Goal: Task Accomplishment & Management: Manage account settings

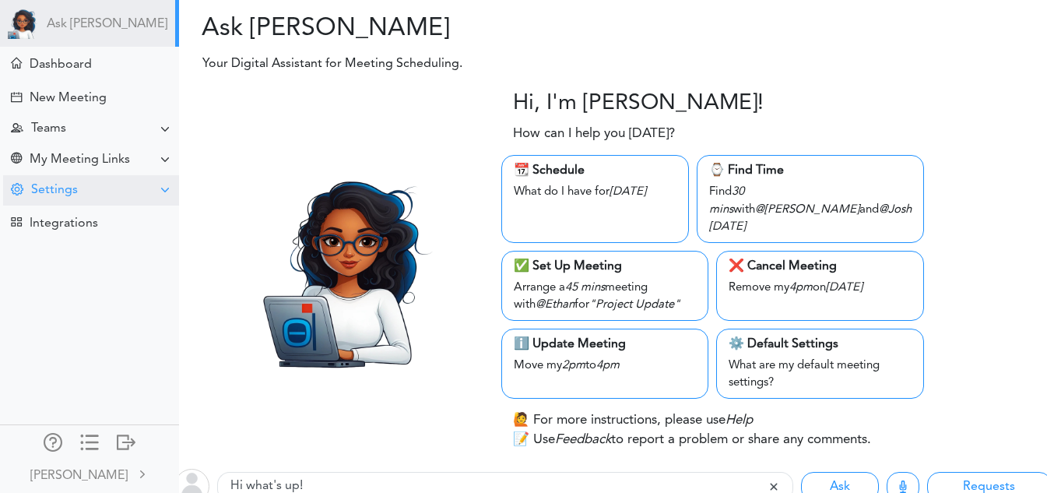
click at [74, 198] on div "Settings" at bounding box center [91, 190] width 176 height 30
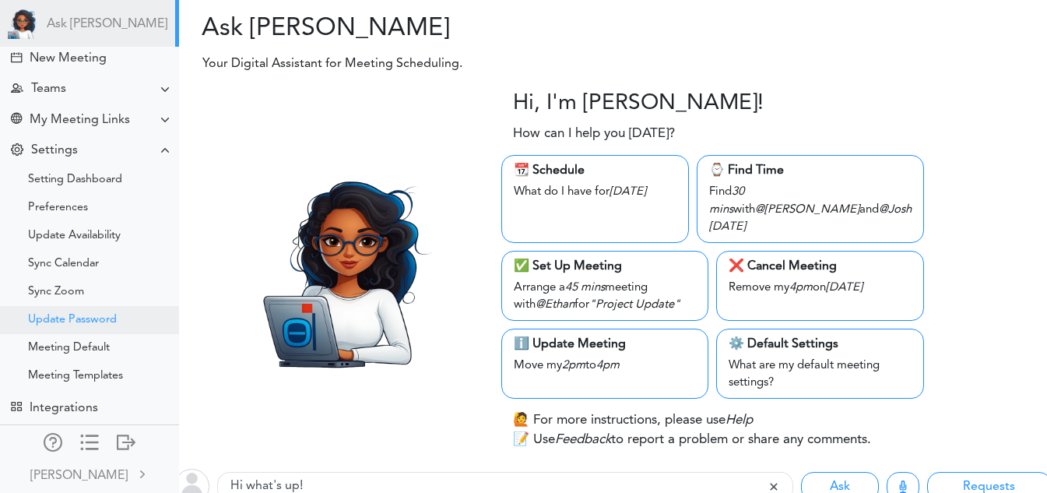
scroll to position [25, 0]
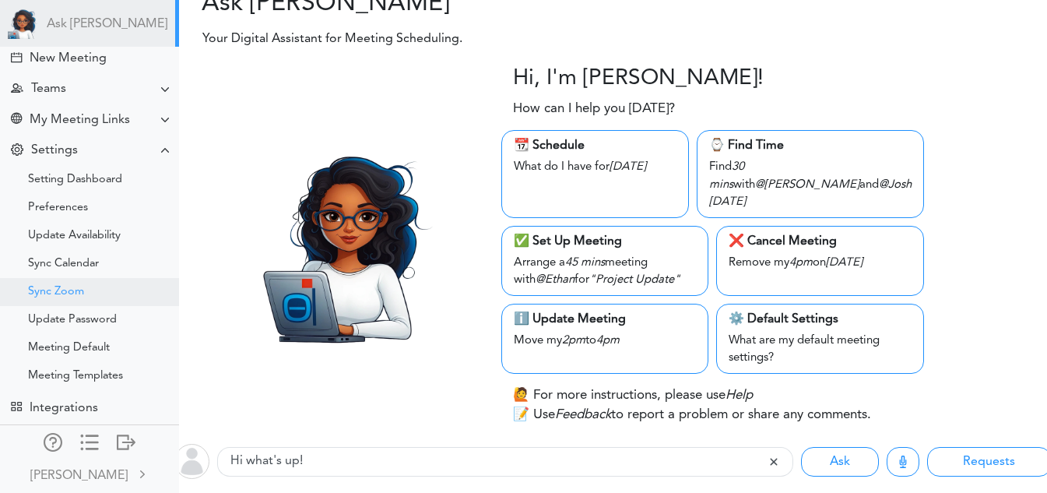
click at [59, 278] on div "Sync Zoom" at bounding box center [89, 292] width 179 height 28
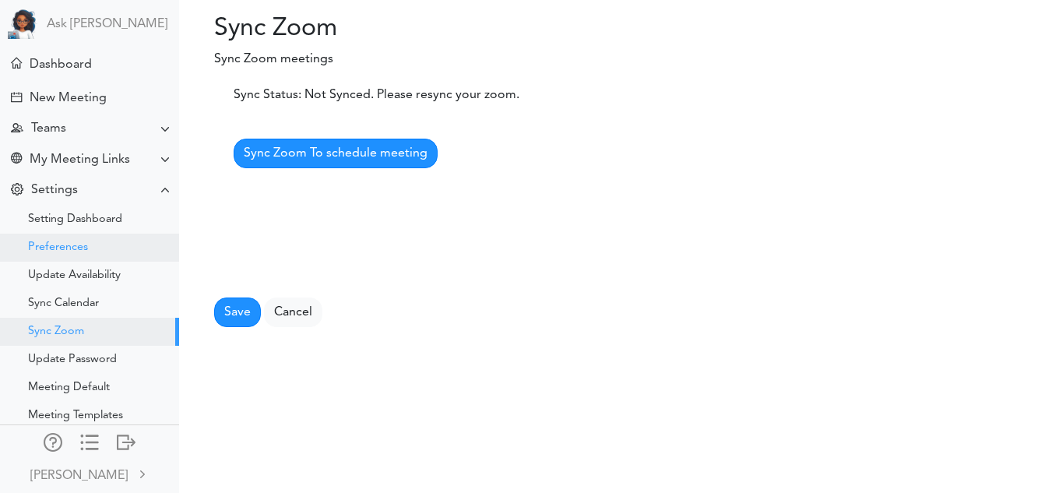
scroll to position [51, 0]
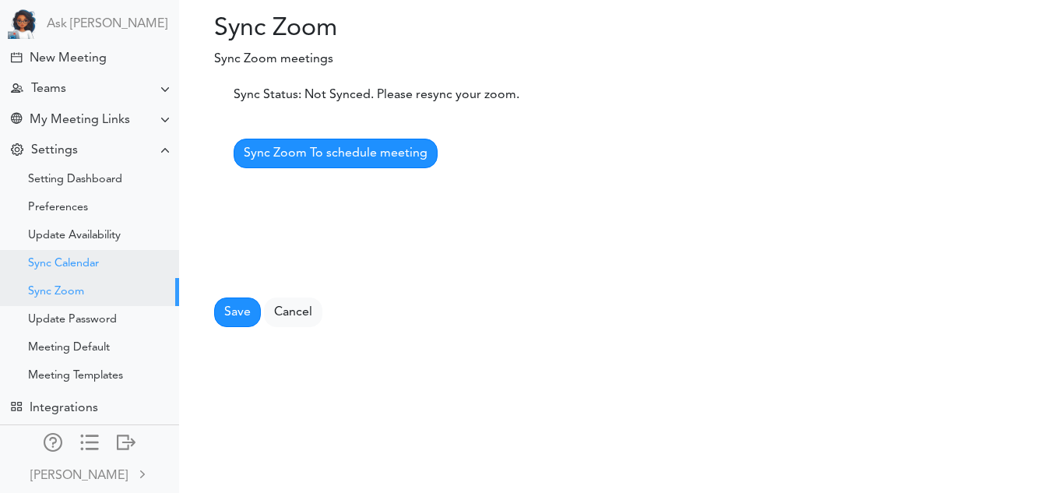
click at [66, 260] on div "Sync Calendar" at bounding box center [63, 264] width 71 height 8
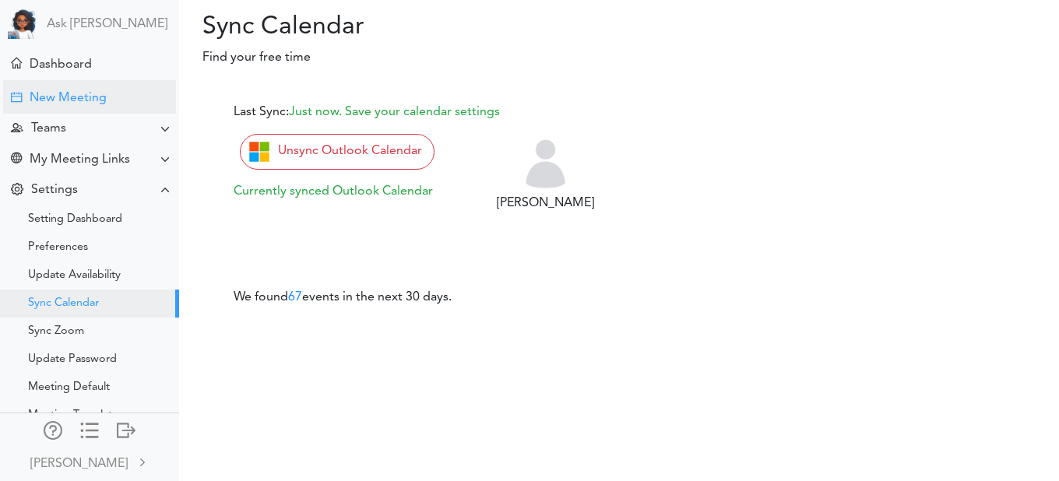
click at [68, 94] on div "New Meeting" at bounding box center [68, 98] width 77 height 15
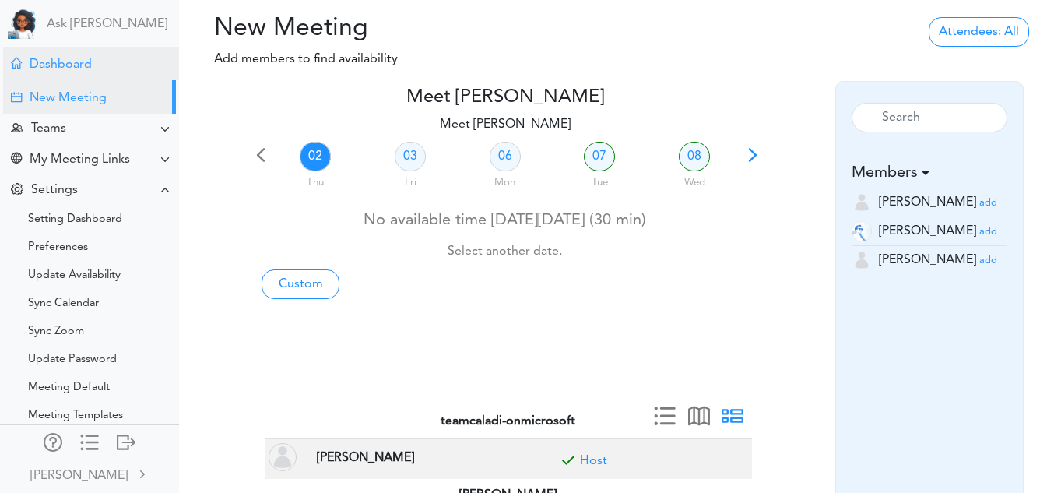
click at [68, 64] on div "Dashboard" at bounding box center [61, 65] width 62 height 15
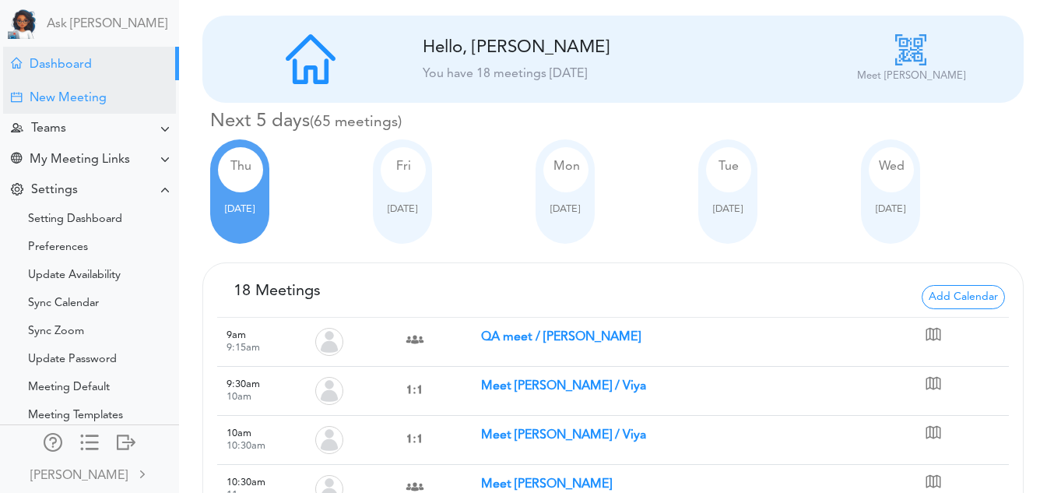
click at [111, 102] on div "New Meeting" at bounding box center [89, 96] width 173 height 33
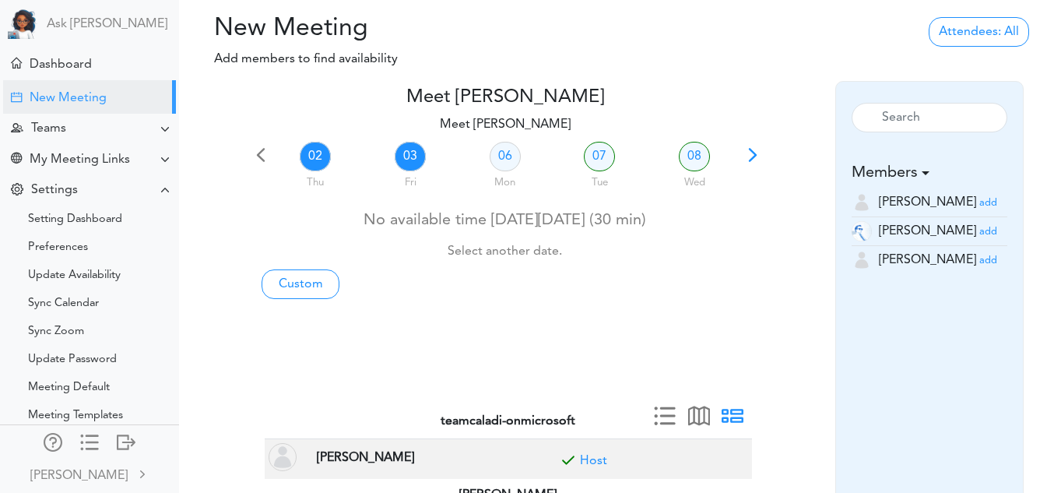
click at [417, 156] on link "03" at bounding box center [410, 157] width 31 height 30
click at [606, 161] on link "07" at bounding box center [599, 157] width 31 height 30
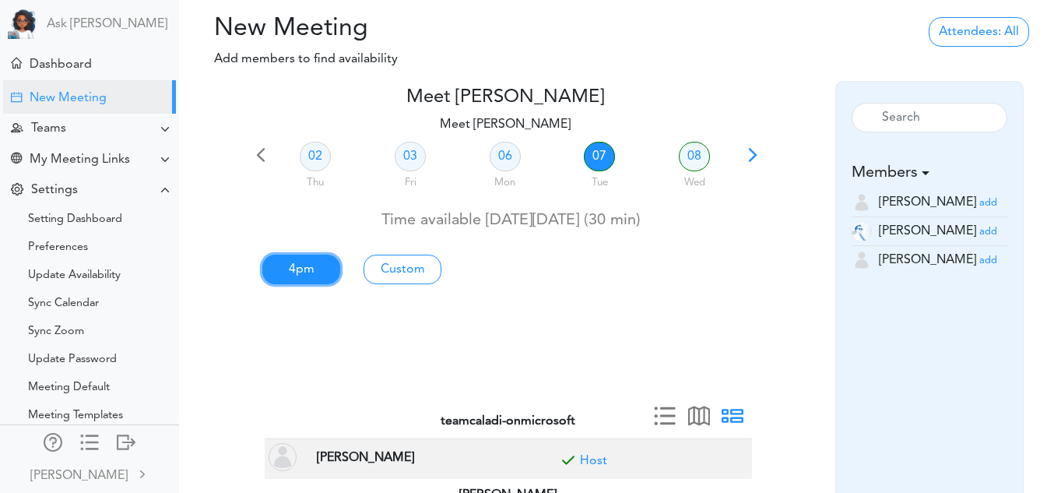
click at [315, 266] on link "4pm" at bounding box center [301, 270] width 78 height 30
type input "Meet Vidya Pamidi"
type input "Meeting Location not found"
type input "2025-10-07T16:00"
type input "2025-10-07T16:30"
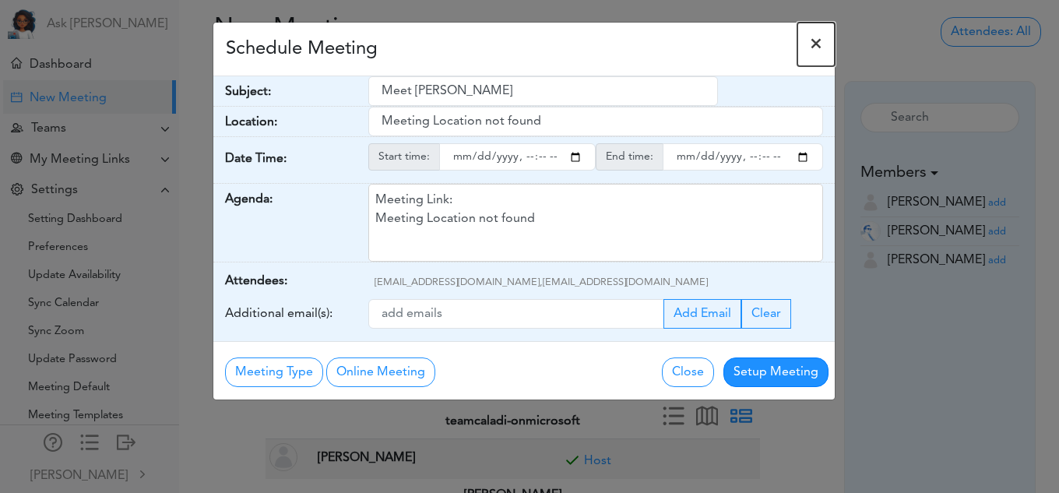
click button "×"
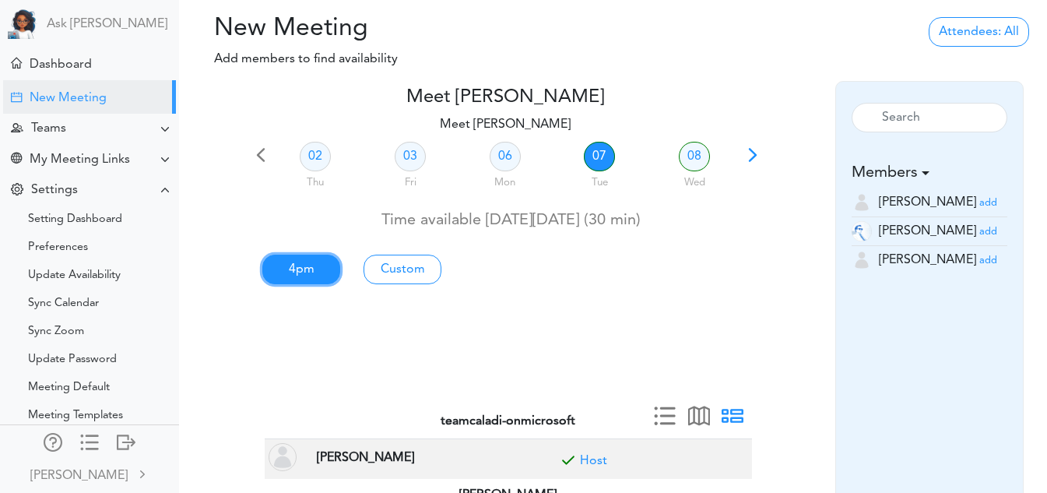
click link "4pm"
type input "Meet Vidya Pamidi"
type input "Meeting Location not found"
type input "2025-10-07T16:00"
type input "2025-10-07T16:30"
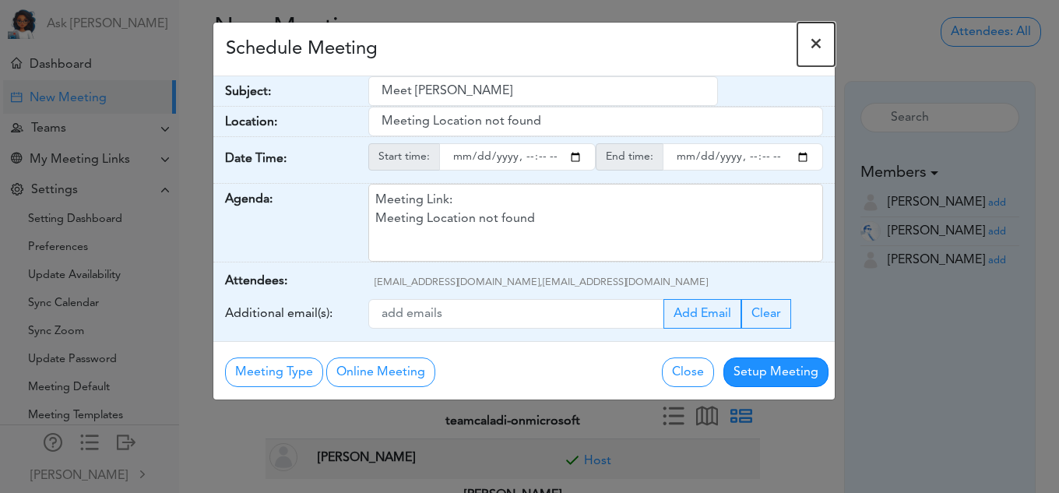
click span "×"
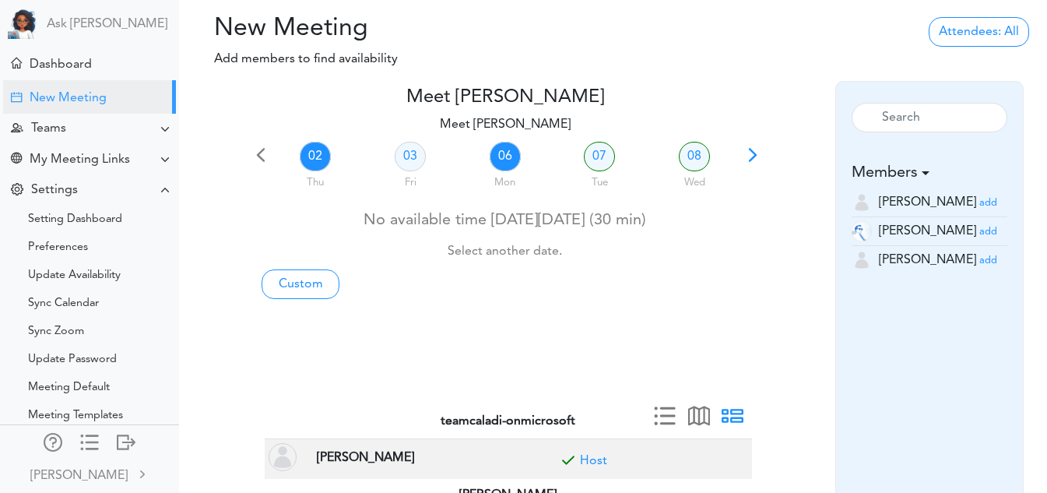
click at [506, 149] on link "06" at bounding box center [505, 157] width 31 height 30
click at [599, 156] on link "07" at bounding box center [599, 157] width 31 height 30
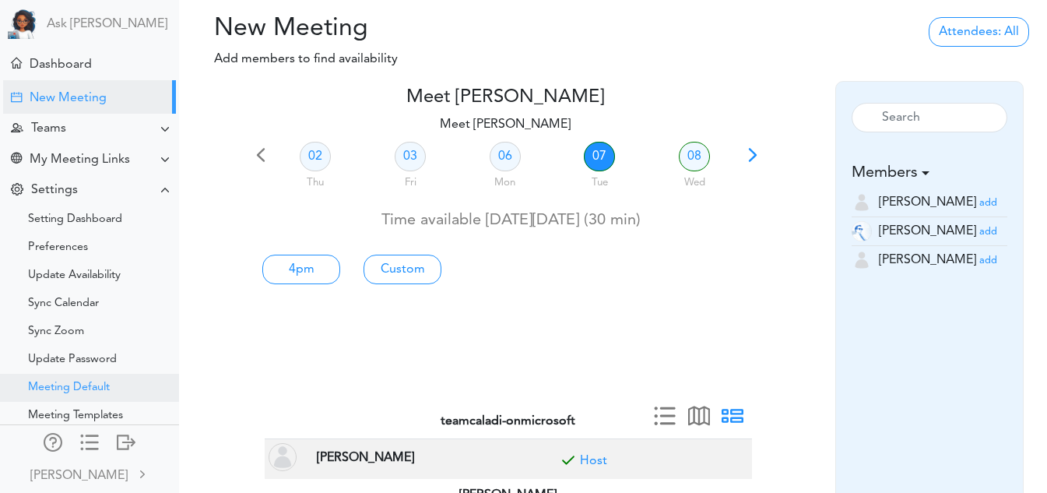
click at [98, 384] on div "Meeting Default" at bounding box center [69, 388] width 82 height 8
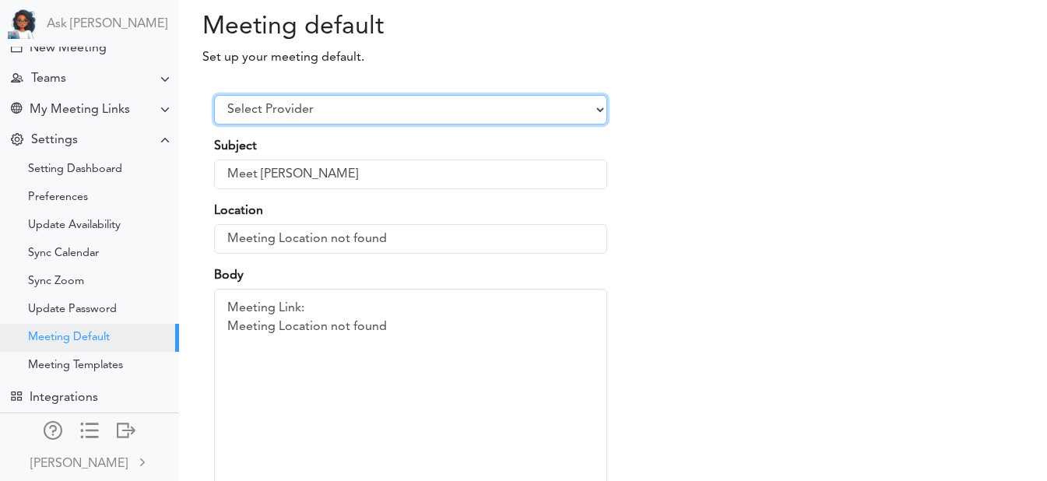
click at [304, 114] on select "Select Provider Zoom Google Meet Microsoft Team Other" at bounding box center [410, 110] width 393 height 30
select select "3"
click at [214, 111] on select "Select Provider Zoom Google Meet Microsoft Team Other" at bounding box center [410, 110] width 393 height 30
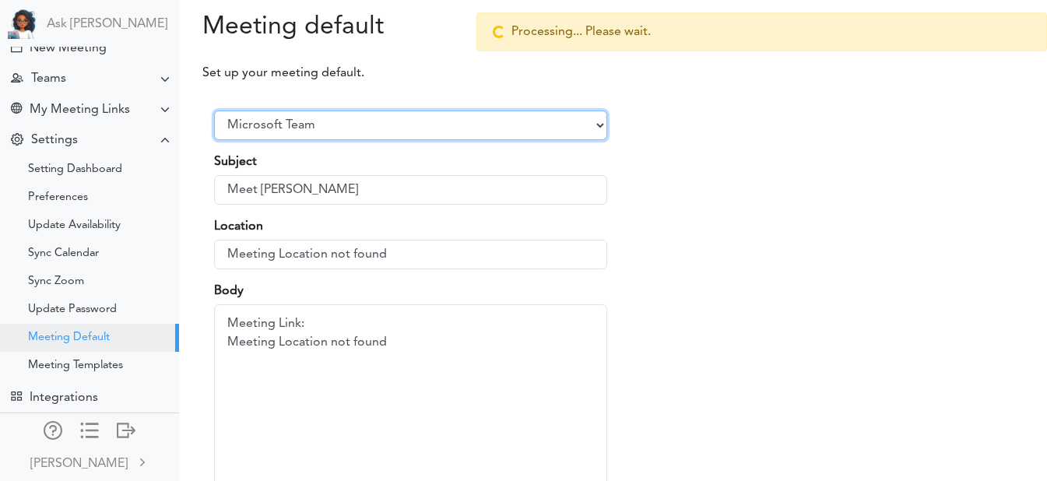
type input "https://teams.microsoft.com/l/meetup-join/19%3ameeting_NzY1YTk3YjMtZTRlMi00MDMx…"
type textarea "Meeting Link: https://teams.microsoft.com/l/meetup-join/19%3ameeting_NzY1YTk3Yj…"
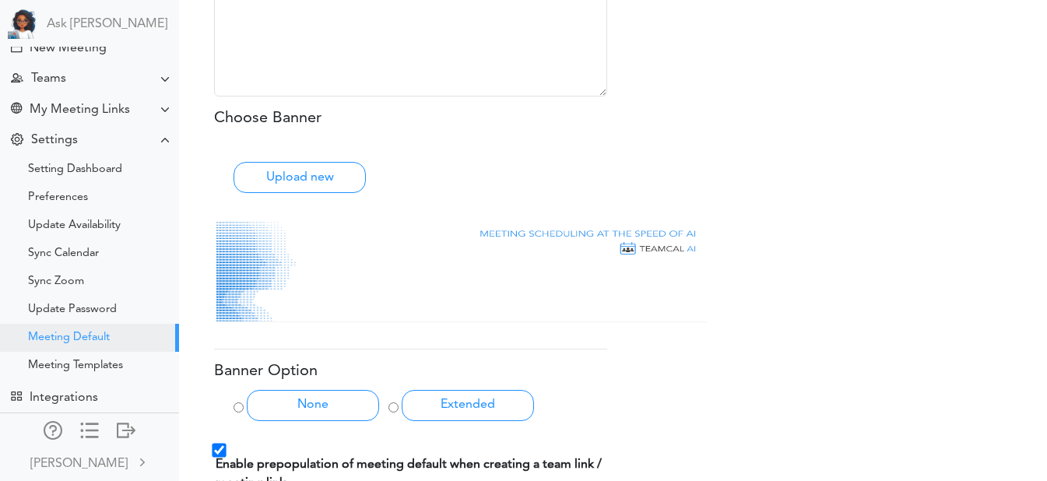
scroll to position [589, 0]
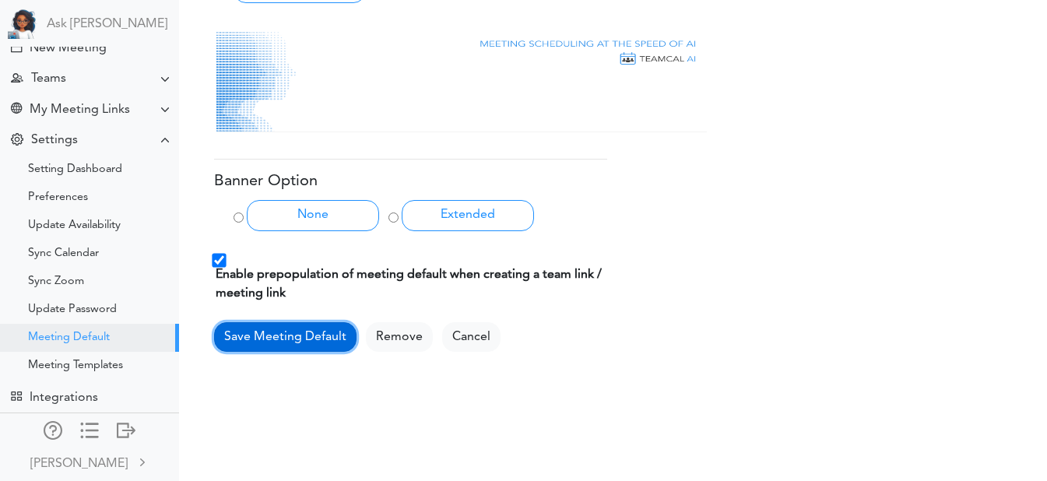
click at [306, 337] on button "Save Meeting Default" at bounding box center [285, 337] width 142 height 30
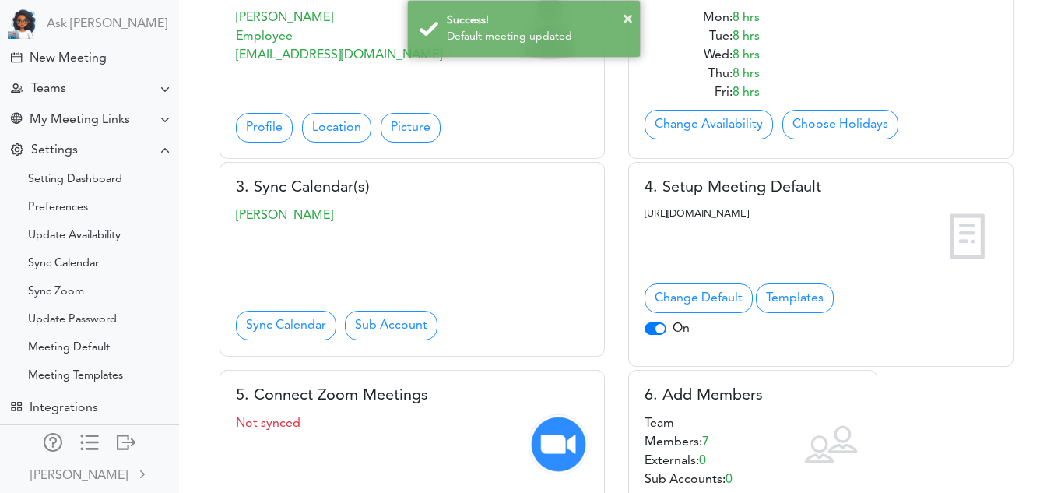
scroll to position [229, 0]
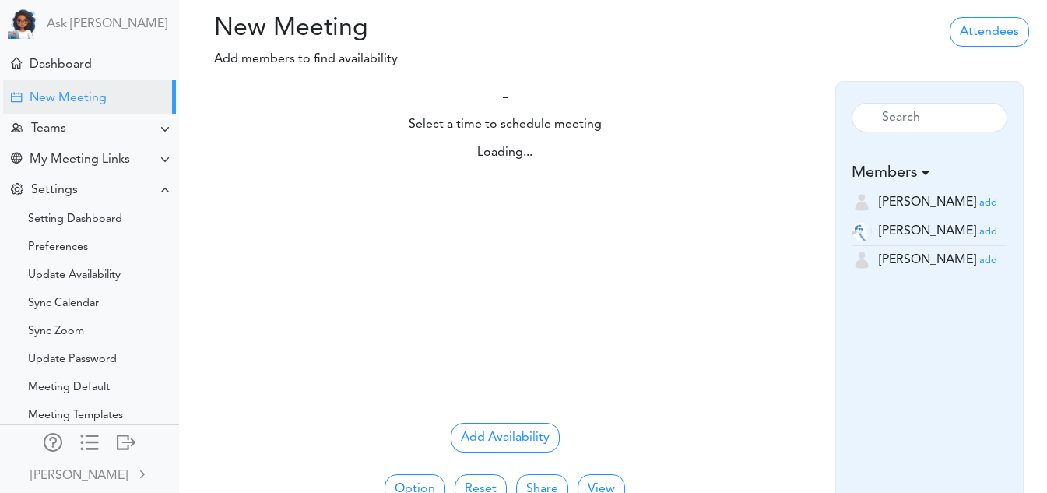
scroll to position [51, 0]
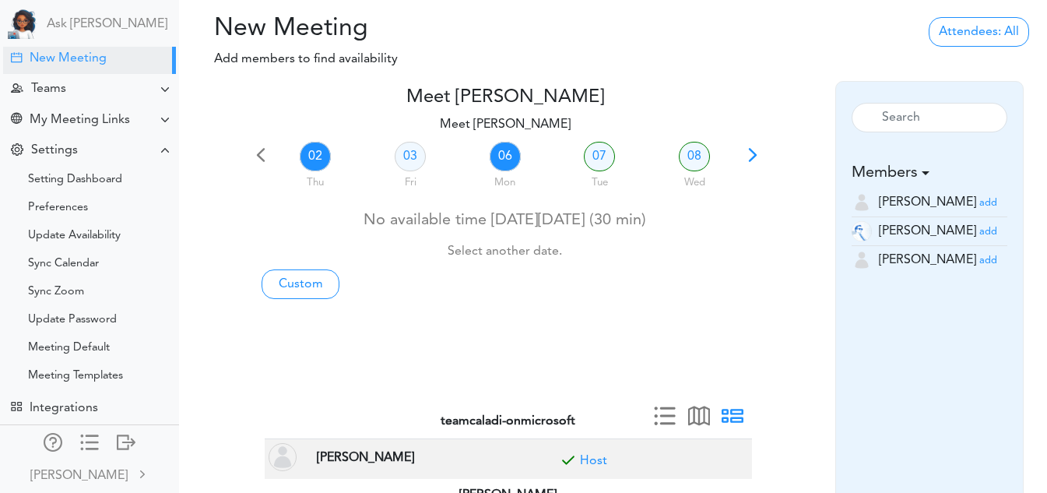
click at [504, 155] on link "06" at bounding box center [505, 157] width 31 height 30
click at [595, 155] on link "07" at bounding box center [599, 157] width 31 height 30
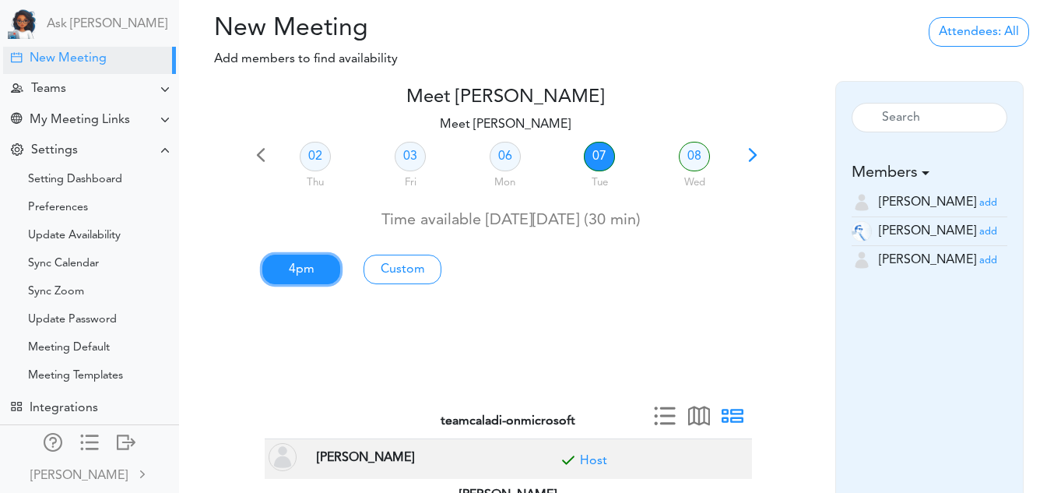
click at [305, 280] on link "4pm" at bounding box center [301, 270] width 78 height 30
type input "Meet Vidya Pamidi"
type input "https://teams.microsoft.com/l/meetup-join/19%3ameeting_NzY1YTk3YjMtZTRlMi00MDMx…"
type input "2025-10-07T16:00"
type input "2025-10-07T16:30"
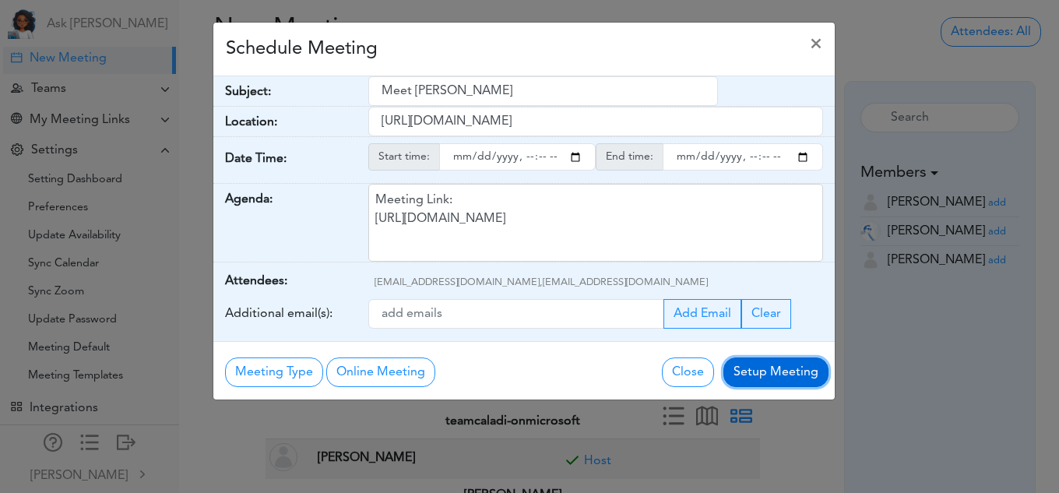
click at [750, 362] on button "Setup Meeting" at bounding box center [775, 372] width 105 height 30
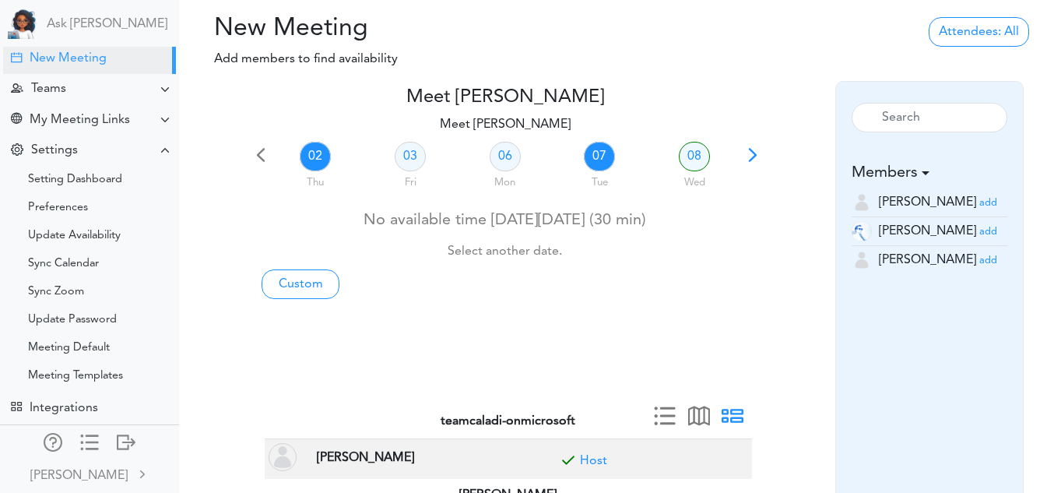
click at [594, 156] on link "07" at bounding box center [599, 157] width 31 height 30
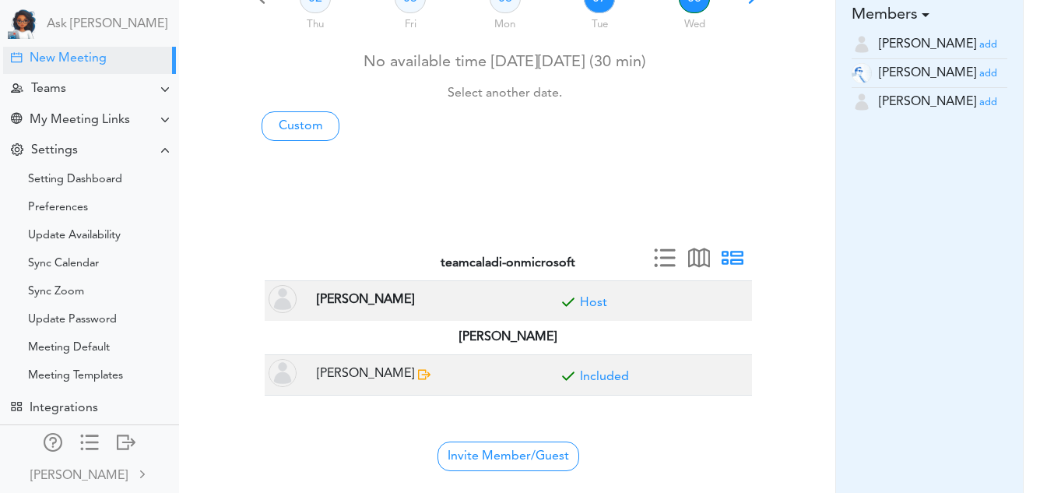
scroll to position [159, 0]
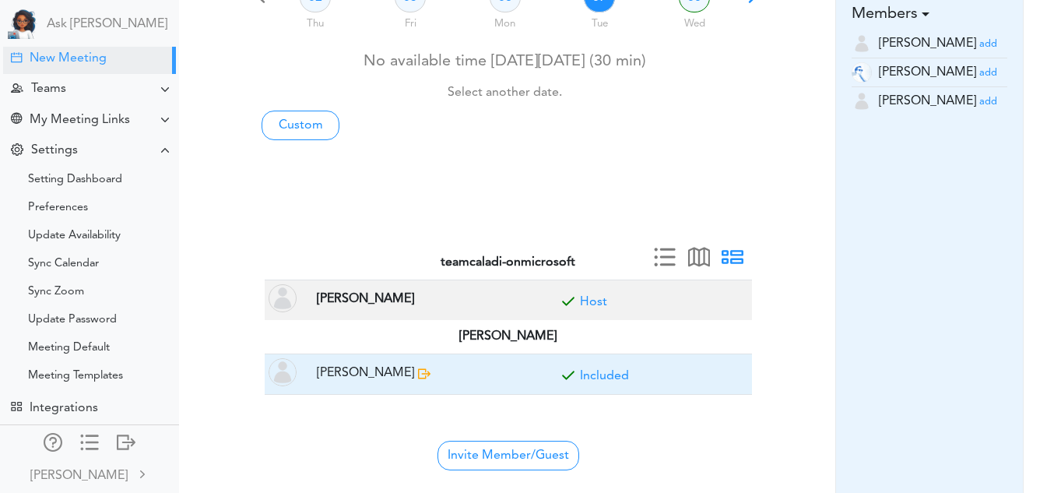
click at [414, 372] on span at bounding box center [424, 377] width 20 height 20
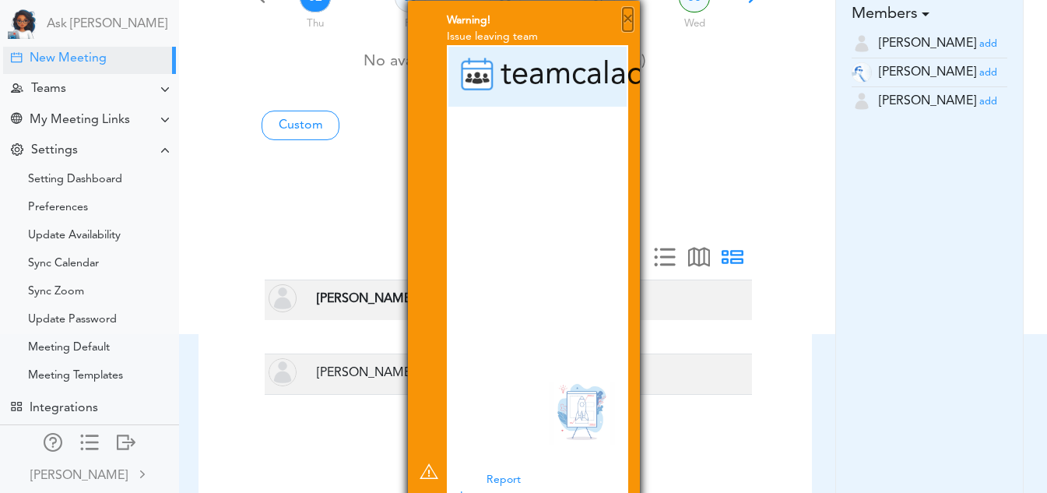
click at [629, 19] on button "×" at bounding box center [628, 19] width 10 height 23
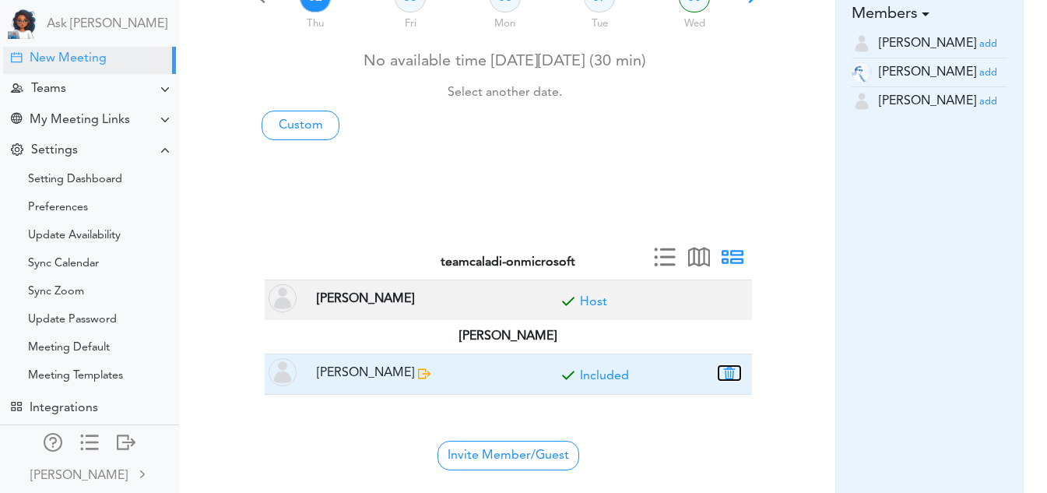
click at [730, 371] on button "button" at bounding box center [729, 373] width 22 height 14
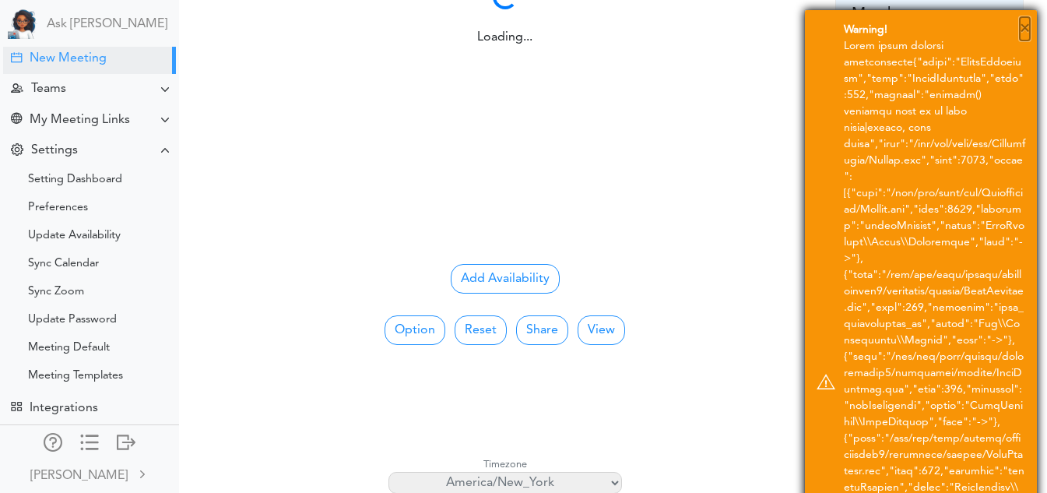
click at [1026, 32] on button "×" at bounding box center [1025, 28] width 10 height 23
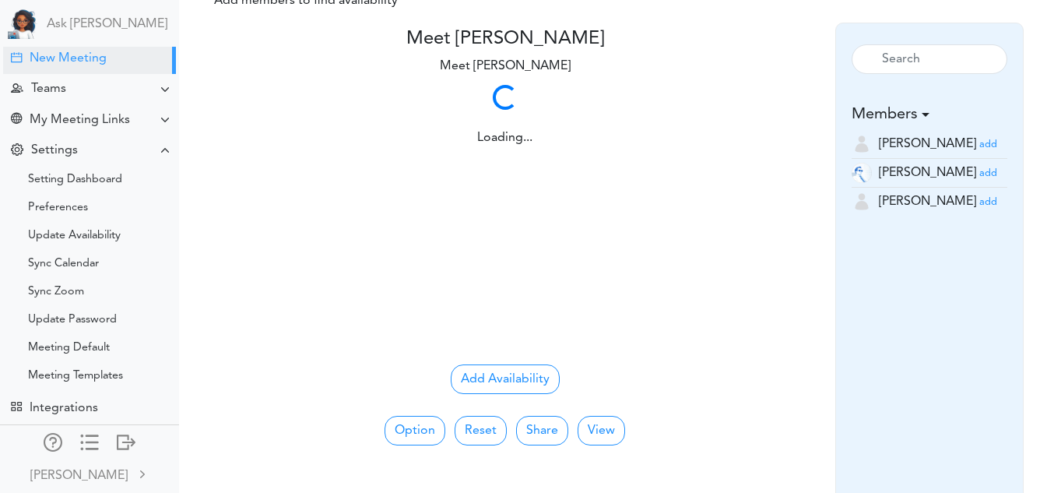
scroll to position [0, 0]
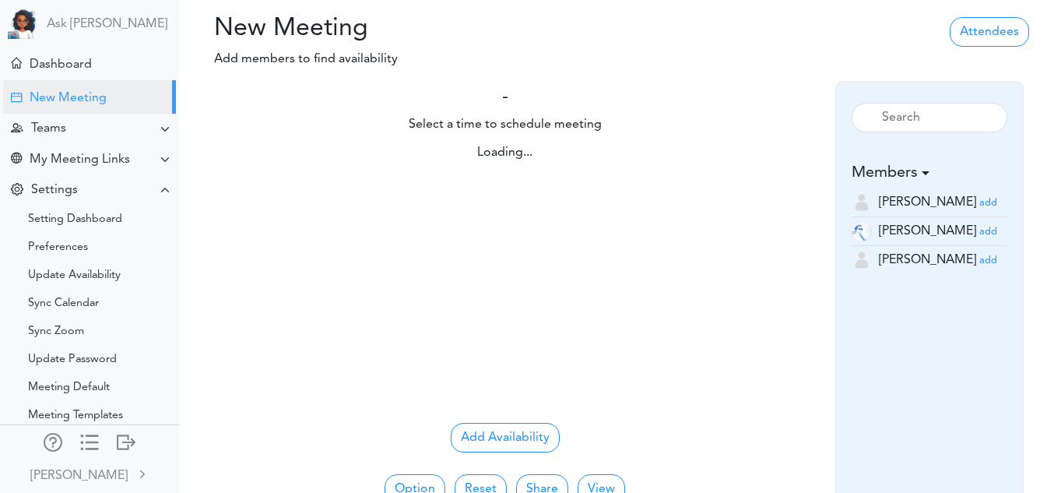
scroll to position [51, 0]
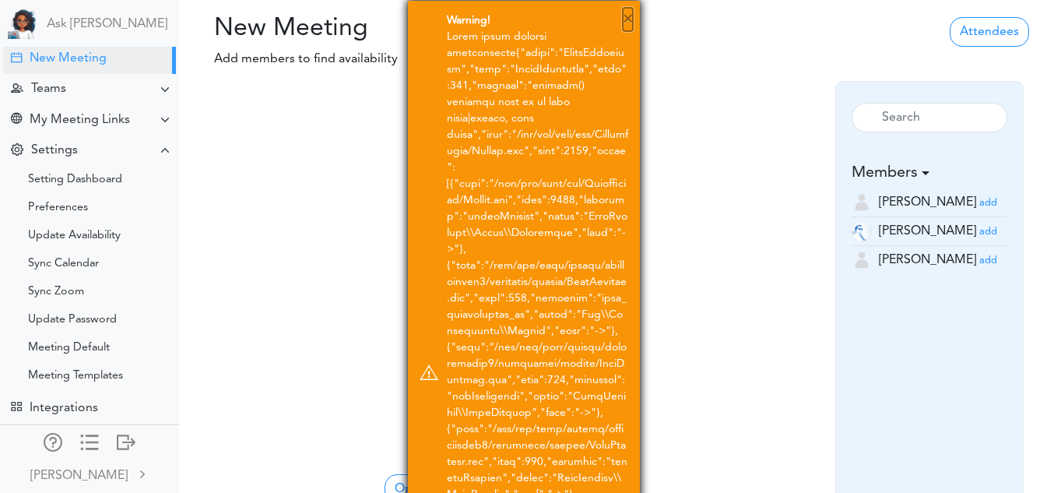
click at [625, 19] on button "×" at bounding box center [628, 19] width 10 height 23
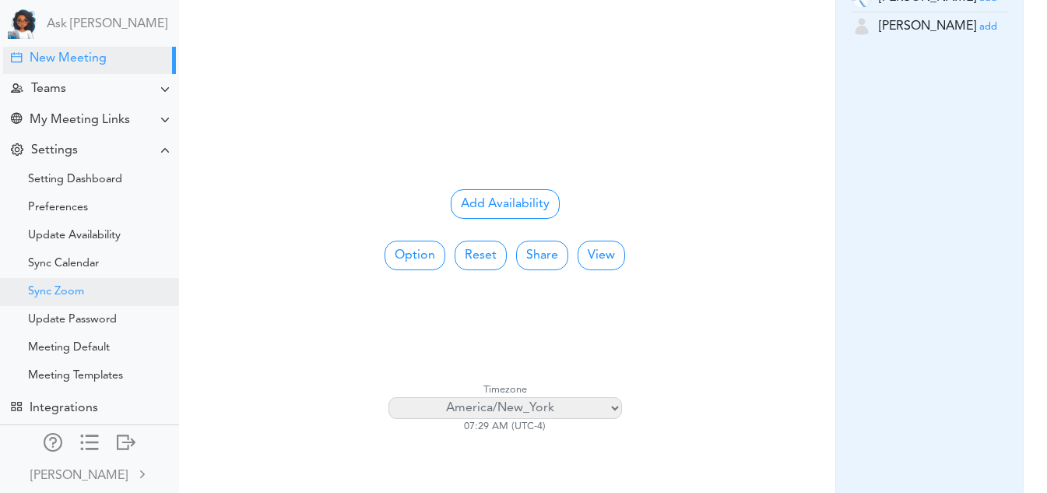
scroll to position [279, 0]
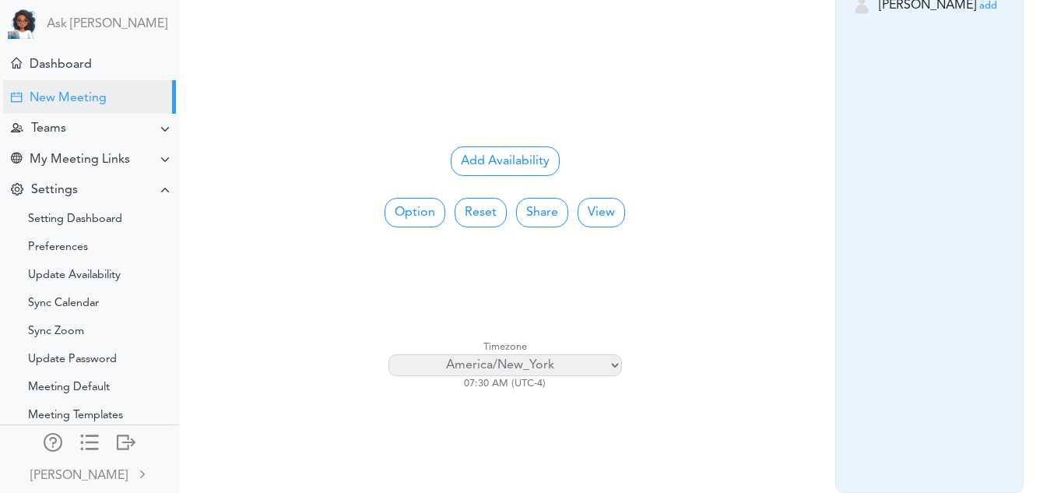
scroll to position [51, 0]
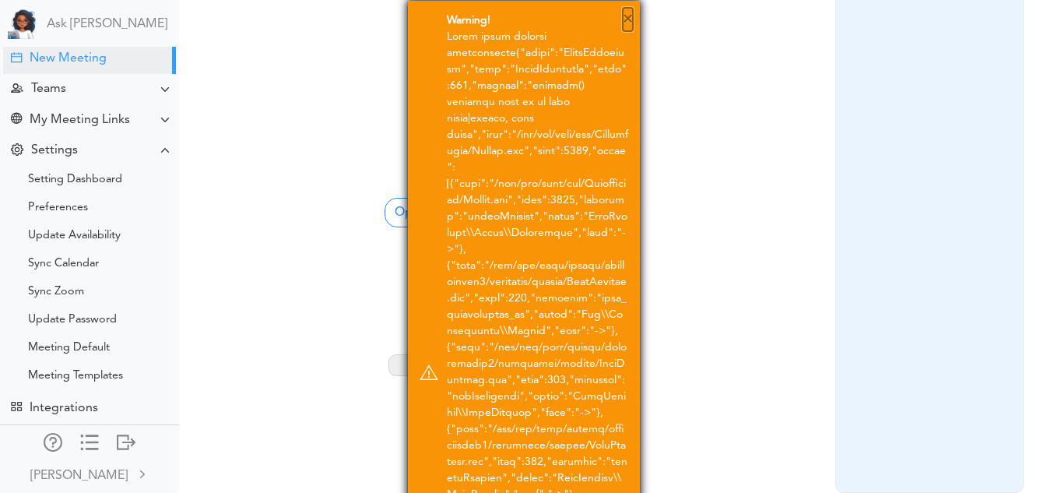
click at [626, 13] on button "×" at bounding box center [628, 19] width 10 height 23
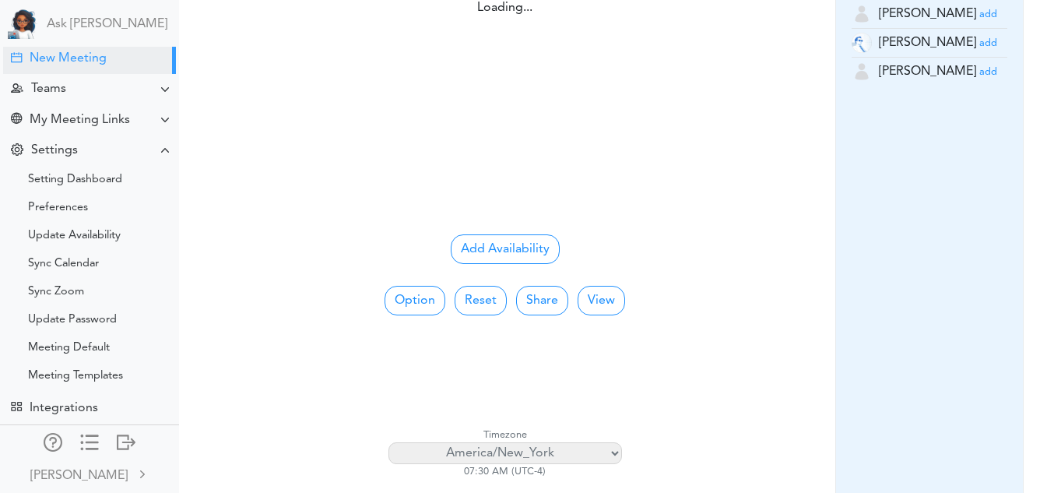
scroll to position [279, 0]
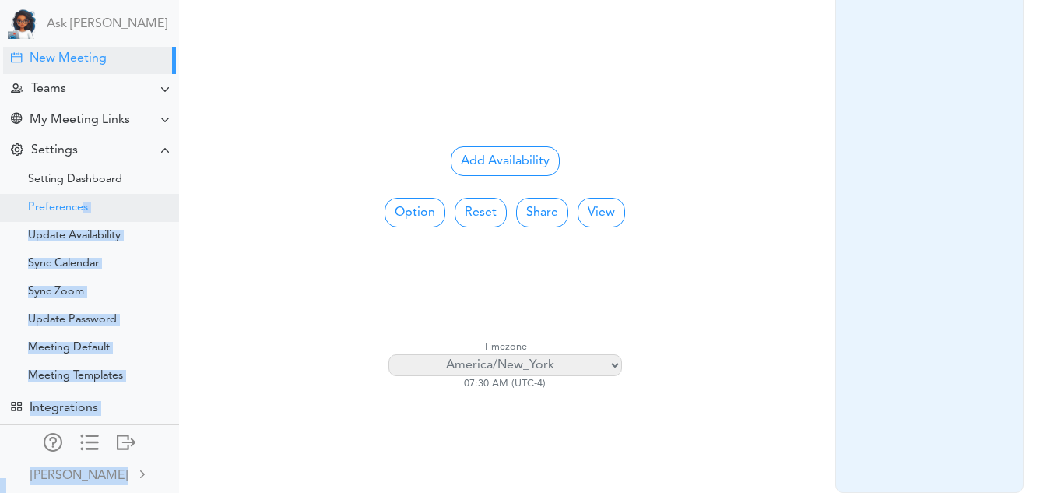
drag, startPoint x: 195, startPoint y: 195, endPoint x: 76, endPoint y: 193, distance: 119.1
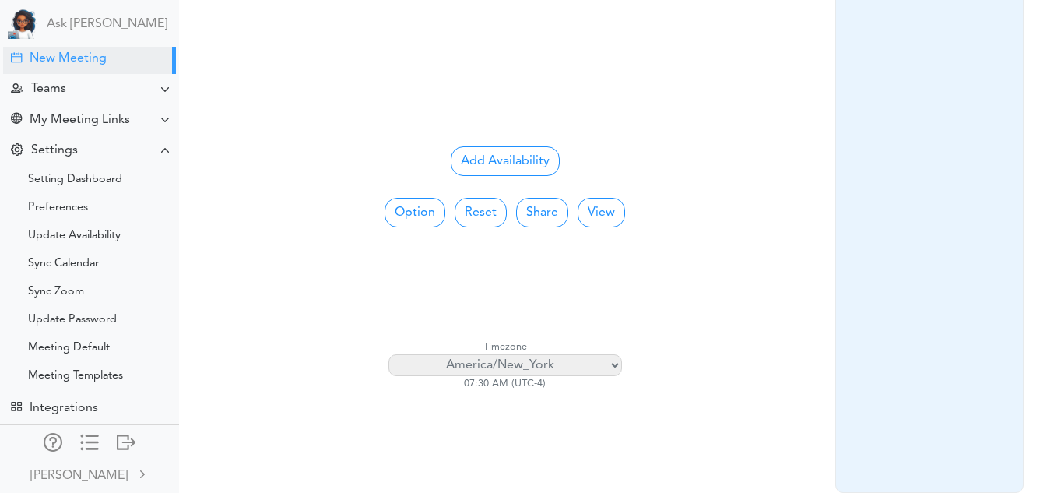
click at [290, 185] on div "Option No Meeting Type 15 min 30 min 45 min 60 min Show one day Show full week ×" at bounding box center [505, 321] width 511 height 290
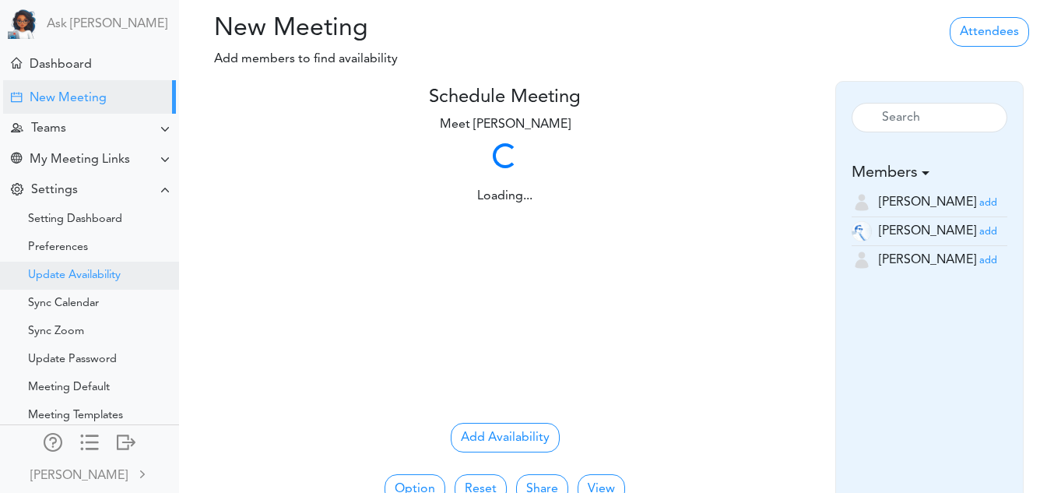
scroll to position [51, 0]
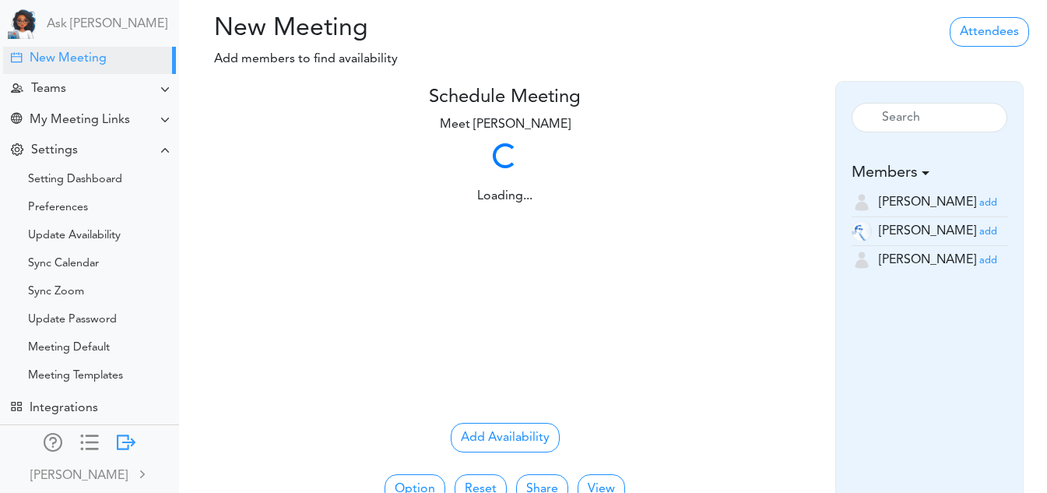
click at [117, 433] on div at bounding box center [126, 441] width 19 height 16
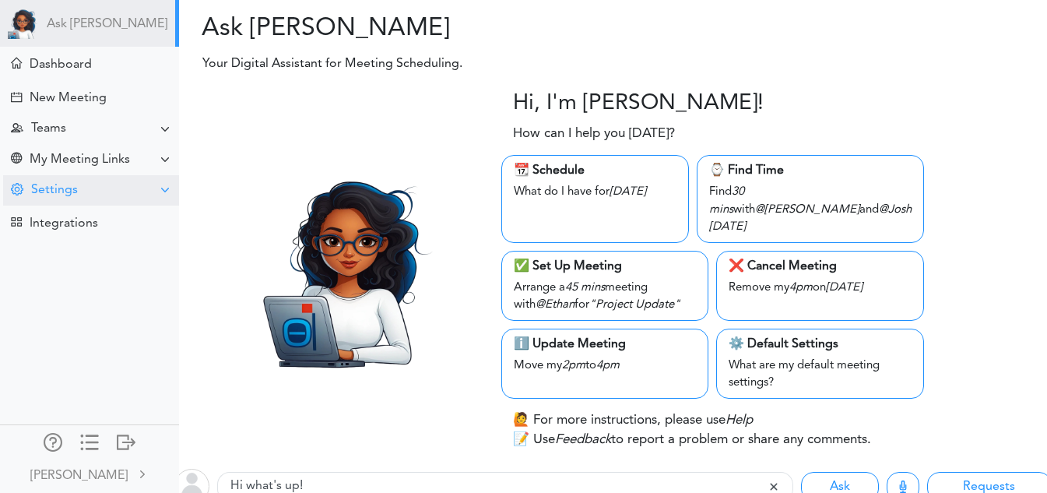
click at [66, 199] on div "Settings" at bounding box center [91, 190] width 176 height 30
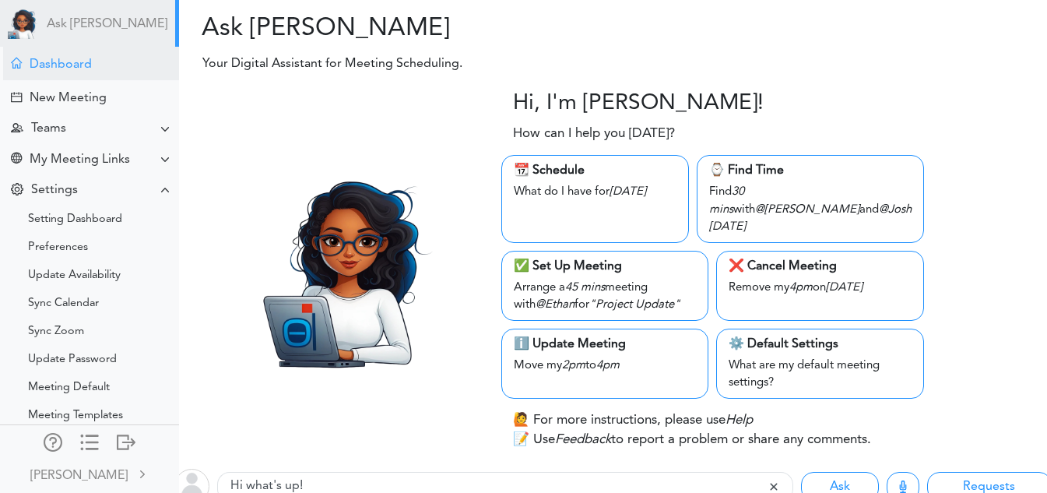
click at [44, 62] on div "Dashboard" at bounding box center [61, 65] width 62 height 15
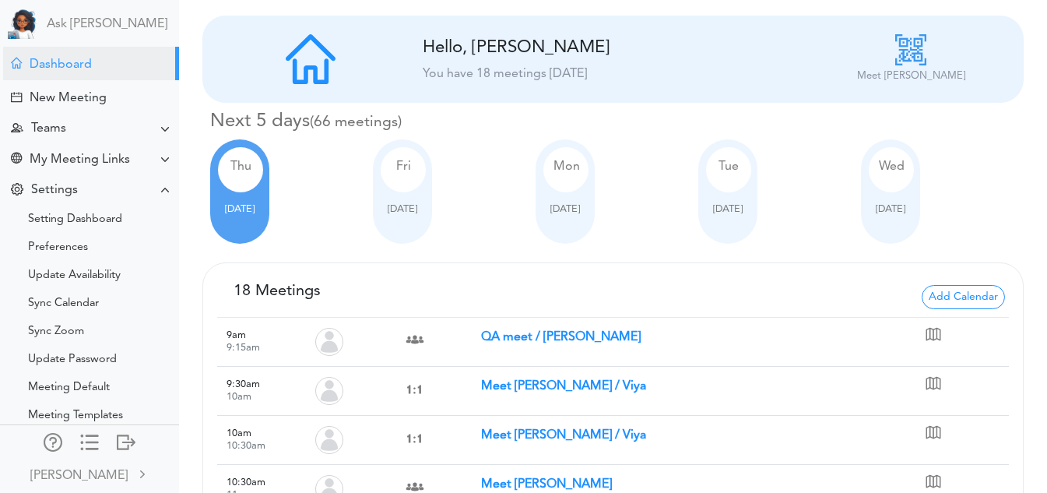
click at [729, 205] on span "[DATE]" at bounding box center [728, 209] width 30 height 10
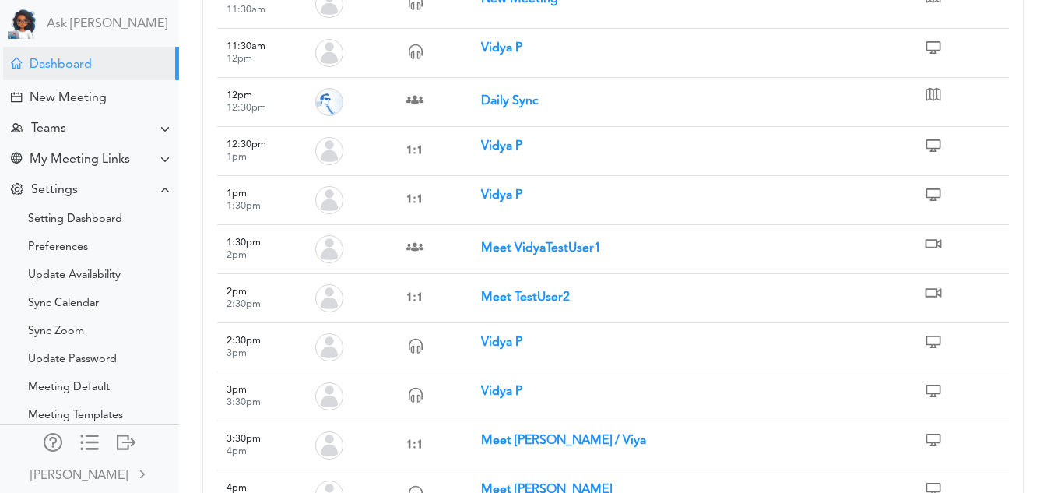
scroll to position [644, 0]
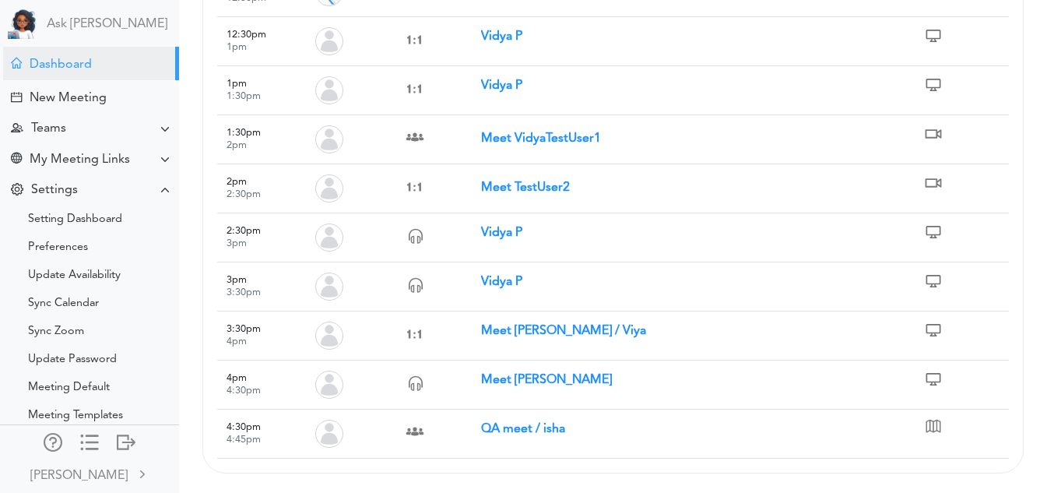
click at [523, 378] on strong "Meet Vidya Pamidi" at bounding box center [546, 380] width 131 height 12
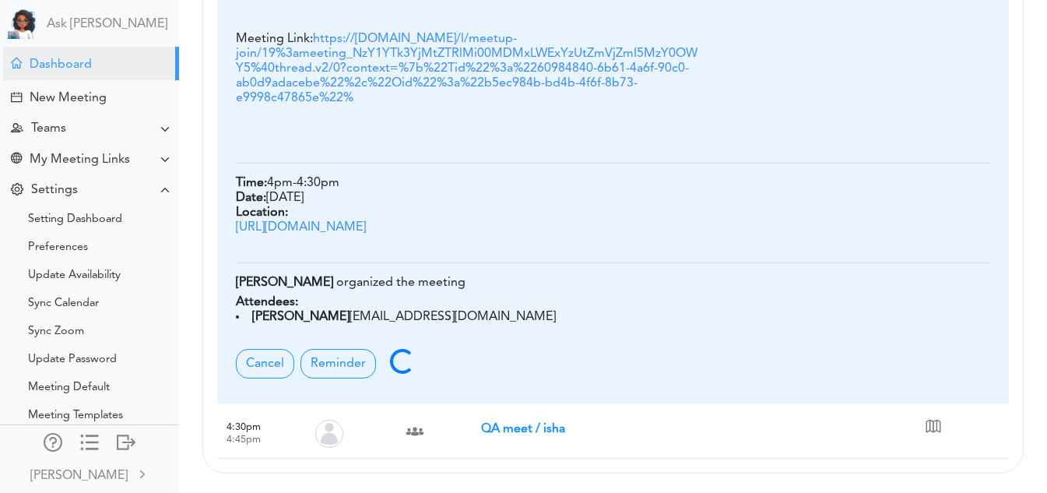
scroll to position [1231, 0]
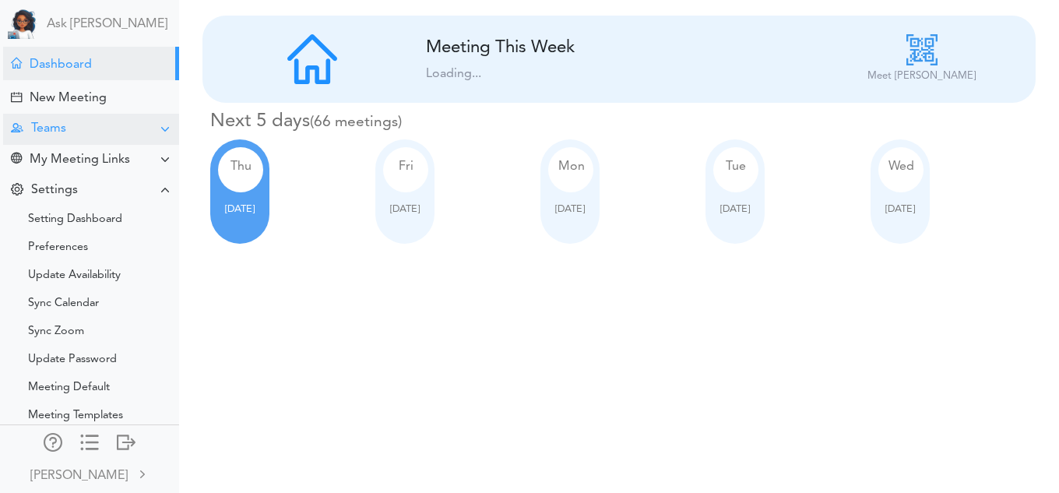
click at [56, 133] on div "Teams" at bounding box center [48, 128] width 35 height 15
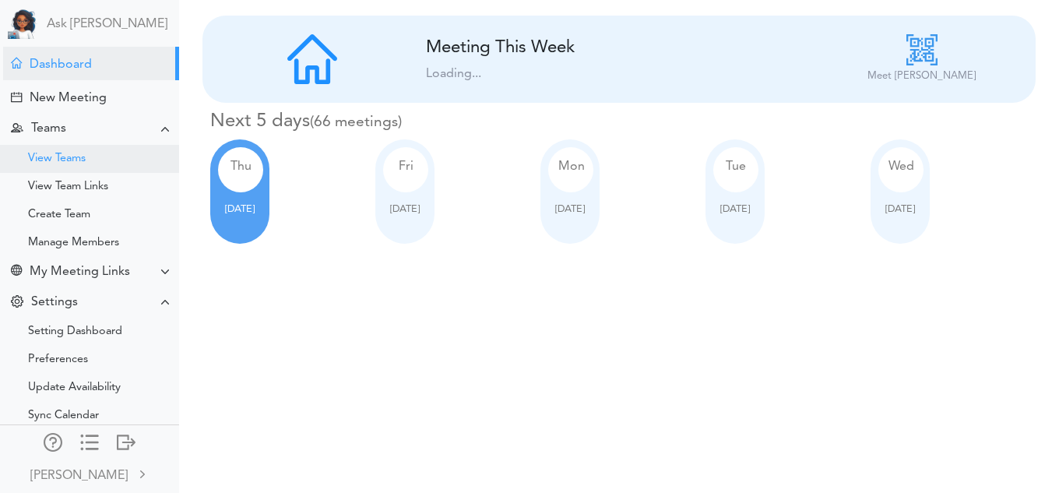
click at [71, 162] on div "View Teams" at bounding box center [57, 159] width 58 height 8
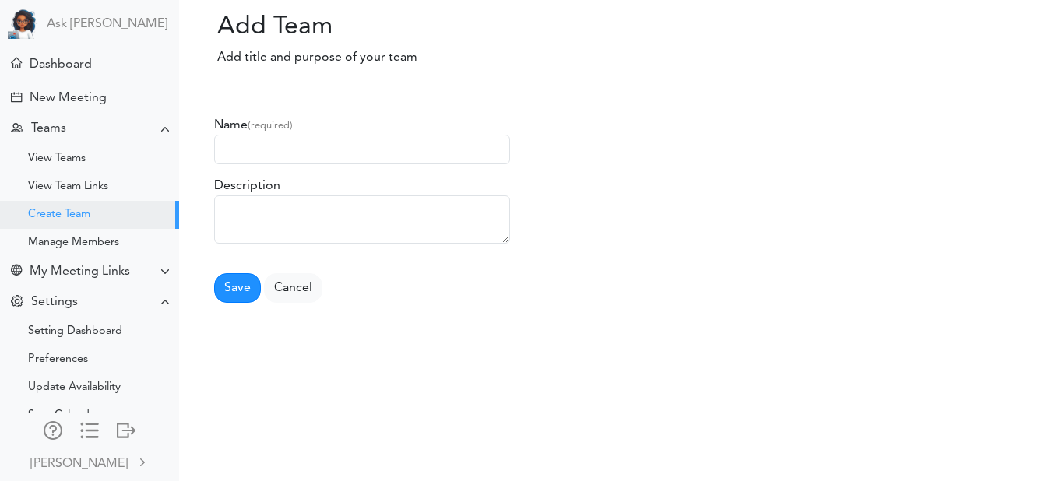
click at [283, 147] on input "text" at bounding box center [362, 150] width 296 height 30
type input "QA"
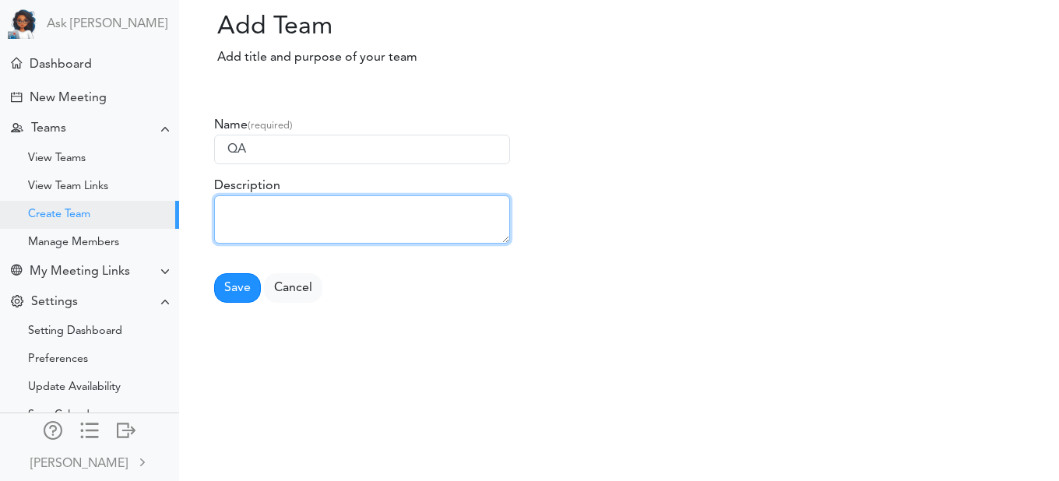
click at [312, 220] on textarea at bounding box center [362, 219] width 296 height 48
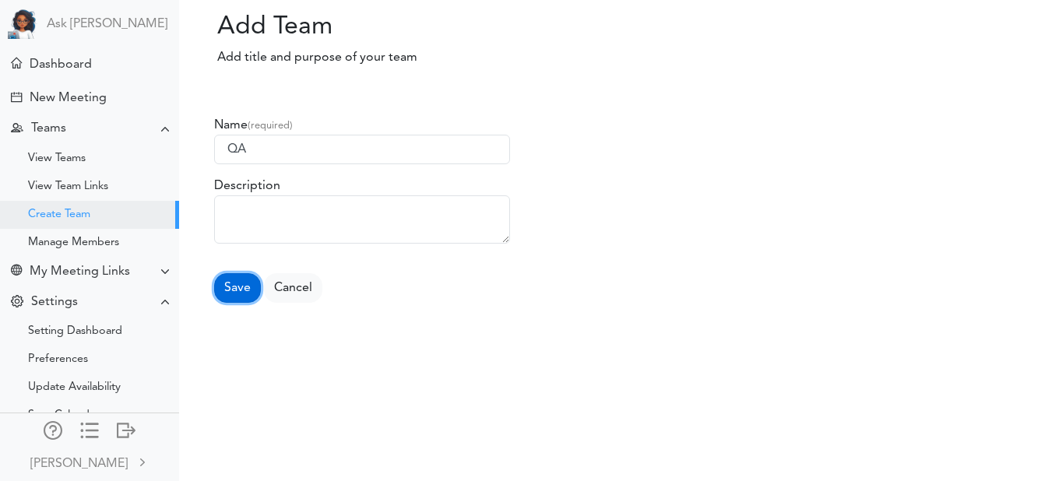
click at [231, 286] on button "Save" at bounding box center [237, 288] width 47 height 30
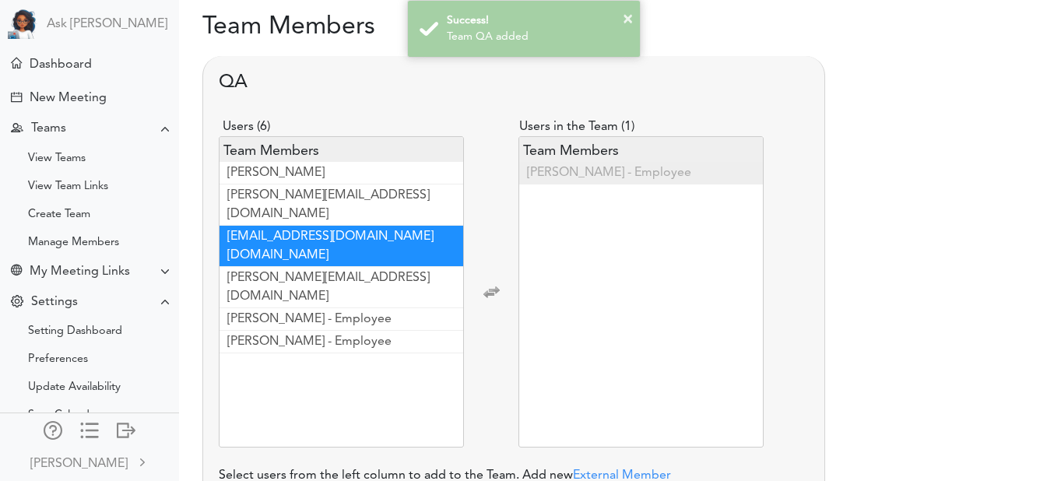
scroll to position [46, 0]
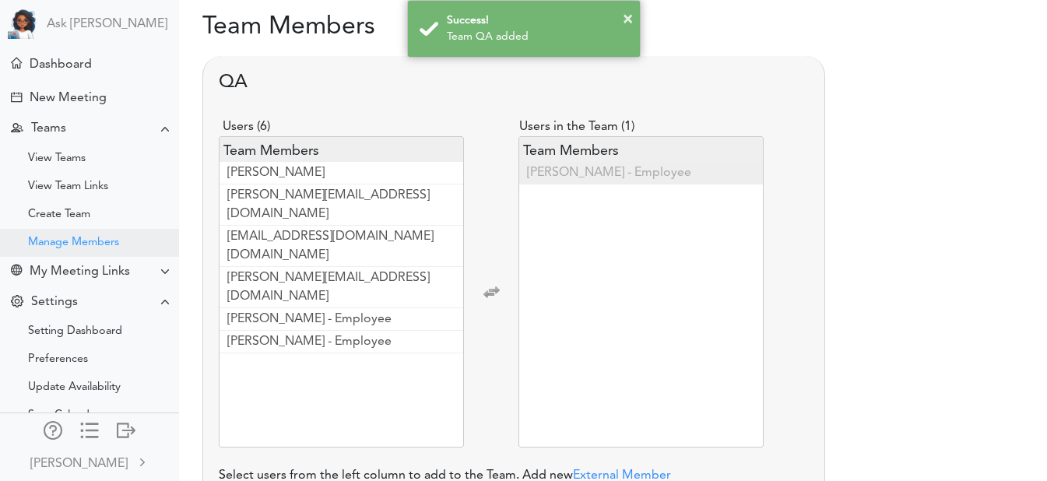
click at [73, 239] on div "Manage Members" at bounding box center [73, 243] width 91 height 8
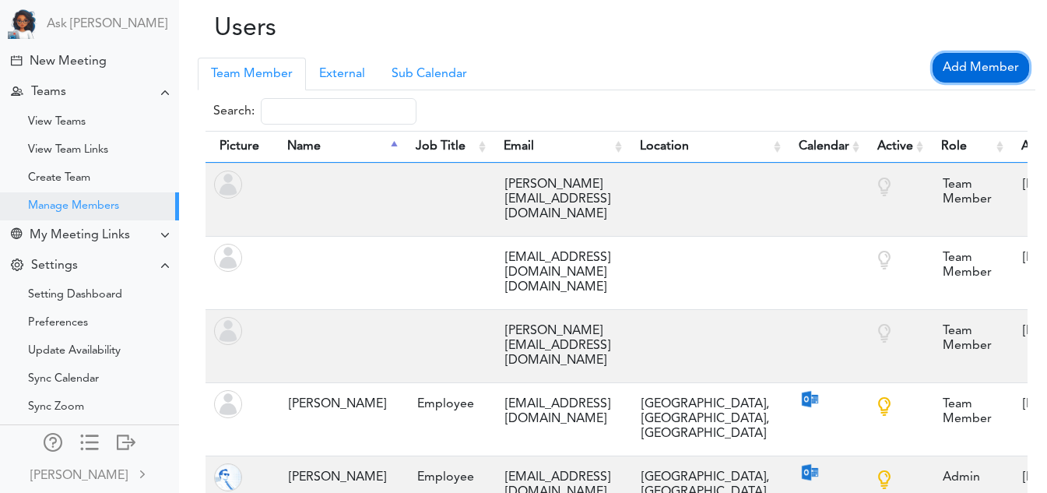
click at [969, 63] on link "Add Member" at bounding box center [981, 68] width 97 height 30
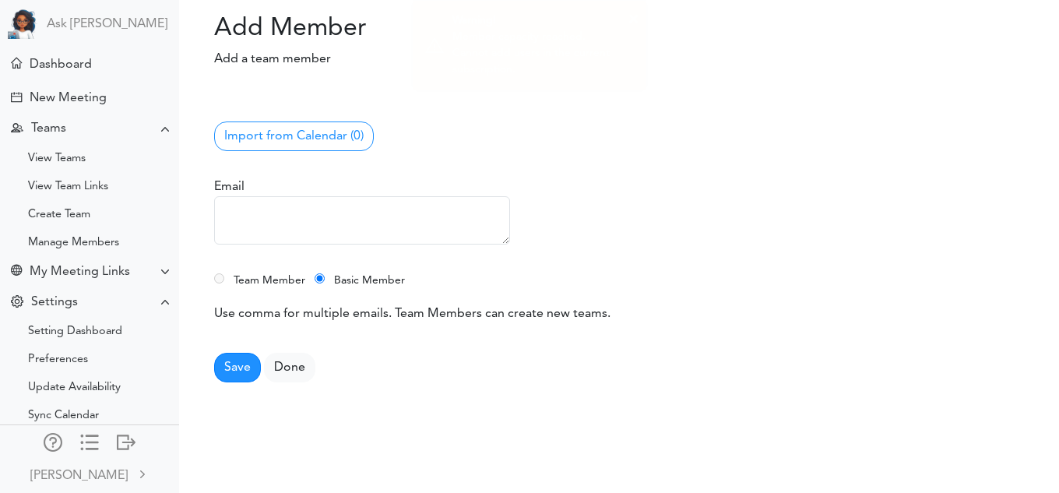
scroll to position [37, 0]
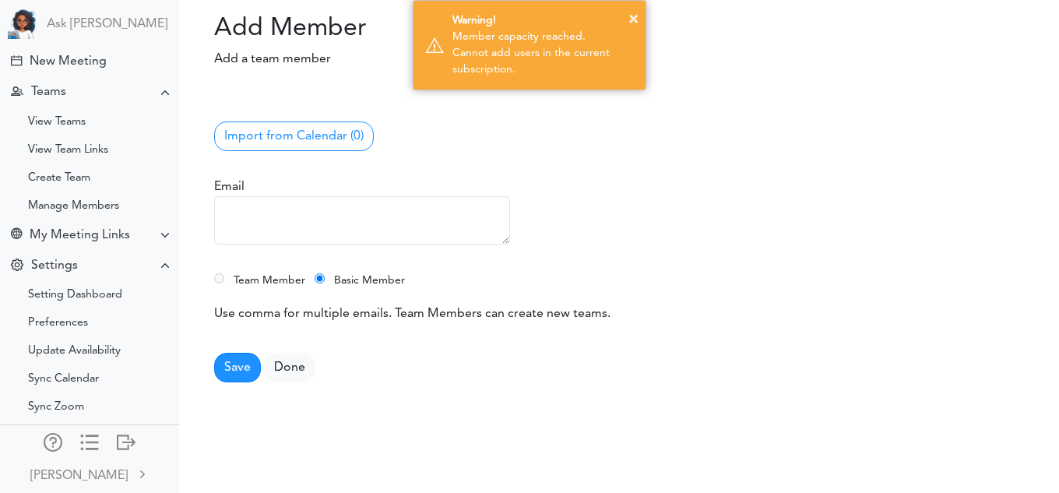
click at [345, 235] on textarea at bounding box center [362, 220] width 296 height 48
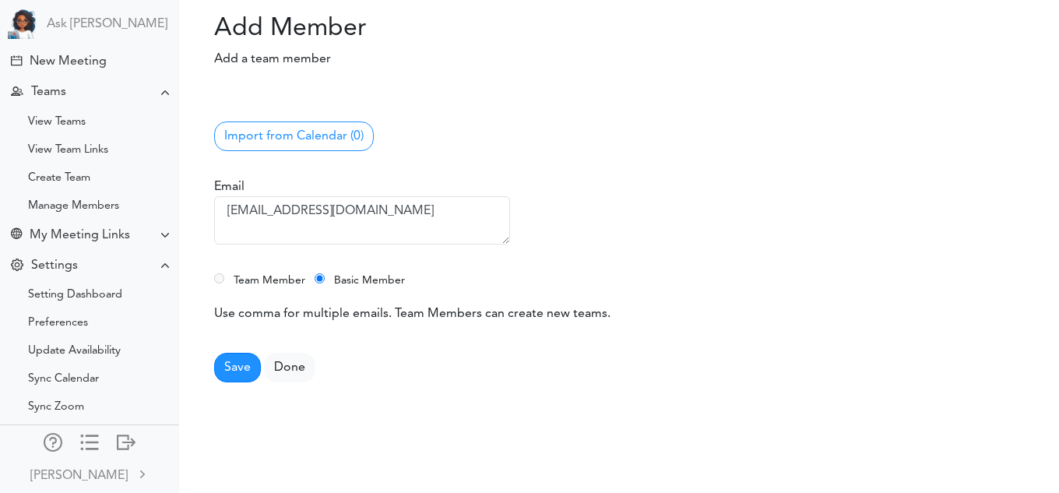
type textarea "[EMAIL_ADDRESS][DOMAIN_NAME]"
click at [241, 367] on button "Save" at bounding box center [237, 368] width 47 height 30
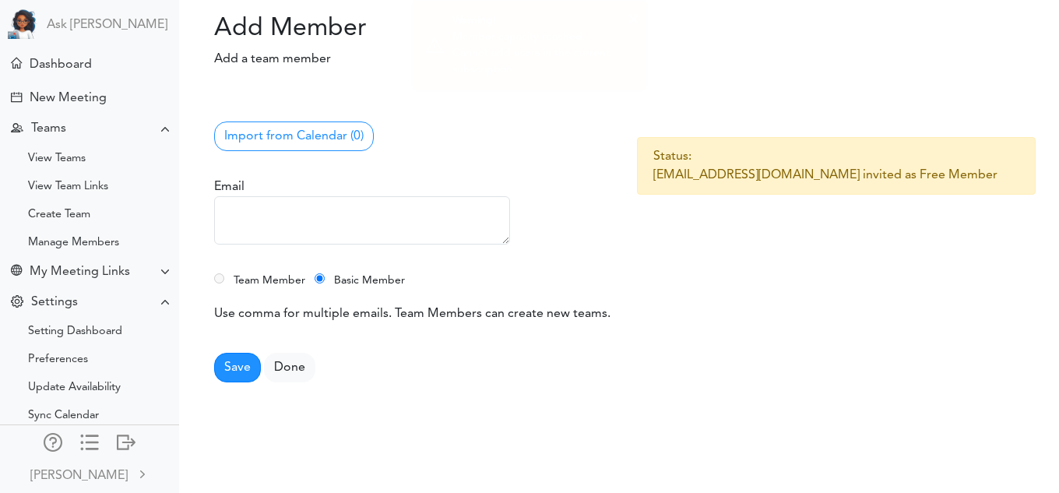
scroll to position [37, 0]
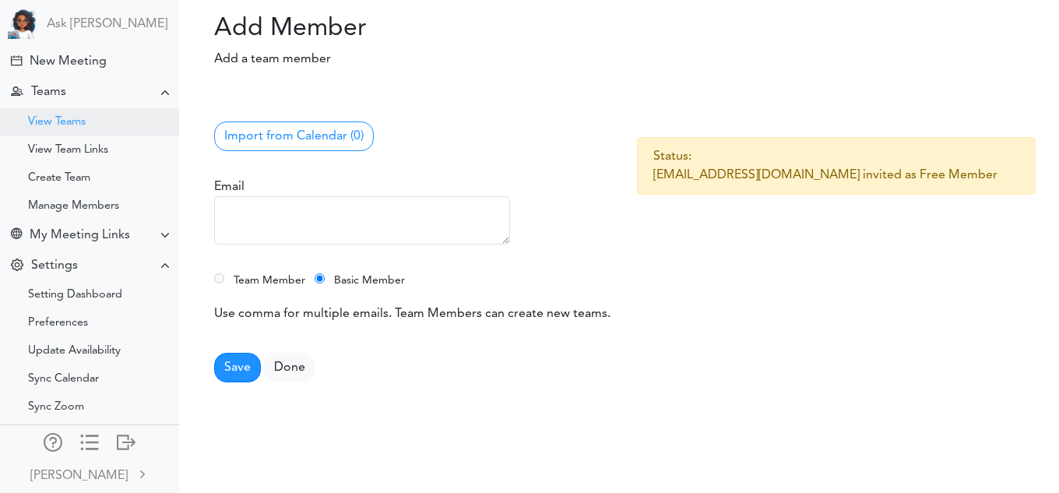
click at [53, 123] on div "View Teams" at bounding box center [57, 122] width 58 height 8
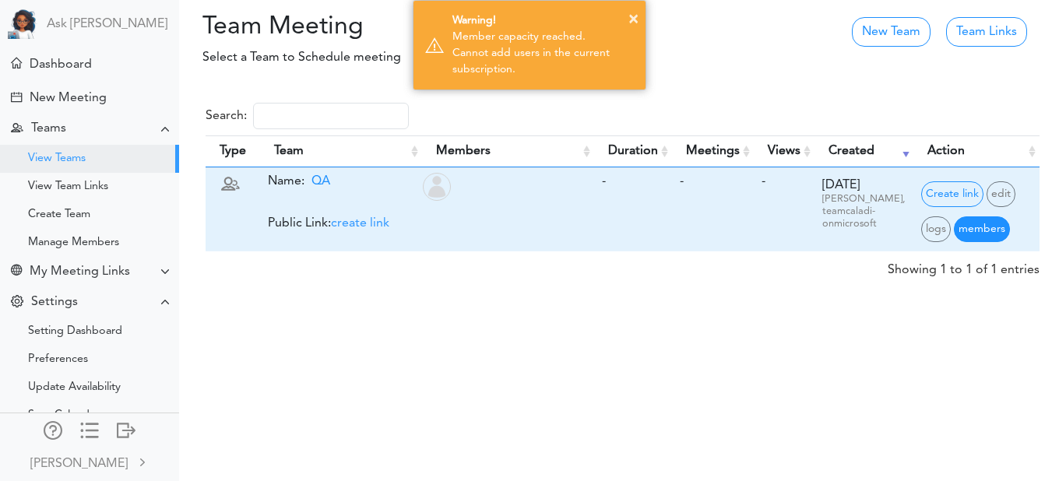
click at [972, 230] on span "members" at bounding box center [982, 229] width 56 height 26
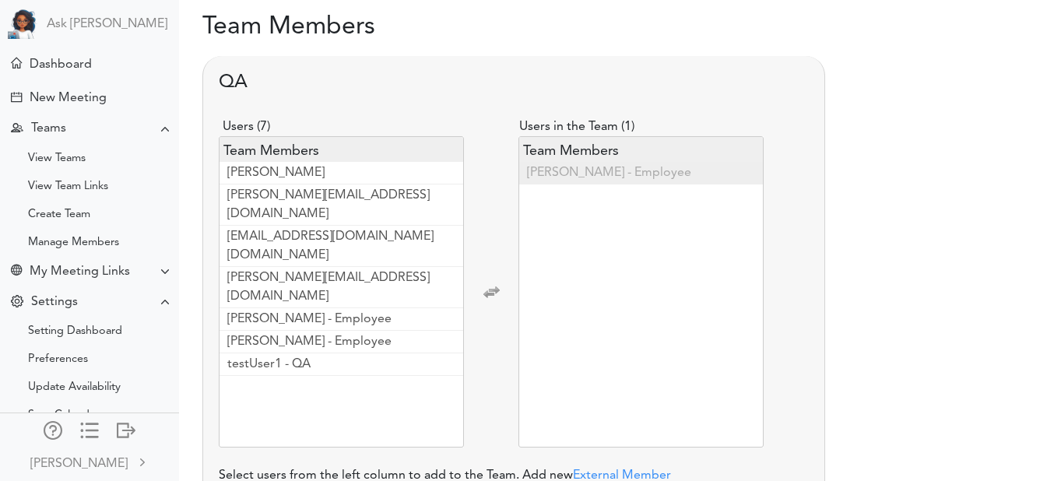
scroll to position [46, 0]
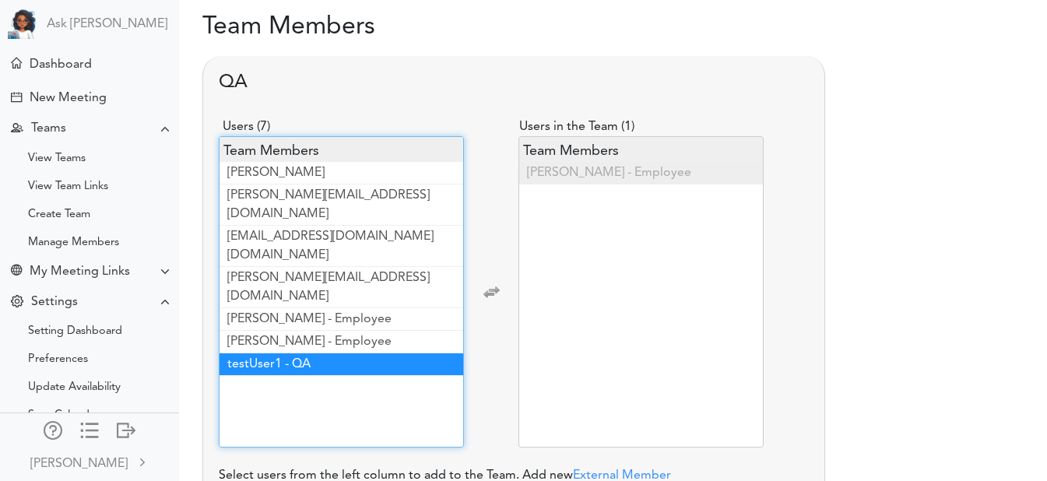
click at [319, 353] on li "testUser1 - QA" at bounding box center [342, 364] width 244 height 23
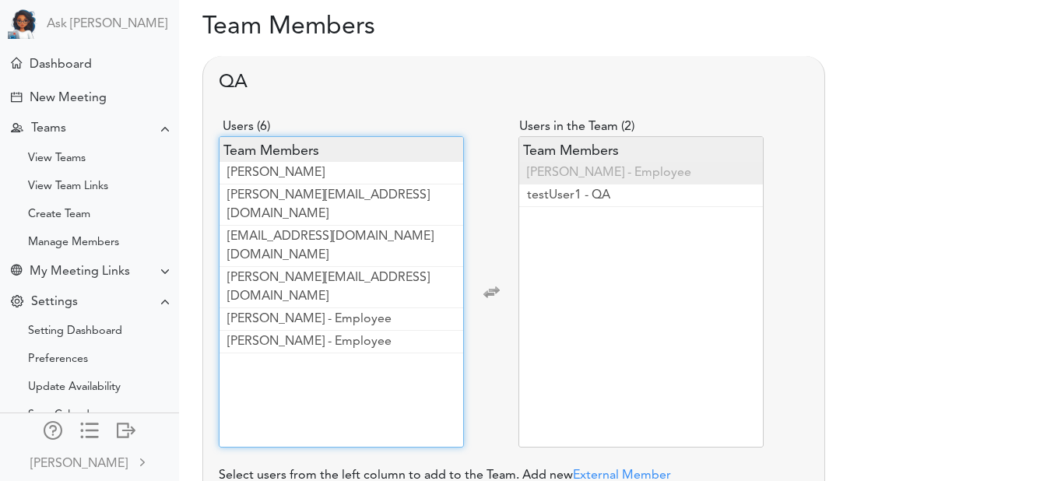
scroll to position [117, 0]
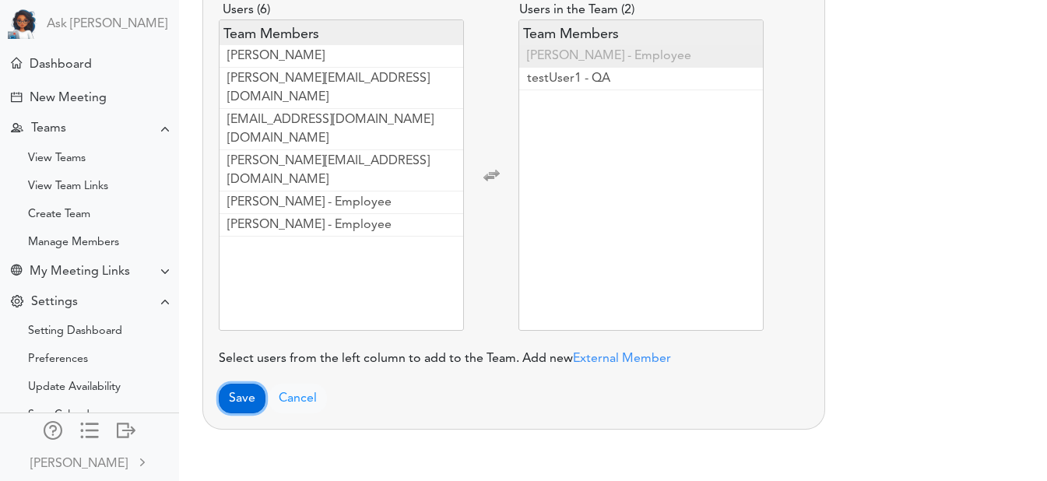
click at [243, 401] on button "Save" at bounding box center [242, 399] width 47 height 30
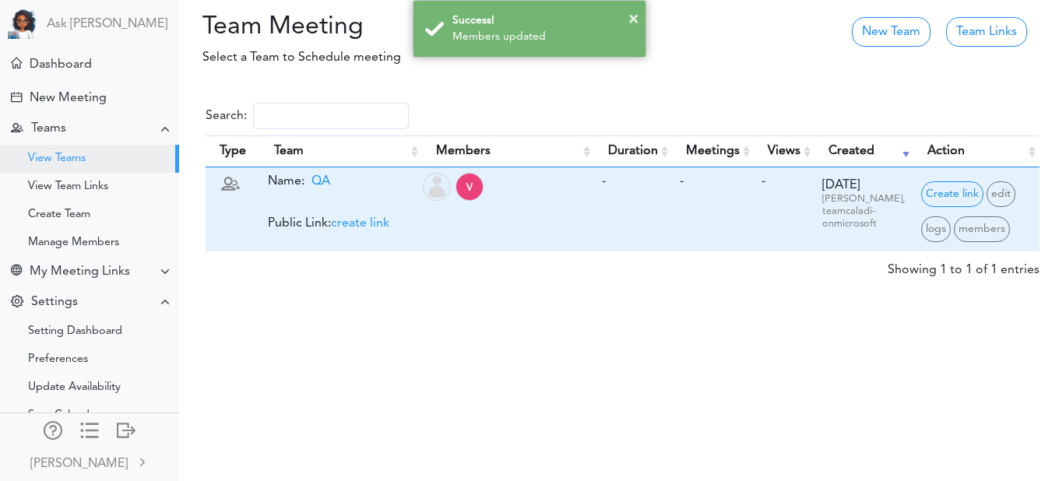
click at [361, 223] on span "create link" at bounding box center [360, 223] width 58 height 12
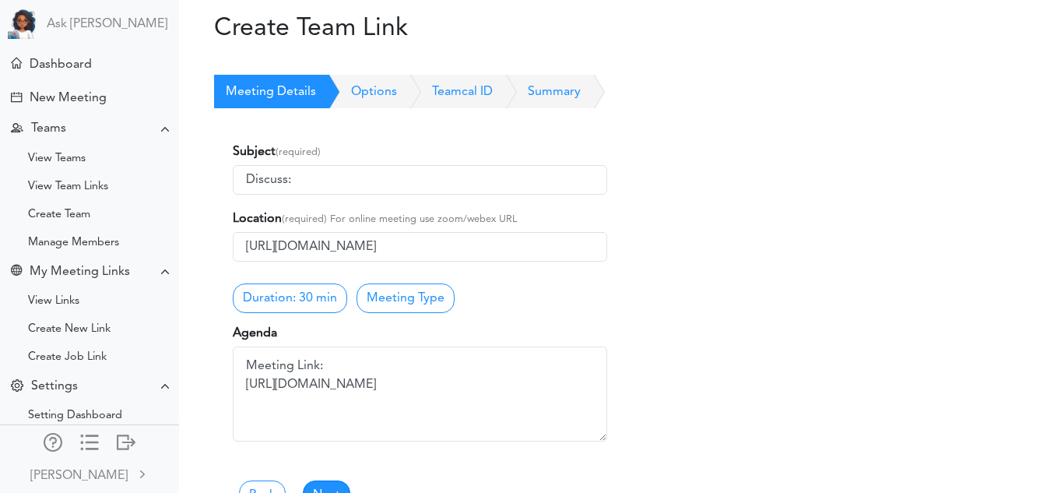
click at [378, 172] on input "Discuss:" at bounding box center [420, 180] width 374 height 30
type input "Discuss: the status"
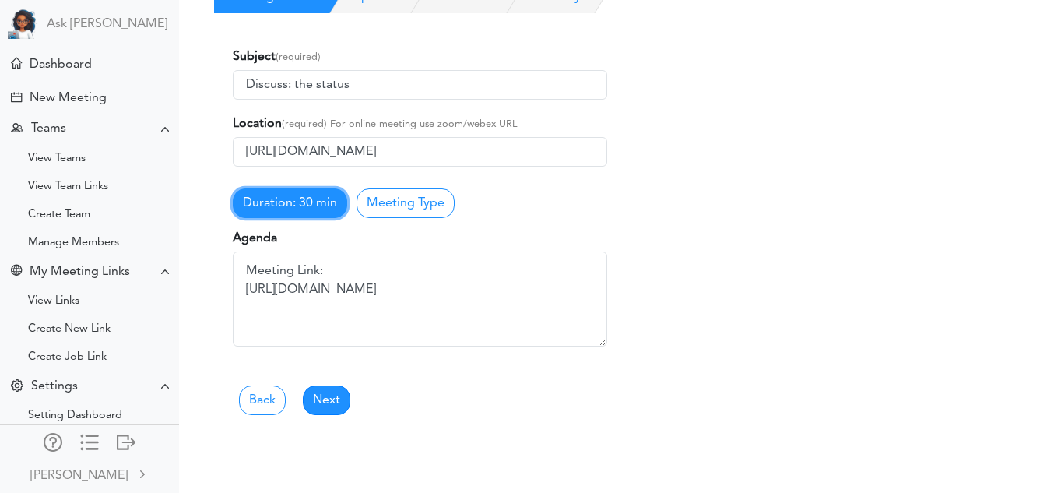
click at [300, 216] on link "Duration: 30 min" at bounding box center [290, 203] width 114 height 30
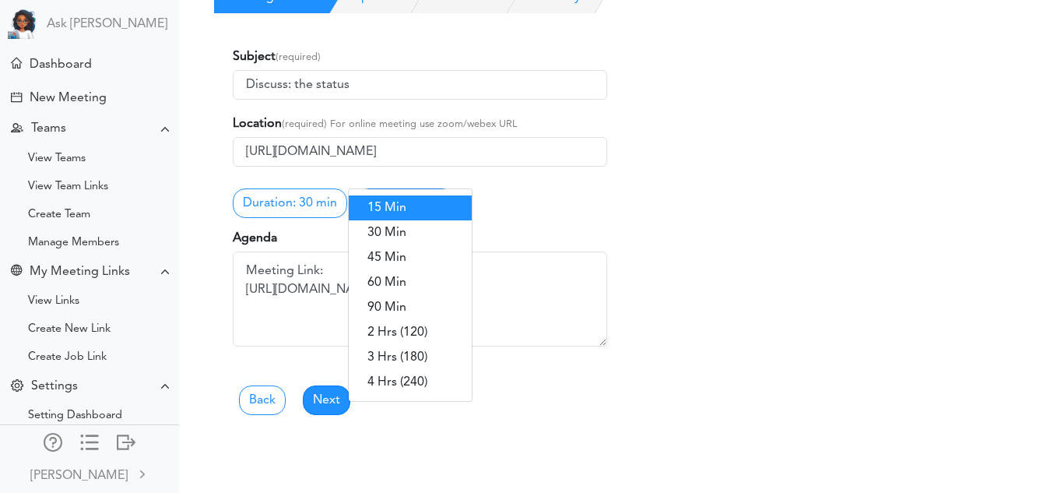
click at [399, 205] on link "15 Min" at bounding box center [410, 207] width 123 height 25
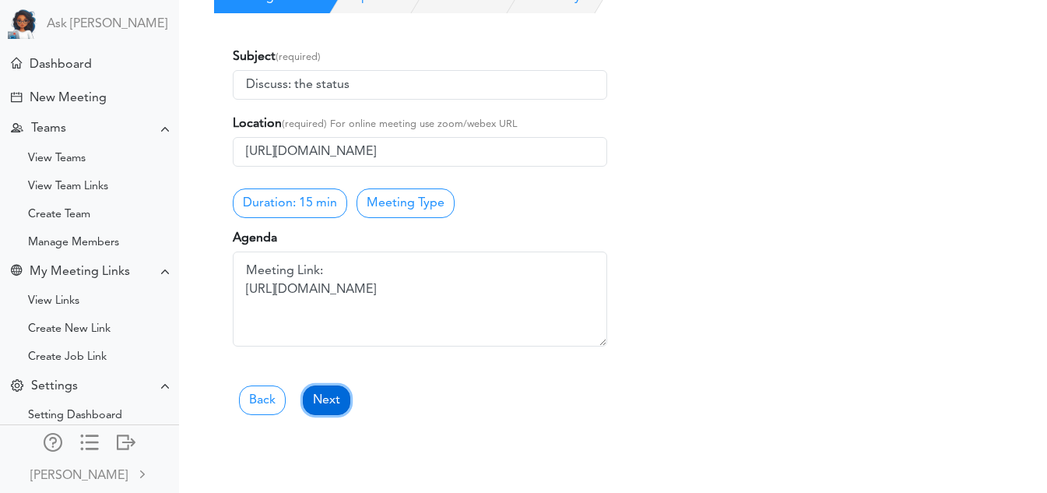
click at [335, 395] on link "Next" at bounding box center [326, 400] width 47 height 30
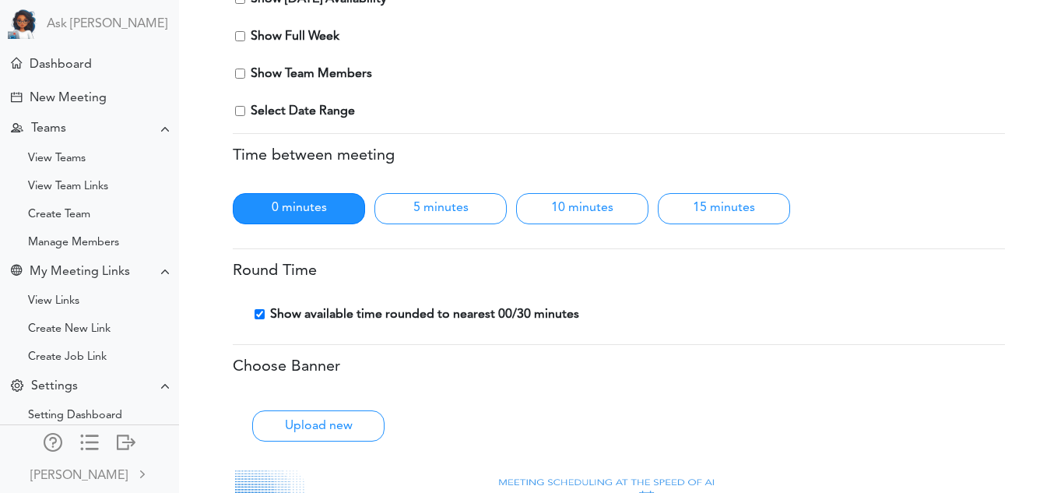
scroll to position [161, 0]
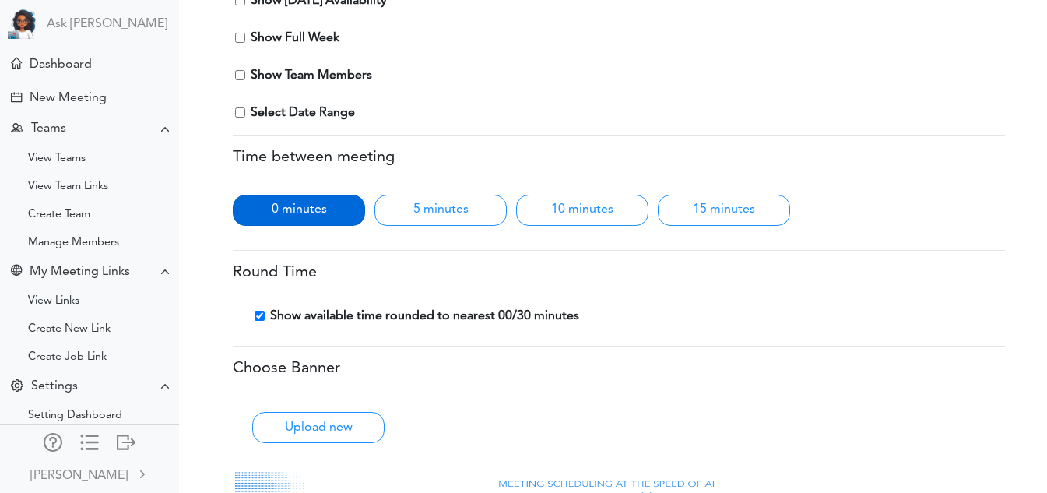
click at [298, 212] on label "0 minutes" at bounding box center [299, 210] width 132 height 31
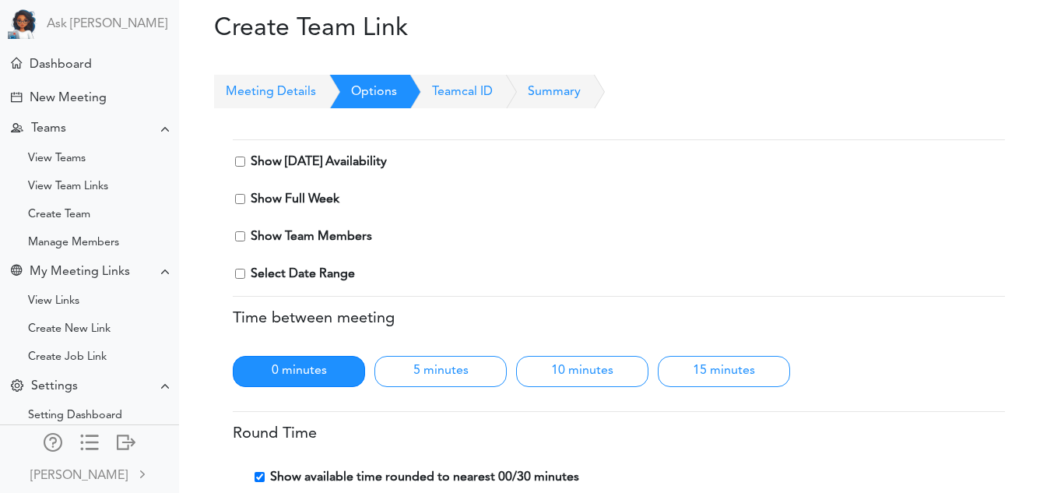
scroll to position [1, 0]
click at [242, 156] on input "Show Today's Availability" at bounding box center [240, 161] width 10 height 10
checkbox input "true"
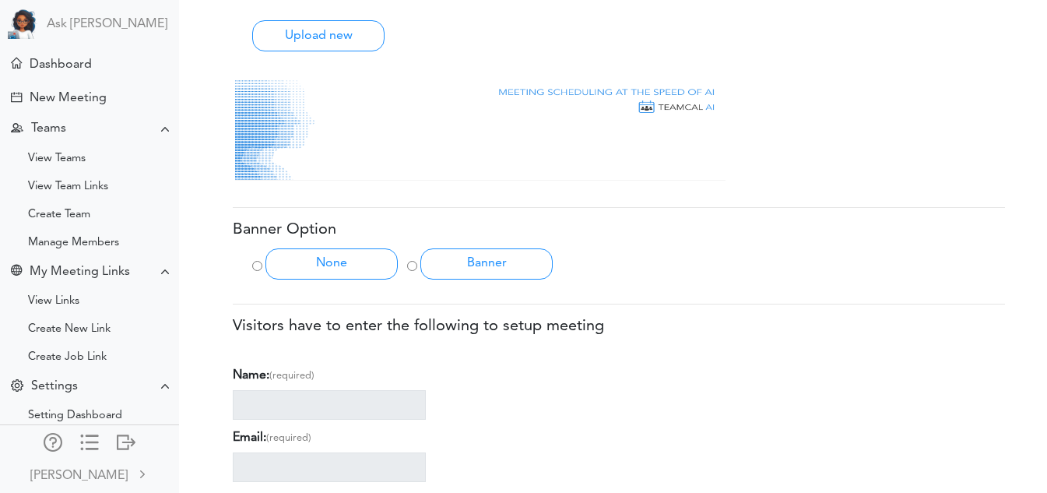
scroll to position [641, 0]
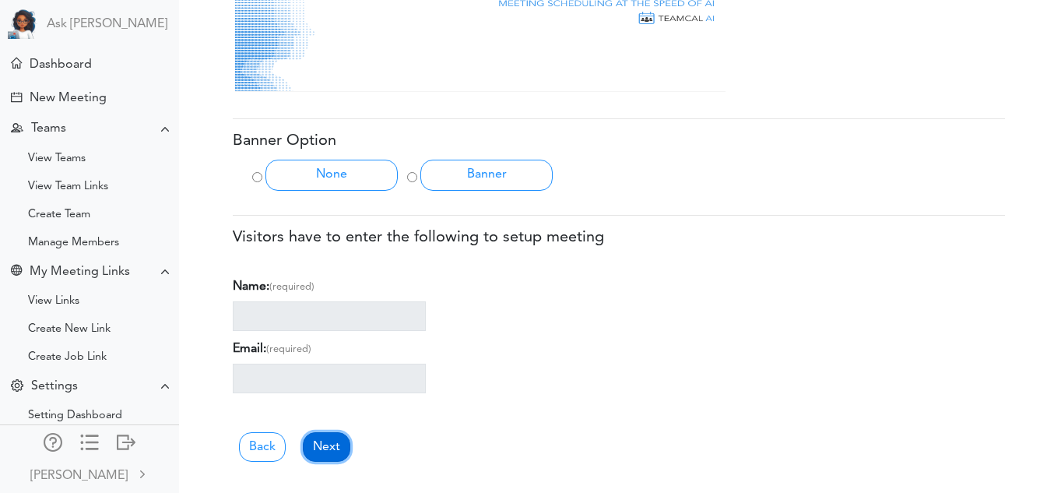
click at [331, 434] on link "Next" at bounding box center [326, 447] width 47 height 30
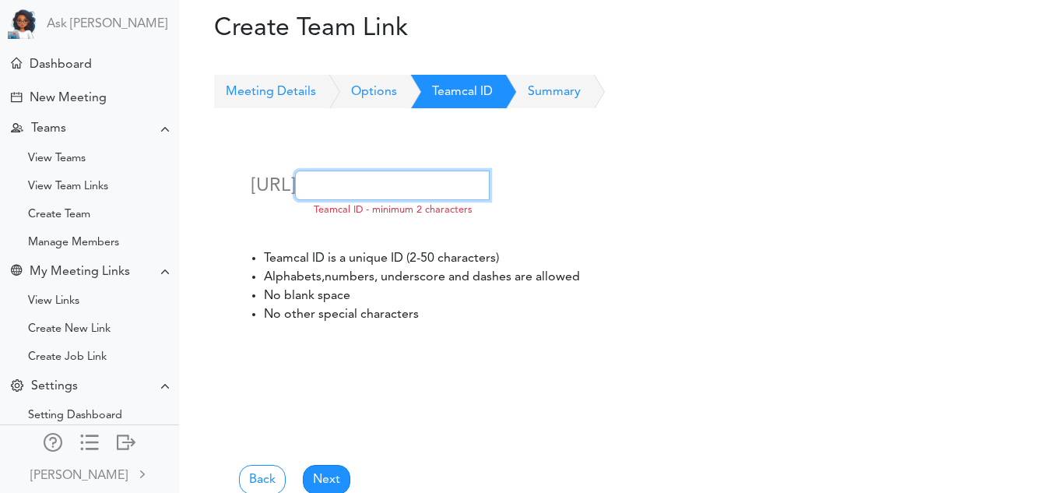
click at [402, 200] on input "text" at bounding box center [392, 185] width 195 height 30
type input "QATeam"
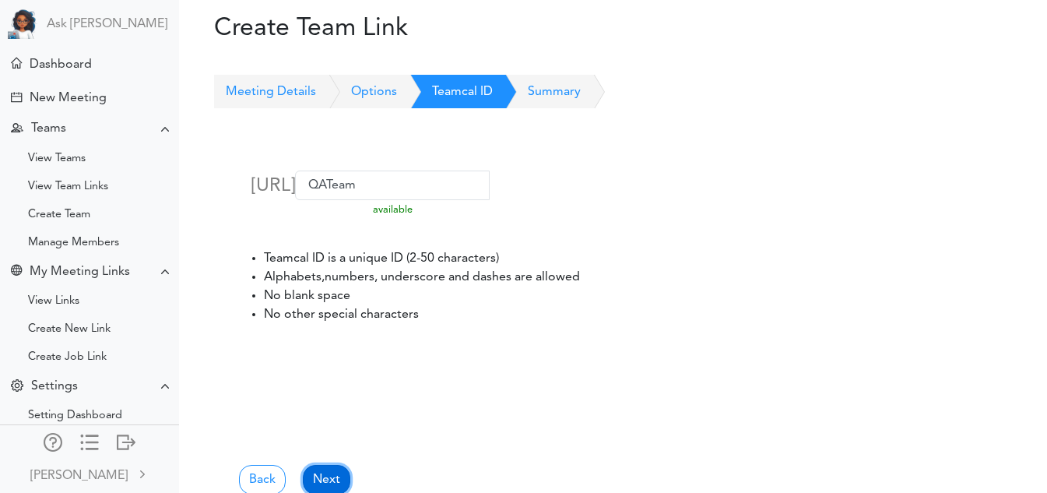
click at [324, 483] on link "Next" at bounding box center [326, 480] width 47 height 30
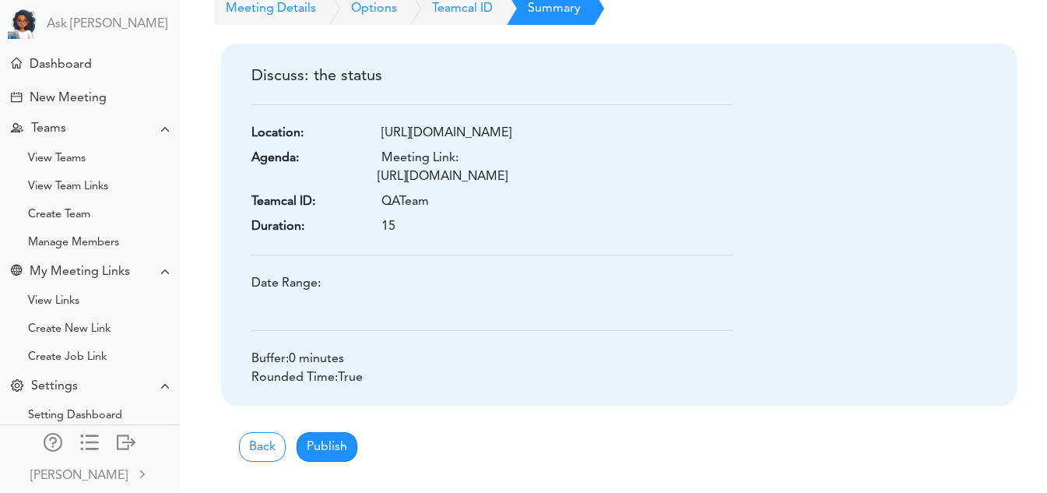
scroll to position [233, 0]
click at [327, 444] on button "Publish" at bounding box center [327, 447] width 61 height 30
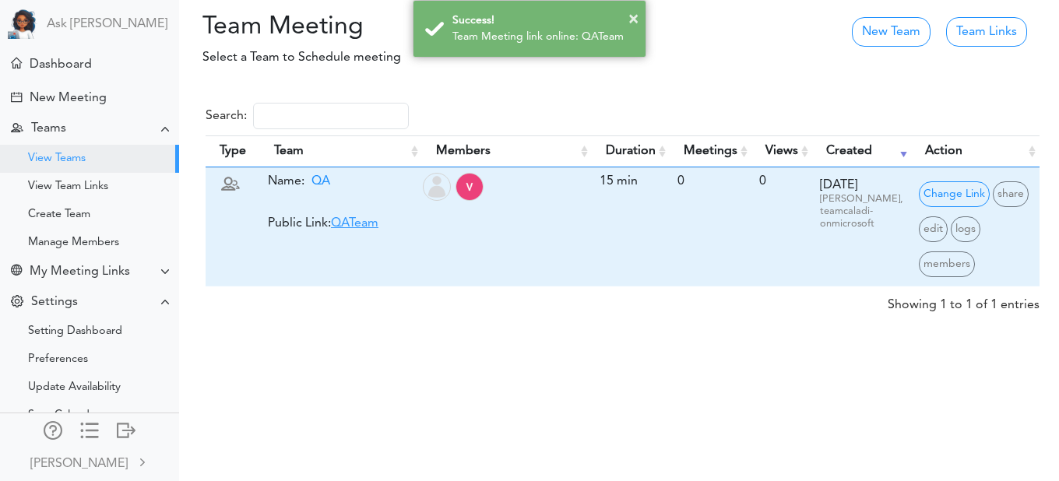
click at [357, 221] on link "QATeam" at bounding box center [354, 223] width 47 height 12
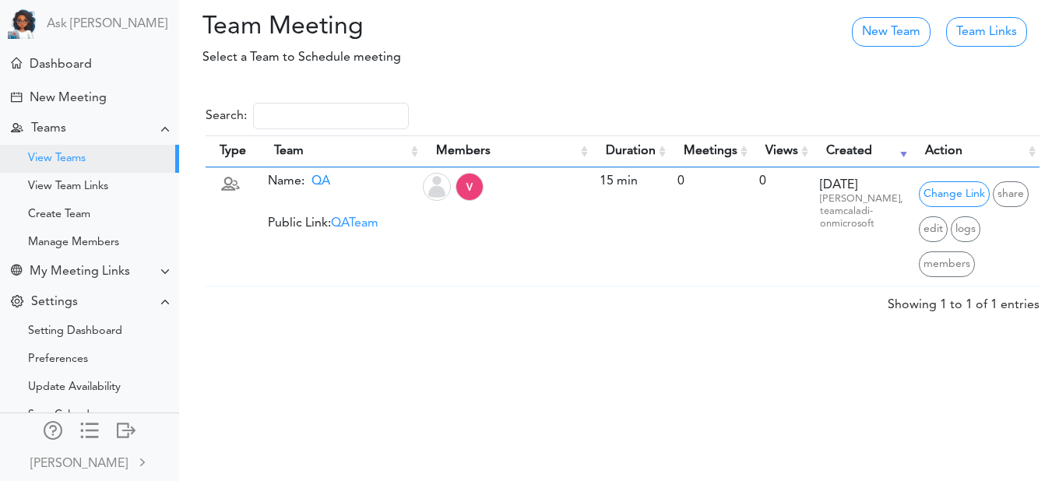
click at [455, 346] on div "Team Meeting Processing...please wait. New Team Team Links Select a Team to Sch…" at bounding box center [529, 240] width 1059 height 481
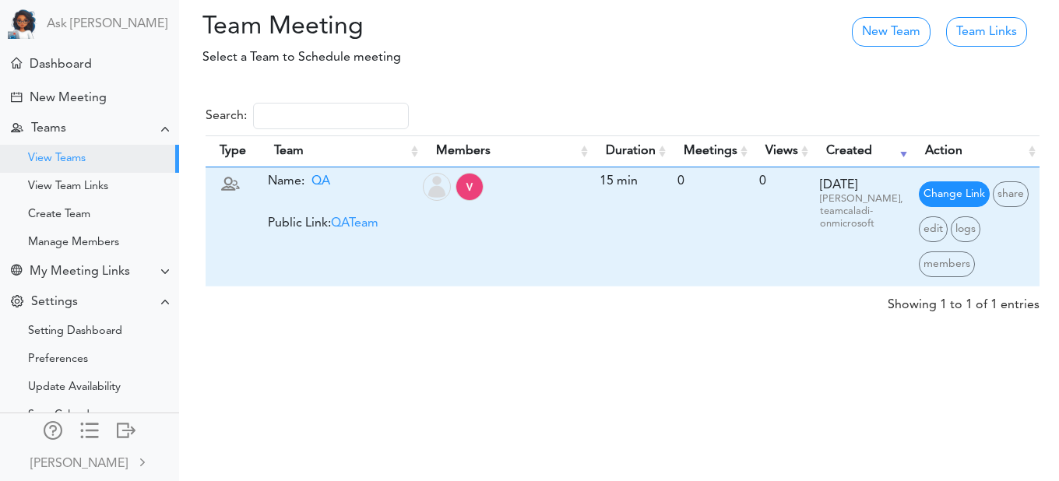
click at [940, 194] on span "Change Link" at bounding box center [954, 194] width 71 height 26
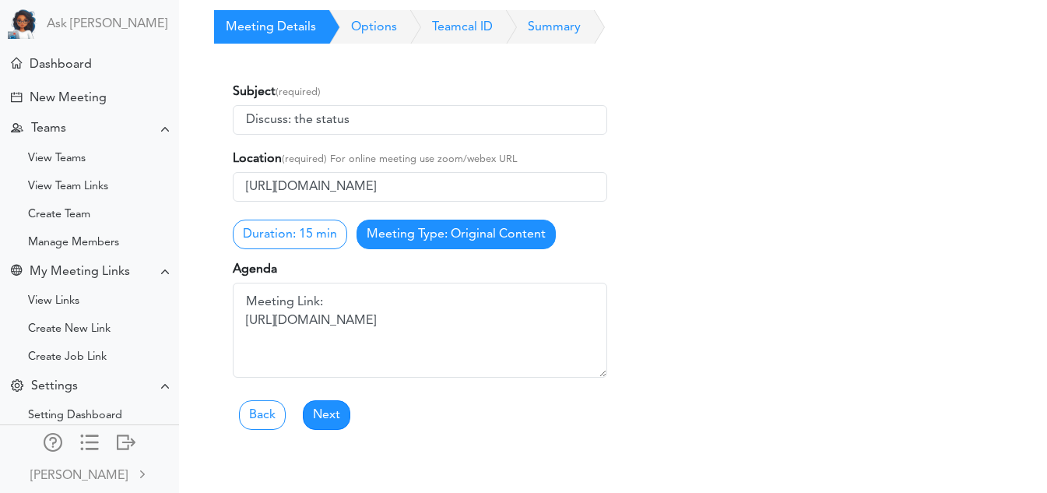
scroll to position [65, 0]
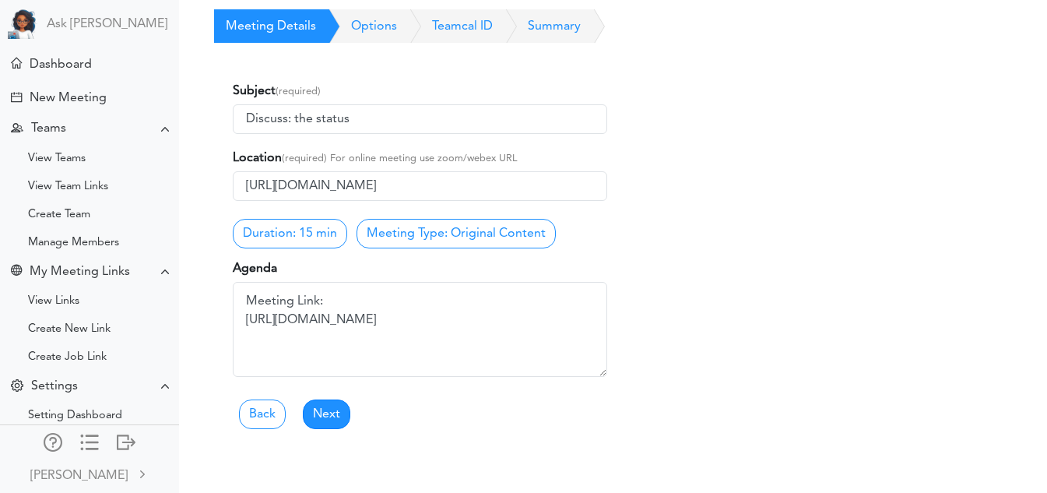
click at [357, 128] on input "Discuss: the status" at bounding box center [420, 119] width 374 height 30
type input "Discuss: the status of QA testing"
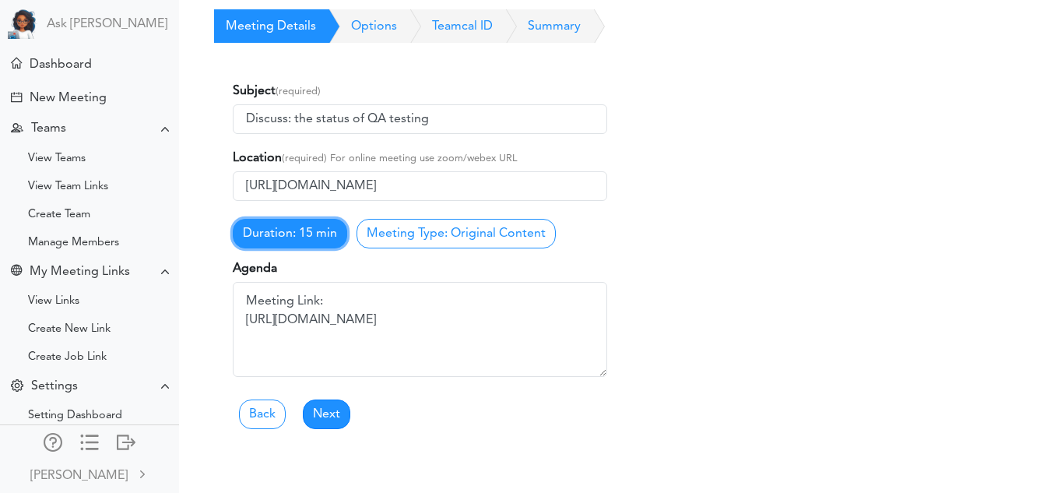
click at [322, 234] on link "Duration: 15 min" at bounding box center [290, 234] width 114 height 30
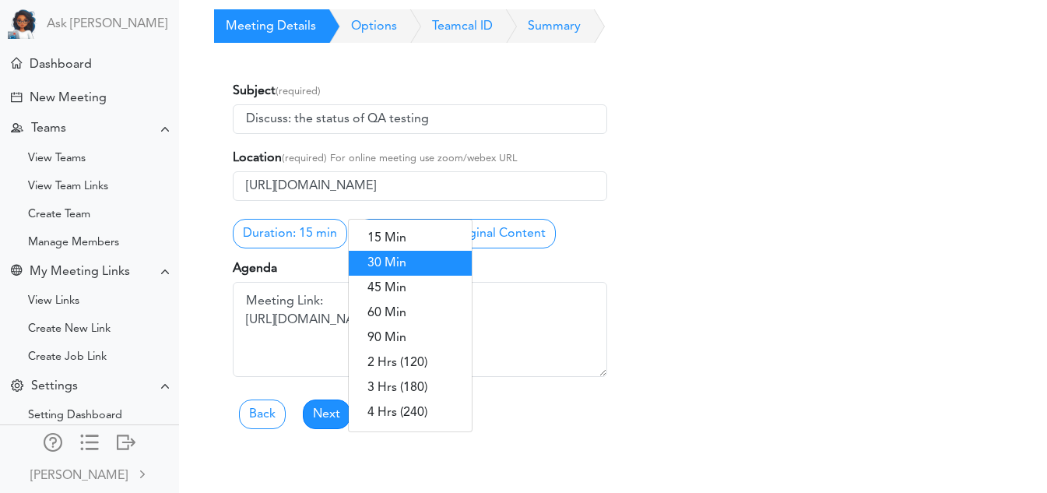
click at [384, 267] on link "30 Min" at bounding box center [410, 263] width 123 height 25
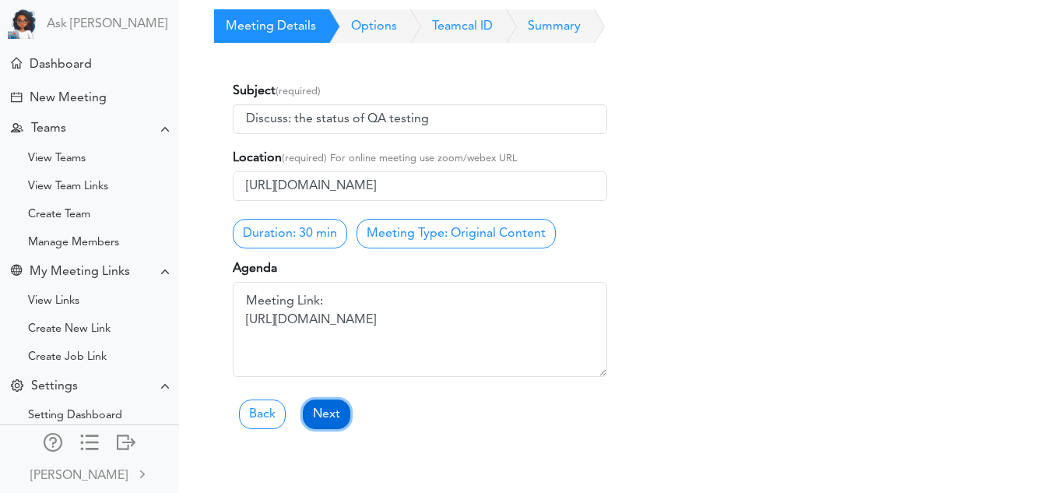
click at [326, 416] on link "Next" at bounding box center [326, 414] width 47 height 30
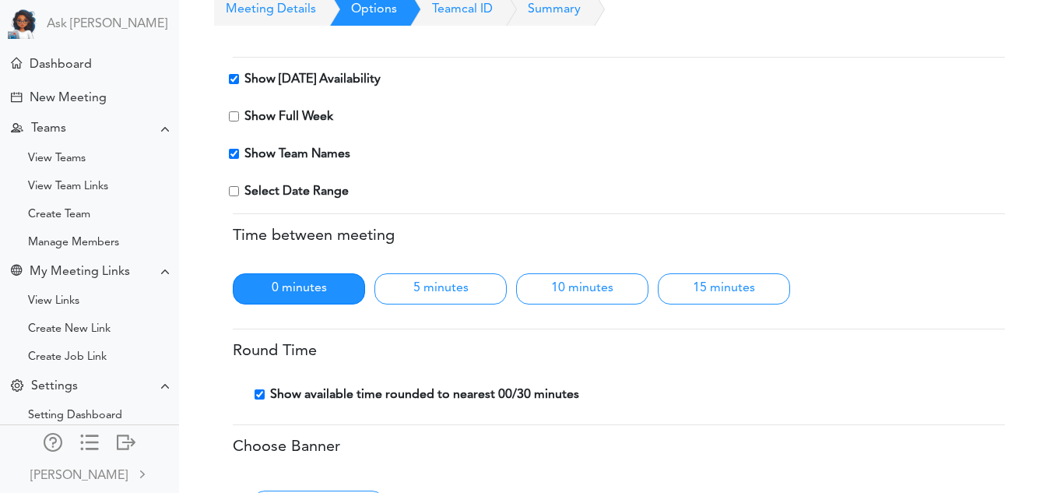
scroll to position [86, 0]
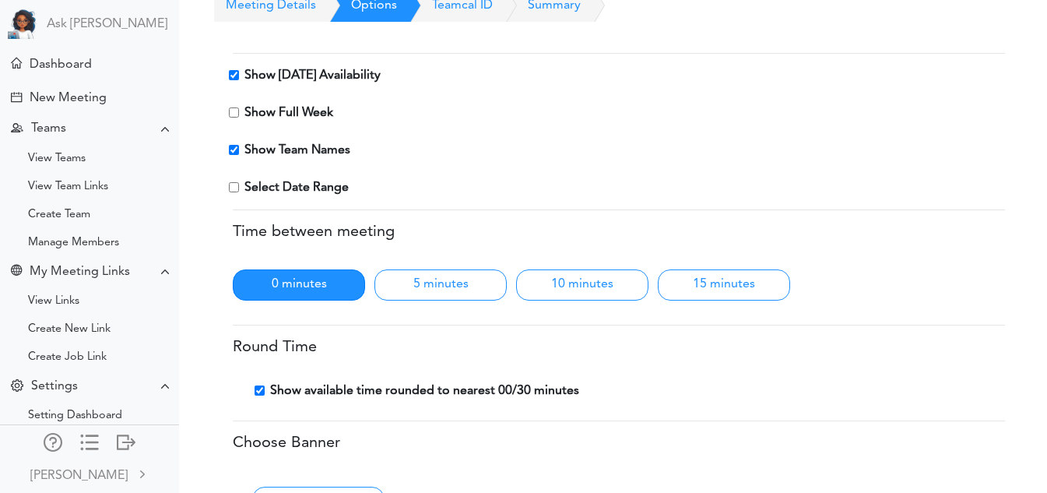
click at [281, 11] on link "Meeting Details" at bounding box center [265, 5] width 102 height 34
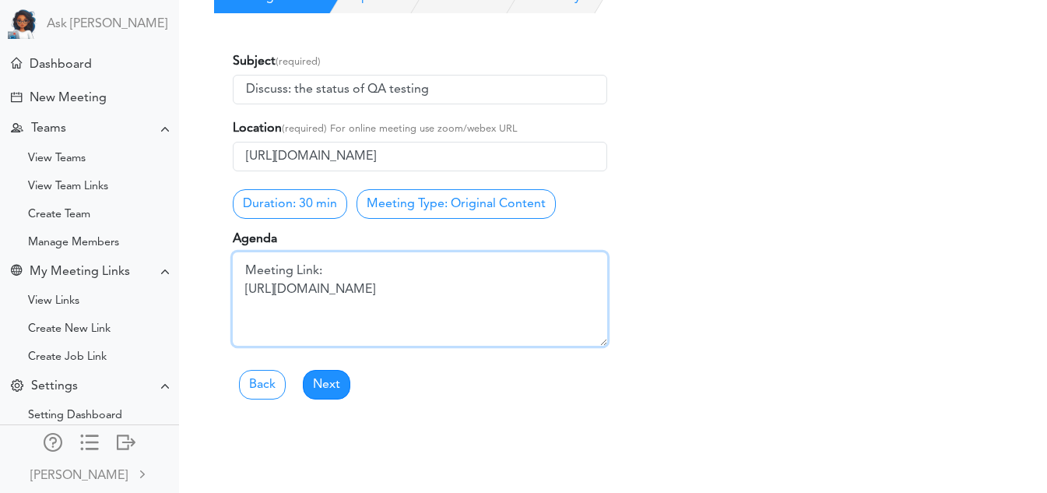
scroll to position [53, 0]
click at [332, 294] on textarea "Meeting Link: https://teams.microsoft.com/l/meetup-join/19%3ameeting_NzY1YTk3Yj…" at bounding box center [420, 298] width 374 height 93
click at [246, 269] on textarea "Meeting Link: https://teams.microsoft.com/l/meetup-join/19%3ameeting_NzY1YTk3Yj…" at bounding box center [420, 298] width 374 height 93
type textarea "discuss QA status and testing of the application"
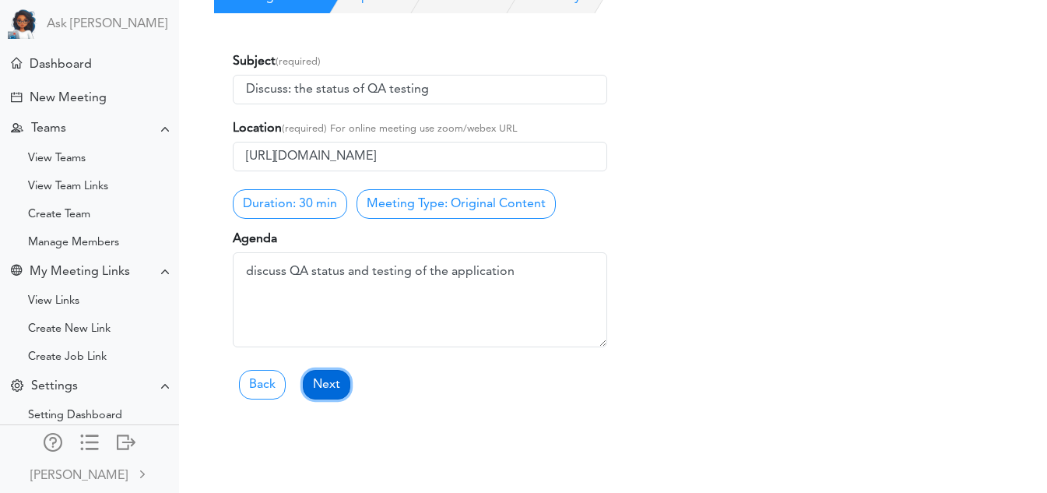
click at [321, 381] on link "Next" at bounding box center [326, 385] width 47 height 30
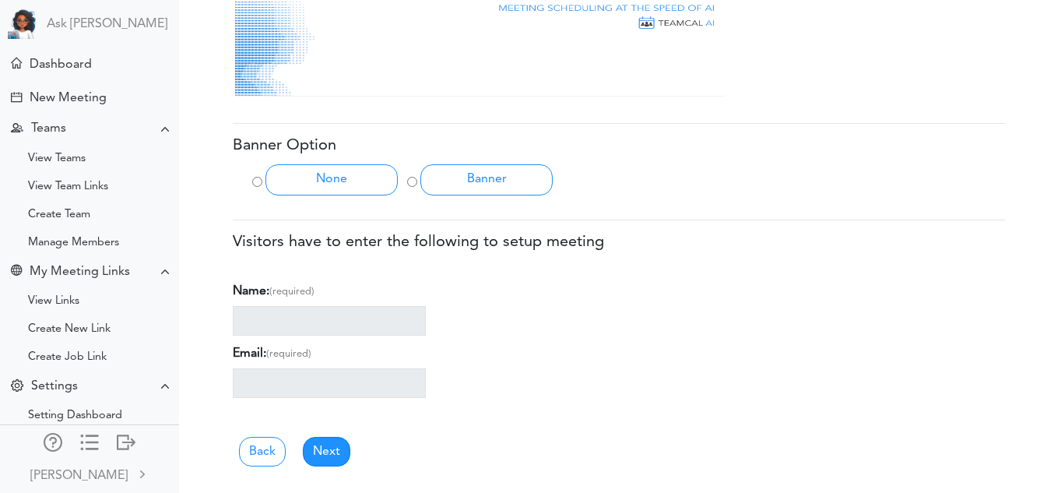
scroll to position [641, 0]
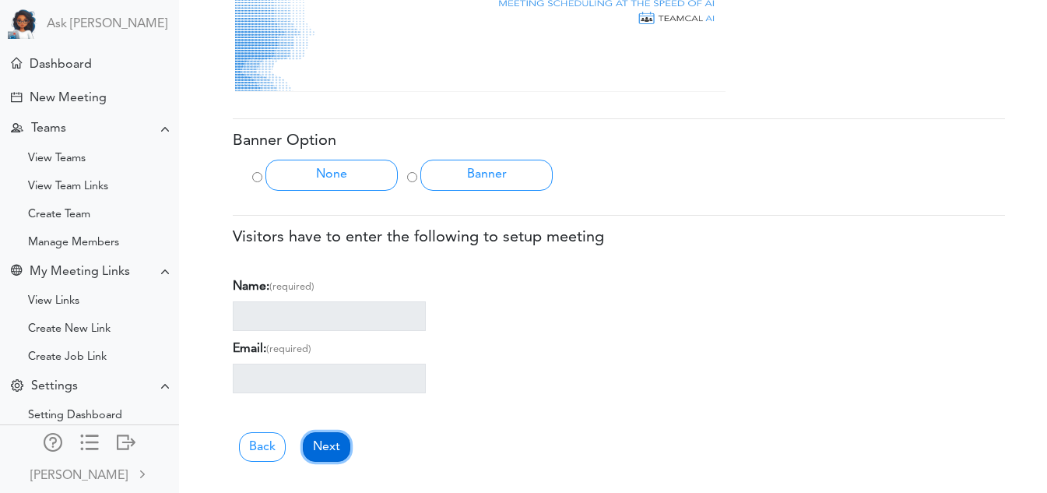
click at [328, 452] on link "Next" at bounding box center [326, 447] width 47 height 30
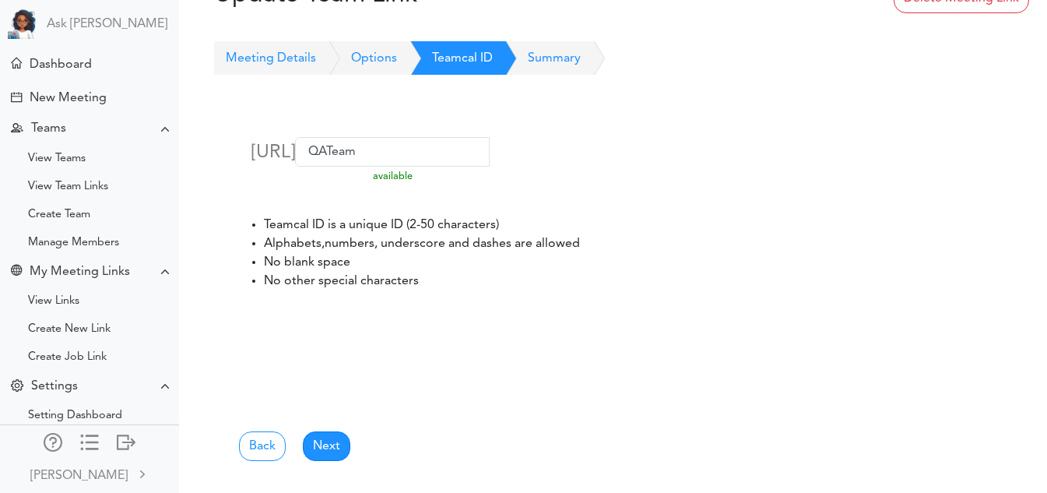
scroll to position [39, 0]
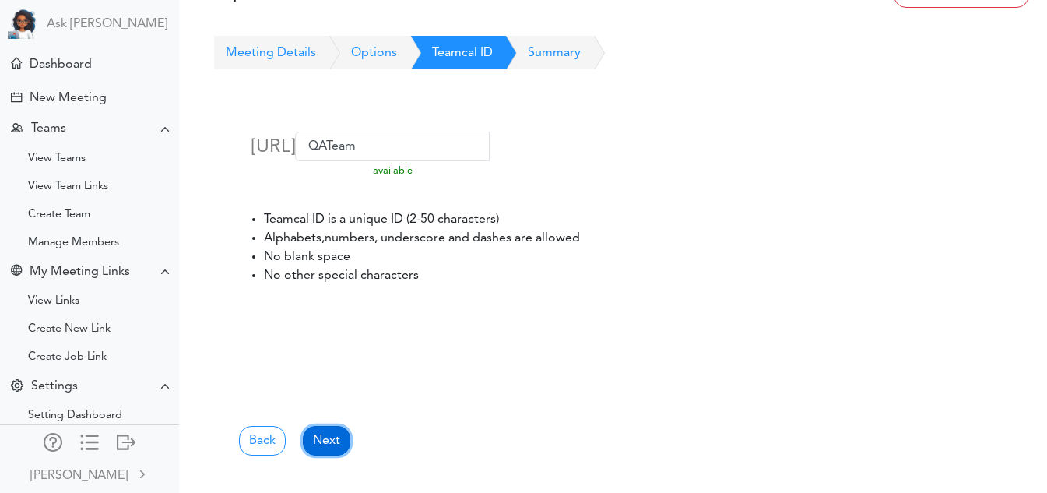
click at [329, 448] on link "Next" at bounding box center [326, 441] width 47 height 30
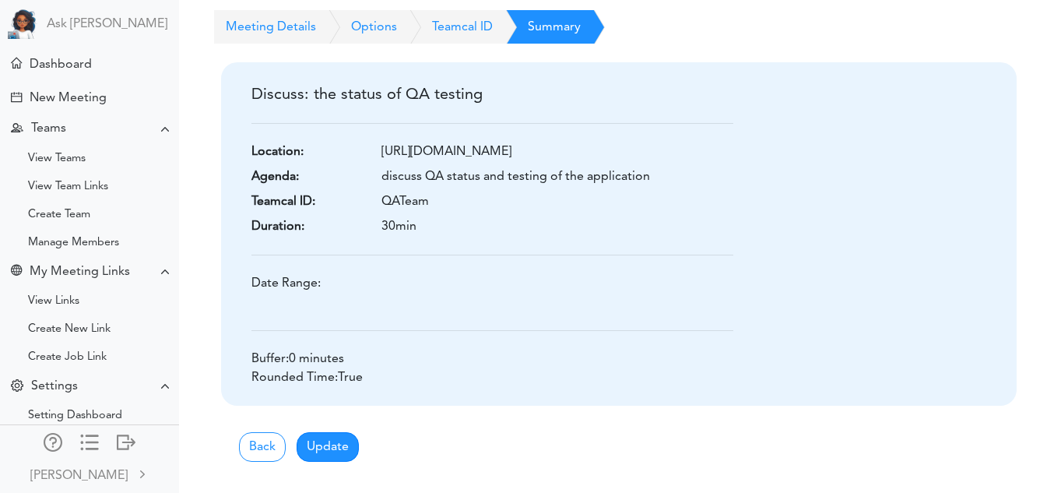
scroll to position [139, 0]
click at [329, 448] on button "Update" at bounding box center [328, 447] width 62 height 30
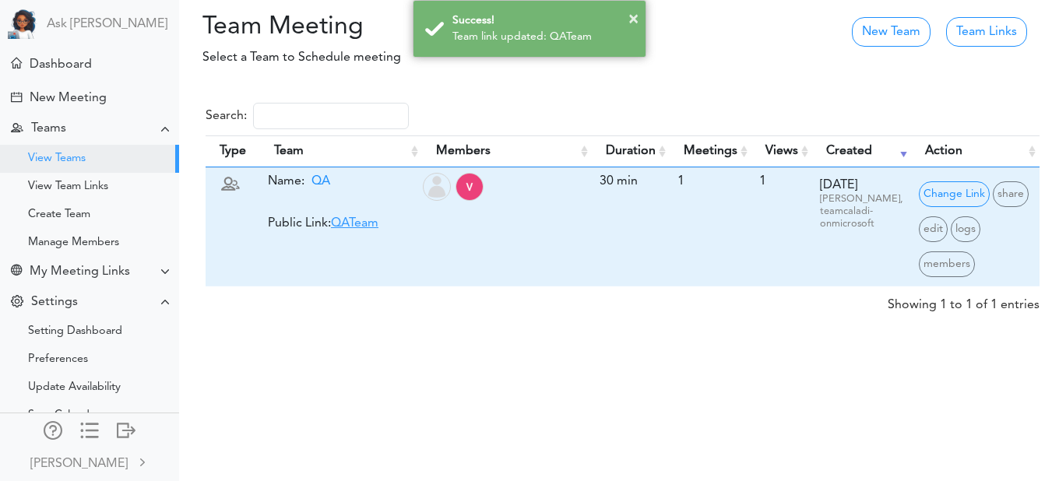
click at [357, 217] on link "QATeam" at bounding box center [354, 223] width 47 height 12
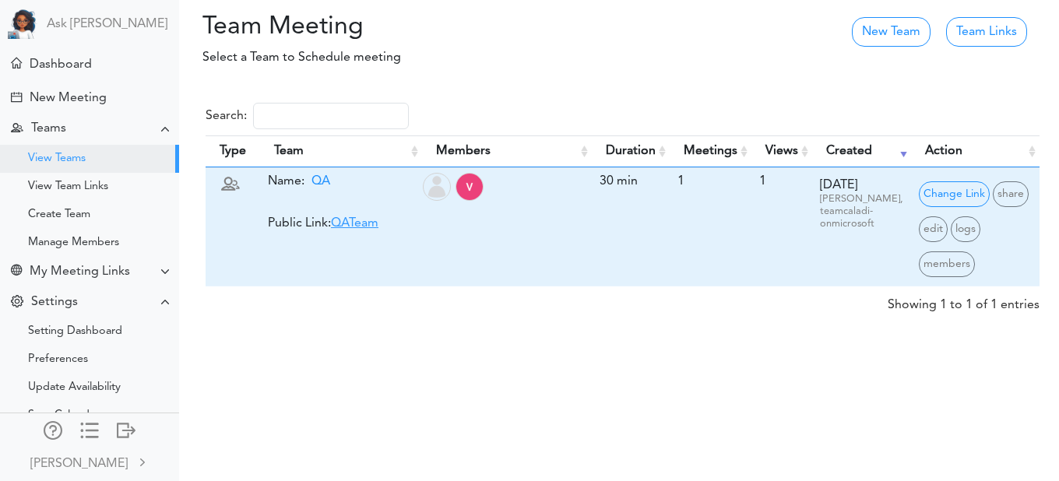
click at [346, 220] on link "QATeam" at bounding box center [354, 223] width 47 height 12
click at [940, 196] on span "Change Link" at bounding box center [954, 194] width 71 height 26
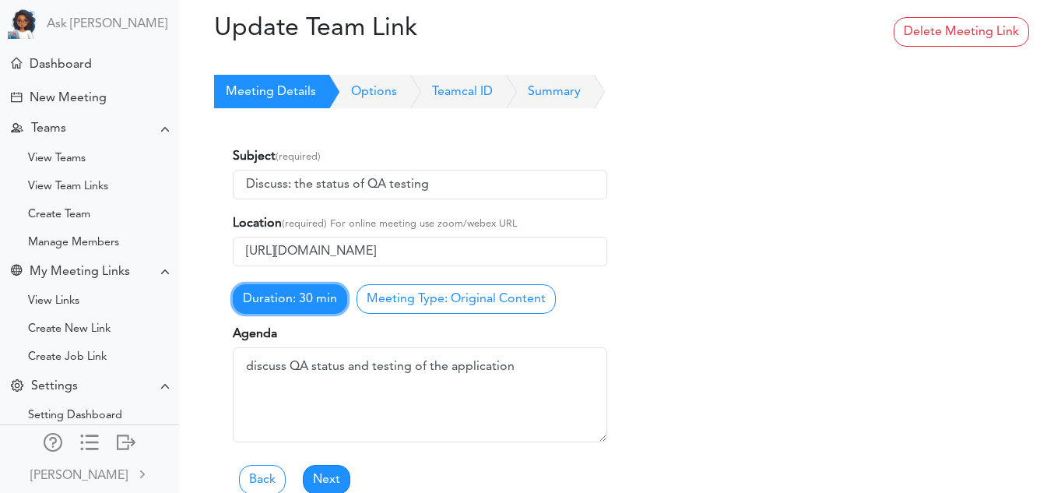
click at [291, 309] on link "Duration: 30 min" at bounding box center [290, 299] width 114 height 30
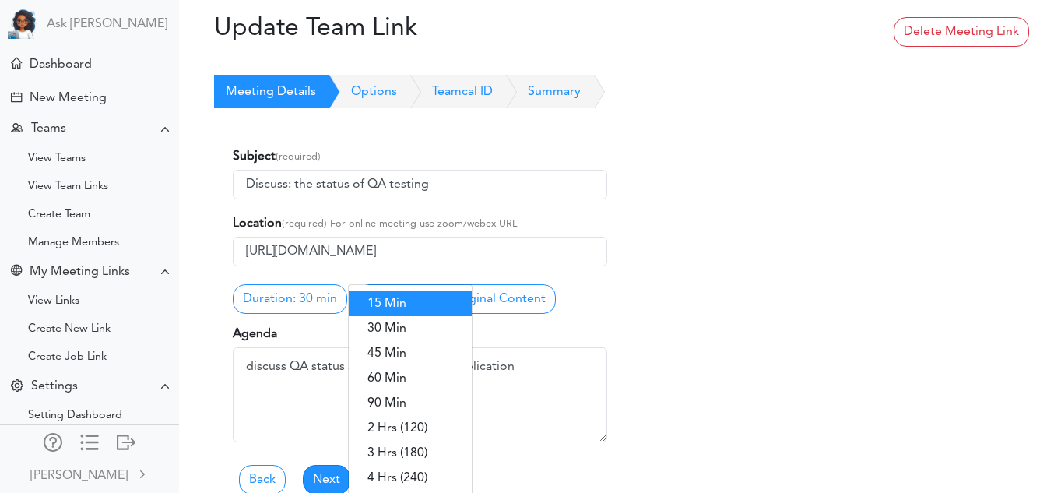
click at [371, 304] on link "15 Min" at bounding box center [410, 303] width 123 height 25
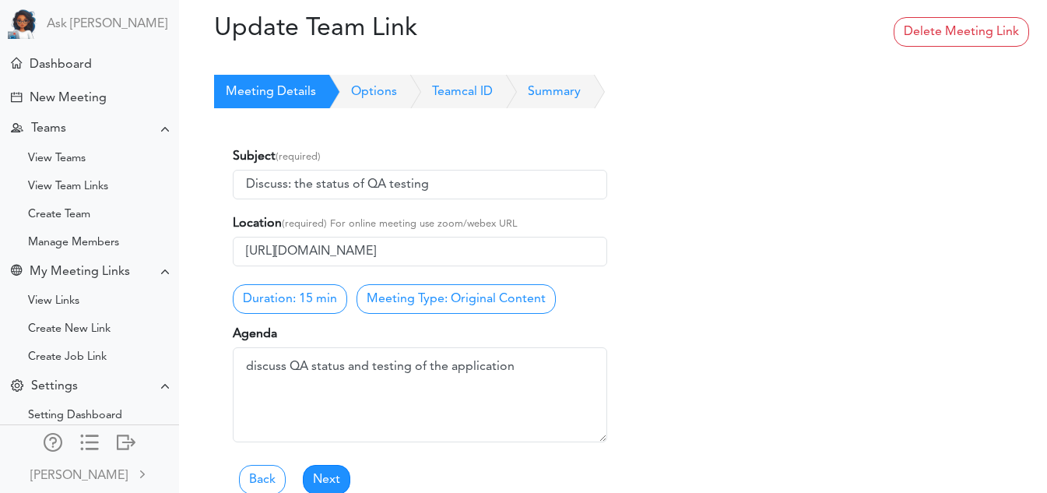
scroll to position [95, 0]
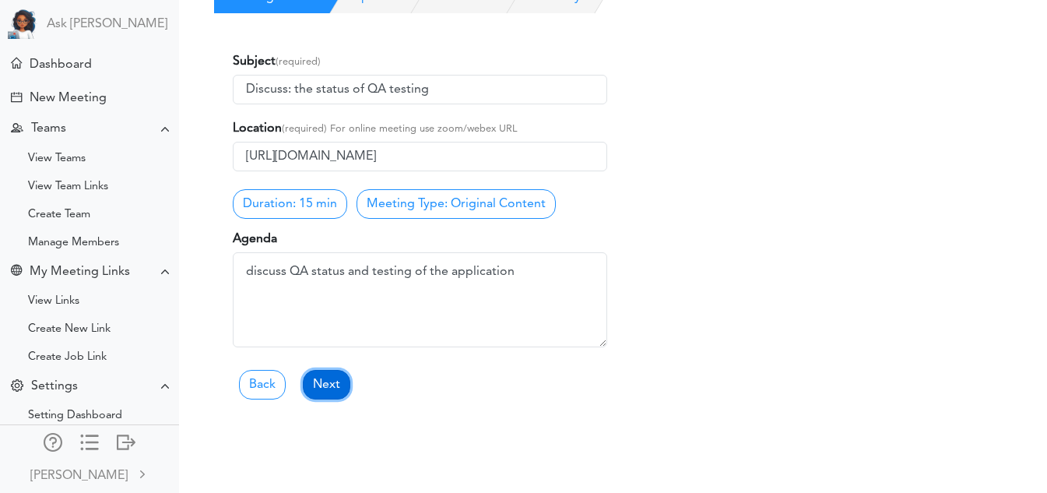
click at [328, 381] on link "Next" at bounding box center [326, 385] width 47 height 30
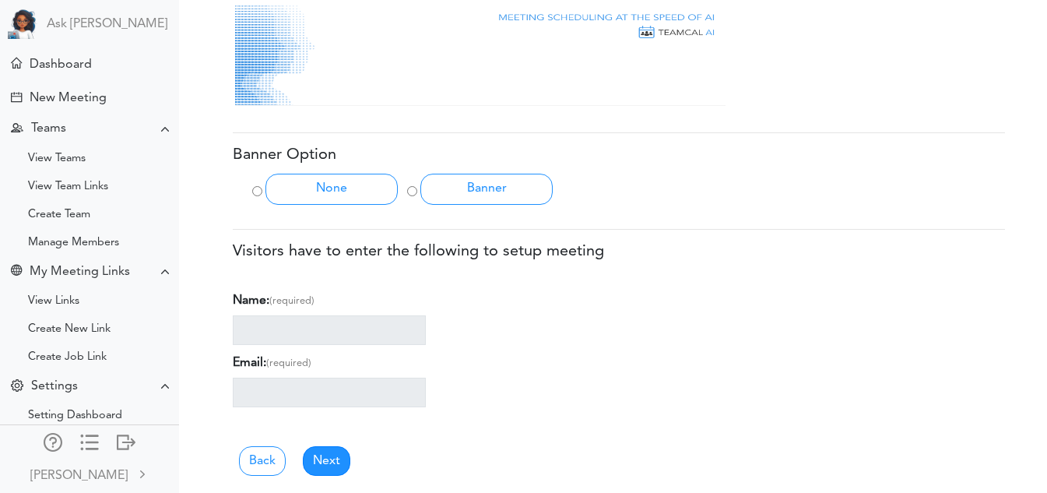
scroll to position [634, 0]
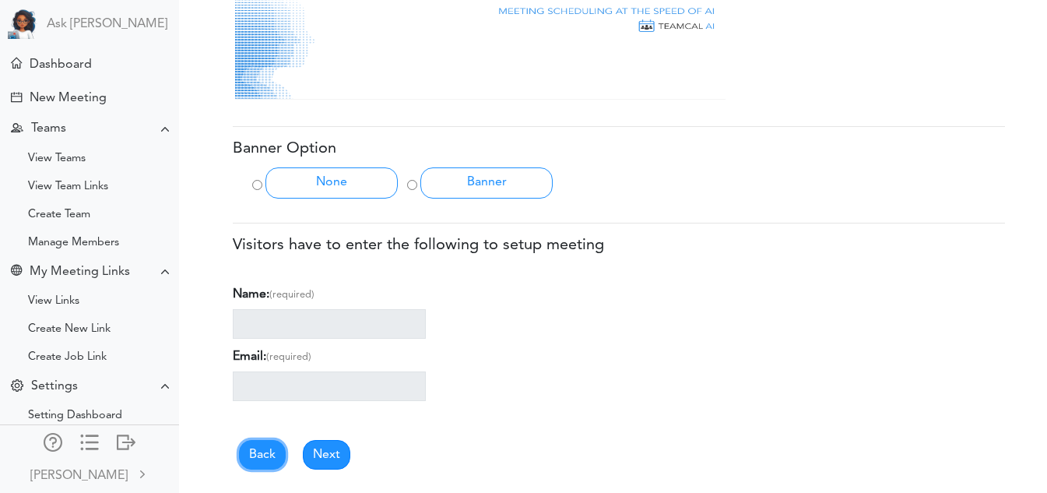
click at [265, 464] on link "Back" at bounding box center [262, 455] width 47 height 30
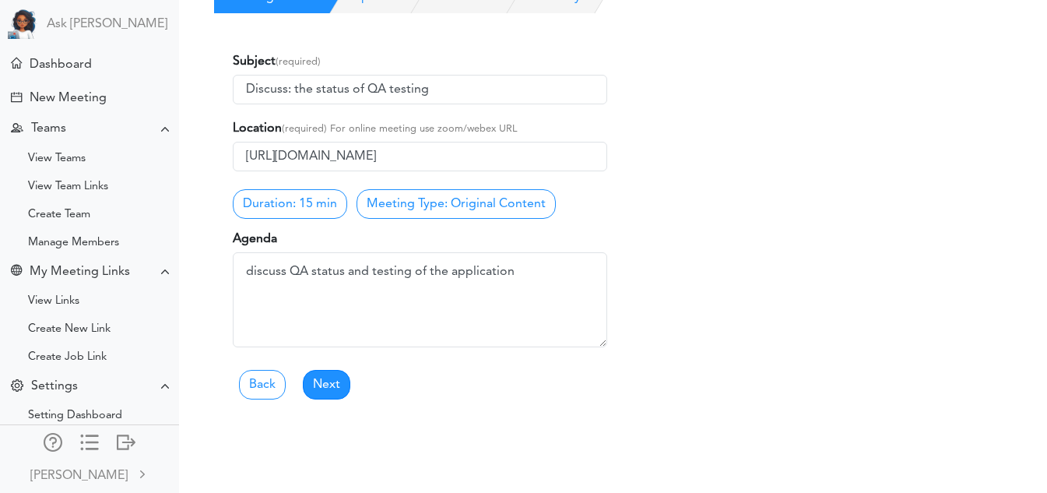
scroll to position [0, 0]
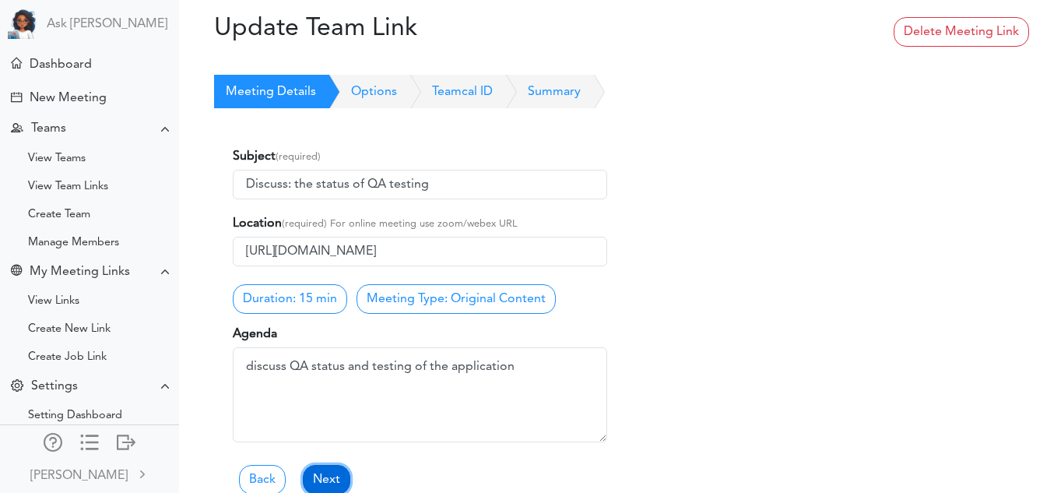
click at [321, 466] on link "Next" at bounding box center [326, 480] width 47 height 30
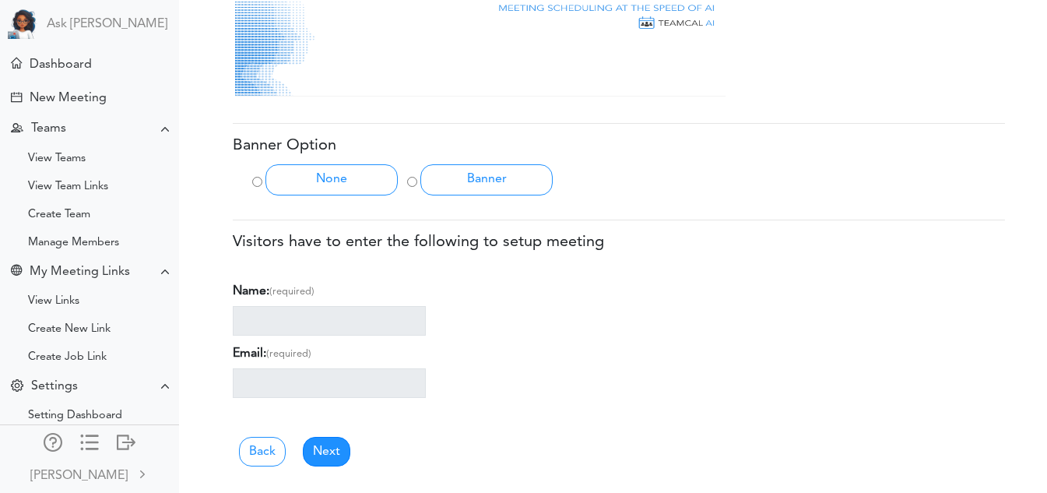
scroll to position [641, 0]
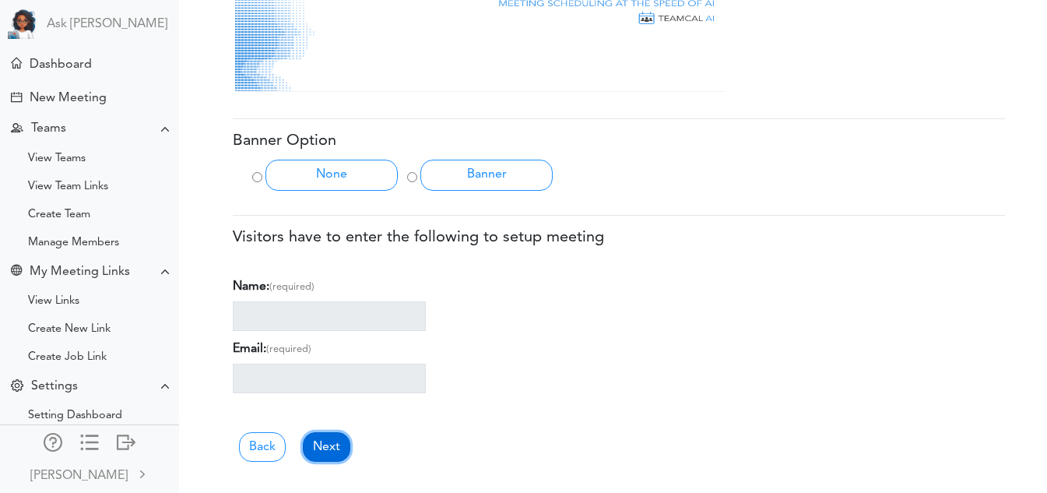
click at [331, 449] on link "Next" at bounding box center [326, 447] width 47 height 30
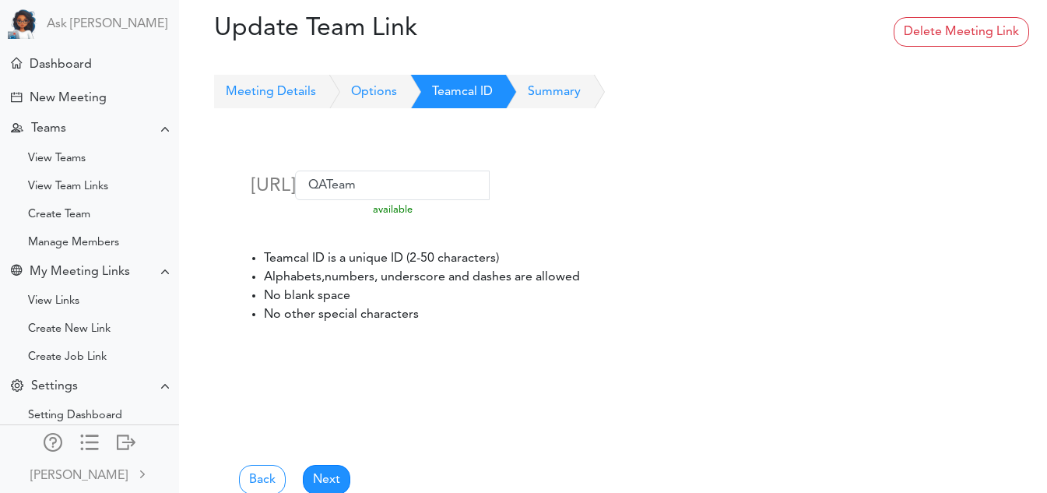
scroll to position [95, 0]
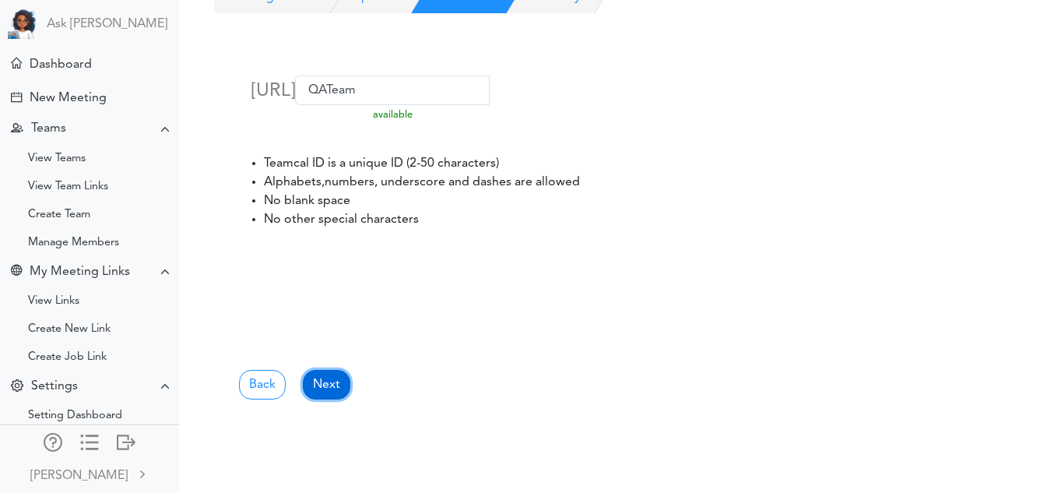
click at [328, 372] on link "Next" at bounding box center [326, 385] width 47 height 30
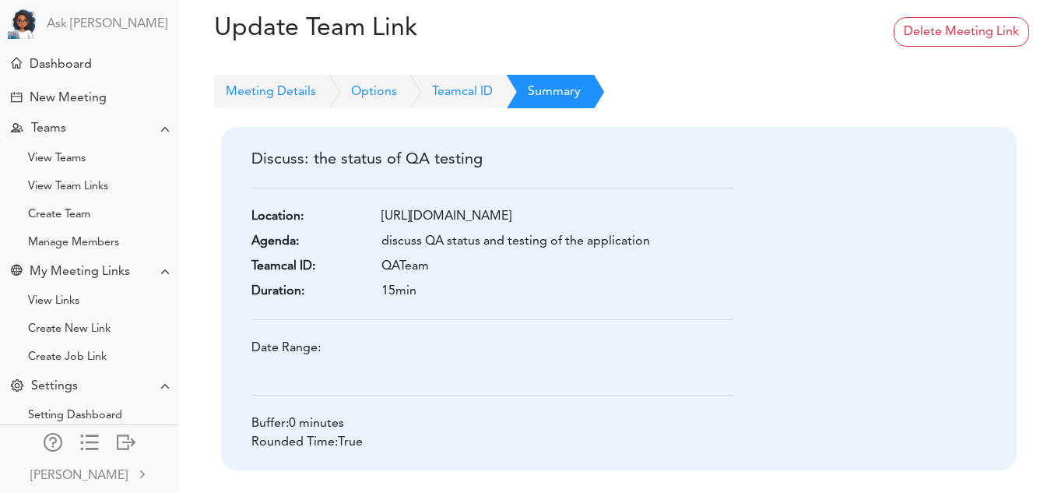
scroll to position [139, 0]
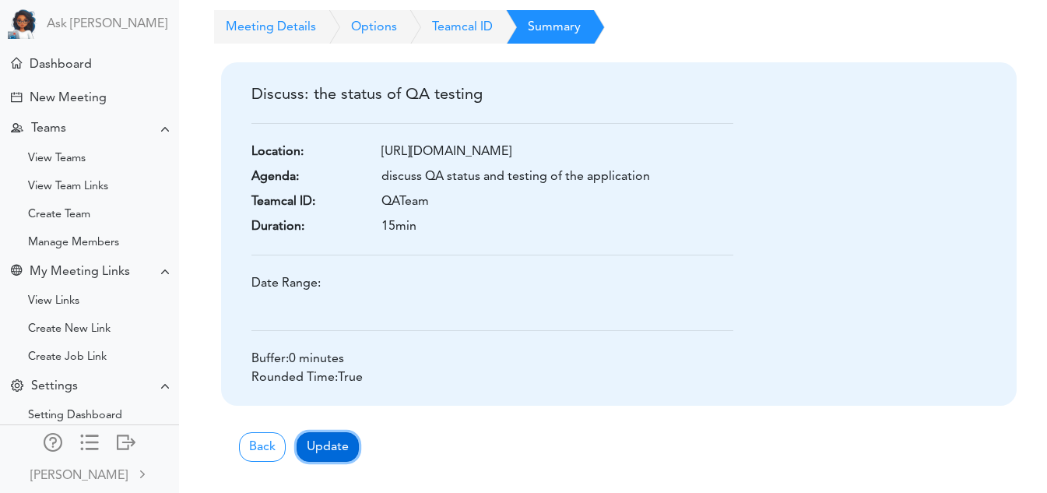
click at [332, 442] on button "Update" at bounding box center [328, 447] width 62 height 30
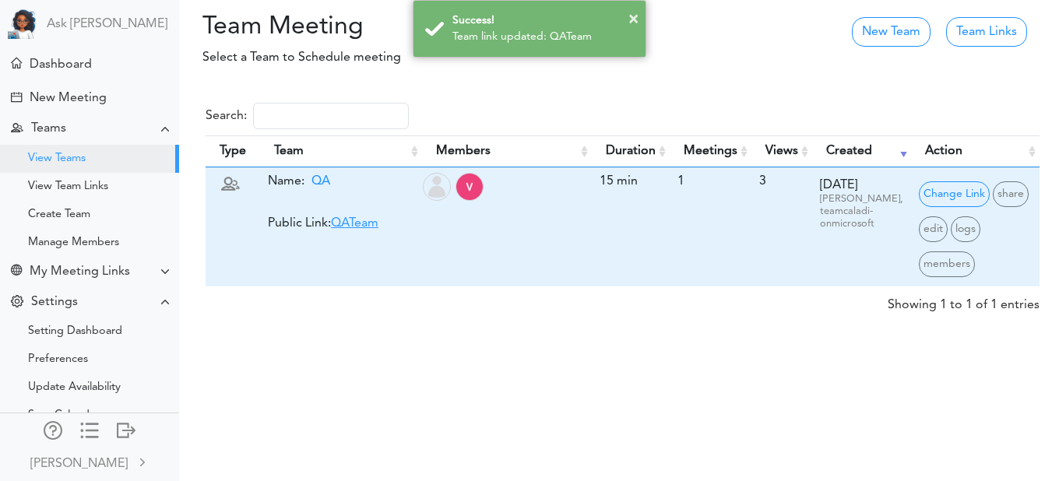
click at [365, 227] on link "QATeam" at bounding box center [354, 223] width 47 height 12
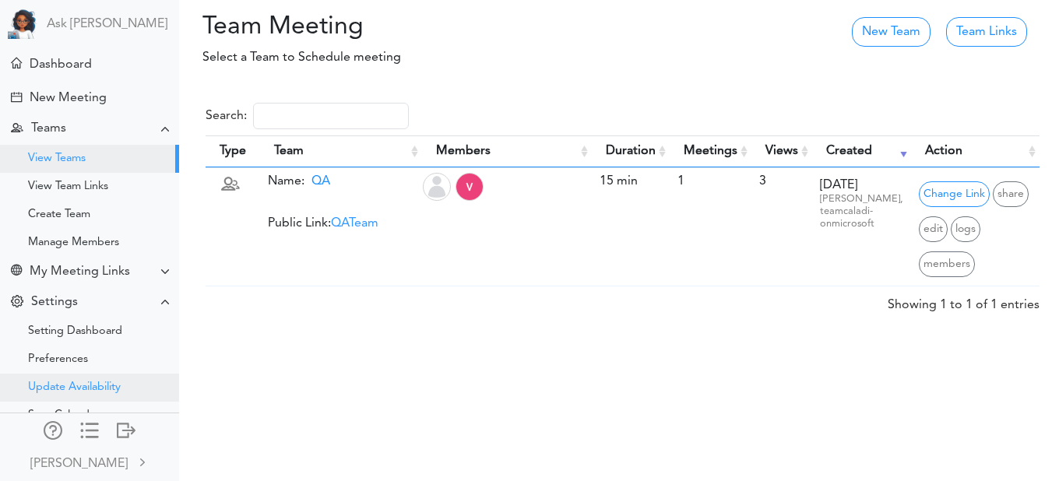
scroll to position [174, 0]
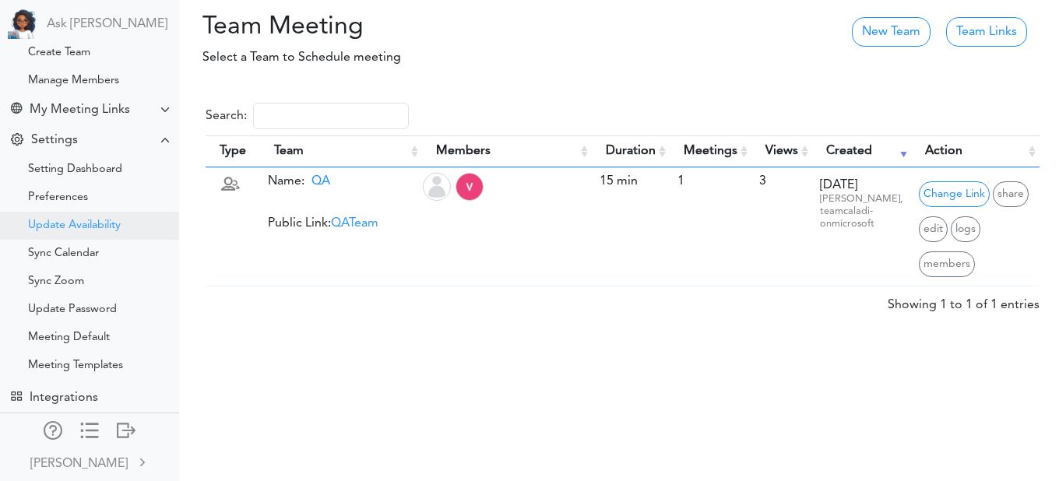
click at [67, 222] on div "Update Availability" at bounding box center [74, 226] width 93 height 8
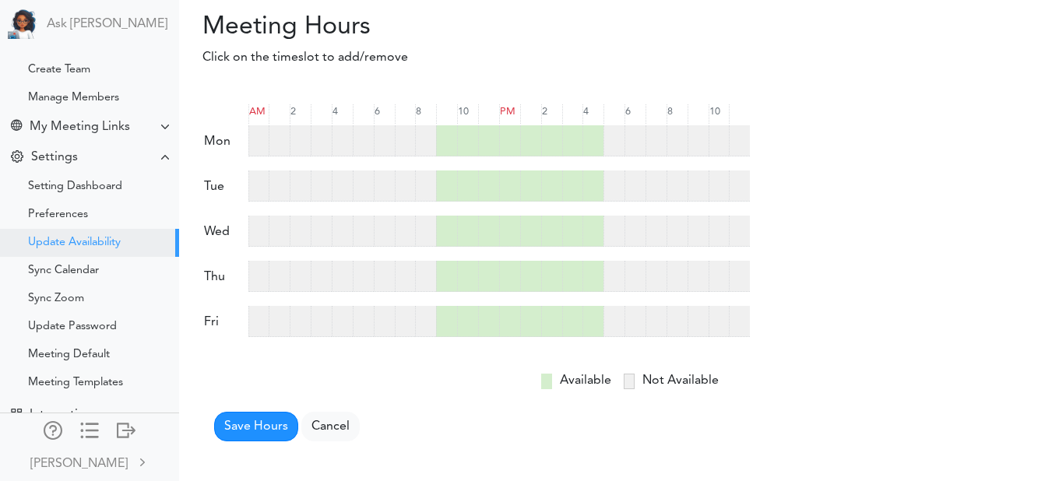
scroll to position [174, 0]
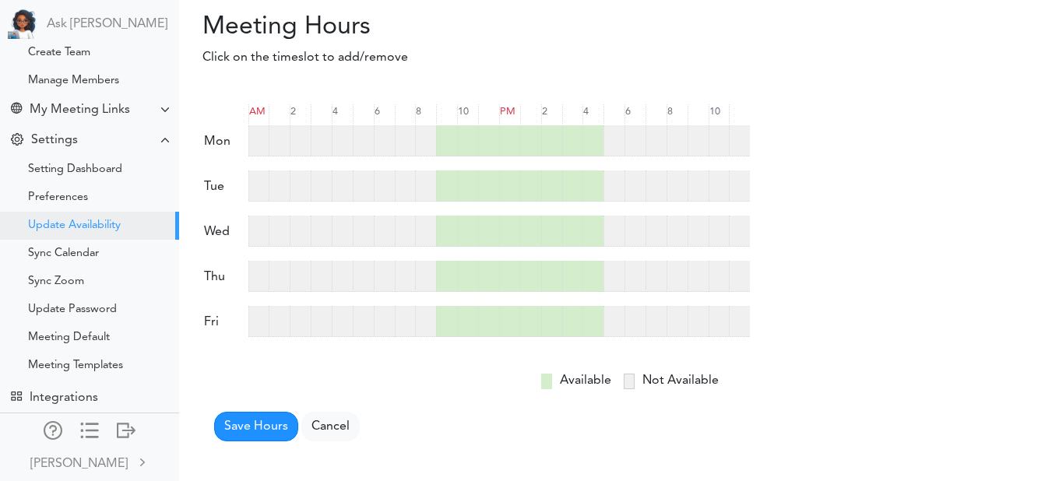
click at [616, 138] on div at bounding box center [613, 140] width 21 height 31
click at [266, 438] on button "Save Hours" at bounding box center [256, 427] width 84 height 30
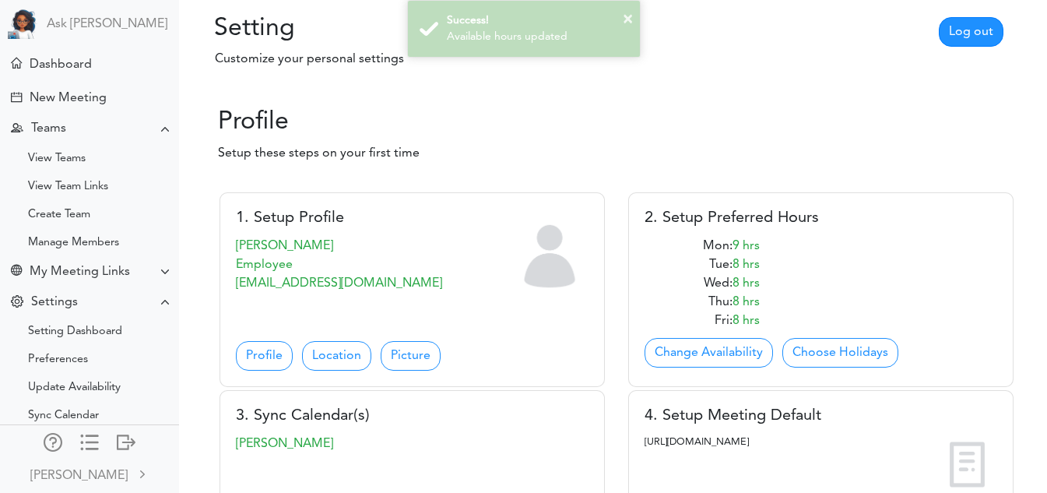
scroll to position [163, 0]
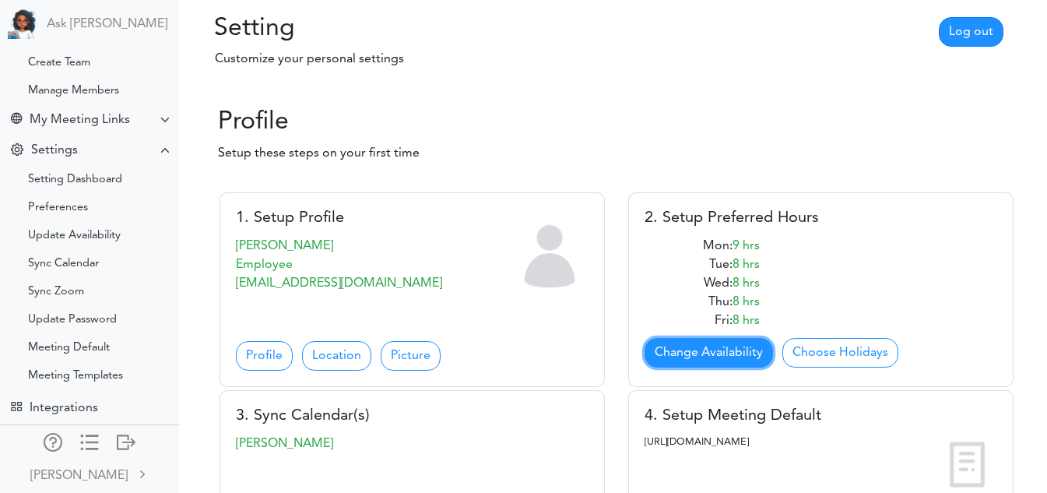
click at [710, 351] on link "Change Availability" at bounding box center [709, 353] width 128 height 30
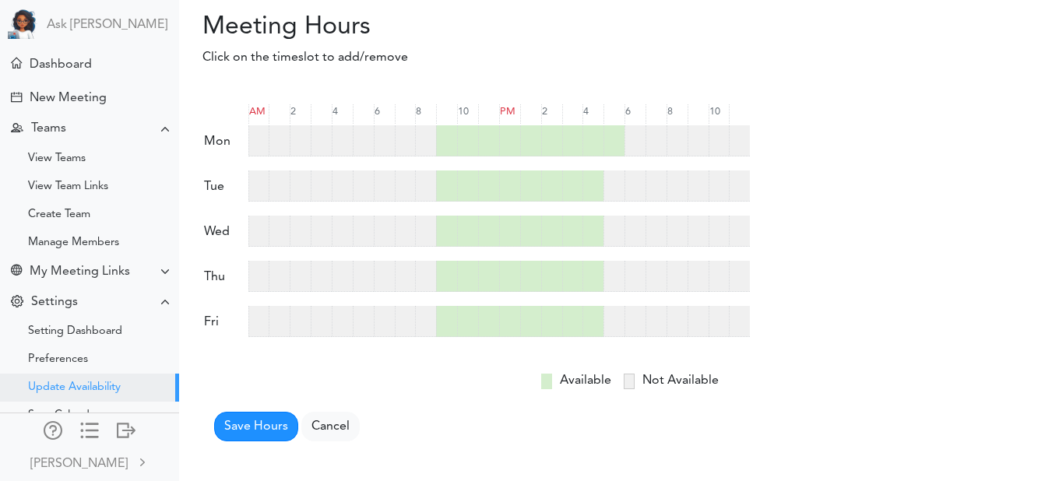
scroll to position [174, 0]
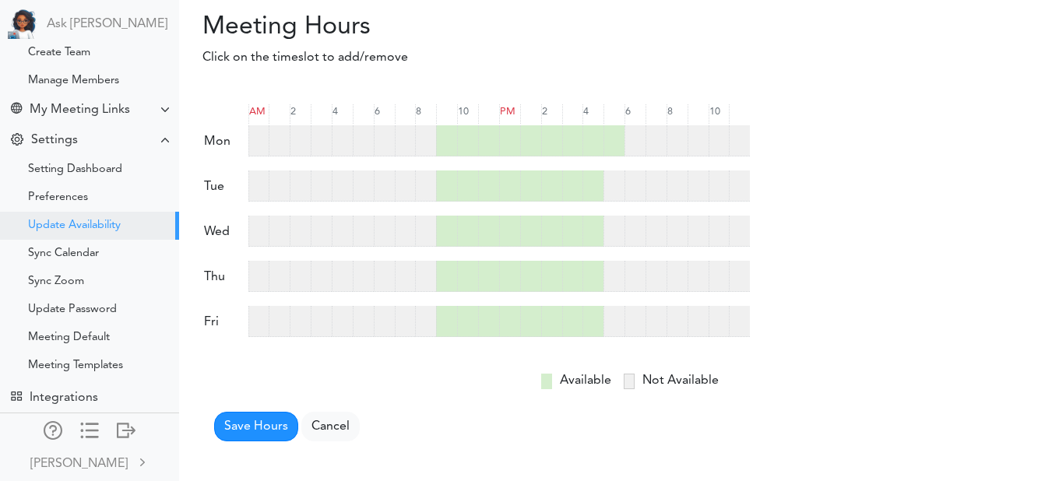
click at [620, 186] on div at bounding box center [613, 185] width 21 height 31
click at [258, 430] on button "Save Hours" at bounding box center [256, 427] width 84 height 30
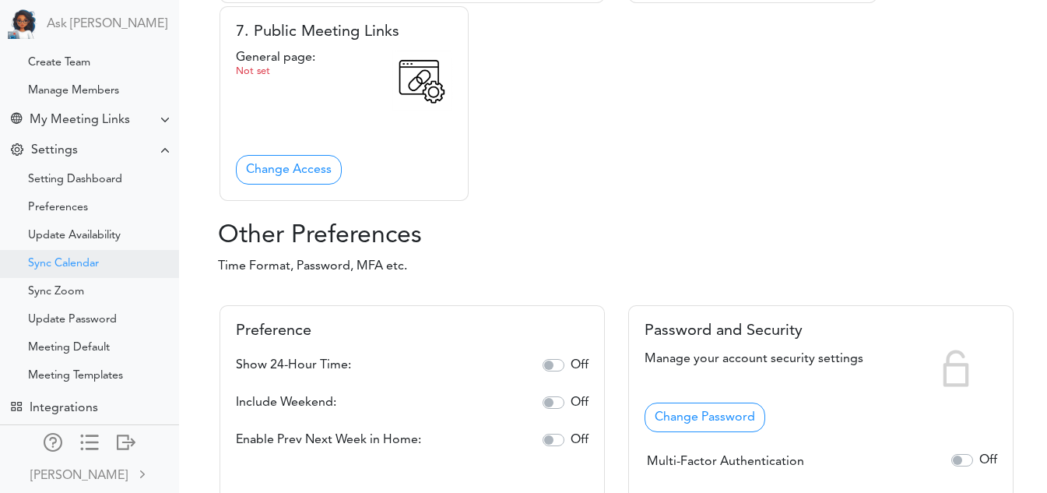
scroll to position [776, 0]
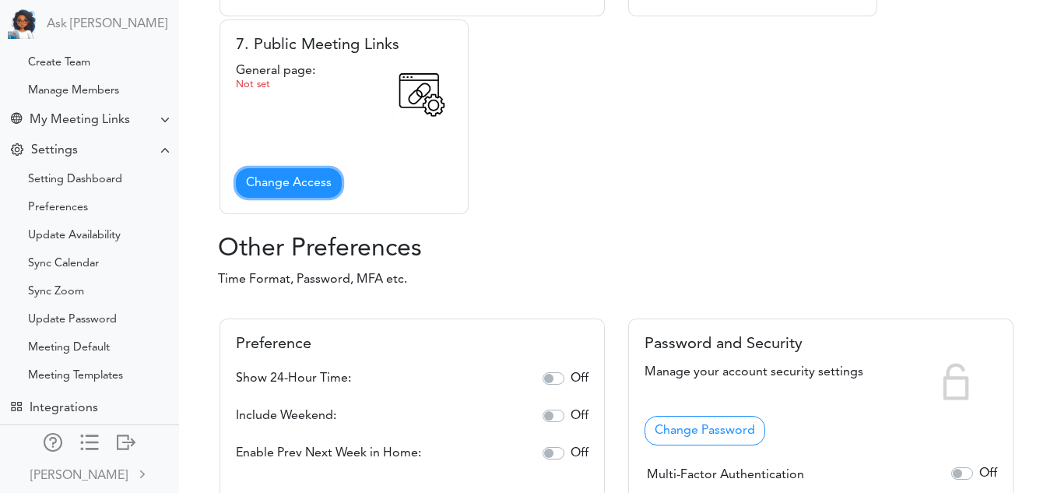
click at [273, 198] on link "Change Access" at bounding box center [289, 183] width 106 height 30
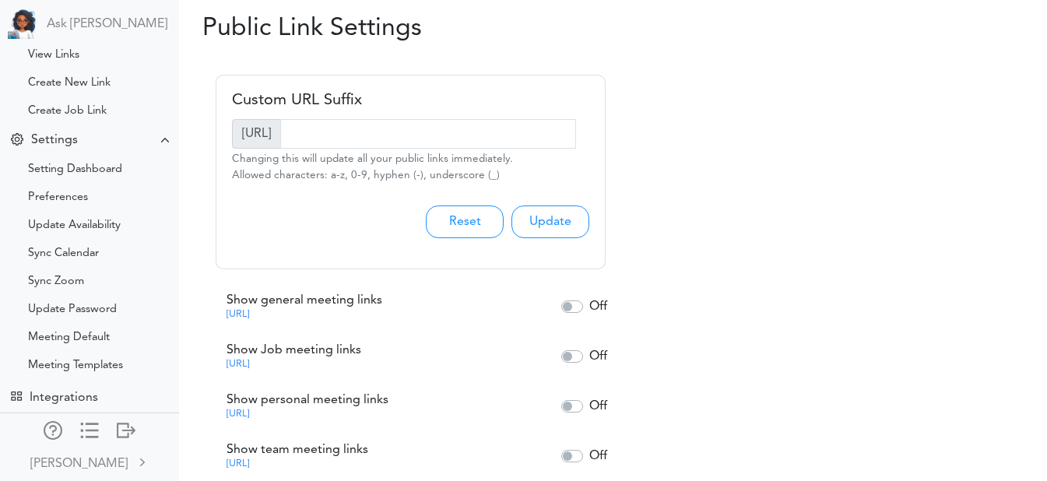
scroll to position [18, 0]
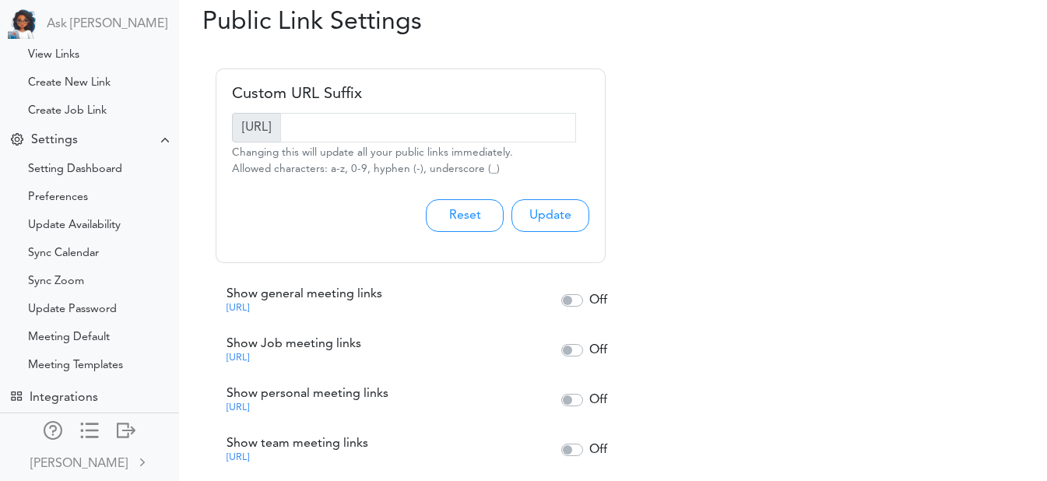
click at [589, 299] on label "Off" at bounding box center [598, 300] width 18 height 19
click at [589, 299] on input "Off" at bounding box center [594, 296] width 10 height 10
checkbox input "true"
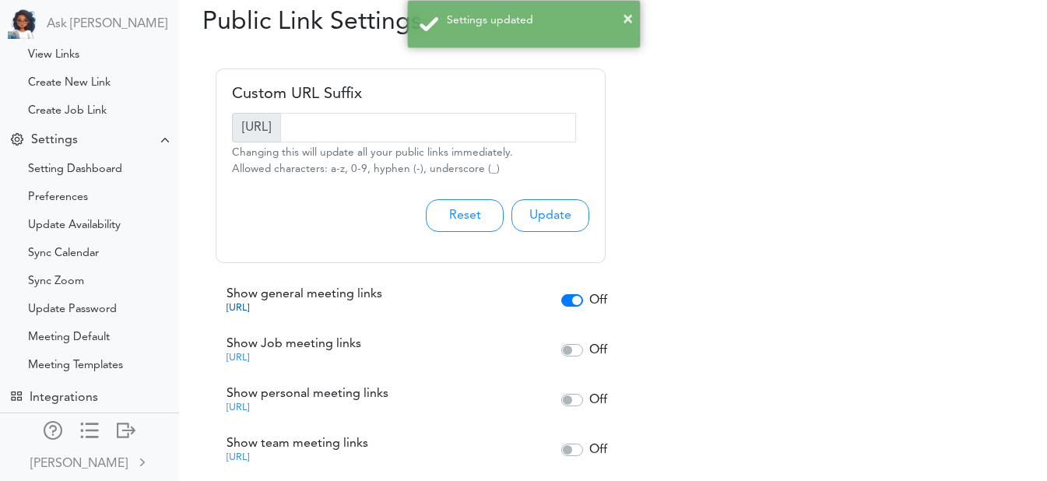
click at [249, 309] on link "https://teamcaladi-onmicrosoft.teamcal.ai/public/vidya_pamidi" at bounding box center [238, 308] width 23 height 10
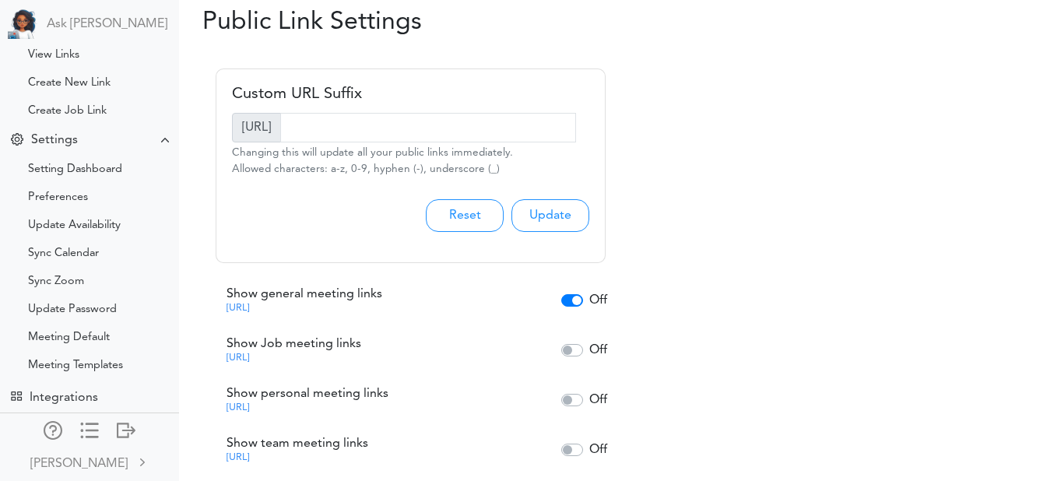
click at [1028, 156] on div "Custom URL Suffix https://teamcaladi-onmicrosoft.teamcal.ai/public/vidya_pamidi…" at bounding box center [618, 266] width 833 height 430
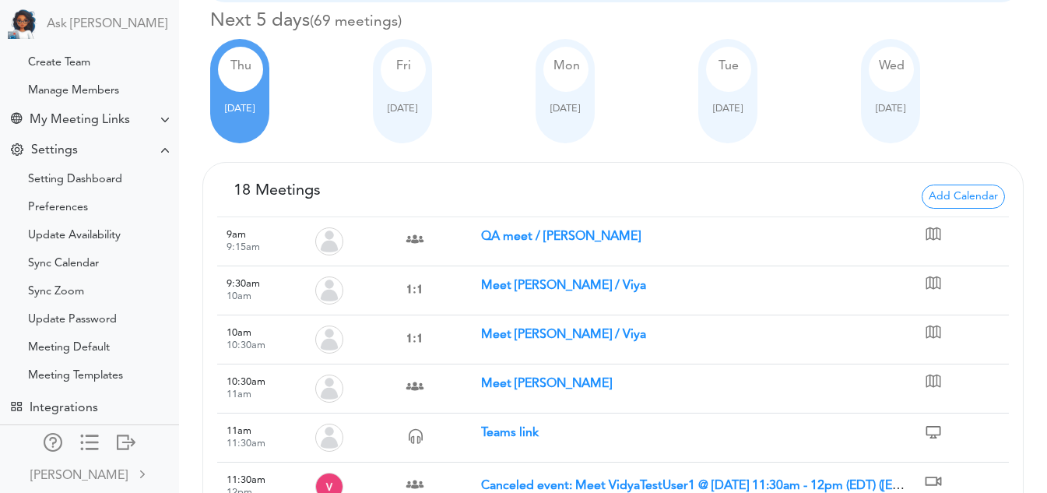
scroll to position [99, 0]
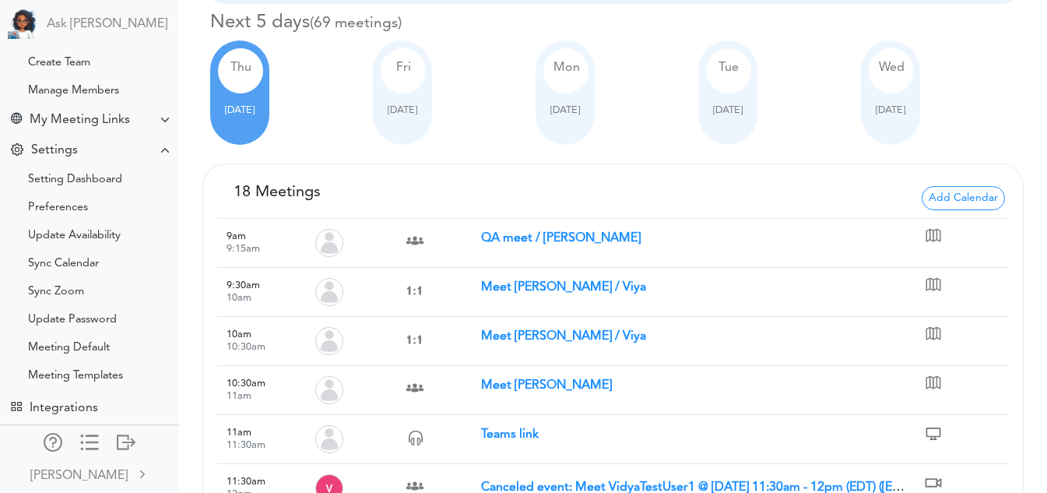
click at [384, 108] on div "[DATE]" at bounding box center [402, 92] width 59 height 104
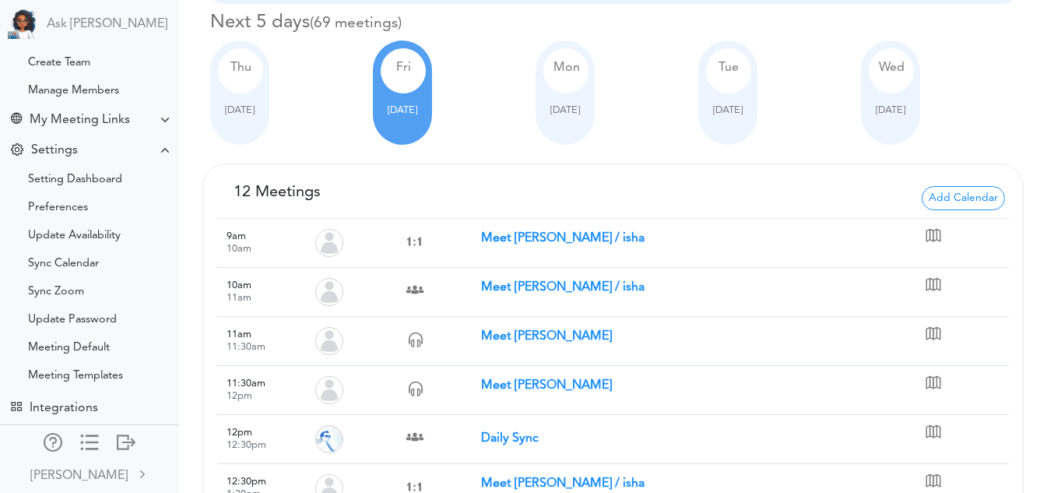
click at [591, 119] on div "[DATE]" at bounding box center [565, 92] width 59 height 104
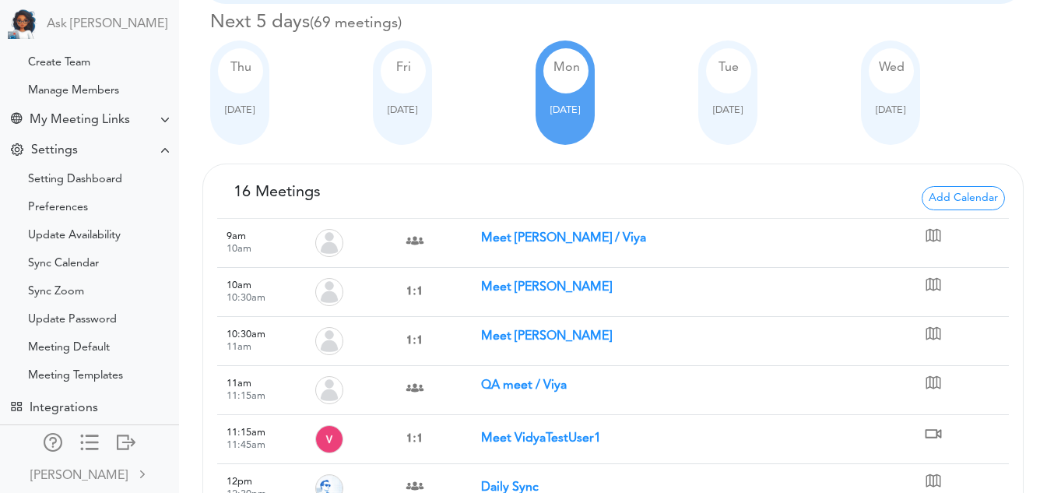
click at [409, 115] on span "[DATE]" at bounding box center [403, 110] width 30 height 10
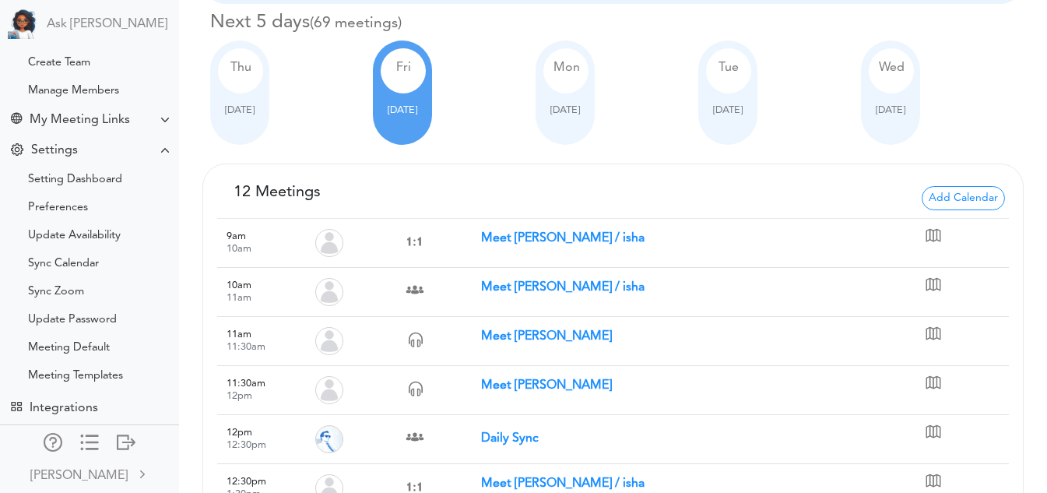
click at [746, 125] on div "[DATE]" at bounding box center [727, 92] width 59 height 104
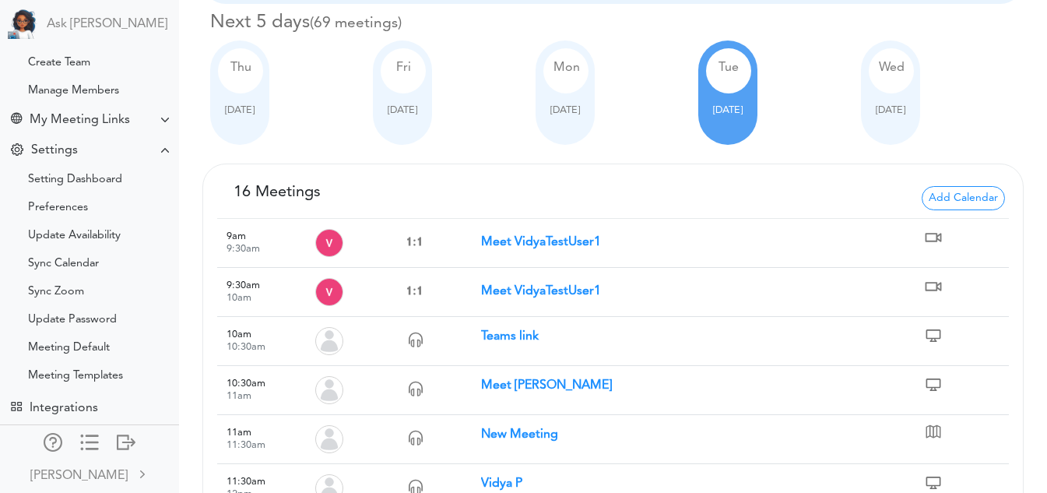
click at [876, 105] on span "[DATE]" at bounding box center [891, 110] width 30 height 10
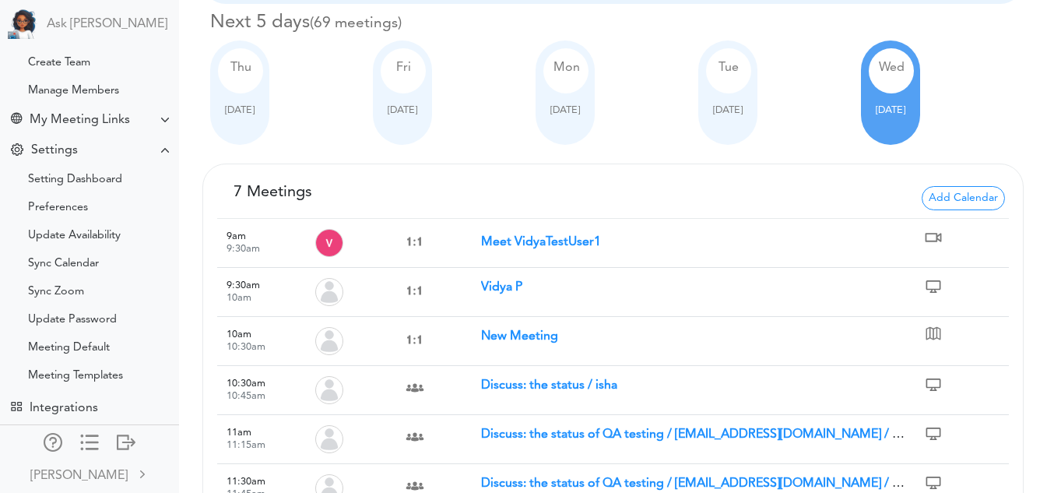
scroll to position [202, 0]
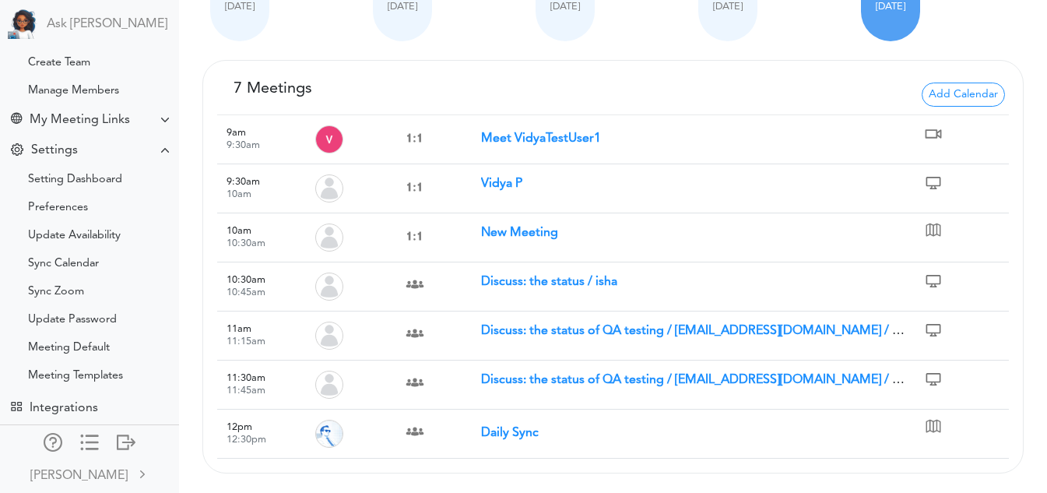
click at [598, 374] on strong "Discuss: the status of QA testing / vidyapamidi1698@gmail.com / Viya" at bounding box center [698, 380] width 434 height 12
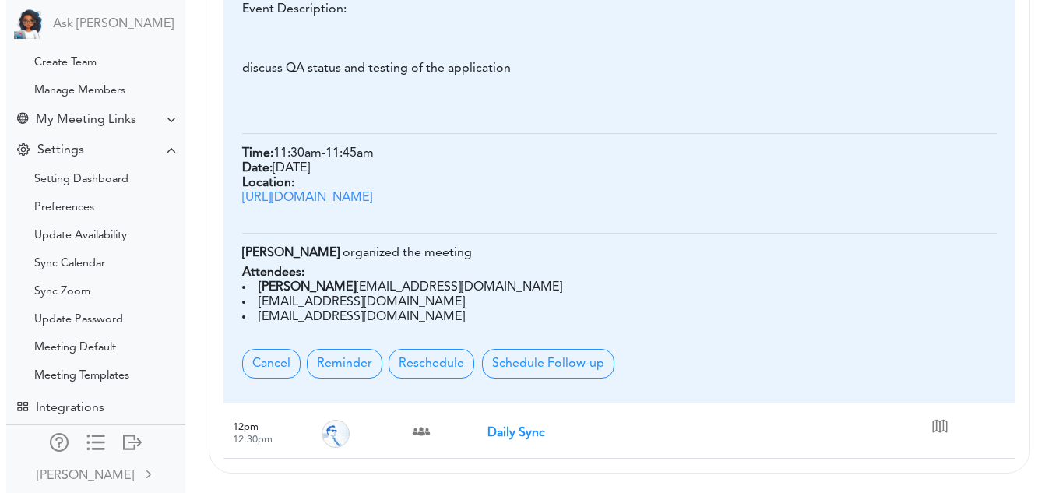
scroll to position [748, 0]
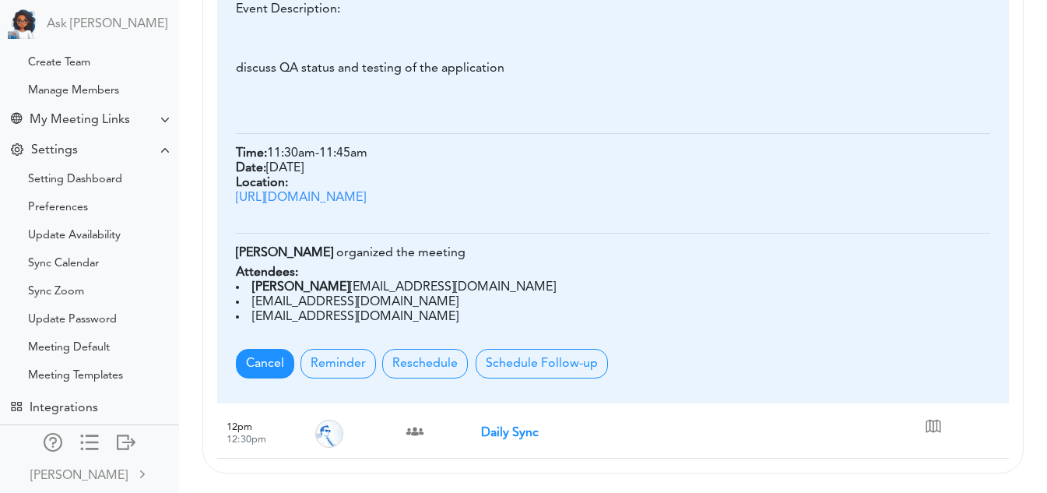
click at [274, 364] on span "Cancel" at bounding box center [265, 364] width 58 height 30
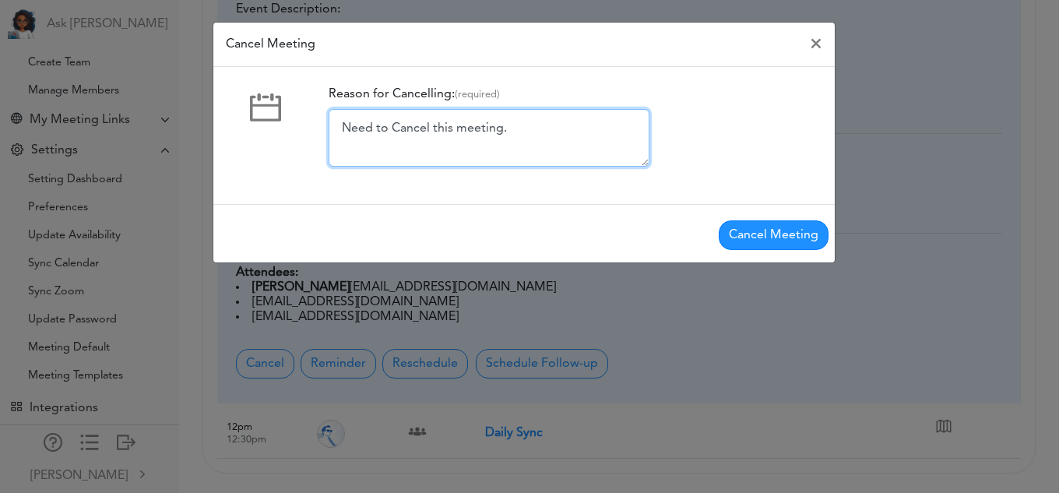
click at [579, 142] on textarea "Need to Cancel this meeting." at bounding box center [488, 138] width 321 height 58
type textarea "Need to Cancel this meeting. sorry!"
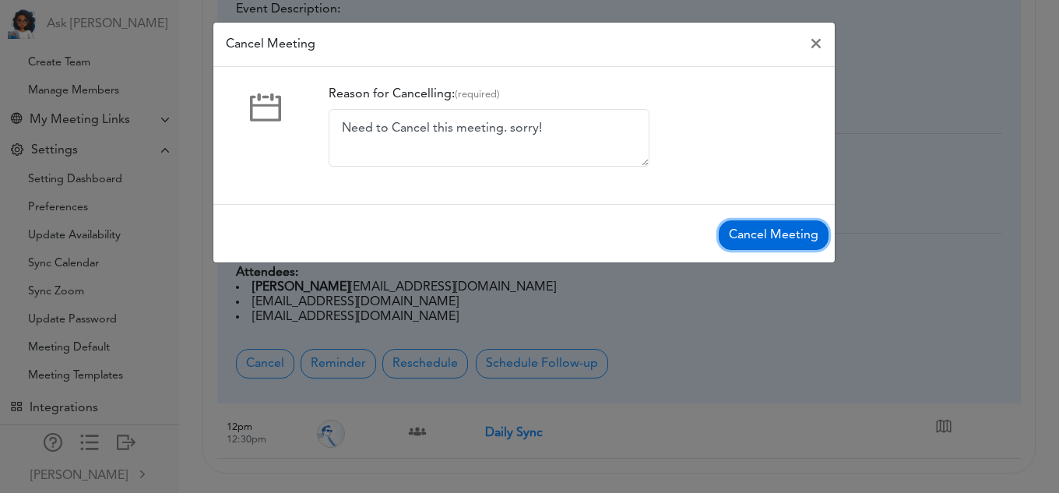
click at [759, 231] on button "Cancel Meeting" at bounding box center [773, 235] width 110 height 30
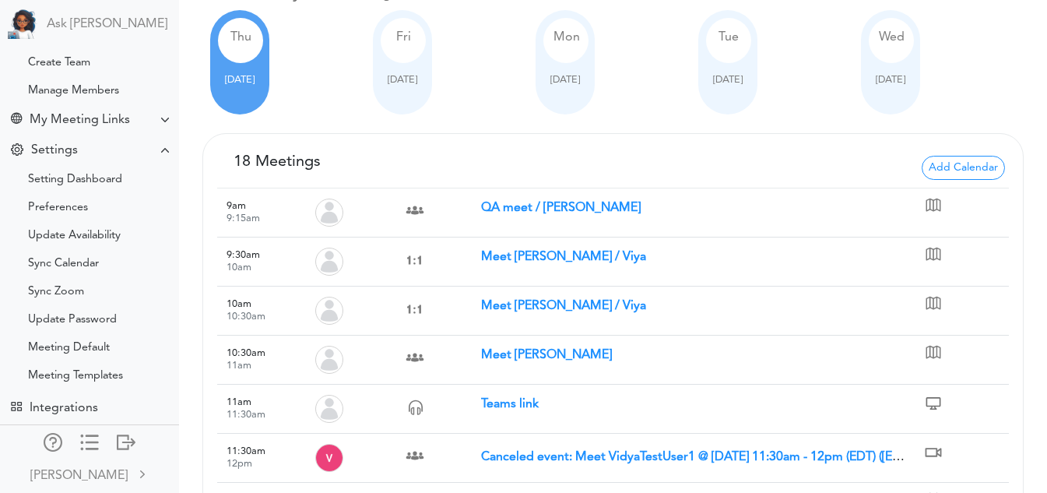
scroll to position [106, 0]
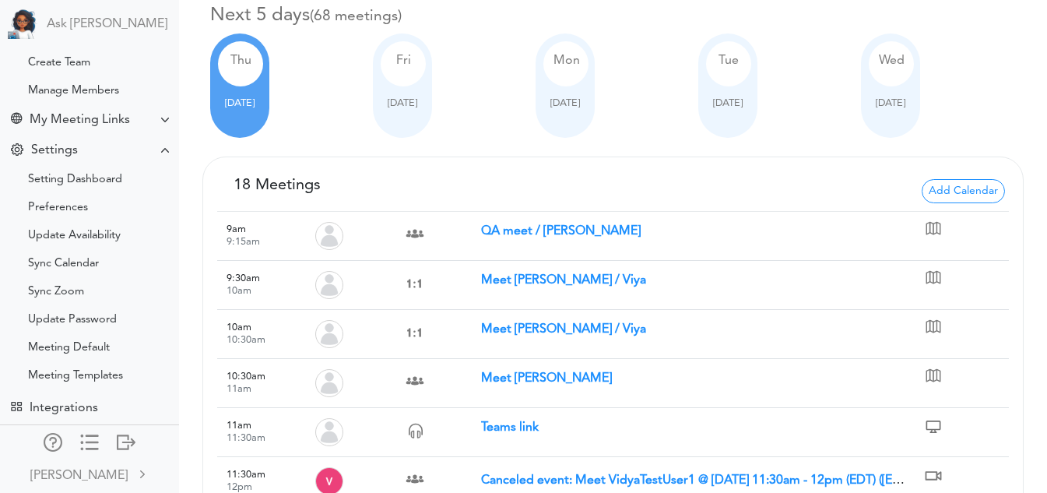
click at [888, 93] on div at bounding box center [891, 90] width 44 height 9
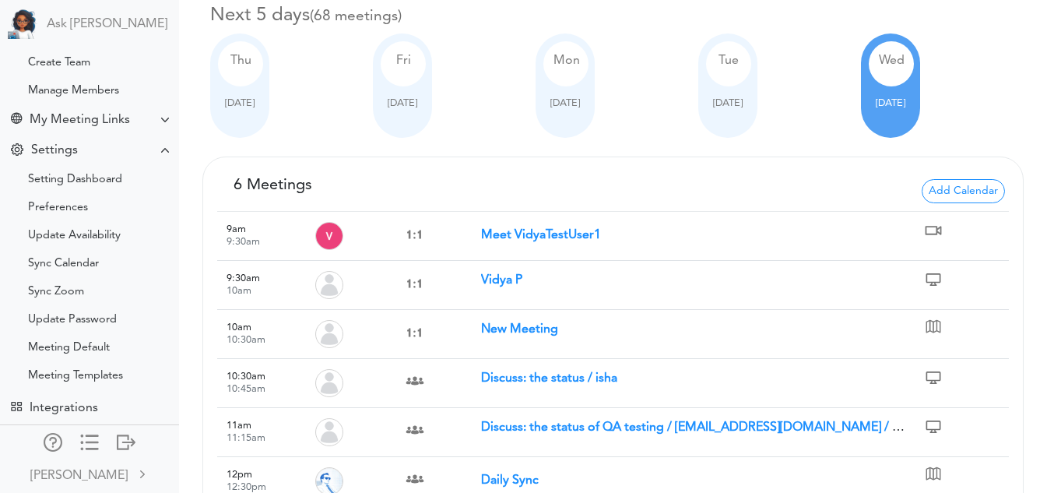
scroll to position [153, 0]
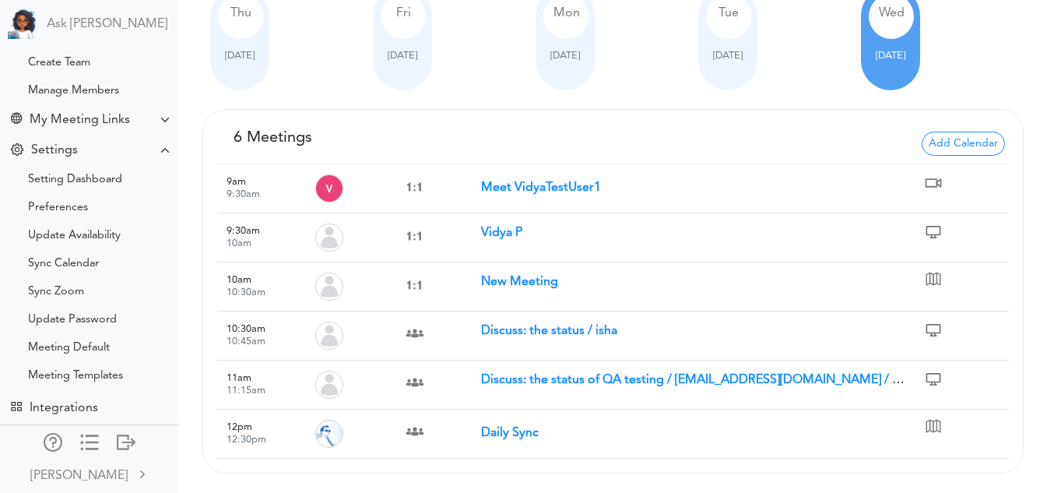
click at [529, 381] on strong "Discuss: the status of QA testing / pamidividya@gmail.com / Viya" at bounding box center [698, 380] width 434 height 12
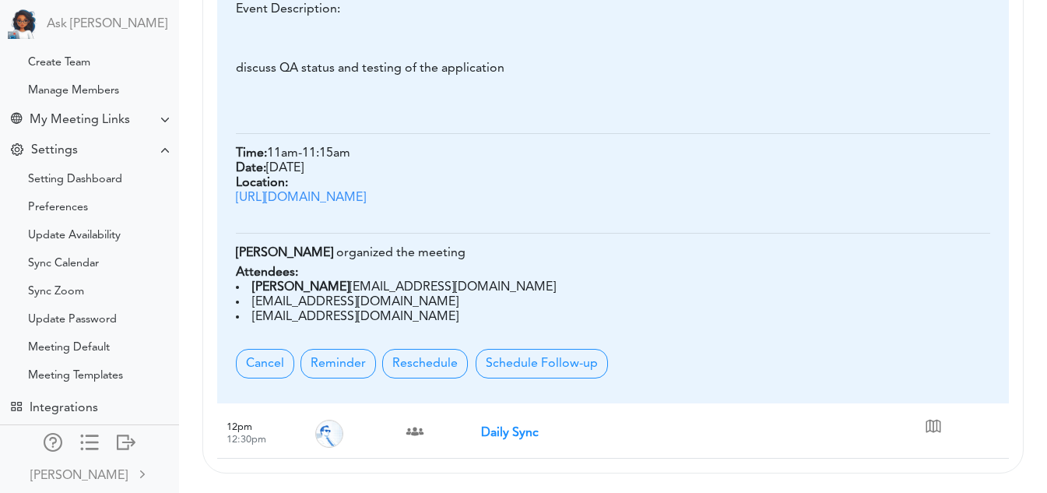
scroll to position [711, 0]
click at [446, 371] on button "Reschedule" at bounding box center [425, 364] width 86 height 30
click at [441, 371] on button "Reschedule" at bounding box center [425, 364] width 86 height 30
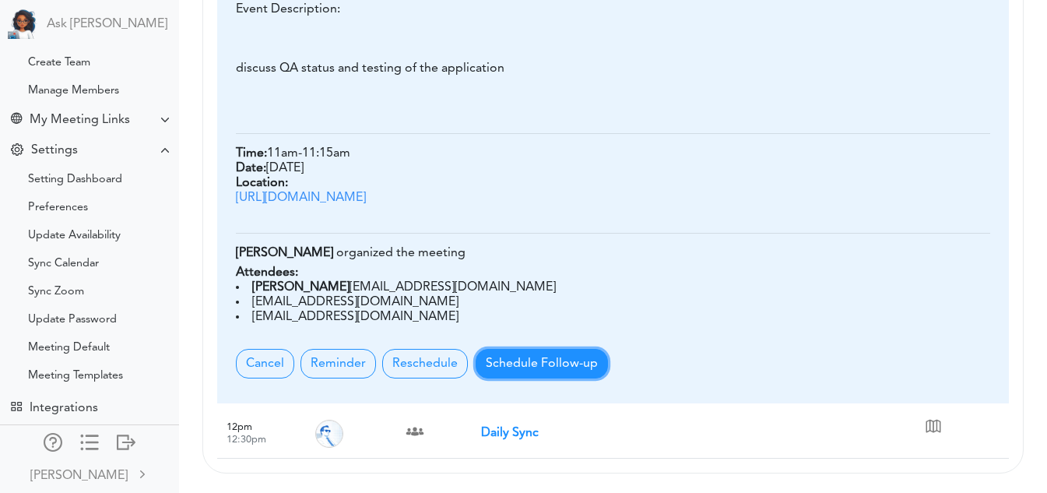
click at [522, 362] on button "Schedule Follow-up" at bounding box center [542, 364] width 132 height 30
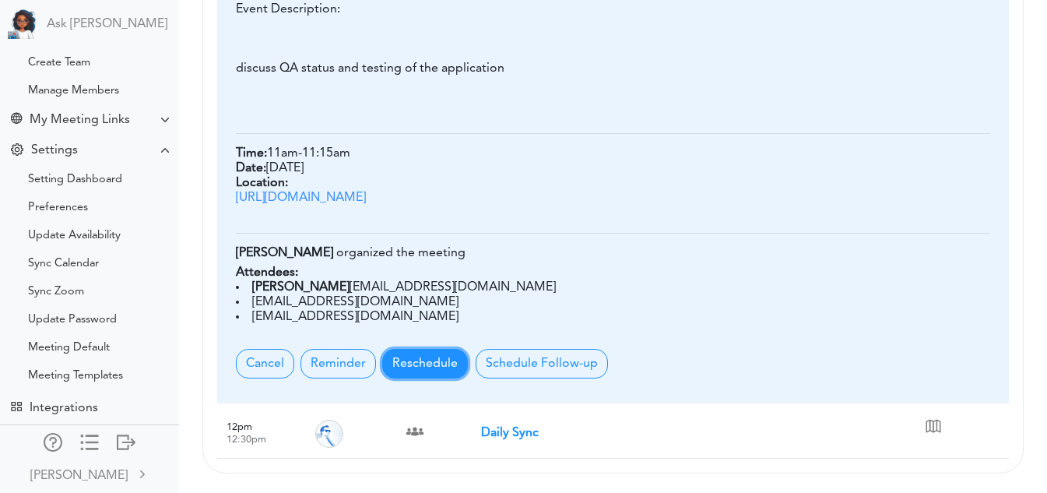
click at [421, 355] on button "Reschedule" at bounding box center [425, 364] width 86 height 30
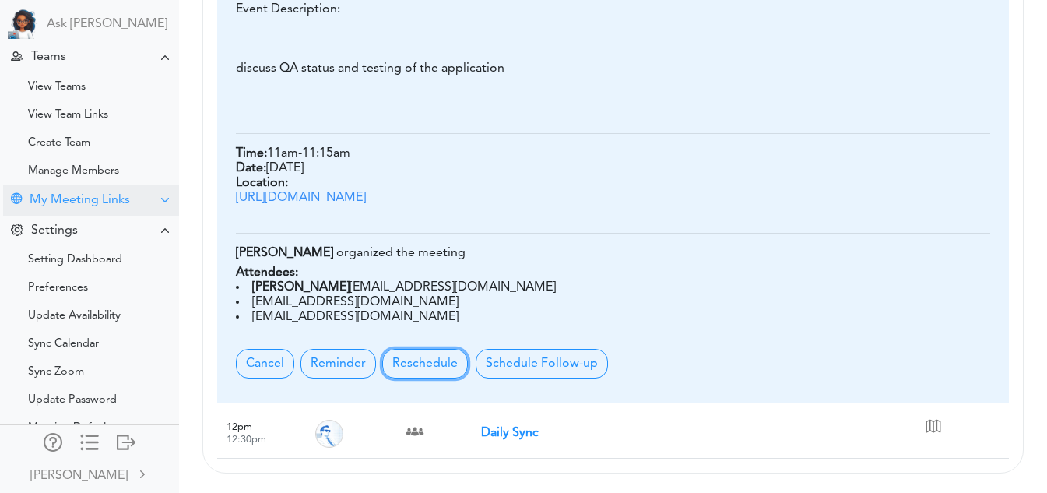
scroll to position [0, 0]
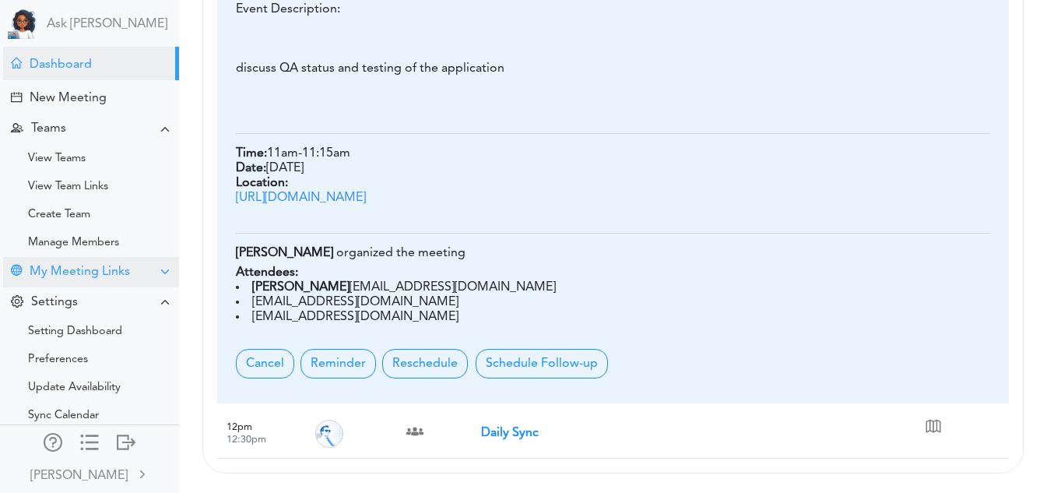
click at [94, 269] on div "My Meeting Links" at bounding box center [80, 272] width 100 height 15
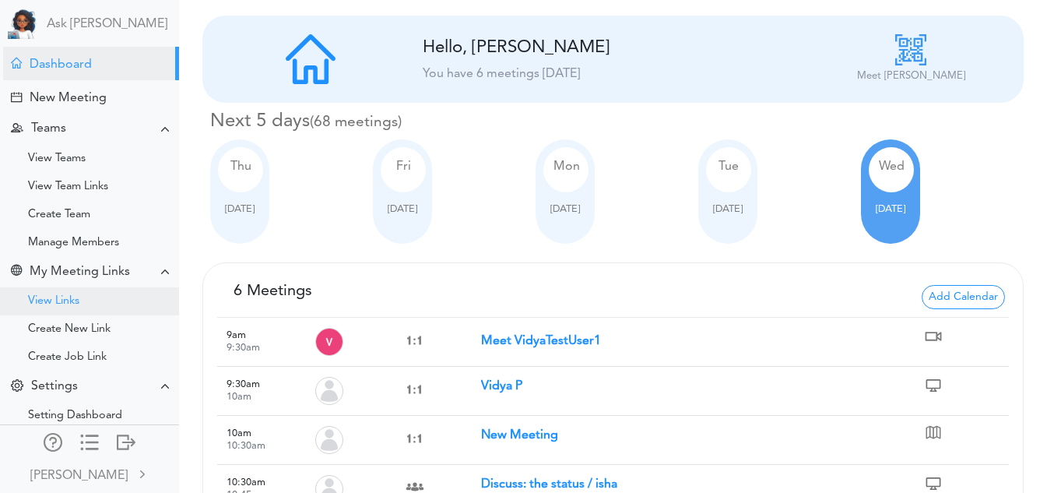
click at [77, 297] on div "View Links" at bounding box center [53, 301] width 51 height 8
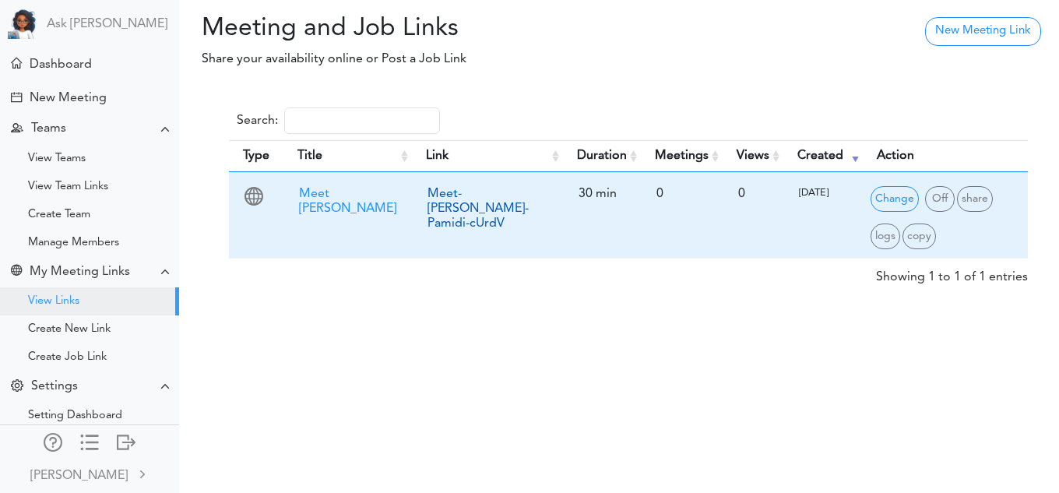
click at [434, 195] on link "Meet-[PERSON_NAME]-Pamidi-cUrdV" at bounding box center [477, 209] width 101 height 42
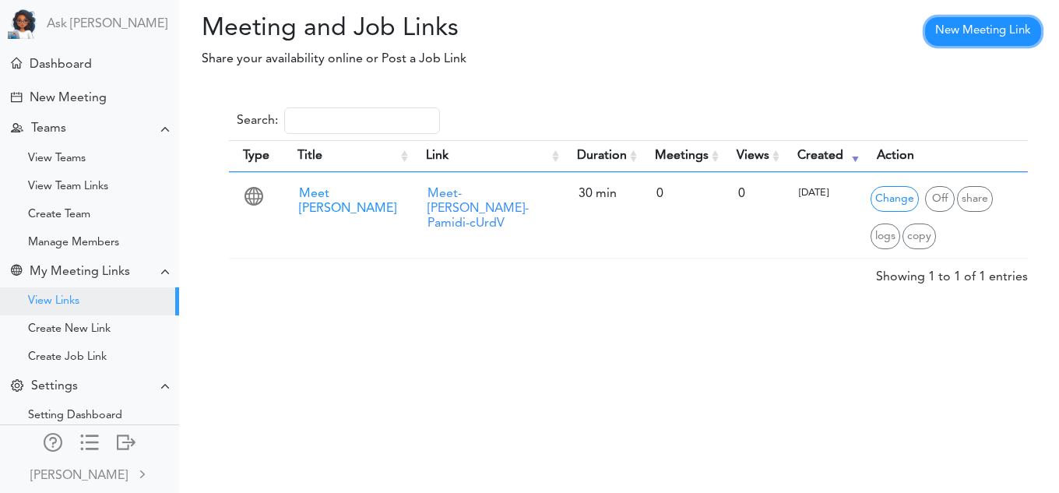
click at [950, 33] on link "New Meeting Link" at bounding box center [983, 31] width 116 height 29
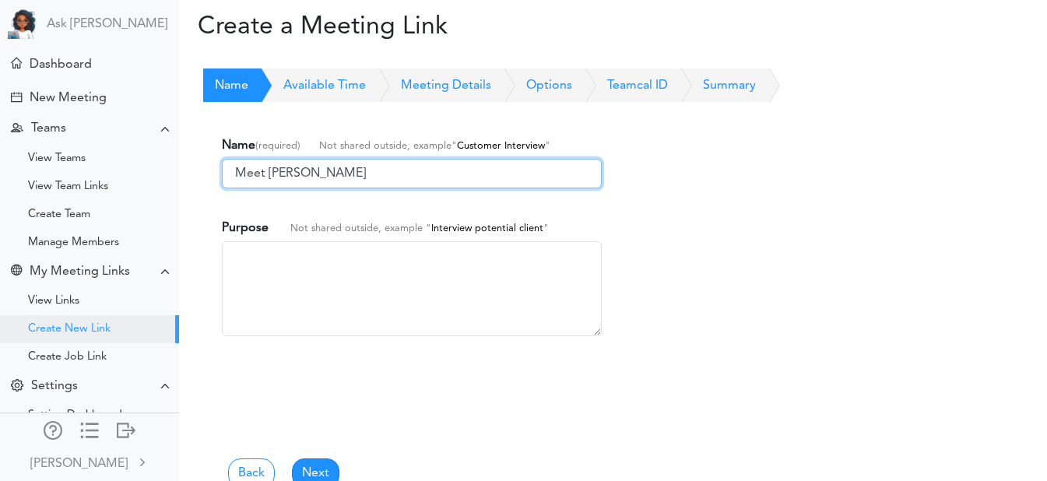
drag, startPoint x: 354, startPoint y: 163, endPoint x: 268, endPoint y: 169, distance: 86.6
click at [268, 169] on input "Meet [PERSON_NAME]" at bounding box center [412, 174] width 380 height 30
type input "Meet Team lead"
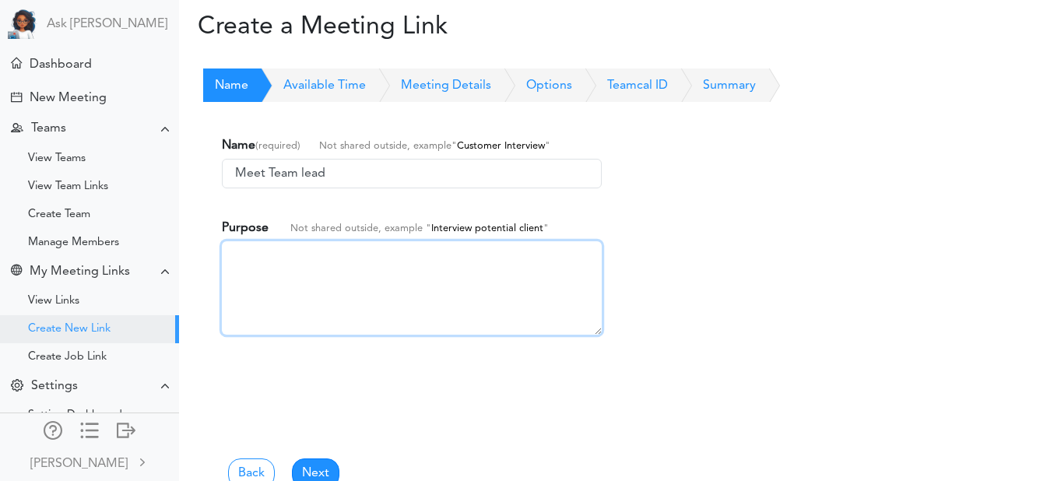
click at [311, 276] on textarea at bounding box center [412, 287] width 380 height 93
type textarea "1on1 meet"
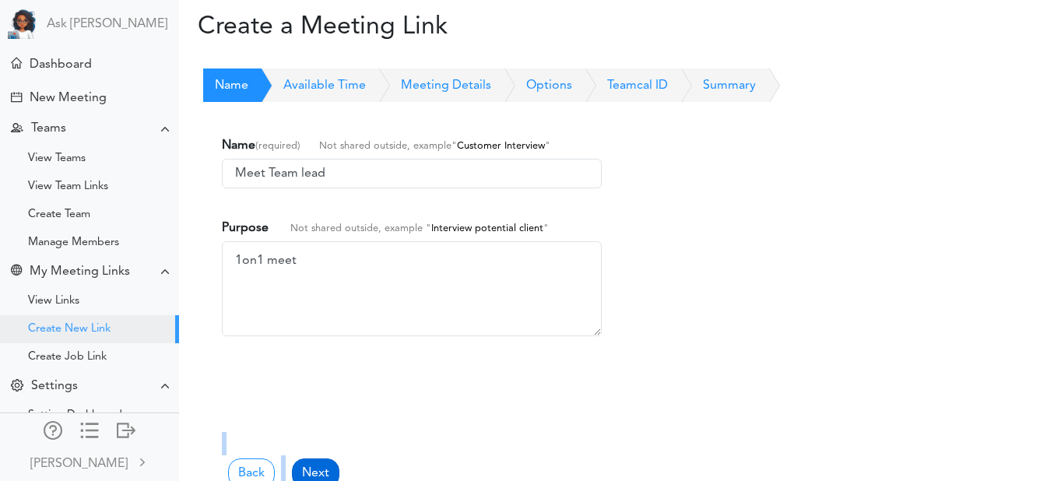
drag, startPoint x: 313, startPoint y: 454, endPoint x: 314, endPoint y: 468, distance: 14.1
click at [314, 468] on div "Back Next" at bounding box center [613, 460] width 783 height 56
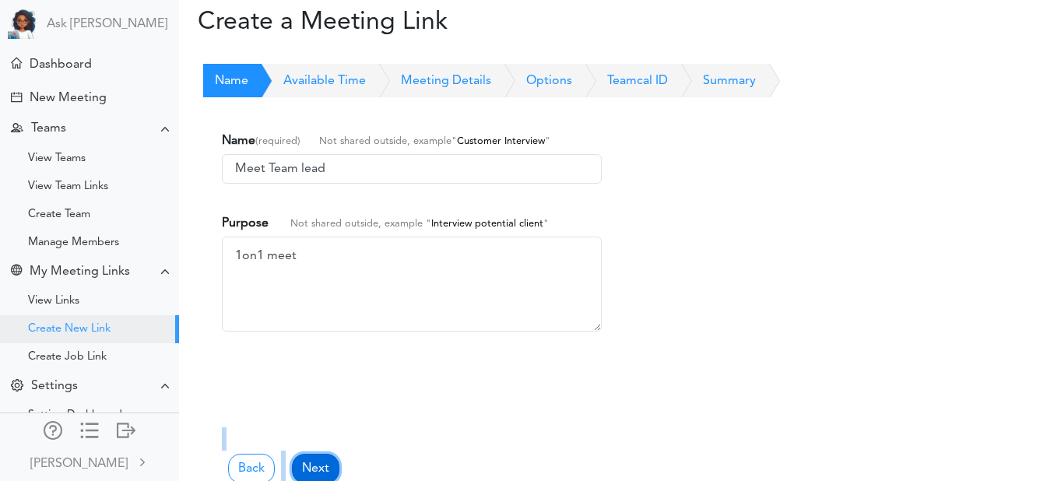
click at [314, 468] on link "Next" at bounding box center [315, 469] width 47 height 30
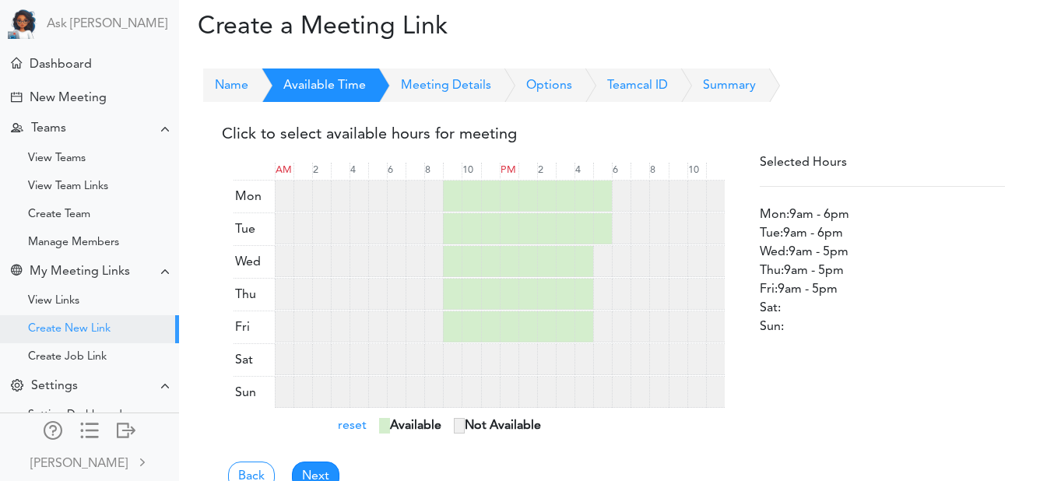
click at [620, 184] on div at bounding box center [621, 196] width 19 height 31
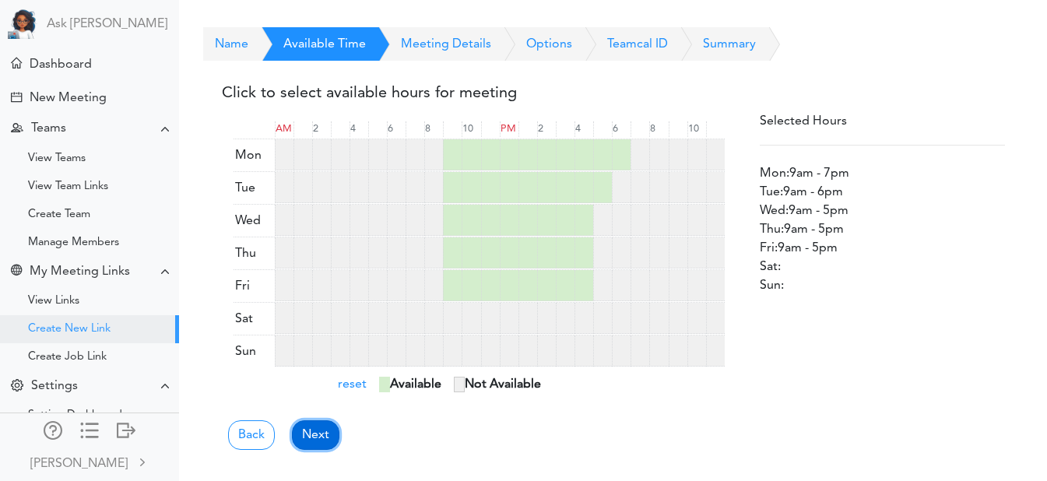
click at [308, 432] on link "Next" at bounding box center [315, 435] width 47 height 30
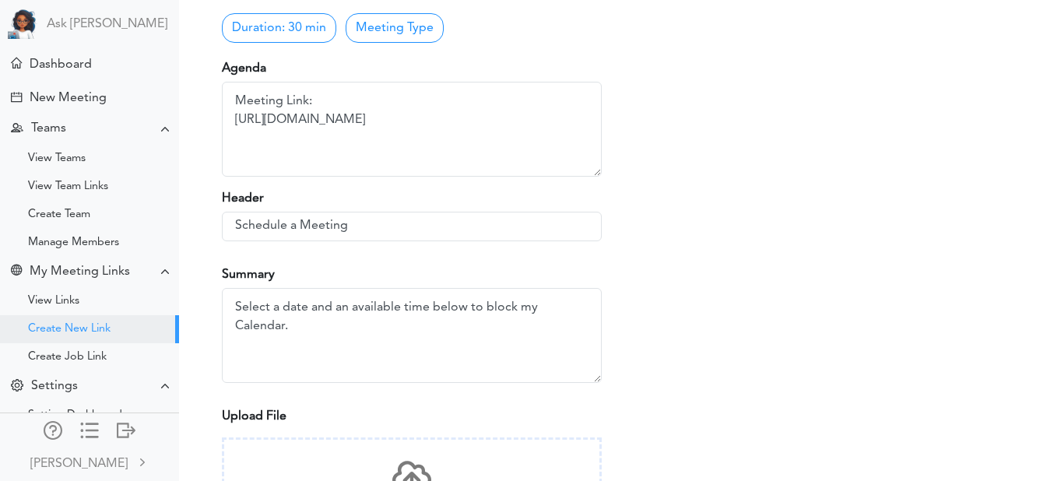
scroll to position [306, 0]
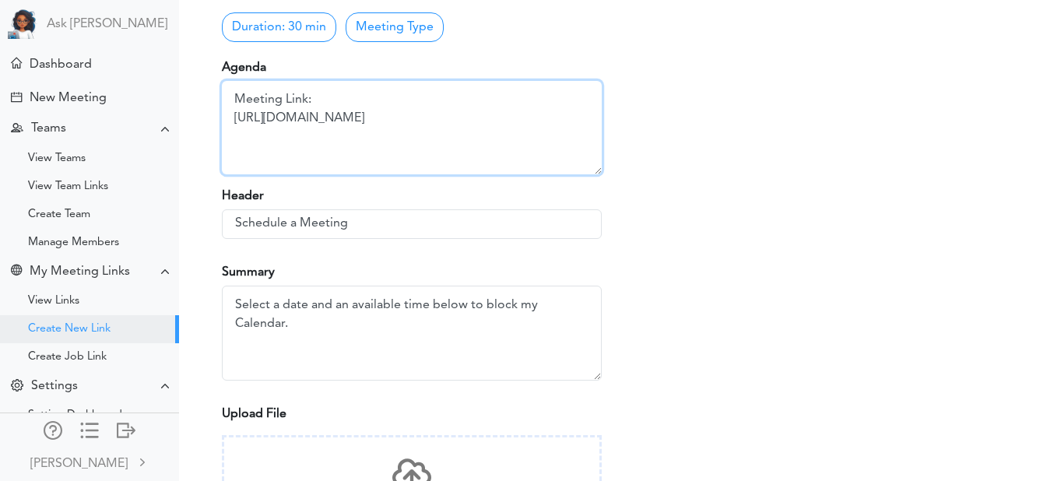
click at [364, 135] on textarea "Meeting Link: [URL][DOMAIN_NAME]" at bounding box center [412, 127] width 380 height 93
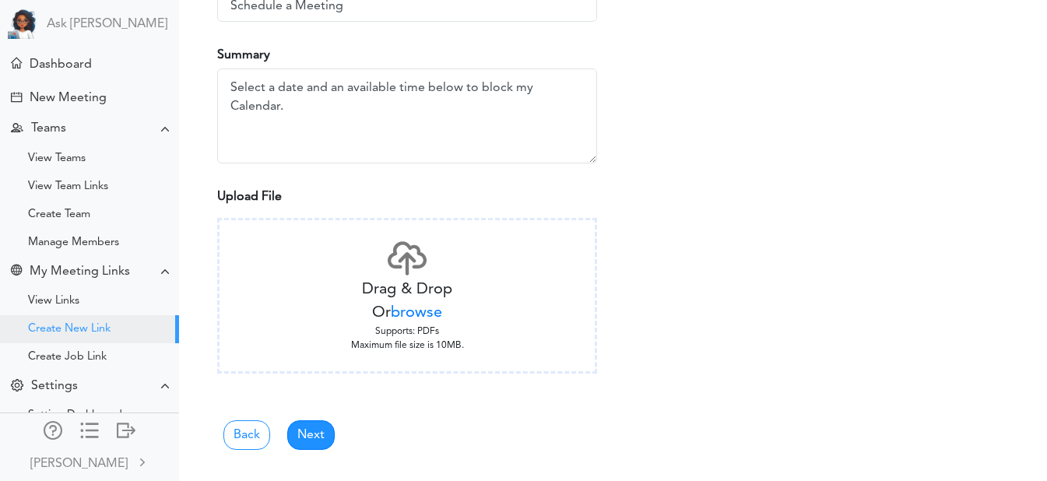
scroll to position [523, 3]
type textarea "discuss status peer review"
click at [322, 435] on link "Next" at bounding box center [312, 435] width 47 height 30
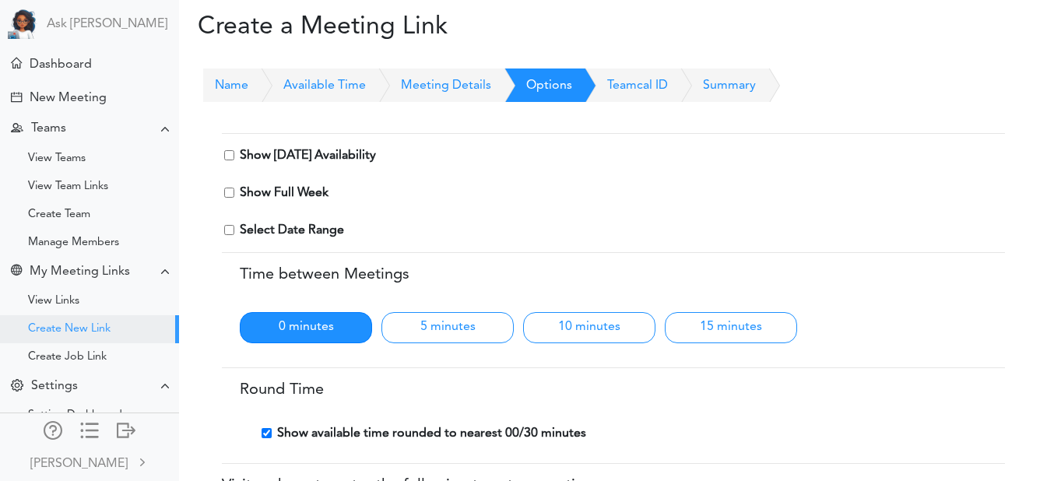
click at [227, 155] on input "checkbox" at bounding box center [229, 155] width 10 height 10
click at [226, 153] on input "checkbox" at bounding box center [229, 155] width 10 height 10
click at [441, 88] on link "Meeting Details" at bounding box center [428, 85] width 125 height 34
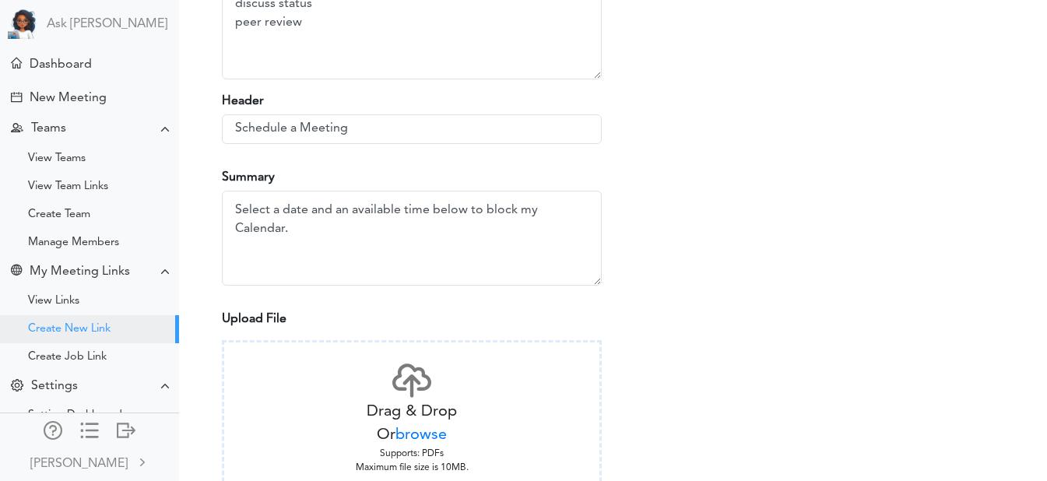
scroll to position [416, 0]
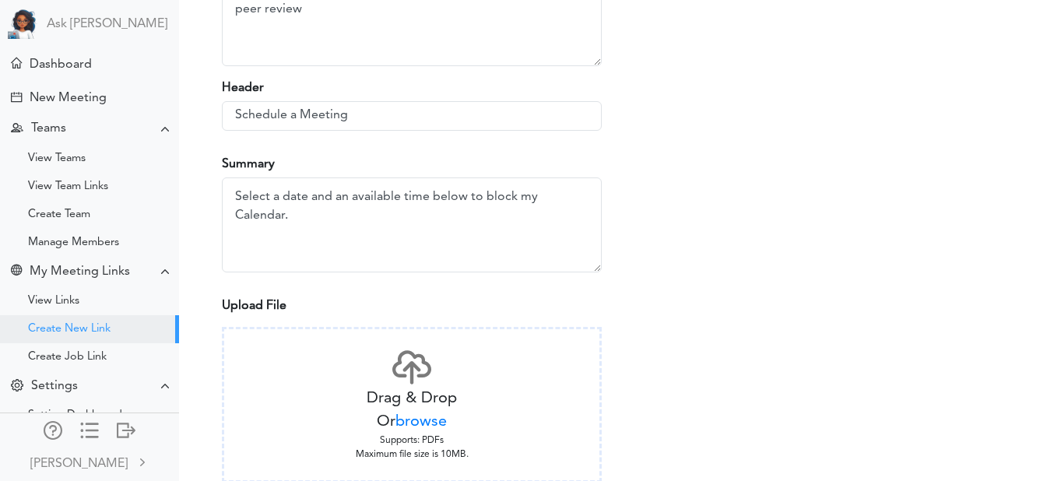
click at [407, 417] on span "browse" at bounding box center [420, 422] width 51 height 16
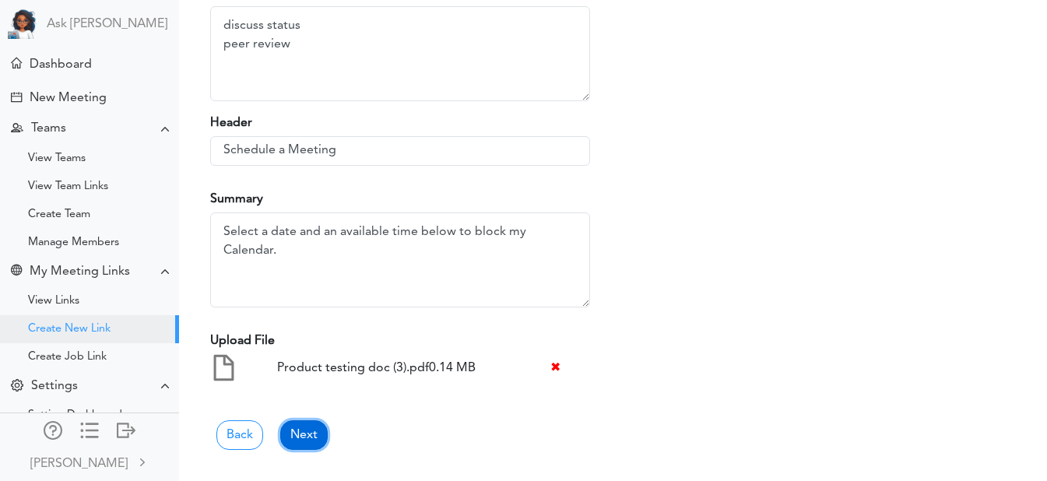
click at [309, 432] on link "Next" at bounding box center [303, 435] width 47 height 30
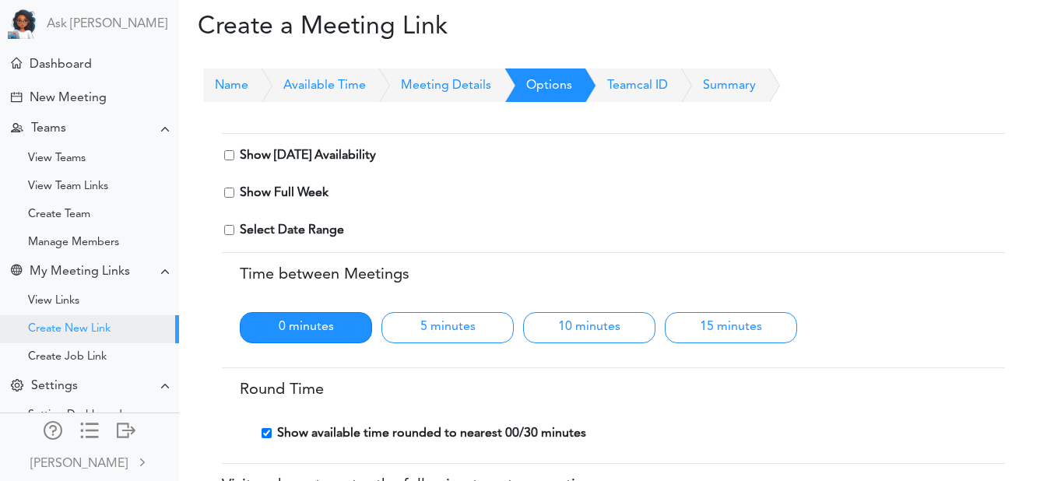
click at [225, 155] on input "checkbox" at bounding box center [229, 155] width 10 height 10
checkbox input "true"
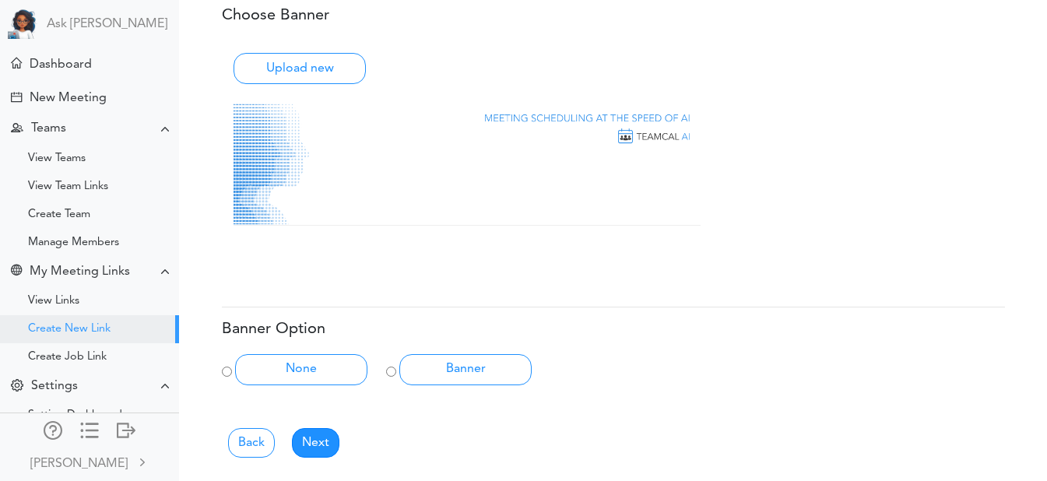
scroll to position [838, 0]
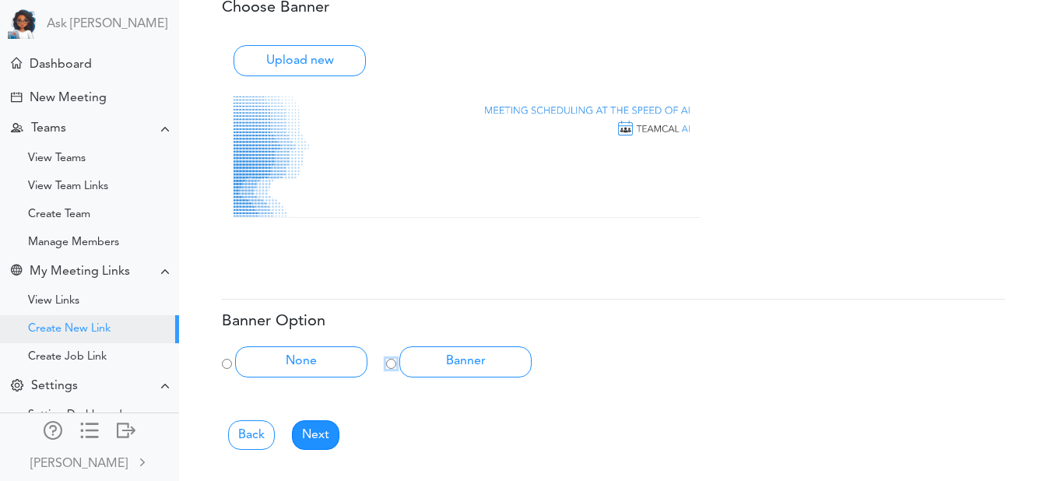
click at [393, 364] on input "Banner" at bounding box center [391, 364] width 10 height 10
radio input "true"
click at [310, 441] on link "Next" at bounding box center [315, 435] width 47 height 30
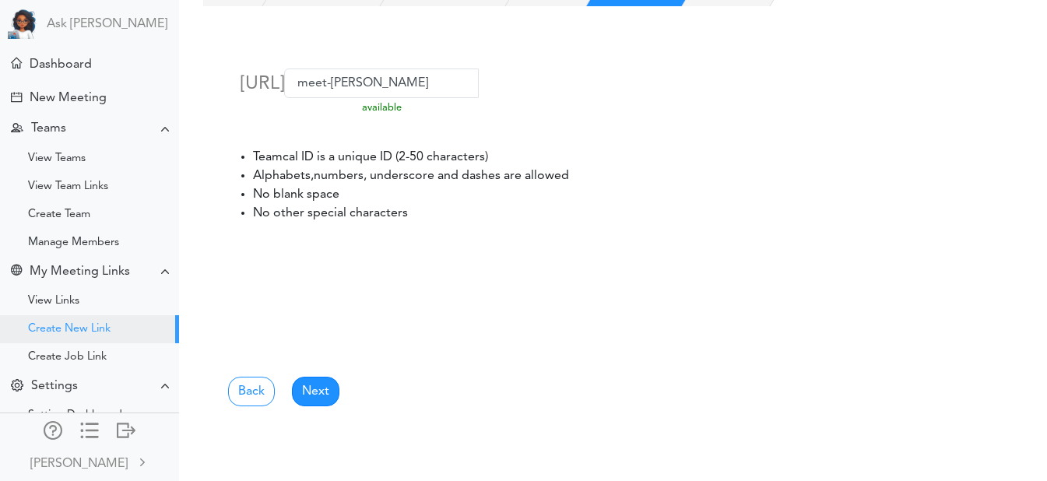
scroll to position [100, 0]
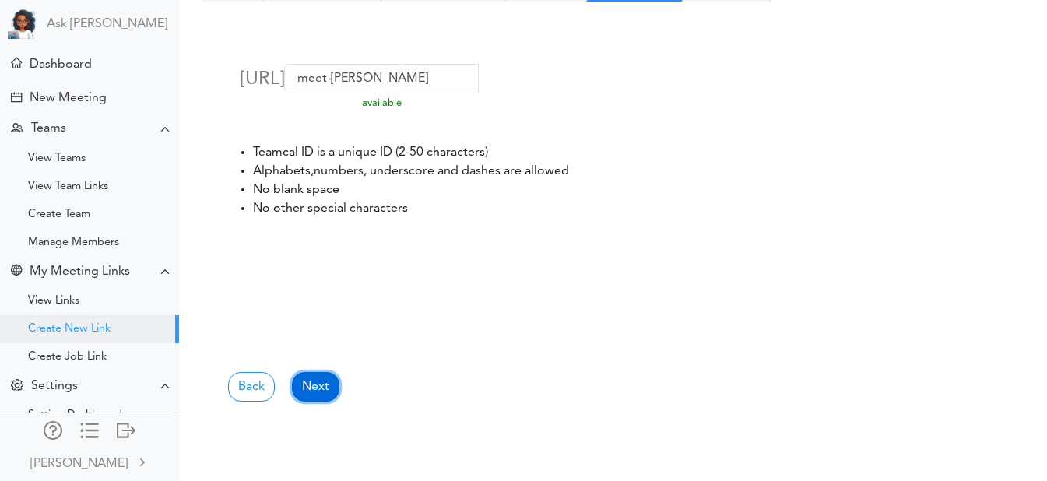
click at [311, 378] on link "Next" at bounding box center [315, 387] width 47 height 30
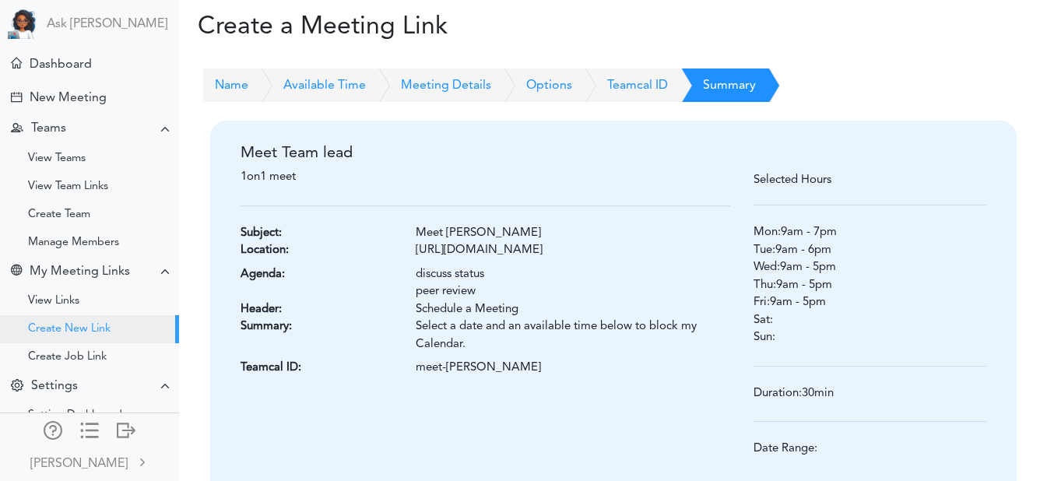
scroll to position [174, 0]
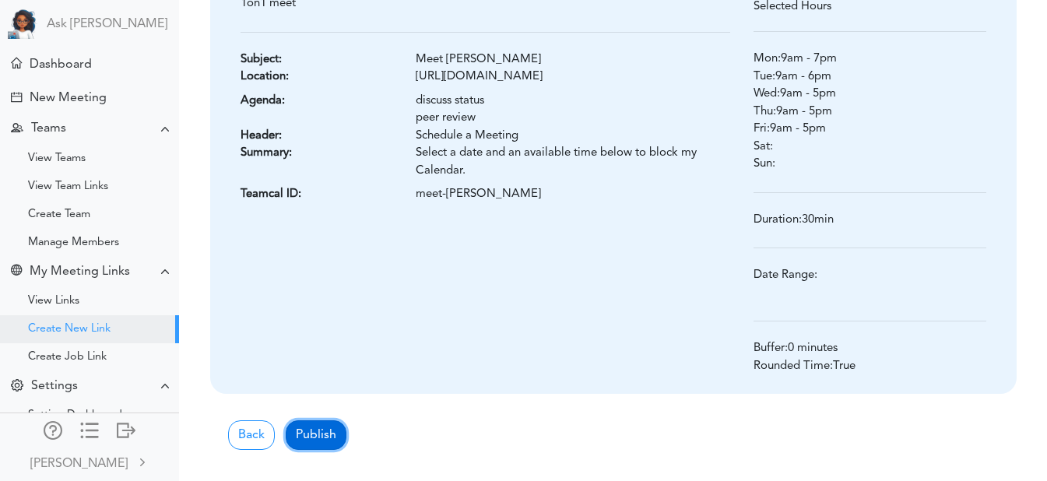
click at [334, 434] on button "Publish" at bounding box center [316, 435] width 61 height 30
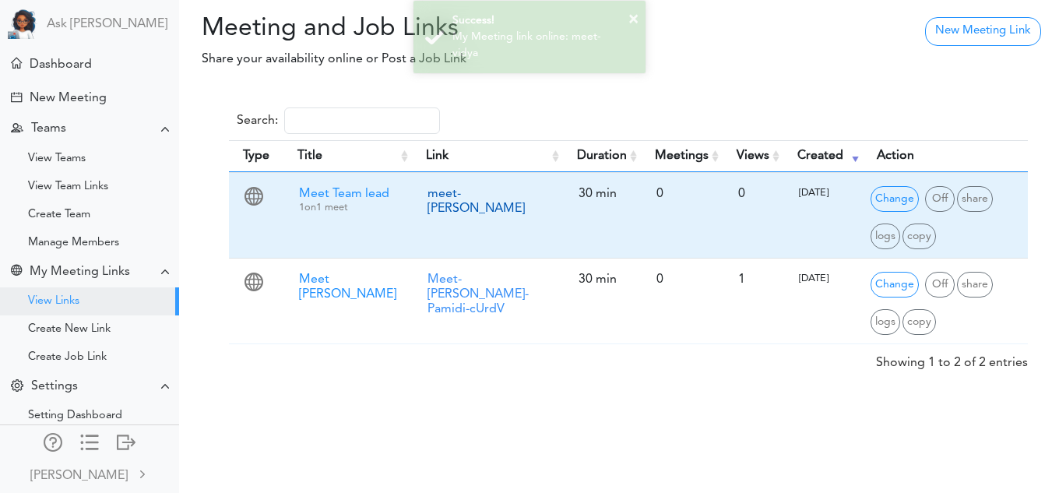
click at [455, 197] on link "meet-[PERSON_NAME]" at bounding box center [475, 201] width 97 height 27
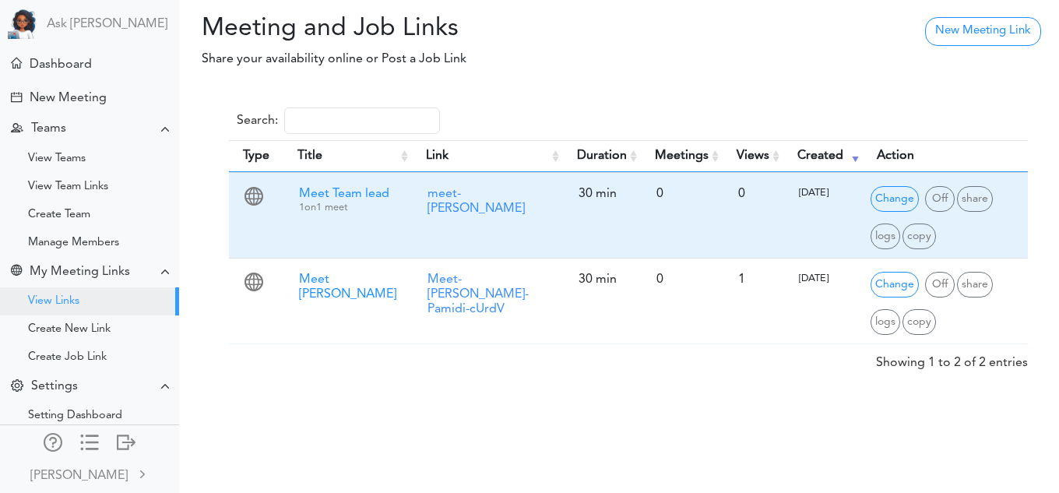
click at [314, 191] on span "Meet Team lead" at bounding box center [344, 194] width 90 height 12
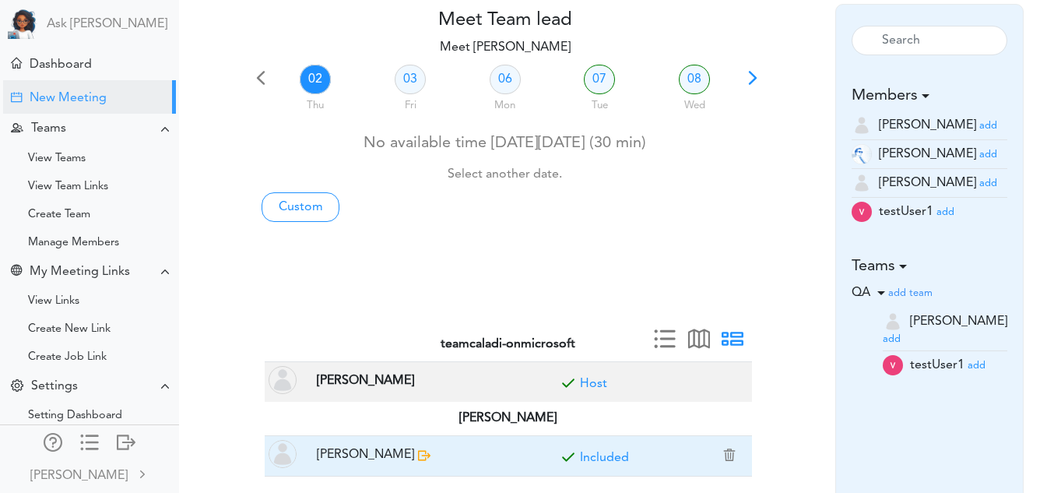
scroll to position [72, 0]
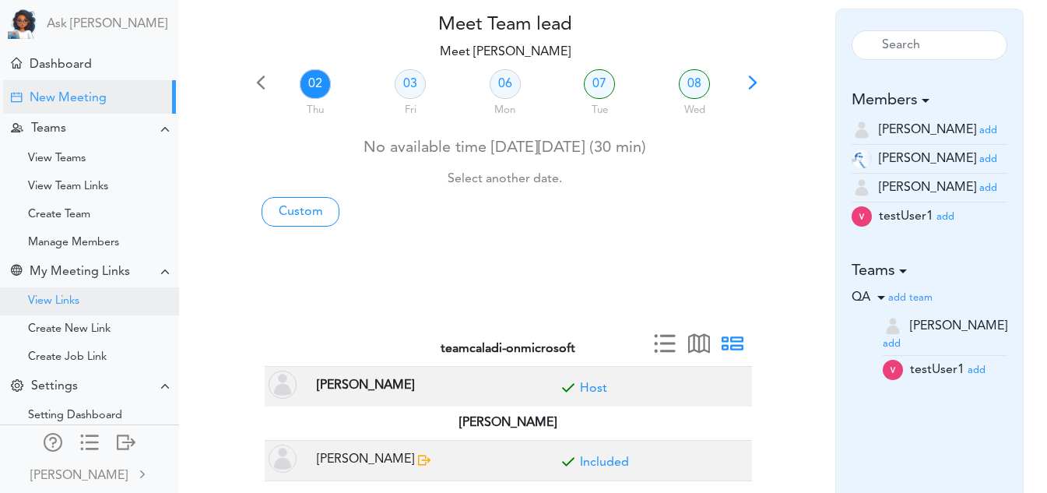
click at [68, 304] on div "View Links" at bounding box center [53, 301] width 51 height 8
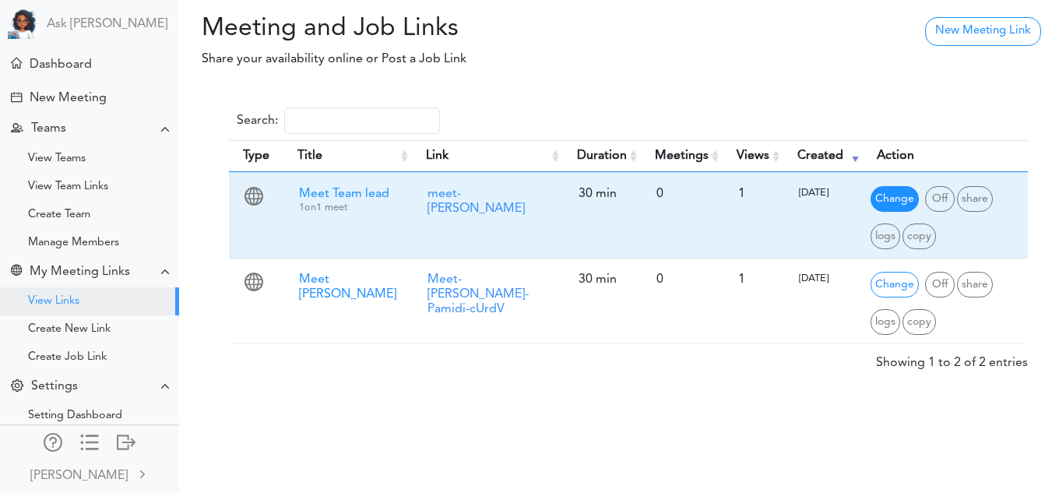
click at [884, 198] on span "Change" at bounding box center [894, 199] width 48 height 26
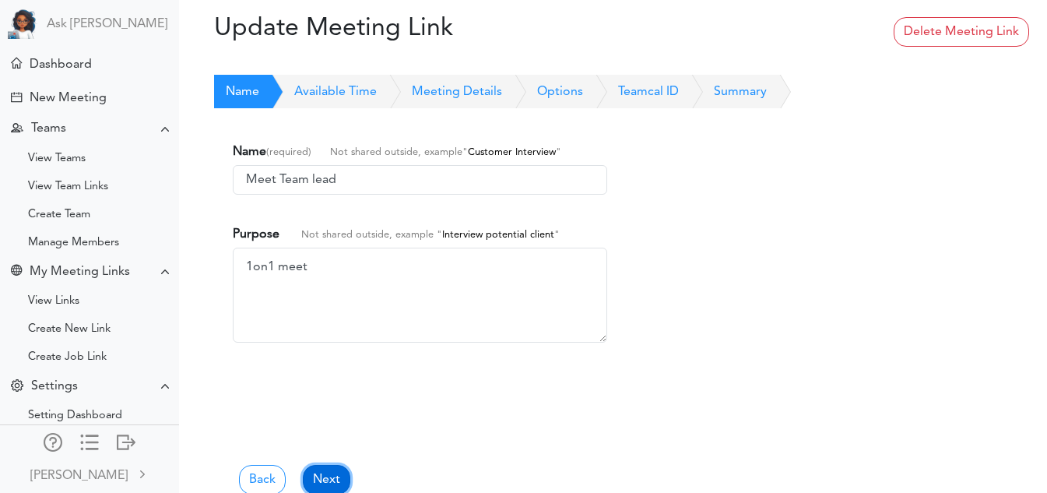
click at [327, 469] on link "Next" at bounding box center [326, 480] width 47 height 30
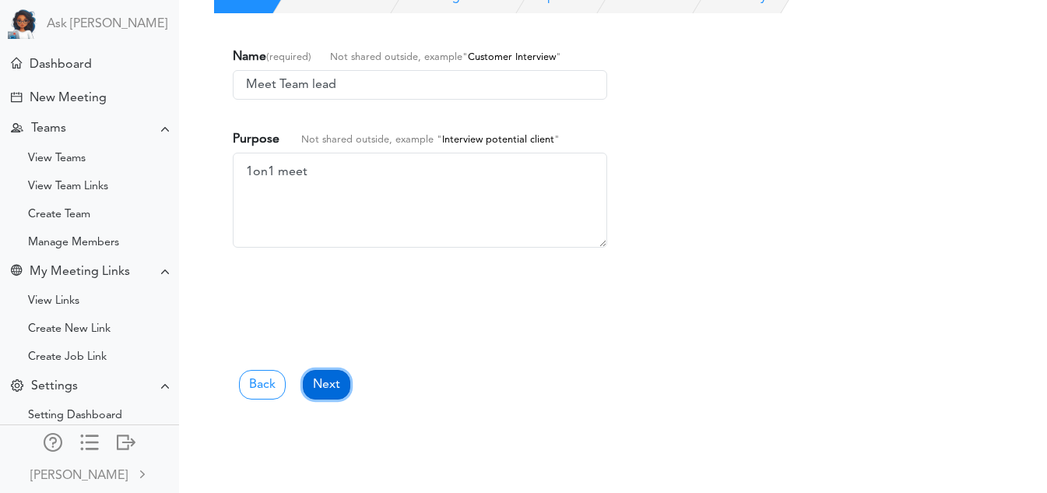
click at [335, 386] on link "Next" at bounding box center [326, 385] width 47 height 30
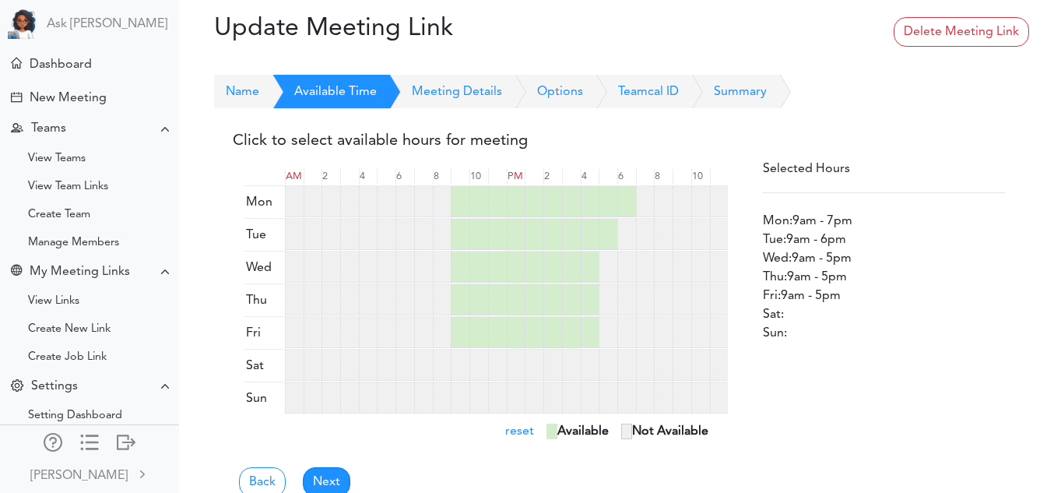
scroll to position [35, 0]
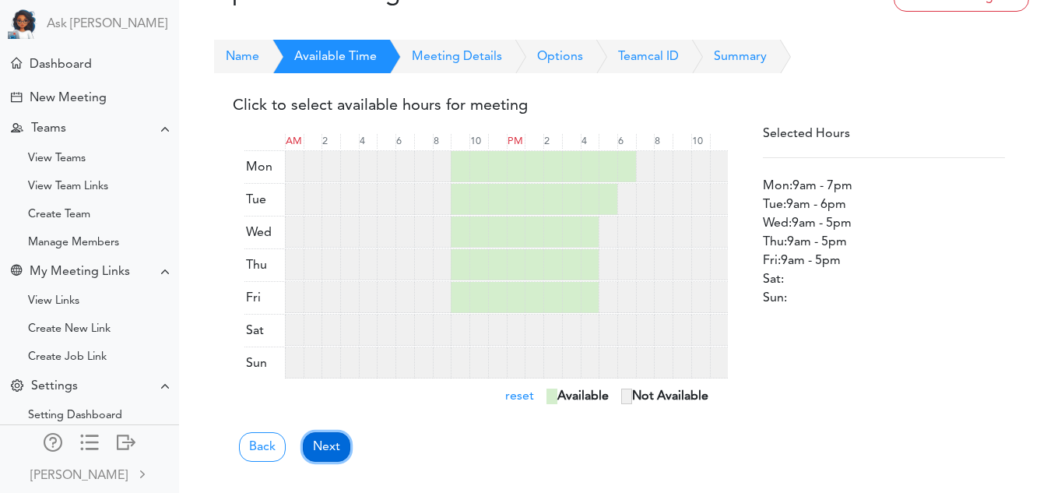
click at [334, 451] on link "Next" at bounding box center [326, 447] width 47 height 30
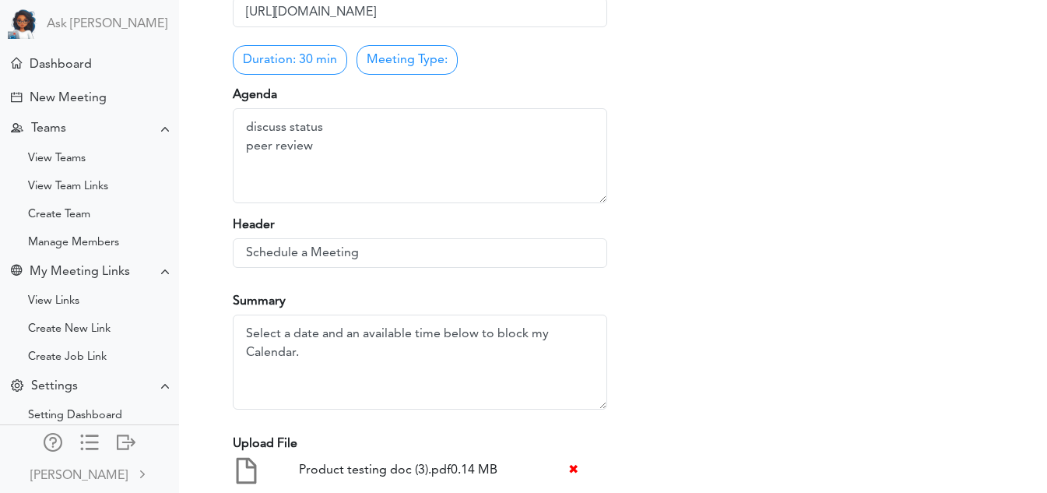
scroll to position [325, 0]
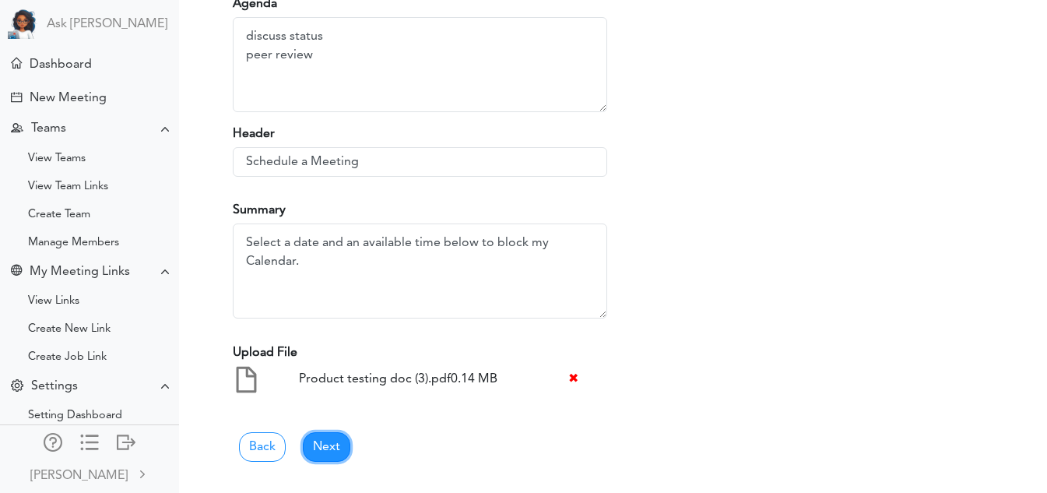
click at [334, 451] on link "Next" at bounding box center [326, 447] width 47 height 30
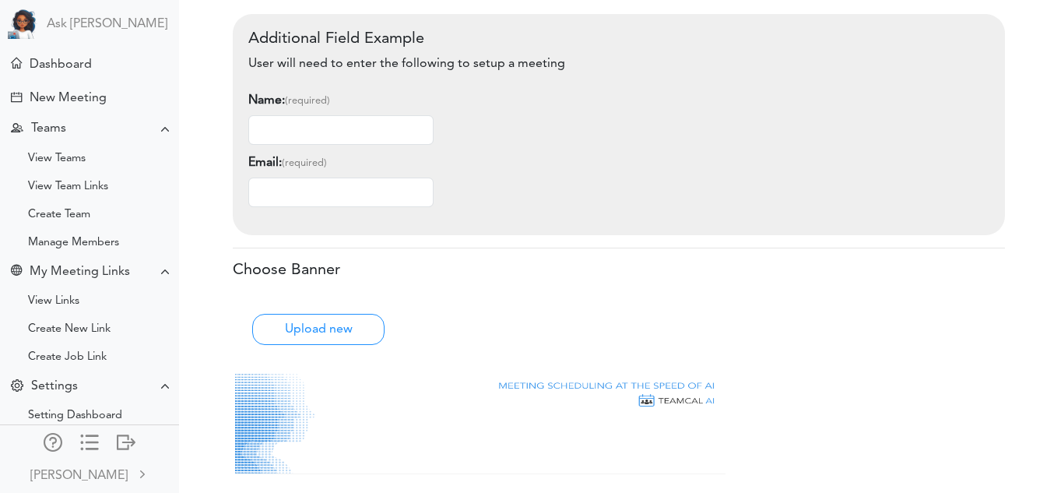
scroll to position [755, 0]
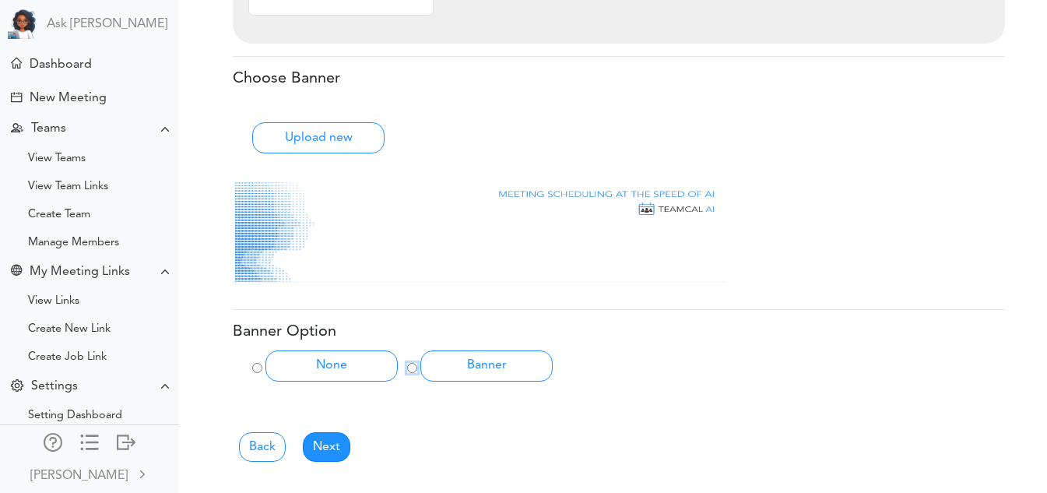
click at [409, 369] on input "Banner" at bounding box center [412, 368] width 10 height 10
radio input "true"
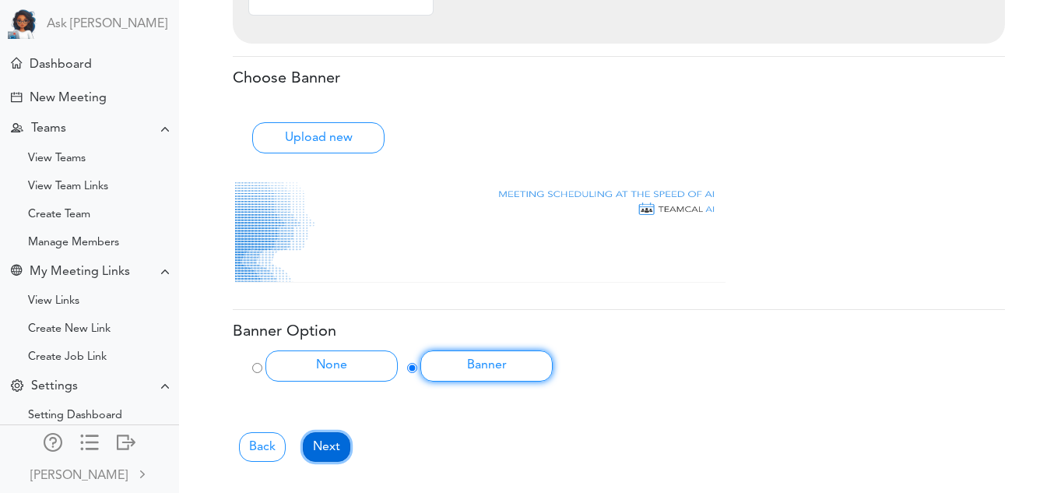
click at [330, 448] on link "Next" at bounding box center [326, 447] width 47 height 30
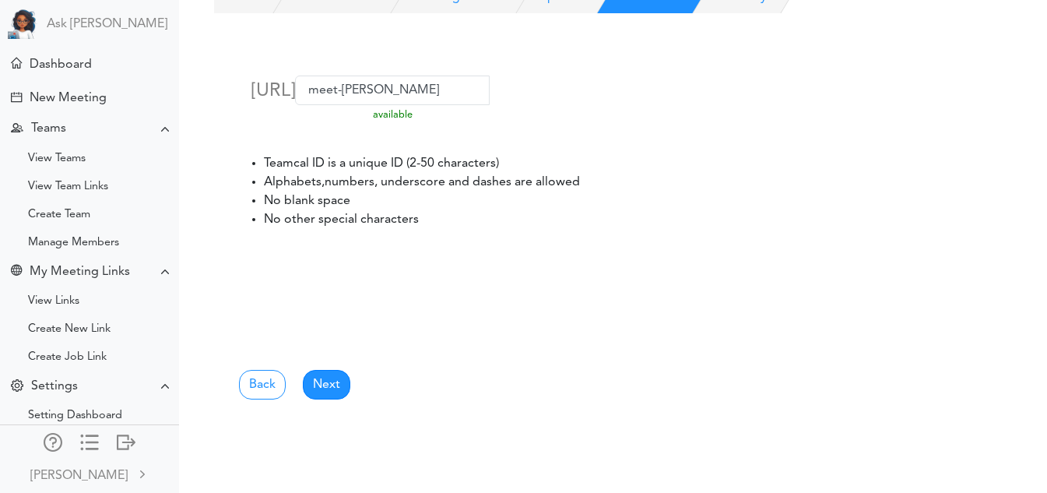
scroll to position [0, 0]
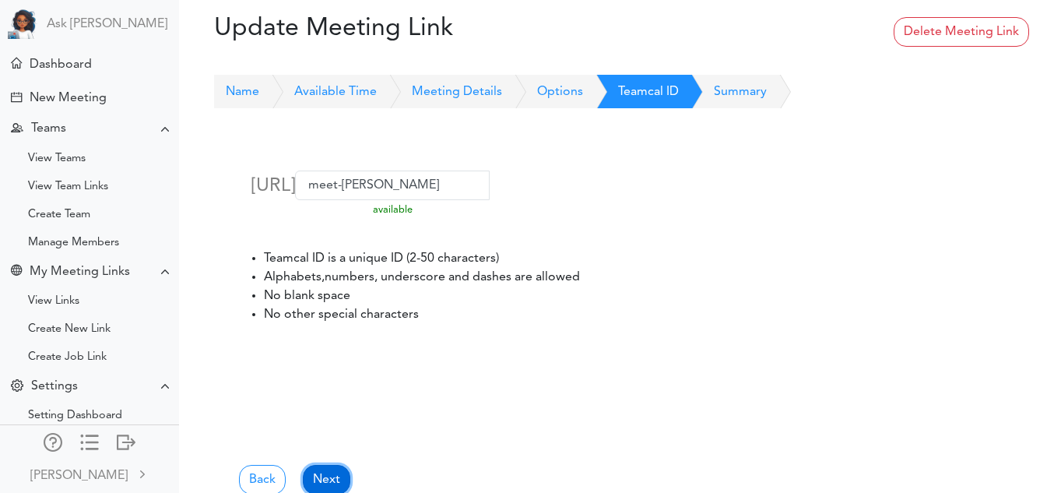
click at [331, 474] on link "Next" at bounding box center [326, 480] width 47 height 30
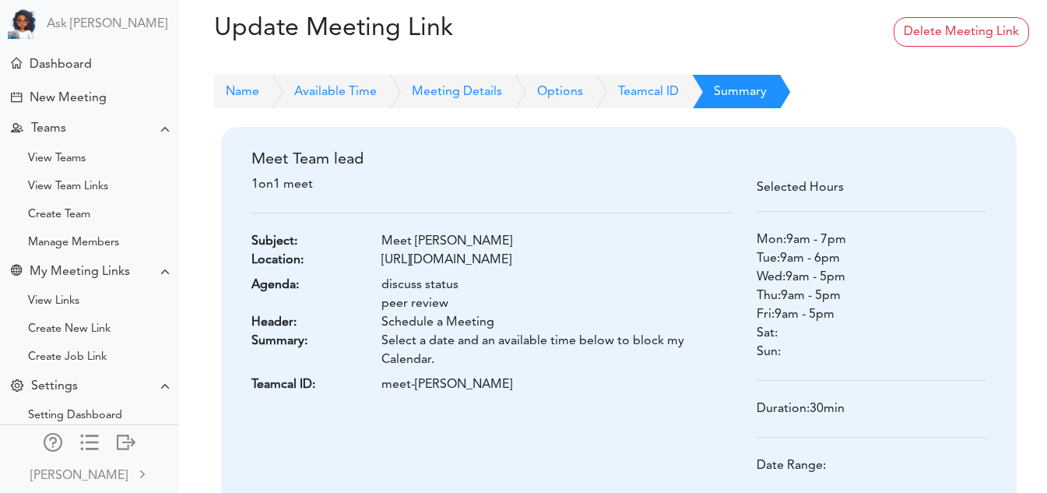
drag, startPoint x: 331, startPoint y: 474, endPoint x: 381, endPoint y: 413, distance: 78.5
click at [381, 413] on div "Meet Team lead 1on1 meet Subject: Meet Vidya Pamidi Location: https://teams.mic…" at bounding box center [492, 357] width 505 height 423
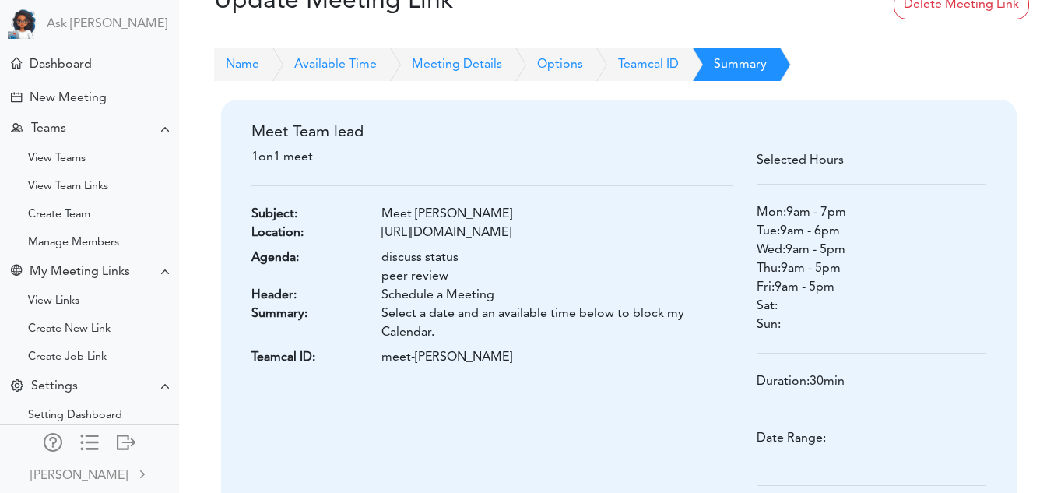
scroll to position [182, 0]
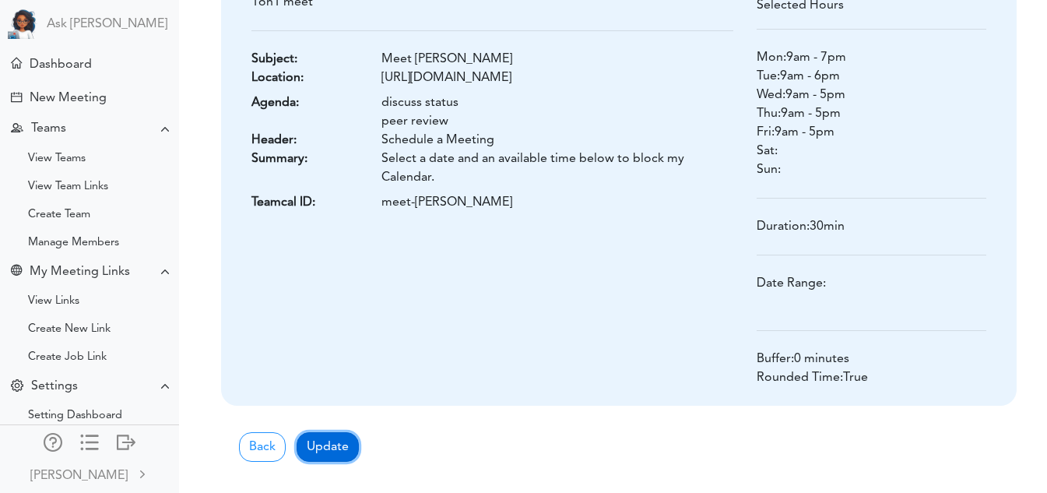
click at [321, 449] on button "Update" at bounding box center [328, 447] width 62 height 30
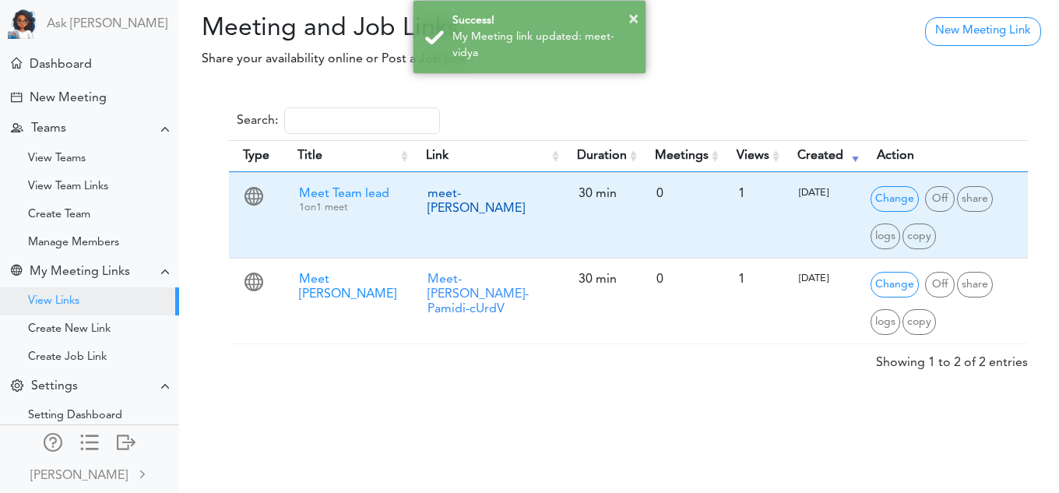
click at [446, 195] on link "meet-[PERSON_NAME]" at bounding box center [475, 201] width 97 height 27
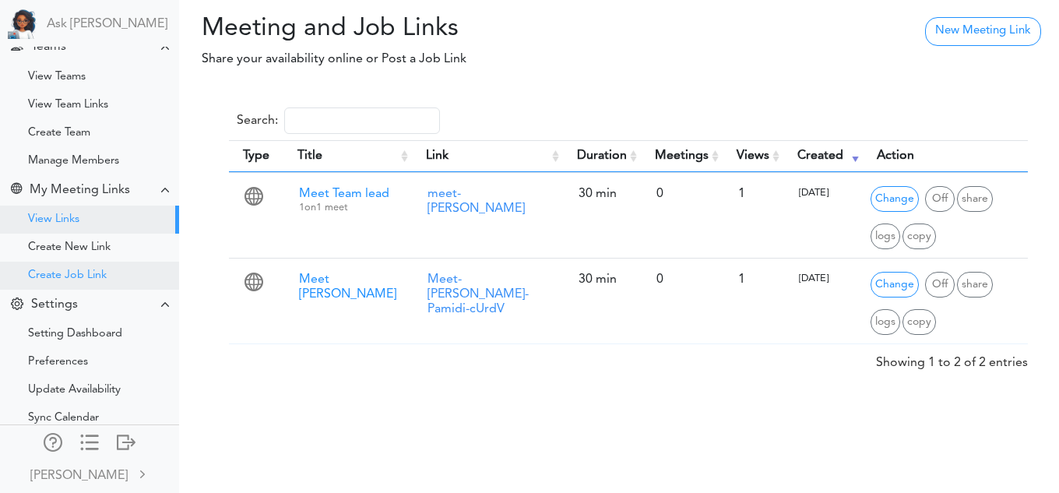
scroll to position [87, 0]
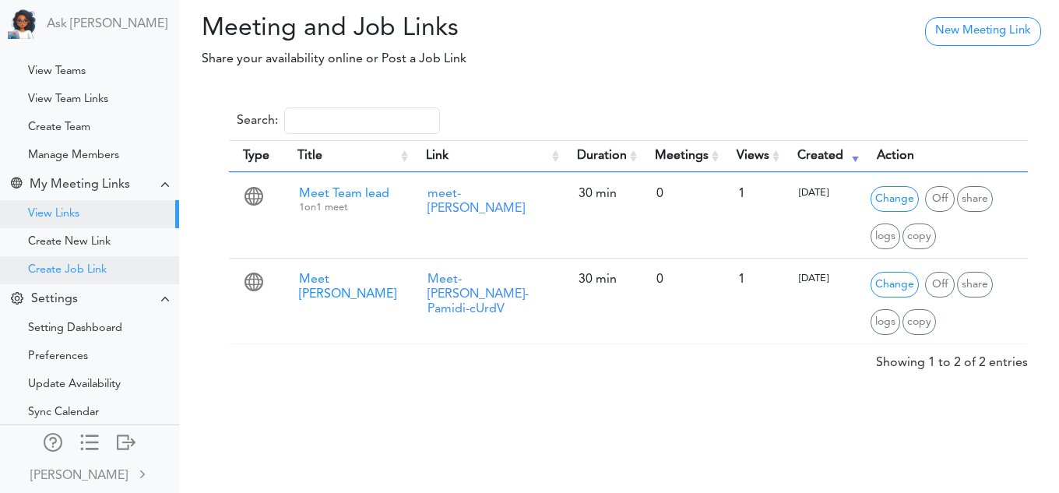
click at [86, 266] on div "Create Job Link" at bounding box center [67, 270] width 79 height 8
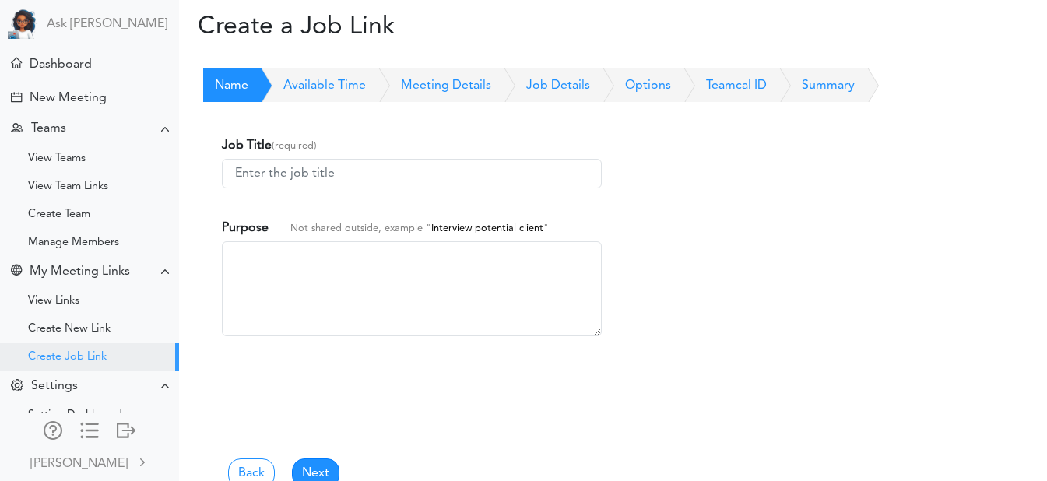
click at [438, 179] on input at bounding box center [412, 174] width 380 height 30
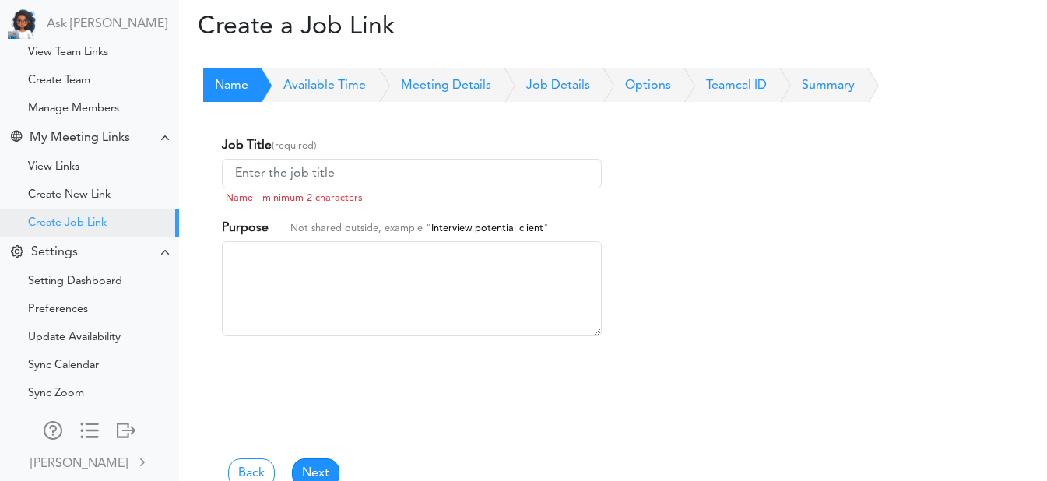
scroll to position [156, 0]
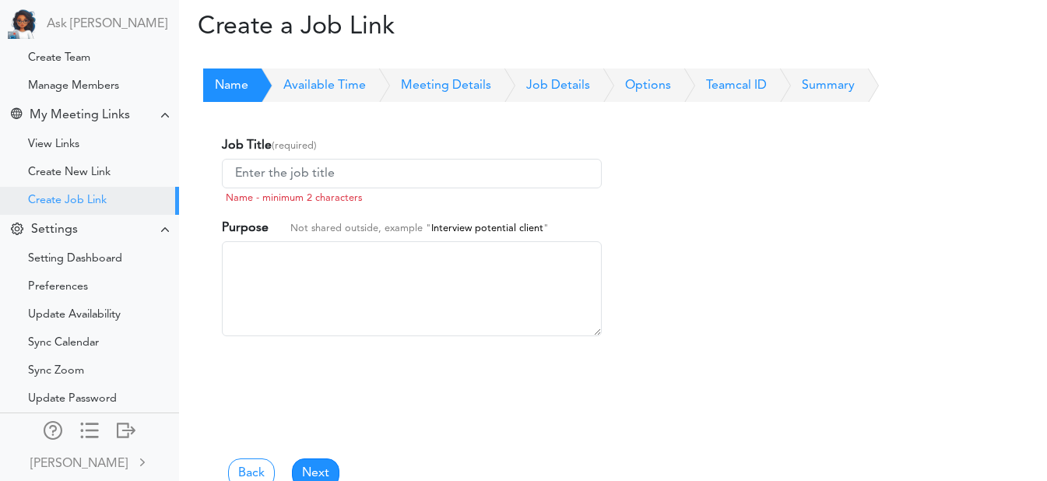
type input "QA"
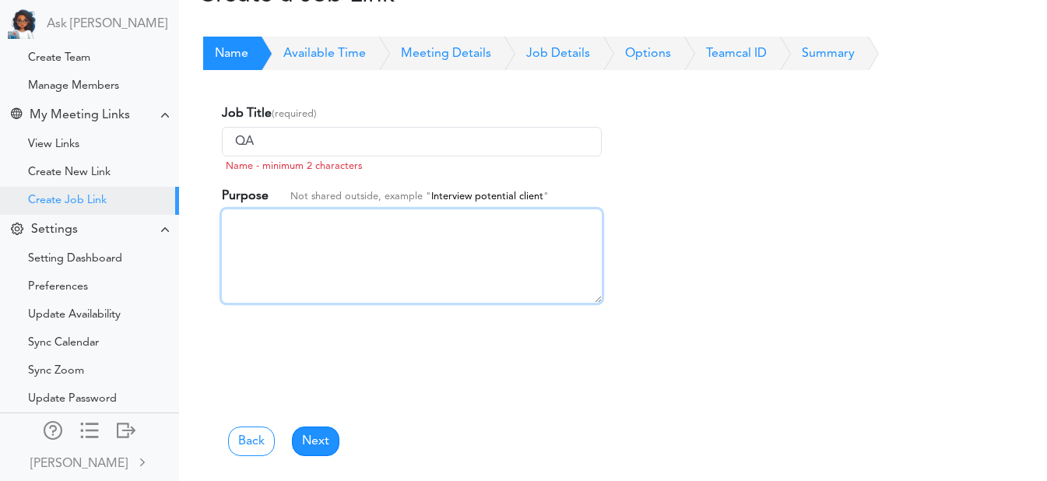
click at [347, 302] on textarea at bounding box center [412, 255] width 380 height 93
type textarea "t"
type textarea "m"
type textarea "interview on testing"
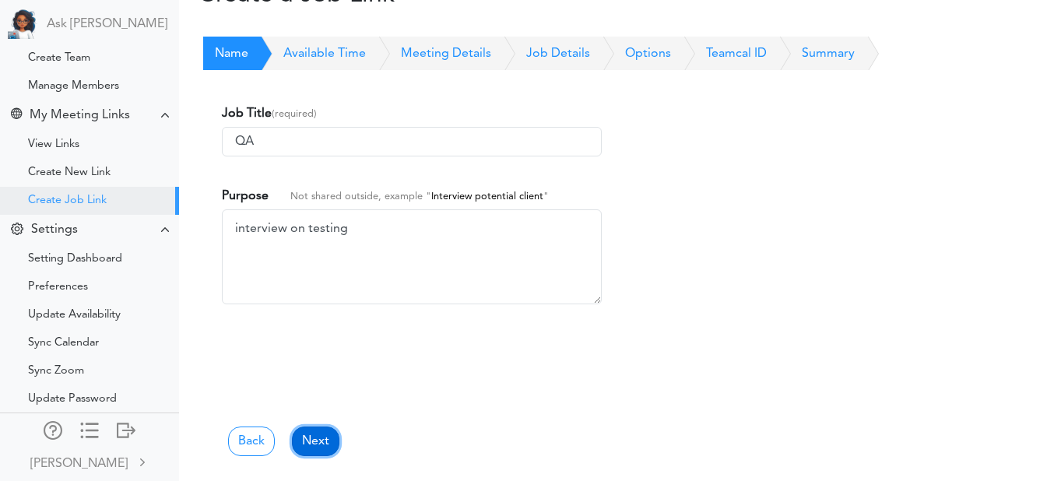
click at [314, 439] on link "Next" at bounding box center [315, 442] width 47 height 30
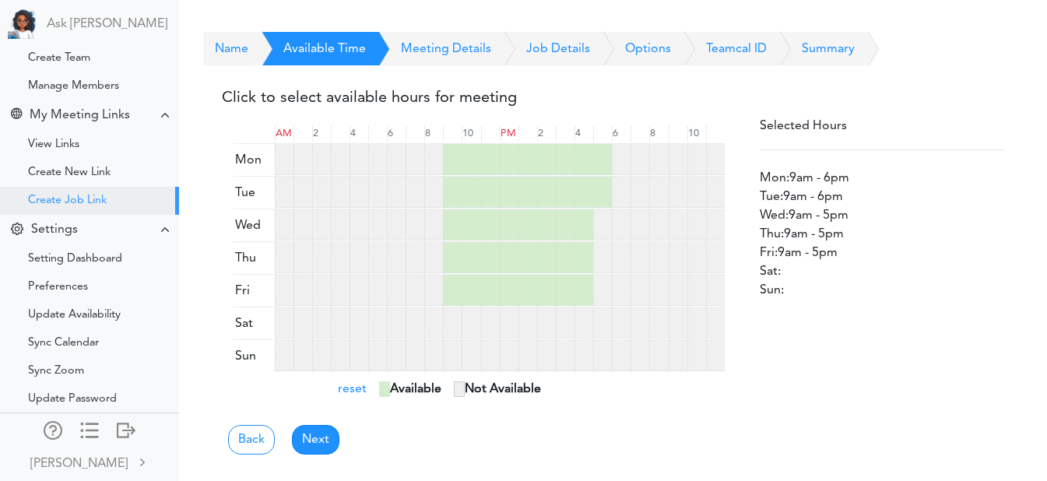
scroll to position [41, 0]
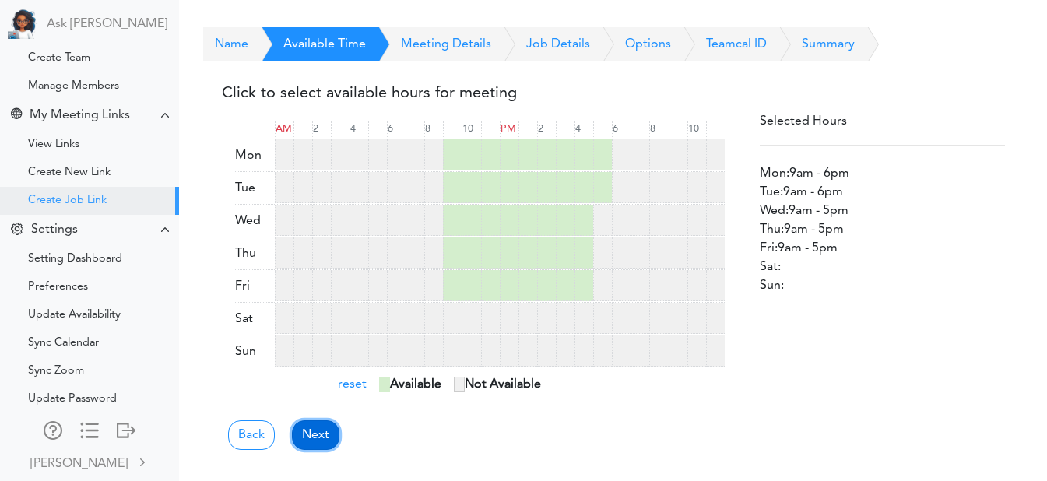
click at [301, 444] on link "Next" at bounding box center [315, 435] width 47 height 30
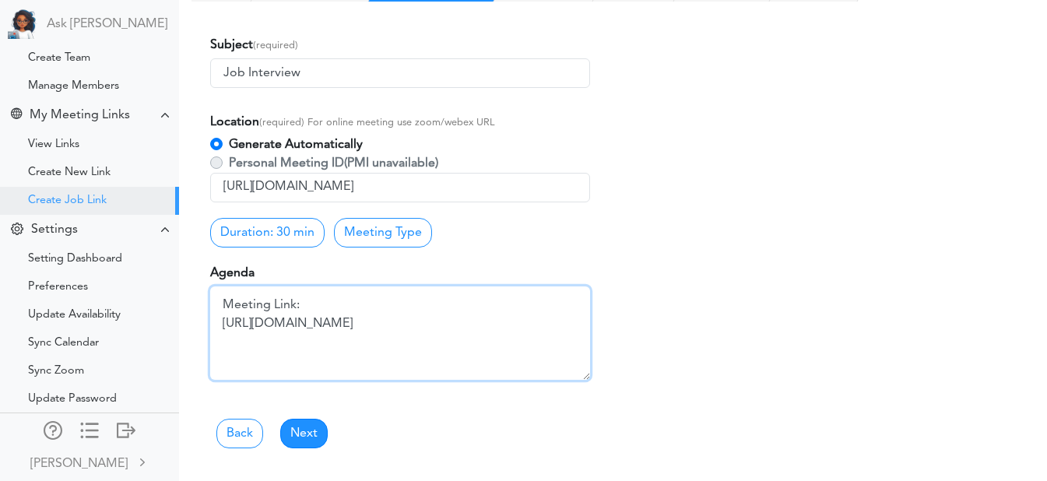
scroll to position [88, 0]
click at [330, 315] on textarea "Meeting Link: https://teams.microsoft.com/l/meetup-join/19%3ameeting_NzY1YTk3Yj…" at bounding box center [400, 332] width 380 height 93
click at [226, 304] on textarea "Meeting Link: https://teams.microsoft.com/l/meetup-join/19%3ameeting_NzY1YTk3Yj…" at bounding box center [400, 332] width 380 height 93
type textarea "1on1 interview"
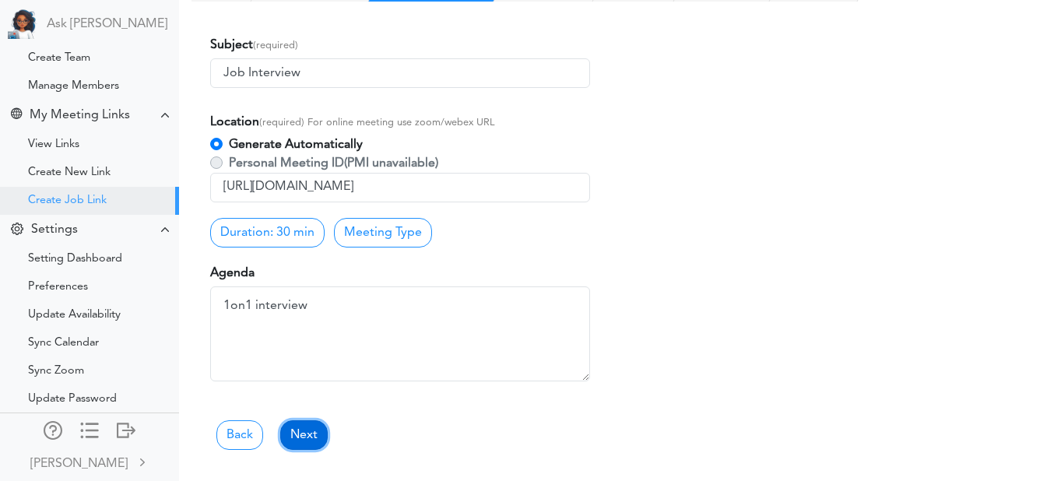
click at [300, 426] on link "Next" at bounding box center [303, 435] width 47 height 30
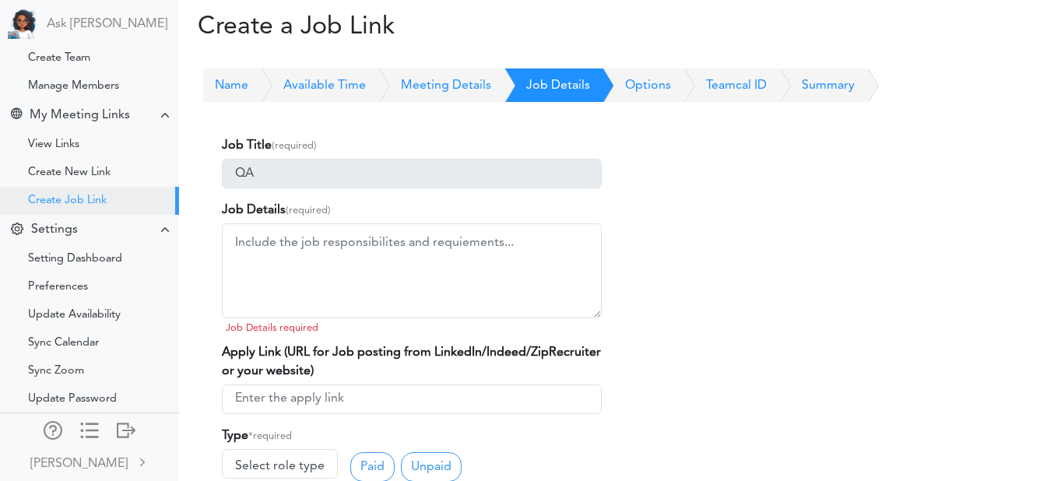
scroll to position [31, 0]
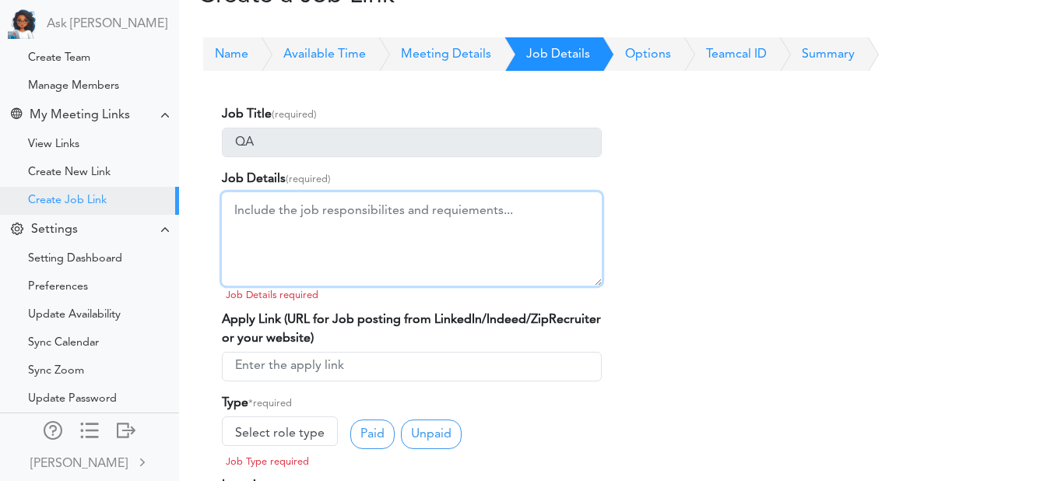
click at [301, 203] on textarea at bounding box center [412, 238] width 380 height 93
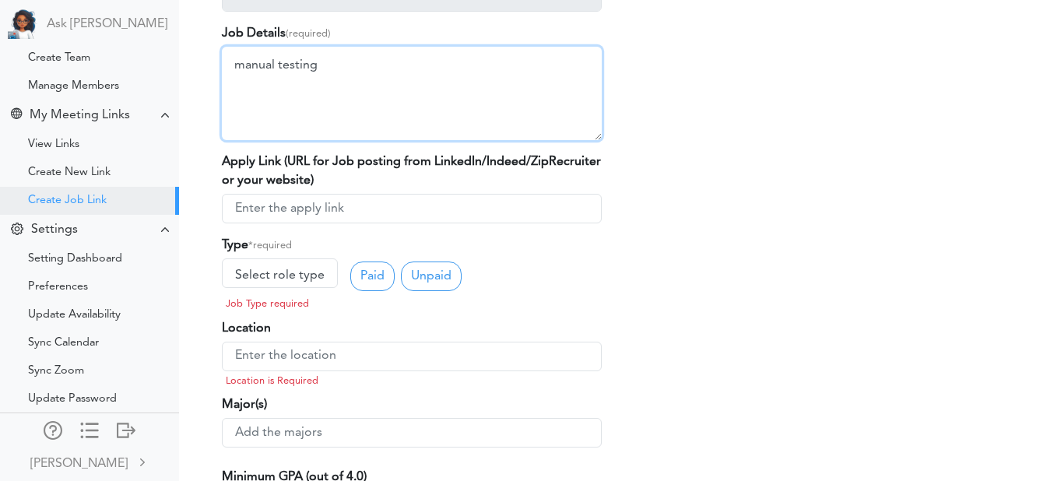
scroll to position [177, 0]
type textarea "manual testing"
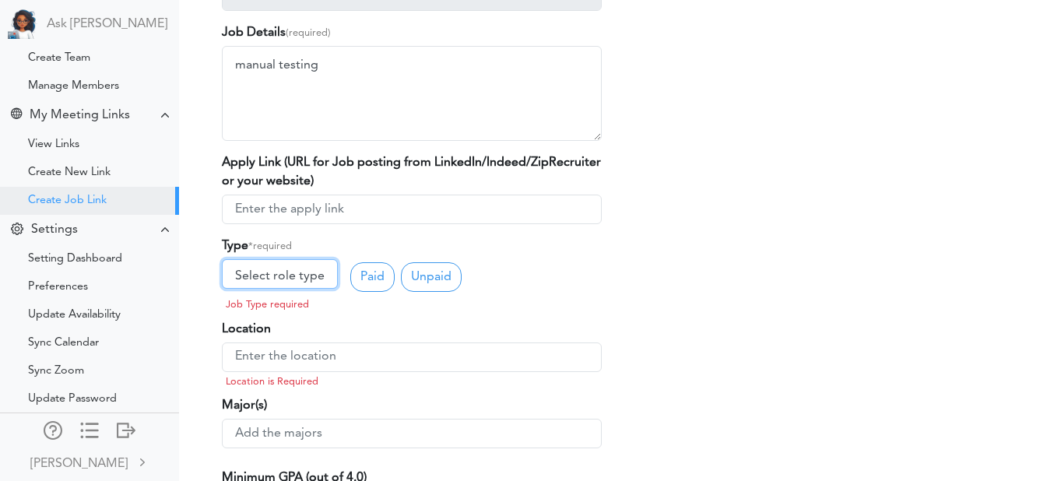
click at [273, 275] on link "Select role type" at bounding box center [280, 274] width 116 height 30
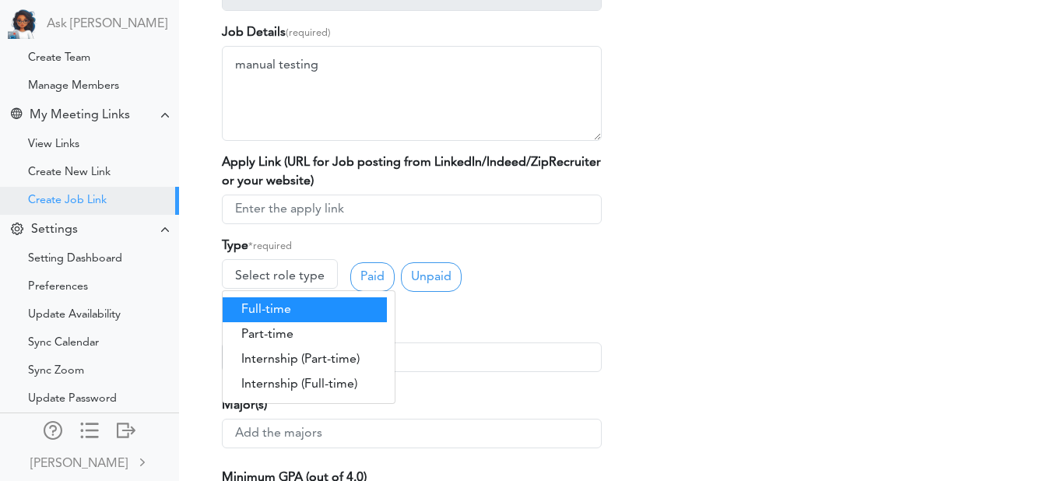
click at [263, 304] on link "Full-time" at bounding box center [305, 309] width 164 height 25
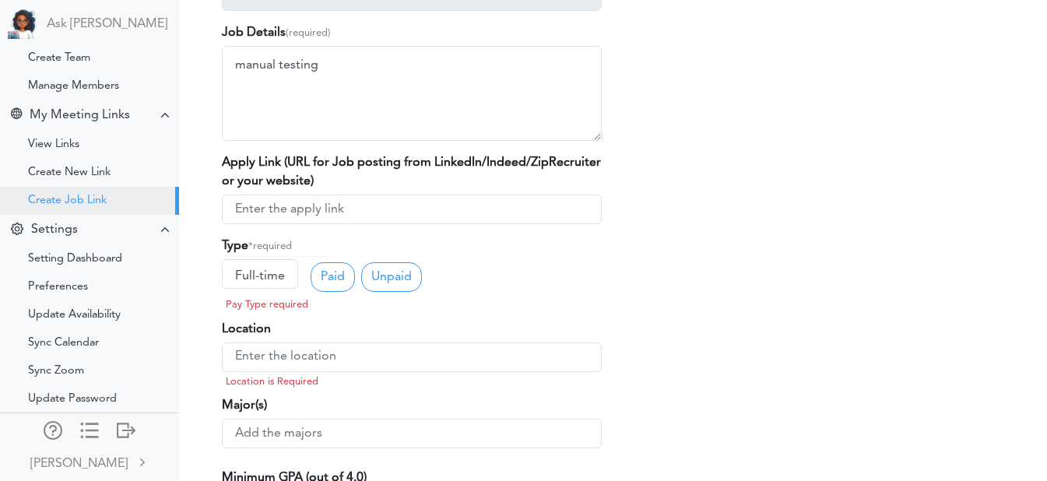
click at [328, 277] on link "Paid" at bounding box center [333, 277] width 44 height 30
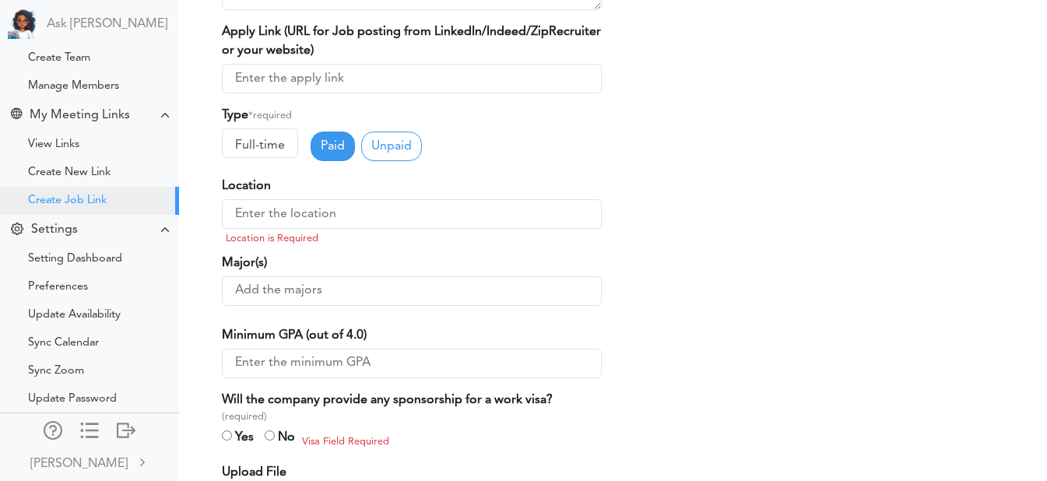
scroll to position [309, 0]
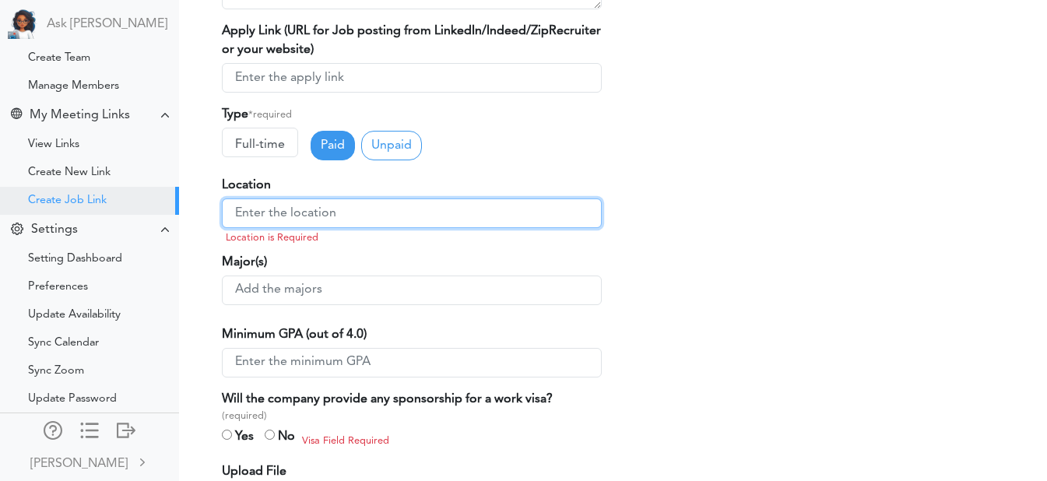
click at [310, 209] on input "text" at bounding box center [412, 213] width 380 height 30
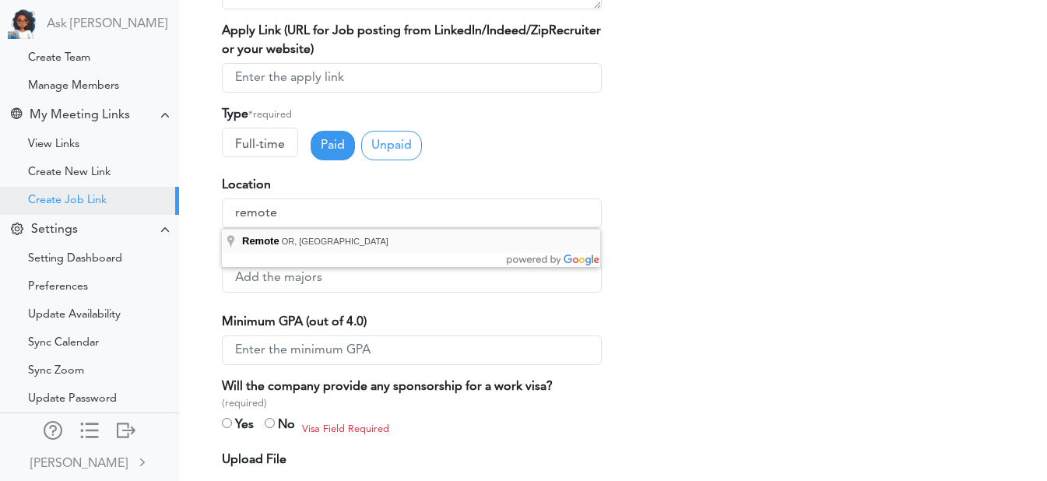
type input "Remote, OR, USA"
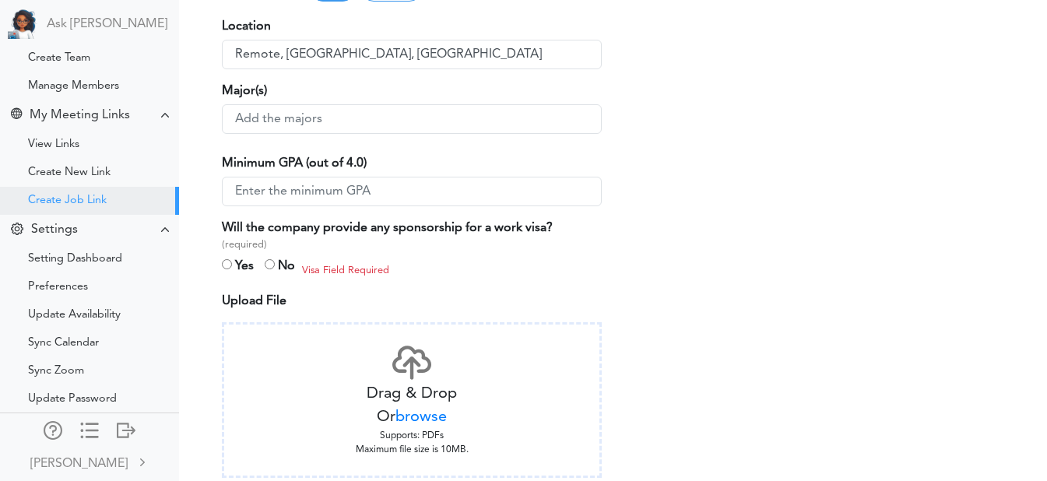
scroll to position [469, 0]
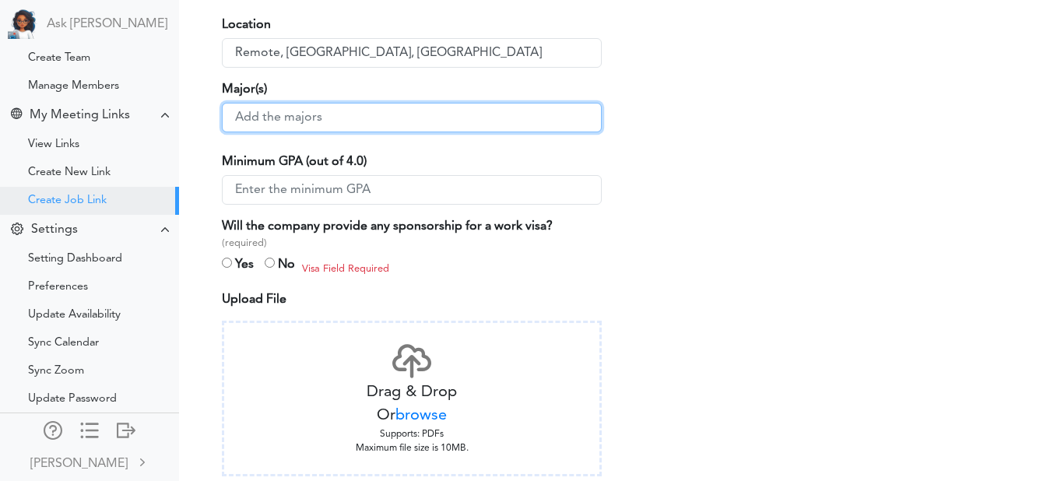
click at [293, 111] on input "text" at bounding box center [412, 118] width 380 height 30
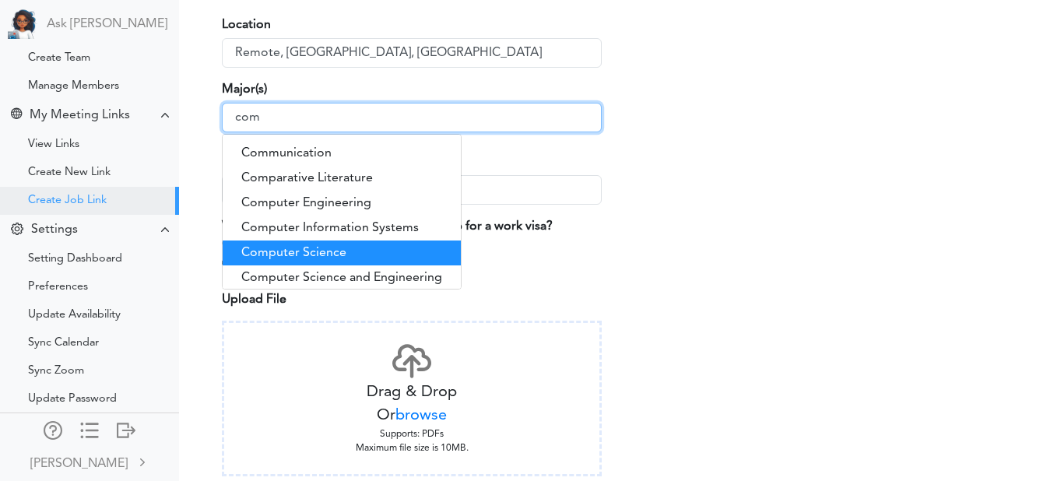
type input "com"
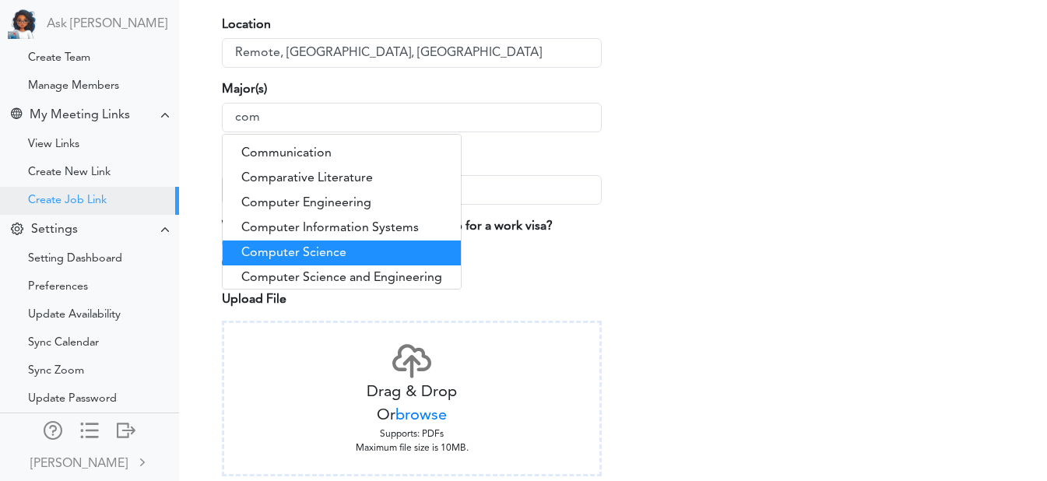
click at [286, 248] on div "Computer Science" at bounding box center [342, 253] width 238 height 25
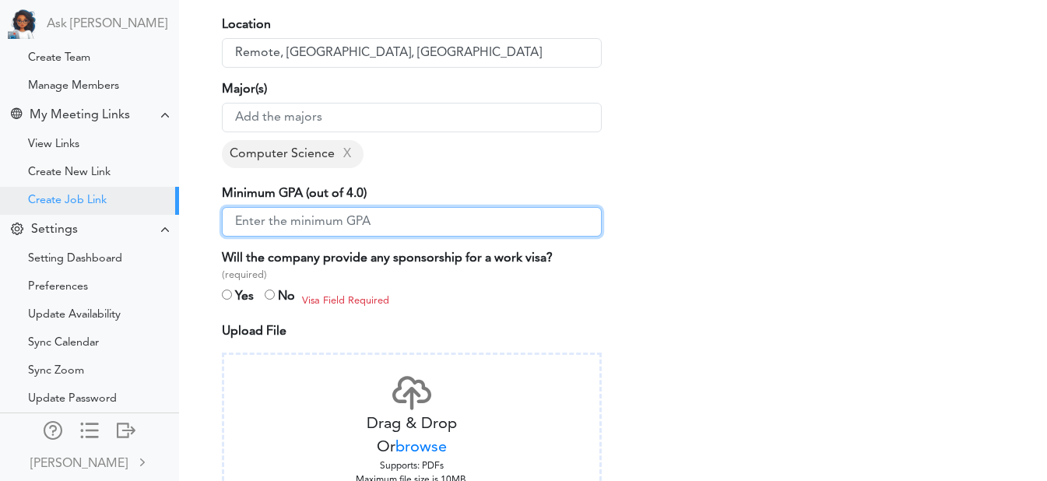
click at [314, 212] on input "number" at bounding box center [412, 222] width 380 height 30
type input "3"
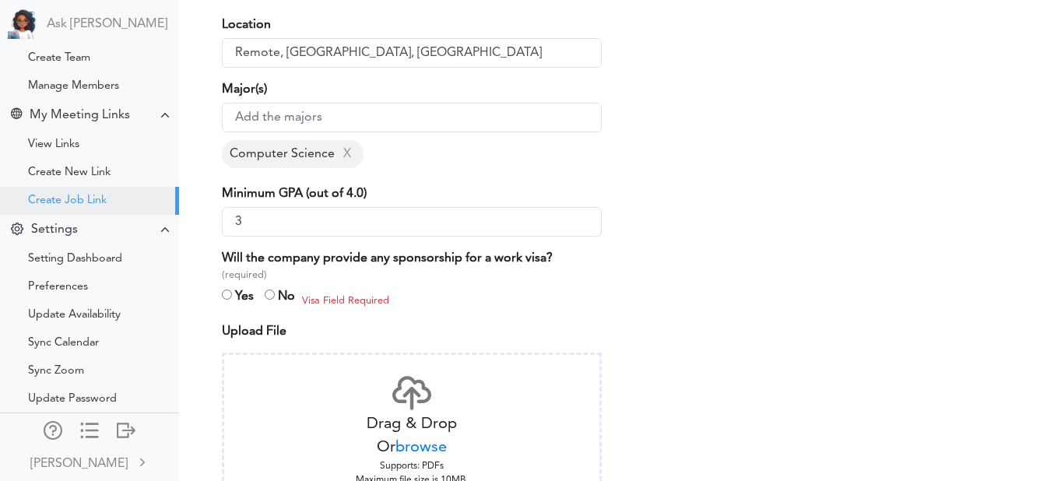
click at [271, 296] on input "radio" at bounding box center [270, 295] width 10 height 10
radio input "true"
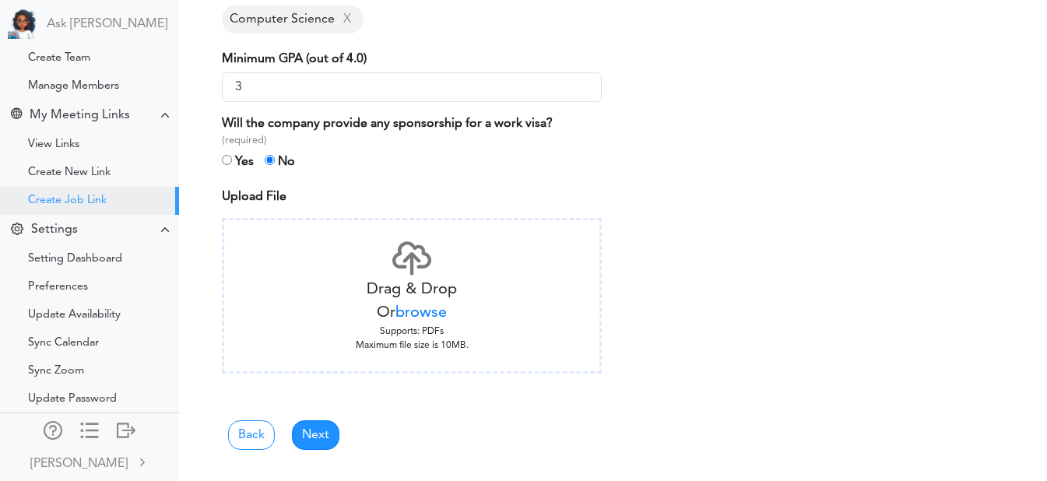
click at [403, 310] on span "browse" at bounding box center [420, 313] width 51 height 16
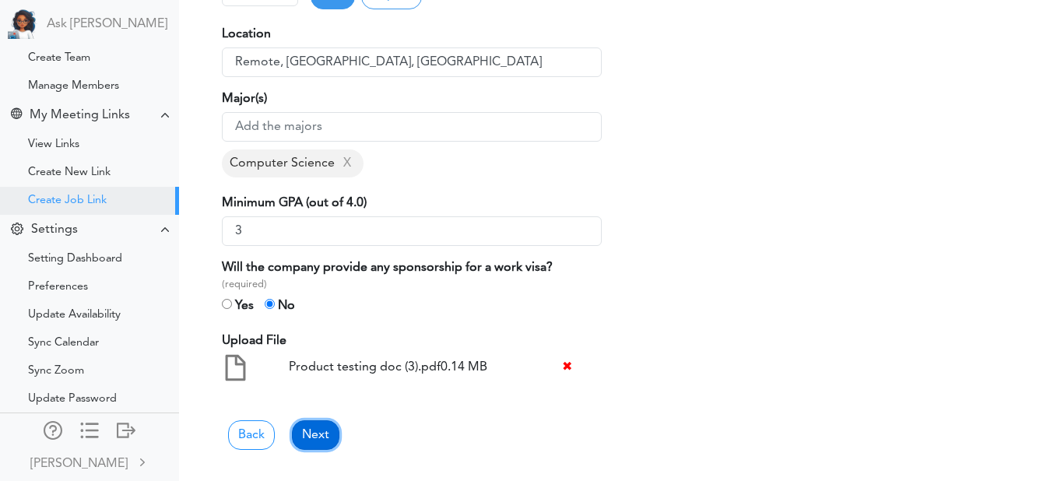
click at [312, 431] on link "Next" at bounding box center [315, 435] width 47 height 30
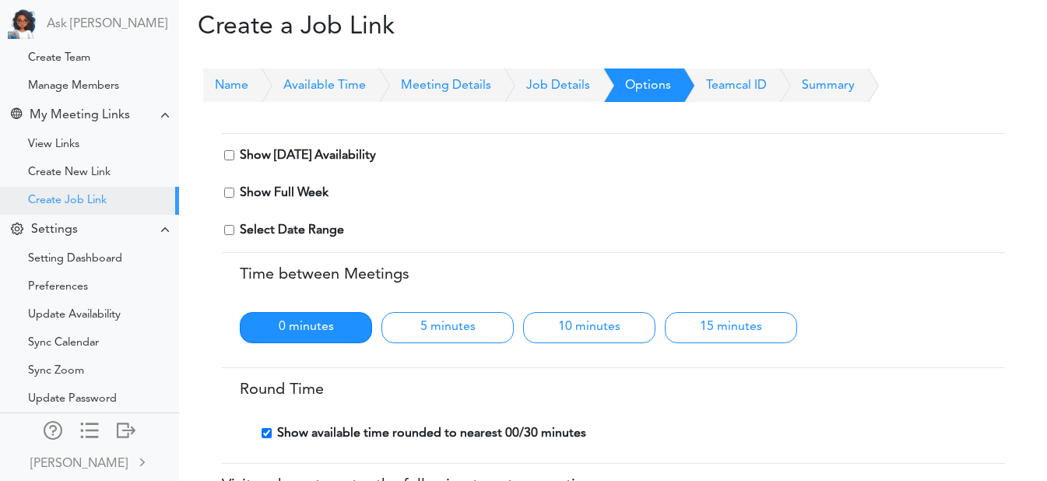
click at [227, 156] on input "checkbox" at bounding box center [229, 155] width 10 height 10
checkbox input "true"
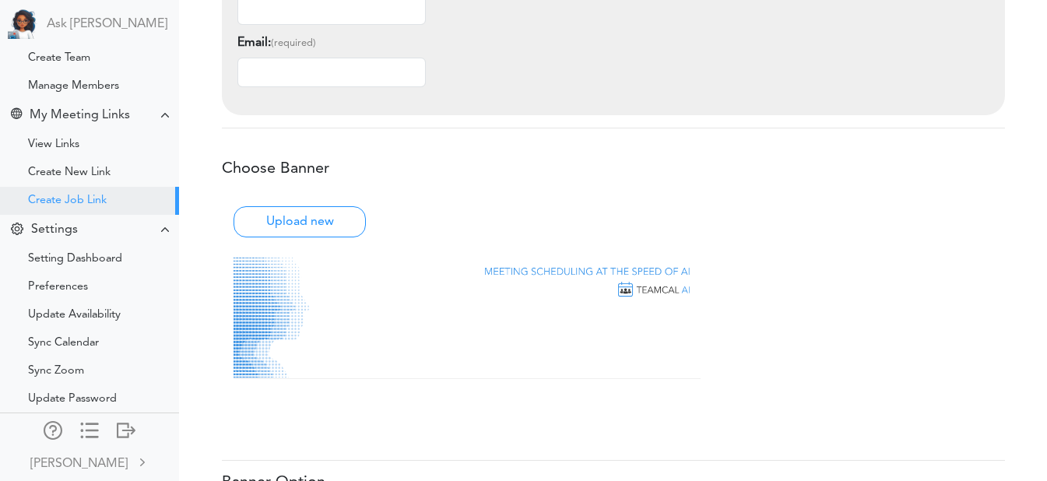
scroll to position [838, 0]
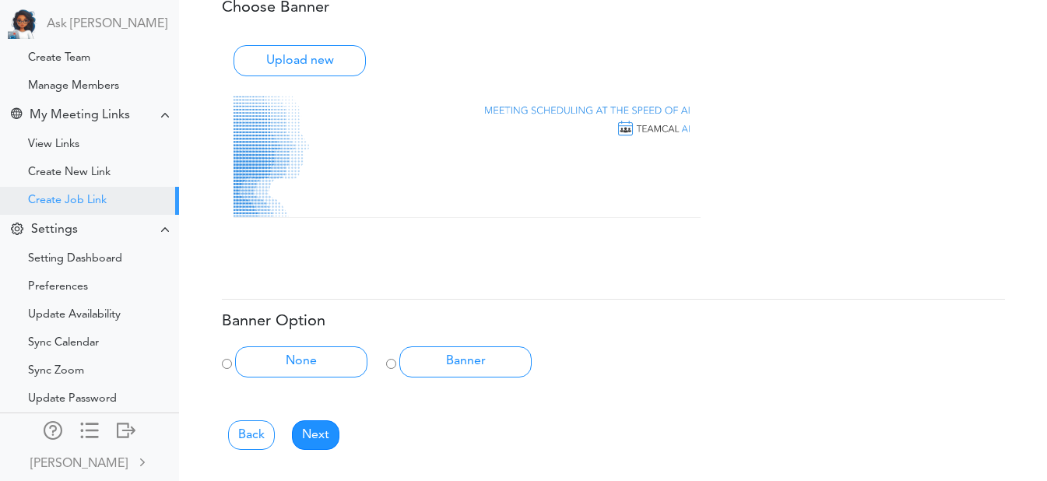
click at [396, 362] on div "Banner" at bounding box center [462, 362] width 152 height 38
click at [392, 365] on input "Banner" at bounding box center [391, 364] width 10 height 10
radio input "true"
click at [327, 429] on link "Next" at bounding box center [315, 435] width 47 height 30
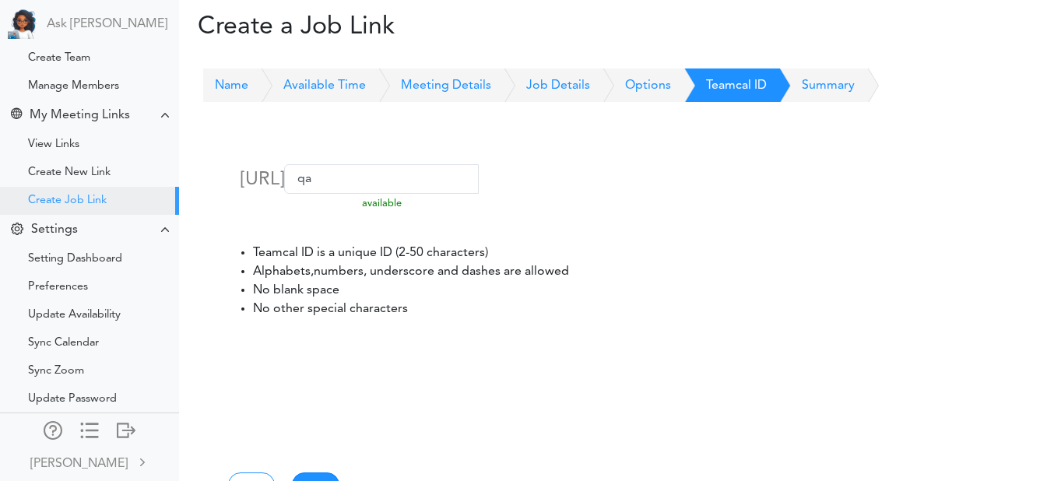
scroll to position [100, 0]
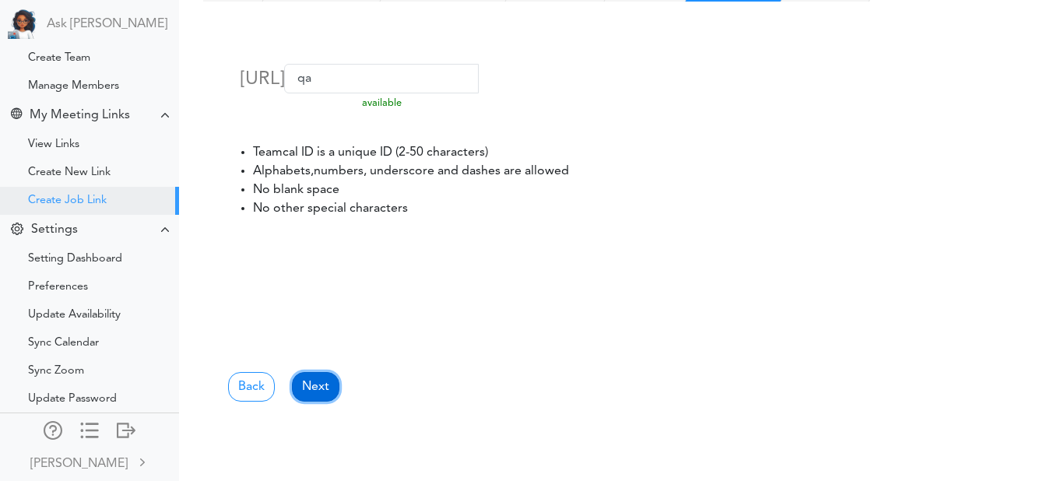
click at [314, 380] on link "Next" at bounding box center [315, 387] width 47 height 30
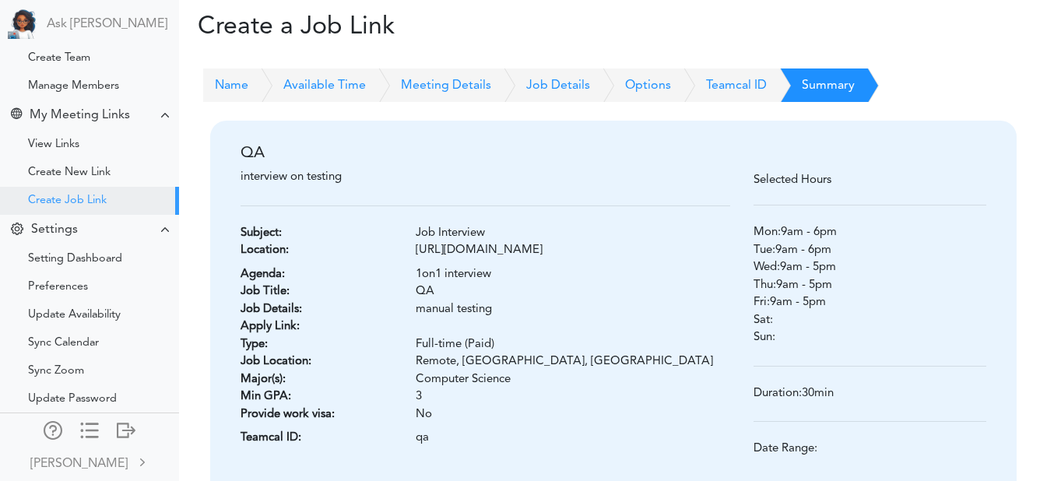
scroll to position [174, 0]
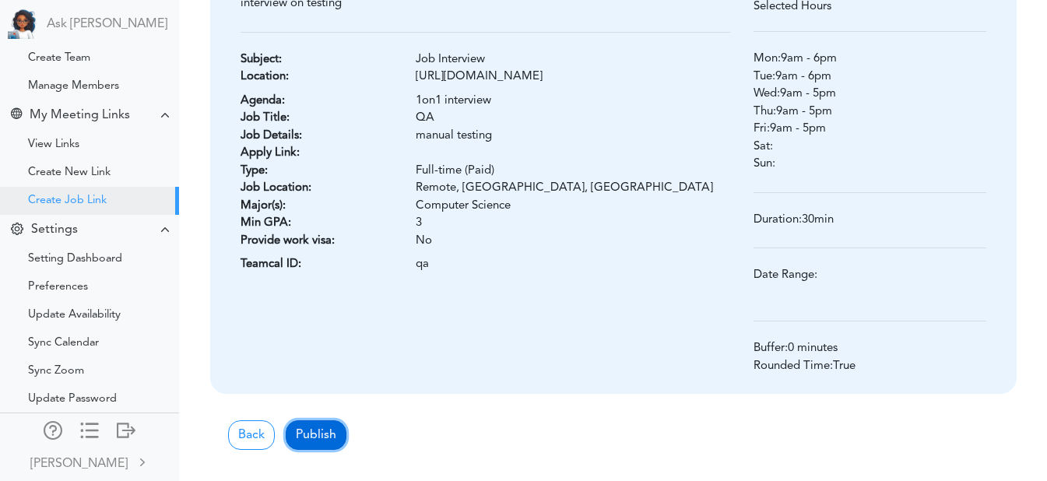
click at [313, 441] on button "Publish" at bounding box center [316, 435] width 61 height 30
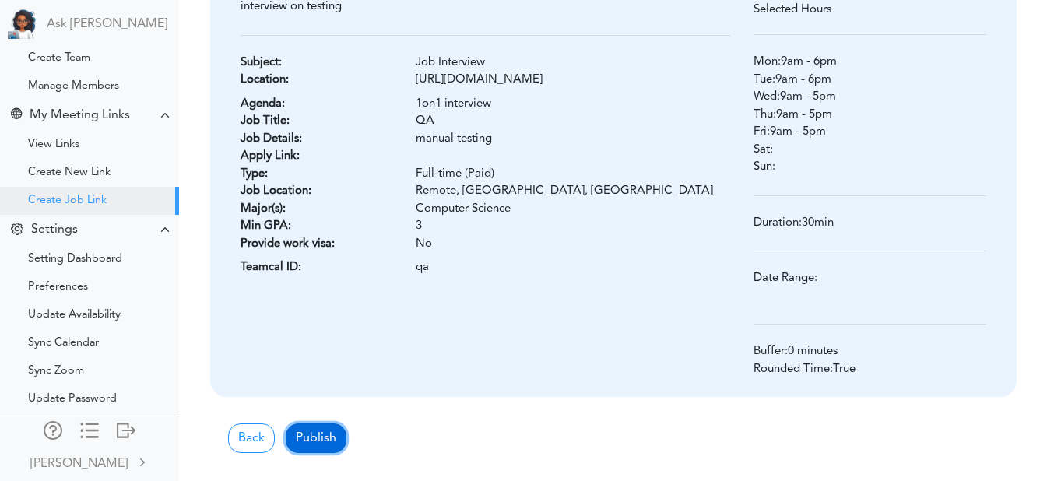
scroll to position [177, 0]
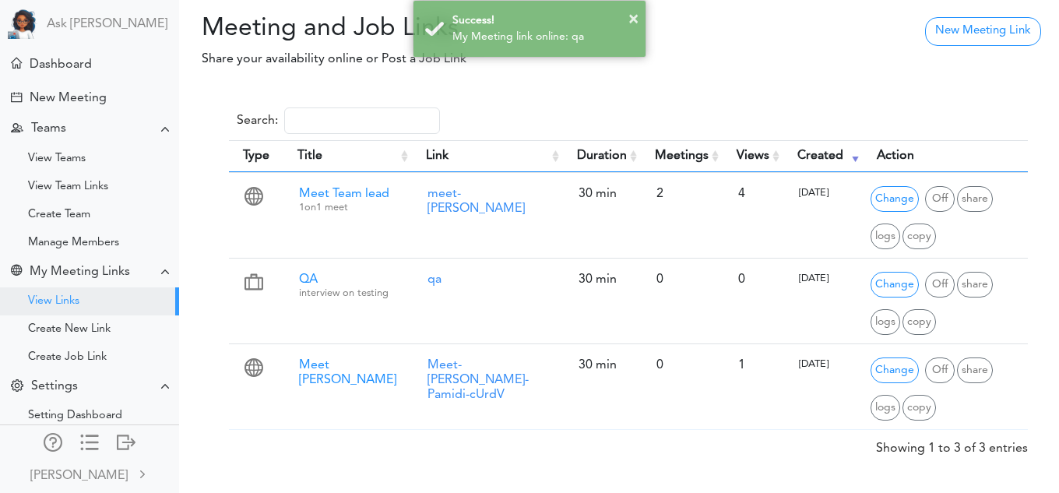
scroll to position [151, 0]
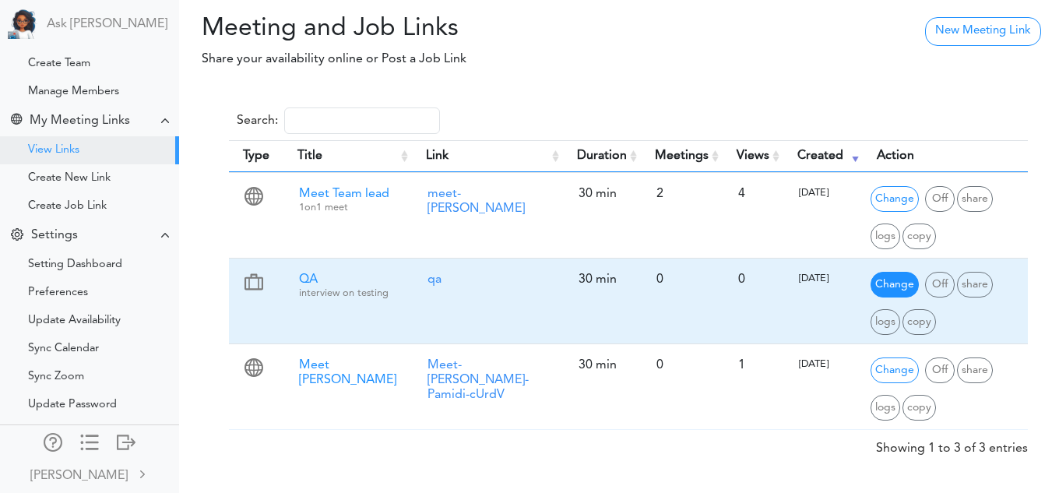
click at [881, 285] on span "Change" at bounding box center [894, 285] width 48 height 26
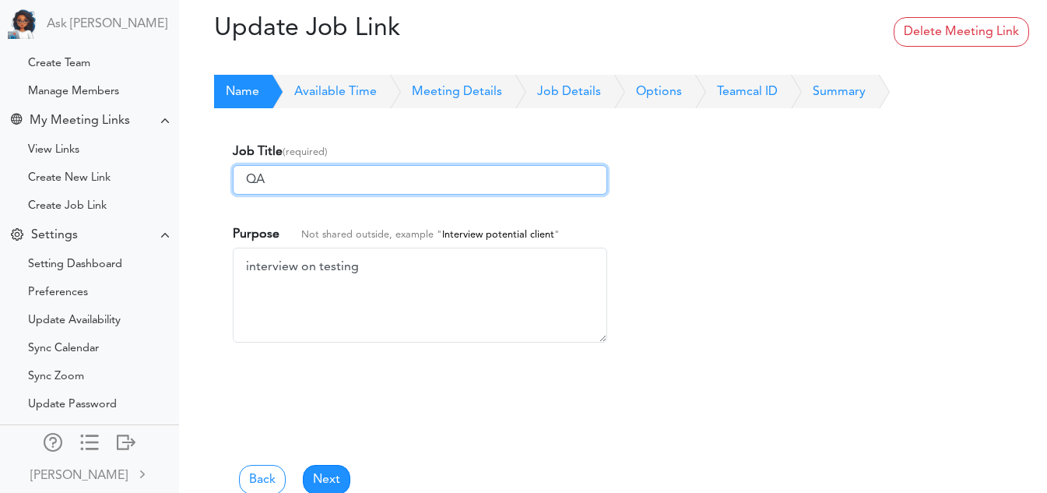
scroll to position [95, 0]
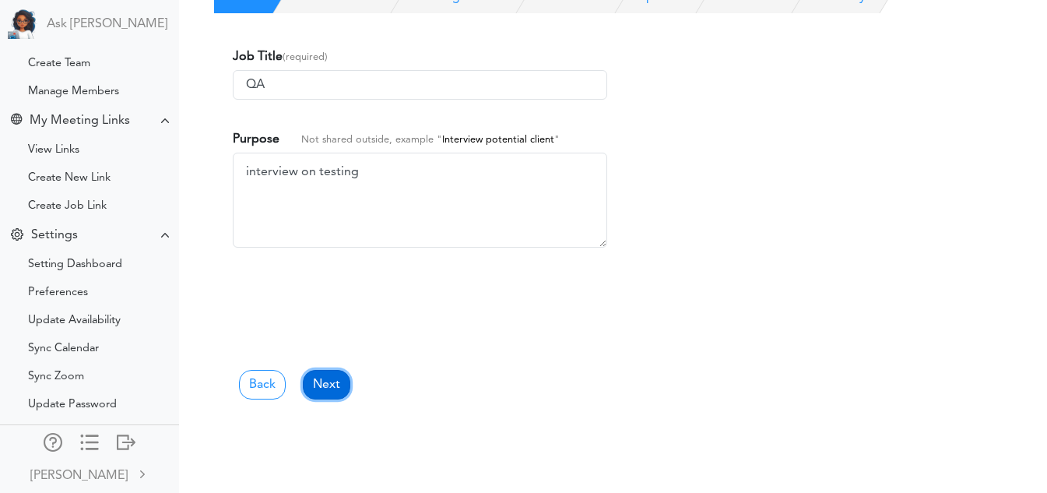
click at [337, 389] on link "Next" at bounding box center [326, 385] width 47 height 30
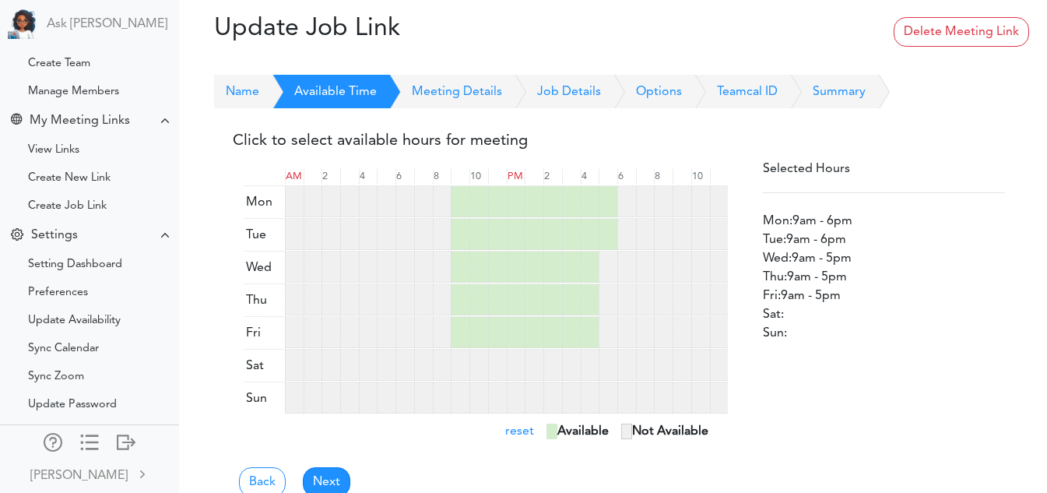
scroll to position [35, 0]
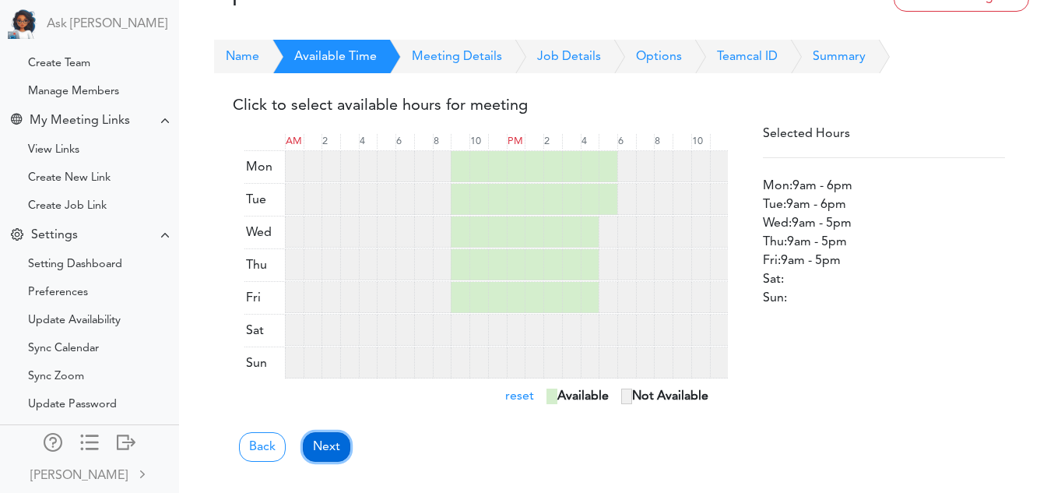
click at [319, 459] on link "Next" at bounding box center [326, 447] width 47 height 30
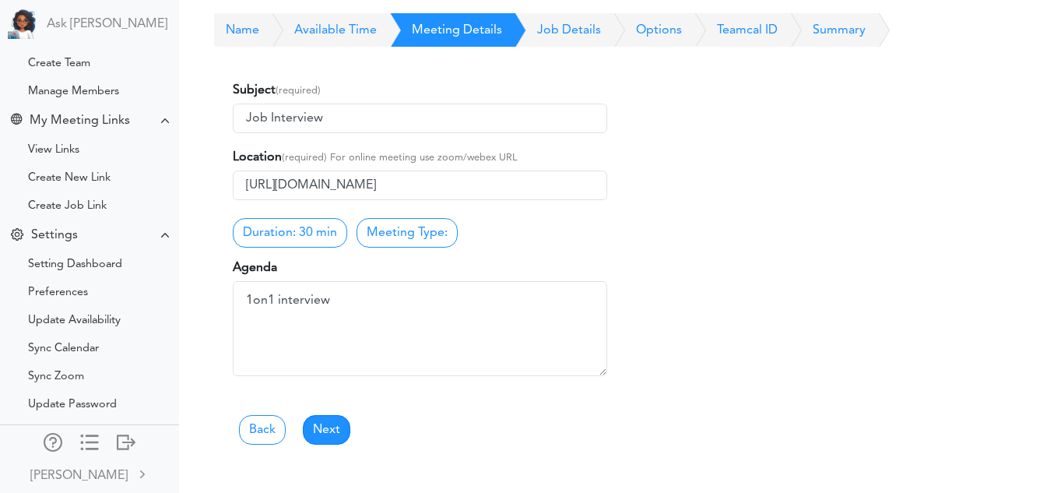
scroll to position [71, 0]
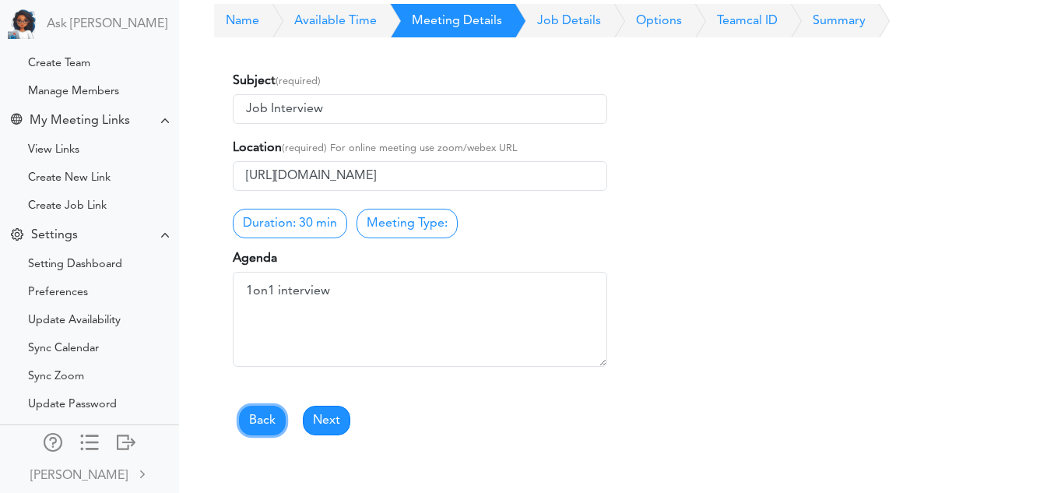
click at [276, 424] on link "Back" at bounding box center [262, 421] width 47 height 30
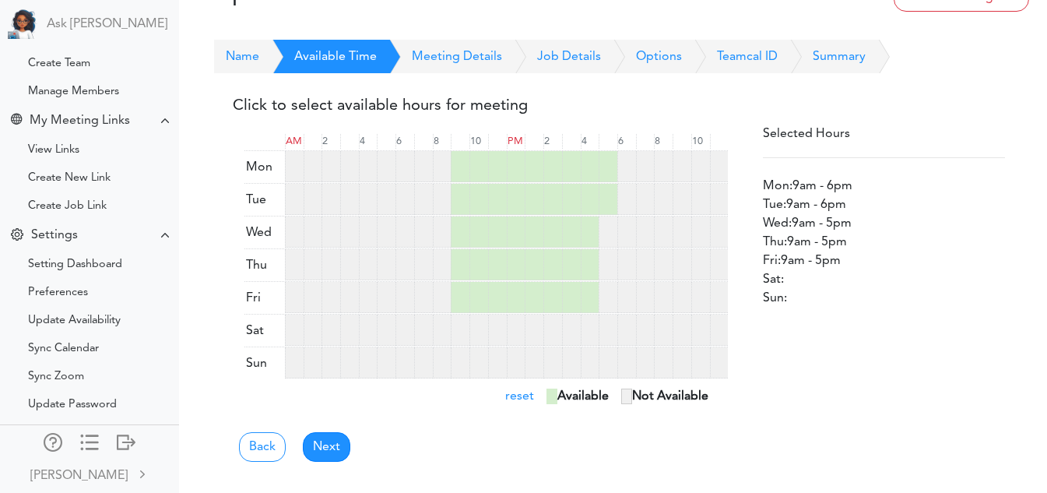
scroll to position [0, 0]
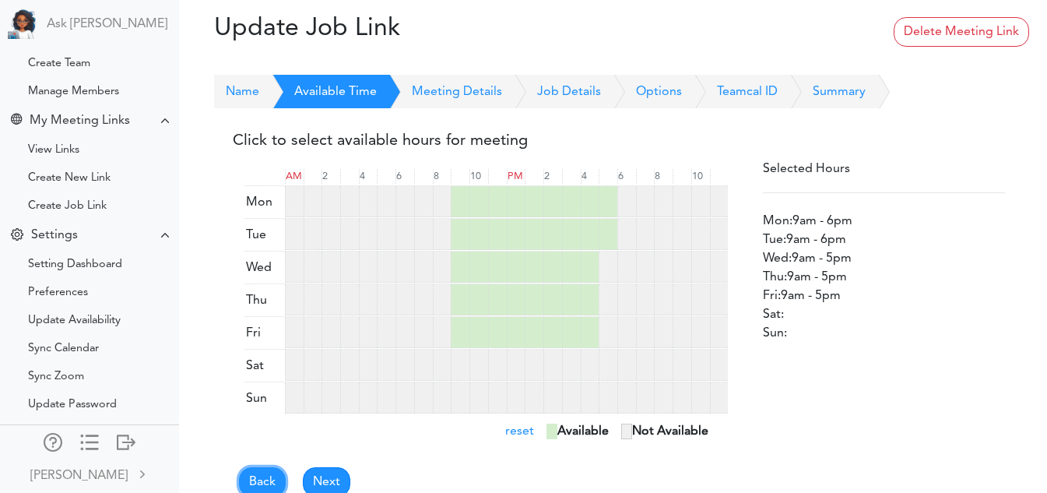
click at [263, 476] on link "Back" at bounding box center [262, 482] width 47 height 30
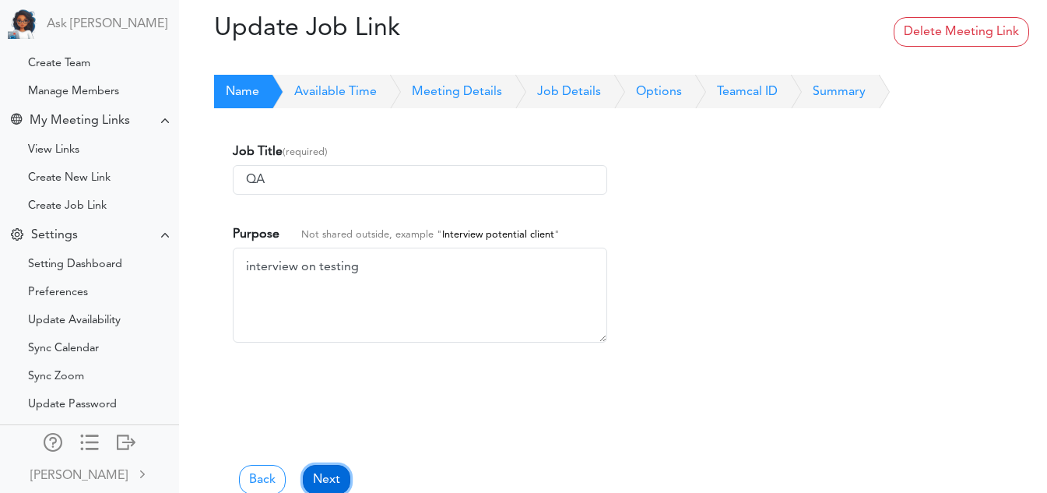
click at [323, 480] on link "Next" at bounding box center [326, 480] width 47 height 30
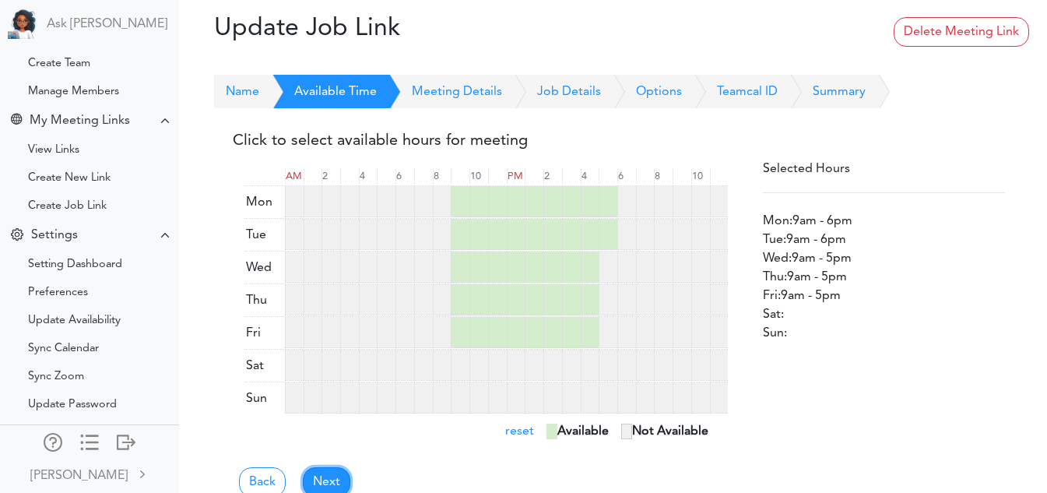
click at [323, 480] on link "Next" at bounding box center [326, 482] width 47 height 30
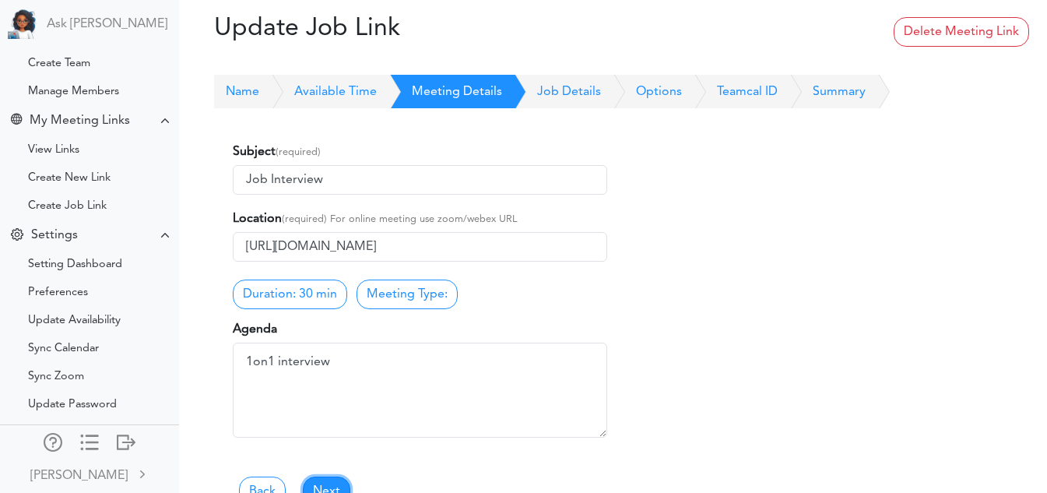
click at [323, 480] on link "Next" at bounding box center [326, 491] width 47 height 30
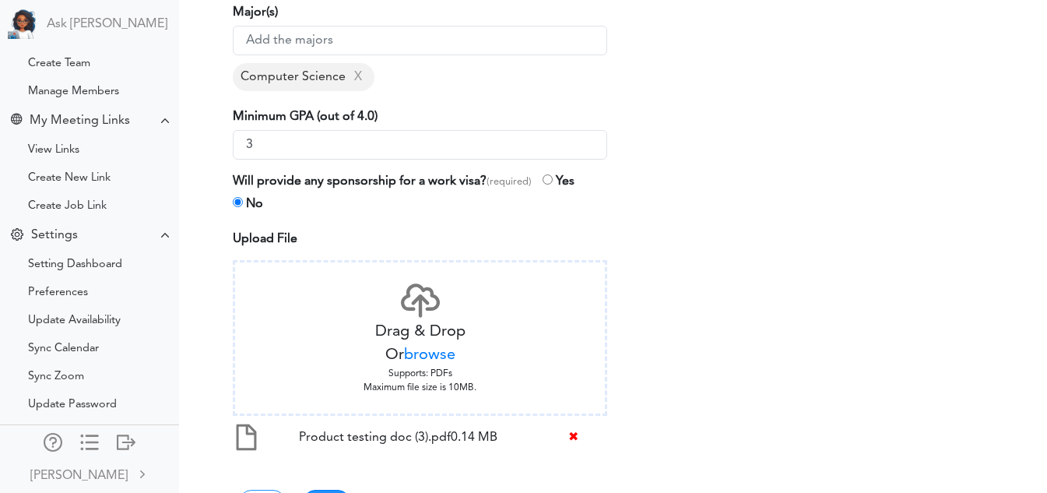
scroll to position [607, 0]
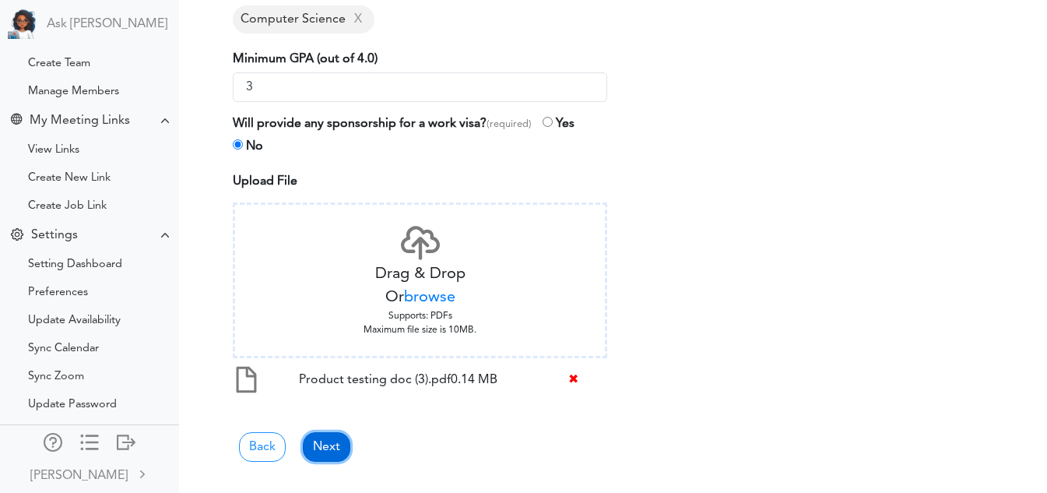
click at [325, 448] on link "Next" at bounding box center [326, 447] width 47 height 30
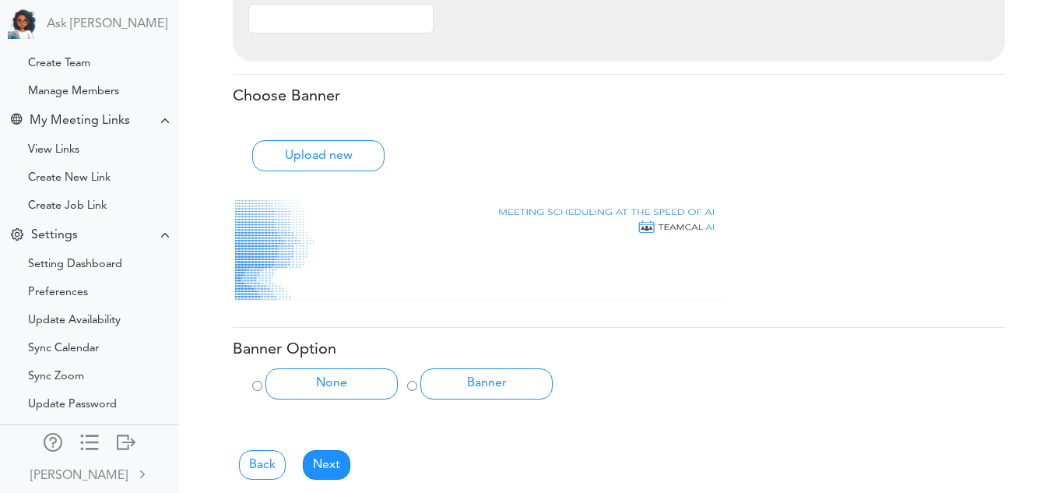
scroll to position [755, 0]
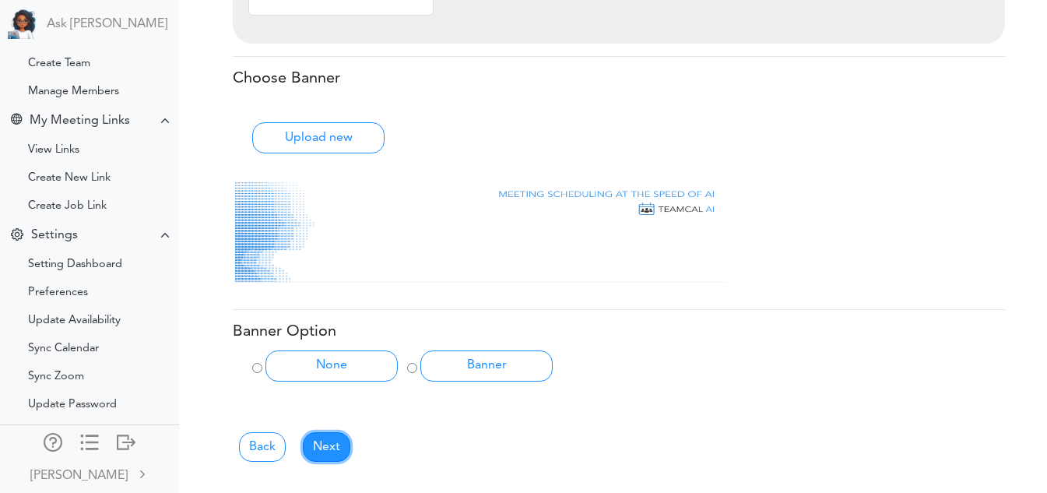
click at [325, 448] on link "Next" at bounding box center [326, 447] width 47 height 30
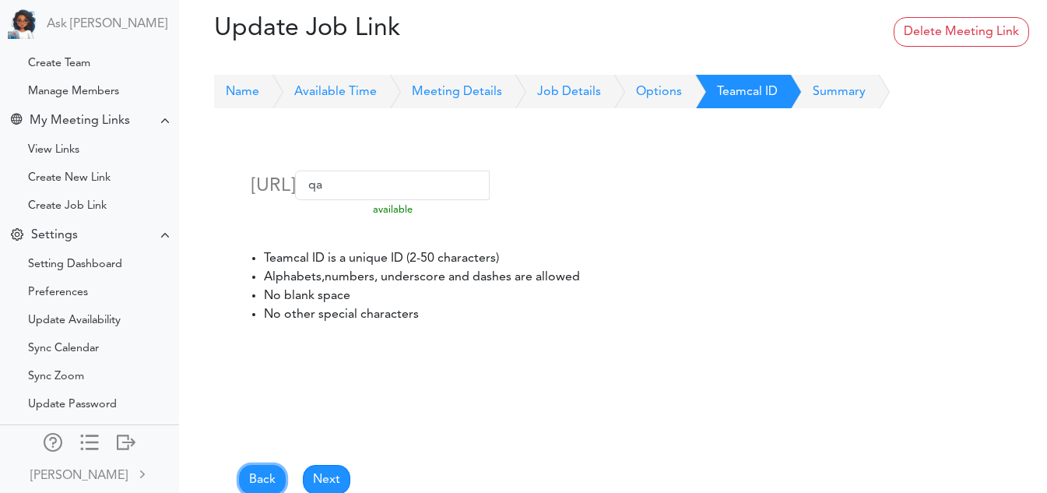
drag, startPoint x: 325, startPoint y: 448, endPoint x: 256, endPoint y: 480, distance: 75.6
click at [256, 480] on link "Back" at bounding box center [262, 480] width 47 height 30
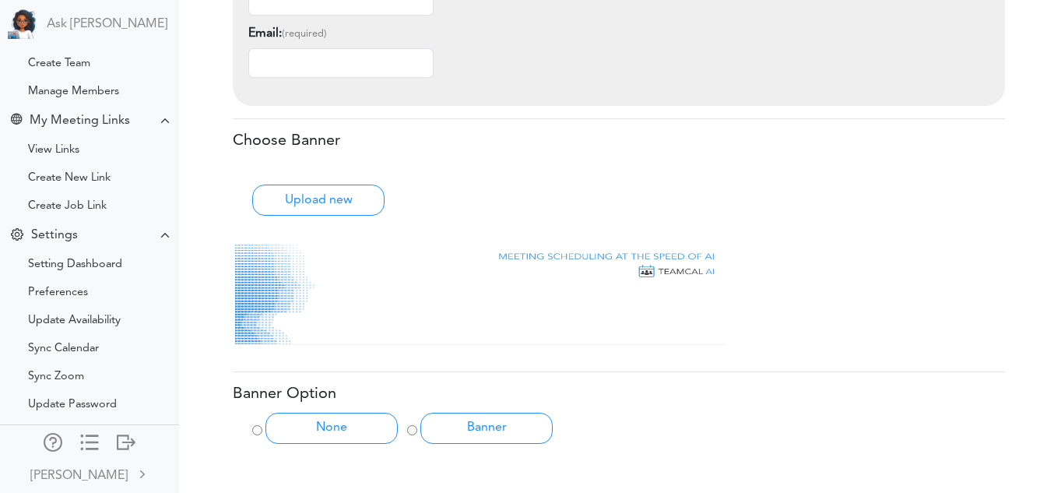
scroll to position [755, 0]
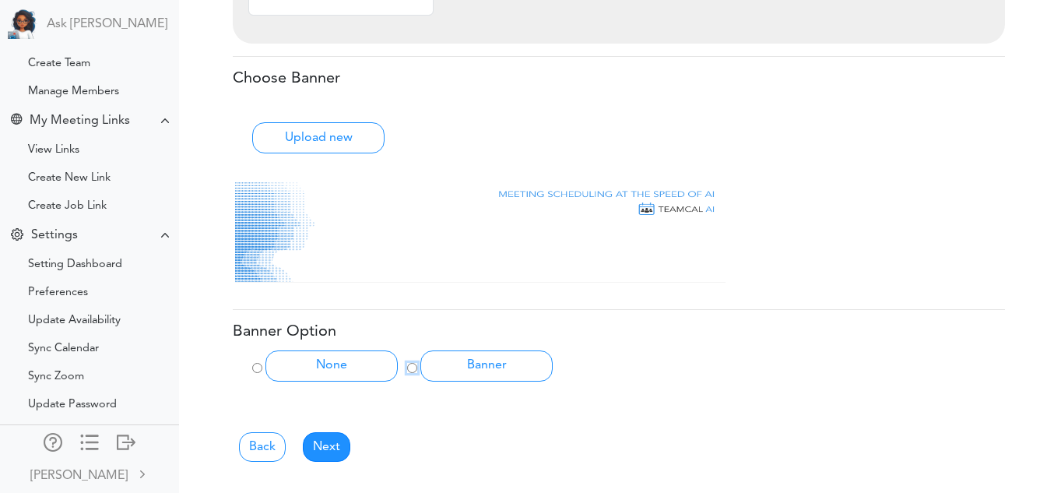
click at [412, 365] on input "Banner" at bounding box center [412, 368] width 10 height 10
radio input "true"
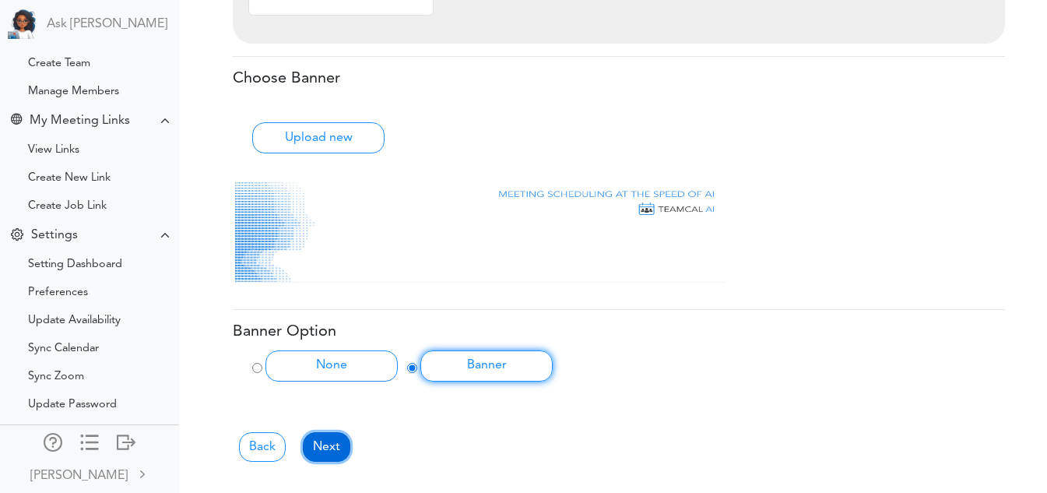
click at [324, 445] on link "Next" at bounding box center [326, 447] width 47 height 30
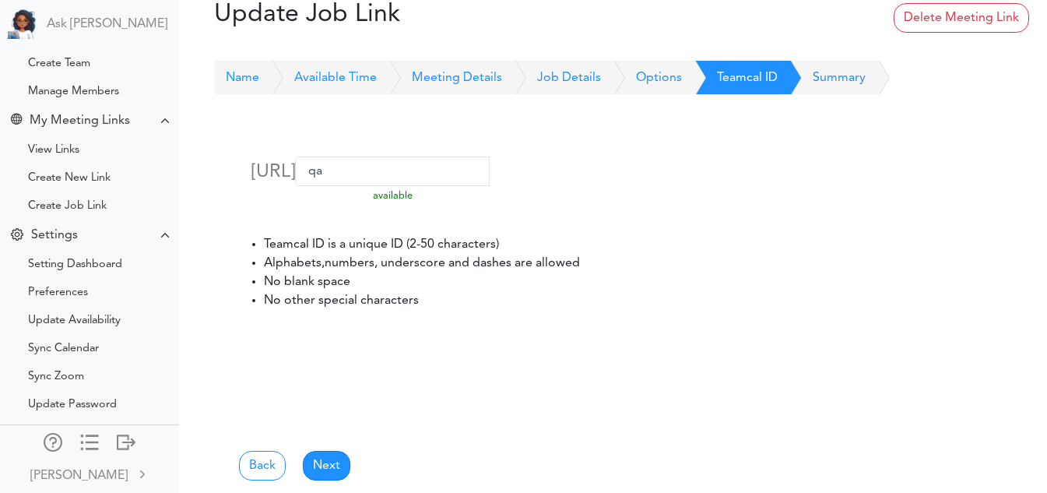
scroll to position [15, 0]
click at [323, 462] on link "Next" at bounding box center [326, 465] width 47 height 30
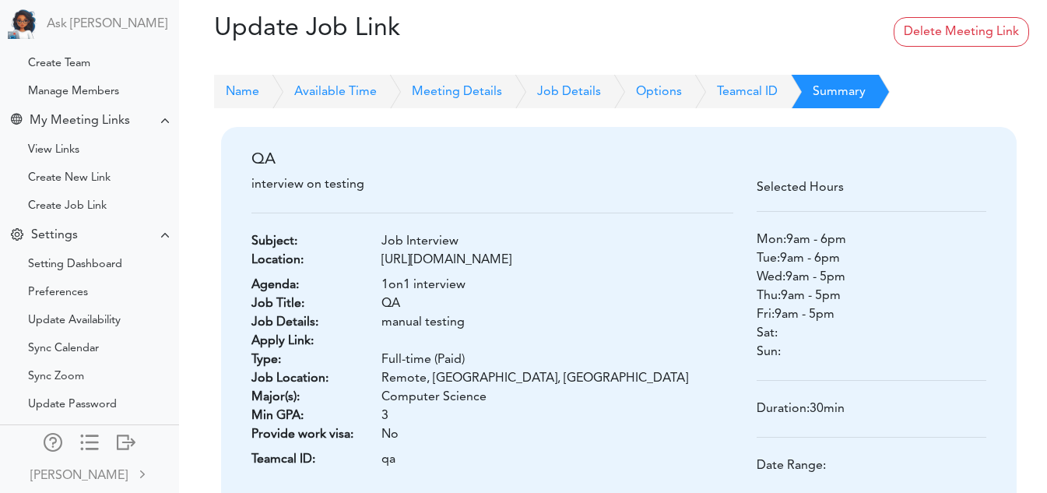
scroll to position [182, 0]
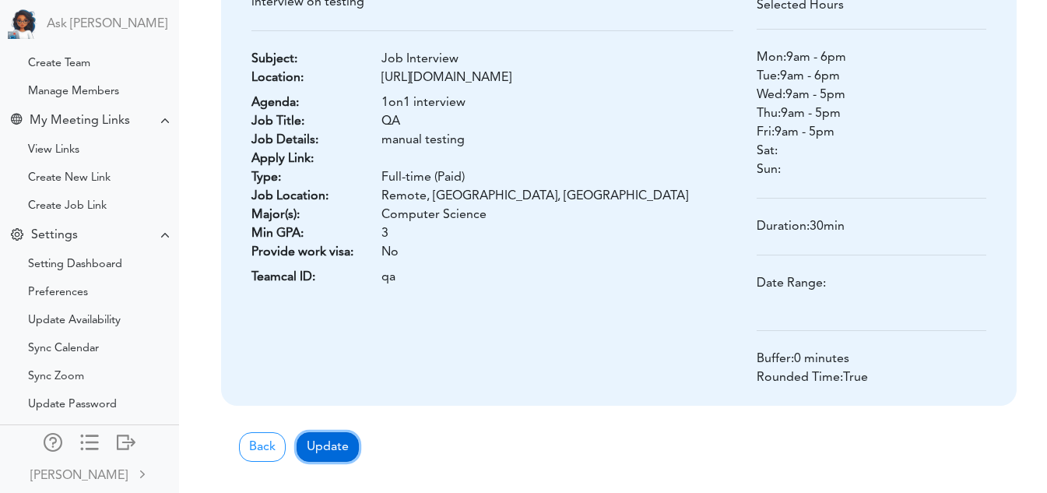
click at [330, 441] on button "Update" at bounding box center [328, 447] width 62 height 30
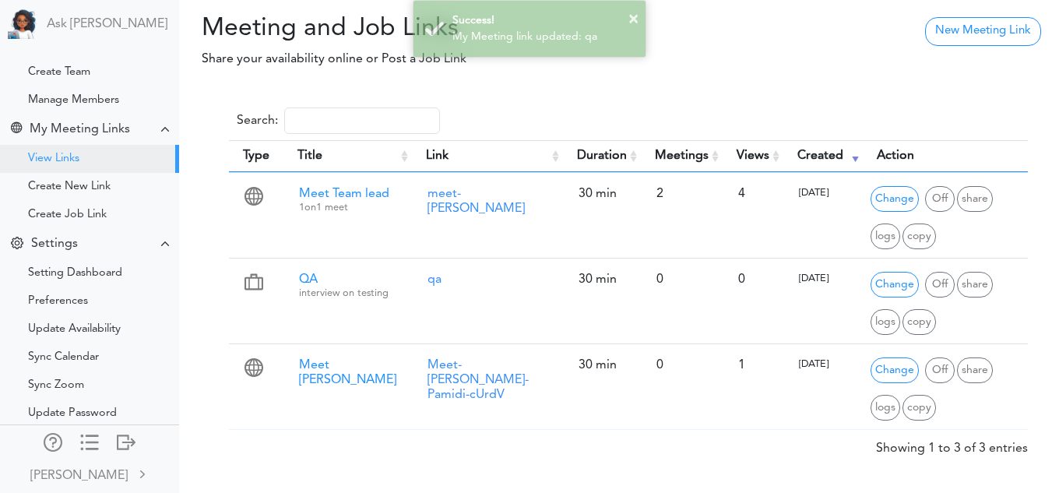
scroll to position [151, 0]
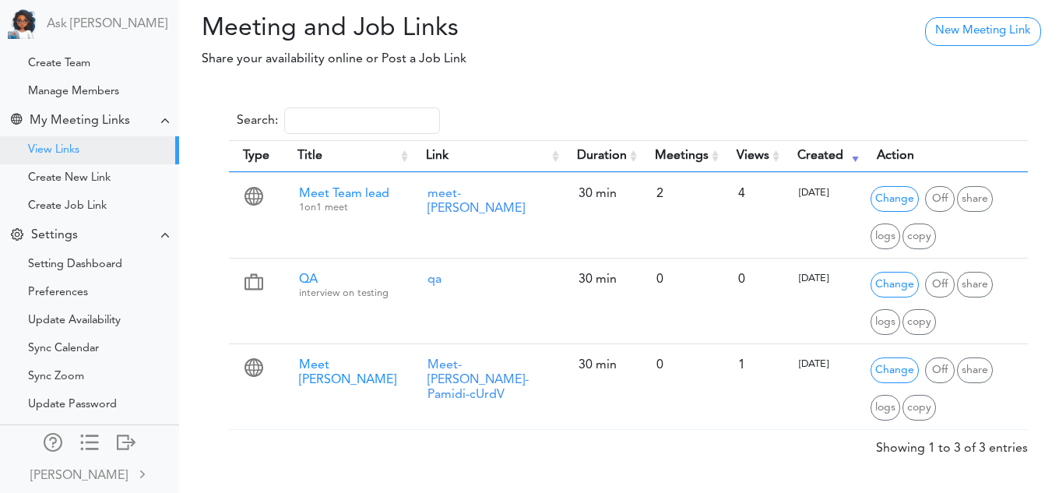
click at [209, 297] on div "Search: Type Title Link Duration Meetings Views Created Action meet-vidya Chang…" at bounding box center [618, 275] width 841 height 364
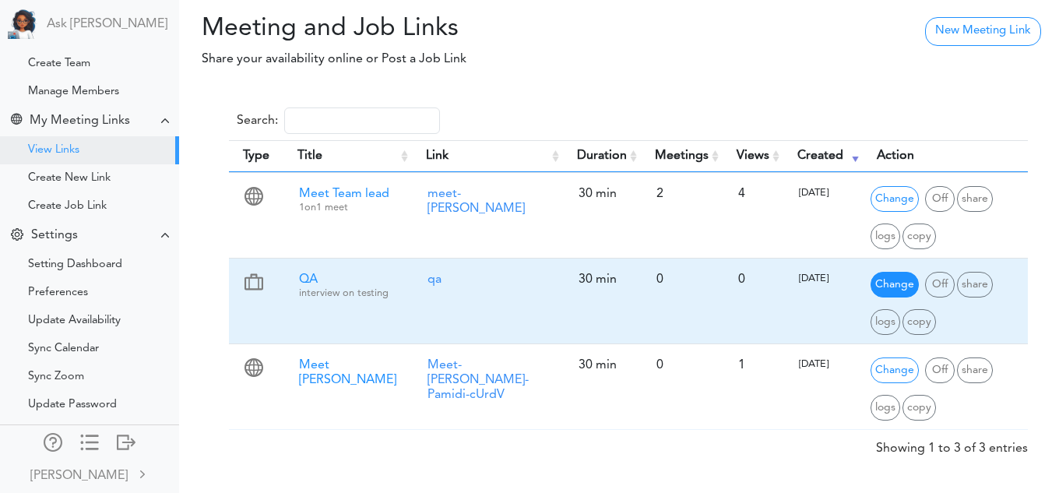
click at [870, 288] on span "Change" at bounding box center [894, 285] width 48 height 26
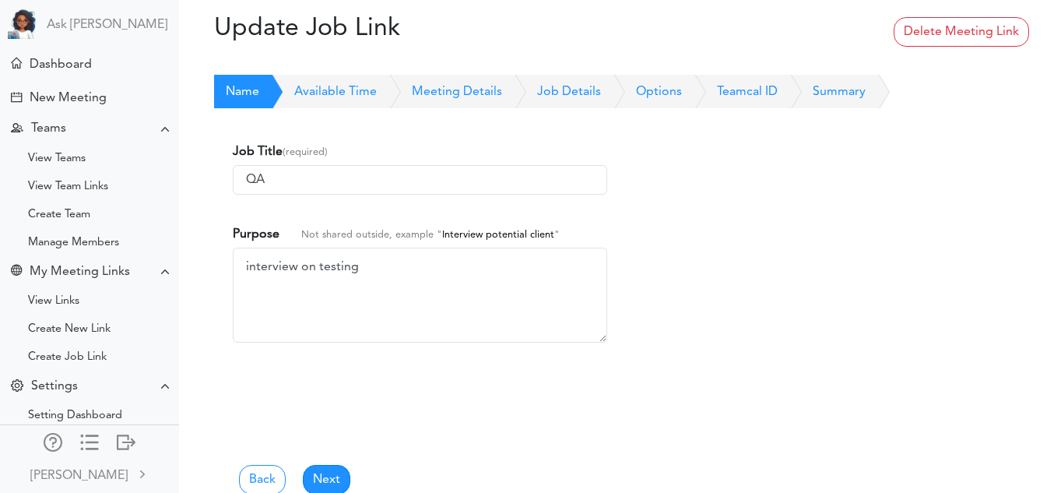
scroll to position [151, 0]
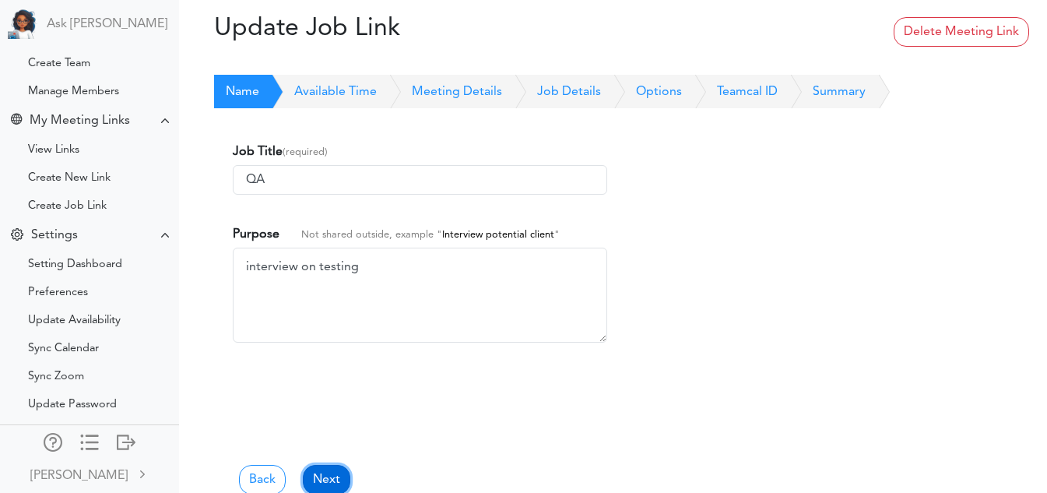
click at [342, 469] on link "Next" at bounding box center [326, 480] width 47 height 30
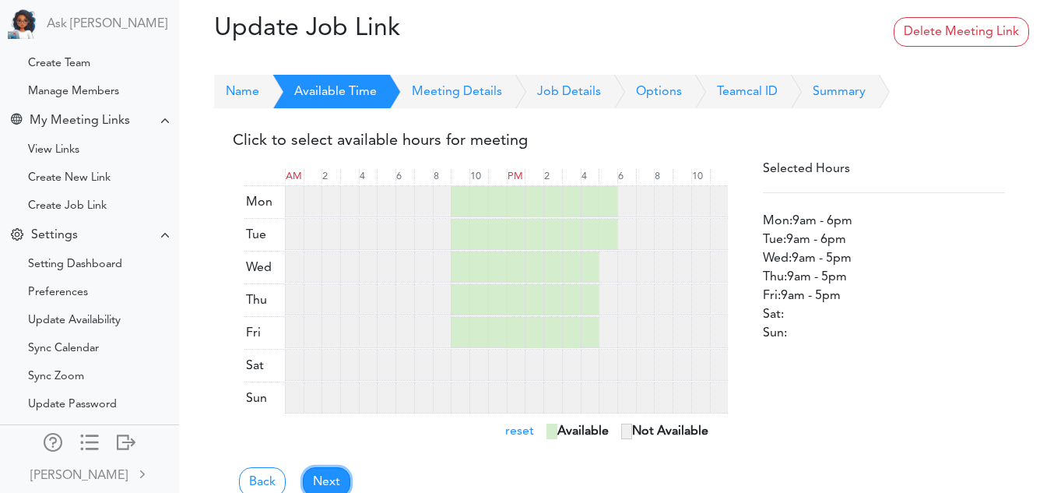
click at [342, 469] on link "Next" at bounding box center [326, 482] width 47 height 30
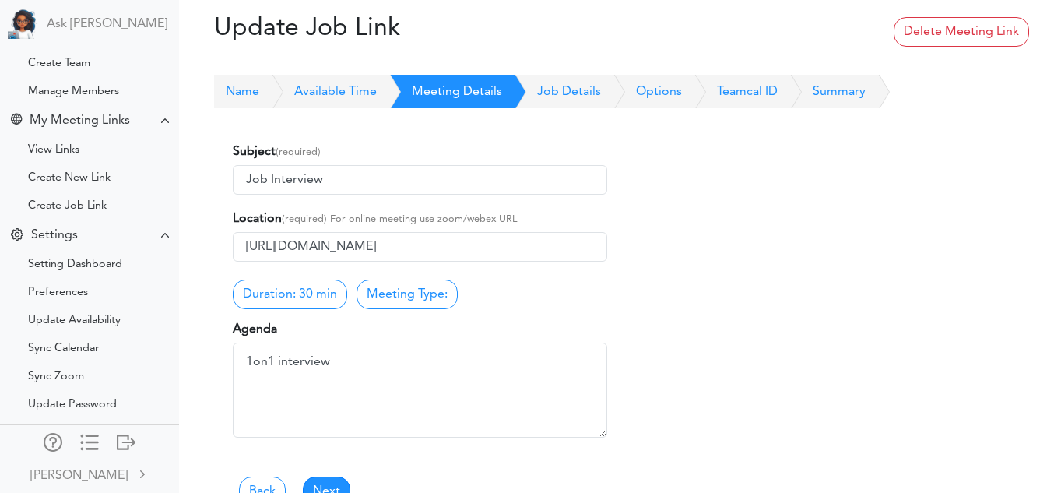
scroll to position [95, 0]
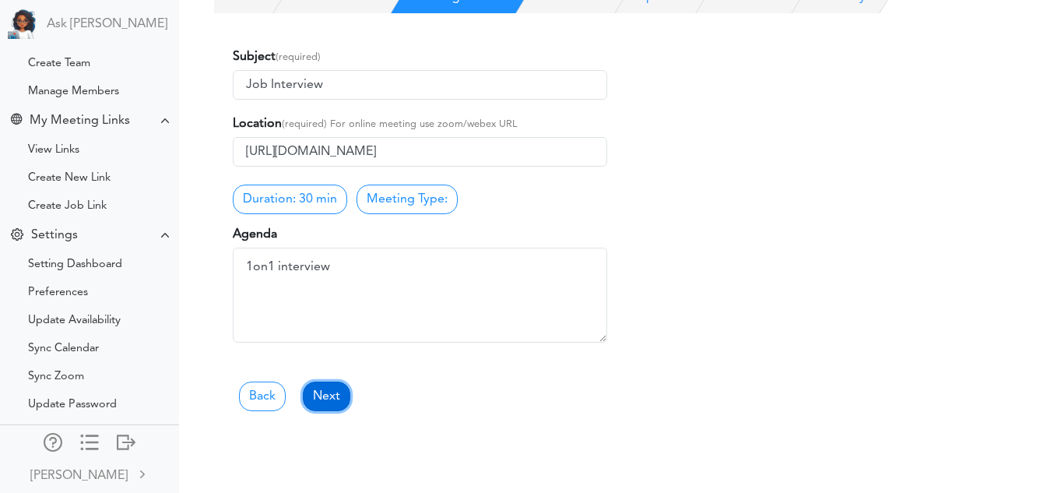
click at [337, 405] on link "Next" at bounding box center [326, 396] width 47 height 30
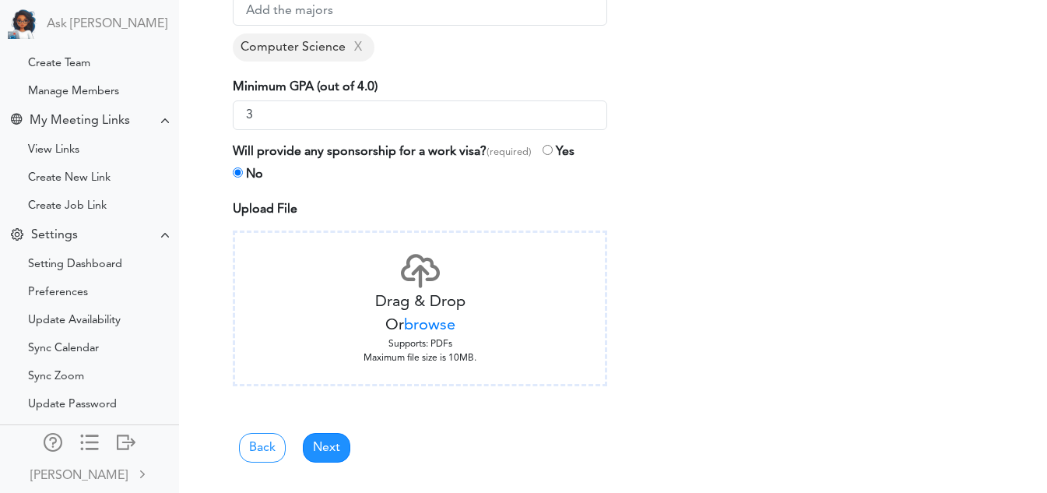
scroll to position [580, 0]
click at [333, 437] on link "Next" at bounding box center [326, 447] width 47 height 30
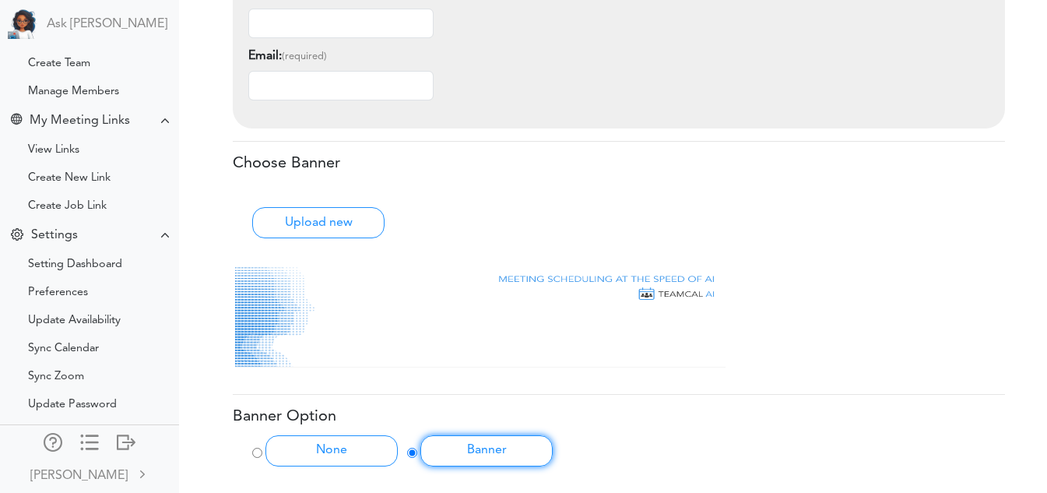
scroll to position [755, 0]
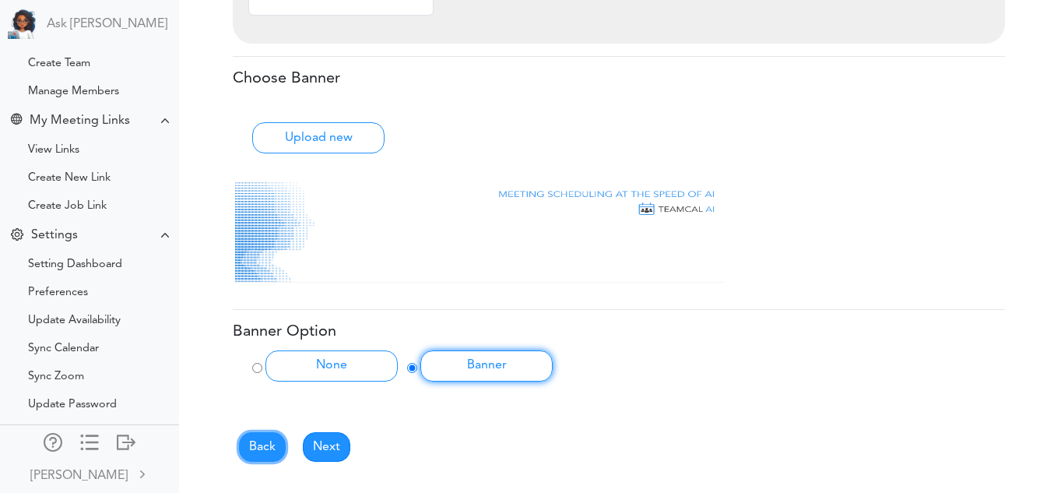
click at [262, 433] on link "Back" at bounding box center [262, 447] width 47 height 30
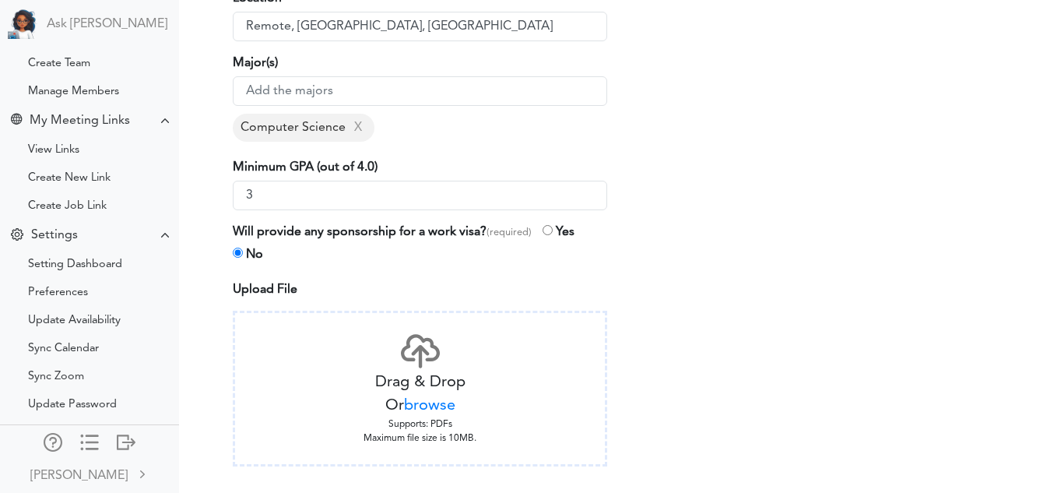
scroll to position [524, 0]
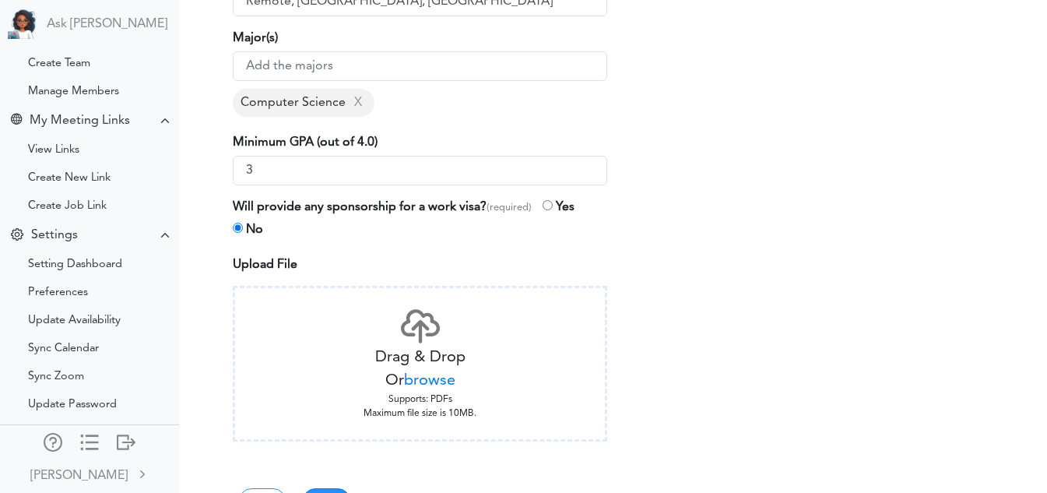
click at [466, 399] on div "Drag & Drop Or browse Supports: PDFs Maximum file size is 10MB." at bounding box center [420, 364] width 374 height 156
click at [441, 373] on span "browse" at bounding box center [429, 381] width 51 height 16
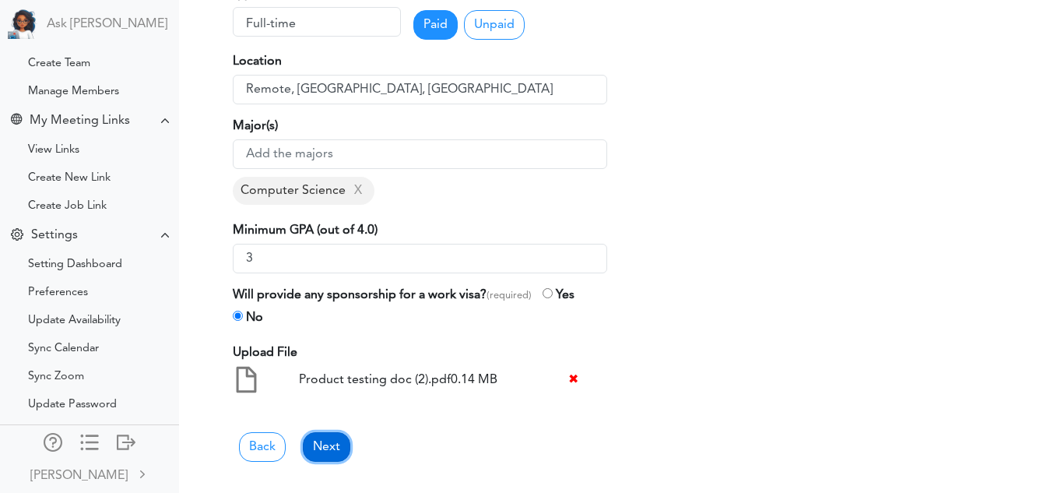
click at [318, 441] on link "Next" at bounding box center [326, 447] width 47 height 30
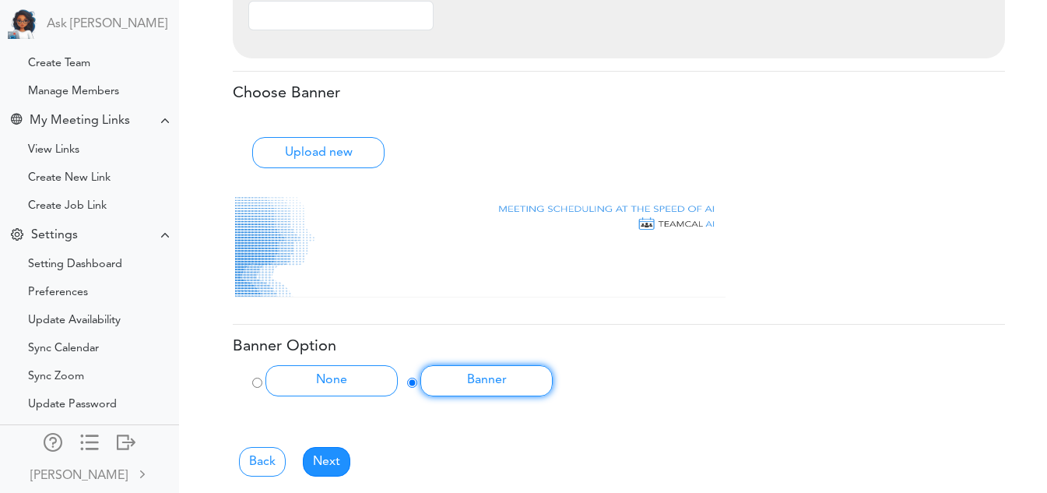
scroll to position [755, 0]
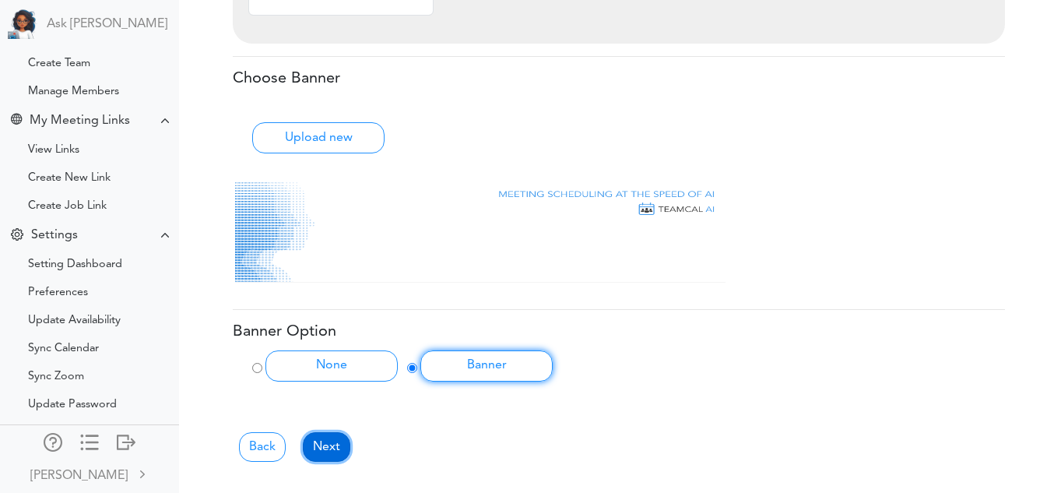
click at [318, 441] on link "Next" at bounding box center [326, 447] width 47 height 30
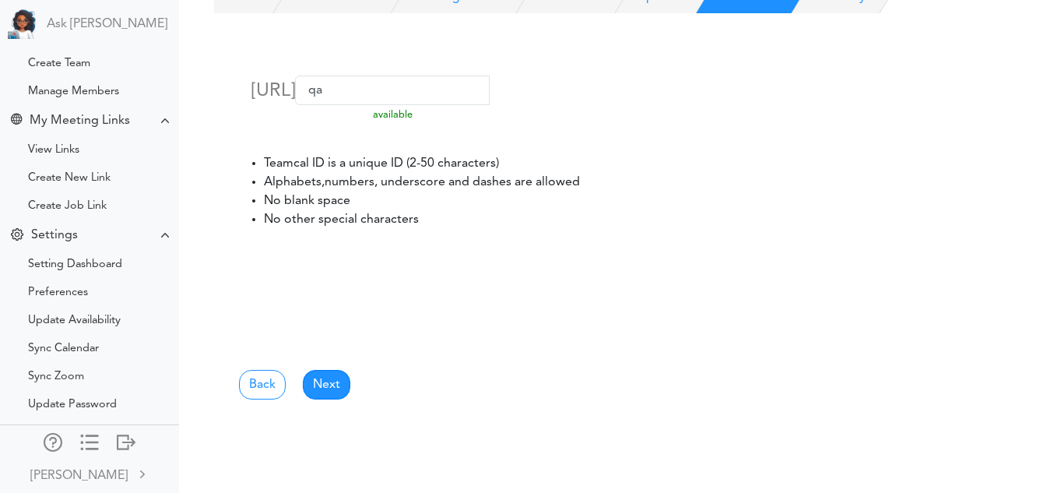
scroll to position [0, 0]
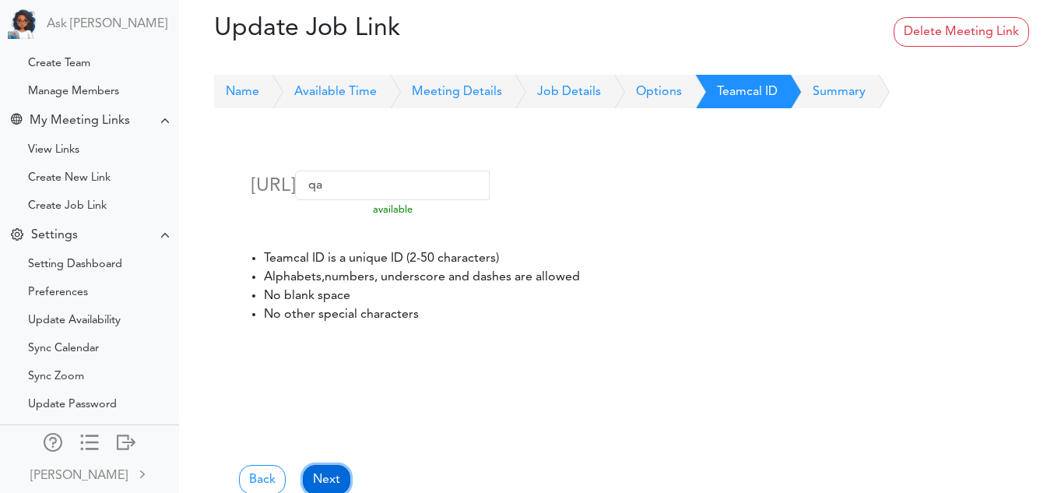
click at [325, 476] on link "Next" at bounding box center [326, 480] width 47 height 30
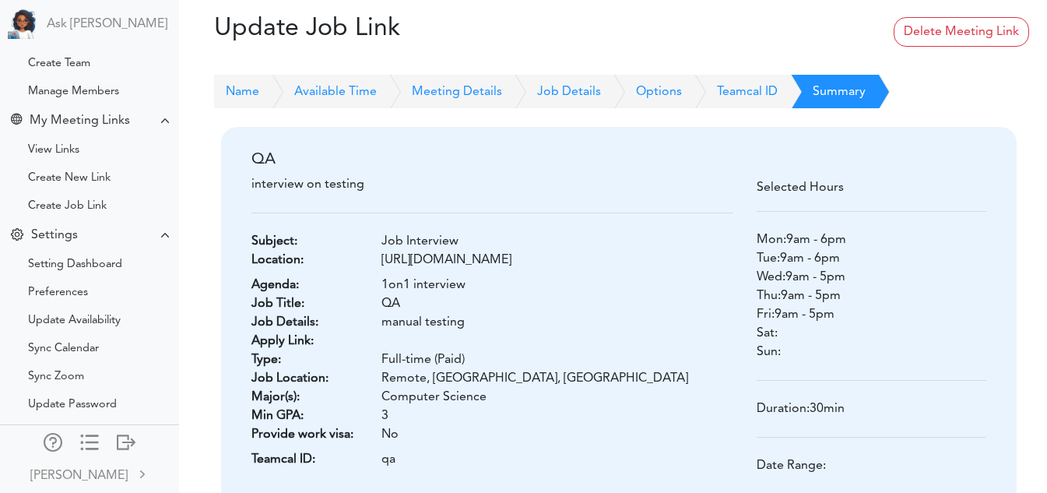
scroll to position [182, 0]
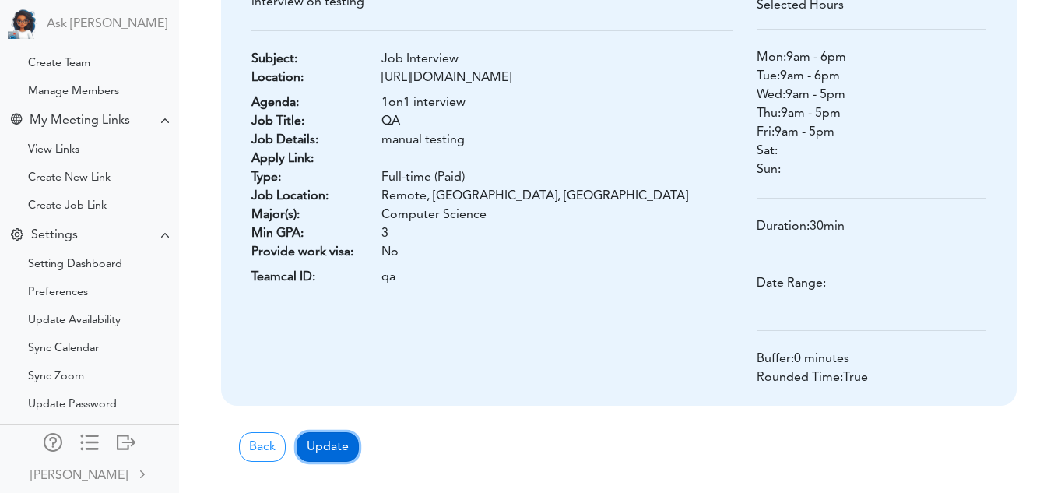
click at [339, 453] on button "Update" at bounding box center [328, 447] width 62 height 30
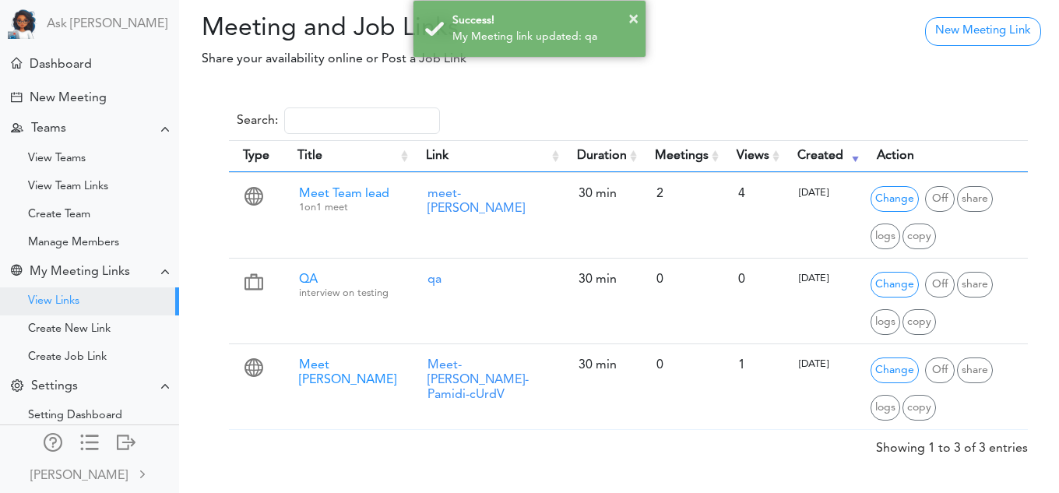
scroll to position [151, 0]
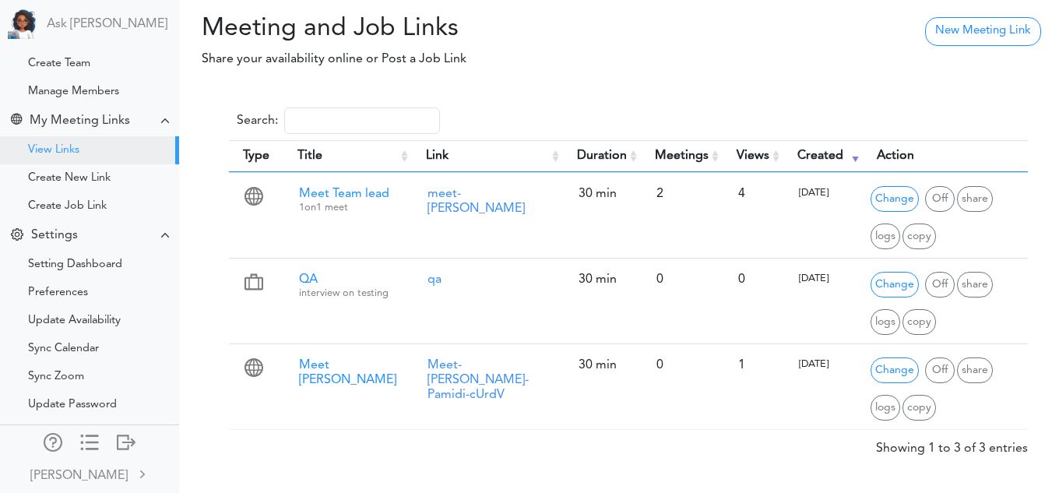
click at [225, 227] on div "Search: Type Title Link Duration Meetings Views Created Action meet-vidya ×" at bounding box center [618, 279] width 817 height 358
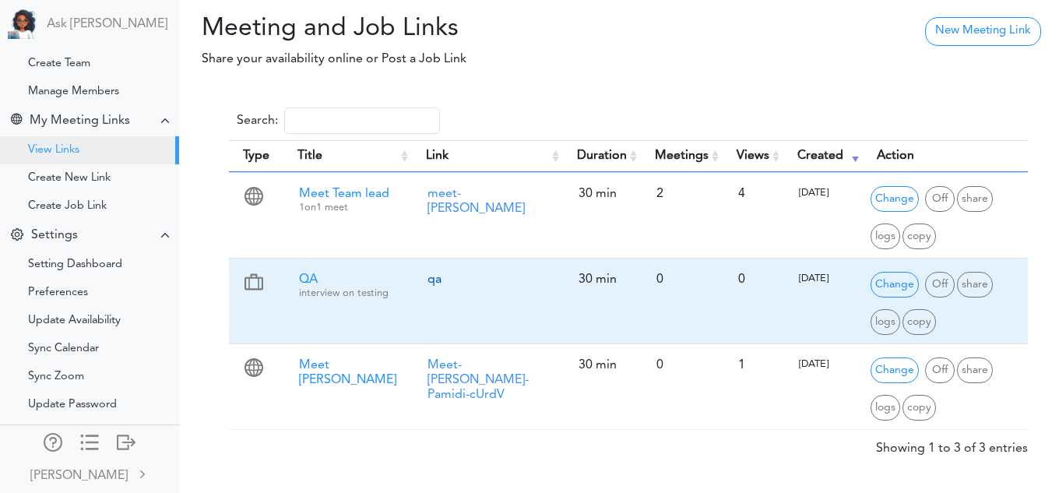
click at [427, 283] on link "qa" at bounding box center [434, 279] width 14 height 12
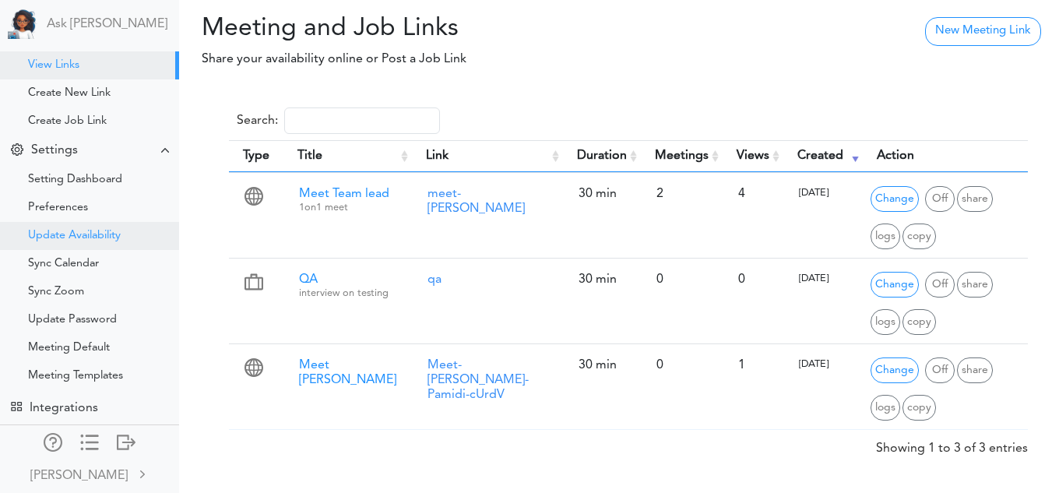
scroll to position [248, 0]
click at [71, 118] on div "Create Job Link" at bounding box center [67, 122] width 79 height 8
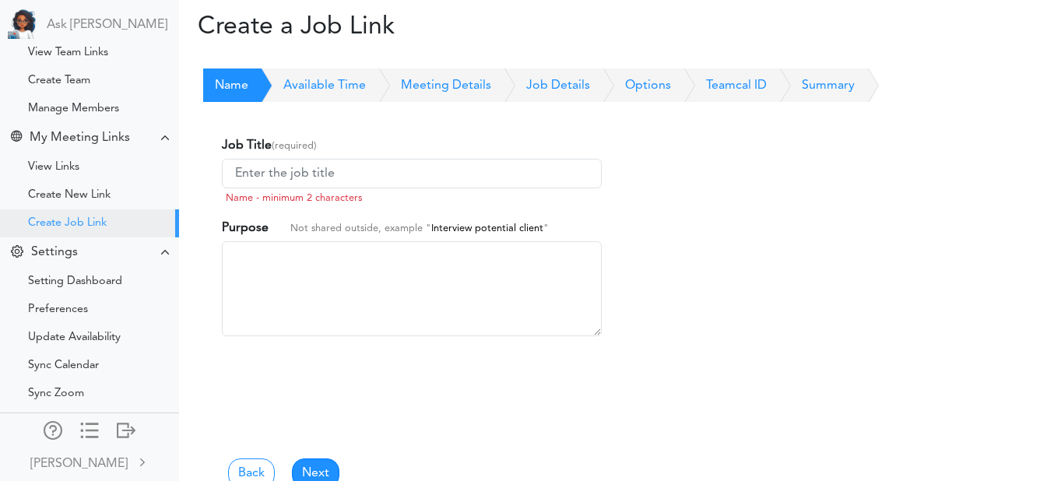
scroll to position [156, 0]
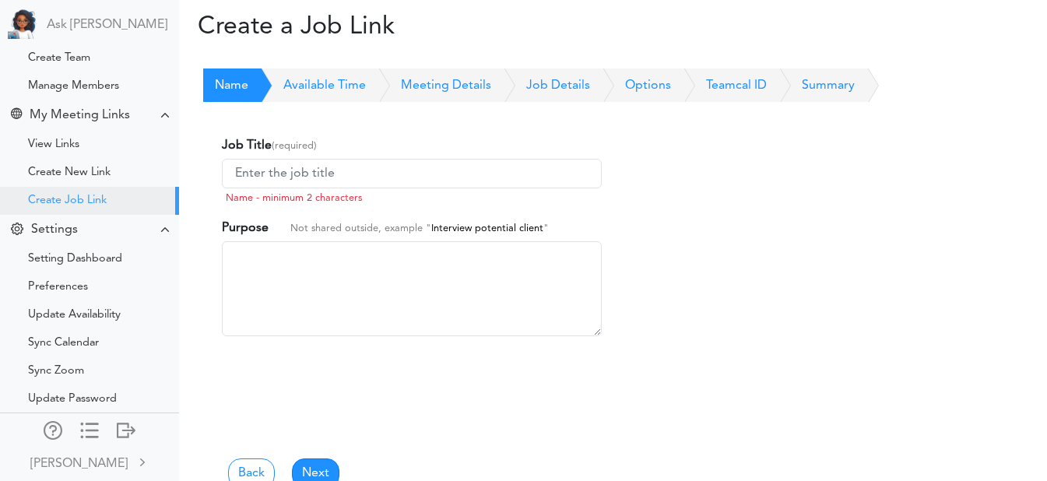
click at [389, 162] on input at bounding box center [412, 174] width 380 height 30
type input "devops"
click at [319, 465] on link "Next" at bounding box center [315, 473] width 47 height 30
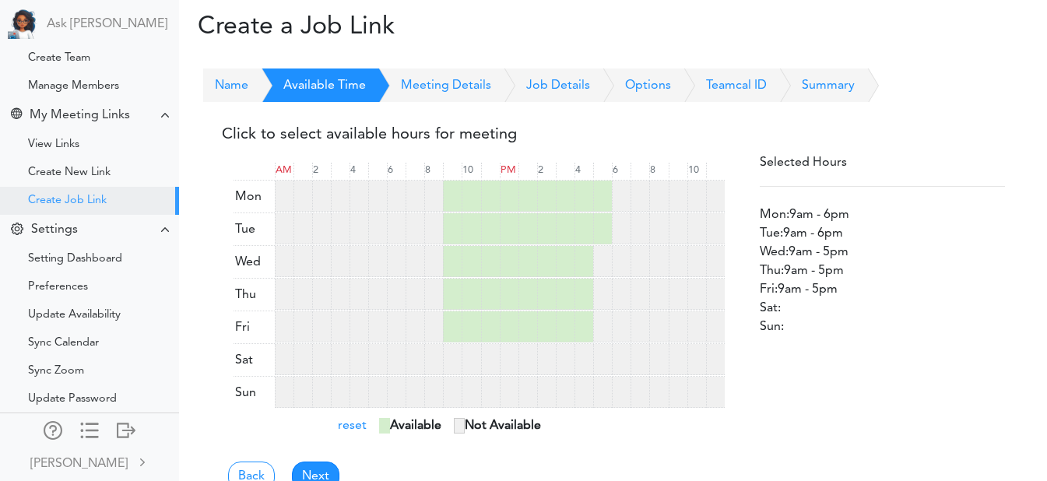
scroll to position [41, 0]
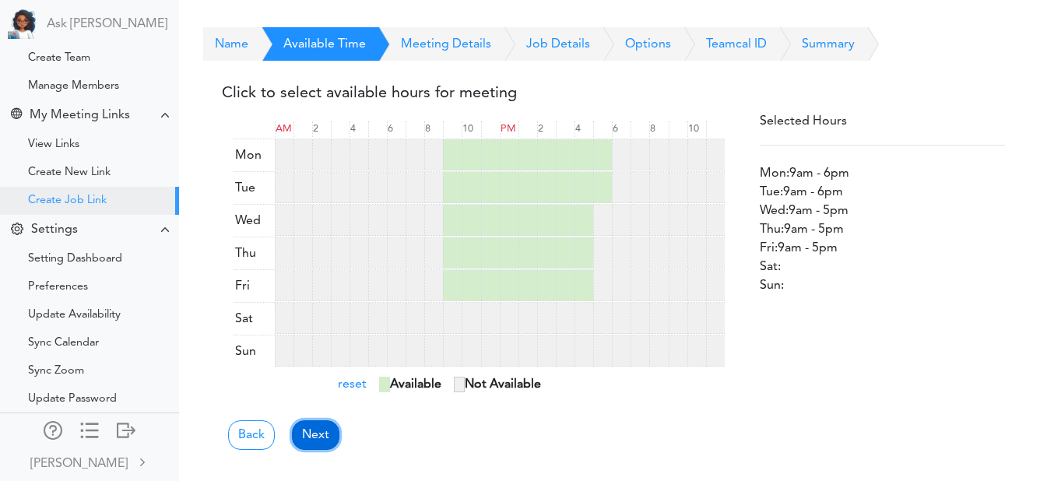
click at [317, 430] on link "Next" at bounding box center [315, 435] width 47 height 30
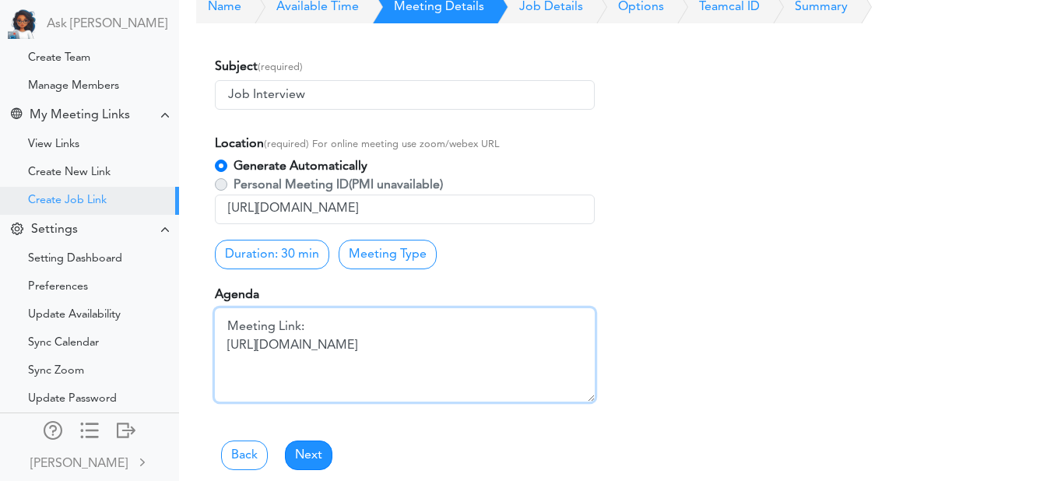
scroll to position [93, 0]
click at [304, 347] on textarea "Meeting Link: https://teams.microsoft.com/l/meetup-join/19%3ameeting_NzY1YTk3Yj…" at bounding box center [405, 354] width 380 height 93
type textarea "interview"
click at [302, 458] on link "Next" at bounding box center [308, 457] width 47 height 30
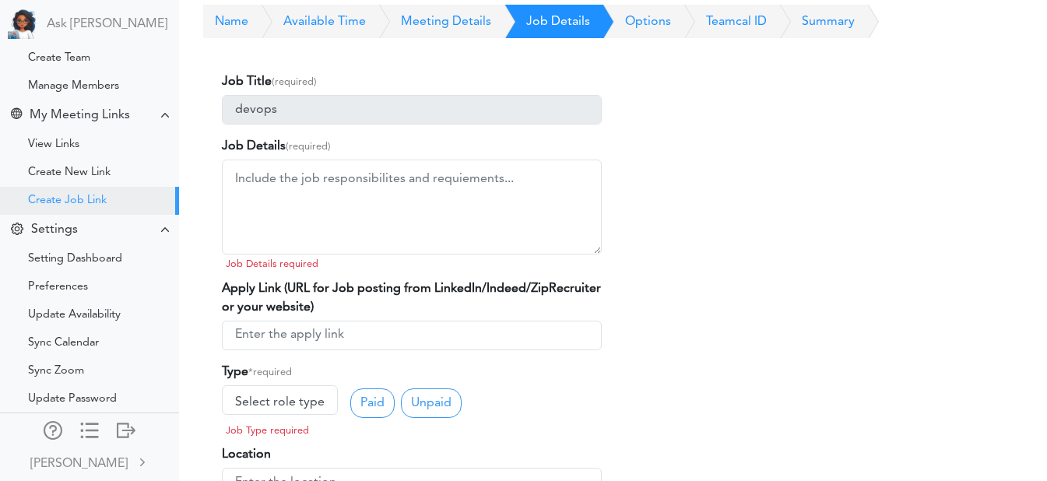
scroll to position [58, 0]
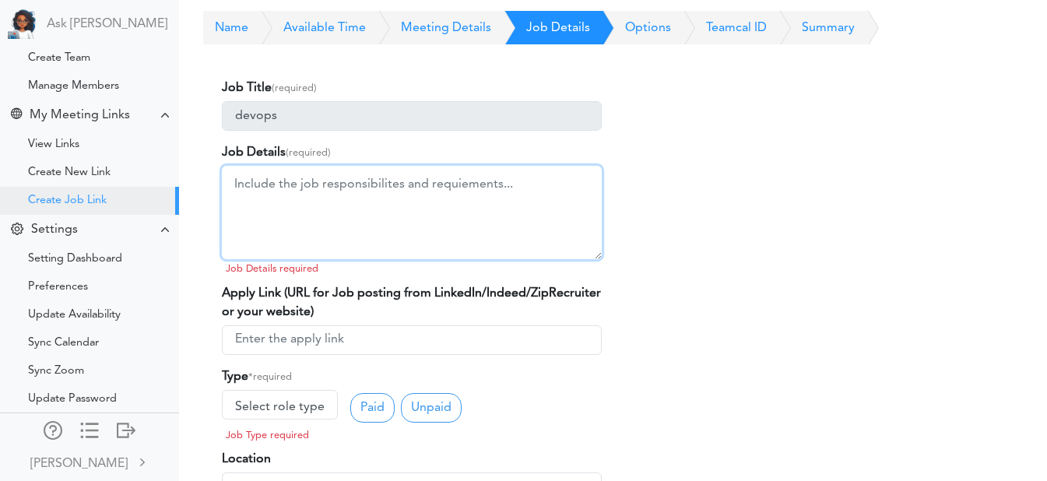
click at [300, 180] on textarea at bounding box center [412, 212] width 380 height 93
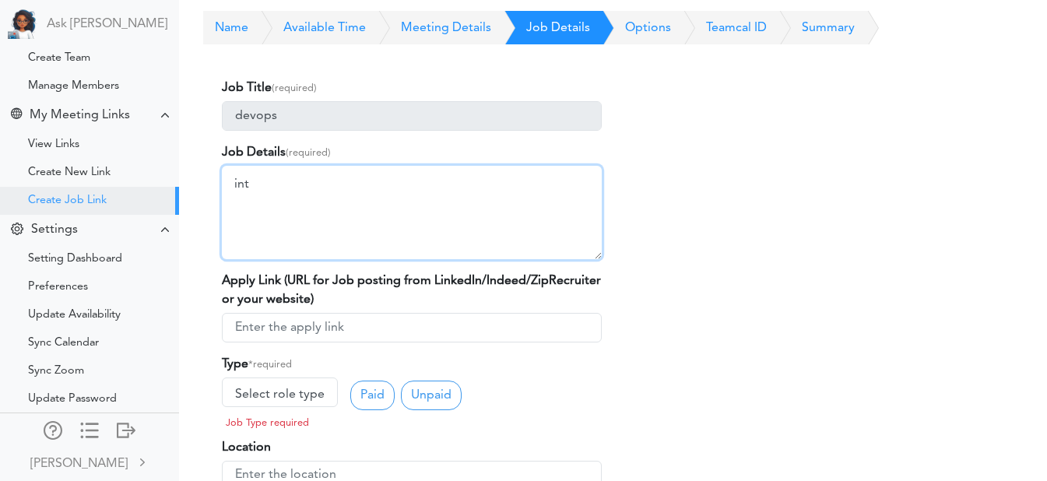
click at [300, 180] on textarea "int" at bounding box center [412, 212] width 380 height 93
type textarea "i"
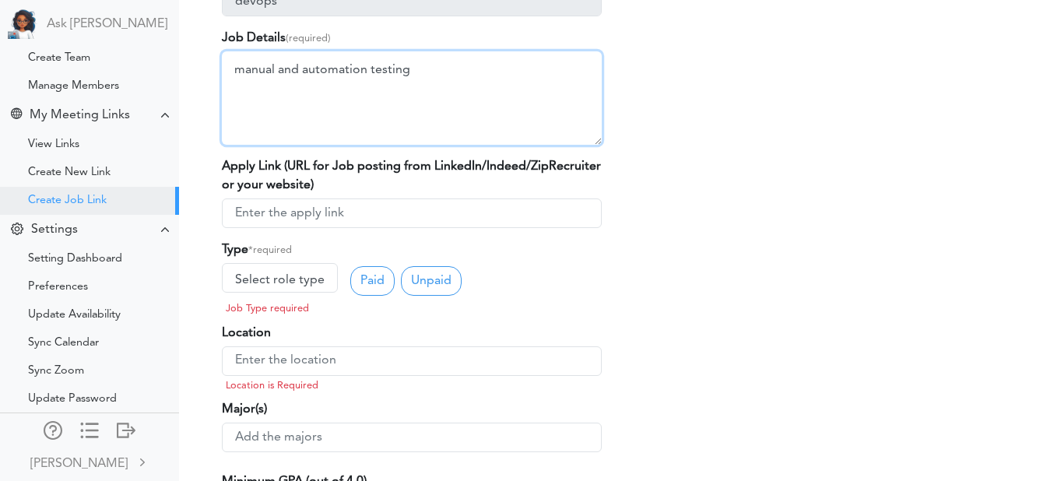
scroll to position [173, 0]
type textarea "manual and automation testing"
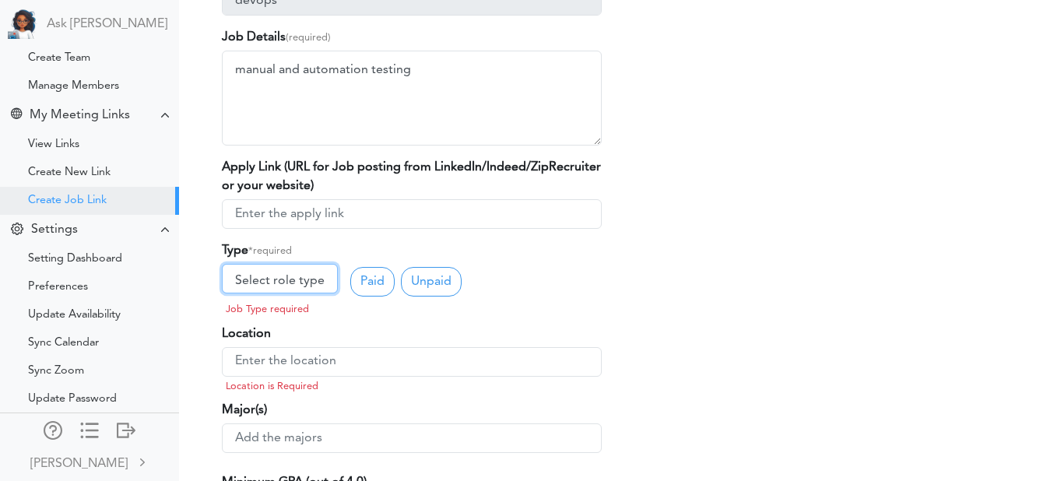
click at [320, 271] on link "Select role type" at bounding box center [280, 279] width 116 height 30
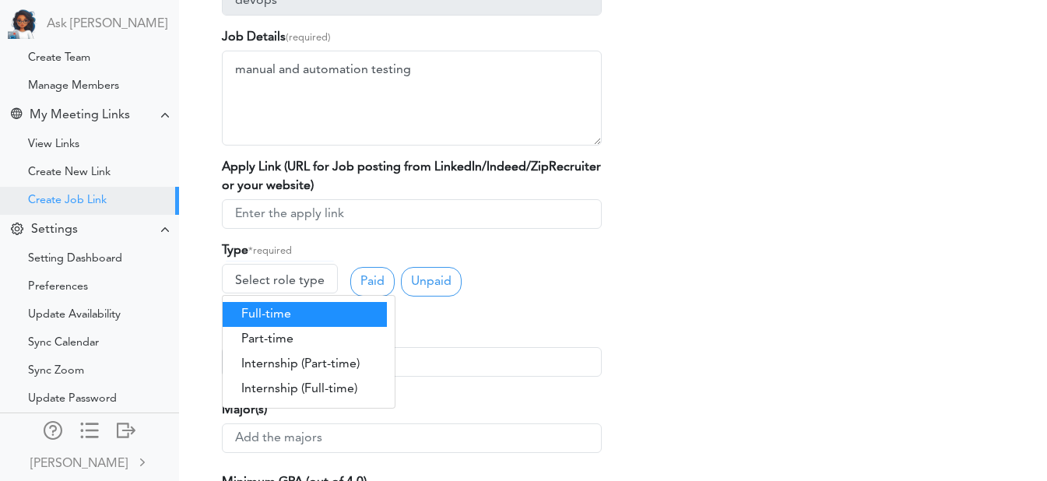
click at [279, 311] on link "Full-time" at bounding box center [305, 314] width 164 height 25
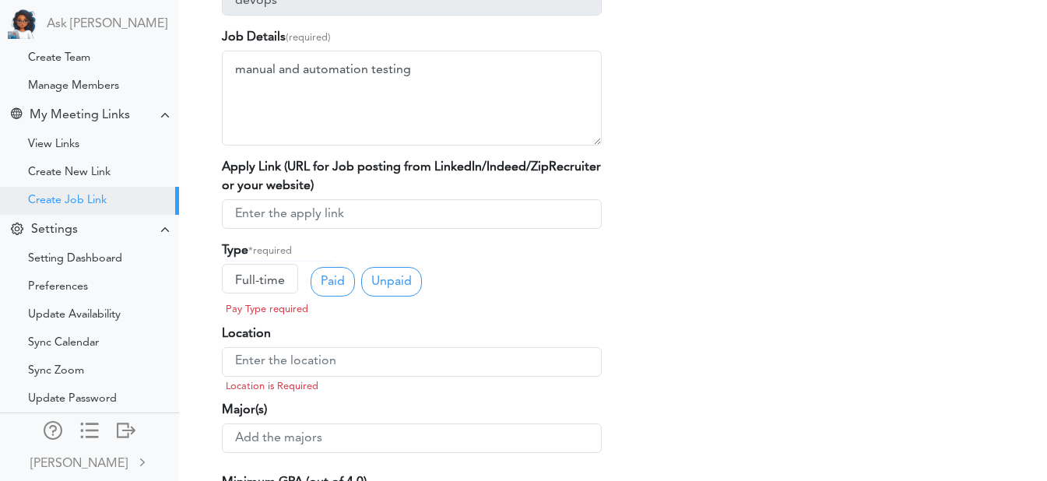
click at [346, 283] on link "Paid" at bounding box center [333, 282] width 44 height 30
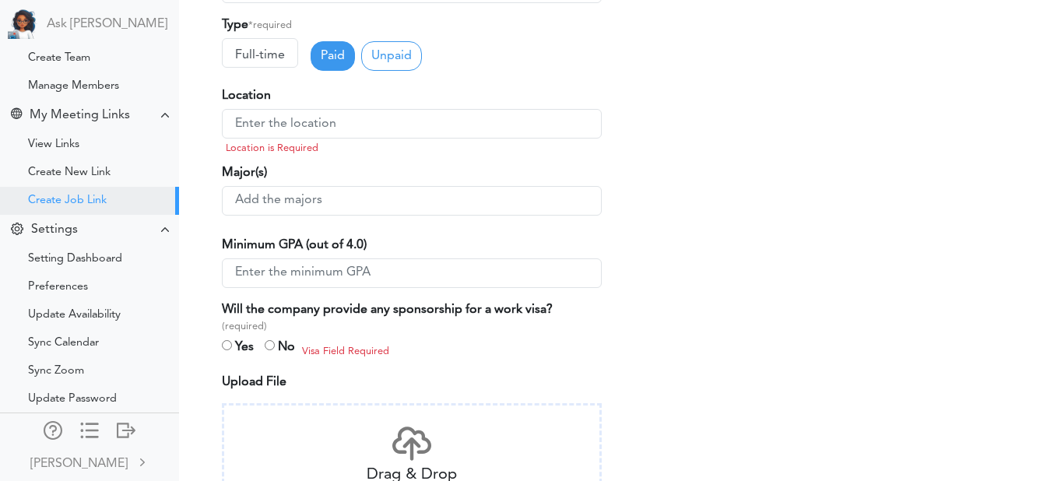
scroll to position [405, 0]
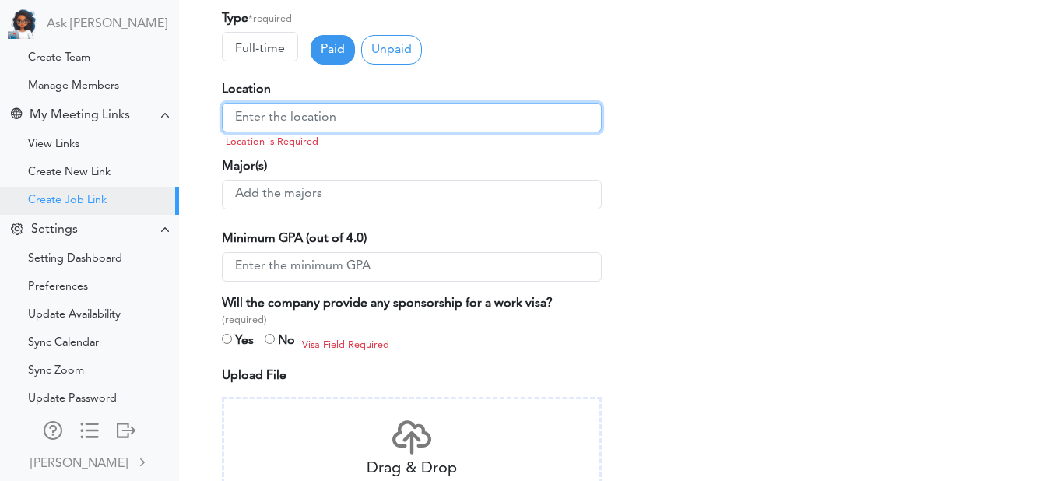
click at [297, 128] on input "text" at bounding box center [412, 118] width 380 height 30
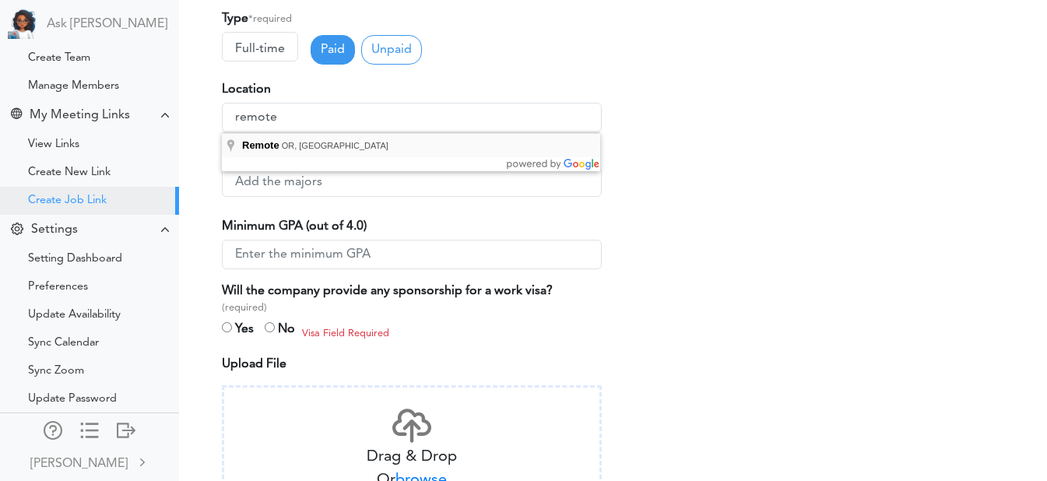
type input "Remote, OR, USA"
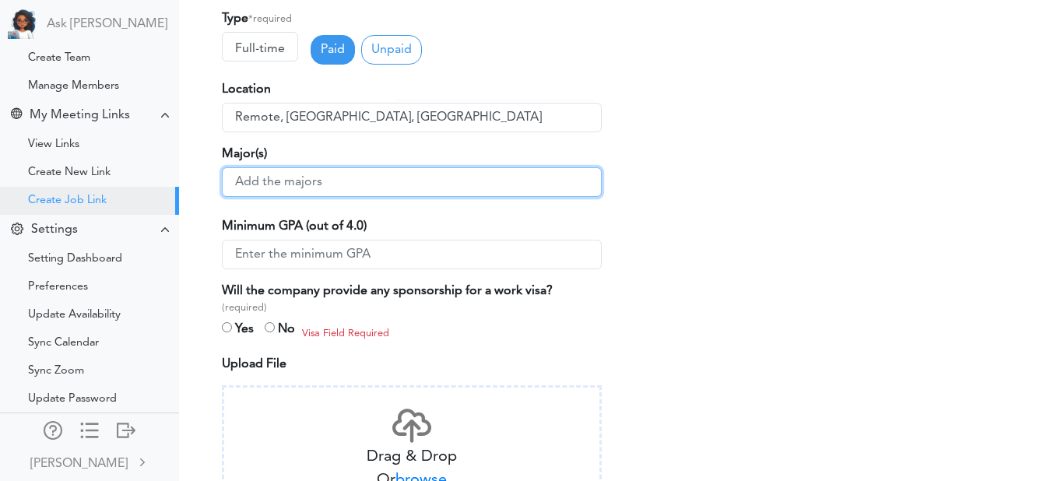
click at [291, 178] on input "text" at bounding box center [412, 182] width 380 height 30
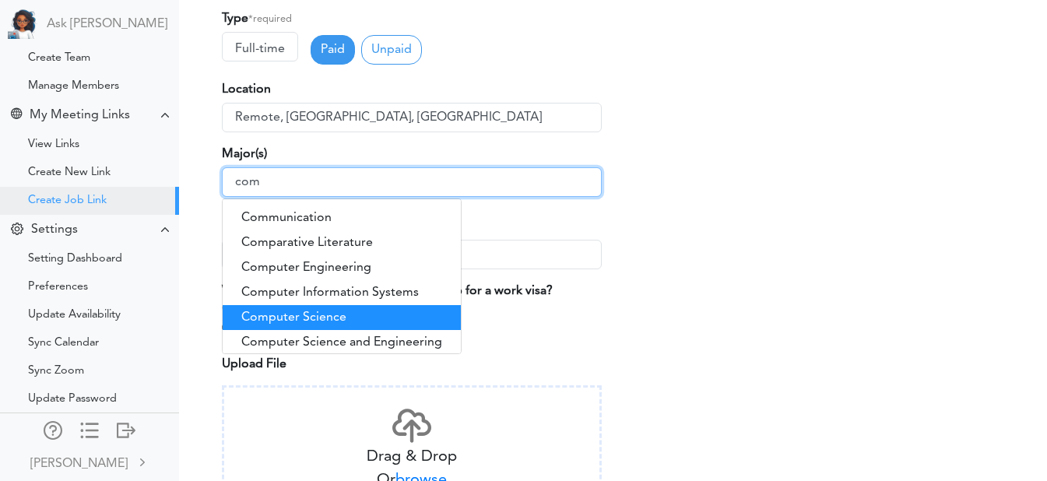
type input "com"
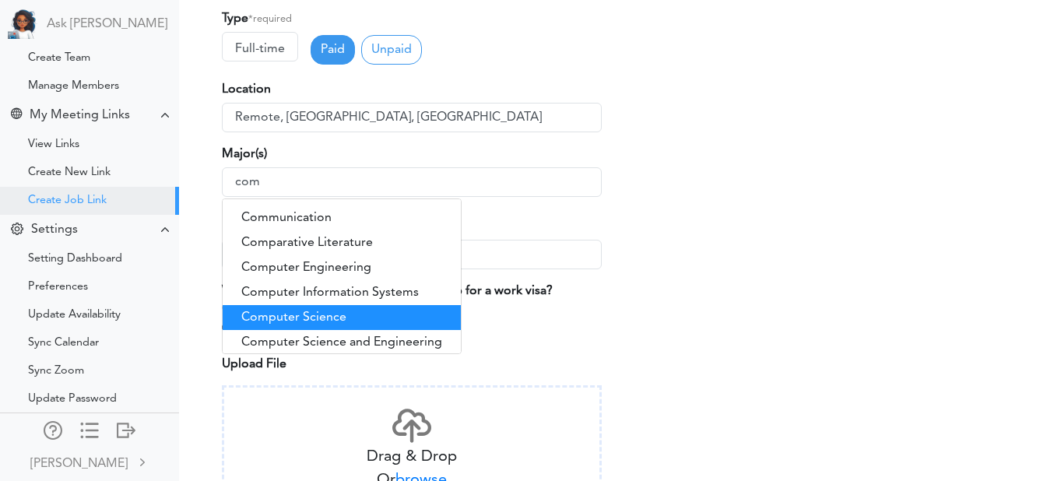
click at [279, 326] on div "Computer Science" at bounding box center [342, 317] width 238 height 25
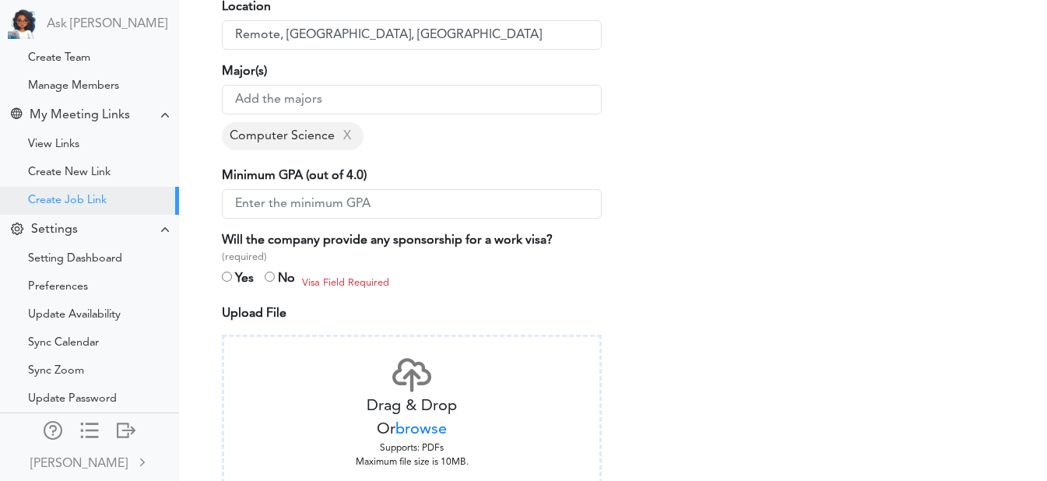
scroll to position [488, 0]
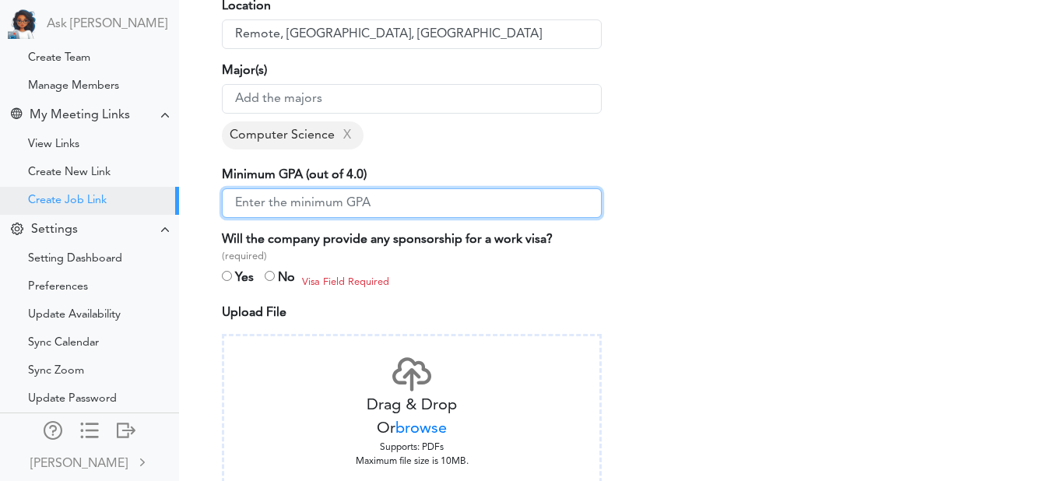
click at [277, 211] on input "number" at bounding box center [412, 203] width 380 height 30
type input "3"
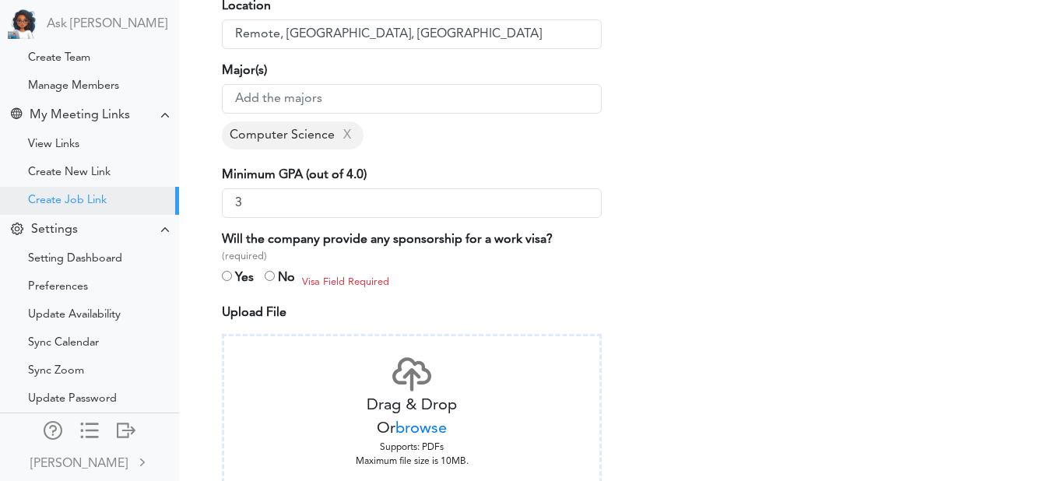
click at [274, 279] on input "radio" at bounding box center [270, 276] width 10 height 10
radio input "true"
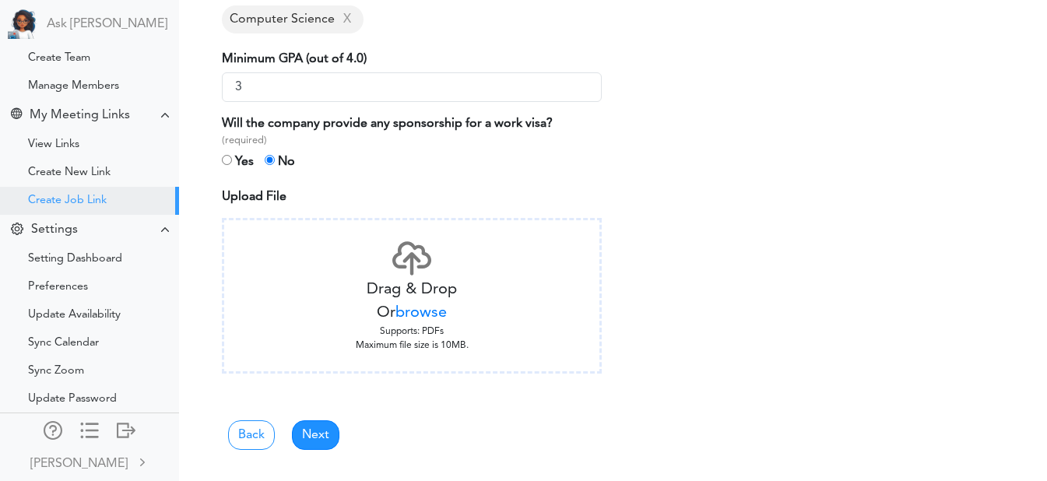
click at [420, 321] on span "browse" at bounding box center [420, 313] width 51 height 16
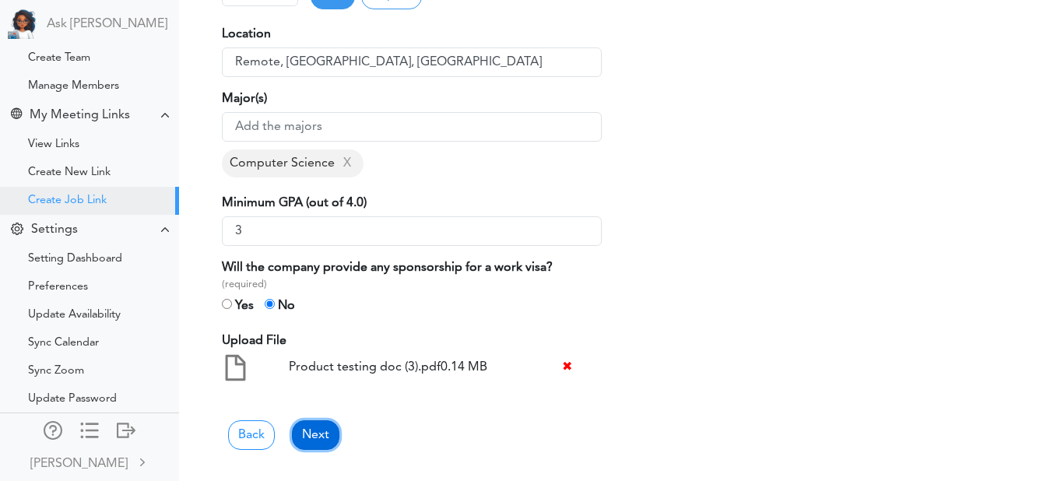
click at [320, 437] on link "Next" at bounding box center [315, 435] width 47 height 30
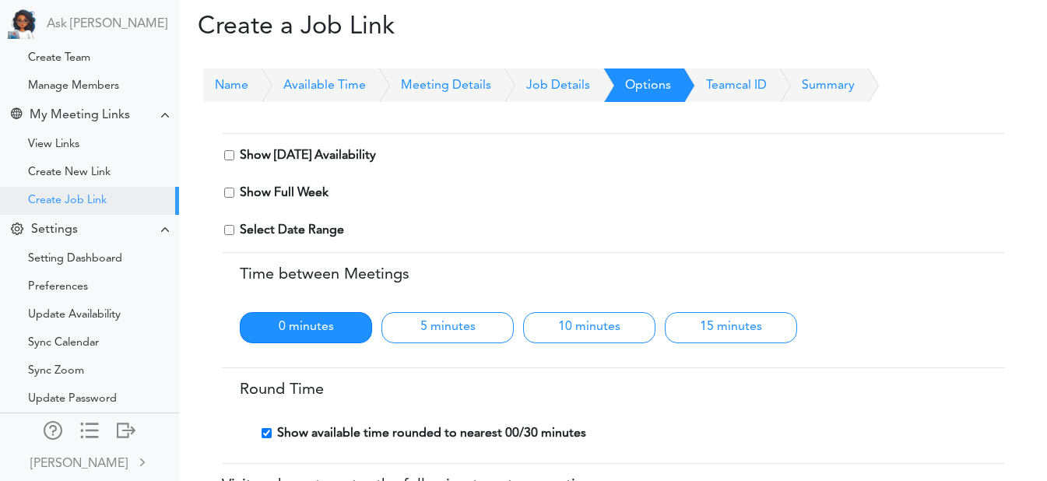
click at [304, 156] on label "Show Today's Availability" at bounding box center [308, 155] width 136 height 19
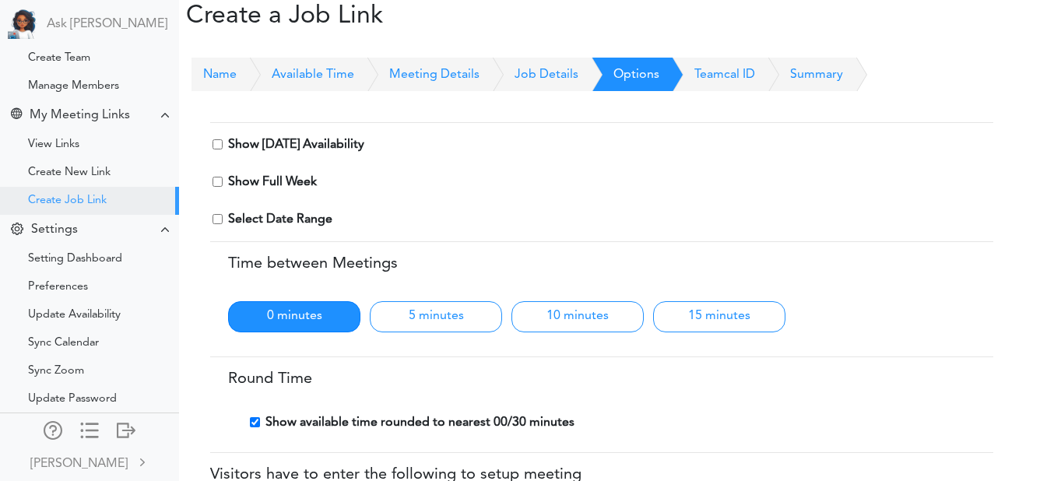
scroll to position [14, 12]
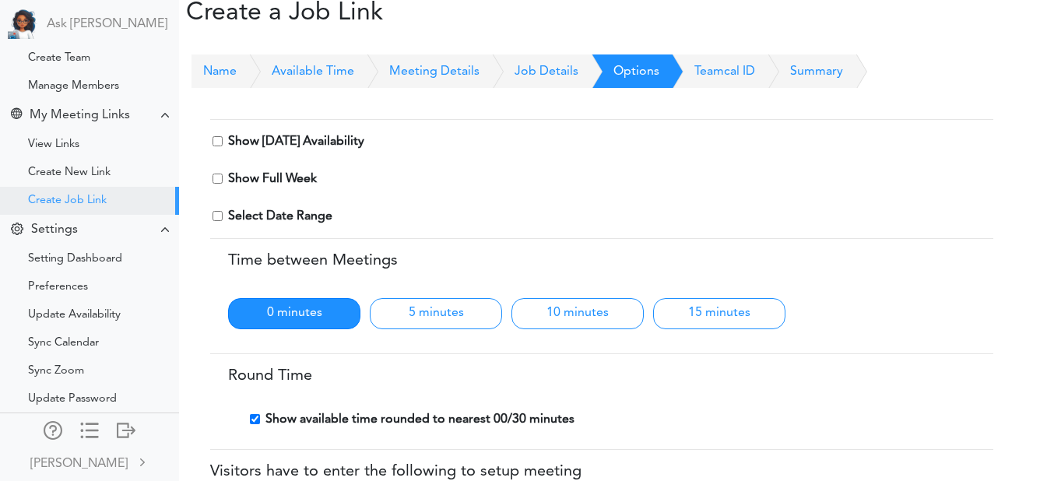
click at [218, 142] on input "checkbox" at bounding box center [218, 141] width 10 height 10
checkbox input "true"
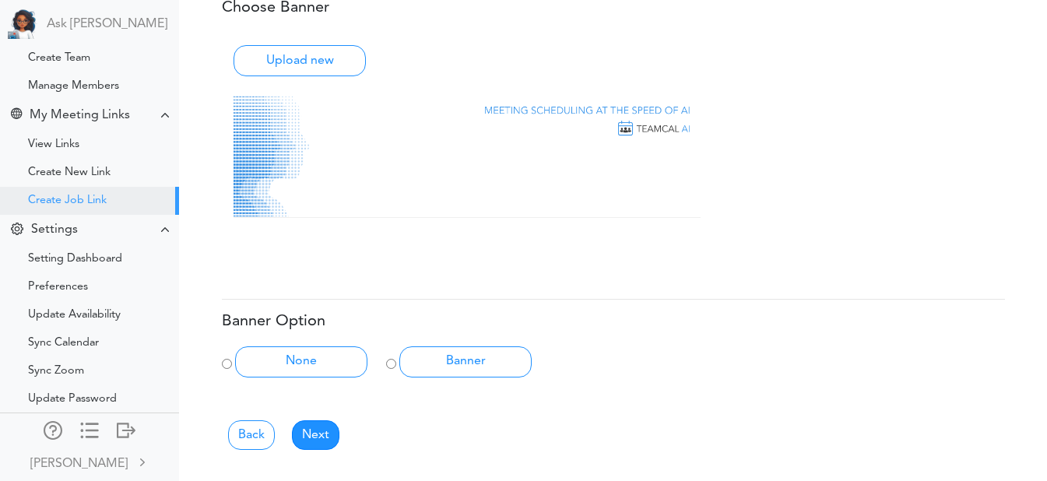
scroll to position [838, 12]
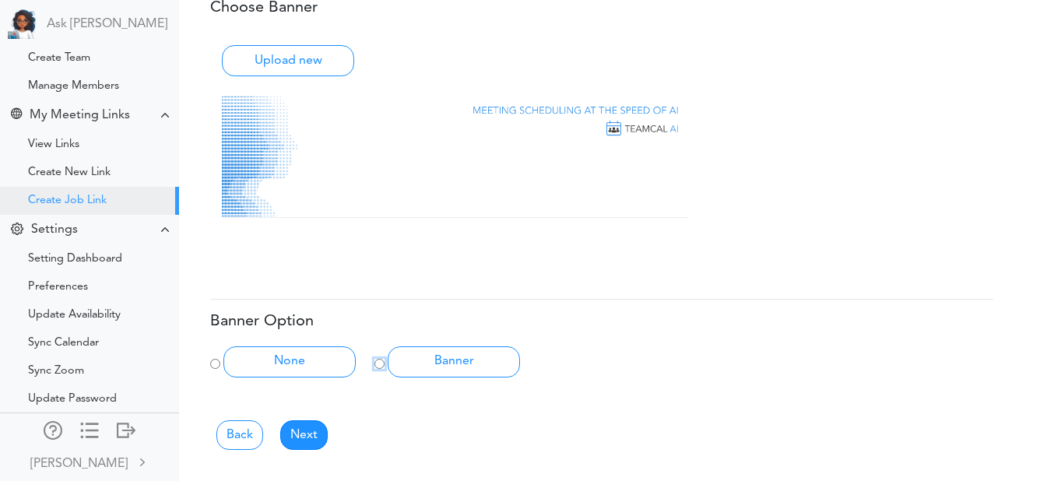
click at [378, 364] on input "Banner" at bounding box center [379, 364] width 10 height 10
radio input "true"
click at [298, 431] on link "Next" at bounding box center [303, 435] width 47 height 30
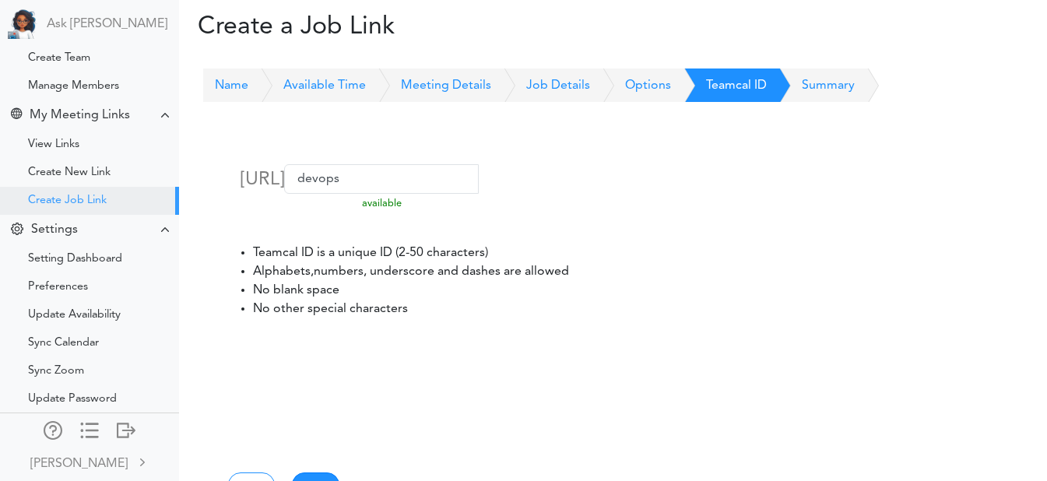
scroll to position [100, 0]
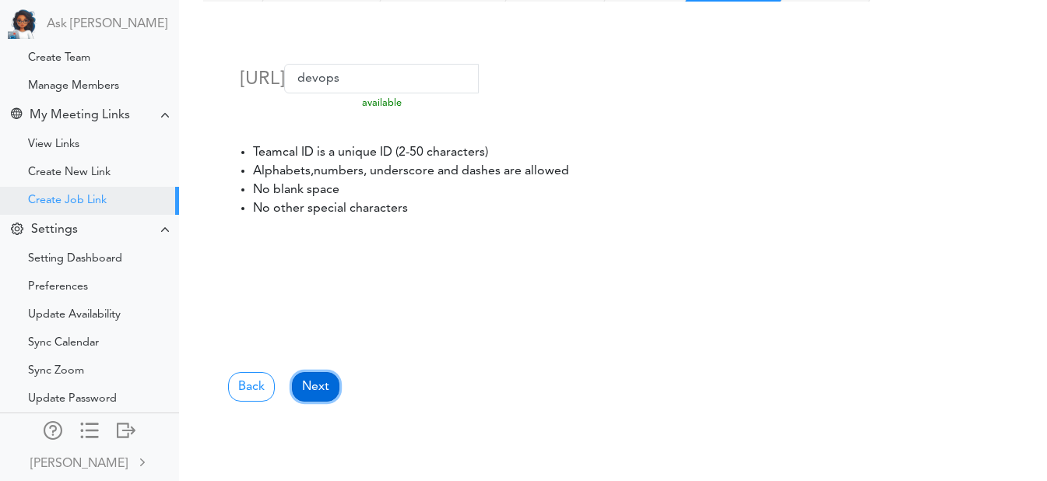
click at [311, 376] on link "Next" at bounding box center [315, 387] width 47 height 30
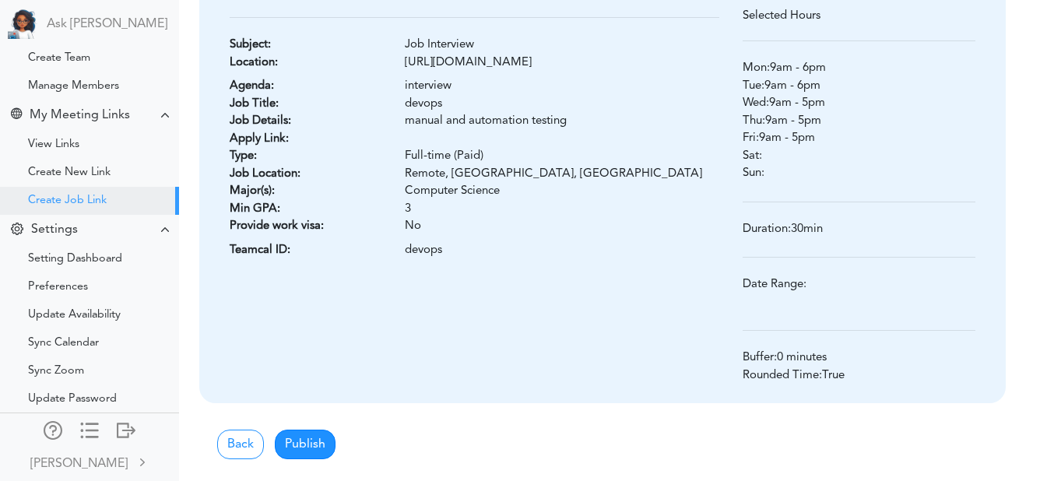
scroll to position [165, 11]
click at [314, 445] on button "Publish" at bounding box center [305, 444] width 61 height 30
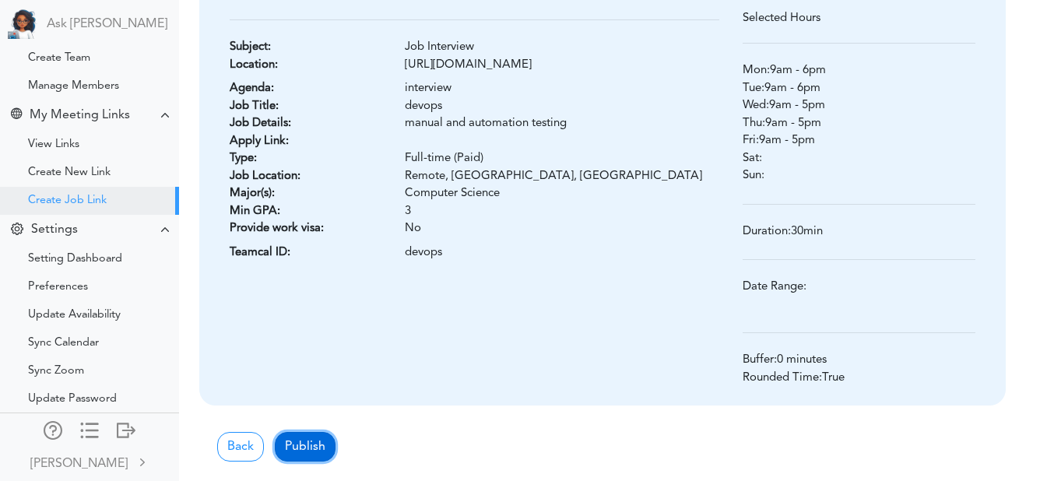
scroll to position [168, 11]
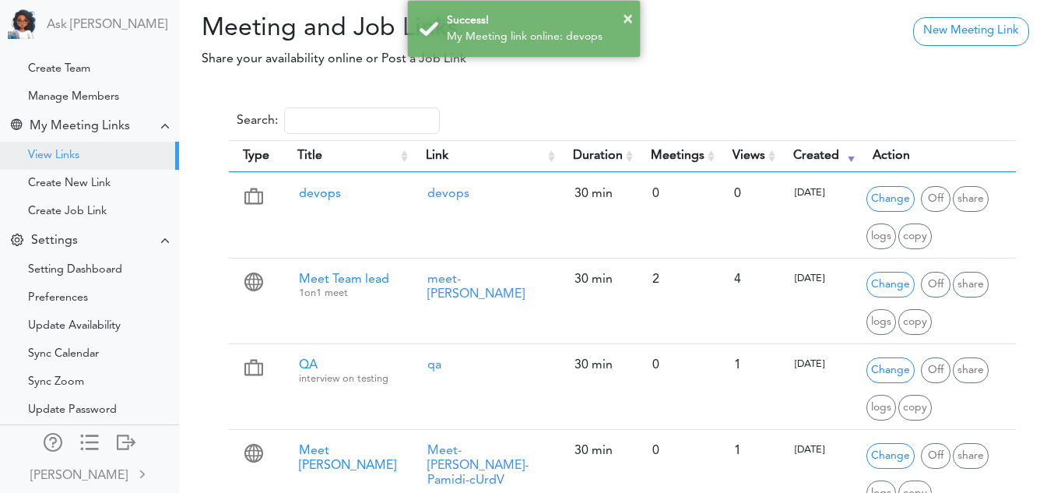
scroll to position [151, 0]
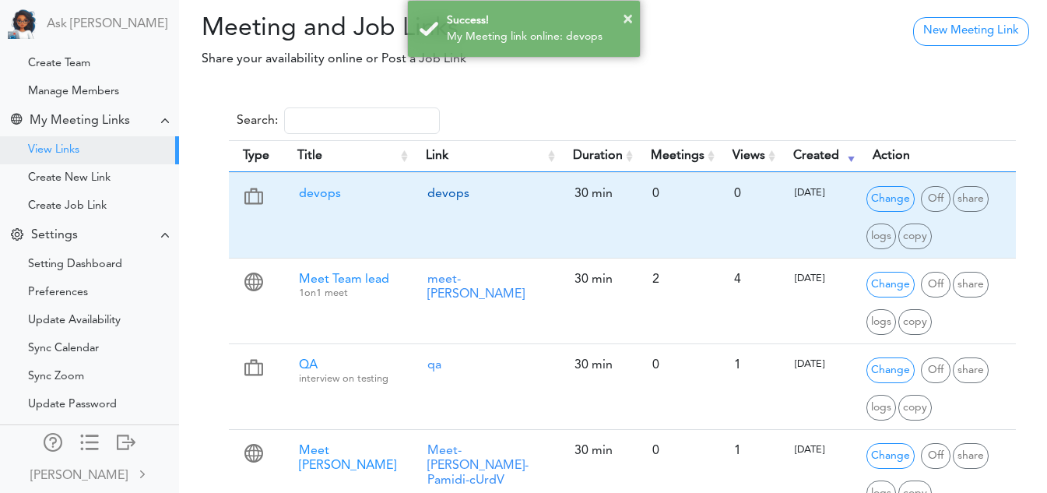
click at [441, 196] on link "devops" at bounding box center [448, 194] width 42 height 12
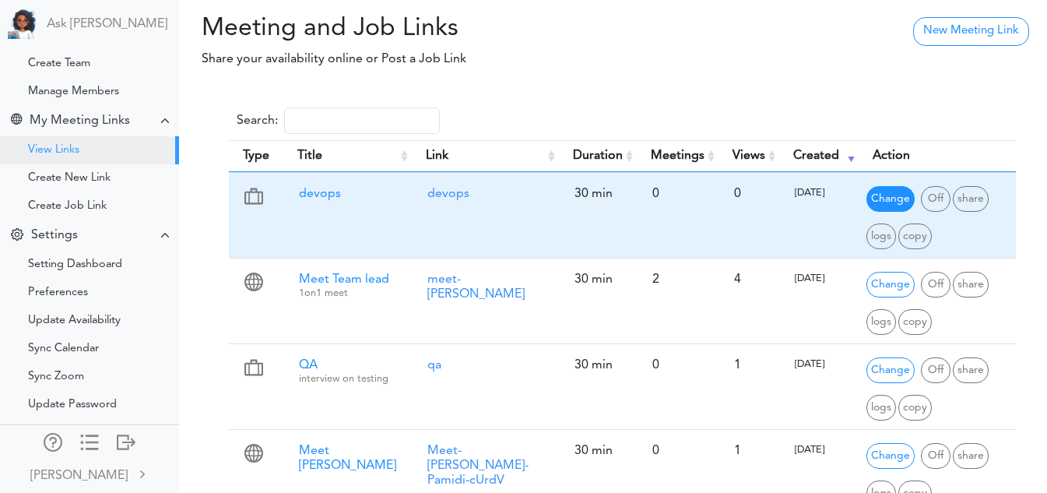
click at [866, 191] on span "Change" at bounding box center [890, 199] width 48 height 26
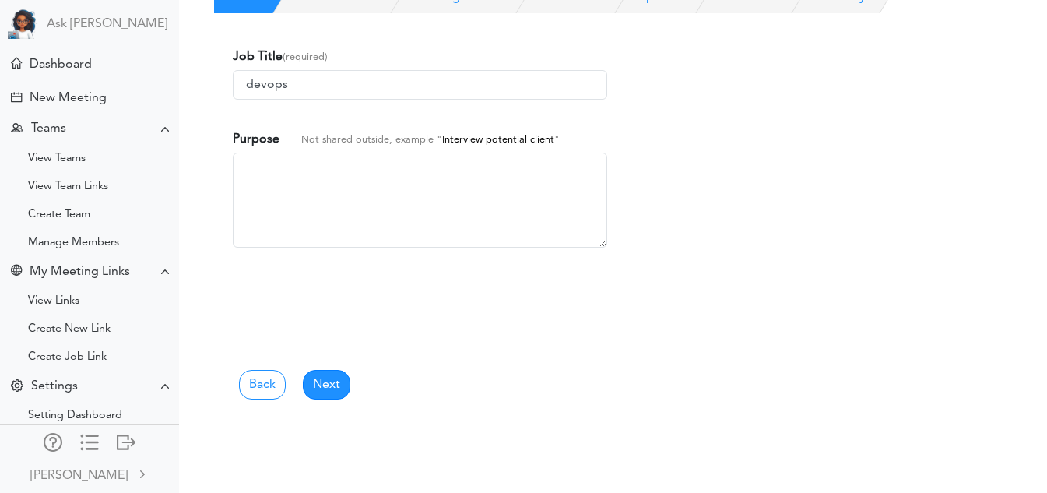
scroll to position [151, 0]
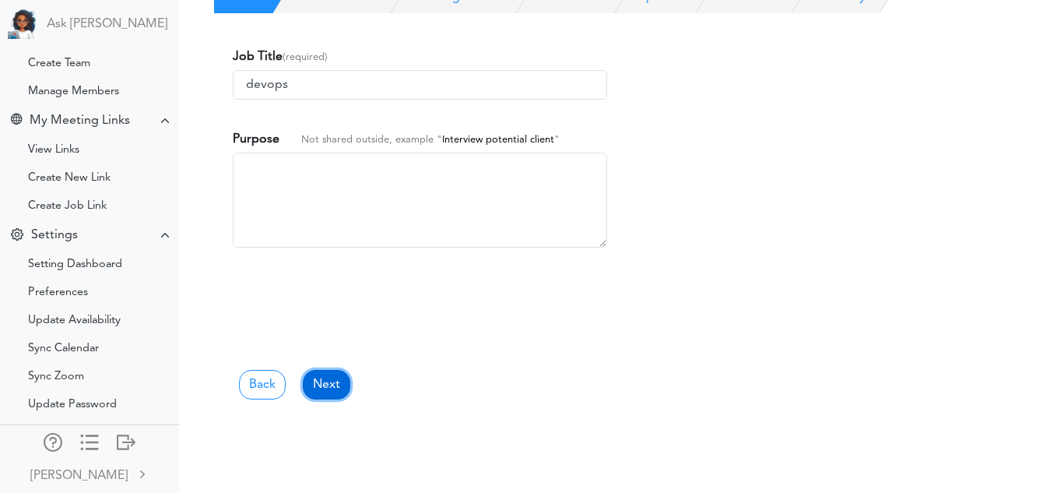
click at [344, 388] on link "Next" at bounding box center [326, 385] width 47 height 30
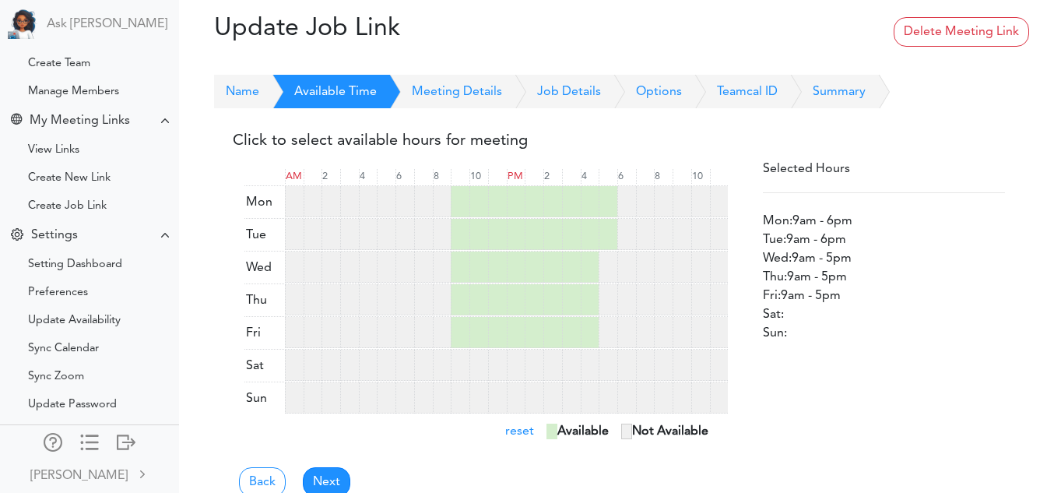
scroll to position [35, 0]
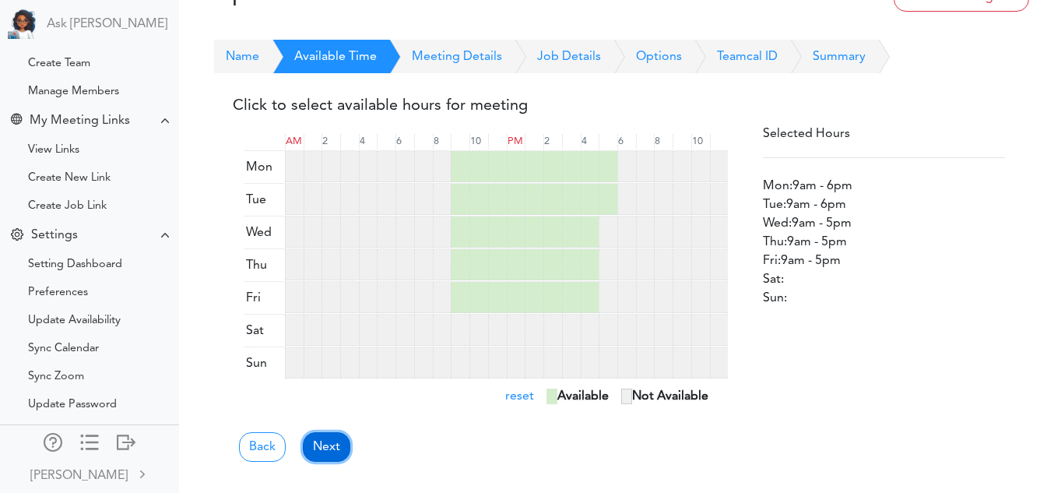
click at [325, 443] on link "Next" at bounding box center [326, 447] width 47 height 30
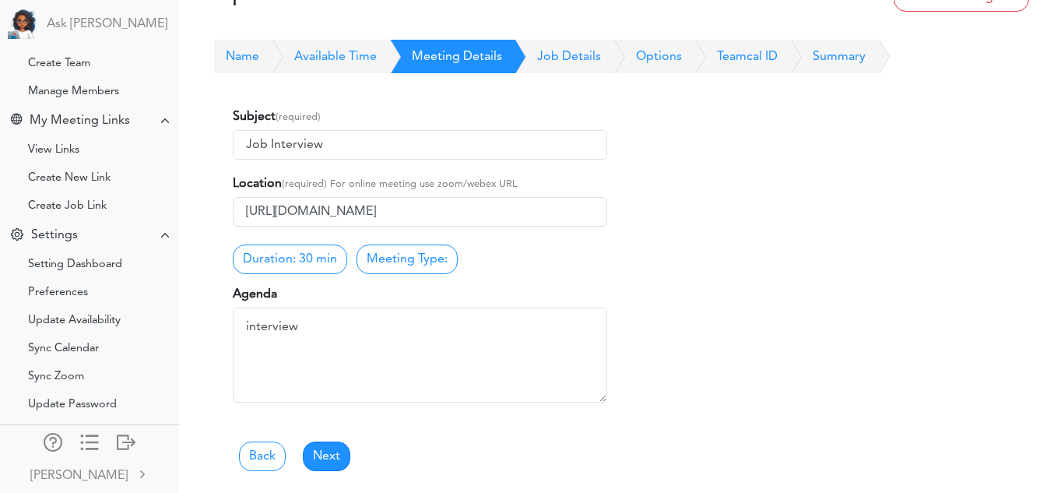
scroll to position [0, 0]
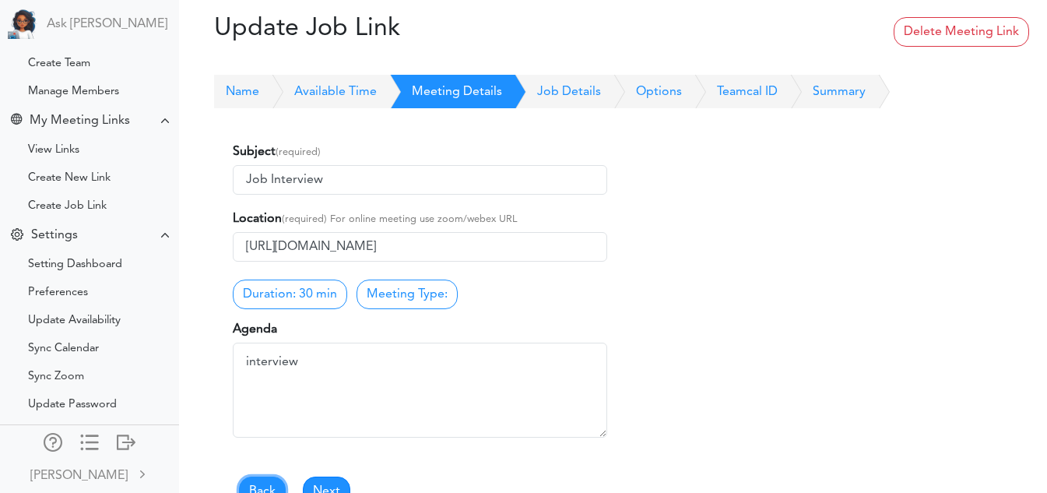
click at [272, 479] on link "Back" at bounding box center [262, 491] width 47 height 30
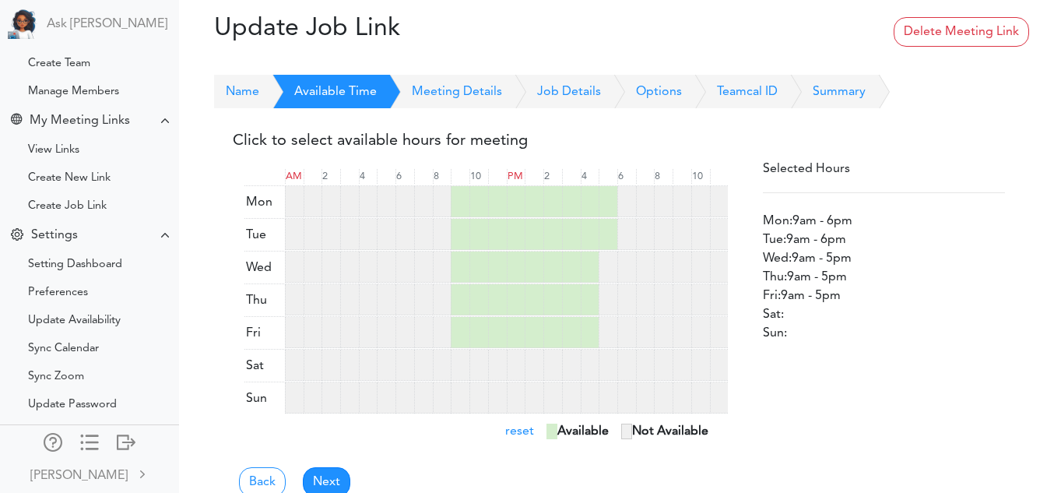
click at [627, 198] on div at bounding box center [626, 201] width 19 height 31
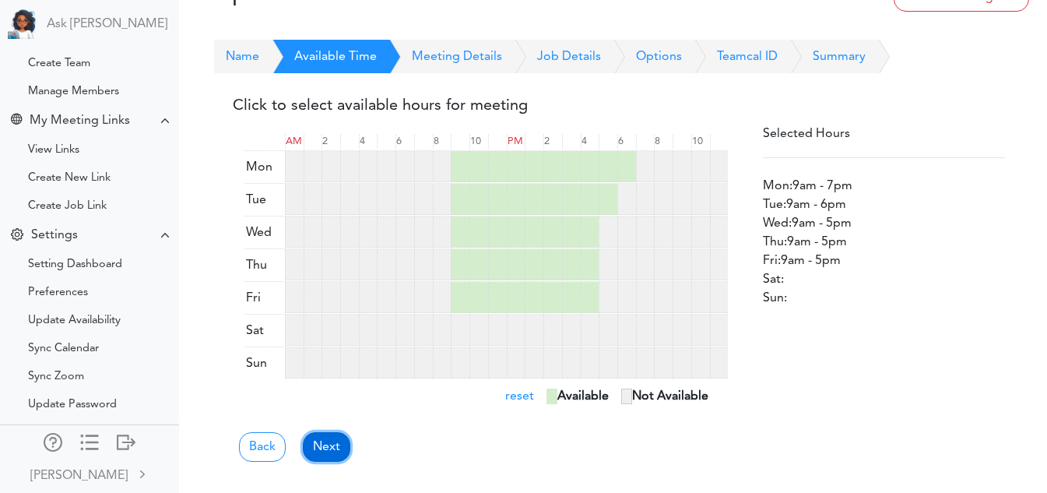
click at [330, 460] on link "Next" at bounding box center [326, 447] width 47 height 30
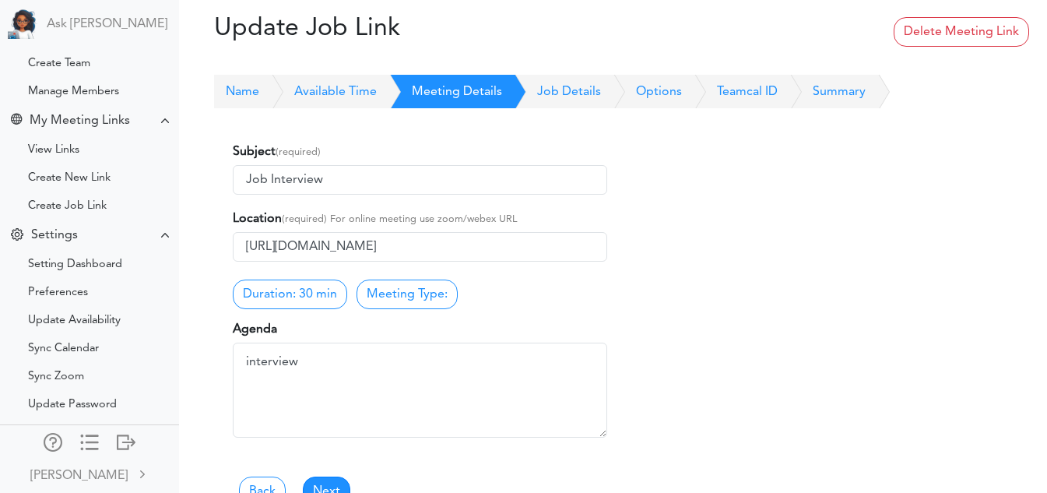
scroll to position [95, 0]
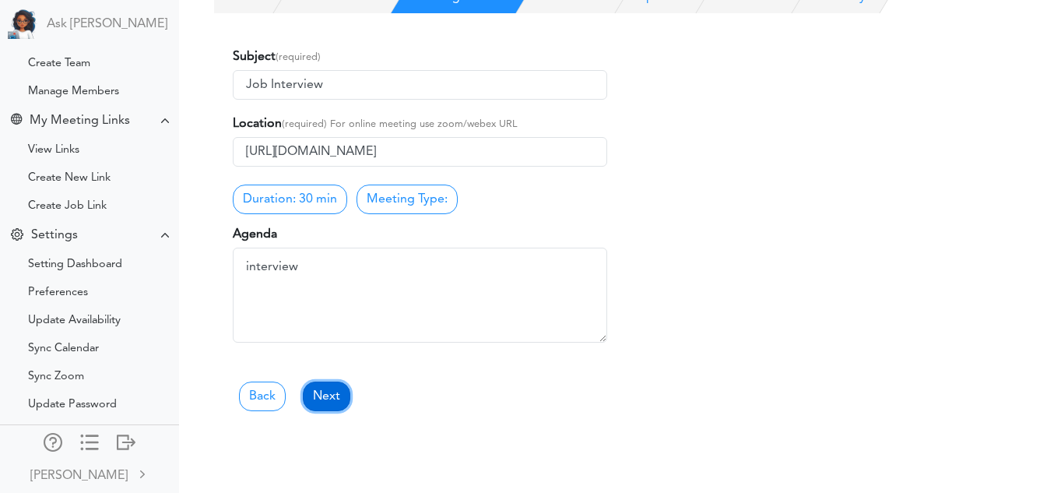
click at [325, 389] on link "Next" at bounding box center [326, 396] width 47 height 30
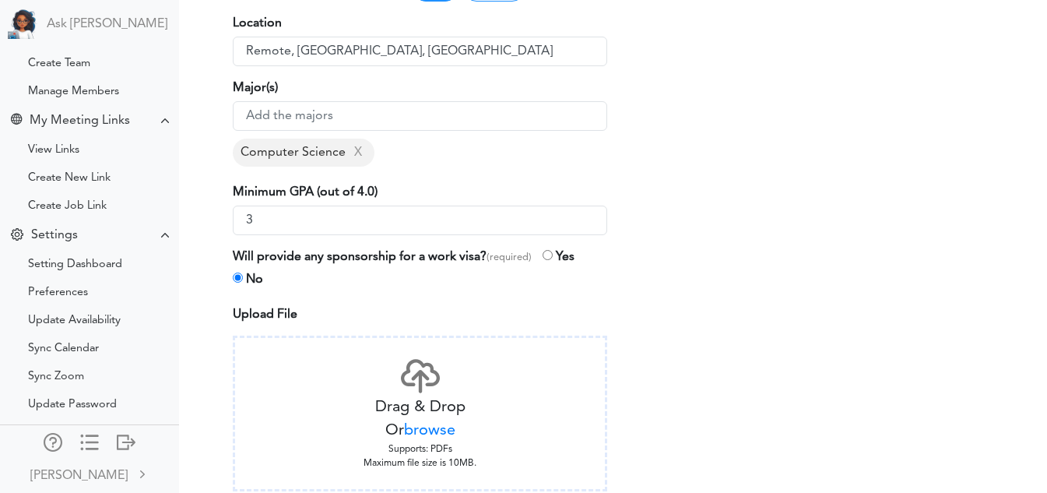
scroll to position [607, 0]
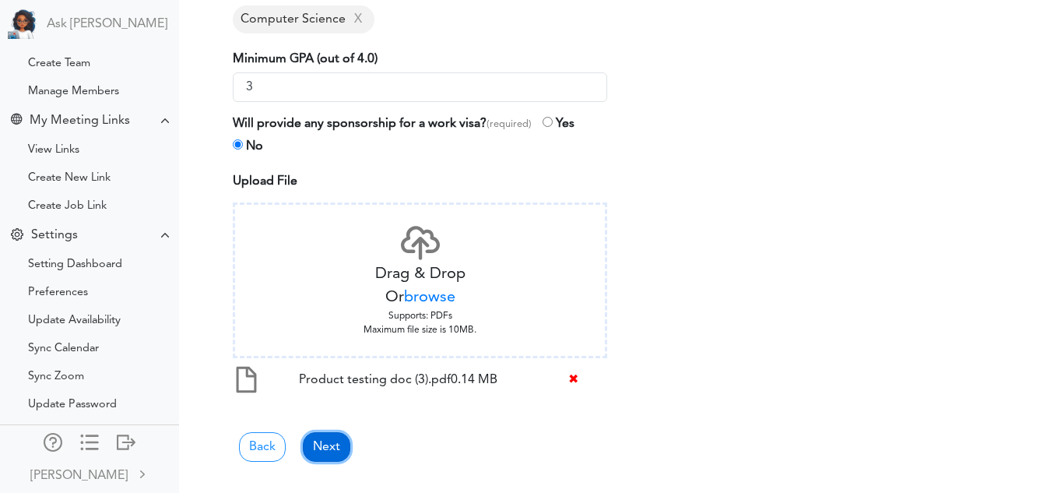
click at [327, 444] on link "Next" at bounding box center [326, 447] width 47 height 30
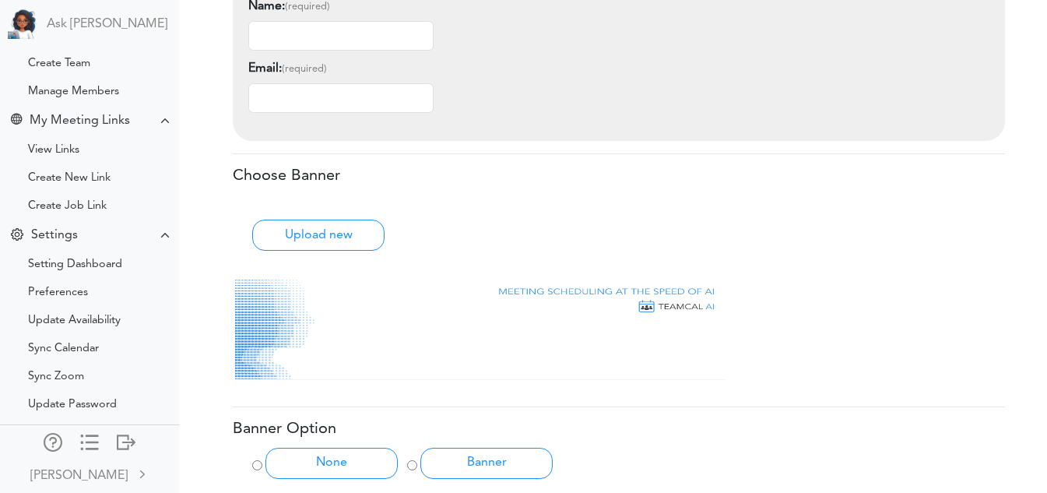
scroll to position [755, 0]
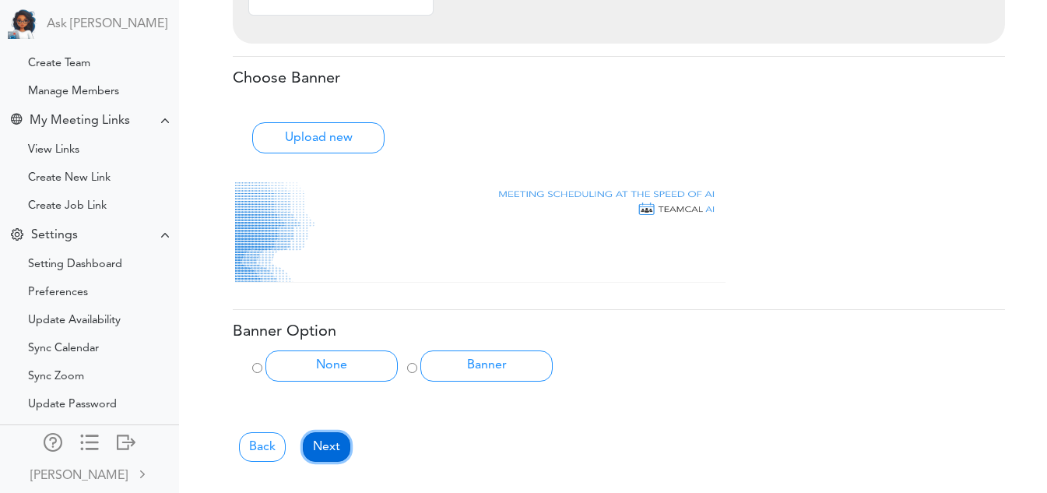
click at [328, 459] on link "Next" at bounding box center [326, 447] width 47 height 30
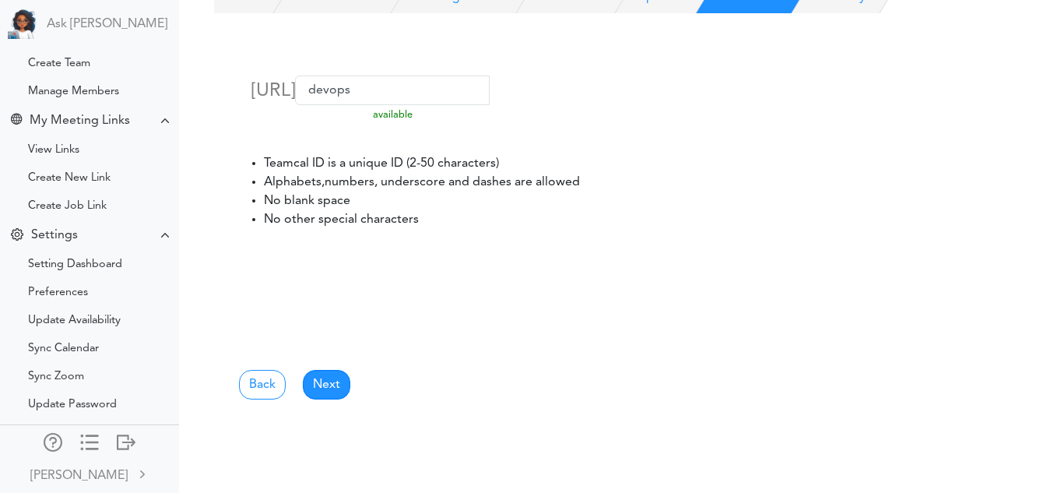
scroll to position [0, 0]
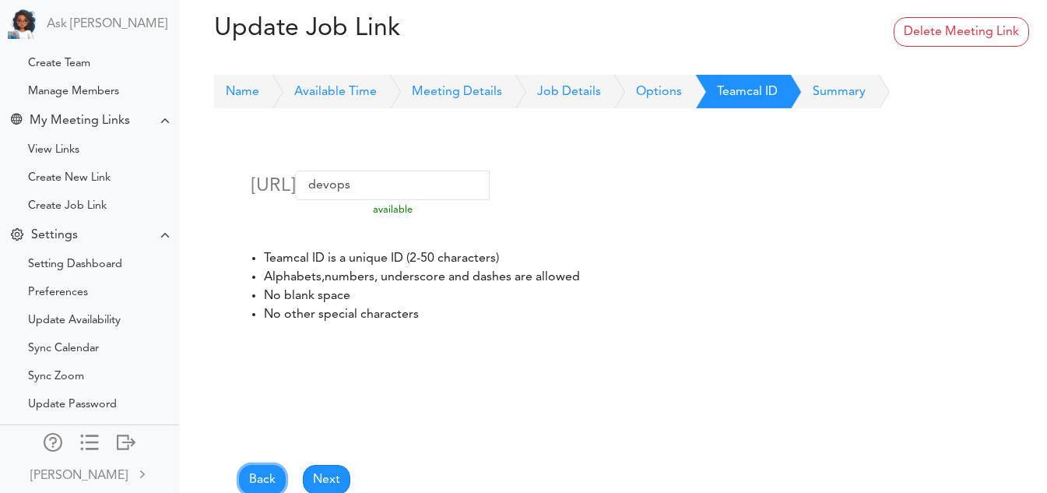
click at [256, 475] on link "Back" at bounding box center [262, 480] width 47 height 30
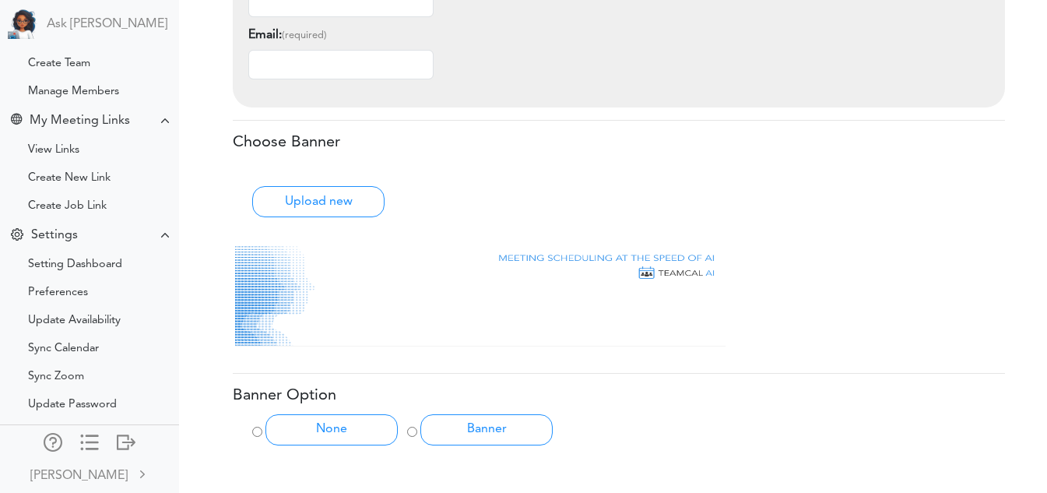
scroll to position [755, 0]
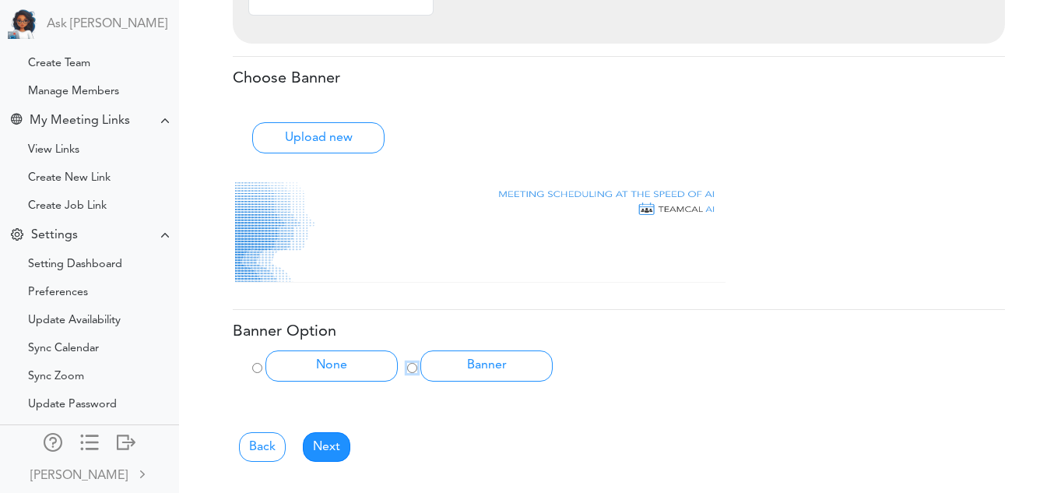
click at [414, 370] on input "Banner" at bounding box center [412, 368] width 10 height 10
radio input "true"
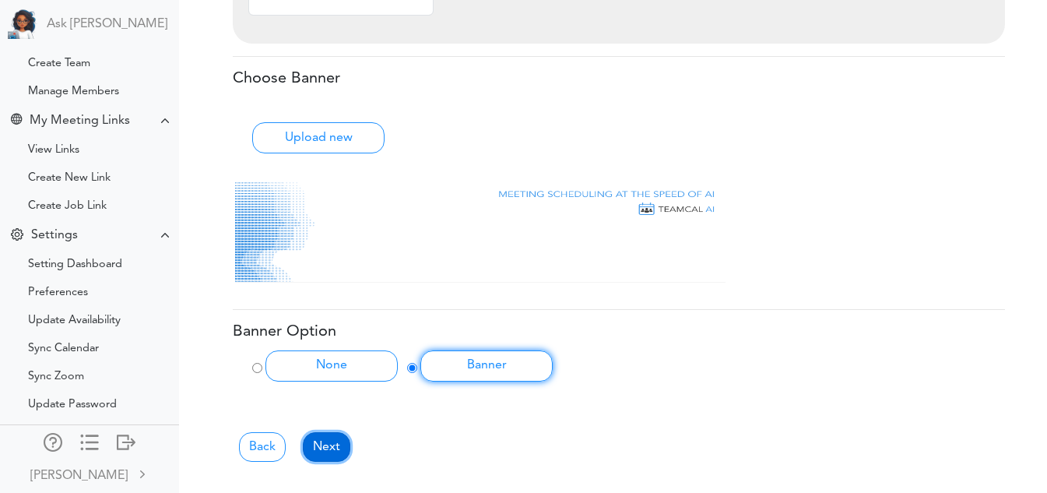
click at [331, 442] on link "Next" at bounding box center [326, 447] width 47 height 30
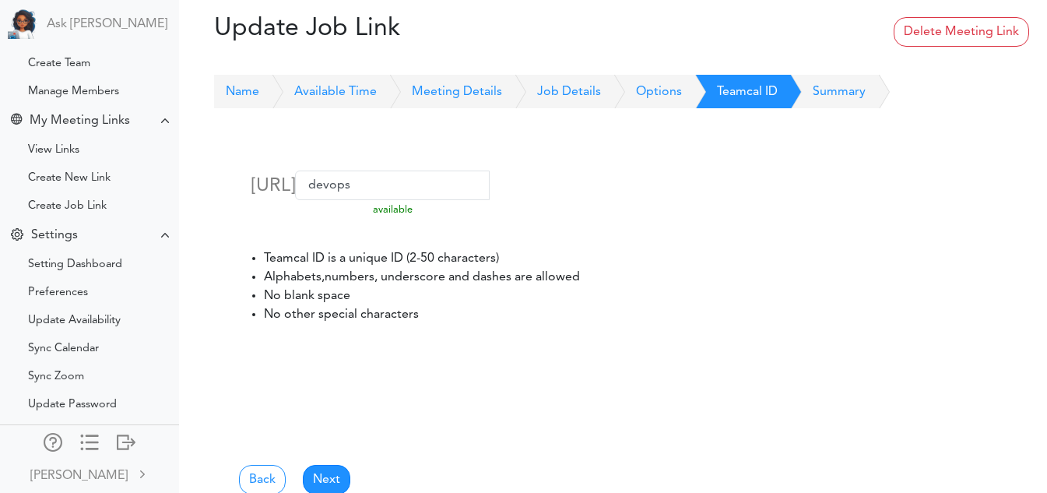
scroll to position [95, 0]
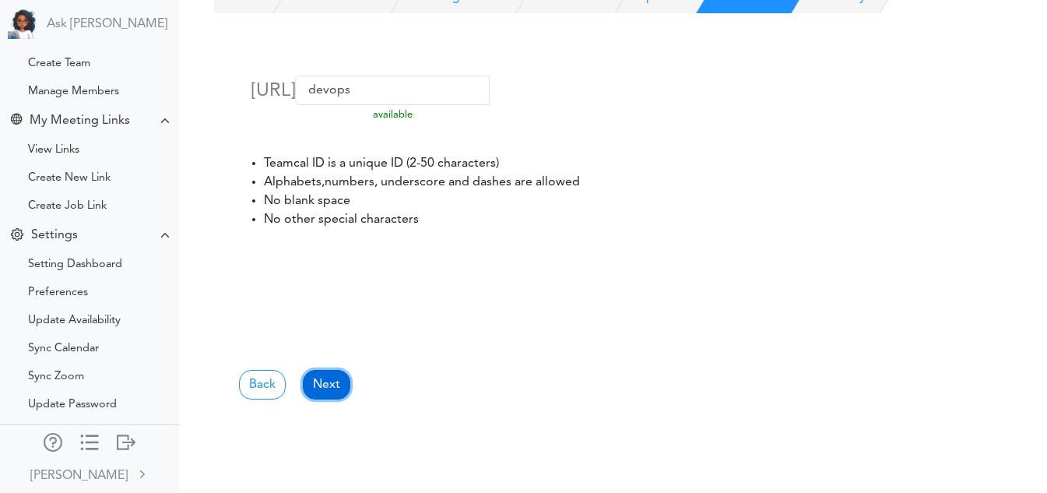
click at [325, 391] on link "Next" at bounding box center [326, 385] width 47 height 30
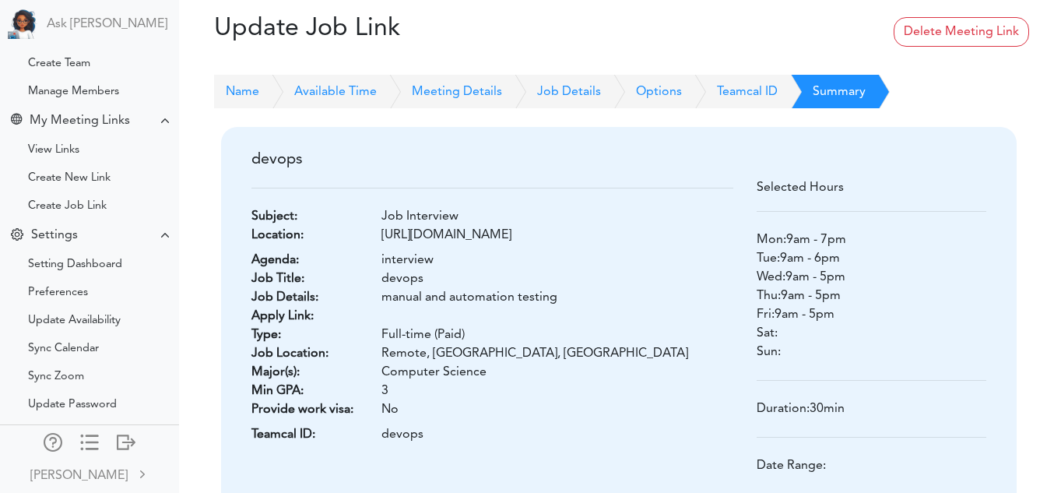
scroll to position [182, 0]
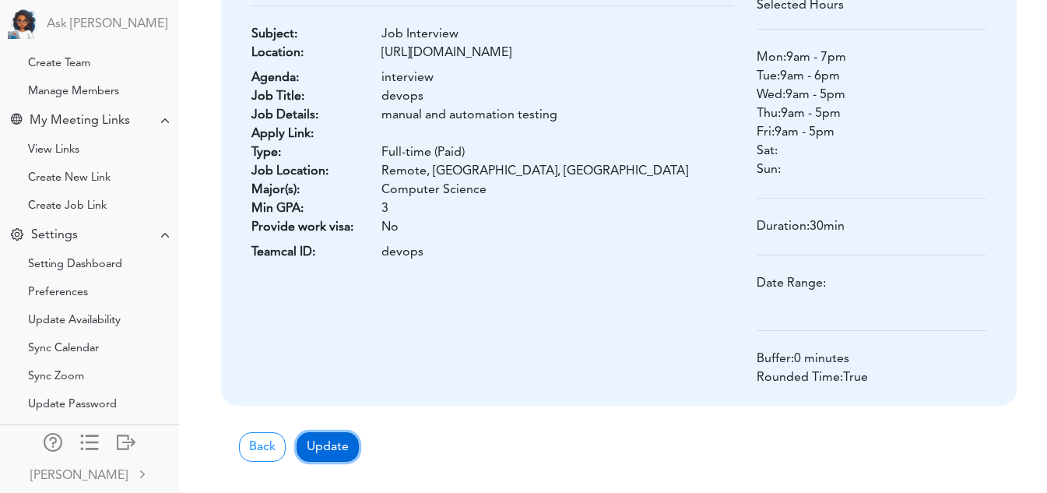
click at [328, 457] on button "Update" at bounding box center [328, 447] width 62 height 30
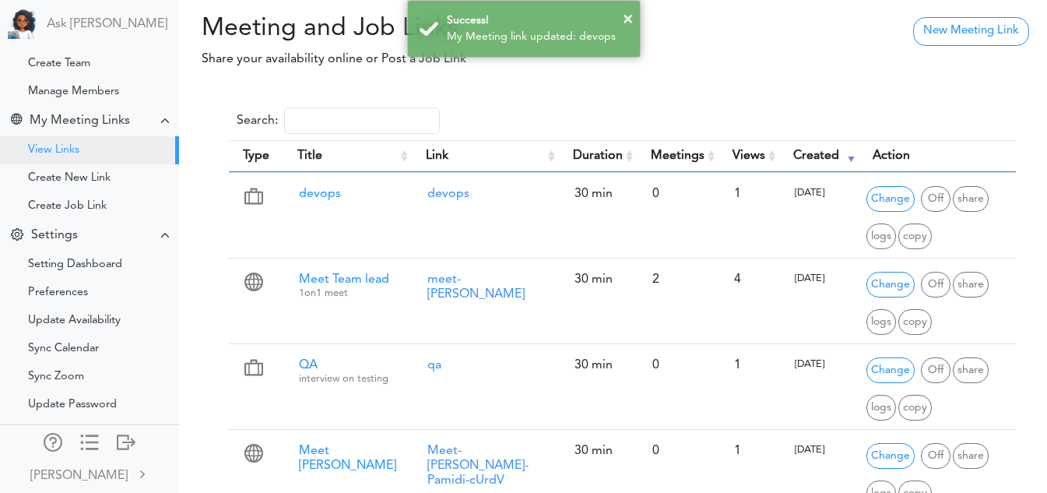
scroll to position [58, 0]
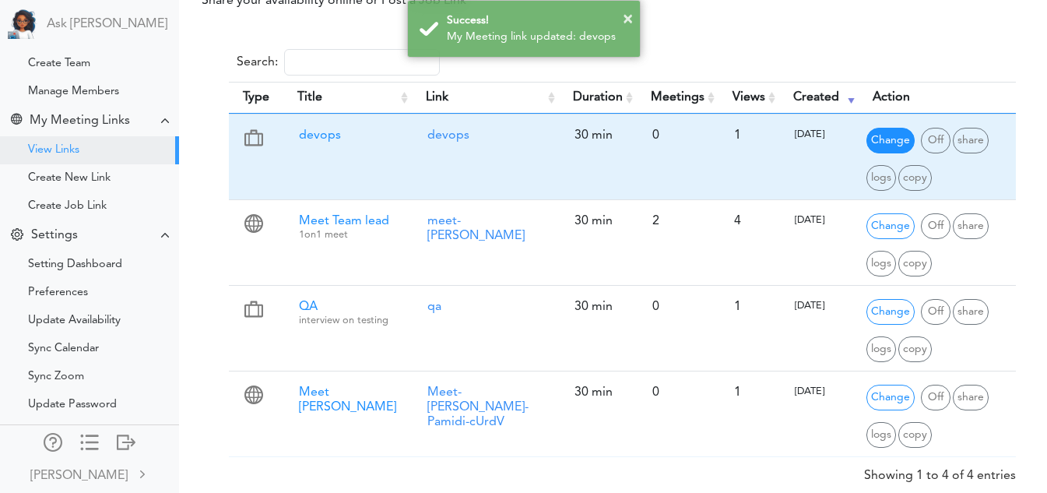
click at [873, 143] on span "Change" at bounding box center [890, 141] width 48 height 26
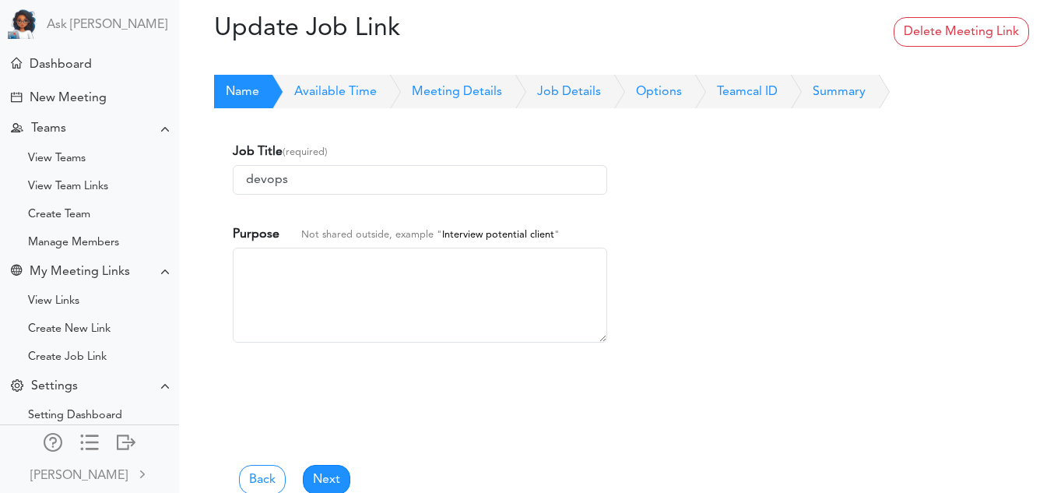
scroll to position [151, 0]
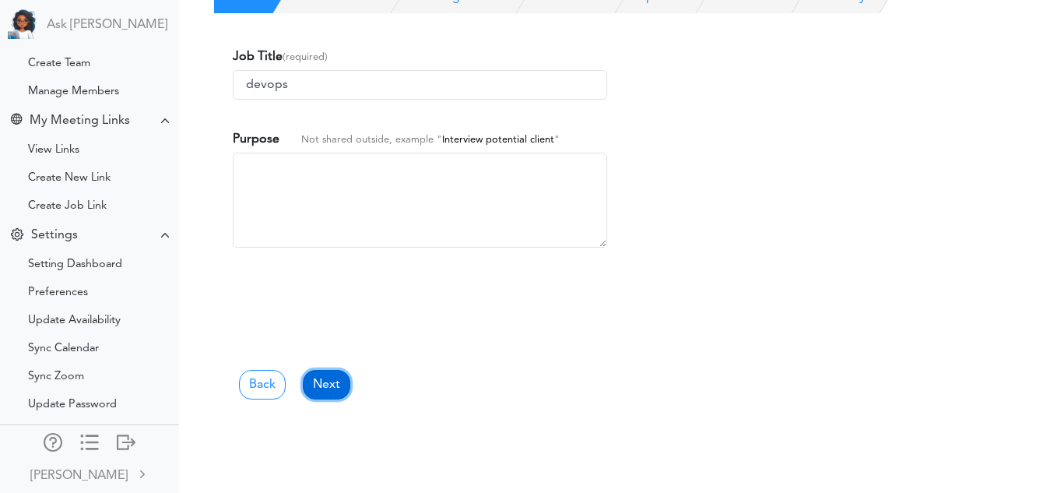
click at [324, 387] on link "Next" at bounding box center [326, 385] width 47 height 30
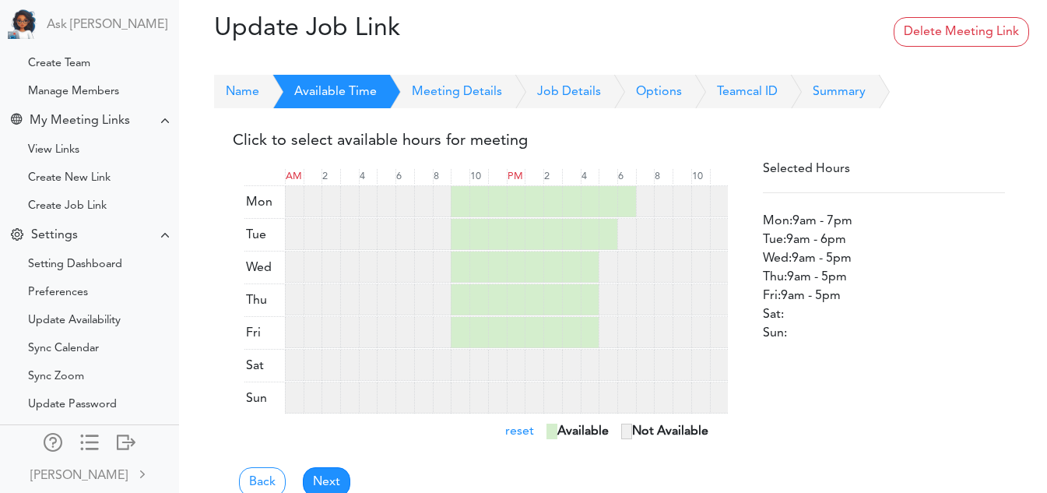
scroll to position [35, 0]
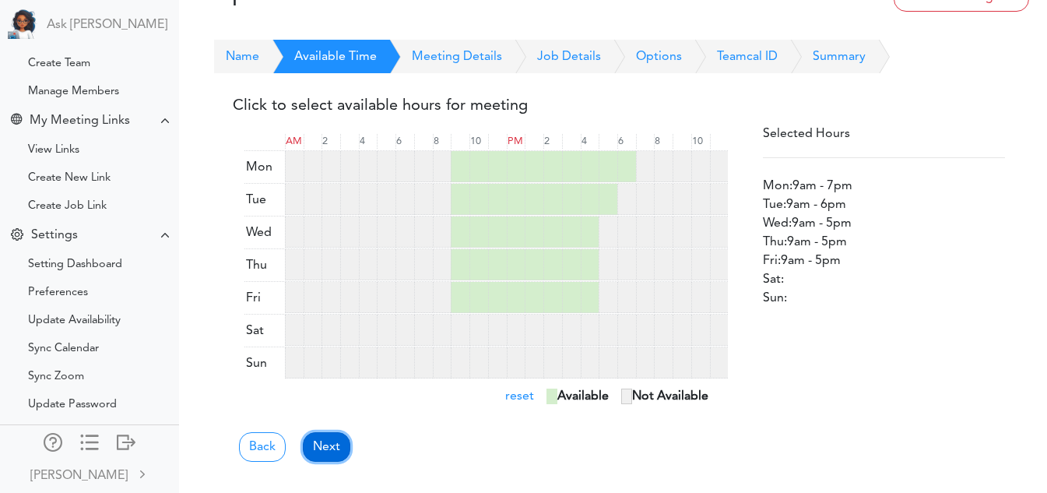
click at [331, 435] on link "Next" at bounding box center [326, 447] width 47 height 30
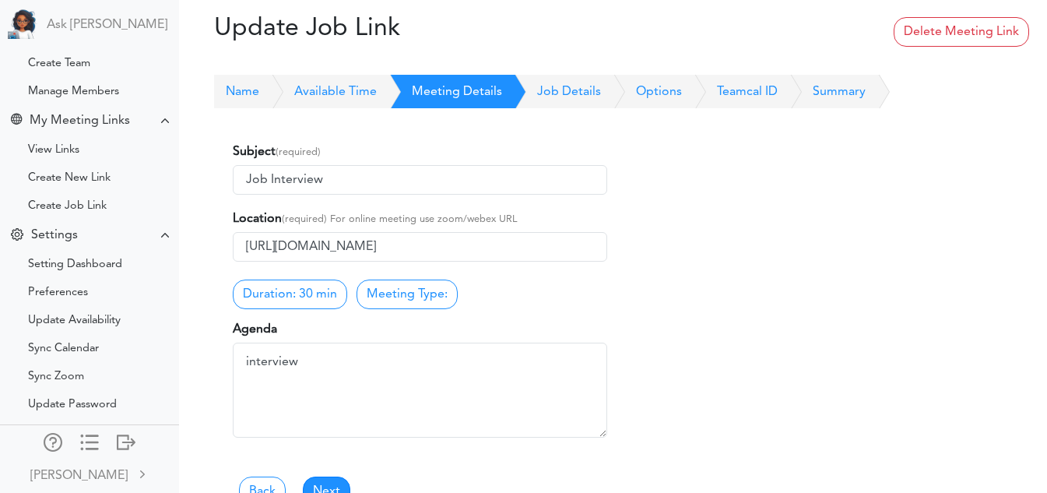
scroll to position [95, 0]
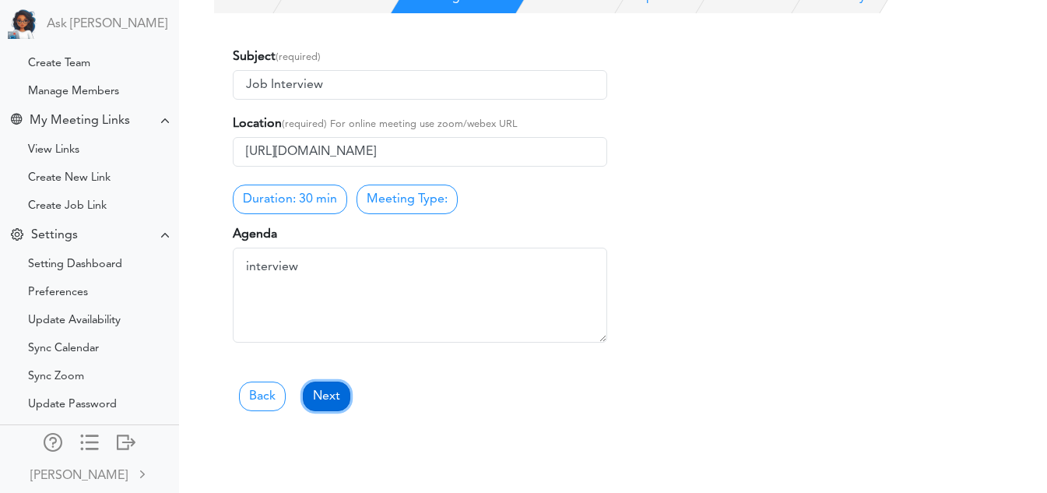
click at [325, 401] on link "Next" at bounding box center [326, 396] width 47 height 30
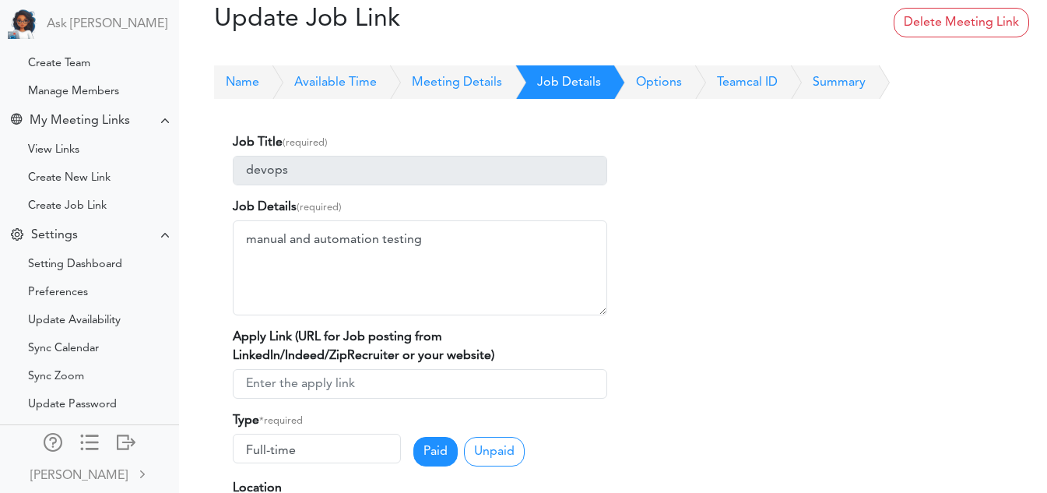
scroll to position [0, 0]
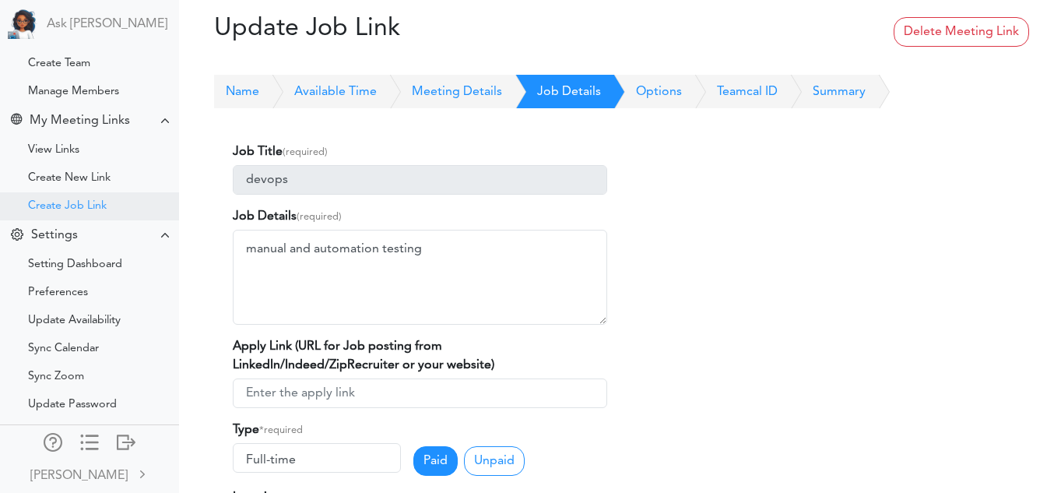
click at [73, 210] on div "Create Job Link" at bounding box center [67, 206] width 79 height 8
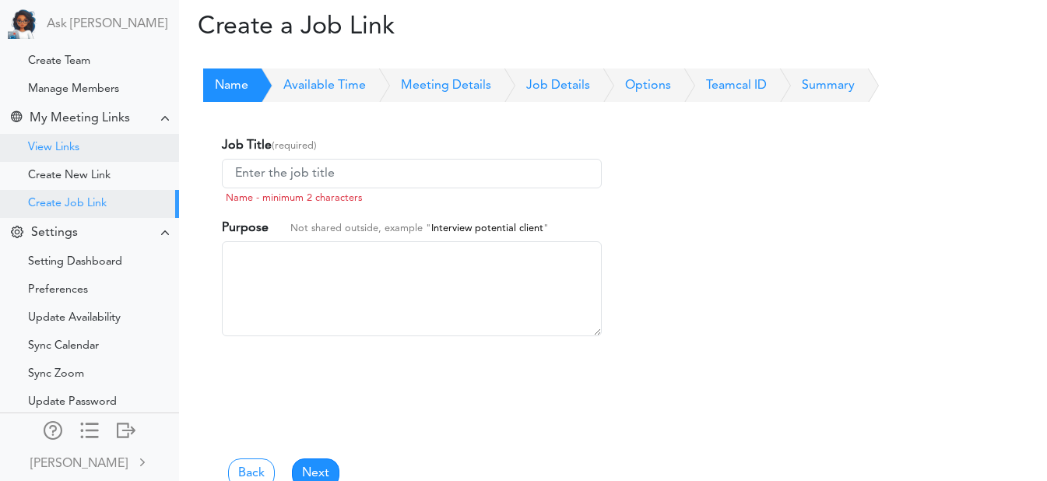
scroll to position [156, 0]
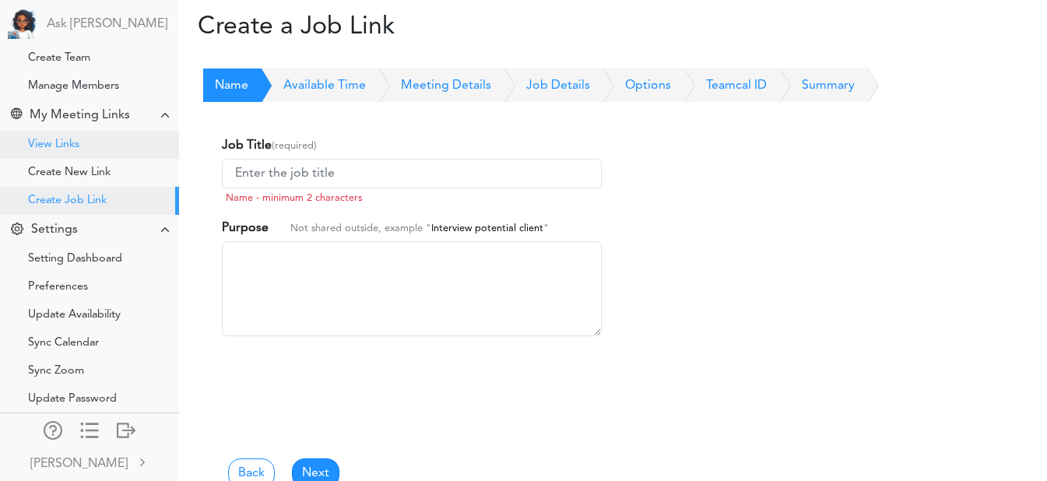
click at [76, 142] on div "View Links" at bounding box center [53, 145] width 51 height 8
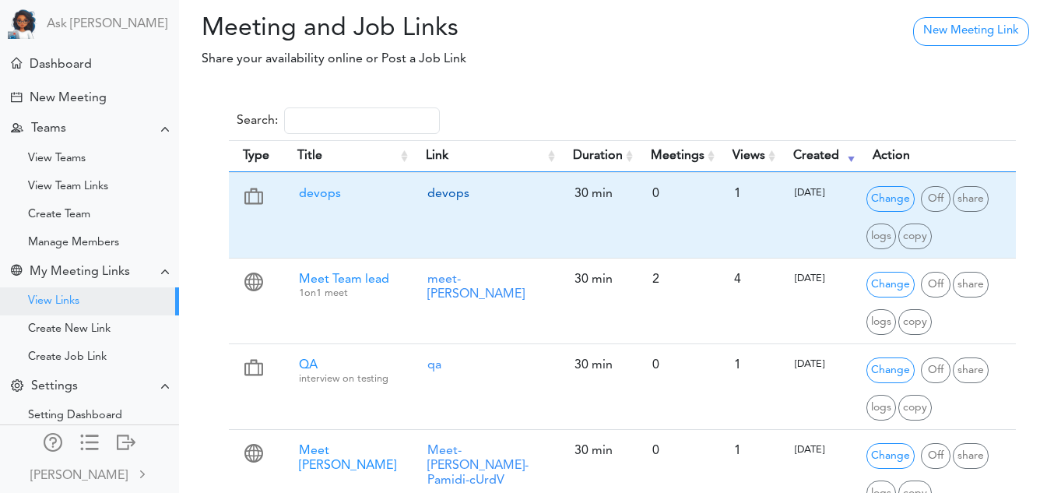
click at [454, 193] on link "devops" at bounding box center [448, 194] width 42 height 12
click at [874, 202] on span "Change" at bounding box center [890, 199] width 48 height 26
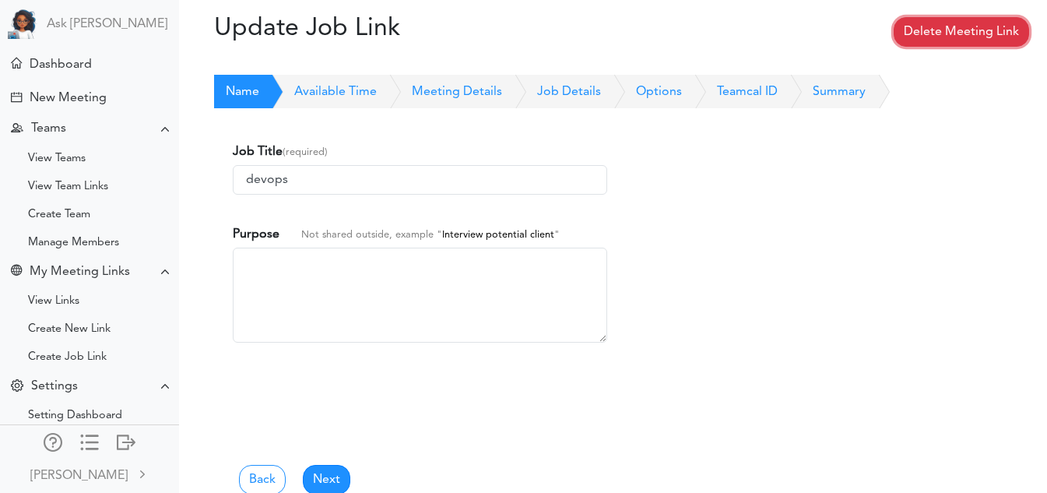
click at [943, 41] on link "Delete Meeting Link" at bounding box center [961, 32] width 135 height 30
click at [926, 29] on link "Delete Meeting Link" at bounding box center [961, 32] width 135 height 30
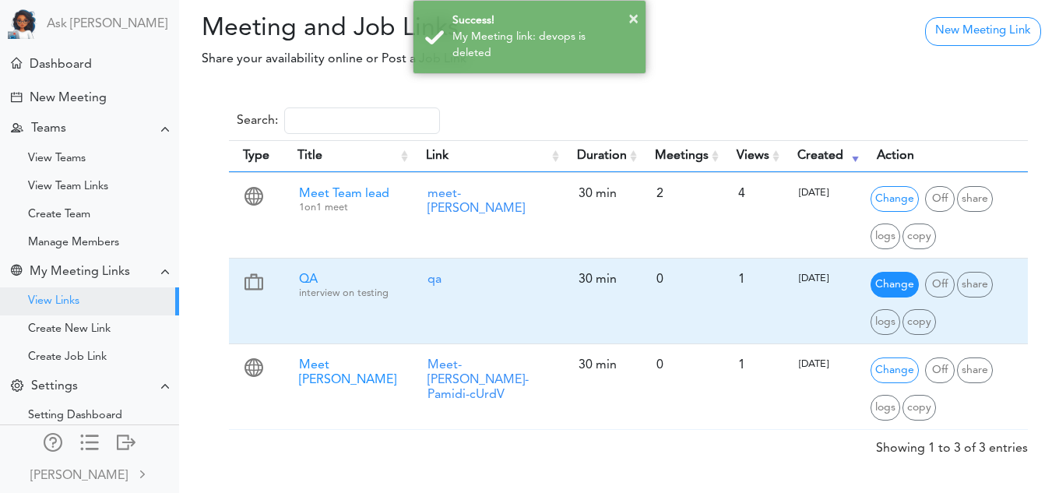
click at [882, 277] on span "Change" at bounding box center [894, 285] width 48 height 26
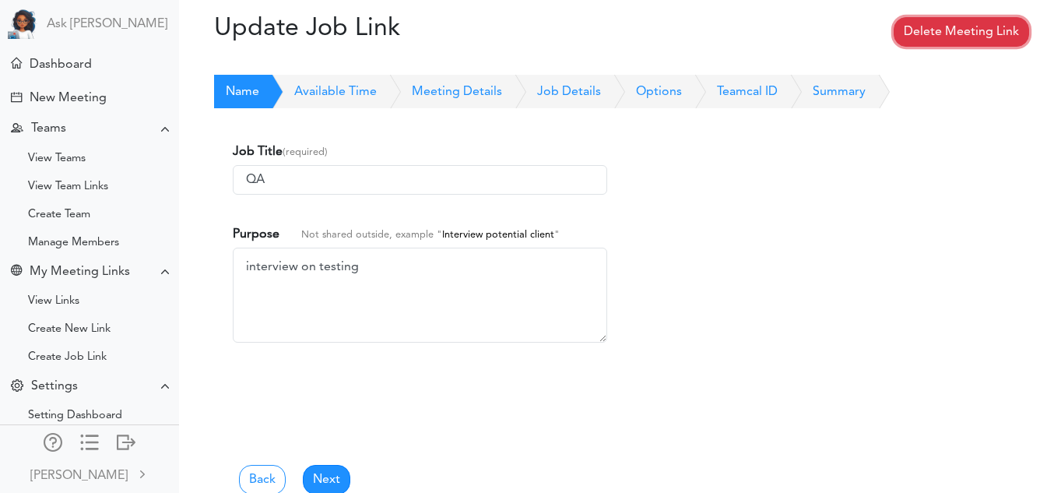
click at [943, 28] on link "Delete Meeting Link" at bounding box center [961, 32] width 135 height 30
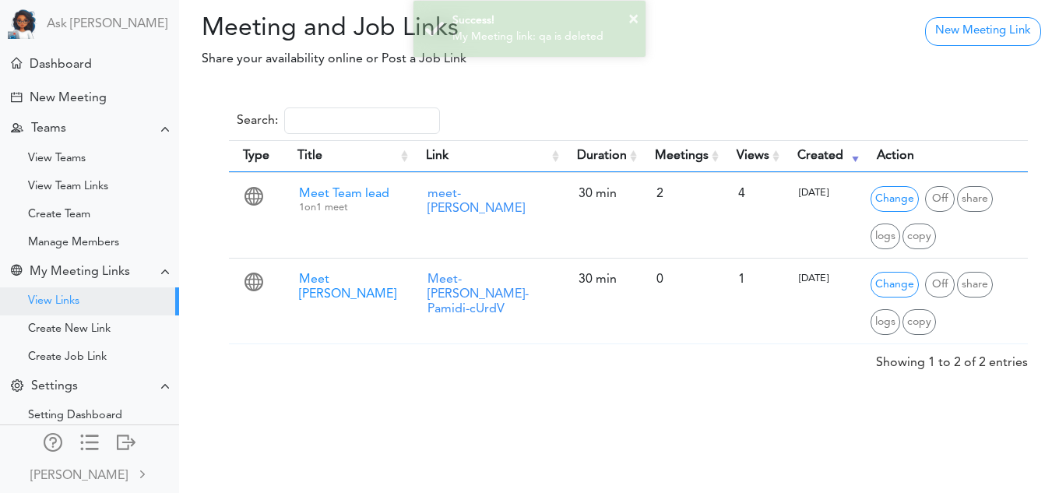
click at [959, 34] on div "× Success! My Meeting link: qa is deleted" at bounding box center [529, 29] width 1059 height 58
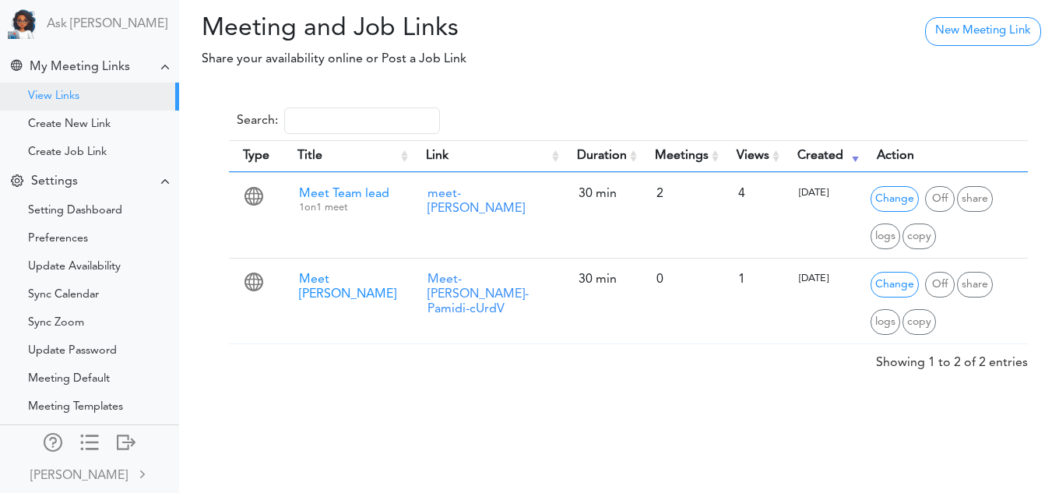
scroll to position [205, 0]
click at [975, 26] on link "New Meeting Link" at bounding box center [983, 31] width 116 height 29
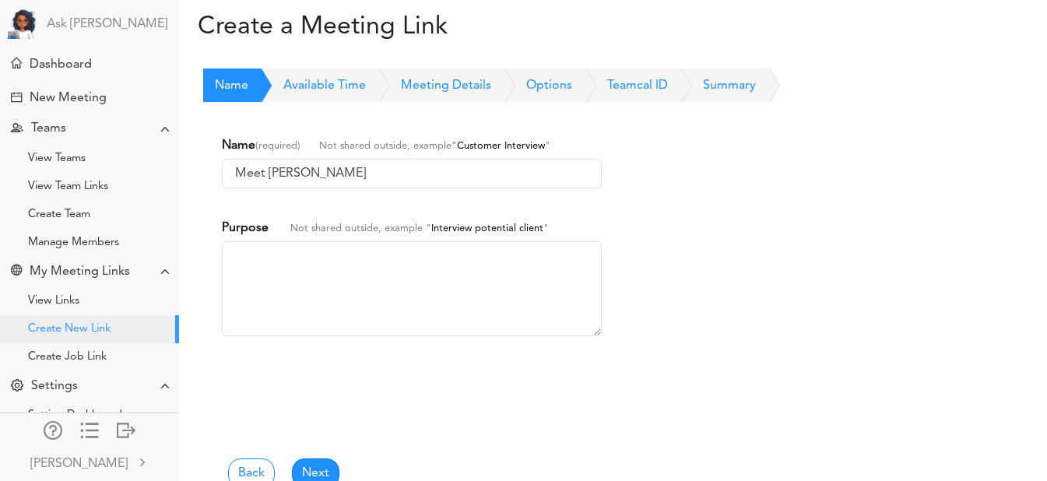
scroll to position [100, 0]
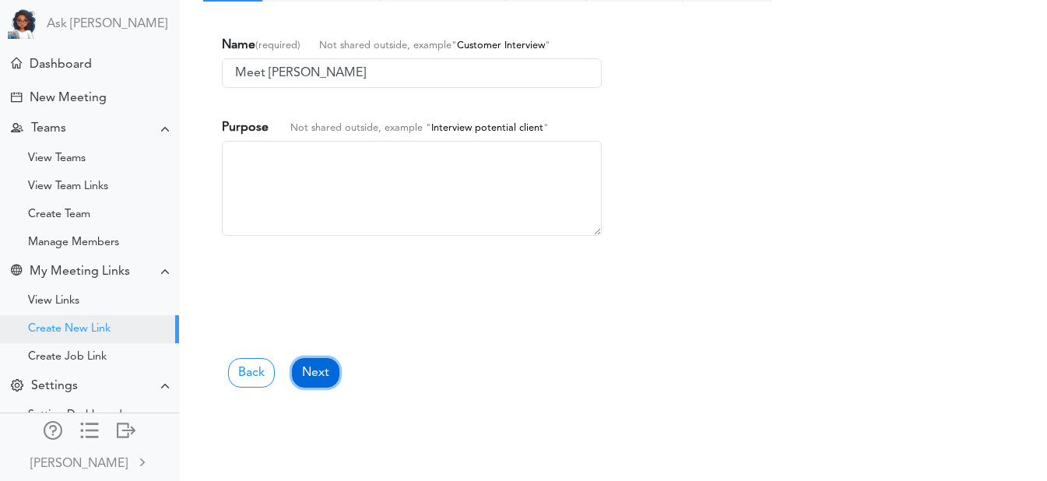
click at [318, 368] on link "Next" at bounding box center [315, 373] width 47 height 30
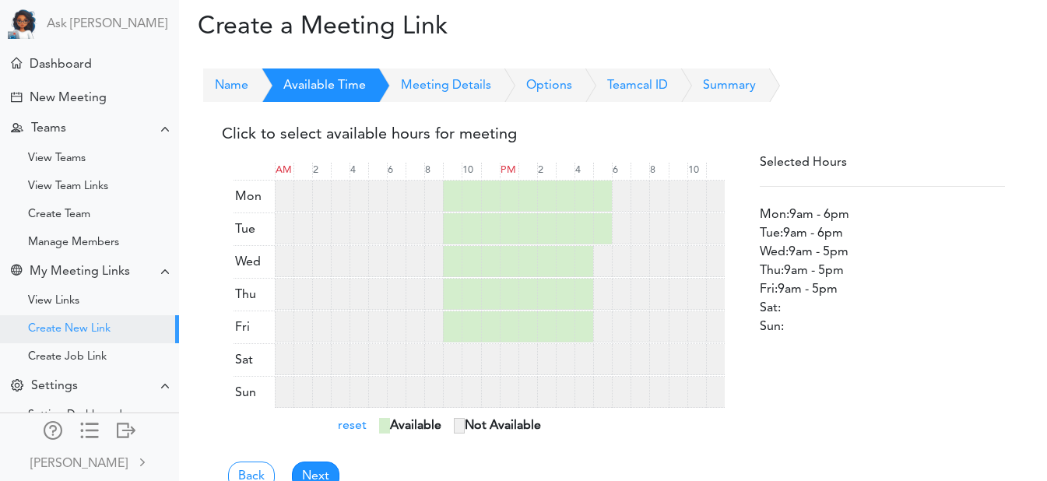
scroll to position [41, 0]
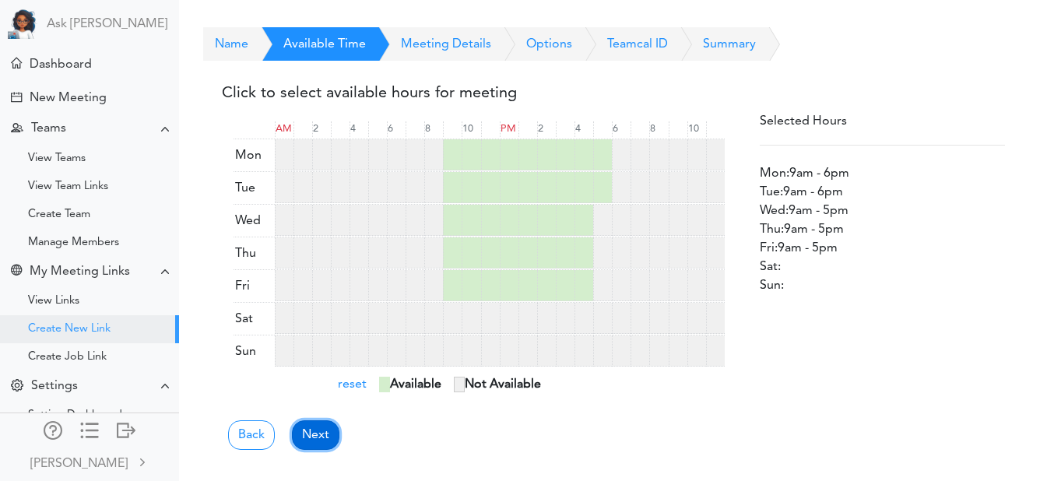
click at [311, 431] on link "Next" at bounding box center [315, 435] width 47 height 30
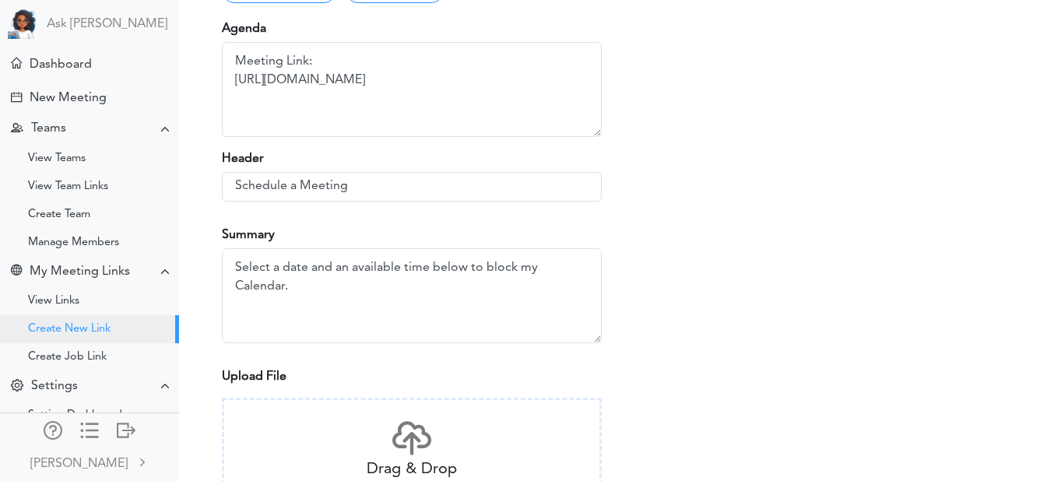
scroll to position [525, 0]
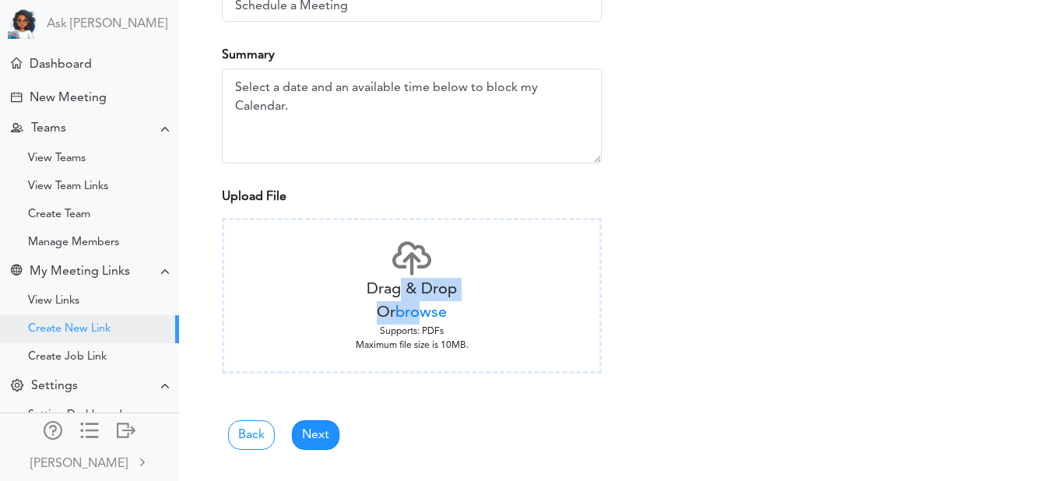
drag, startPoint x: 403, startPoint y: 296, endPoint x: 420, endPoint y: 310, distance: 22.1
click at [420, 310] on div "Drag & Drop Or browse Supports: PDFs Maximum file size is 10MB." at bounding box center [412, 296] width 380 height 156
click at [420, 310] on span "browse" at bounding box center [420, 313] width 51 height 16
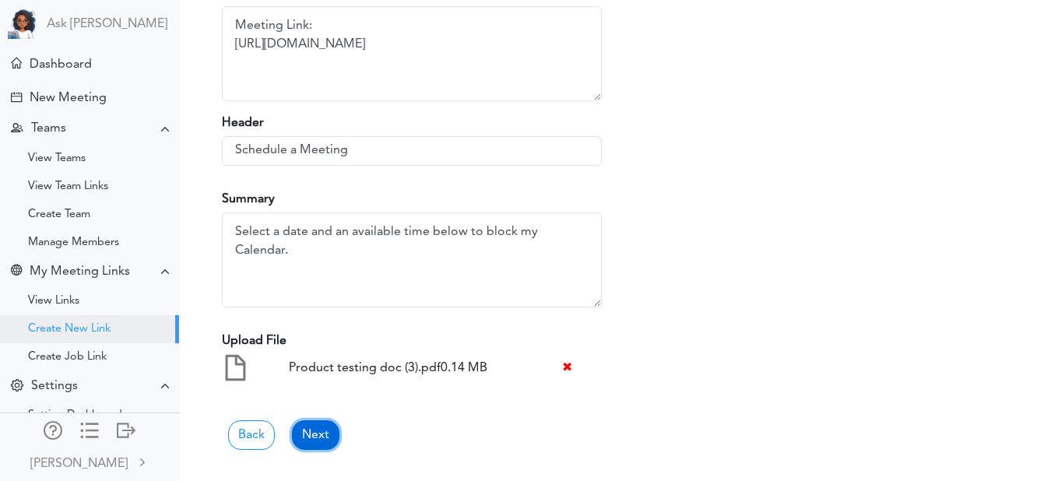
click at [314, 441] on link "Next" at bounding box center [315, 435] width 47 height 30
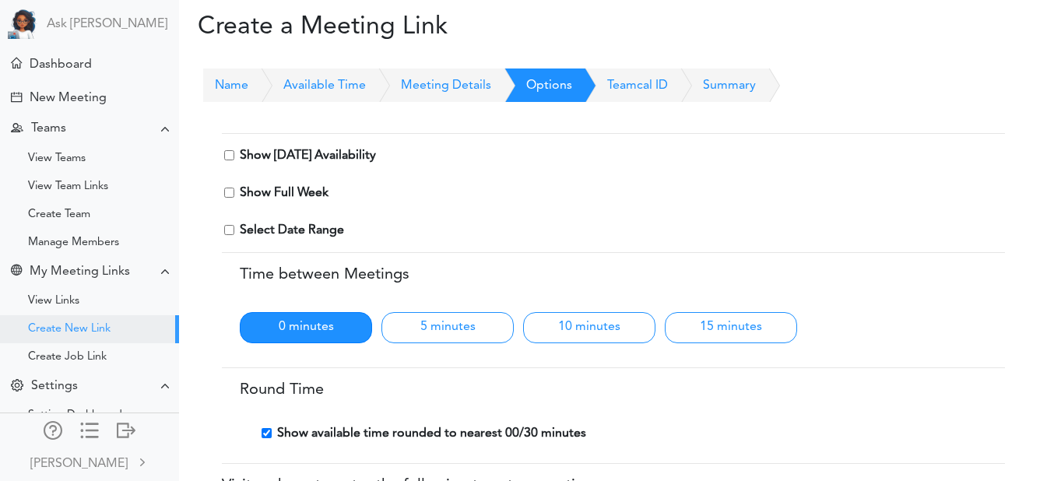
click at [229, 157] on input "checkbox" at bounding box center [229, 155] width 10 height 10
checkbox input "true"
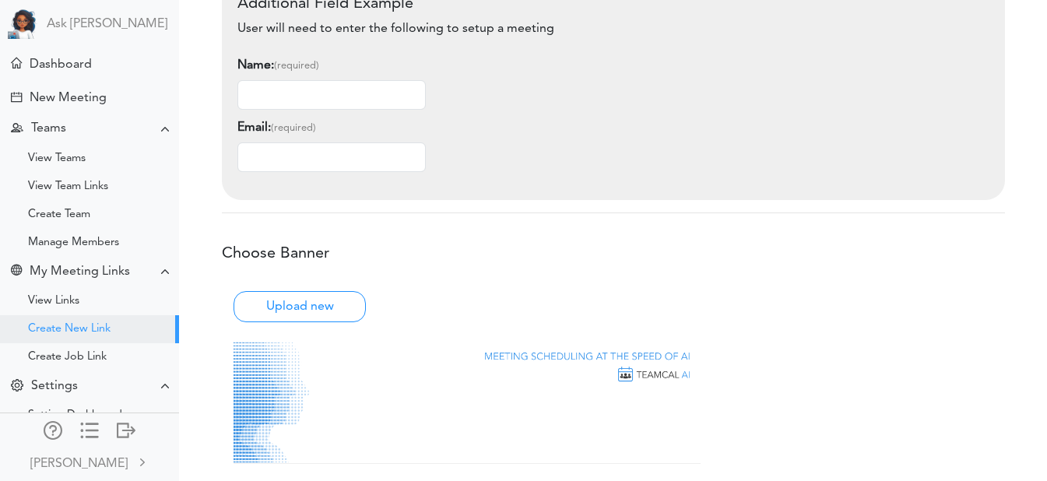
scroll to position [838, 0]
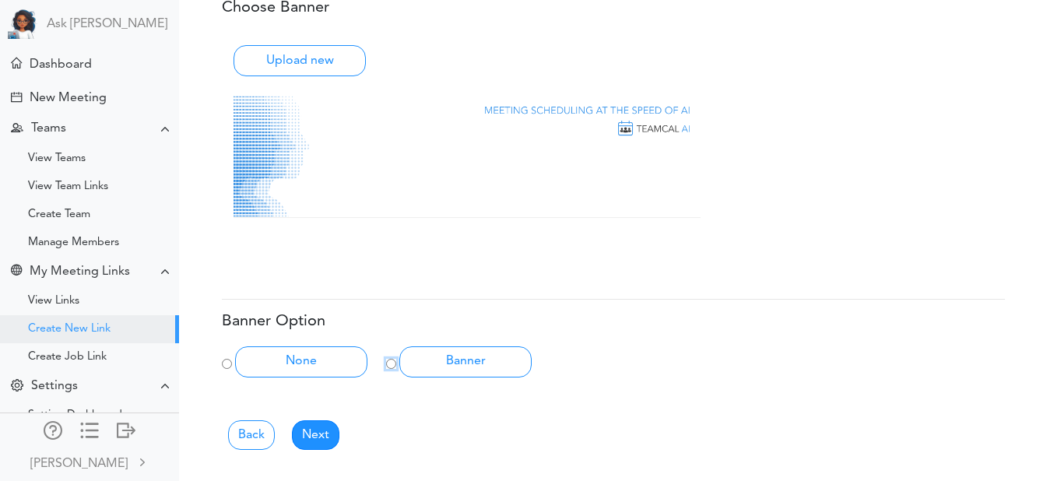
click at [393, 360] on input "Banner" at bounding box center [391, 364] width 10 height 10
radio input "true"
click at [326, 433] on link "Next" at bounding box center [315, 435] width 47 height 30
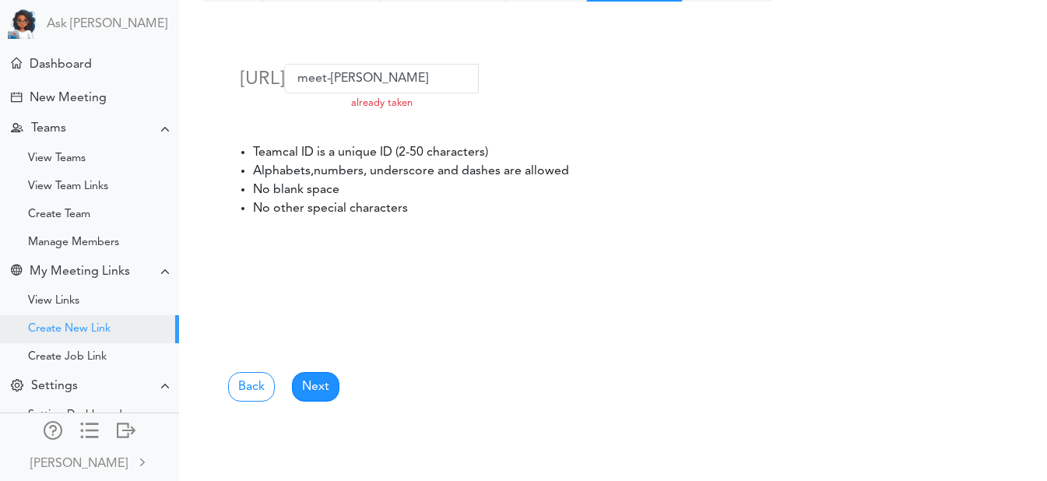
scroll to position [0, 0]
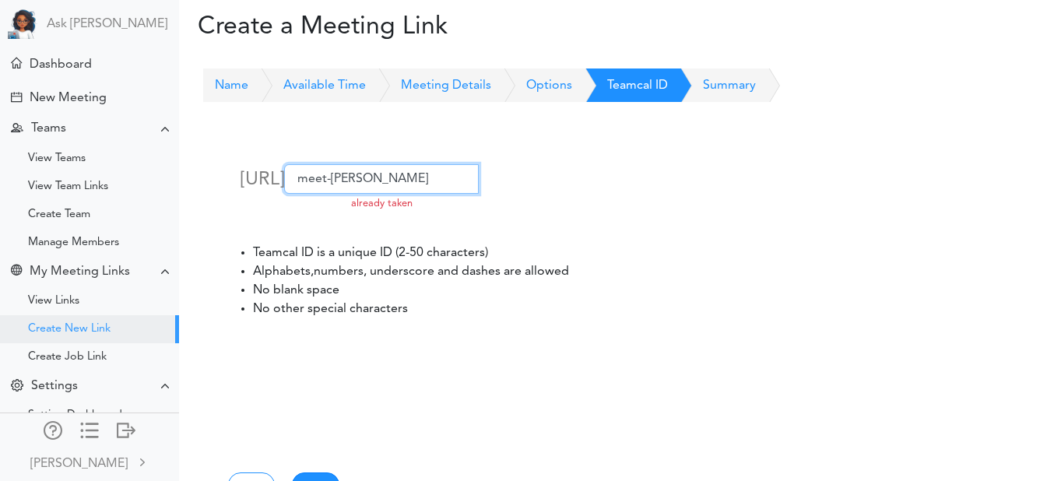
drag, startPoint x: 341, startPoint y: 244, endPoint x: 246, endPoint y: 233, distance: 95.7
click at [284, 194] on input "meet-vidya" at bounding box center [381, 179] width 195 height 30
type input "m"
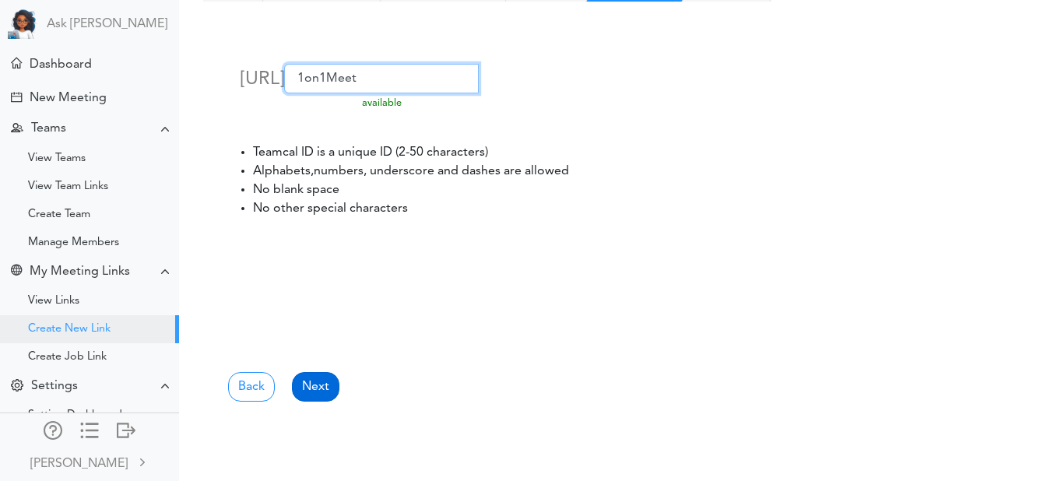
type input "1on1Meet"
click at [318, 382] on link "Next" at bounding box center [315, 387] width 47 height 30
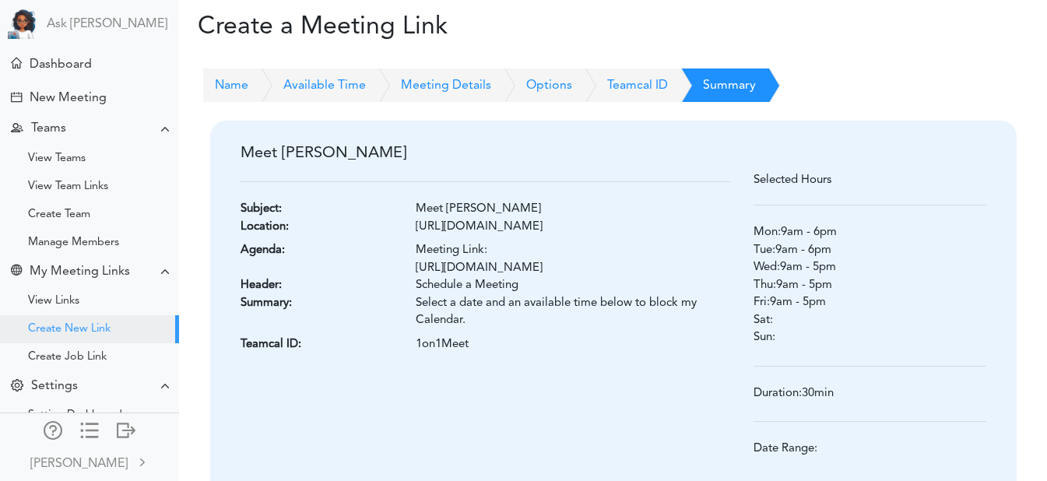
scroll to position [174, 0]
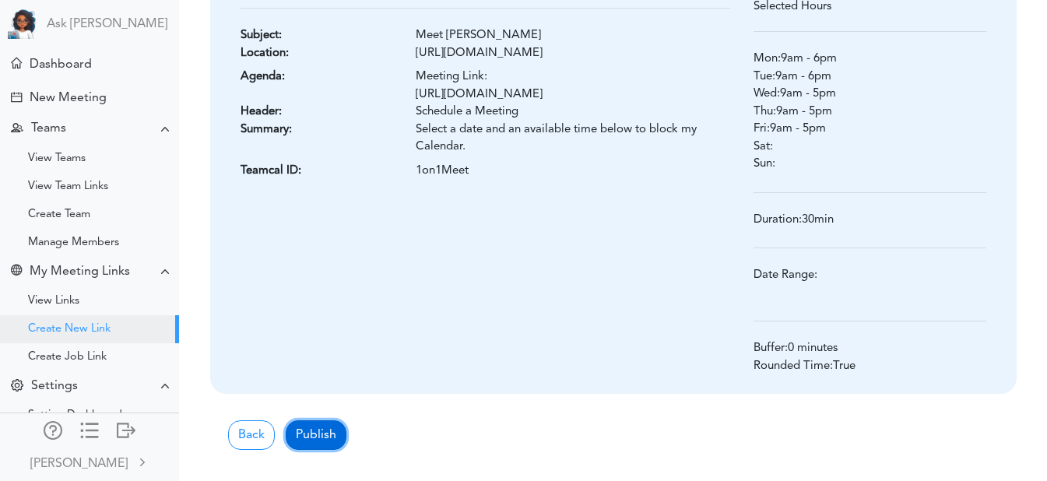
click at [313, 440] on button "Publish" at bounding box center [316, 435] width 61 height 30
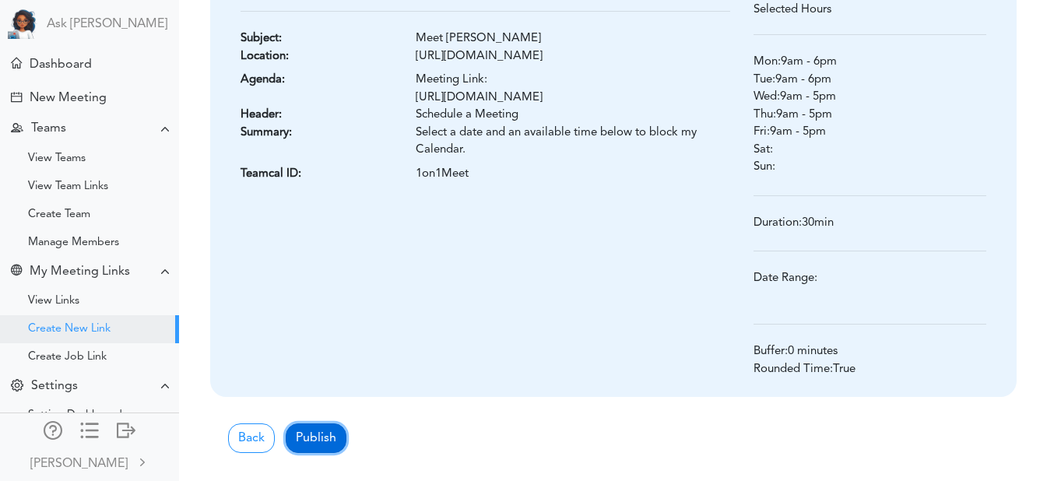
scroll to position [177, 0]
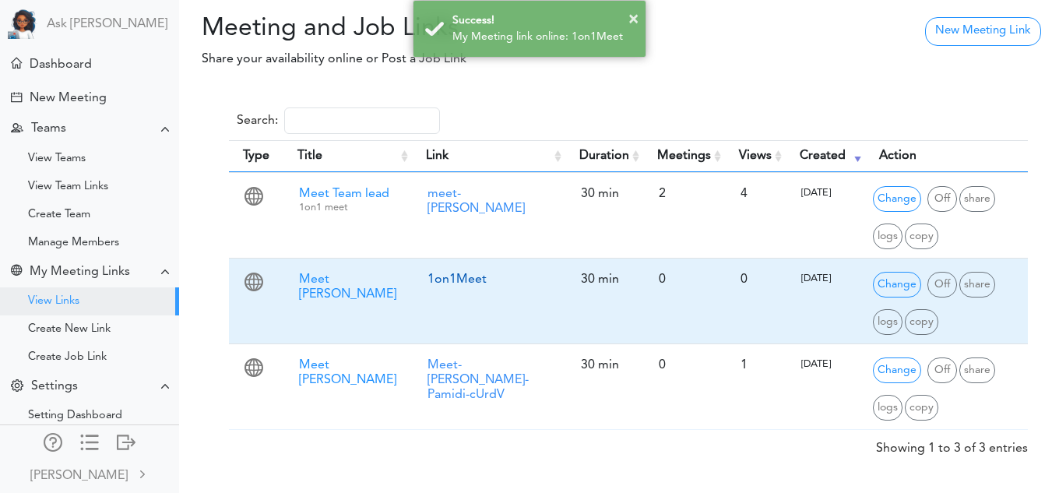
click at [446, 281] on link "1on1Meet" at bounding box center [456, 279] width 59 height 12
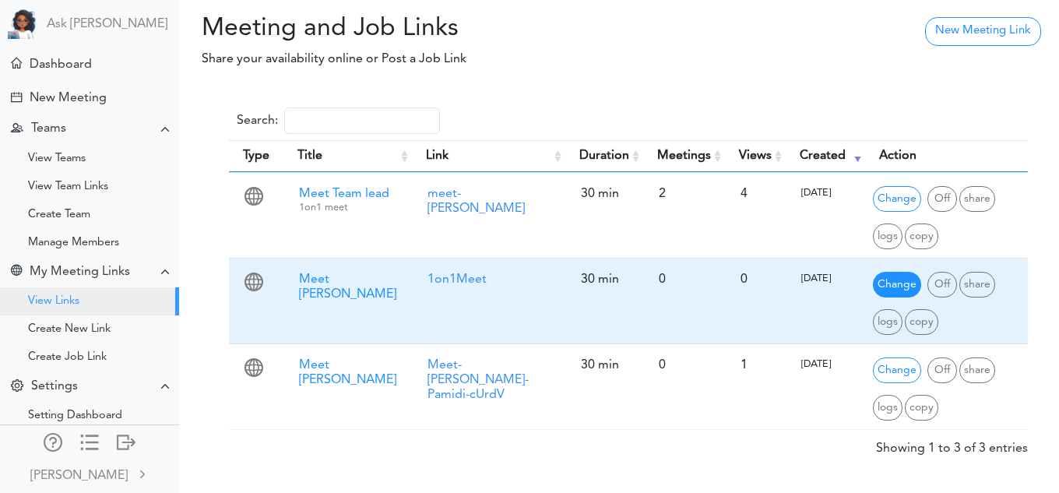
click at [882, 289] on span "Change" at bounding box center [897, 285] width 48 height 26
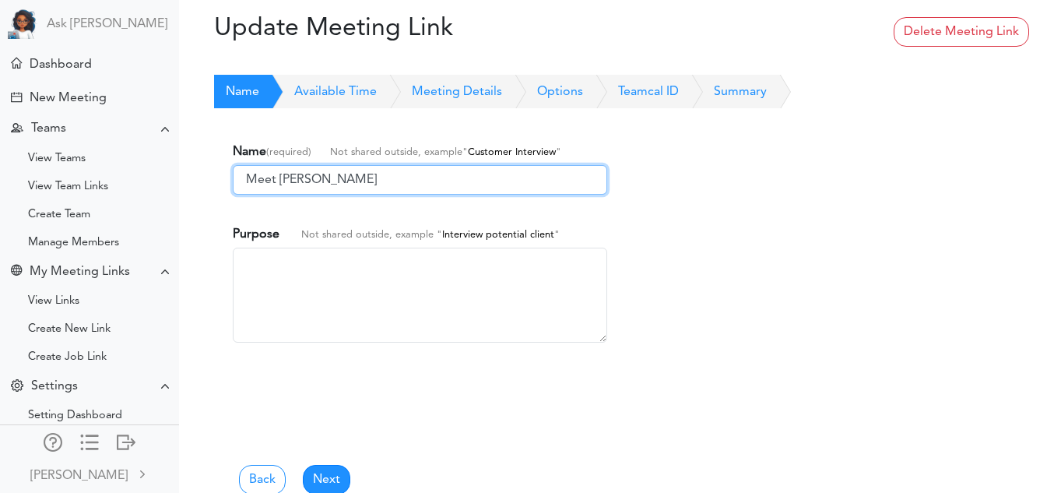
scroll to position [95, 0]
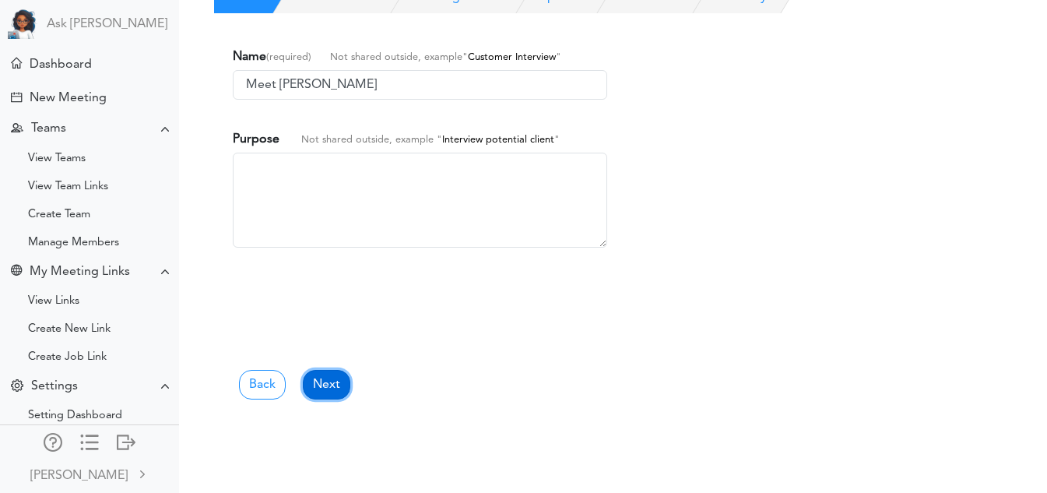
click at [320, 392] on link "Next" at bounding box center [326, 385] width 47 height 30
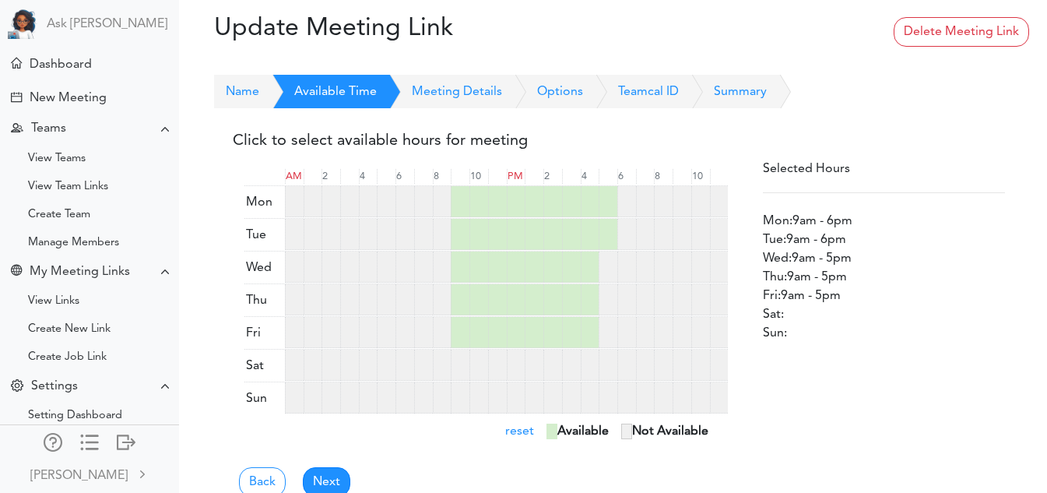
scroll to position [35, 0]
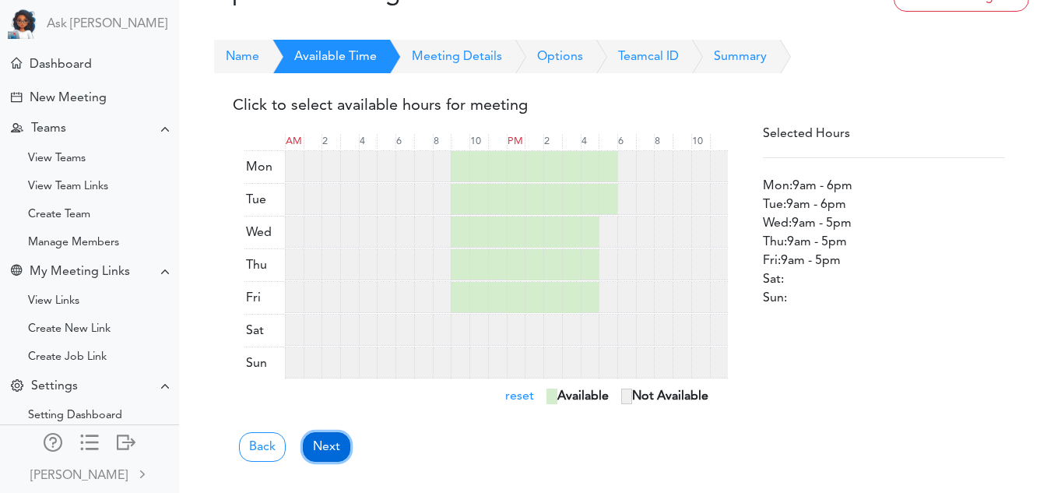
click at [343, 452] on link "Next" at bounding box center [326, 447] width 47 height 30
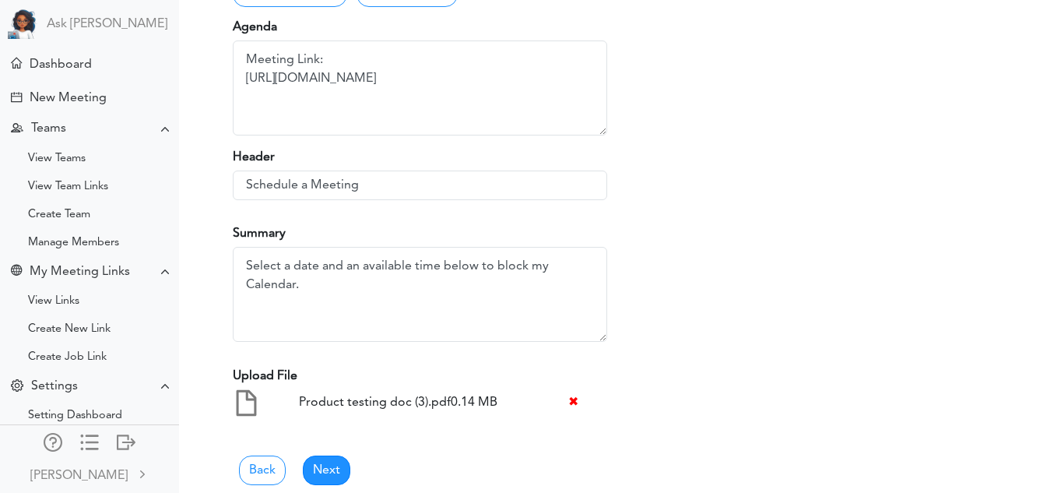
scroll to position [325, 0]
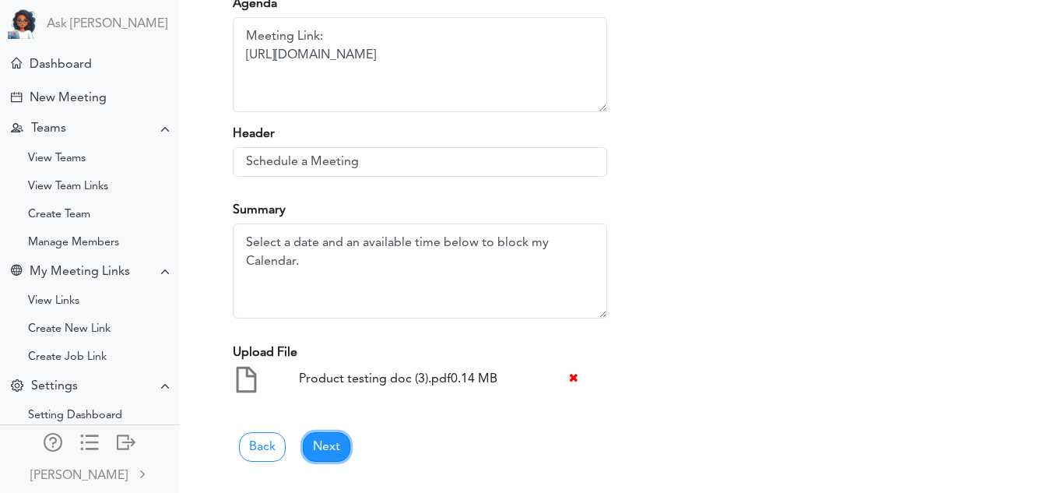
click at [343, 452] on link "Next" at bounding box center [326, 447] width 47 height 30
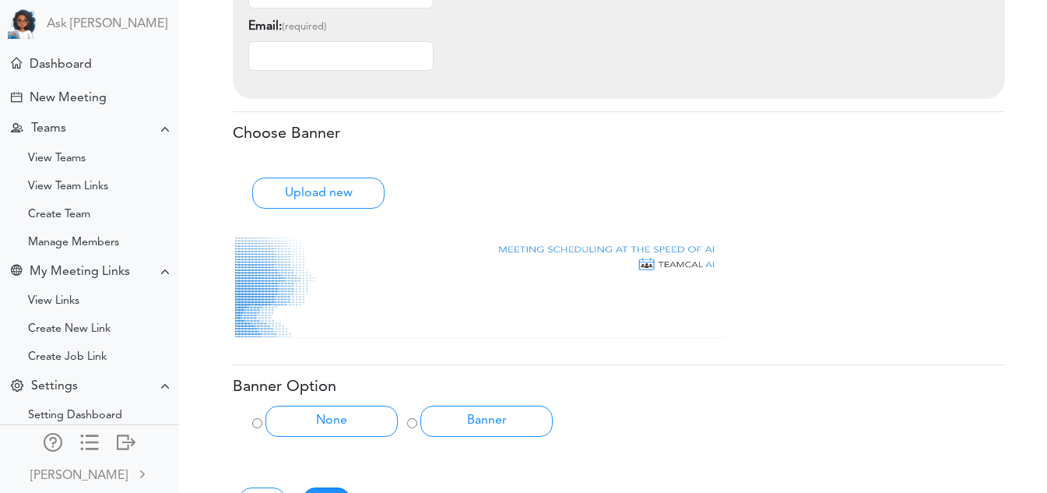
scroll to position [729, 0]
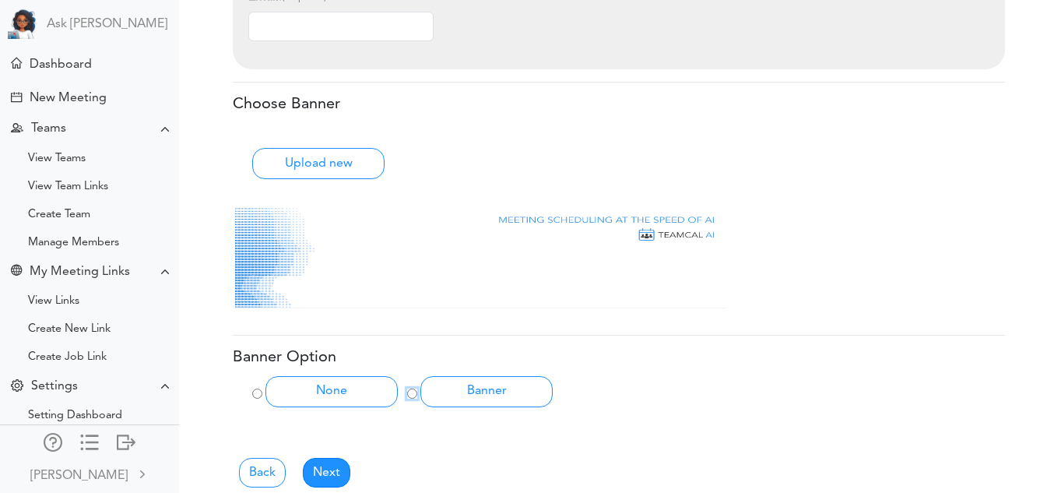
click at [416, 389] on input "Banner" at bounding box center [412, 393] width 10 height 10
radio input "true"
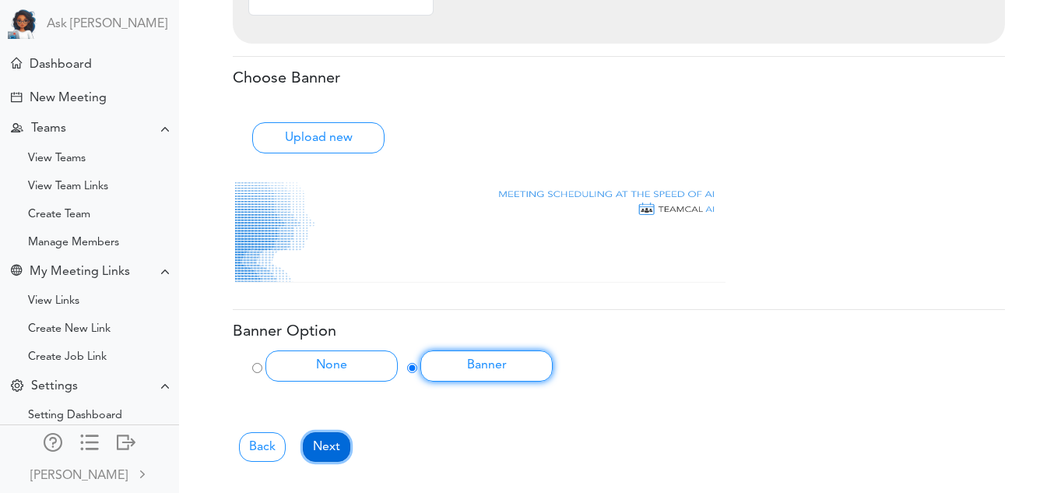
click at [329, 453] on link "Next" at bounding box center [326, 447] width 47 height 30
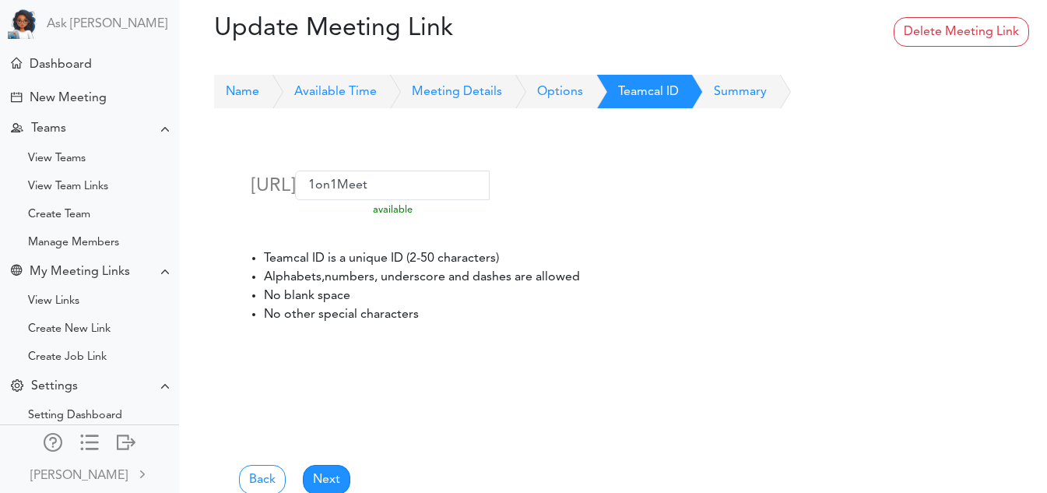
scroll to position [95, 0]
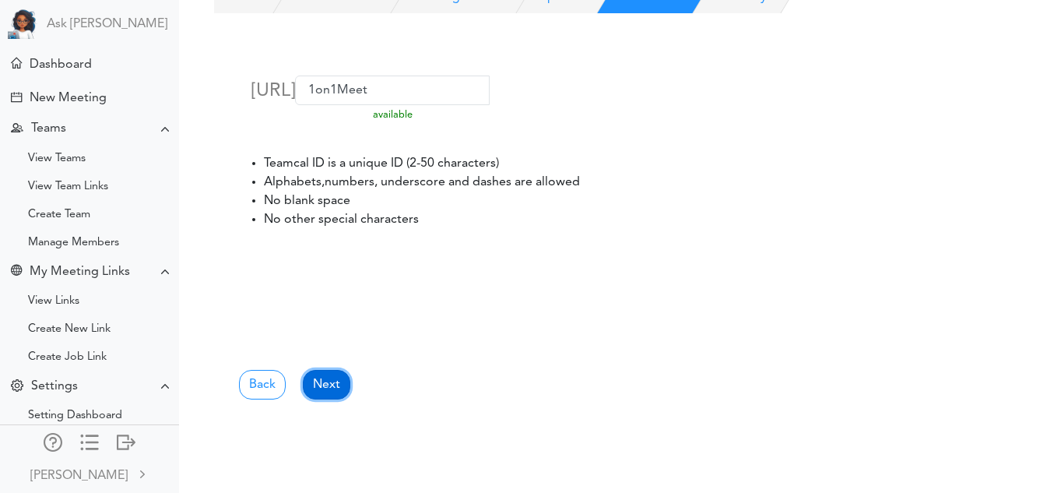
click at [324, 390] on link "Next" at bounding box center [326, 385] width 47 height 30
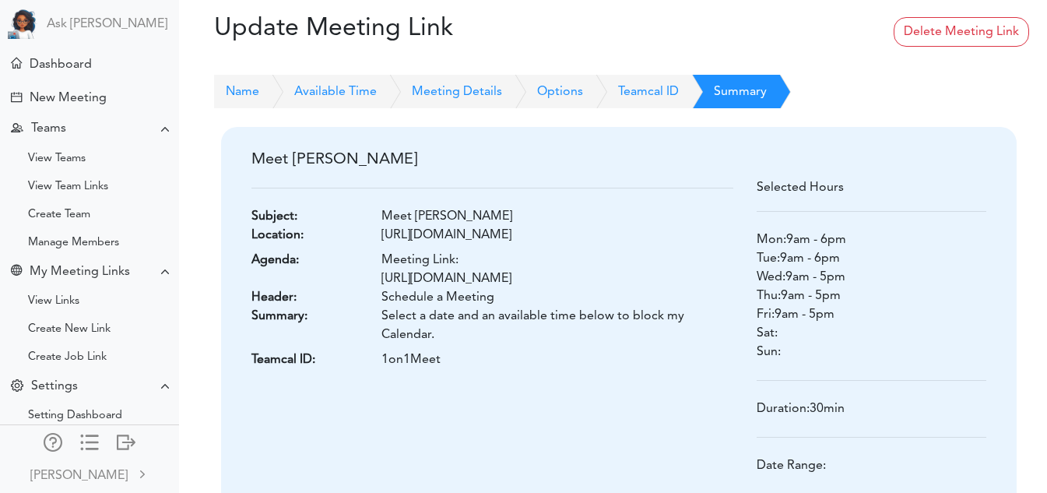
scroll to position [182, 0]
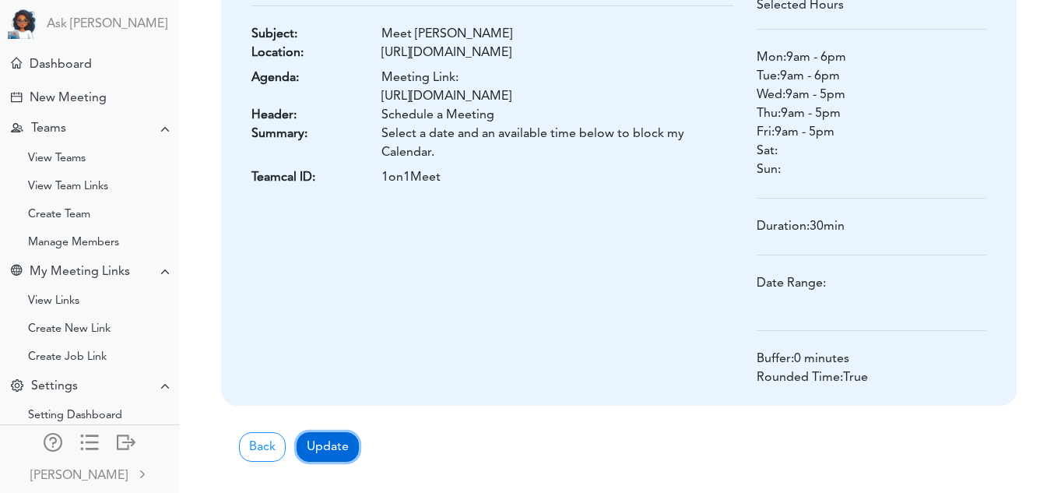
click at [330, 438] on button "Update" at bounding box center [328, 447] width 62 height 30
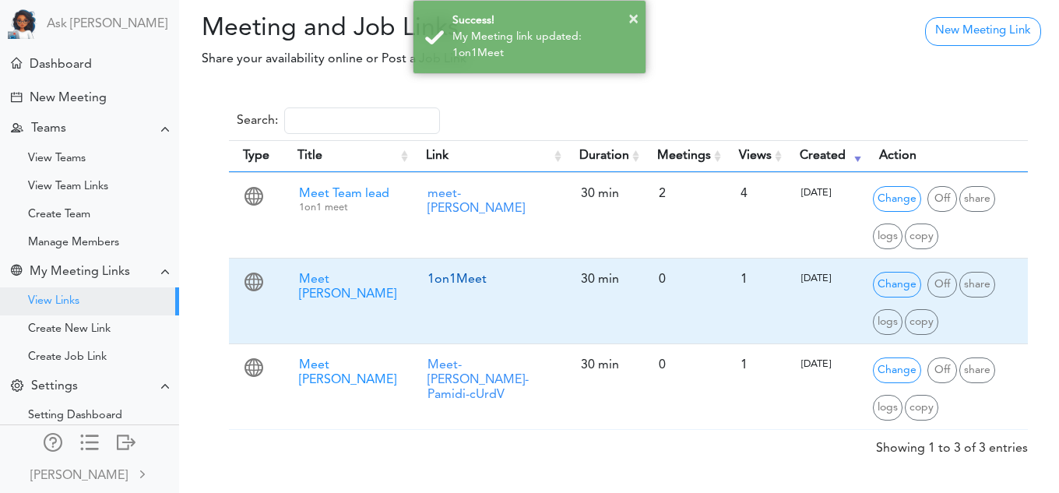
click at [453, 285] on link "1on1Meet" at bounding box center [456, 279] width 59 height 12
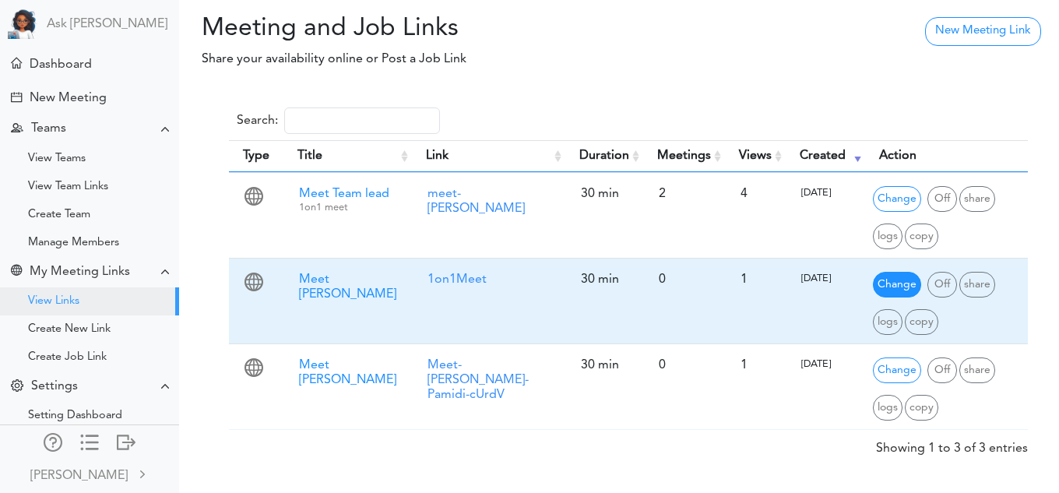
click at [883, 283] on span "Change" at bounding box center [897, 285] width 48 height 26
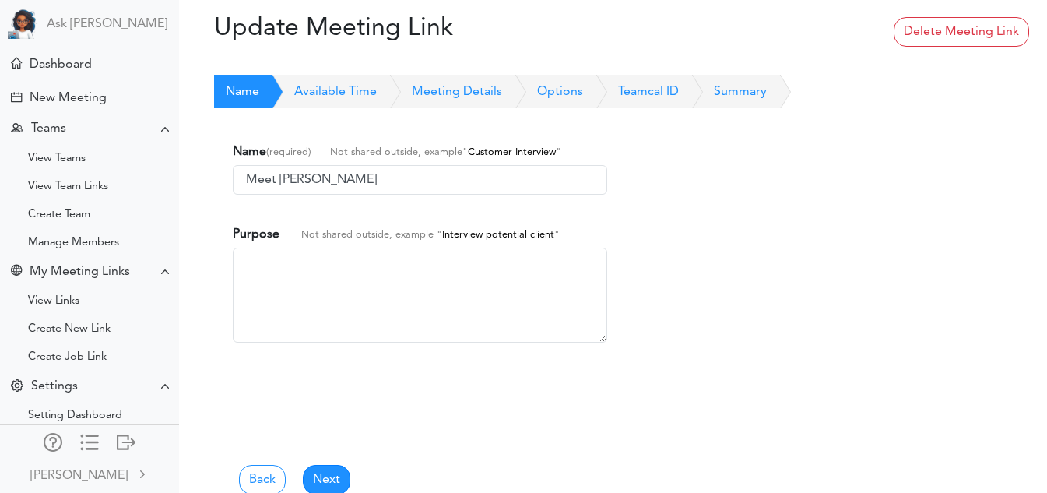
scroll to position [95, 0]
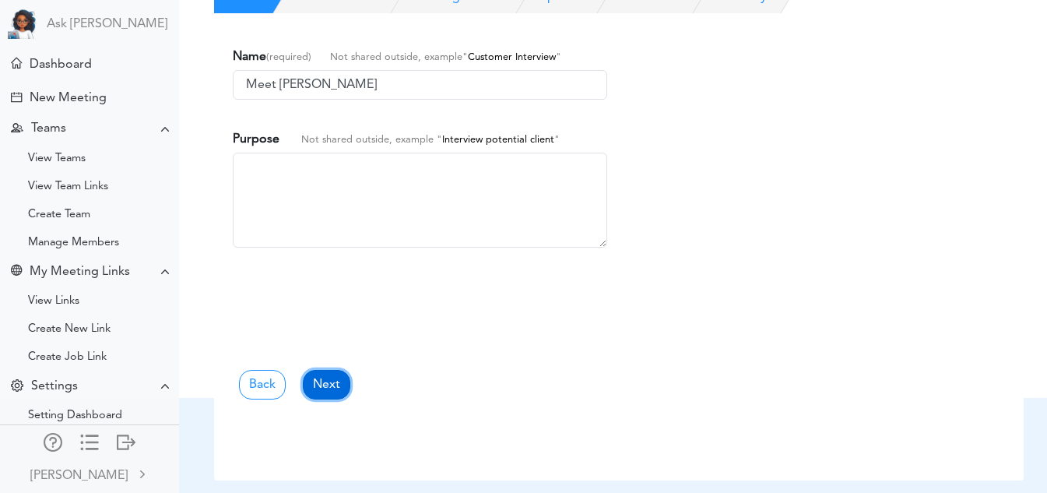
click at [328, 390] on link "Next" at bounding box center [326, 385] width 47 height 30
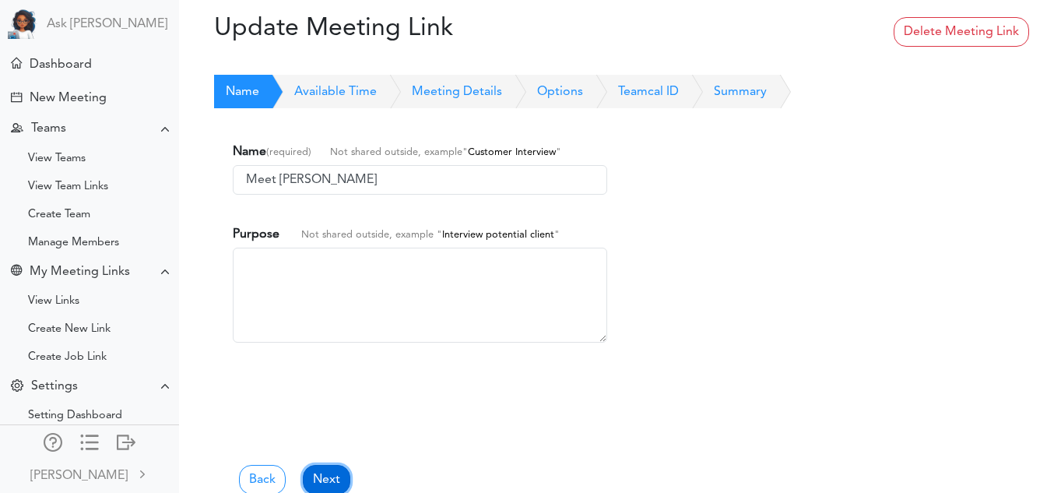
click at [321, 480] on link "Next" at bounding box center [326, 480] width 47 height 30
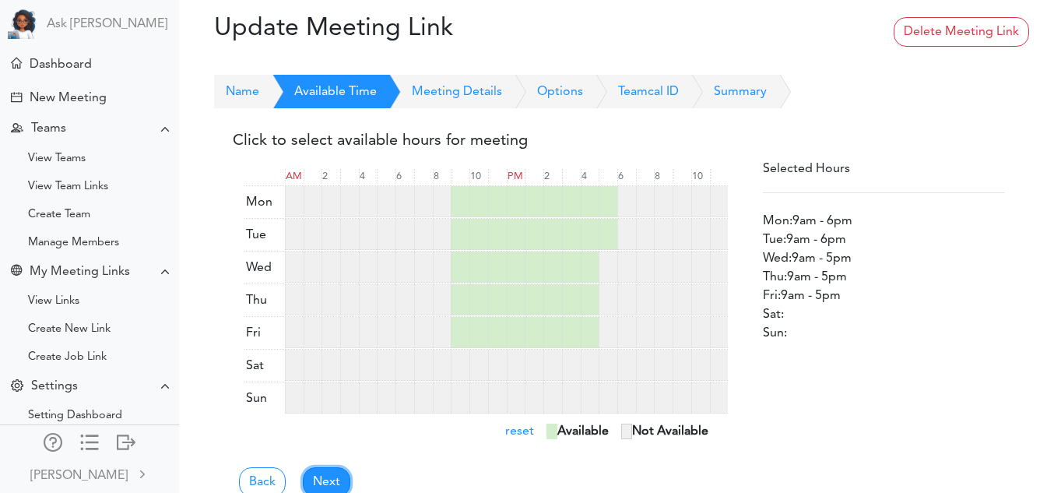
click at [321, 480] on link "Next" at bounding box center [326, 482] width 47 height 30
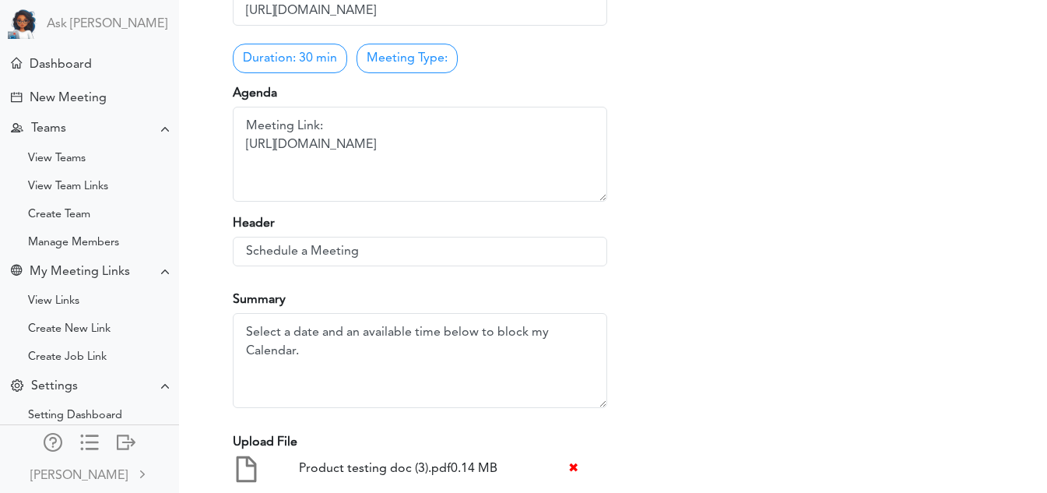
scroll to position [325, 0]
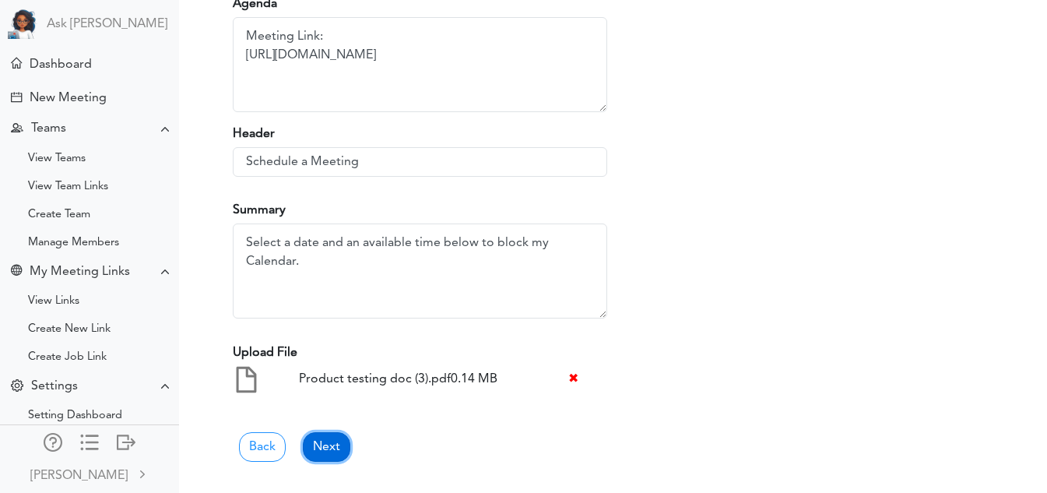
click at [328, 444] on link "Next" at bounding box center [326, 447] width 47 height 30
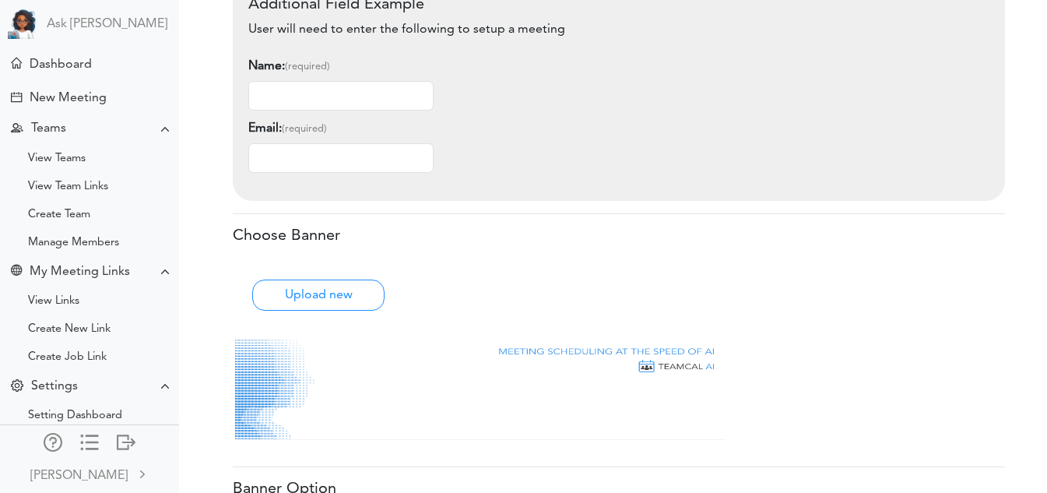
scroll to position [755, 0]
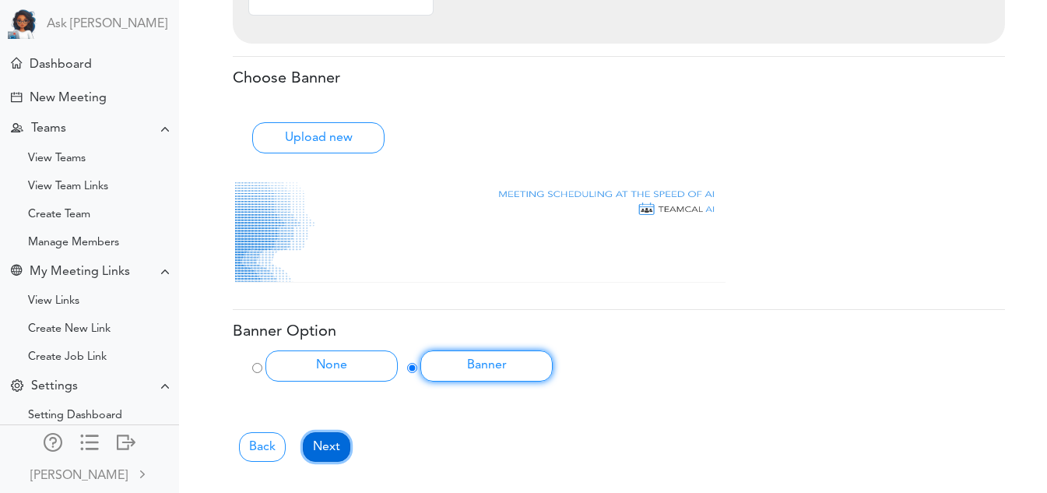
click at [325, 461] on link "Next" at bounding box center [326, 447] width 47 height 30
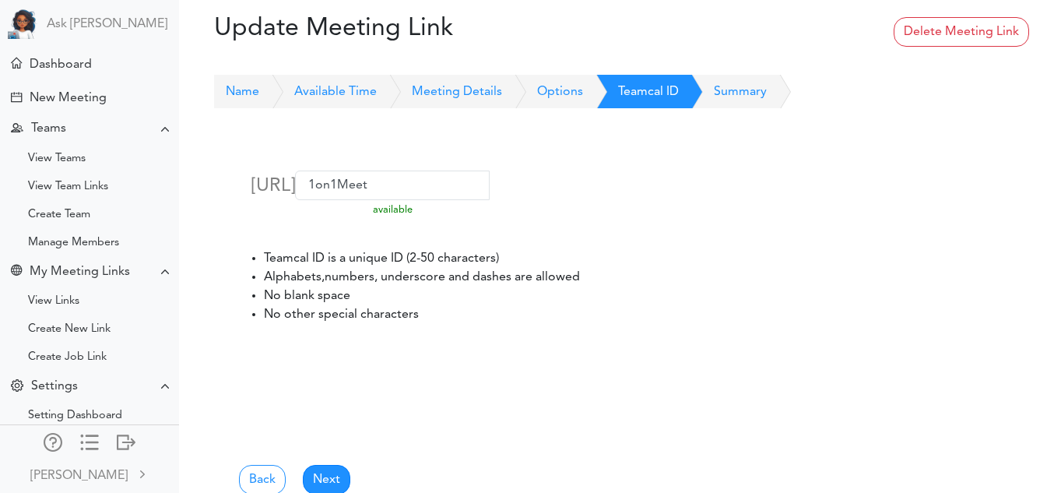
scroll to position [95, 0]
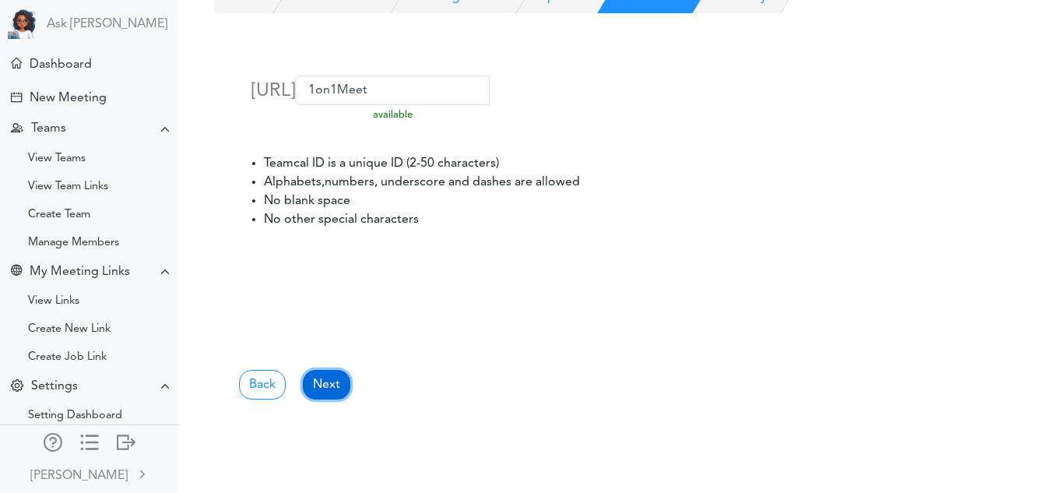
click at [321, 376] on link "Next" at bounding box center [326, 385] width 47 height 30
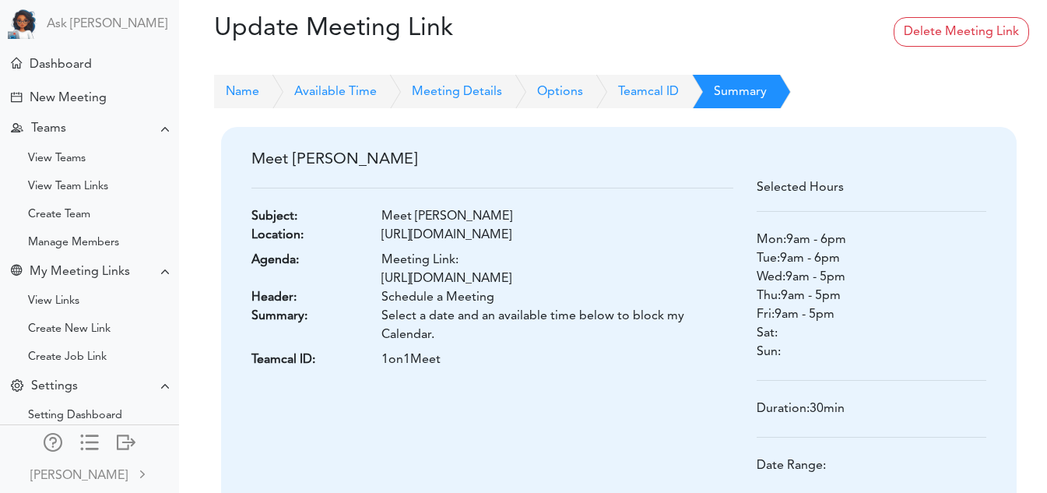
scroll to position [182, 0]
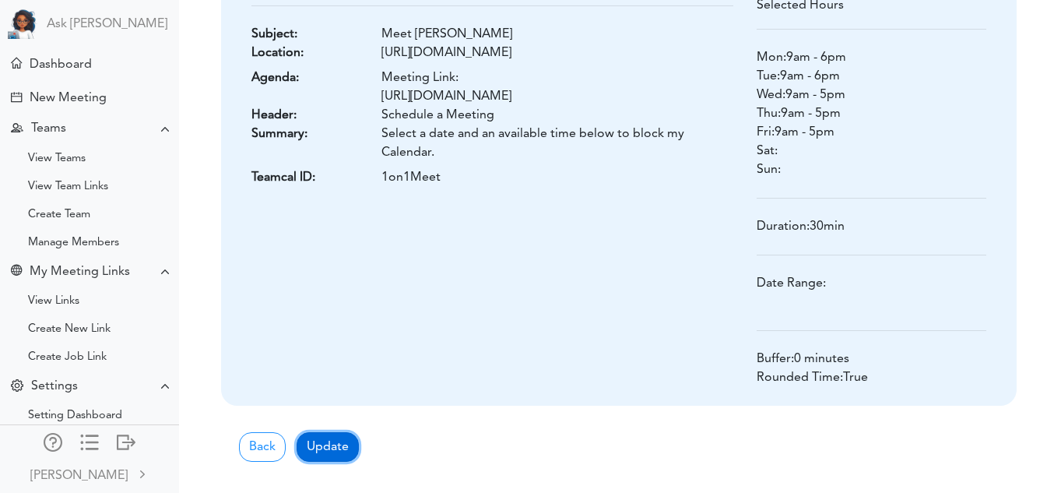
click at [326, 449] on button "Update" at bounding box center [328, 447] width 62 height 30
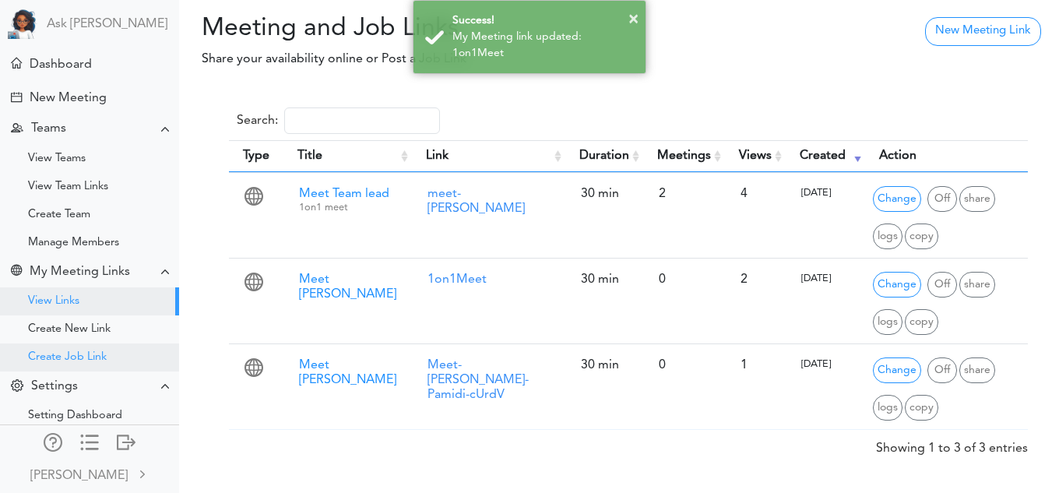
click at [104, 353] on div "Create Job Link" at bounding box center [67, 357] width 79 height 8
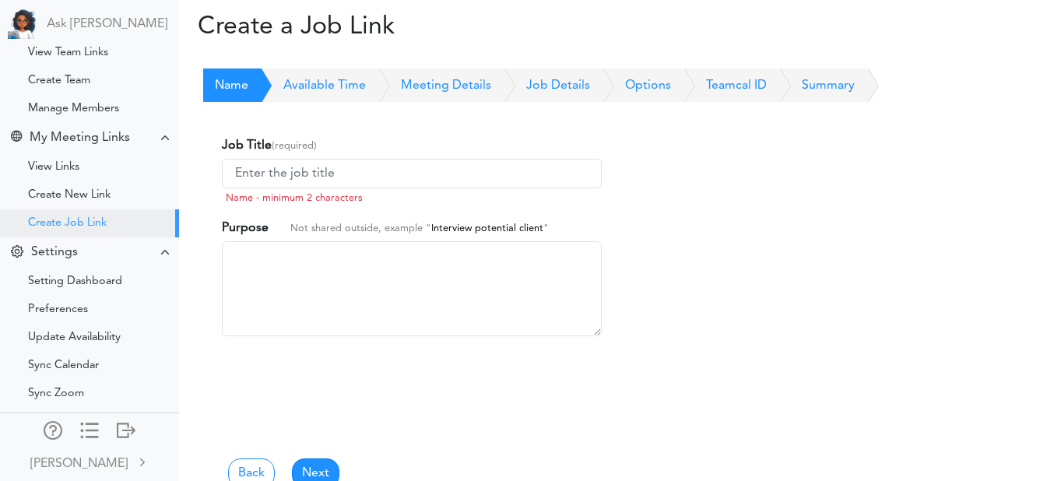
scroll to position [156, 0]
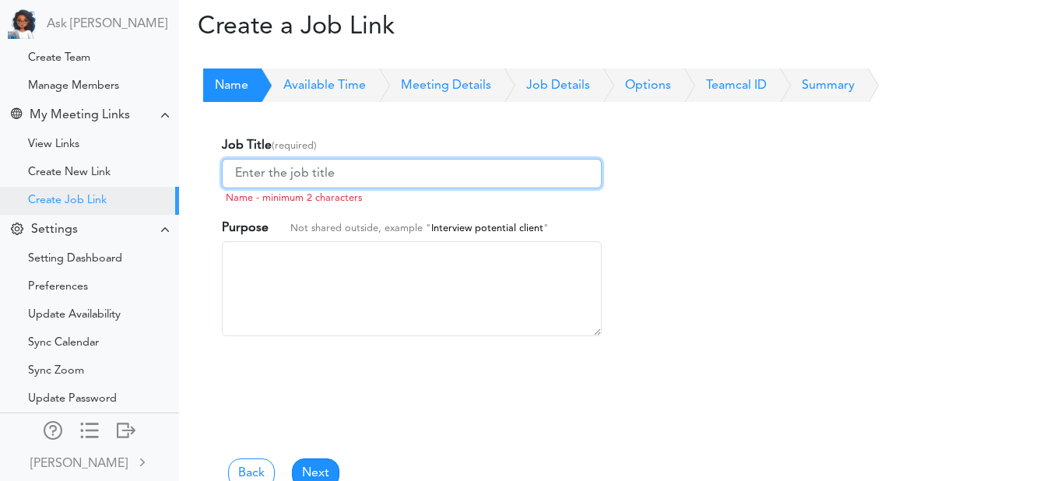
click at [385, 171] on input at bounding box center [412, 174] width 380 height 30
type input "QA"
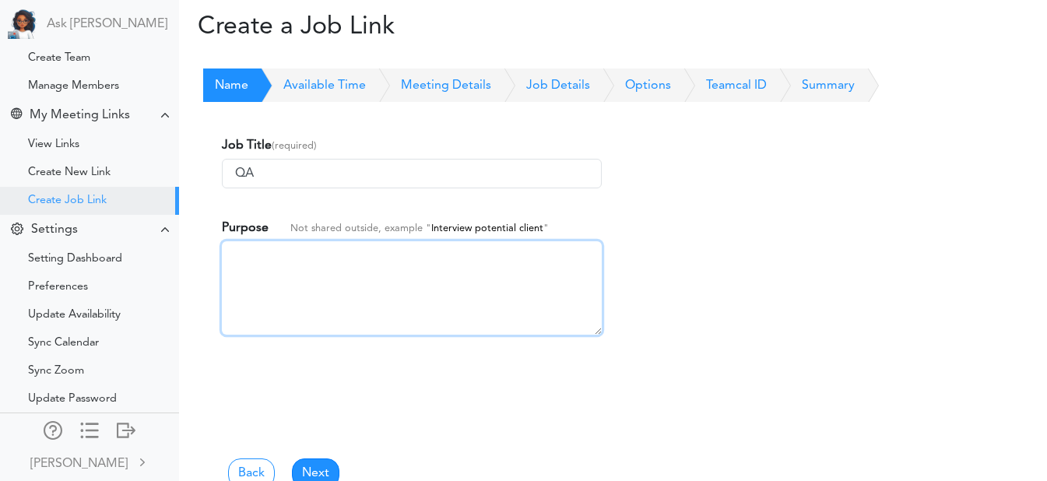
click at [326, 293] on textarea at bounding box center [412, 287] width 380 height 93
click at [309, 467] on link "Next" at bounding box center [315, 473] width 47 height 30
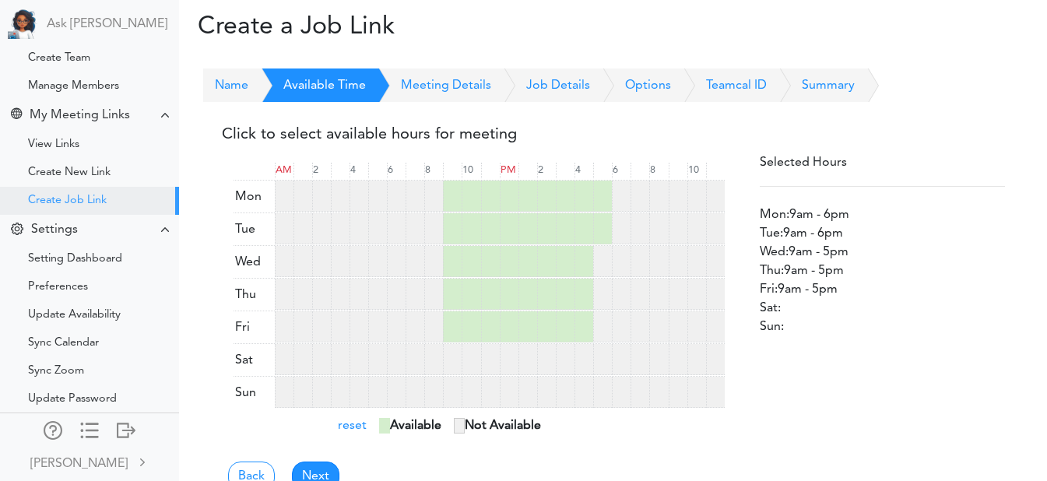
click at [622, 200] on div at bounding box center [621, 196] width 19 height 31
click at [321, 469] on link "Next" at bounding box center [315, 477] width 47 height 30
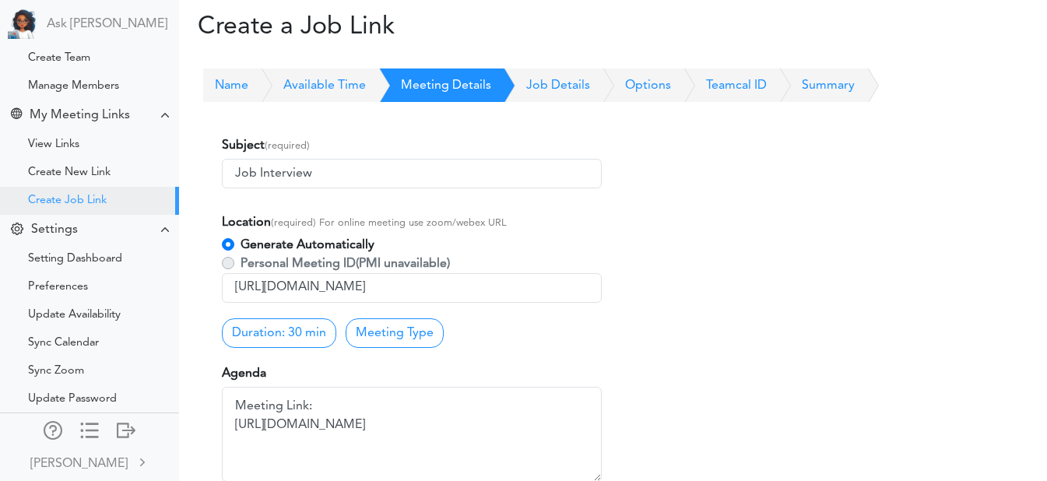
scroll to position [100, 0]
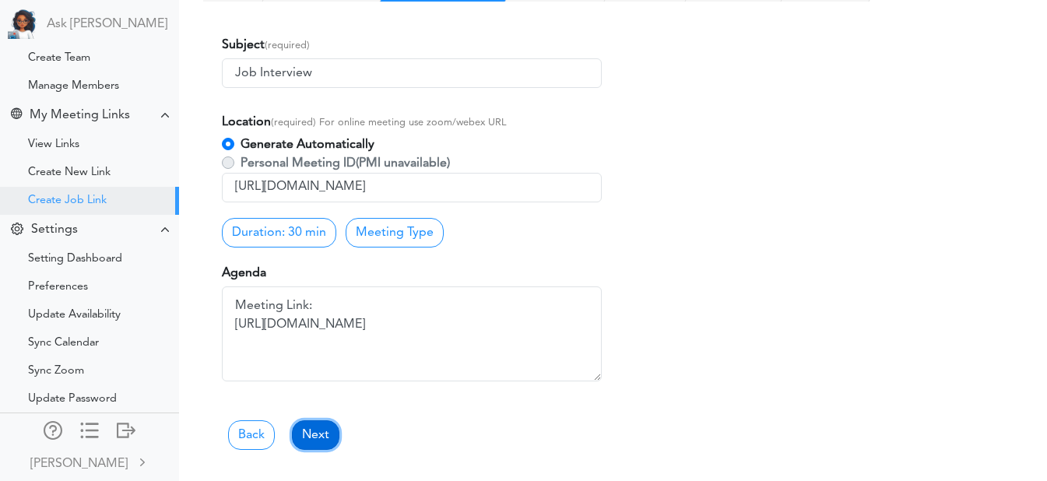
click at [306, 439] on link "Next" at bounding box center [315, 435] width 47 height 30
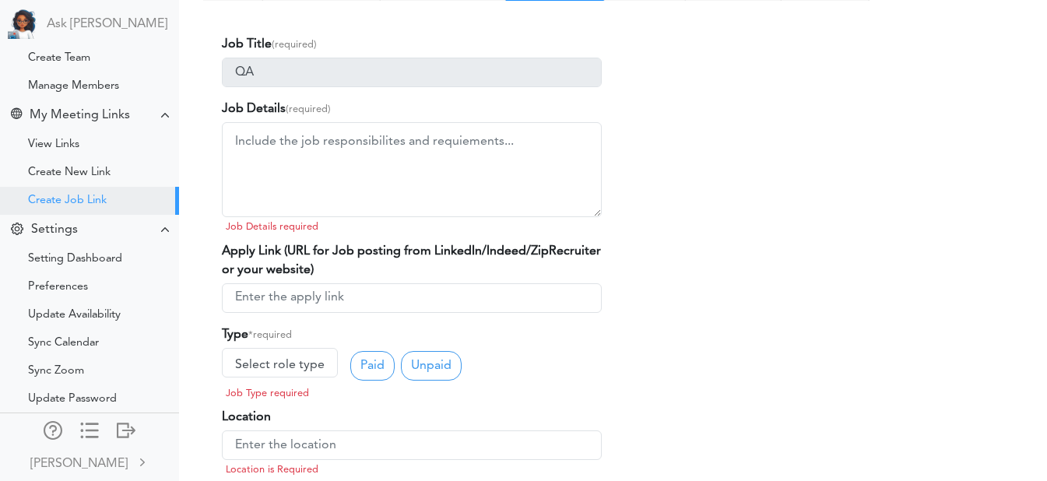
scroll to position [107, 0]
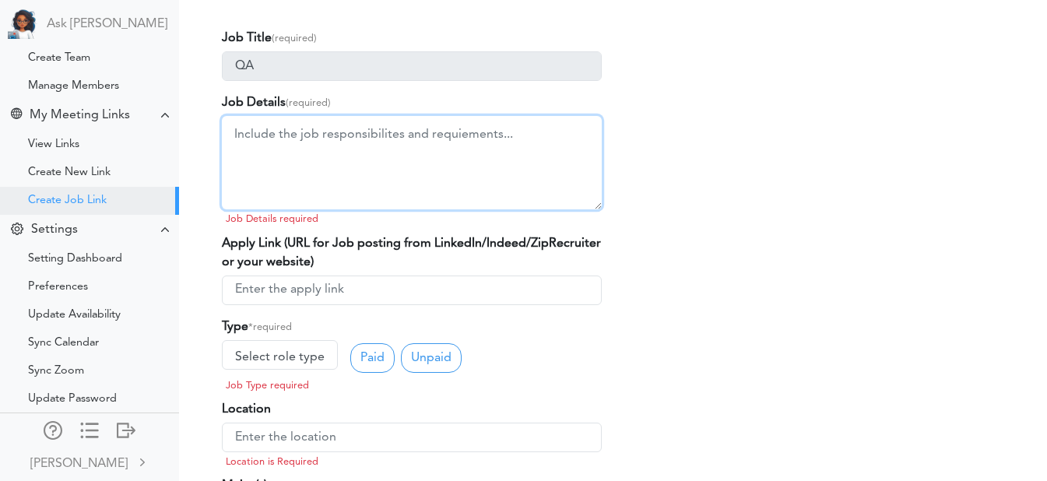
click at [268, 165] on textarea at bounding box center [412, 162] width 380 height 93
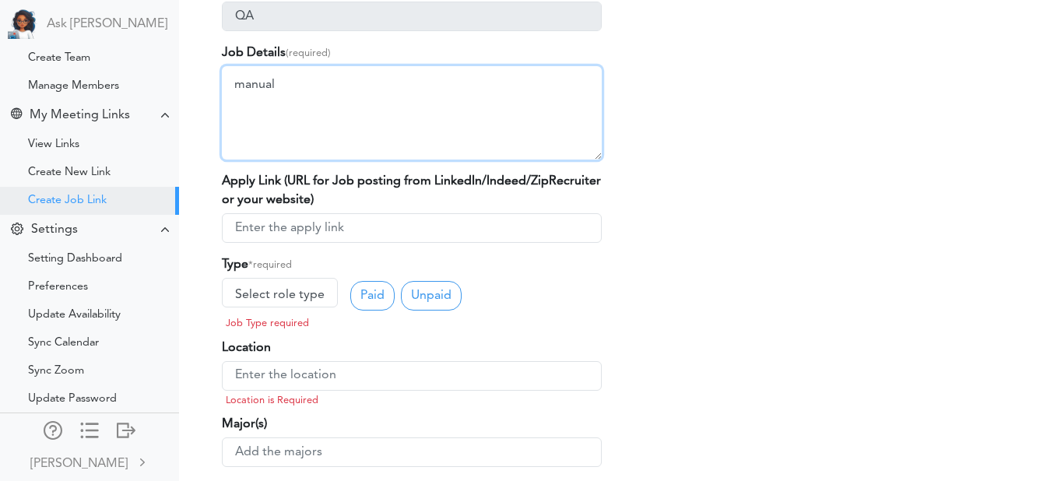
scroll to position [158, 0]
type textarea "manual"
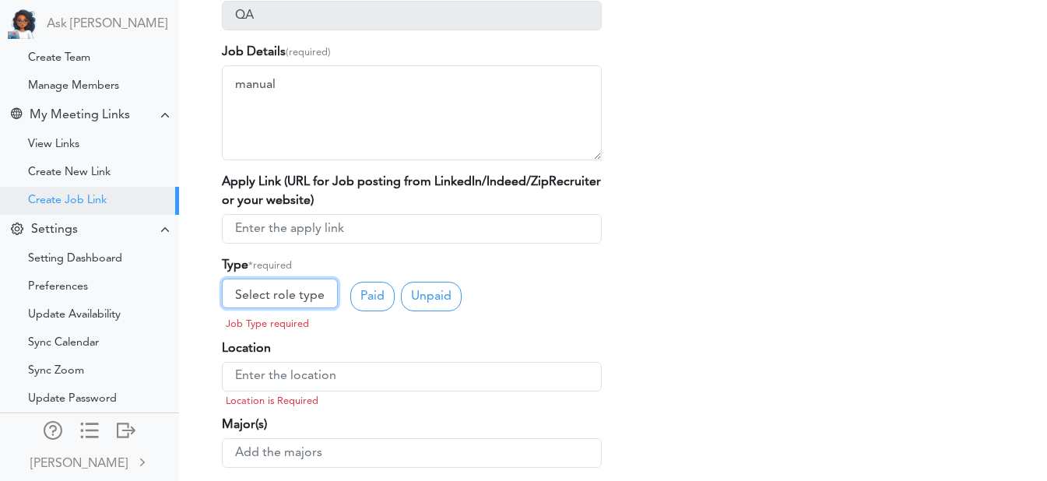
click at [276, 297] on link "Select role type" at bounding box center [280, 294] width 116 height 30
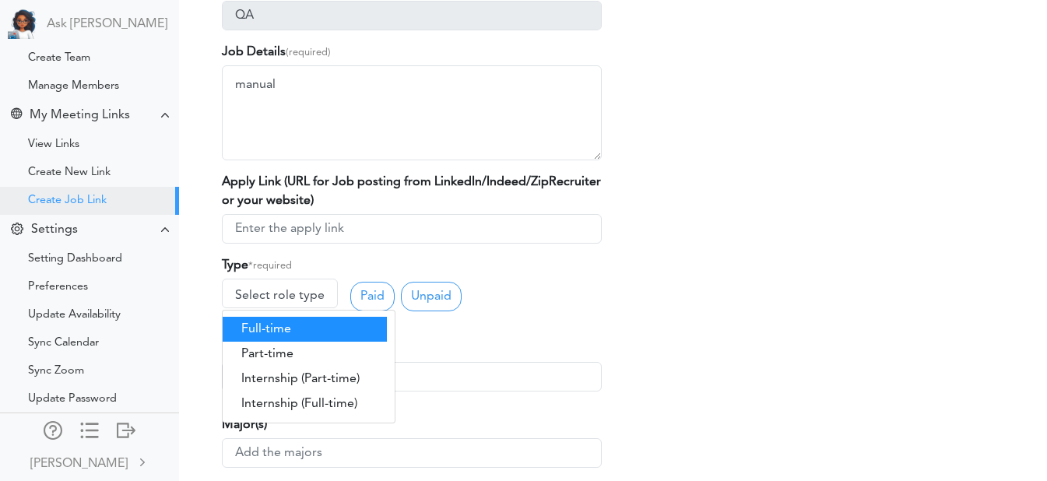
click at [287, 337] on link "Full-time" at bounding box center [305, 329] width 164 height 25
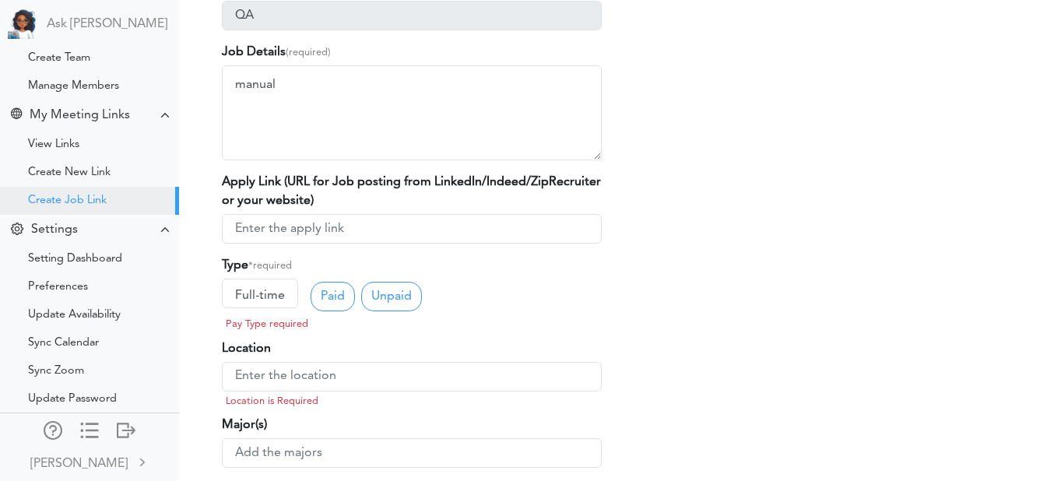
click at [325, 295] on link "Paid" at bounding box center [333, 297] width 44 height 30
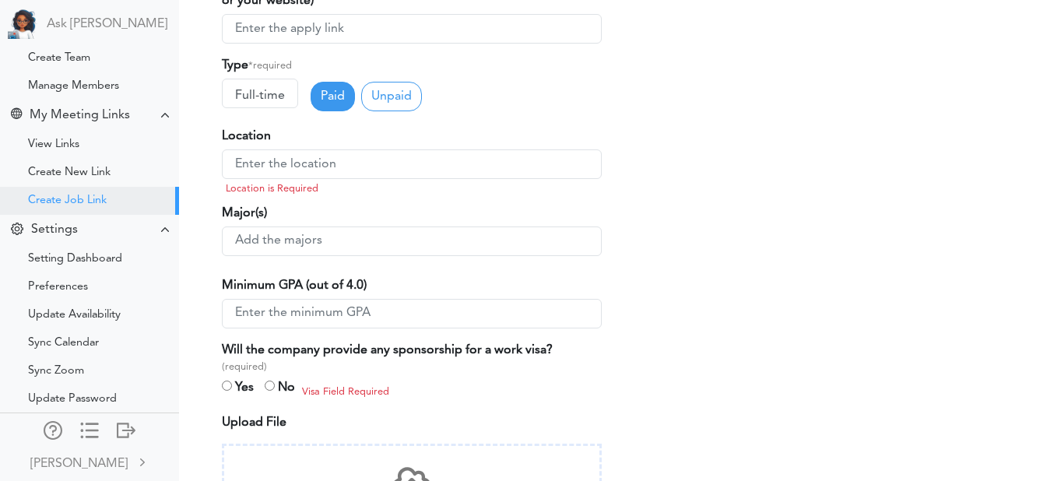
scroll to position [373, 0]
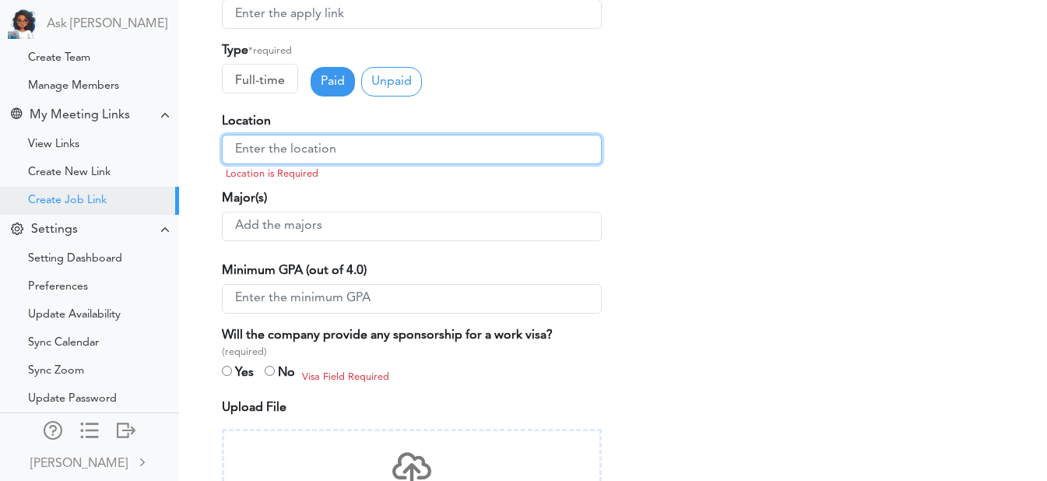
click at [298, 149] on input "text" at bounding box center [412, 150] width 380 height 30
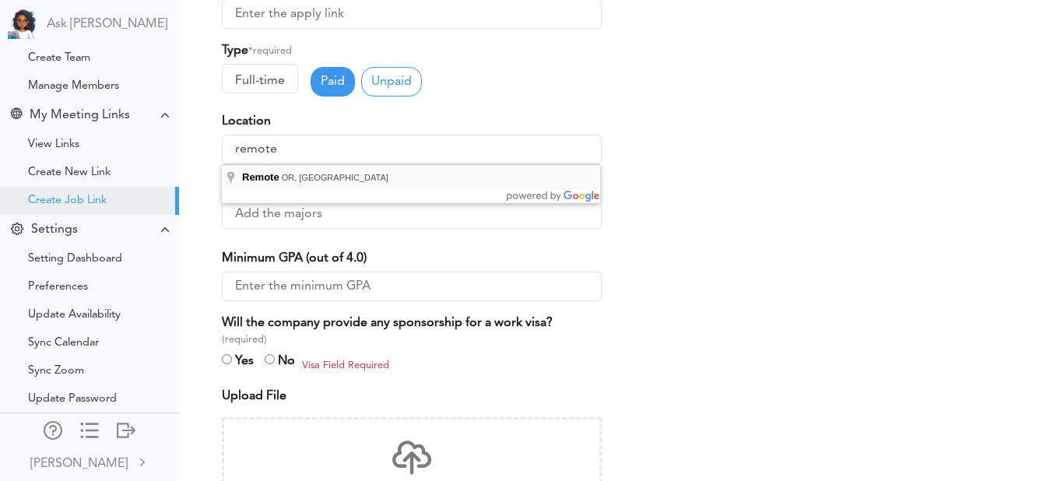
type input "Remote, OR, USA"
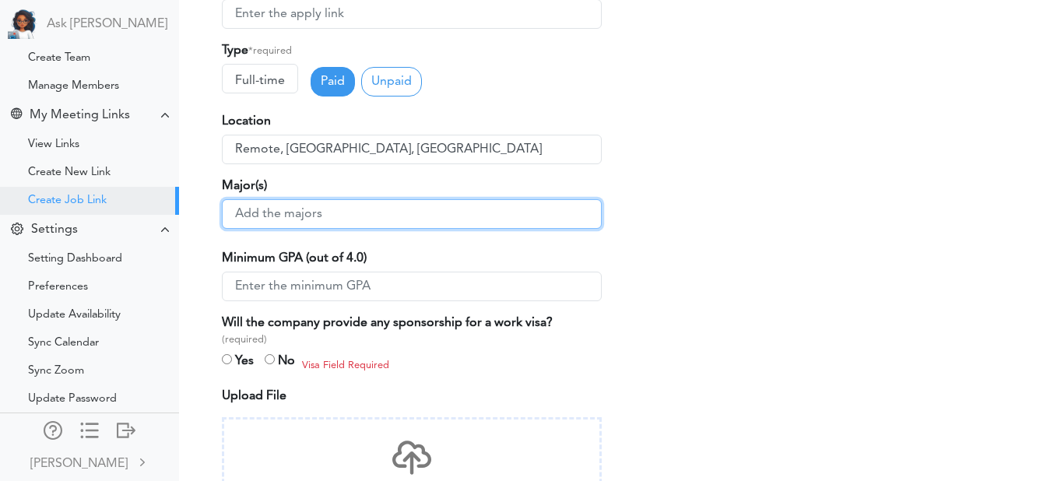
click at [277, 227] on input "text" at bounding box center [412, 214] width 380 height 30
type input "3"
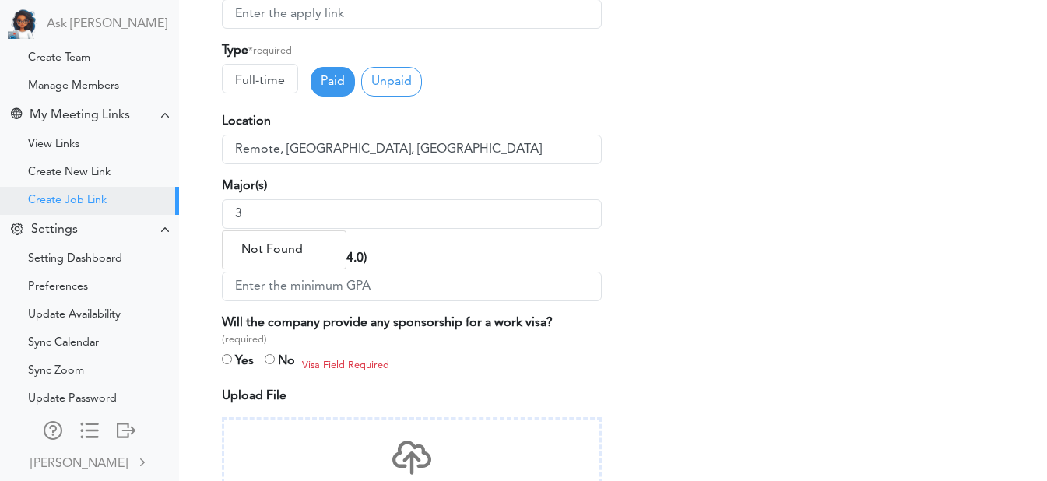
click at [397, 247] on div "Job Title (required) QA Job Details (required) manual Job Details required Appl…" at bounding box center [411, 170] width 403 height 845
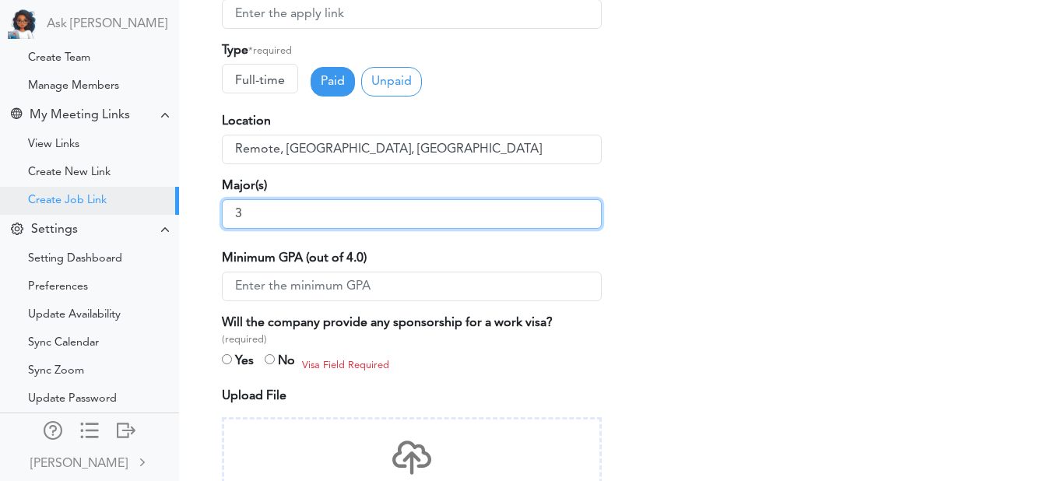
click at [332, 216] on input "3" at bounding box center [412, 214] width 380 height 30
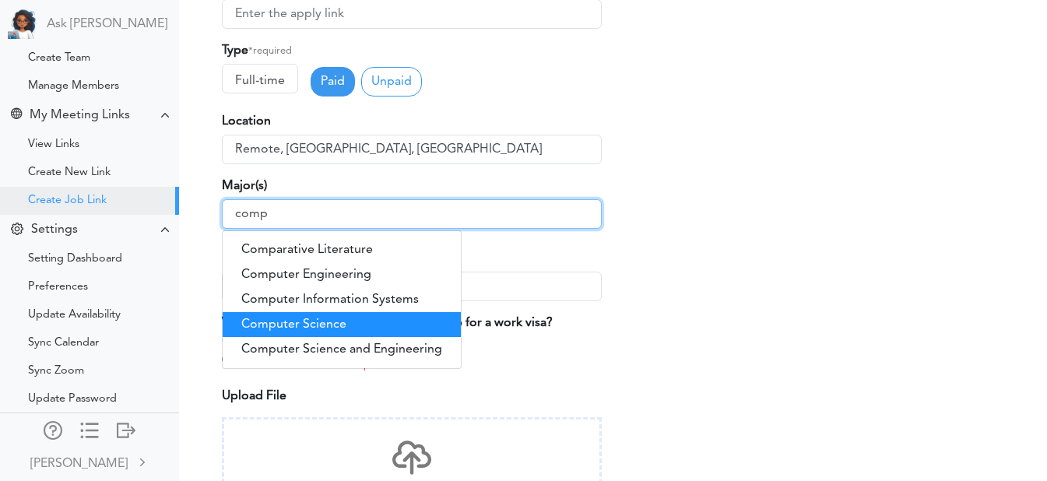
type input "comp"
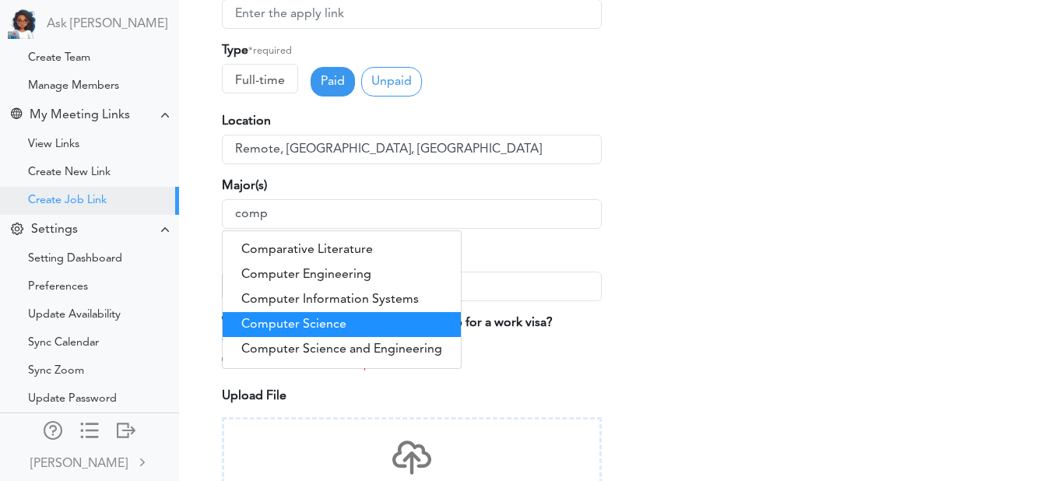
click at [320, 332] on div "Computer Science" at bounding box center [342, 324] width 238 height 25
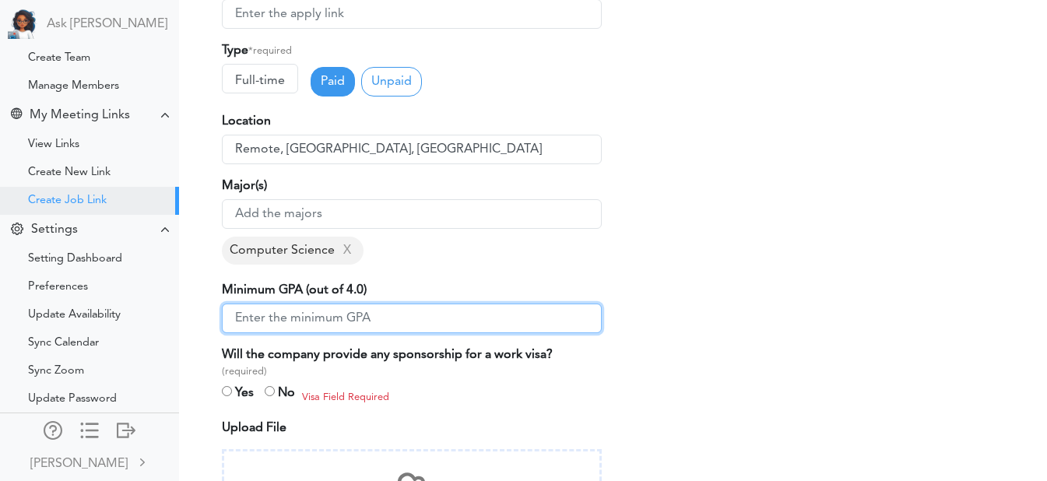
click at [341, 315] on input "number" at bounding box center [412, 319] width 380 height 30
type input "2"
type input "3"
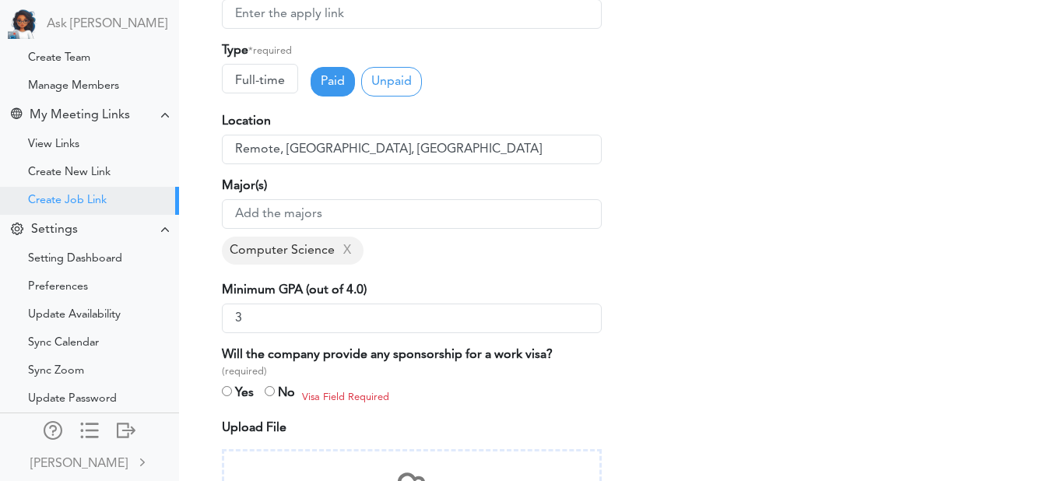
click at [526, 290] on div "Minimum GPA (out of 4.0) * required" at bounding box center [412, 292] width 380 height 23
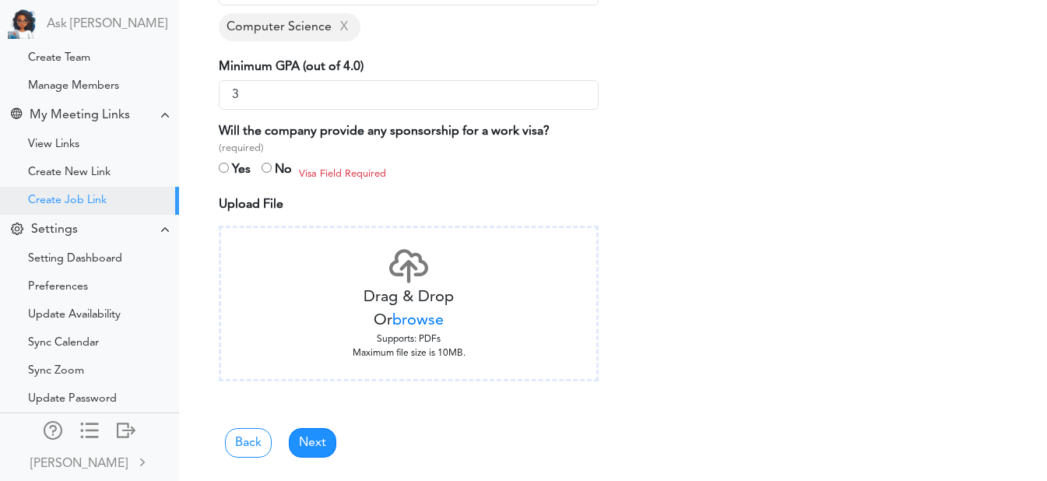
scroll to position [604, 3]
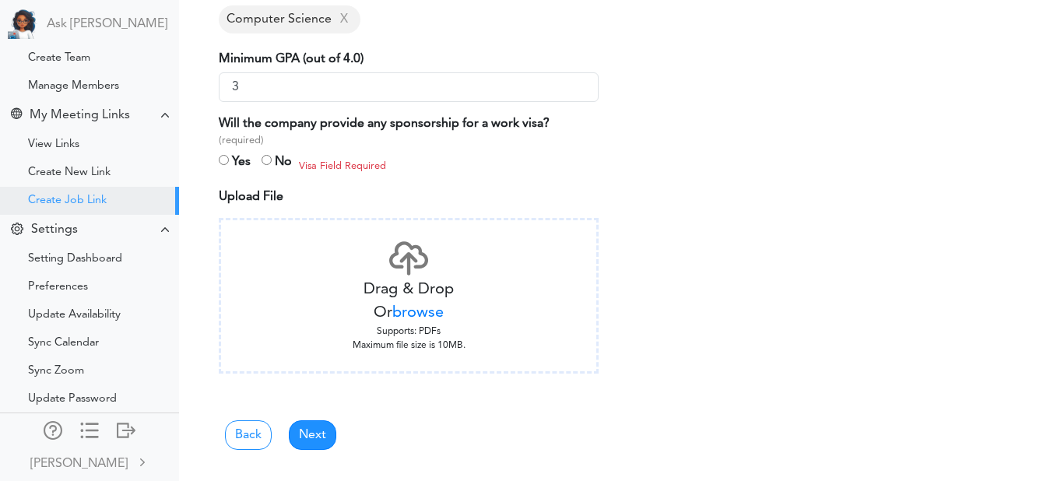
click at [262, 159] on input "radio" at bounding box center [267, 160] width 10 height 10
radio input "true"
drag, startPoint x: 262, startPoint y: 159, endPoint x: 308, endPoint y: 265, distance: 115.7
click at [413, 318] on span "browse" at bounding box center [417, 313] width 51 height 16
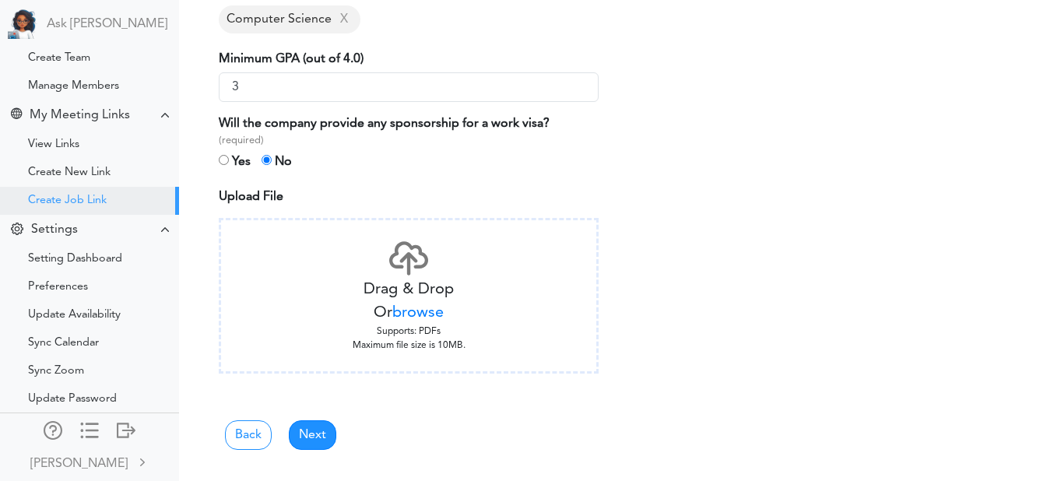
scroll to position [460, 3]
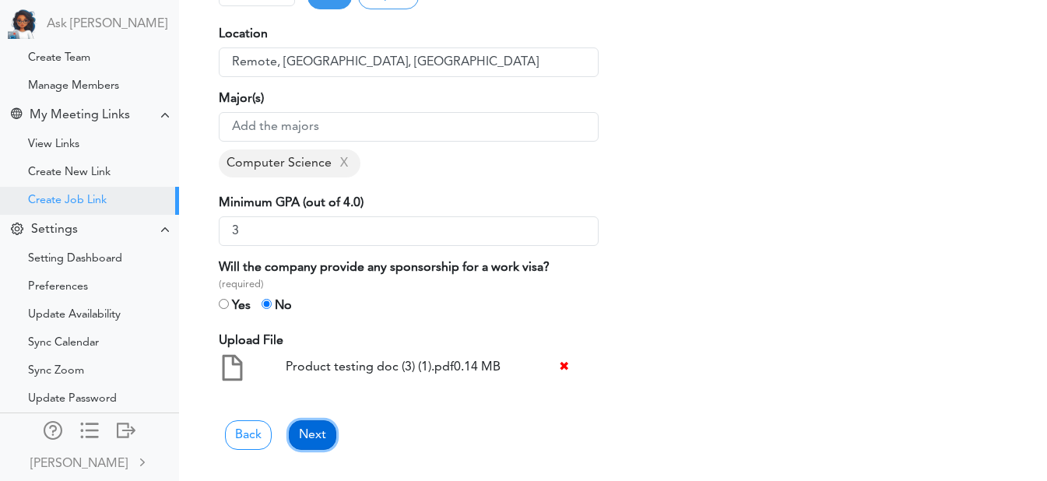
click at [321, 424] on link "Next" at bounding box center [312, 435] width 47 height 30
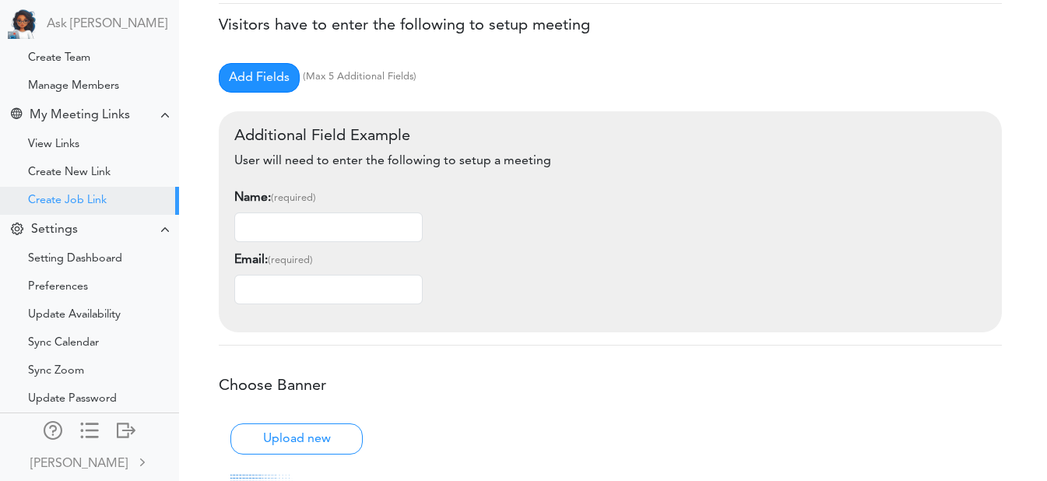
scroll to position [0, 0]
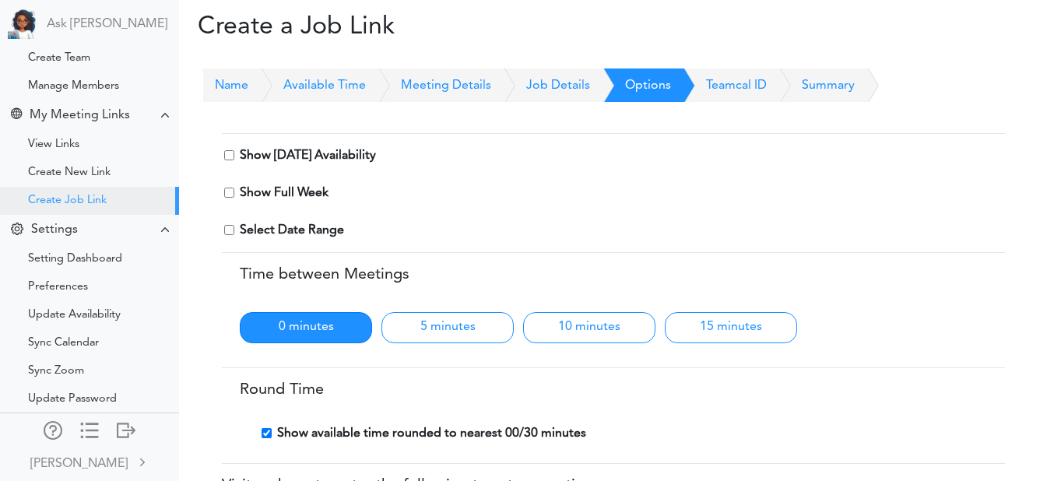
click at [229, 158] on input "checkbox" at bounding box center [229, 155] width 10 height 10
checkbox input "true"
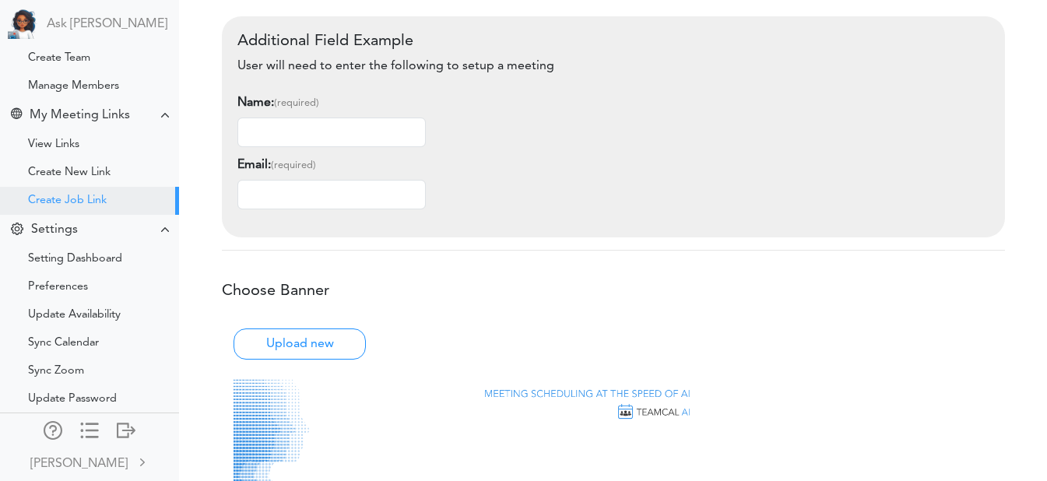
scroll to position [838, 0]
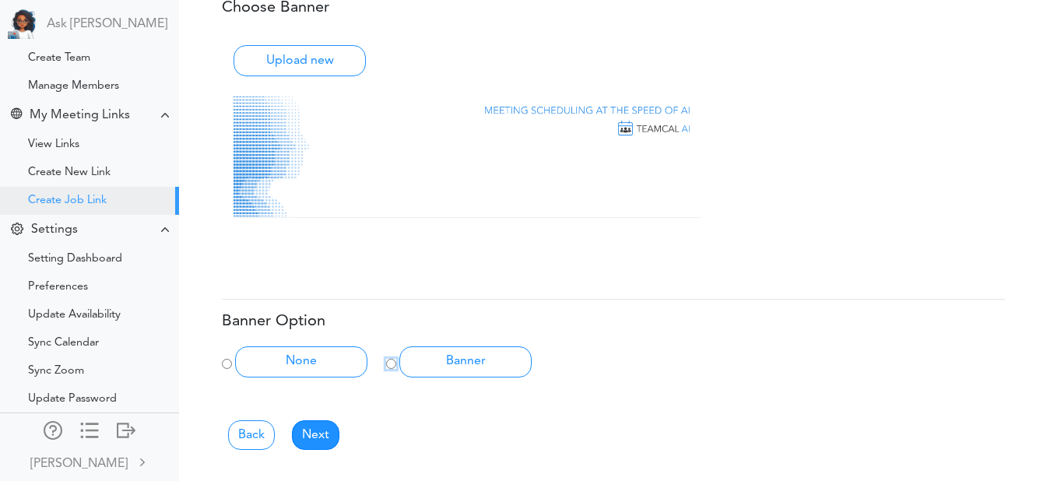
click at [391, 366] on input "Banner" at bounding box center [391, 364] width 10 height 10
radio input "true"
click at [322, 435] on link "Next" at bounding box center [315, 435] width 47 height 30
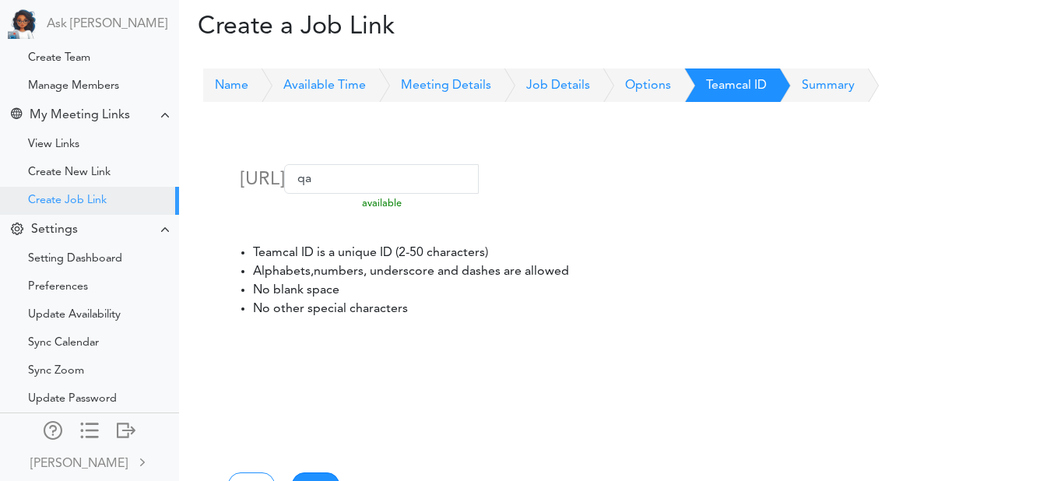
scroll to position [100, 0]
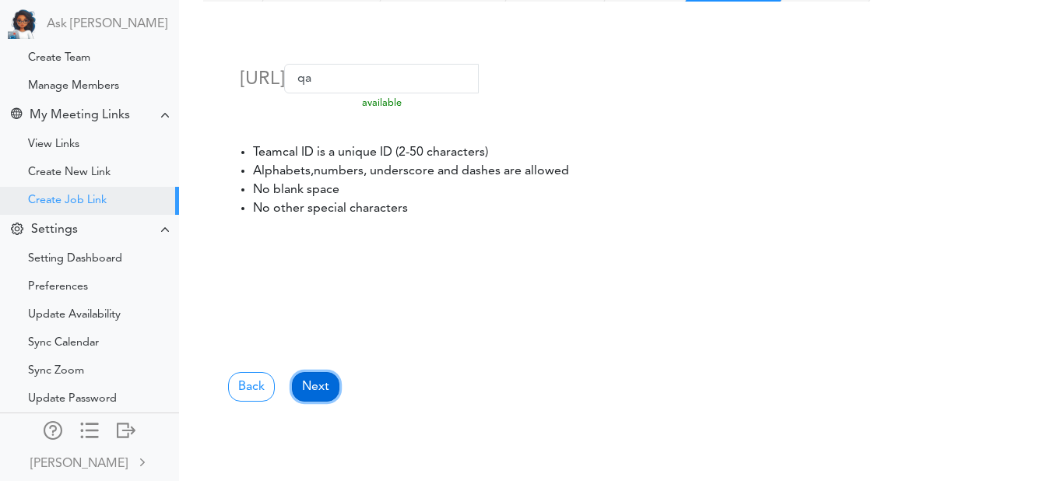
click at [312, 395] on link "Next" at bounding box center [315, 387] width 47 height 30
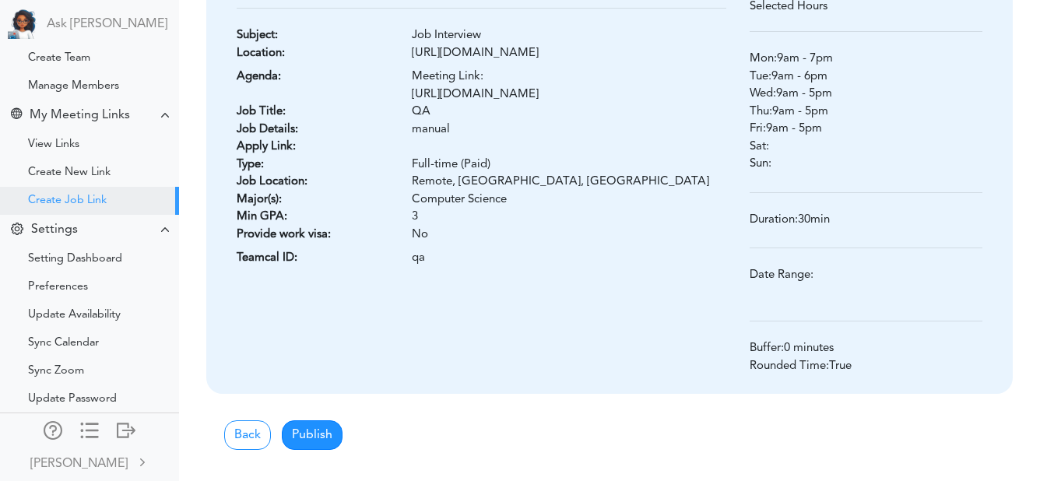
scroll to position [258, 0]
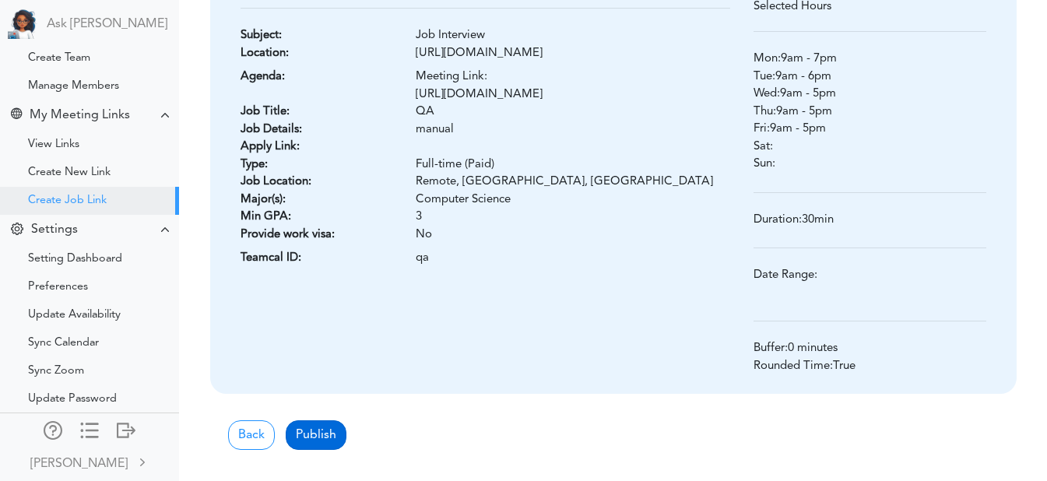
drag, startPoint x: 315, startPoint y: 451, endPoint x: 326, endPoint y: 435, distance: 19.0
click at [326, 435] on div "QA Subject: Job Interview Location: https://teams.microsoft.com/l/meetup-join/1…" at bounding box center [613, 198] width 820 height 540
click at [326, 435] on button "Publish" at bounding box center [316, 435] width 61 height 30
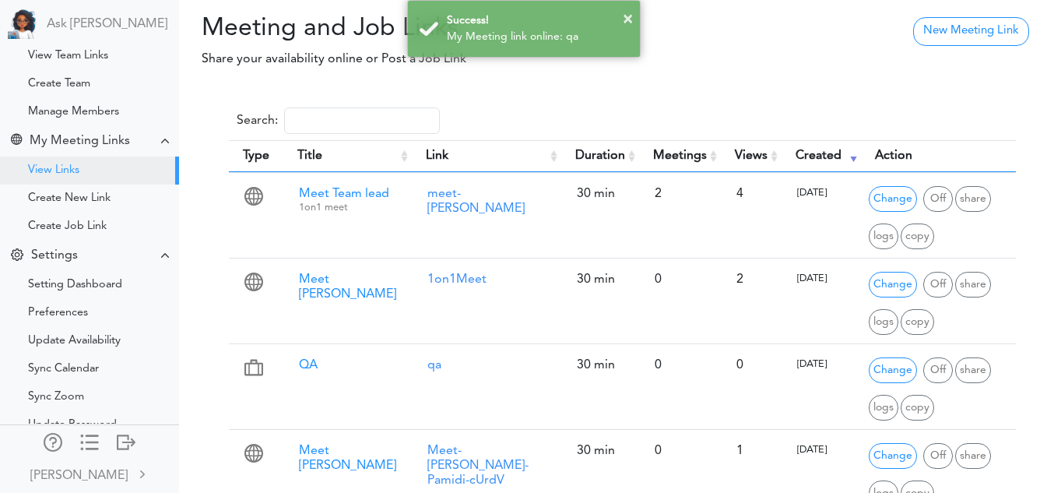
scroll to position [151, 0]
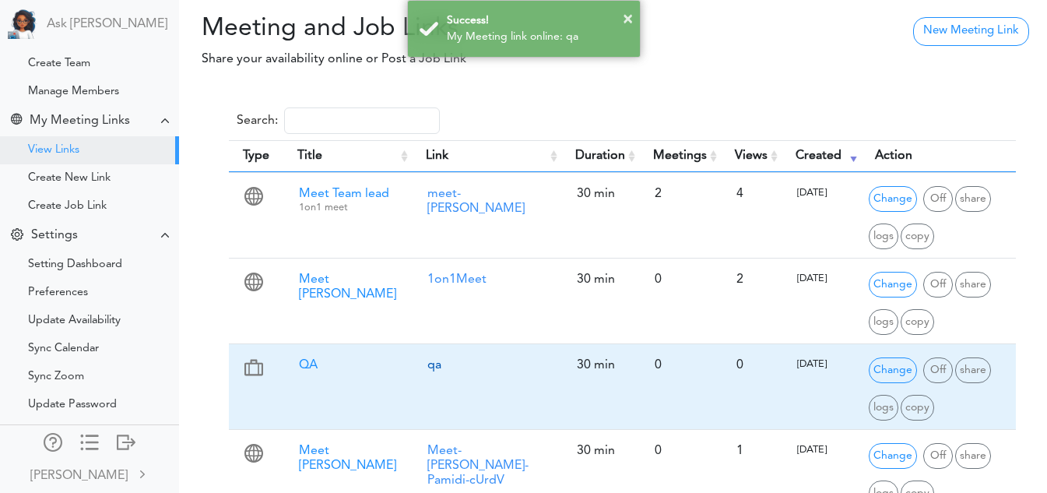
click at [427, 371] on link "qa" at bounding box center [434, 365] width 14 height 12
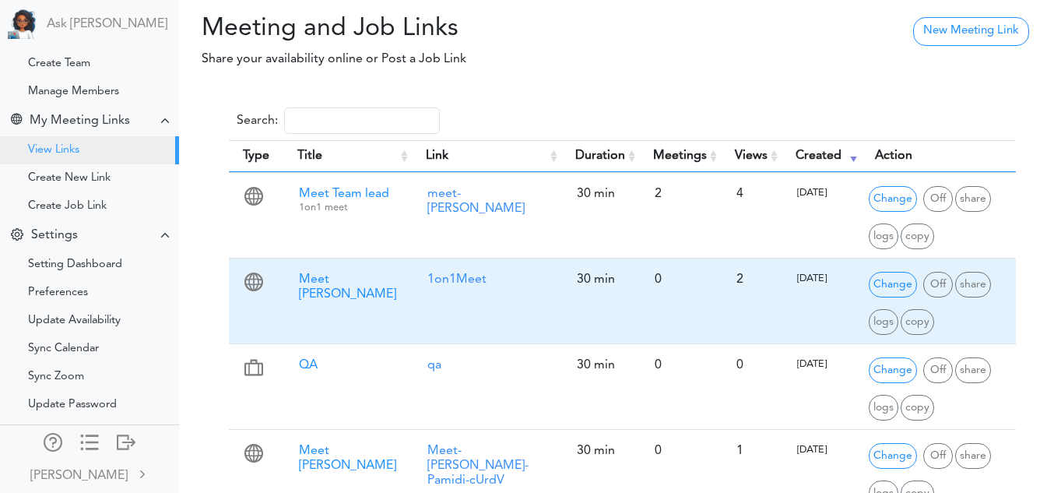
scroll to position [58, 0]
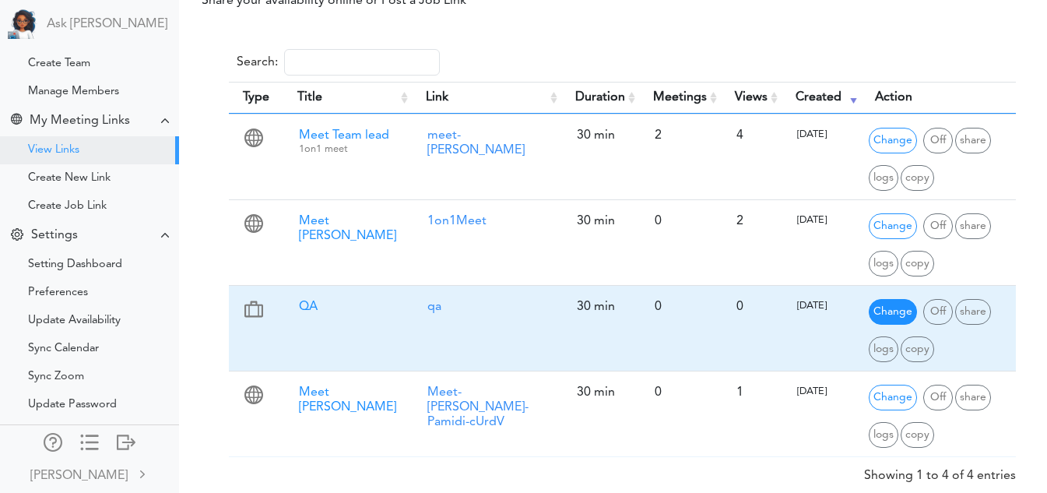
click at [886, 315] on span "Change" at bounding box center [893, 312] width 48 height 26
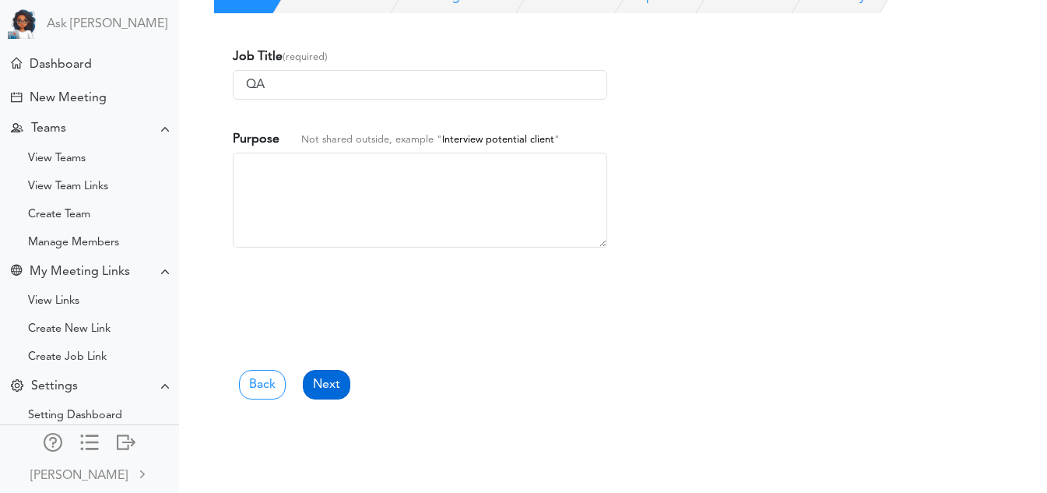
scroll to position [151, 0]
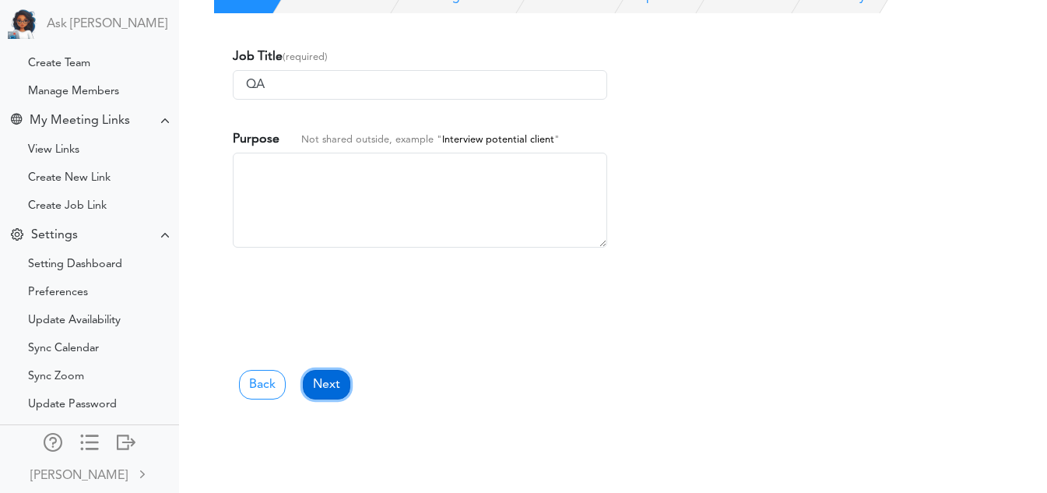
click at [332, 388] on link "Next" at bounding box center [326, 385] width 47 height 30
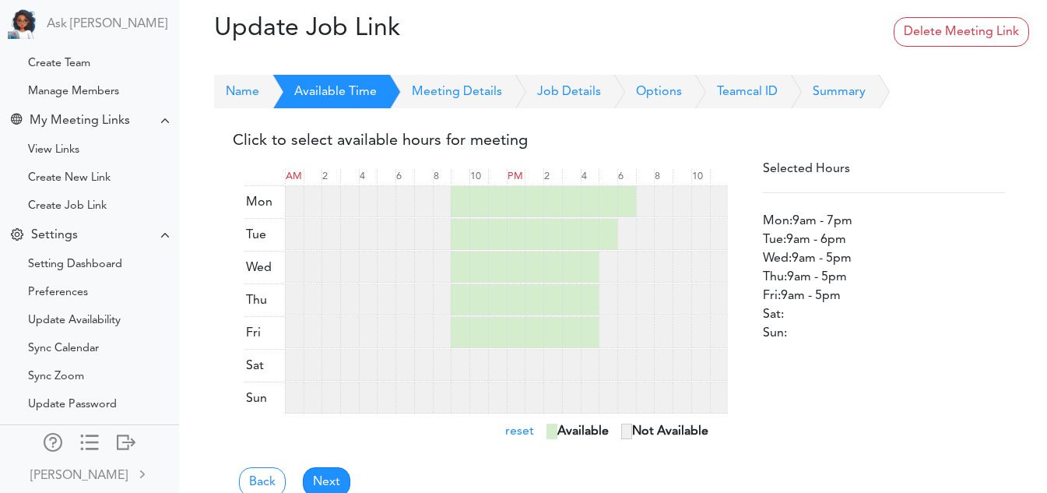
scroll to position [35, 0]
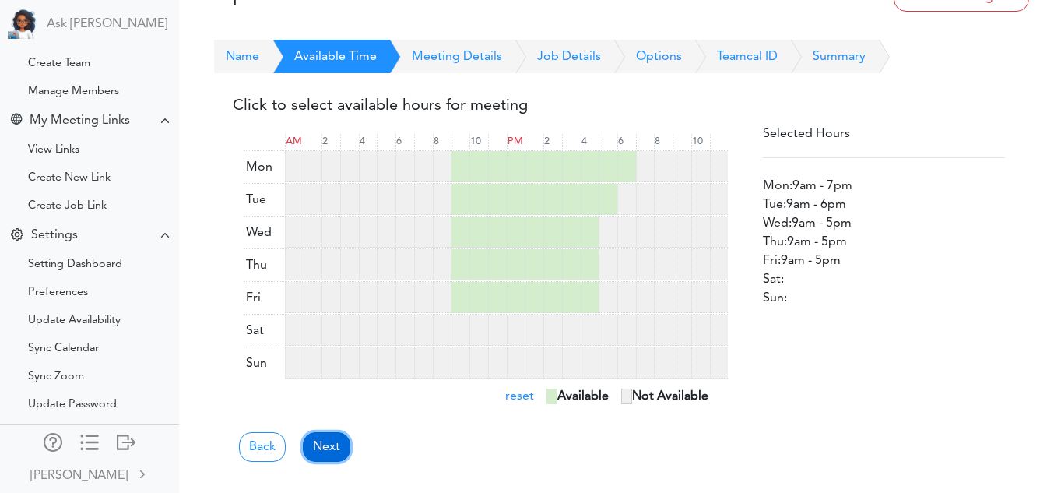
click at [330, 449] on link "Next" at bounding box center [326, 447] width 47 height 30
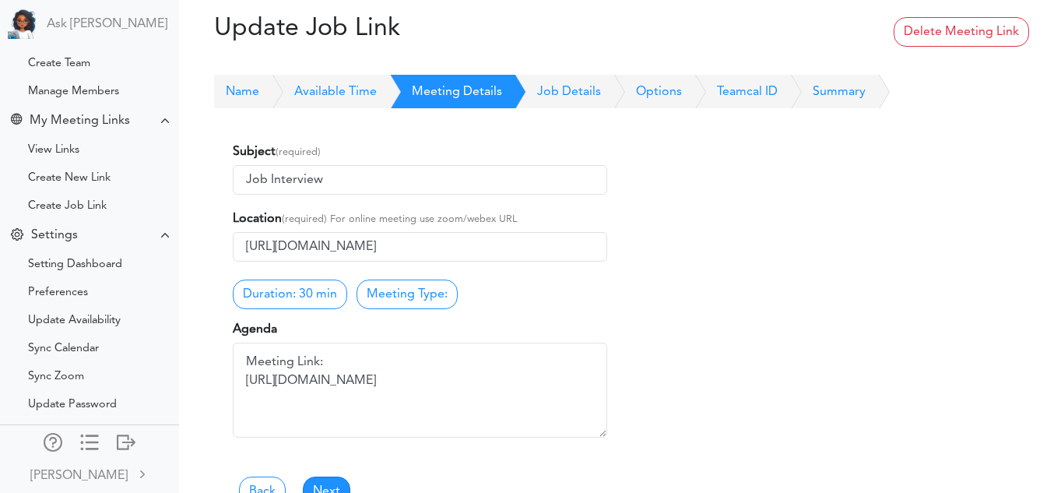
scroll to position [95, 0]
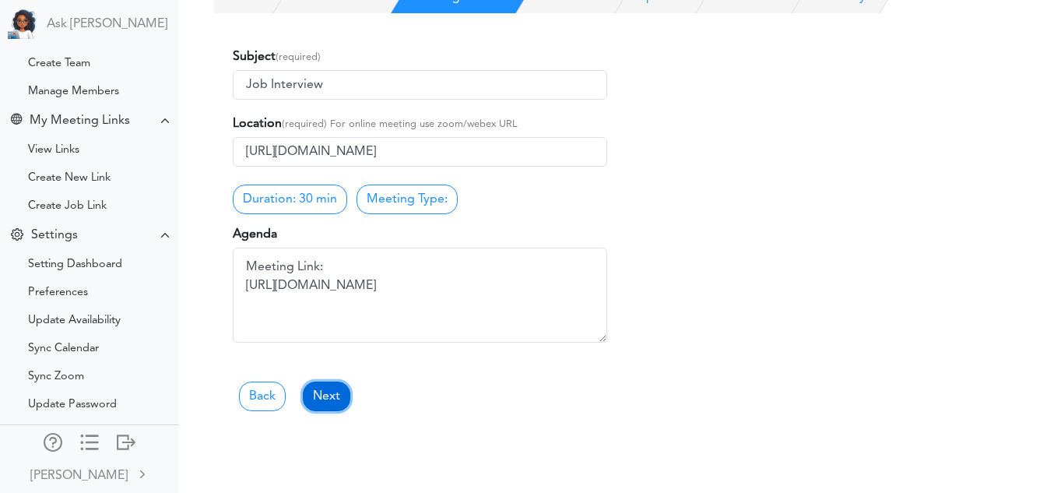
click at [327, 395] on link "Next" at bounding box center [326, 396] width 47 height 30
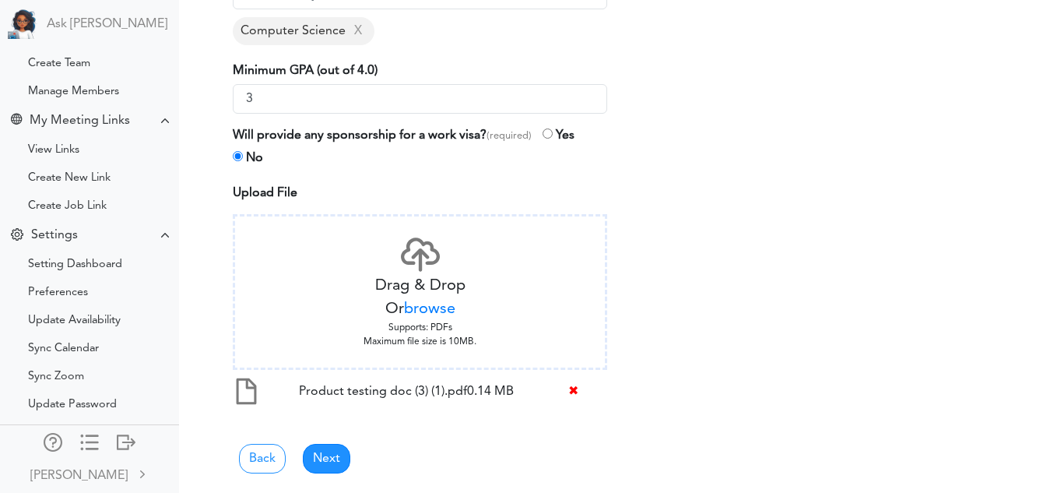
scroll to position [607, 0]
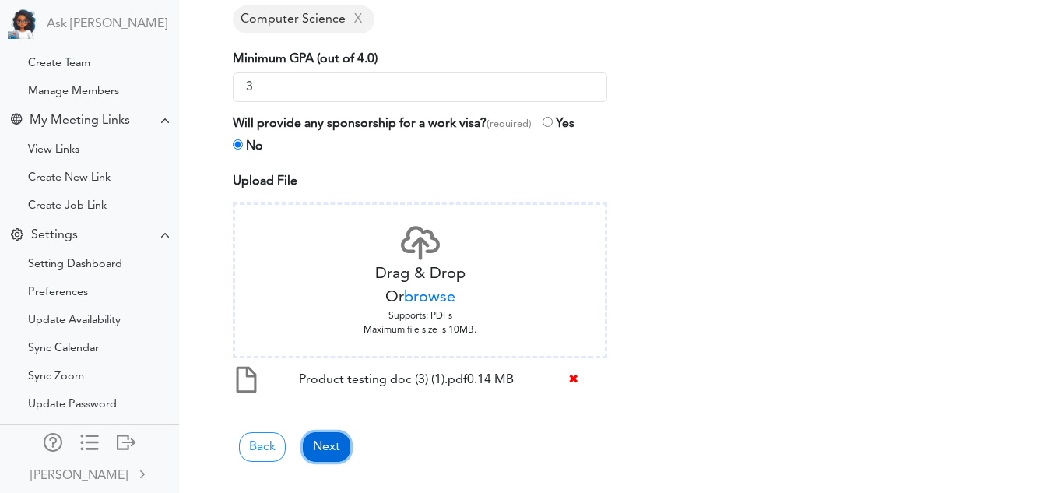
click at [326, 444] on link "Next" at bounding box center [326, 447] width 47 height 30
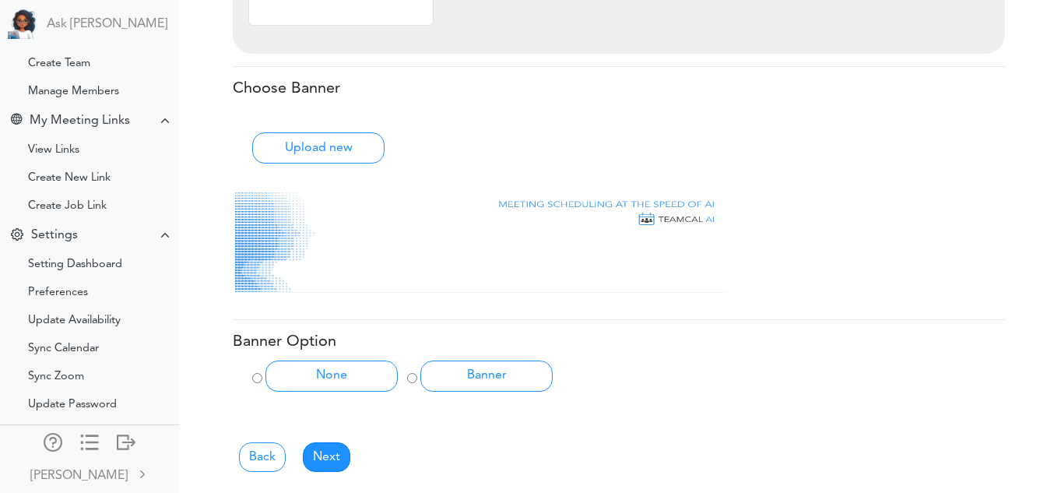
scroll to position [755, 0]
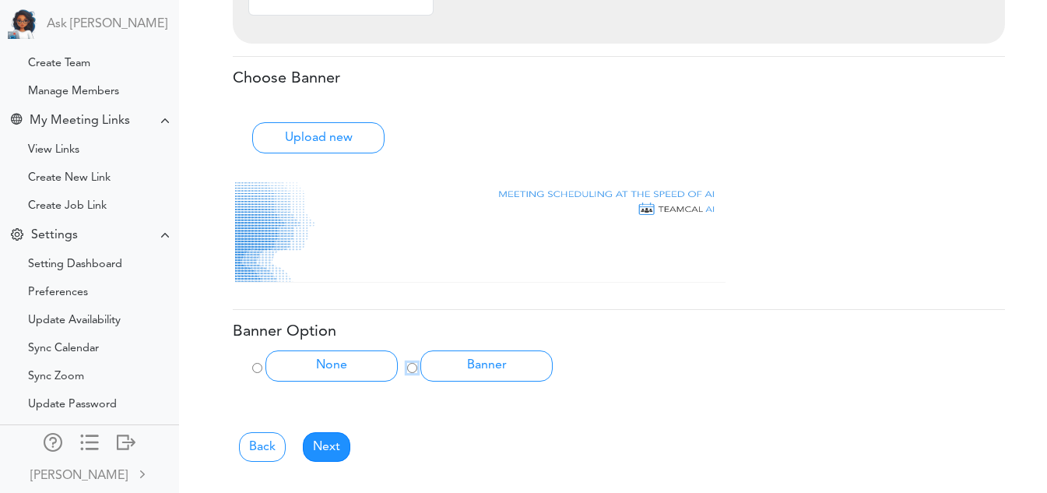
click at [411, 365] on input "Banner" at bounding box center [412, 368] width 10 height 10
radio input "true"
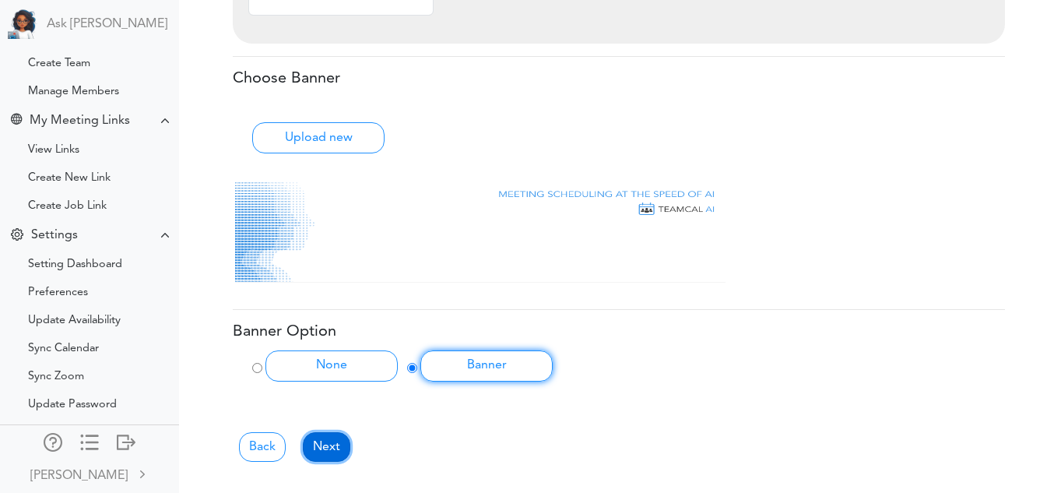
click at [339, 447] on link "Next" at bounding box center [326, 447] width 47 height 30
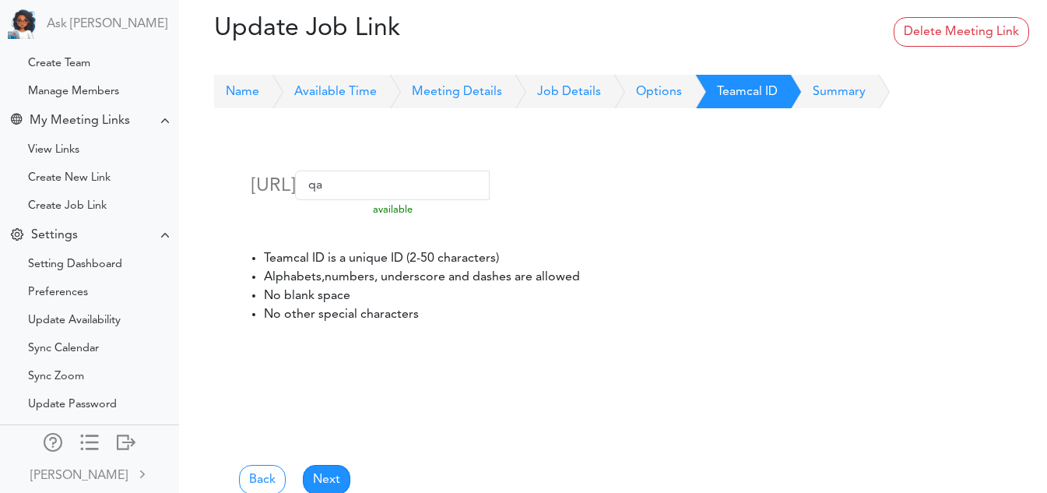
scroll to position [95, 0]
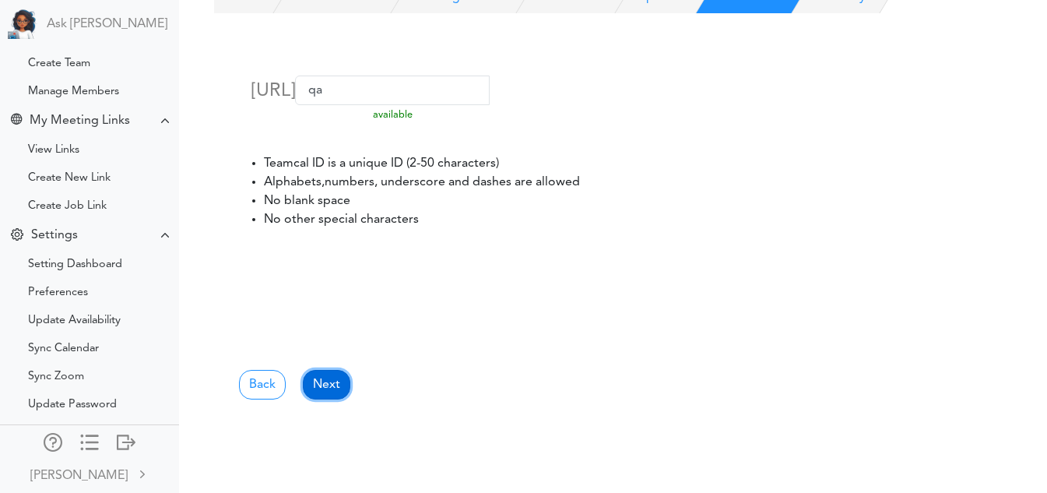
click at [319, 388] on link "Next" at bounding box center [326, 385] width 47 height 30
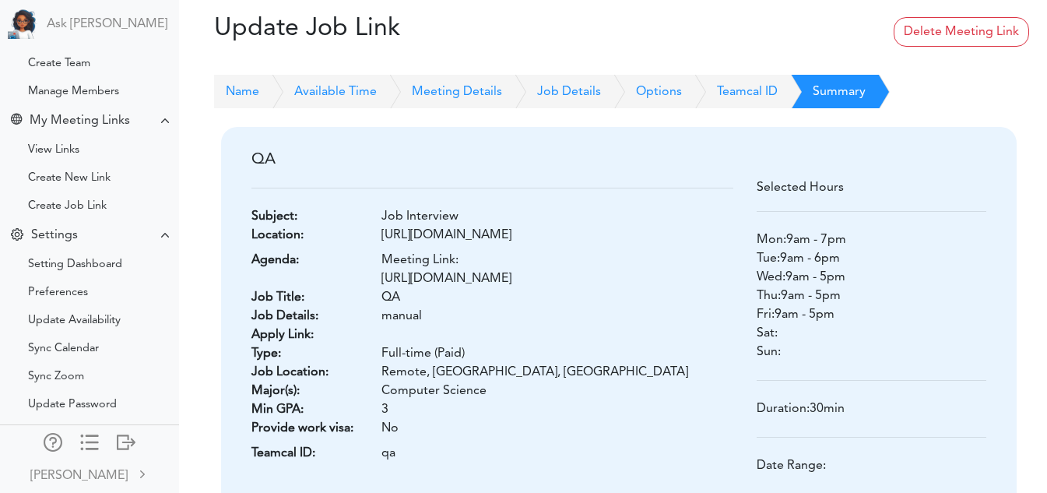
scroll to position [244, 0]
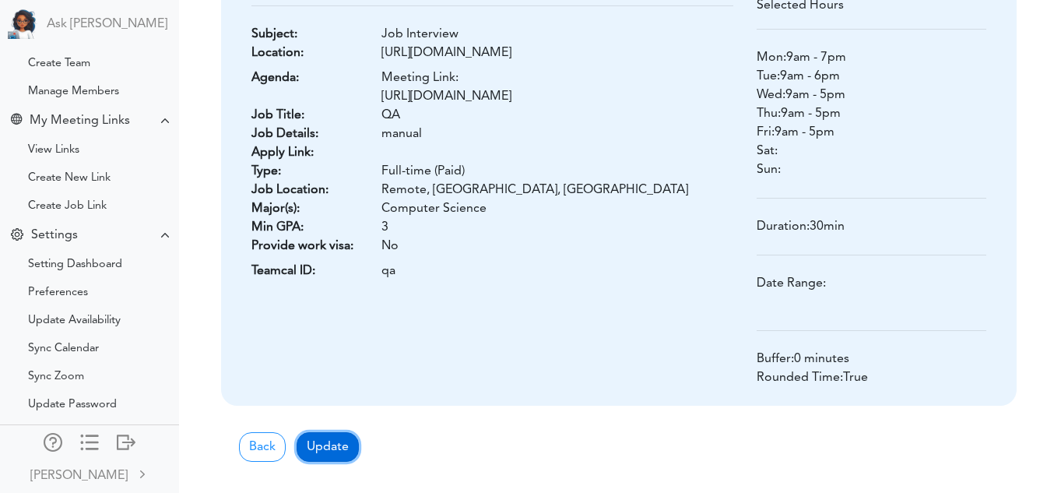
click at [325, 445] on button "Update" at bounding box center [328, 447] width 62 height 30
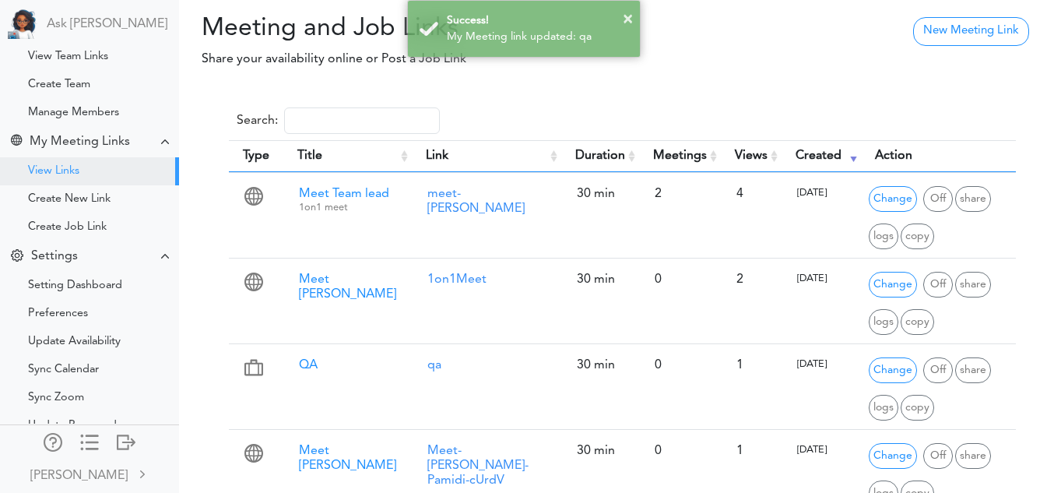
scroll to position [151, 0]
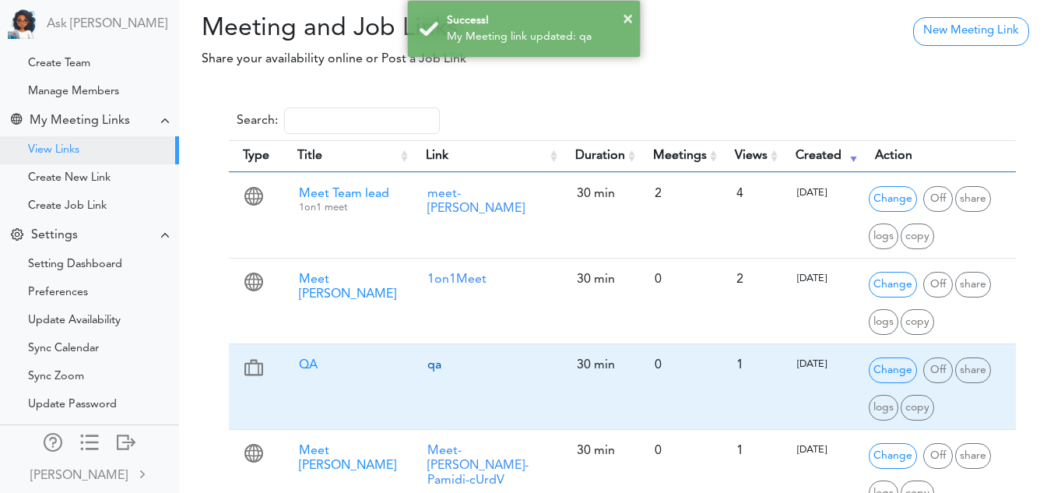
click at [427, 363] on link "qa" at bounding box center [434, 365] width 14 height 12
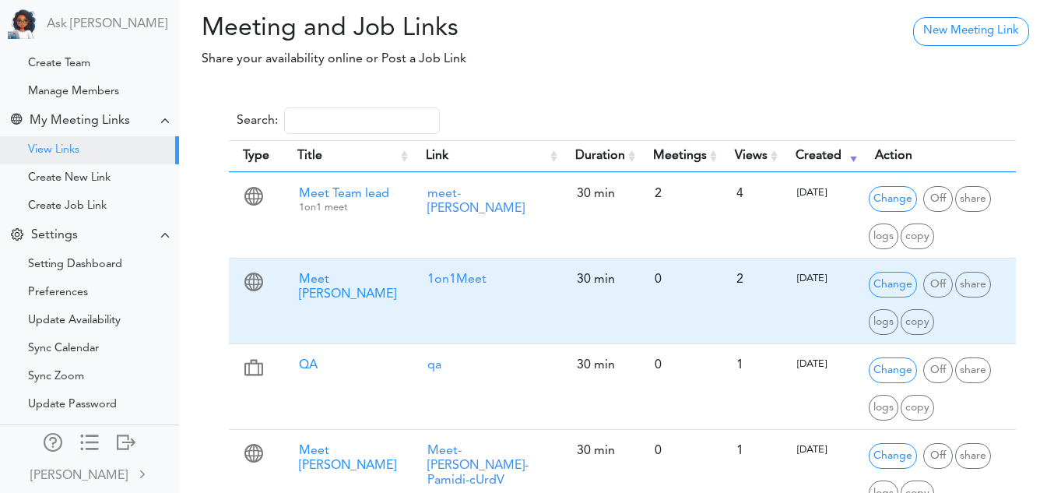
scroll to position [58, 0]
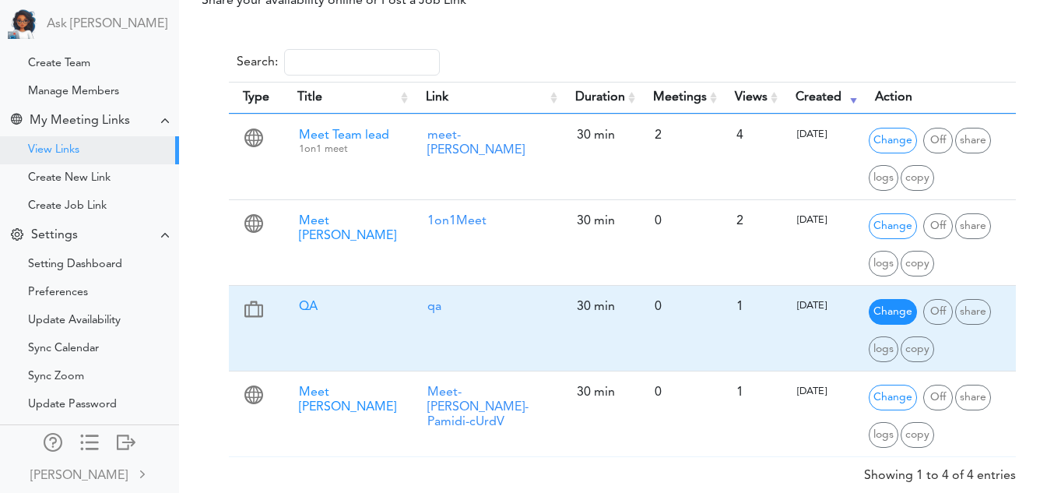
click at [876, 307] on span "Change" at bounding box center [893, 312] width 48 height 26
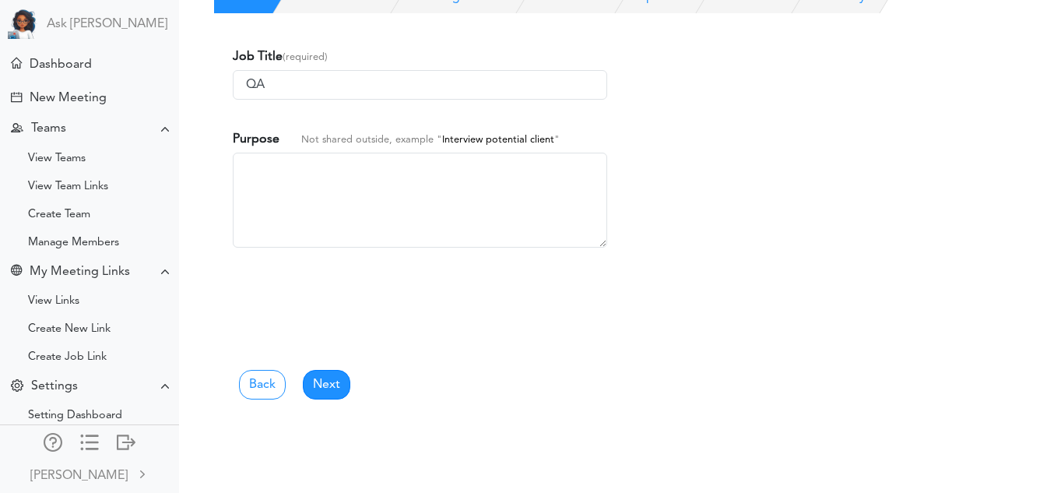
scroll to position [151, 0]
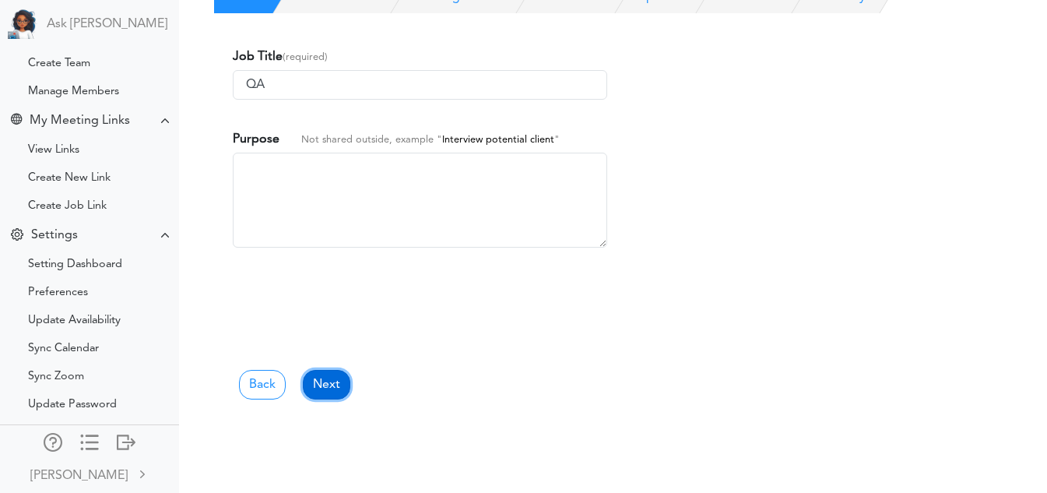
click at [327, 385] on link "Next" at bounding box center [326, 385] width 47 height 30
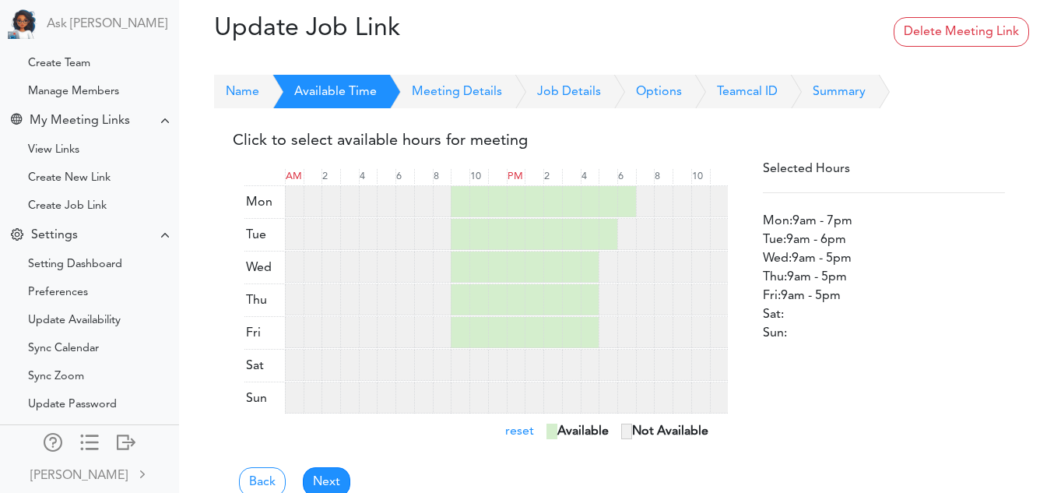
scroll to position [35, 0]
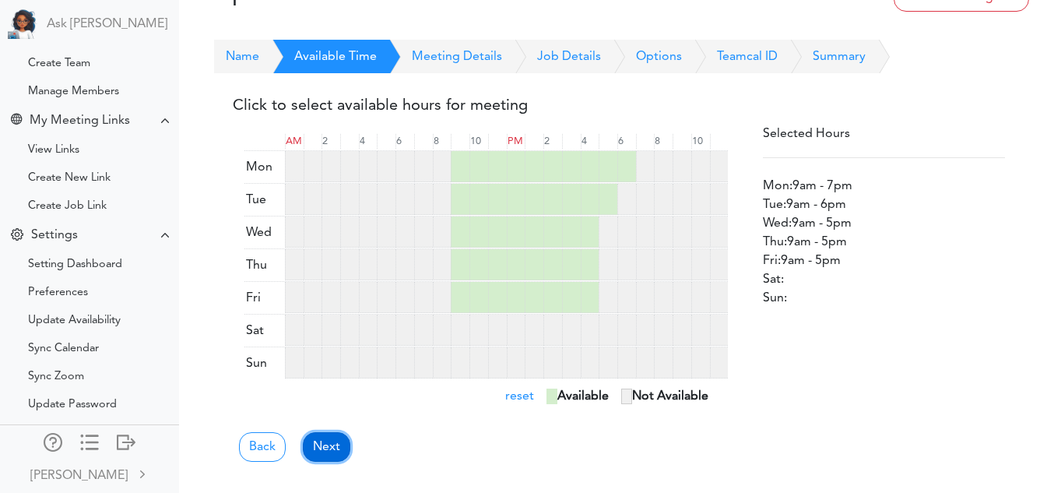
click at [340, 444] on link "Next" at bounding box center [326, 447] width 47 height 30
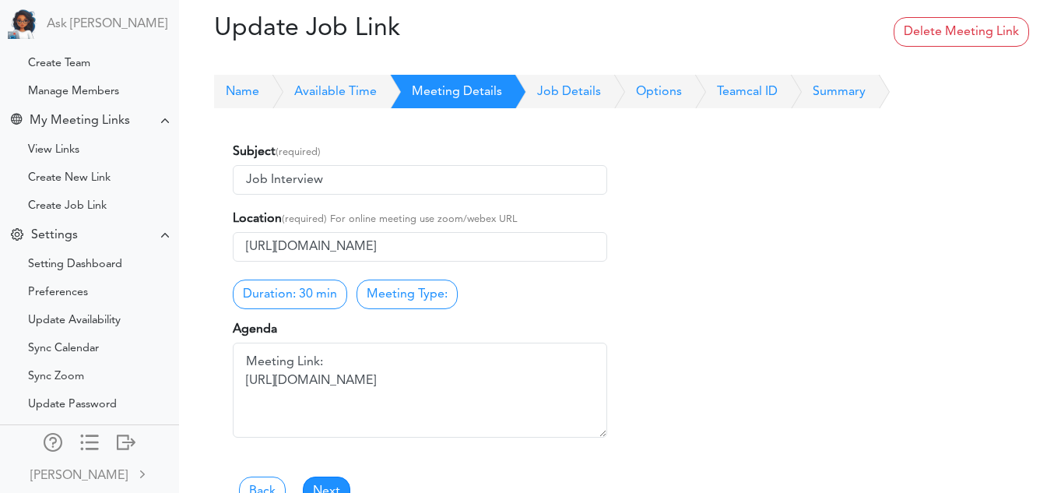
scroll to position [95, 0]
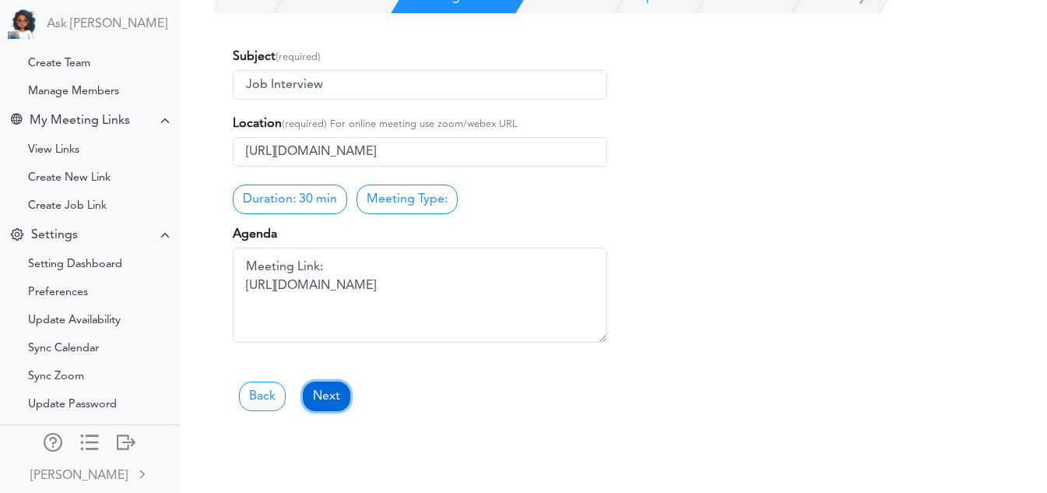
click at [330, 398] on link "Next" at bounding box center [326, 396] width 47 height 30
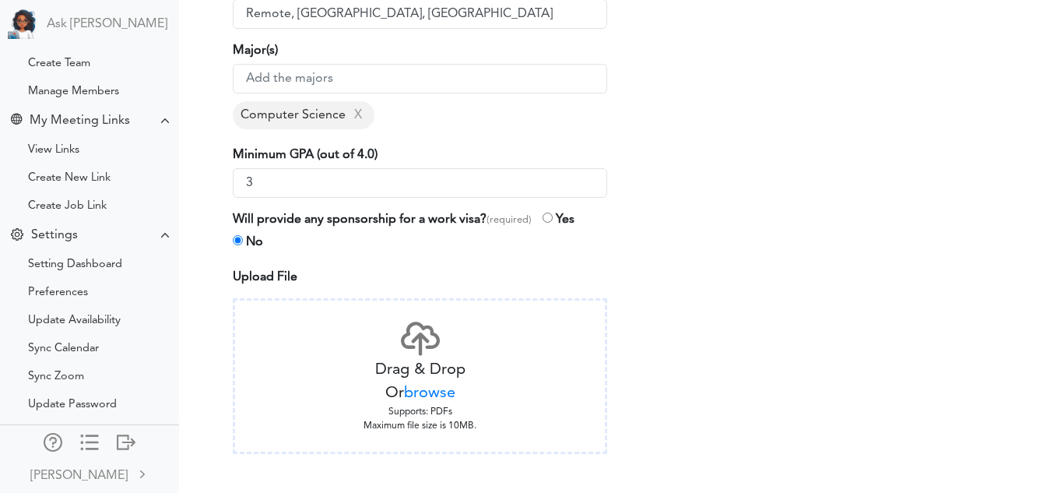
scroll to position [580, 0]
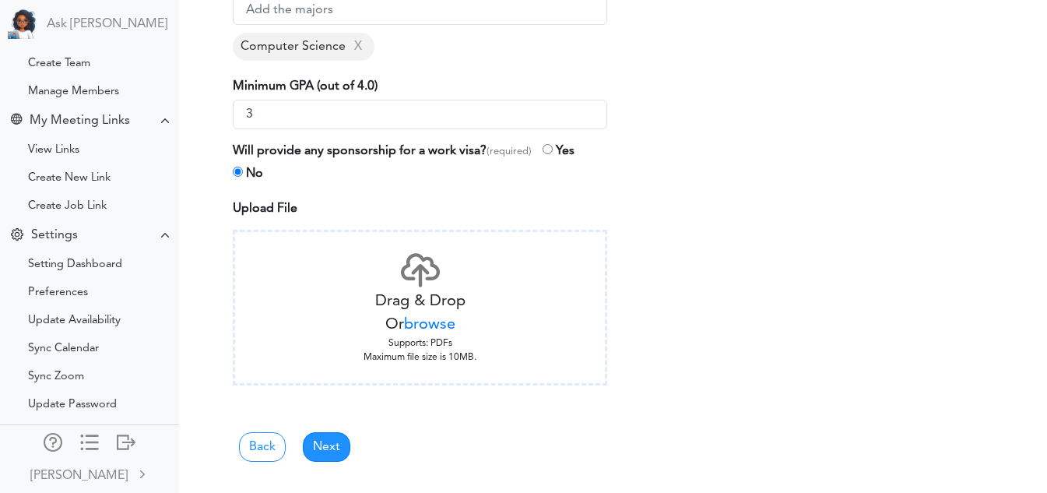
click at [315, 443] on link "Next" at bounding box center [326, 447] width 47 height 30
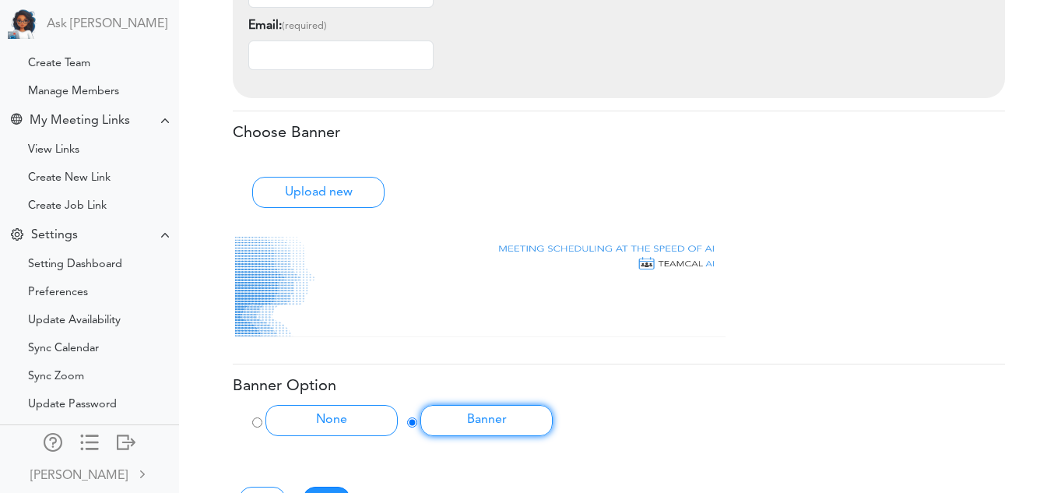
scroll to position [755, 0]
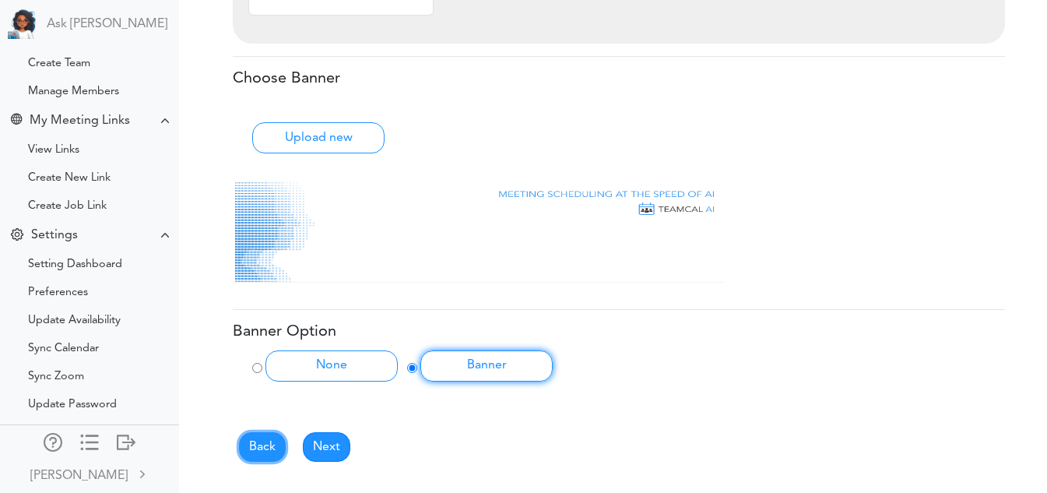
click at [265, 446] on link "Back" at bounding box center [262, 447] width 47 height 30
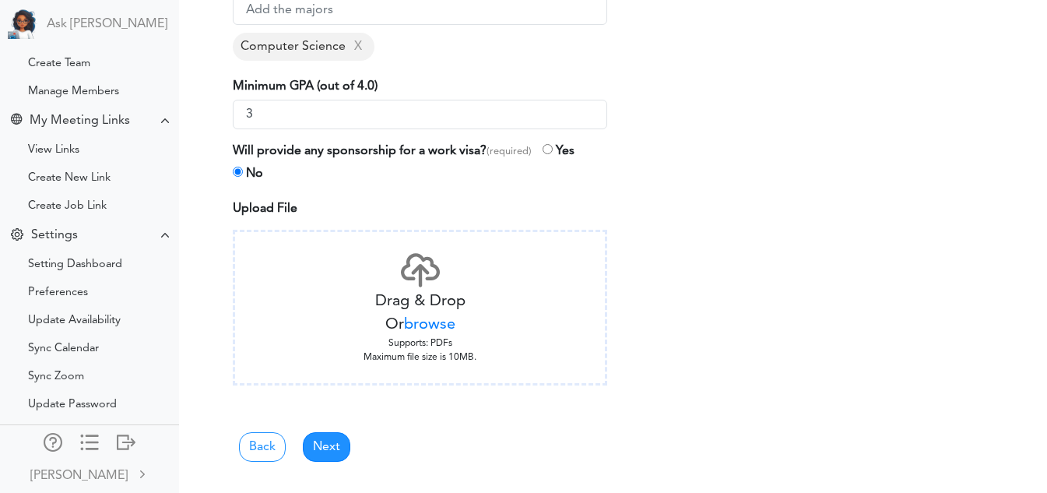
scroll to position [580, 0]
click at [385, 346] on div "Drag & Drop Or browse Supports: PDFs Maximum file size is 10MB." at bounding box center [420, 308] width 374 height 156
click at [429, 324] on span "browse" at bounding box center [429, 325] width 51 height 16
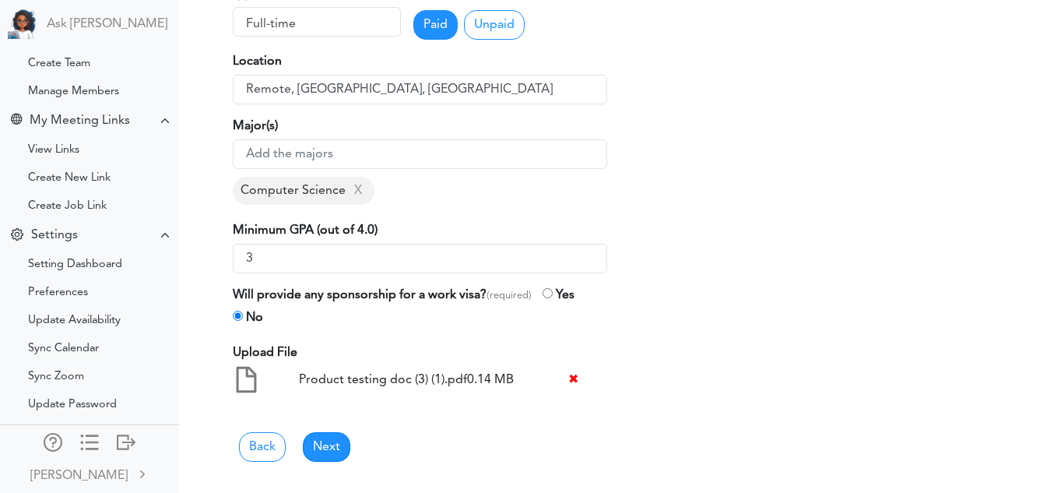
scroll to position [436, 0]
click at [330, 448] on link "Next" at bounding box center [326, 447] width 47 height 30
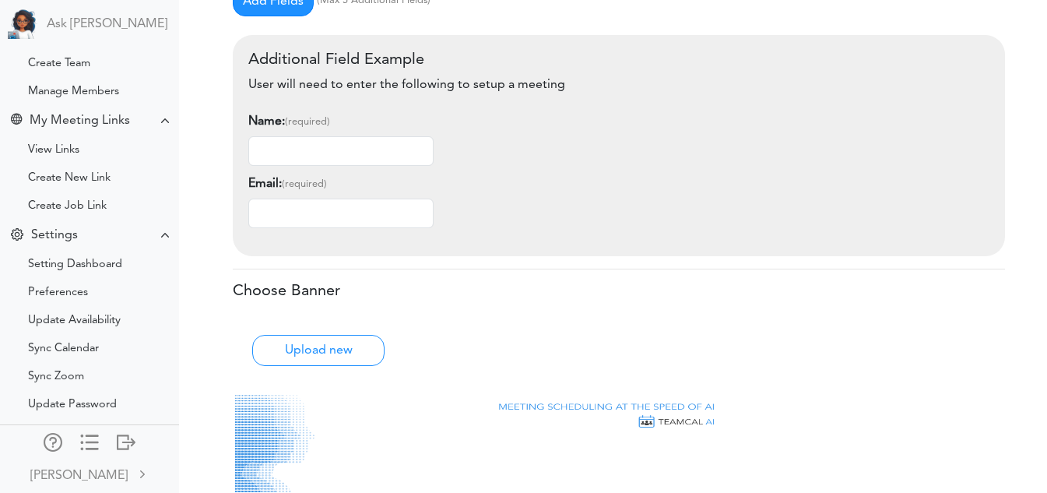
scroll to position [755, 0]
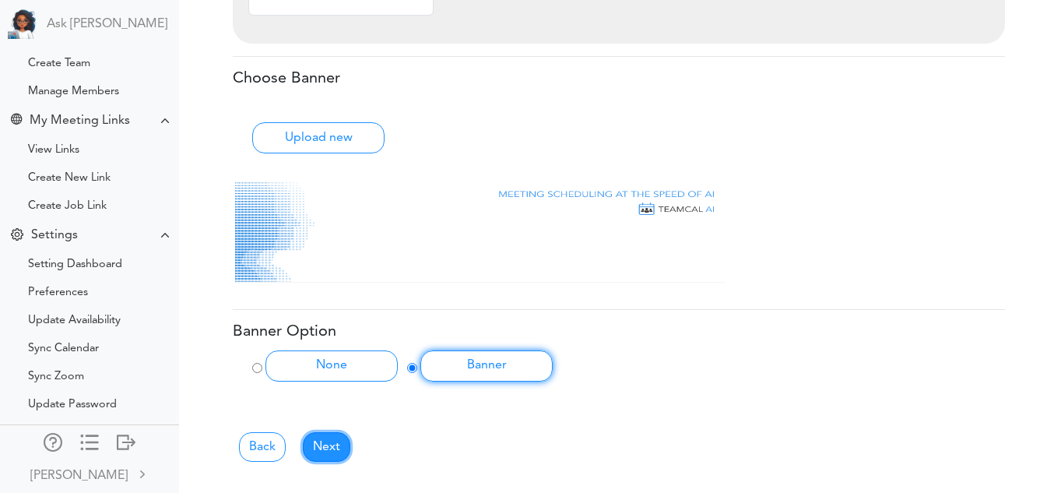
click at [330, 448] on link "Next" at bounding box center [326, 447] width 47 height 30
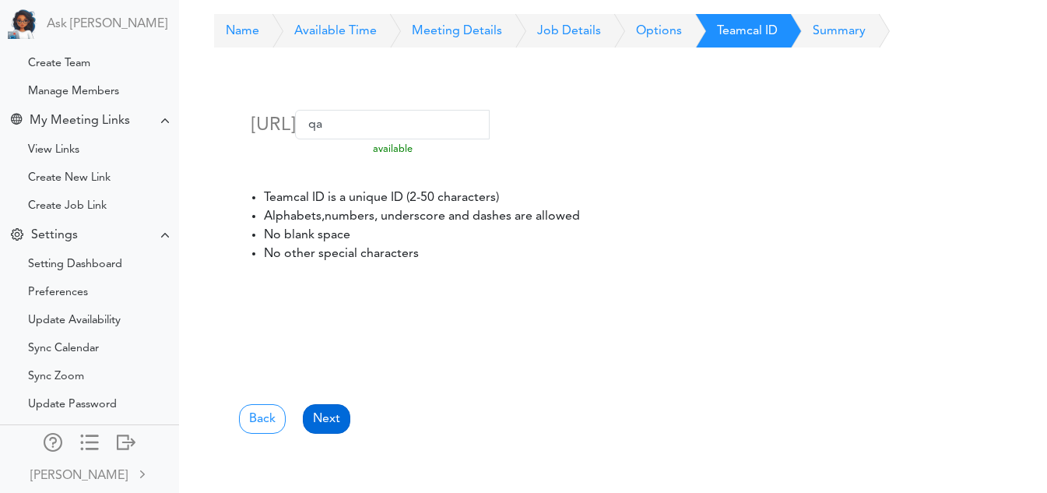
scroll to position [63, 0]
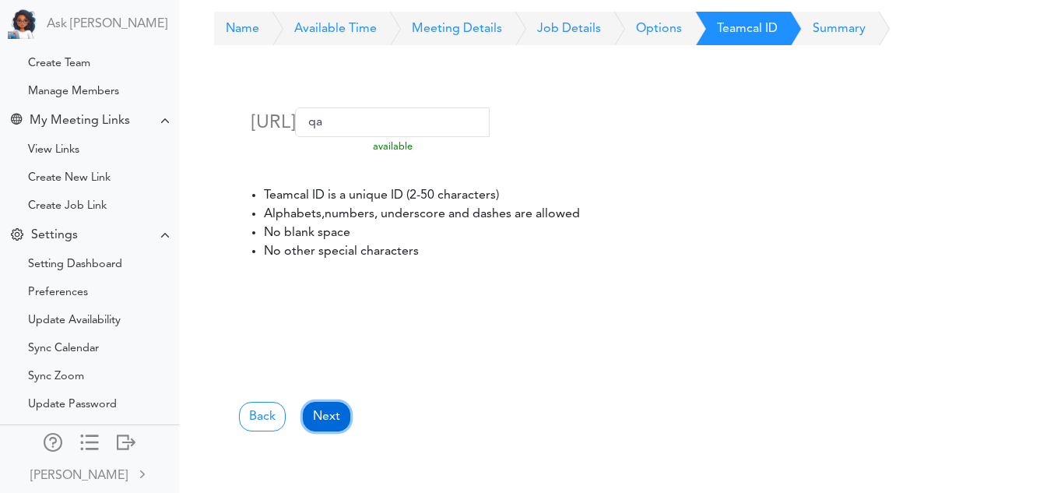
click at [328, 406] on link "Next" at bounding box center [326, 417] width 47 height 30
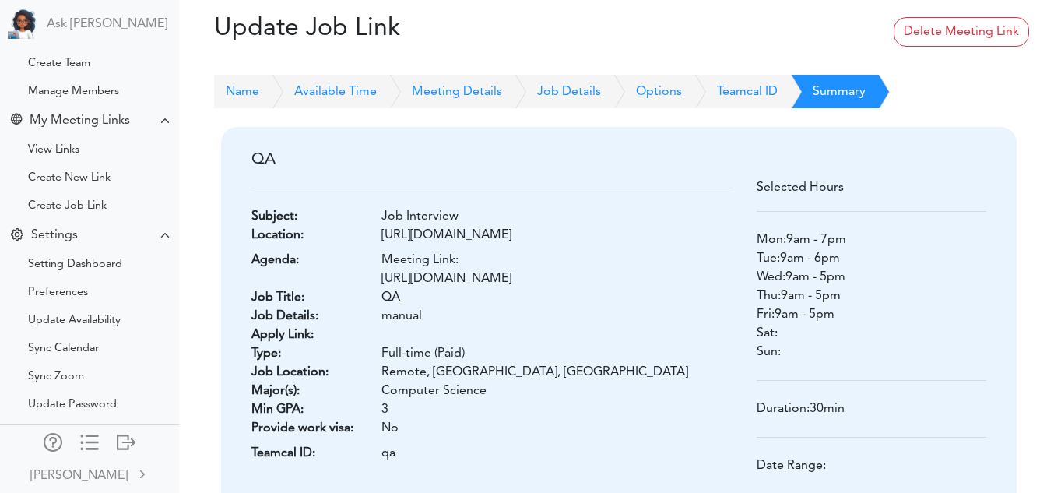
scroll to position [244, 0]
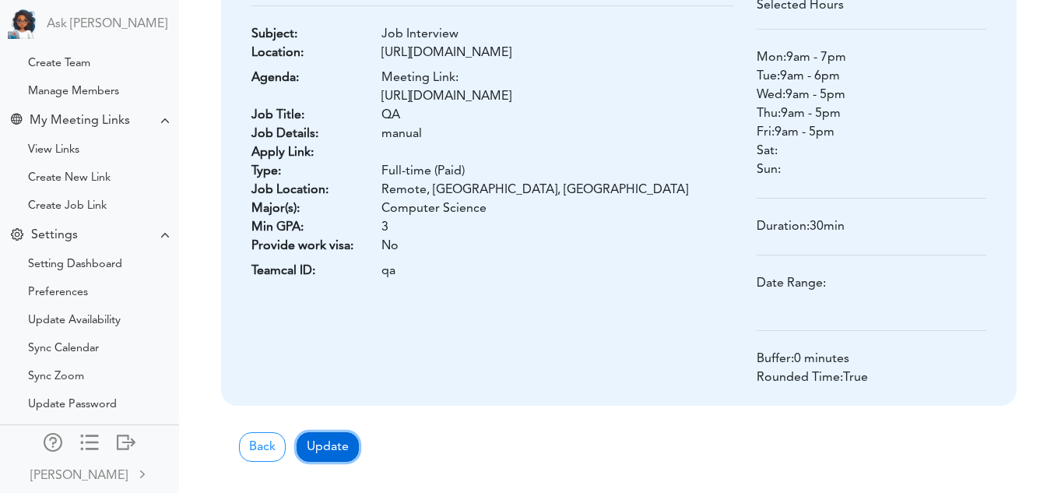
click at [342, 441] on button "Update" at bounding box center [328, 447] width 62 height 30
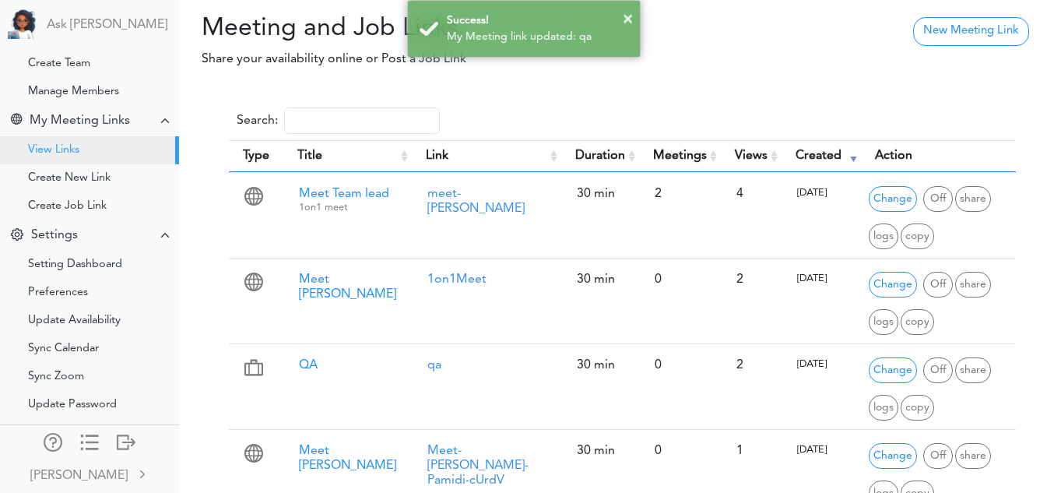
scroll to position [9, 0]
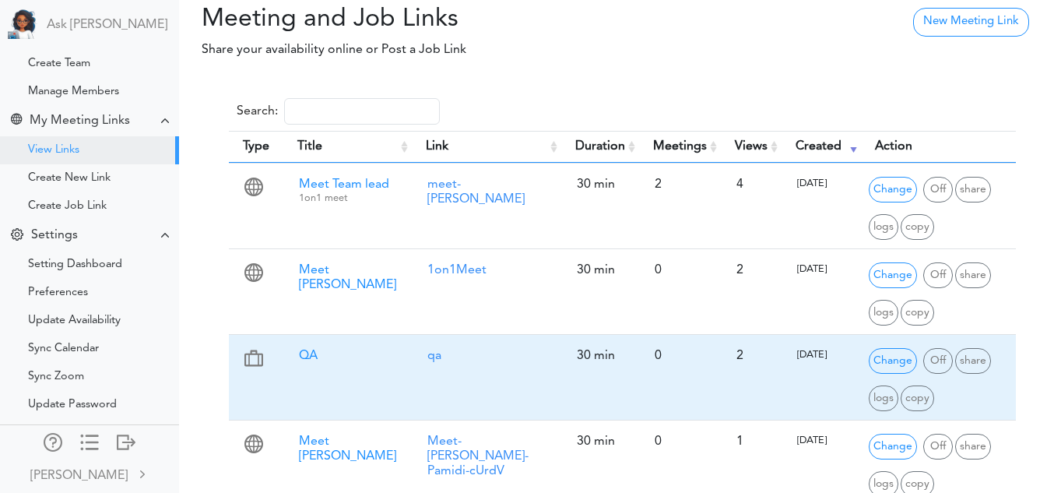
scroll to position [58, 0]
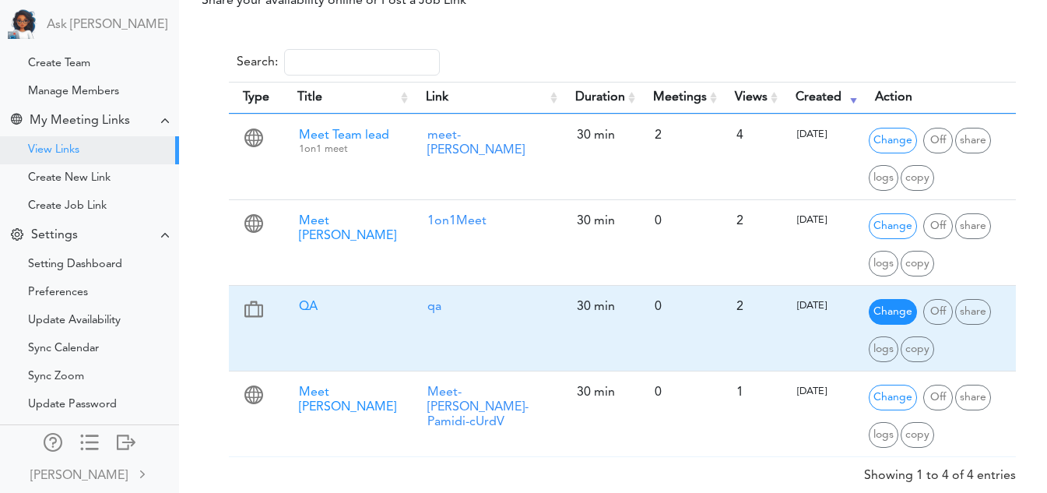
click at [895, 313] on span "Change" at bounding box center [893, 312] width 48 height 26
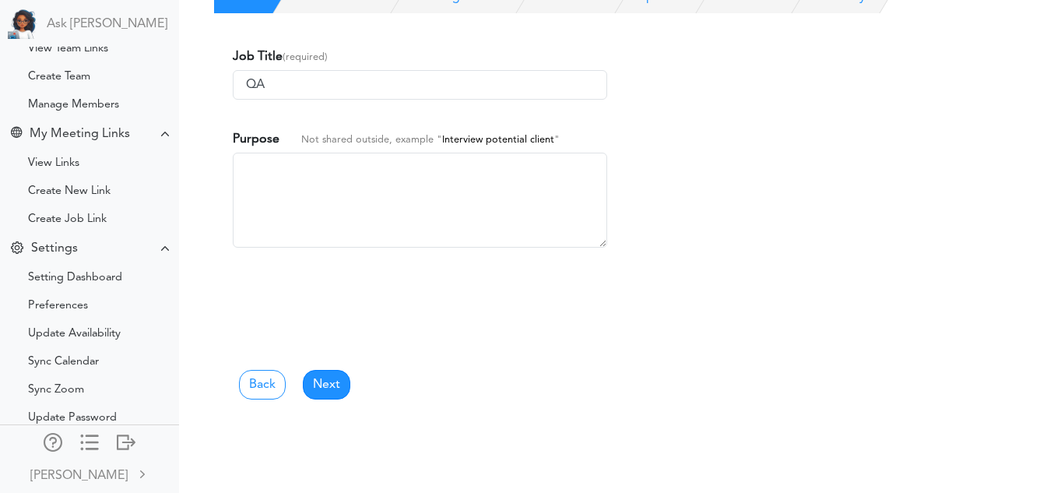
scroll to position [151, 0]
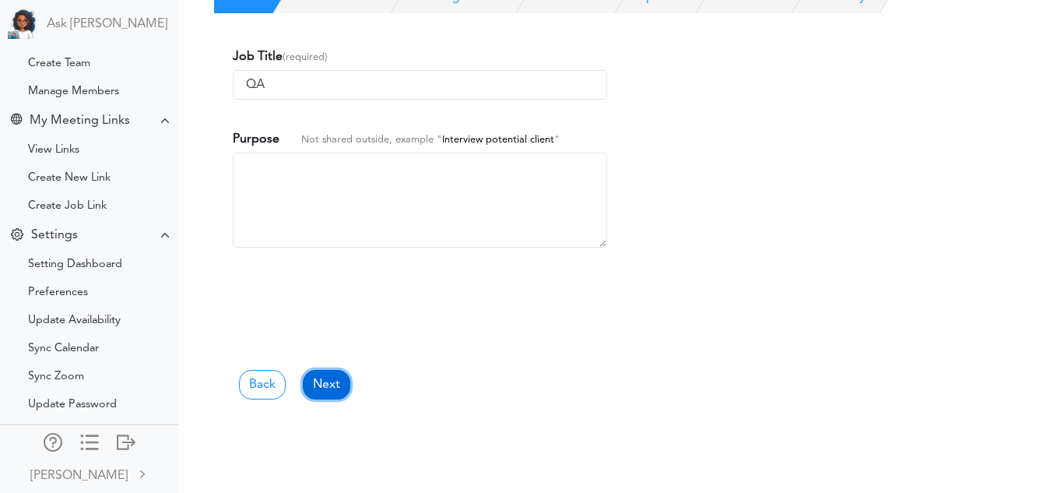
click at [335, 388] on link "Next" at bounding box center [326, 385] width 47 height 30
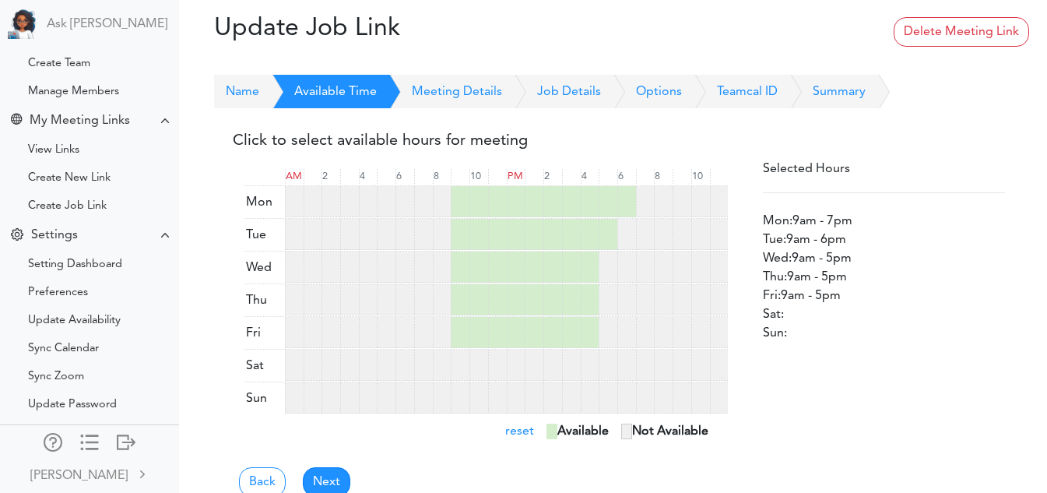
scroll to position [35, 0]
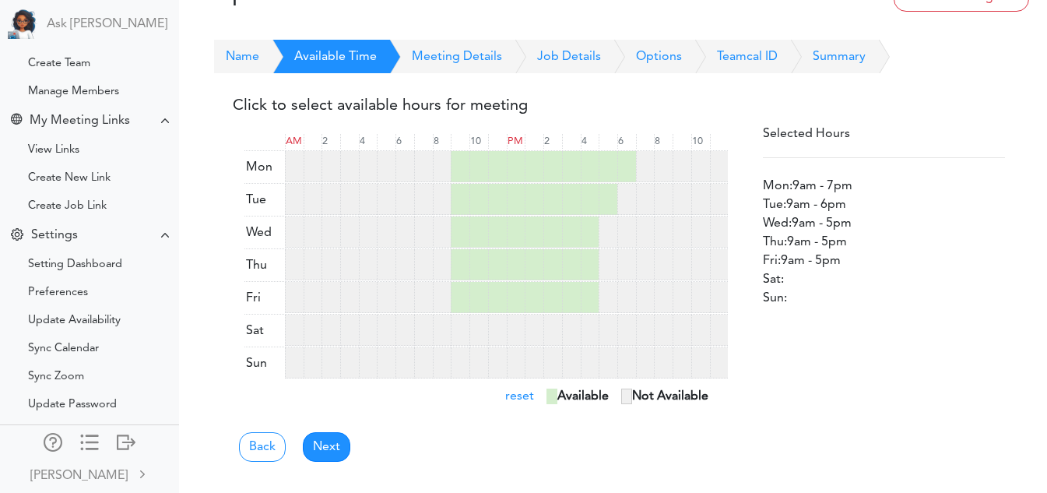
click at [335, 465] on div "Click to select available hours for meeting AM 2 4 6 8 10 PM 2 4 6 8 10 Not Ava…" at bounding box center [619, 276] width 810 height 407
click at [336, 462] on link "Next" at bounding box center [326, 447] width 47 height 30
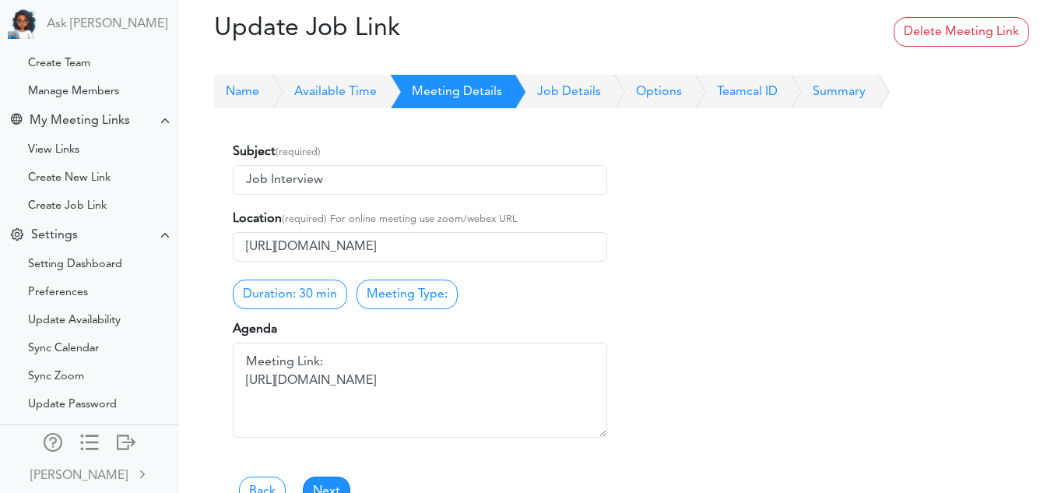
scroll to position [95, 0]
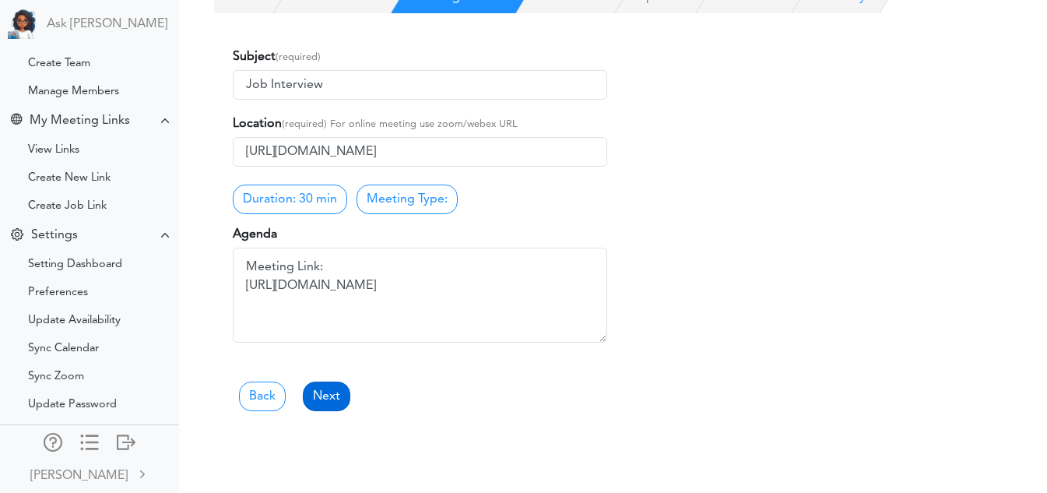
drag, startPoint x: 318, startPoint y: 378, endPoint x: 321, endPoint y: 402, distance: 24.2
click at [321, 402] on div "Back Next" at bounding box center [619, 383] width 772 height 56
click at [321, 402] on link "Next" at bounding box center [326, 396] width 47 height 30
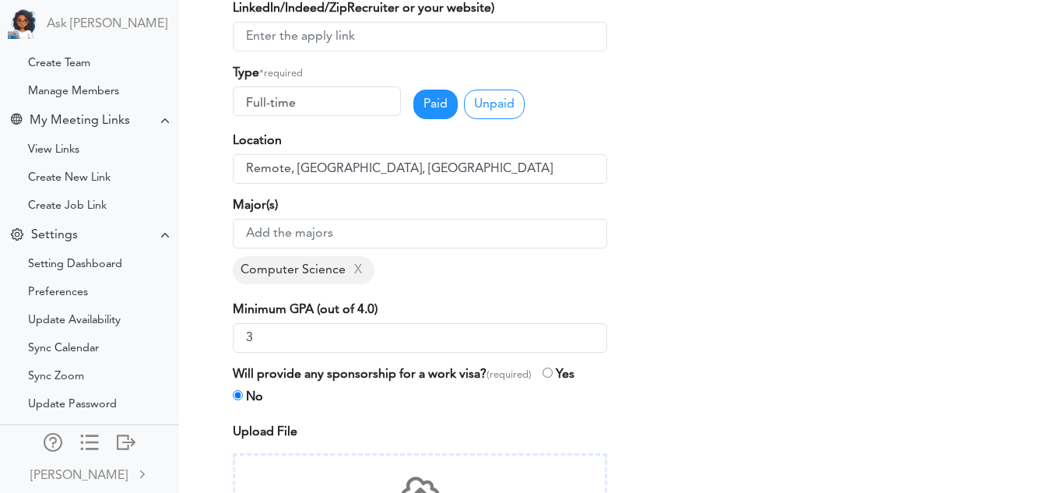
scroll to position [607, 0]
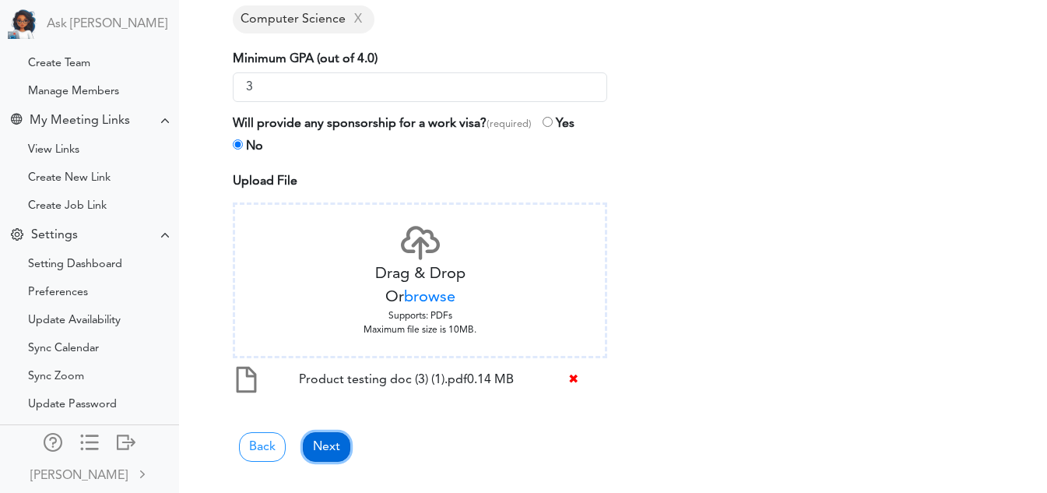
click at [340, 450] on link "Next" at bounding box center [326, 447] width 47 height 30
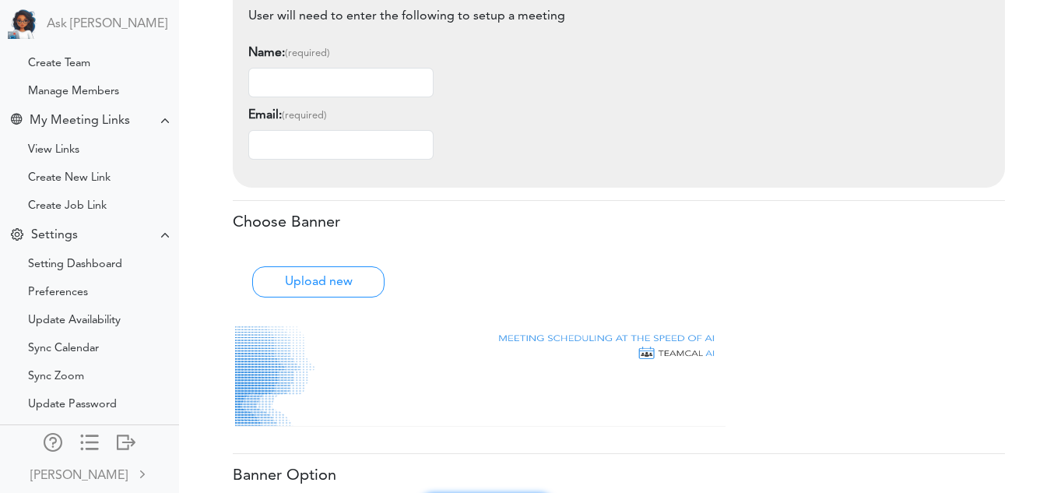
scroll to position [755, 0]
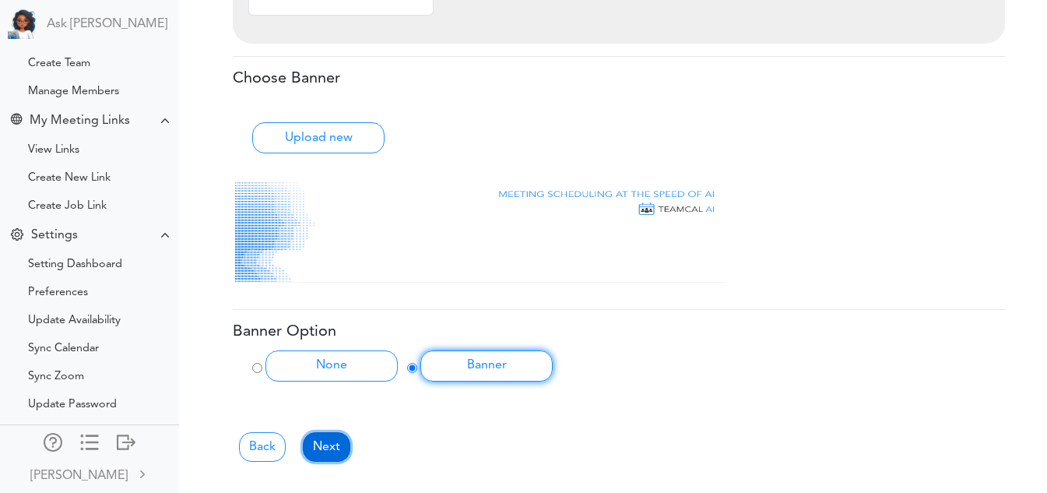
click at [333, 450] on link "Next" at bounding box center [326, 447] width 47 height 30
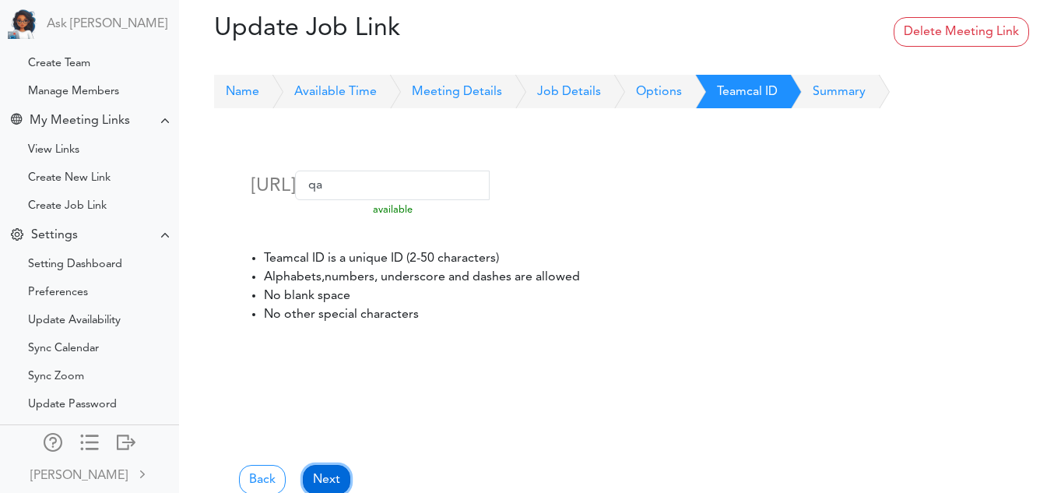
click at [329, 472] on link "Next" at bounding box center [326, 480] width 47 height 30
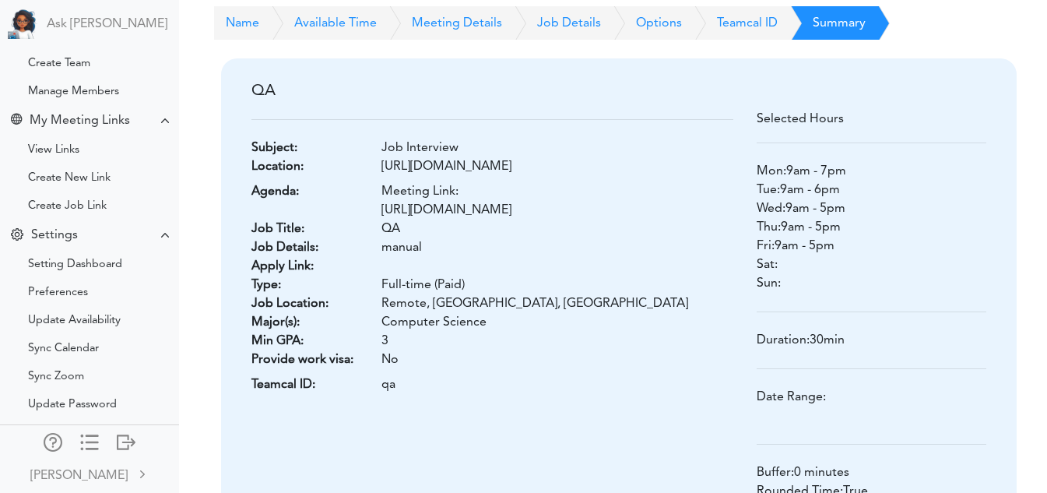
scroll to position [67, 0]
click at [67, 265] on div "Setting Dashboard" at bounding box center [75, 265] width 94 height 8
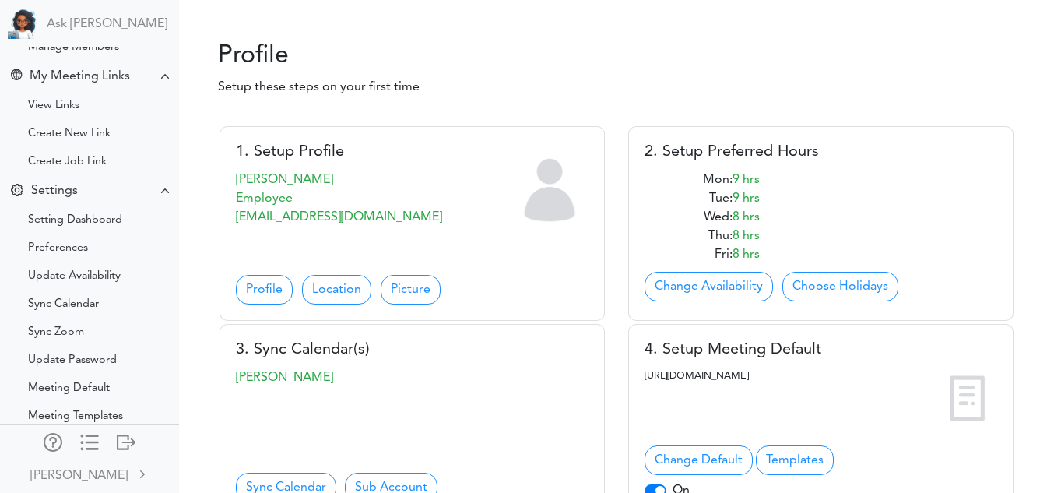
scroll to position [65, 0]
click at [403, 288] on link "Picture" at bounding box center [411, 291] width 60 height 30
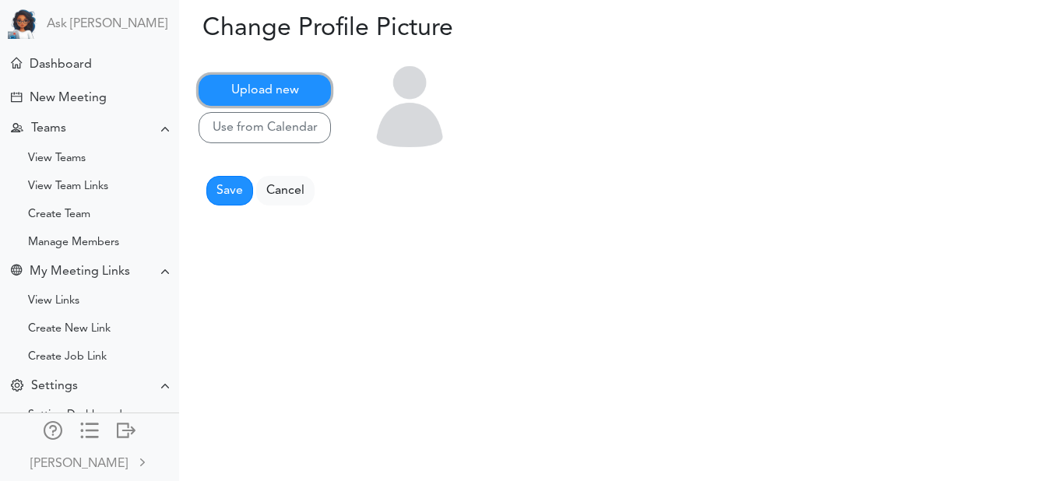
click at [297, 93] on button "Upload new" at bounding box center [264, 90] width 132 height 31
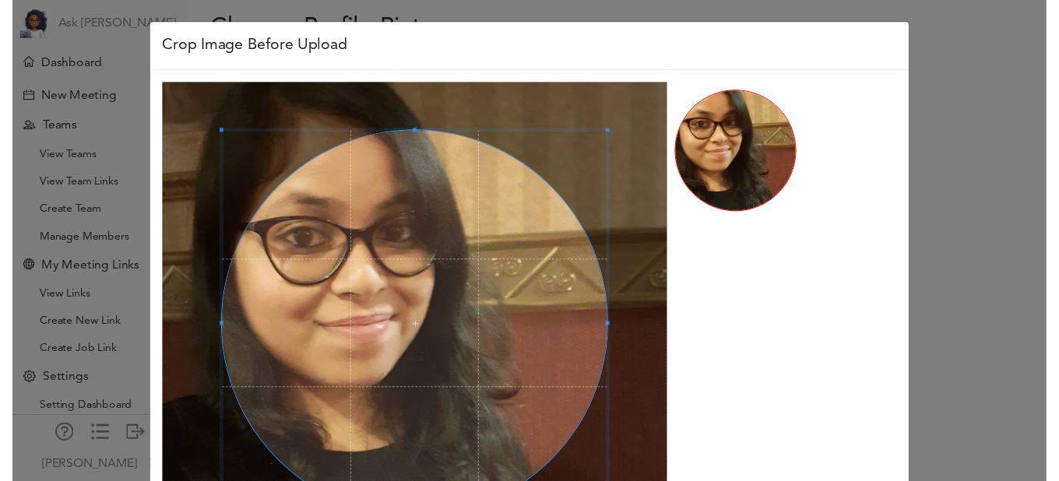
scroll to position [178, 0]
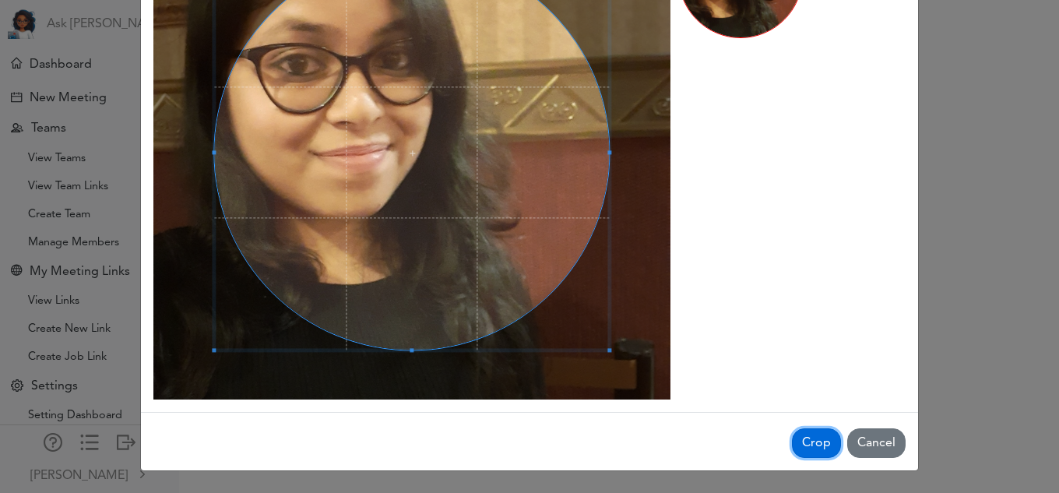
click at [816, 445] on button "Crop" at bounding box center [816, 443] width 49 height 30
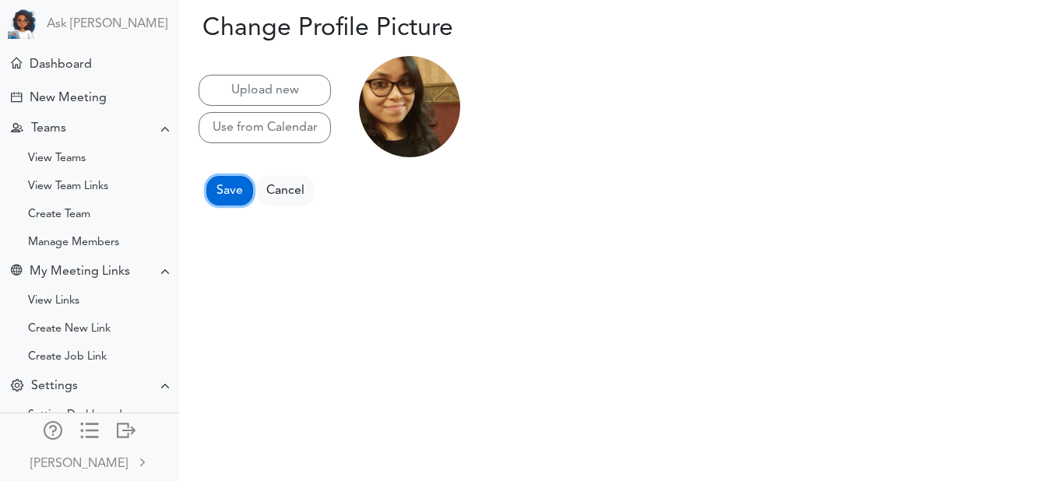
click at [231, 189] on input "Save" at bounding box center [229, 191] width 47 height 30
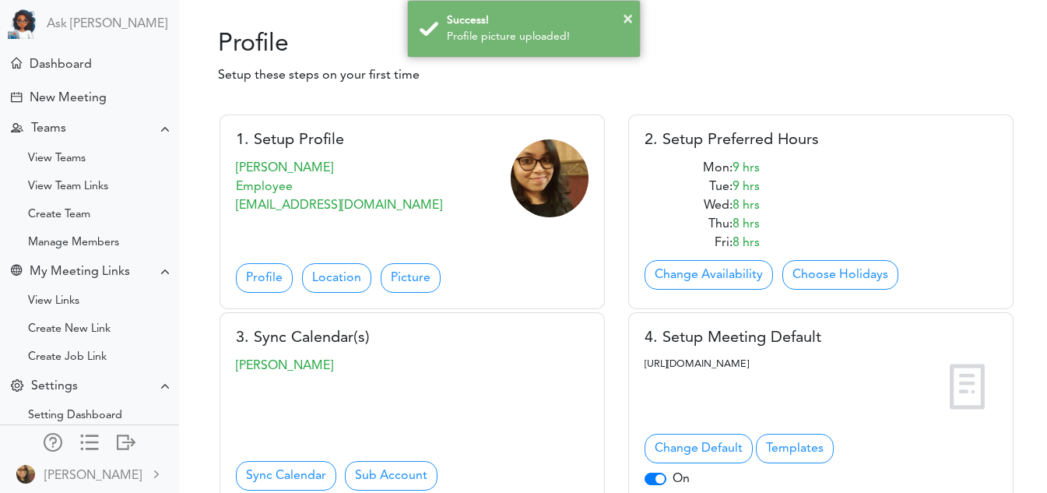
scroll to position [79, 0]
click at [338, 264] on link "Location" at bounding box center [336, 277] width 69 height 30
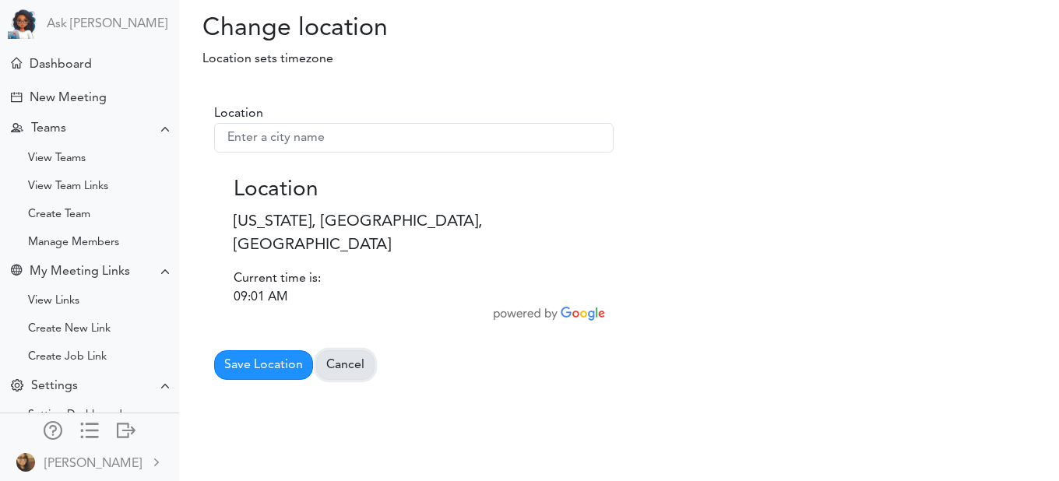
click at [353, 350] on link "Cancel" at bounding box center [345, 365] width 58 height 30
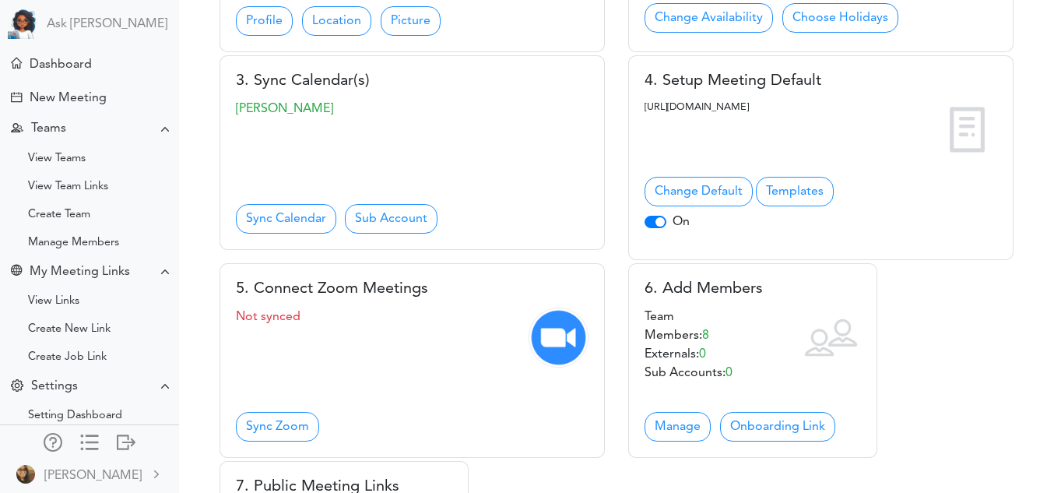
scroll to position [338, 0]
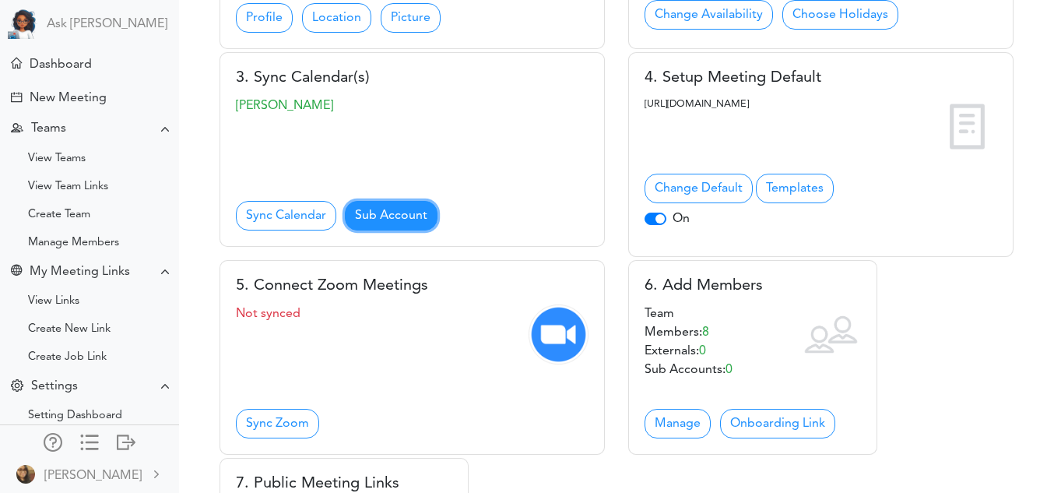
click at [374, 219] on link "Sub Account" at bounding box center [391, 216] width 93 height 30
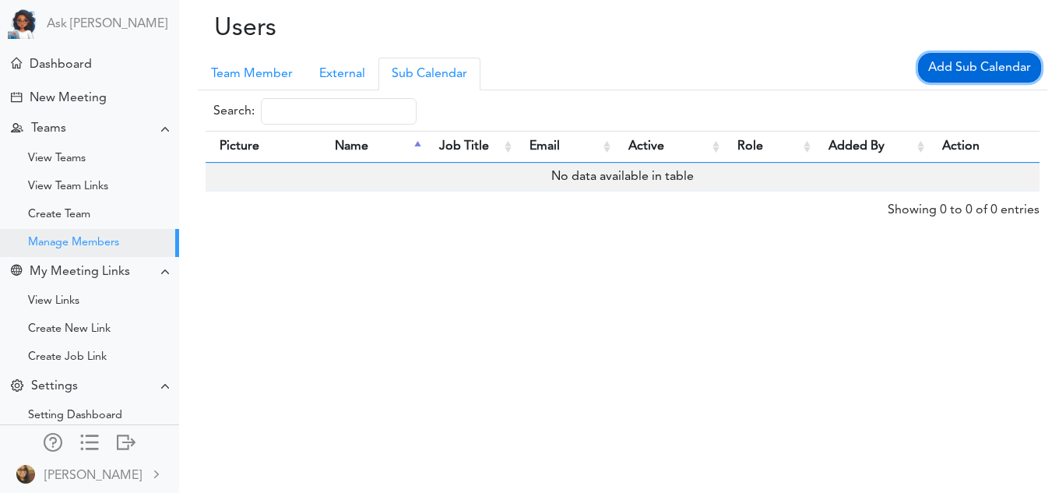
click at [962, 68] on link "Add Sub Calendar" at bounding box center [979, 68] width 123 height 30
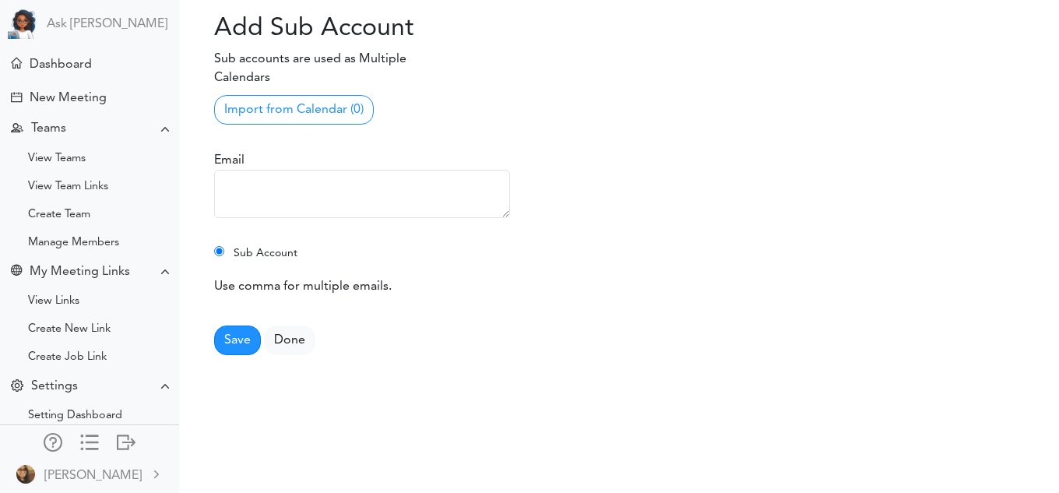
click at [378, 184] on textarea at bounding box center [362, 194] width 296 height 48
type textarea "v"
type textarea "[EMAIL_ADDRESS][DOMAIN_NAME]"
click at [248, 329] on button "Save" at bounding box center [237, 340] width 47 height 30
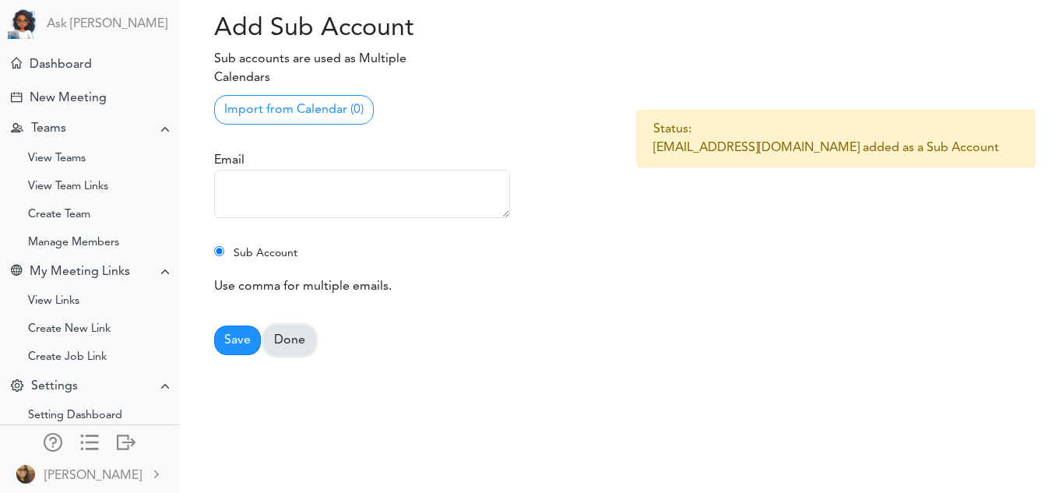
click at [291, 340] on link "Done" at bounding box center [289, 340] width 51 height 30
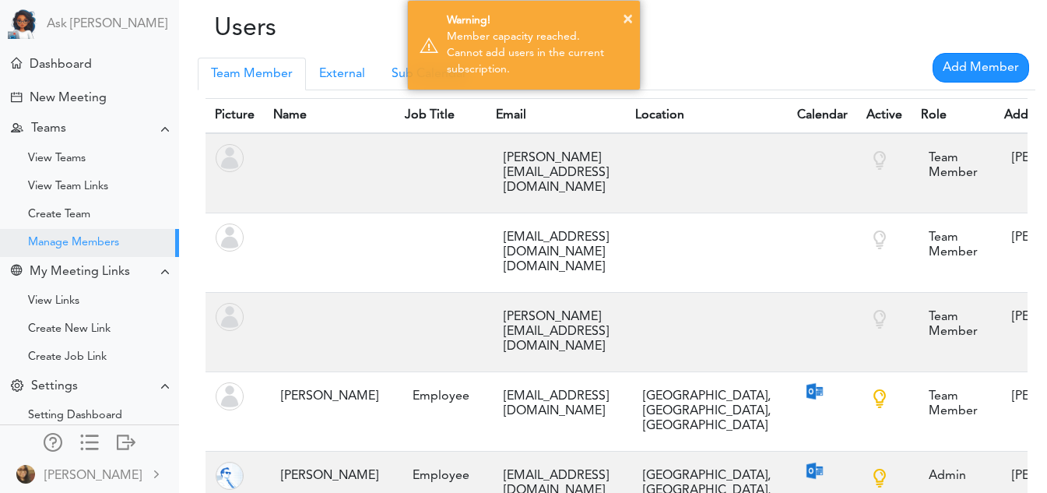
click at [92, 68] on div "× Warning! Member capacity reached. Cannot add users in the current subscriptio…" at bounding box center [523, 45] width 1047 height 90
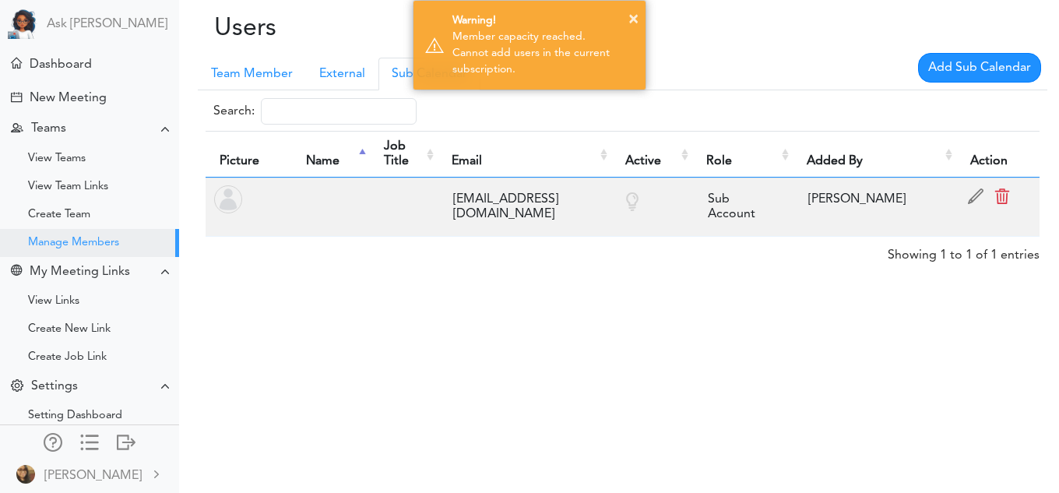
click at [71, 61] on div "× Warning! Member capacity reached. Cannot add users in the current subscriptio…" at bounding box center [529, 45] width 1059 height 90
click at [69, 74] on div "Dashboard" at bounding box center [91, 63] width 176 height 33
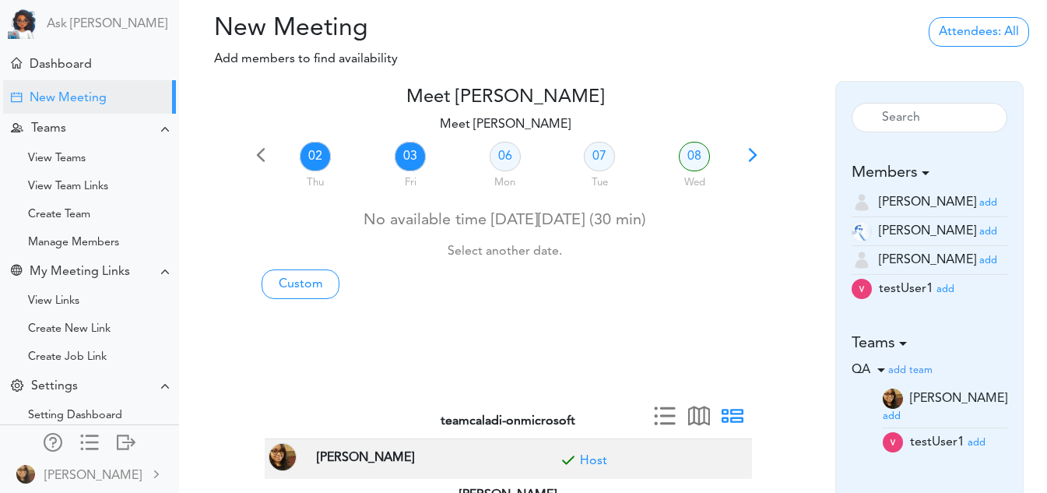
click at [399, 165] on link "03" at bounding box center [410, 157] width 31 height 30
click at [489, 165] on div "06 Mon" at bounding box center [505, 167] width 95 height 56
click at [499, 162] on link "06" at bounding box center [505, 157] width 31 height 30
drag, startPoint x: 616, startPoint y: 163, endPoint x: 604, endPoint y: 163, distance: 11.7
click at [604, 163] on div "07 Tue" at bounding box center [600, 167] width 95 height 56
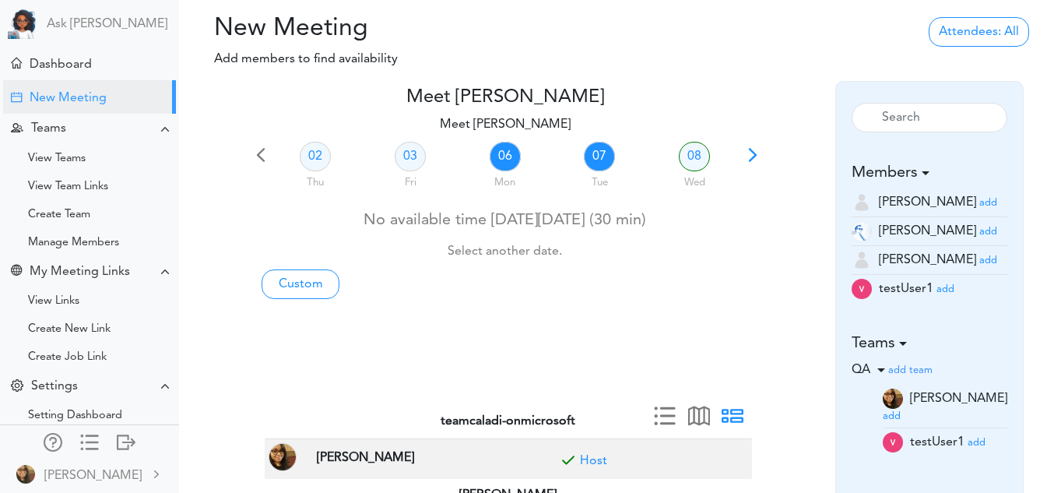
click at [604, 163] on link "07" at bounding box center [599, 157] width 31 height 30
click at [683, 163] on link "08" at bounding box center [694, 157] width 31 height 30
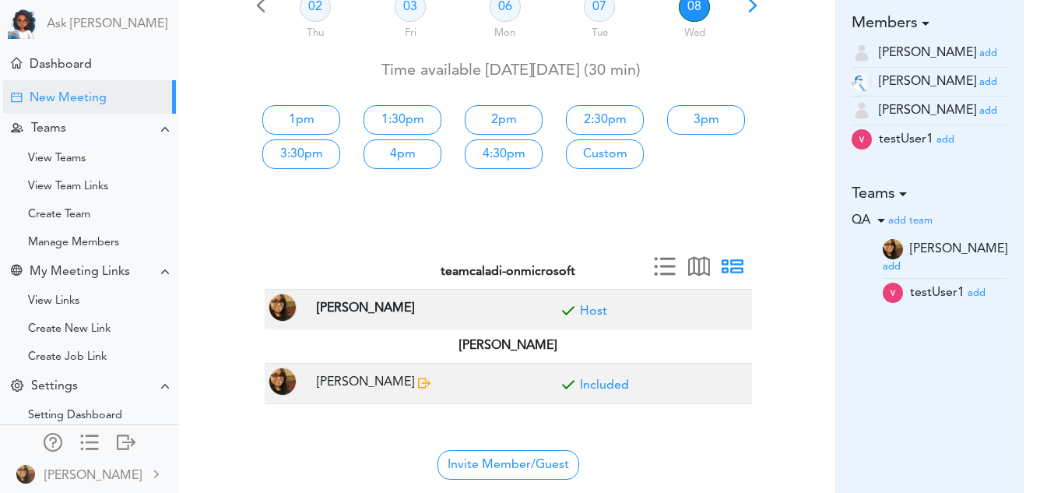
scroll to position [121, 0]
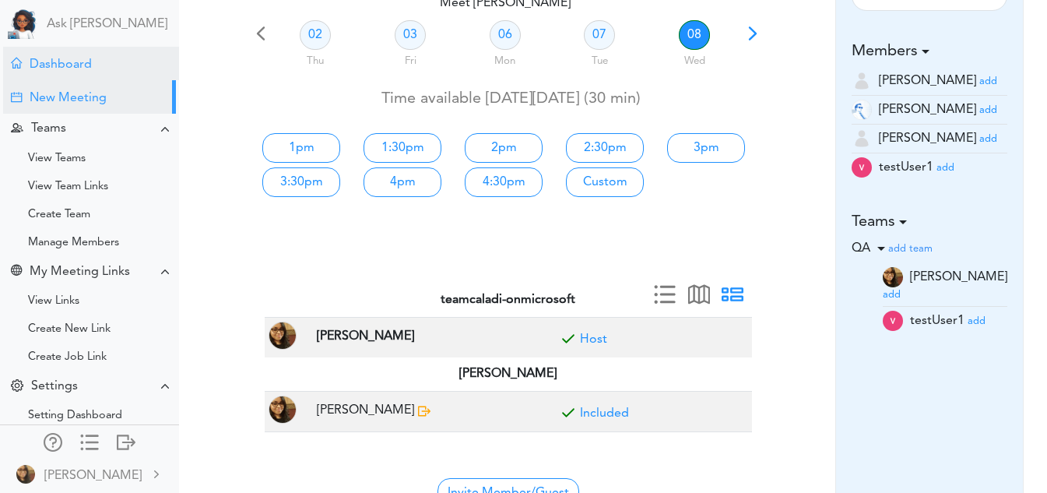
click at [103, 57] on div "Dashboard" at bounding box center [91, 63] width 176 height 33
click at [550, 271] on div at bounding box center [505, 258] width 511 height 37
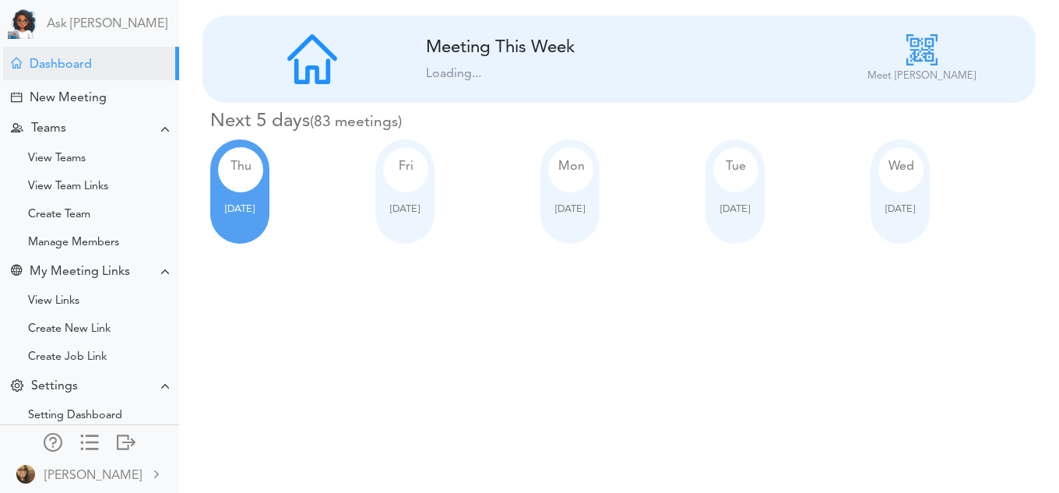
click at [903, 195] on div at bounding box center [900, 196] width 44 height 9
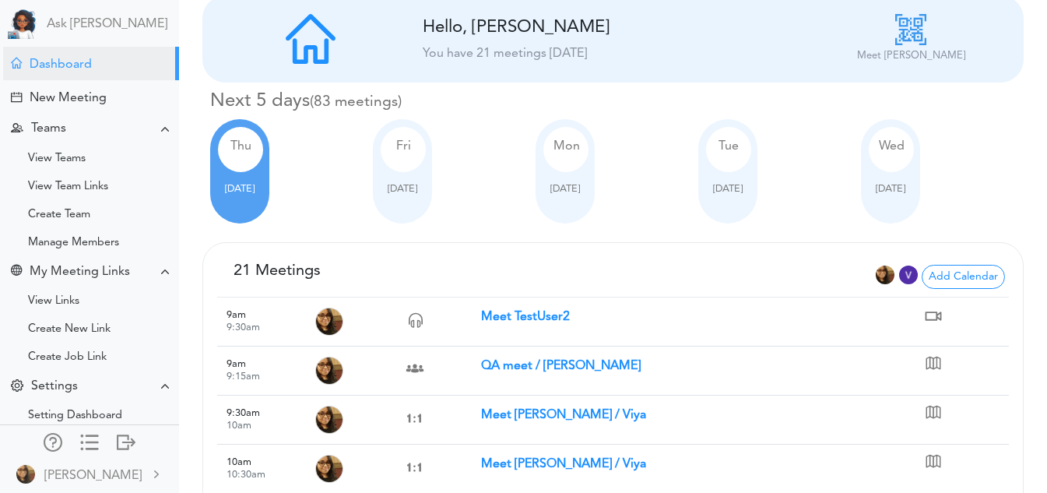
scroll to position [149, 0]
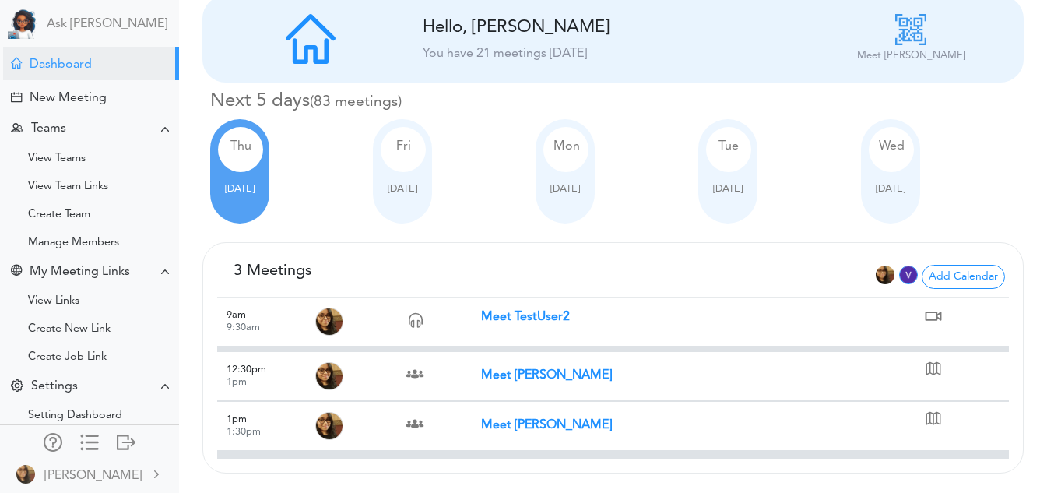
click at [909, 265] on img at bounding box center [908, 274] width 19 height 19
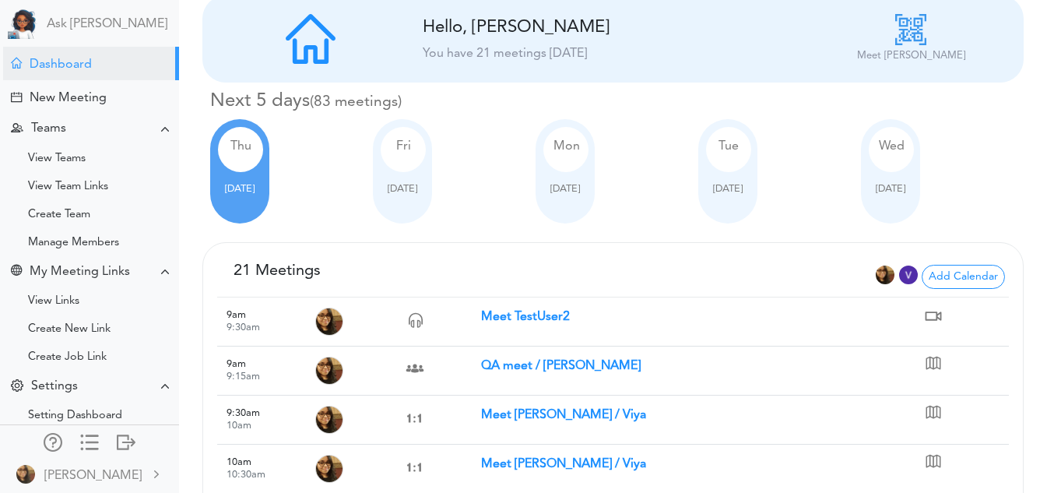
scroll to position [20, 0]
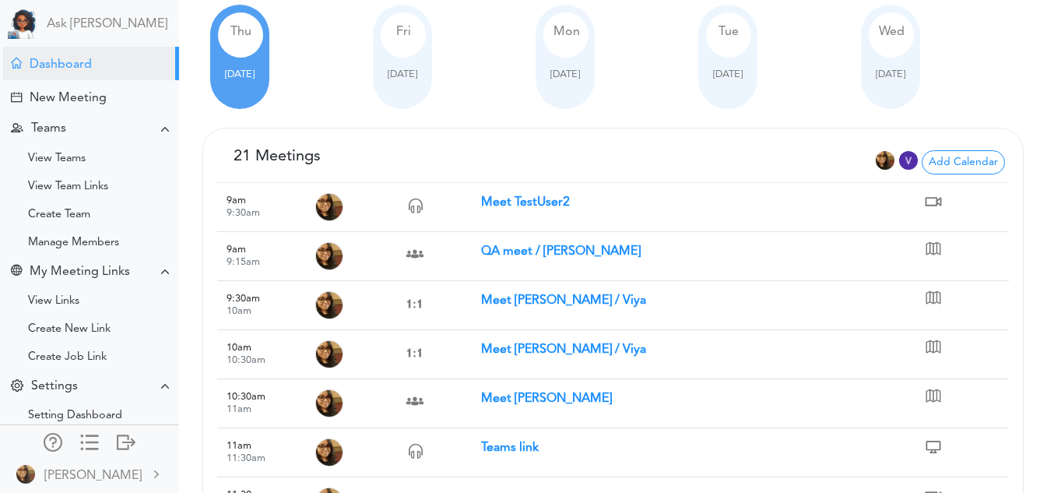
click at [908, 153] on img at bounding box center [908, 160] width 19 height 19
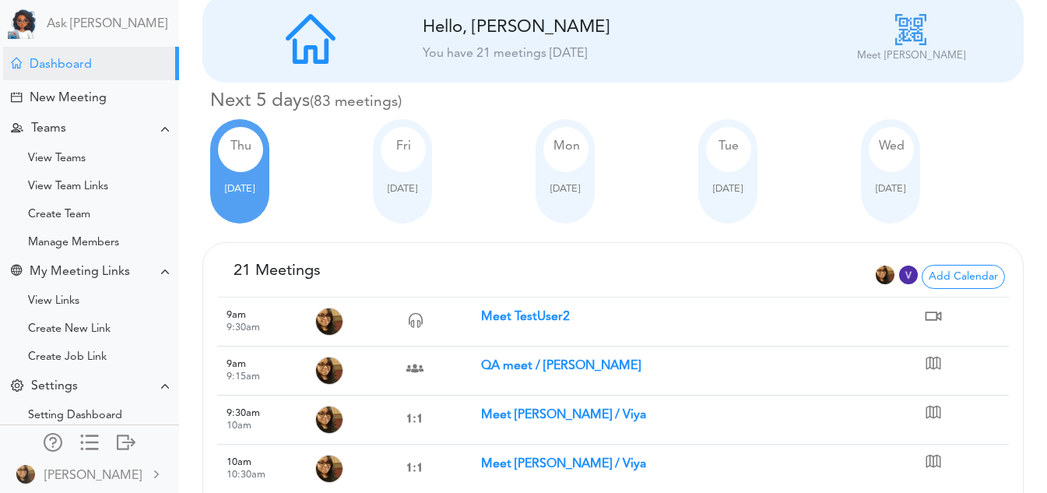
scroll to position [149, 0]
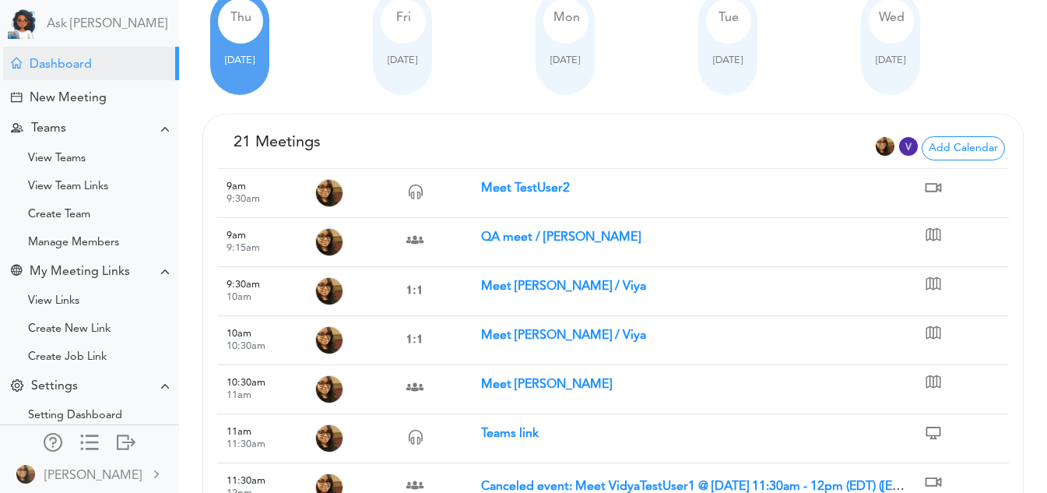
click at [878, 276] on td "Meet Vidya Pamidi / Viya" at bounding box center [701, 291] width 440 height 49
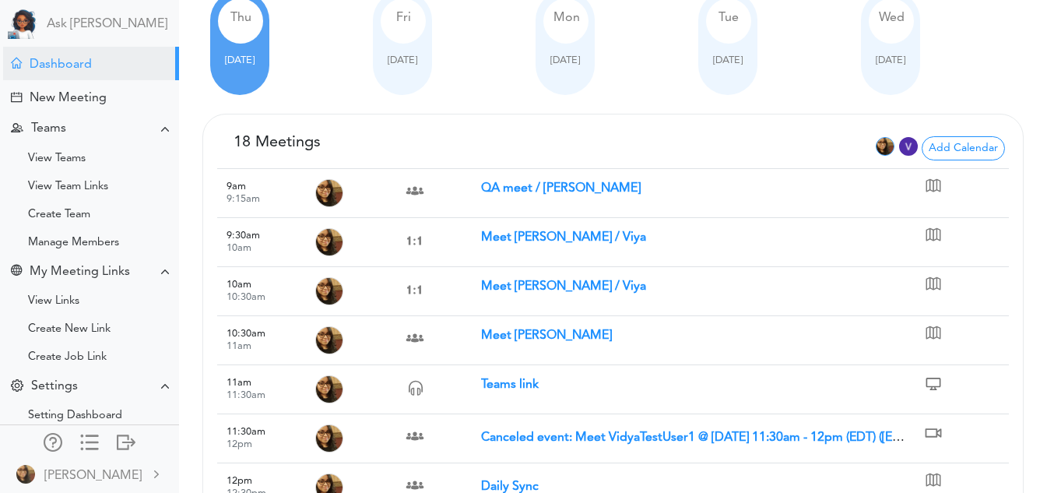
click at [880, 149] on img at bounding box center [885, 146] width 19 height 19
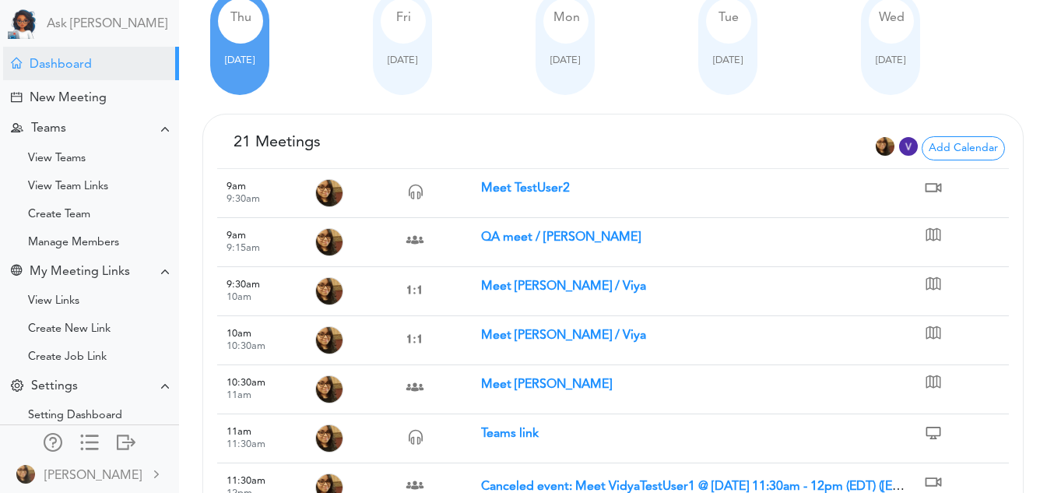
scroll to position [20, 0]
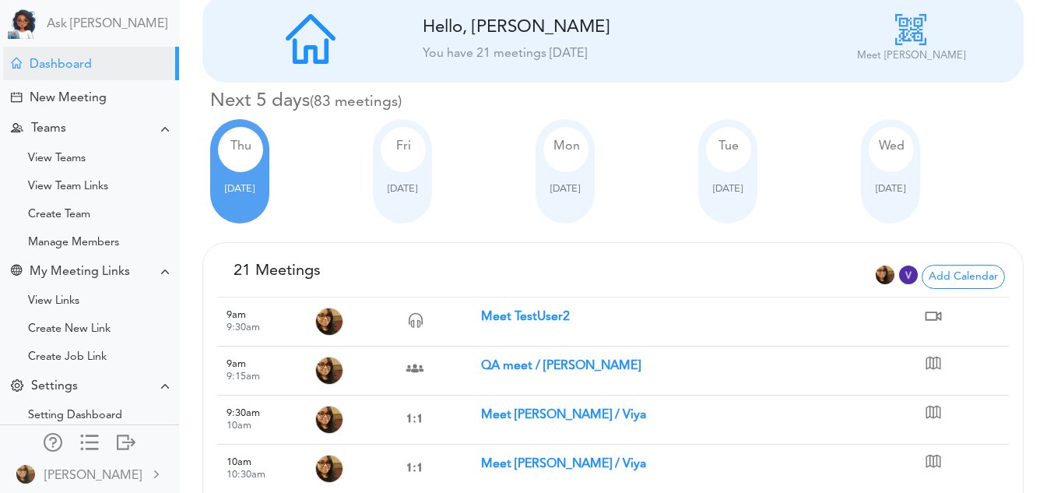
click at [910, 265] on img at bounding box center [908, 274] width 19 height 19
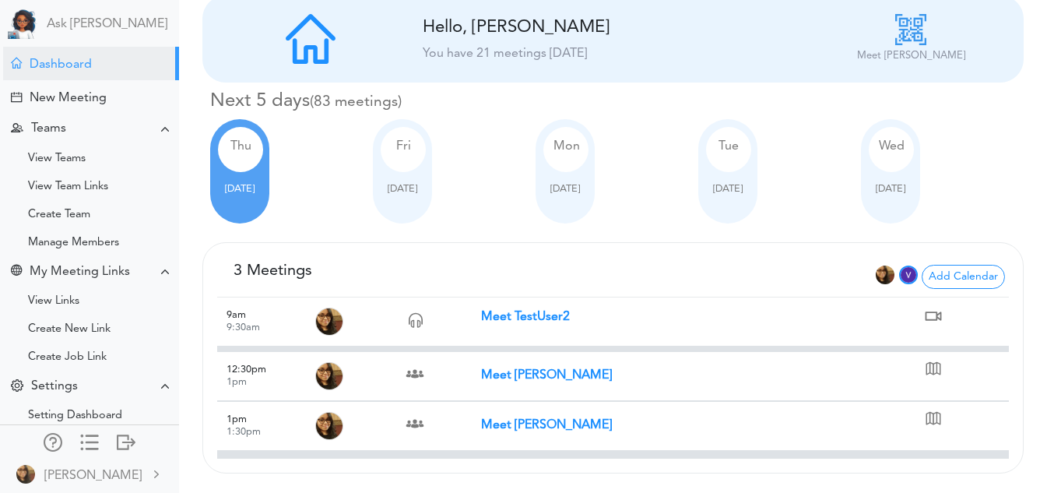
click at [869, 243] on div "Checking Team... 21 Meetings 18 Meetings 3 Meetings Add Calendar 9am" at bounding box center [612, 357] width 821 height 231
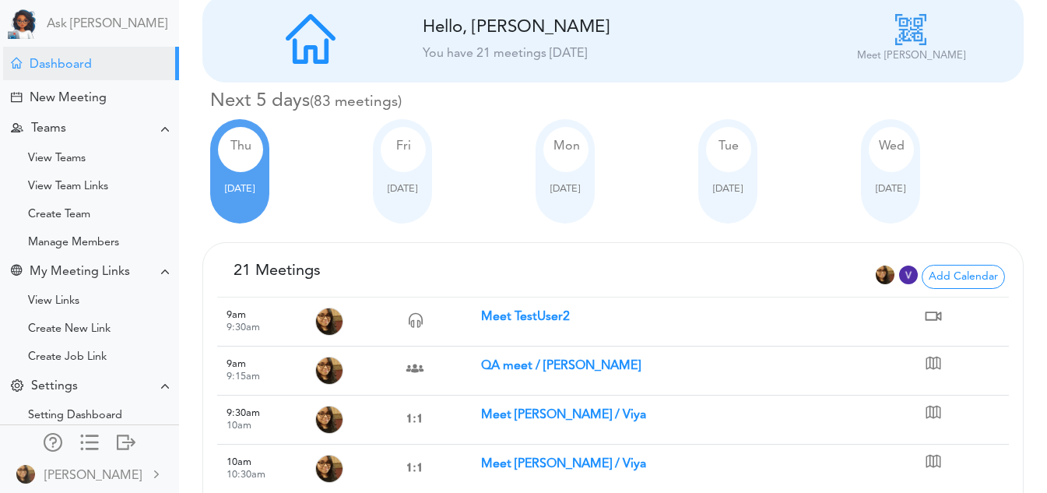
scroll to position [149, 0]
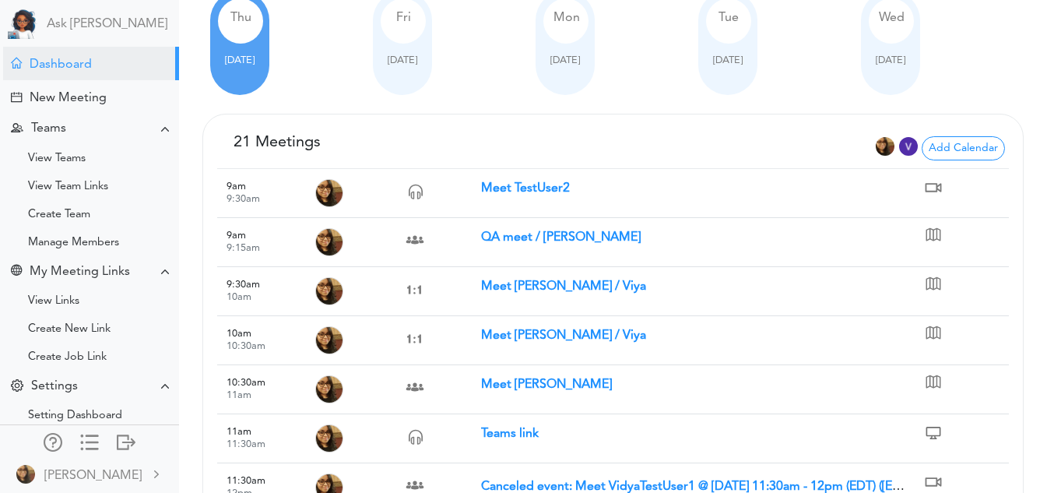
click at [378, 66] on div "Fri Oct 03" at bounding box center [402, 43] width 59 height 104
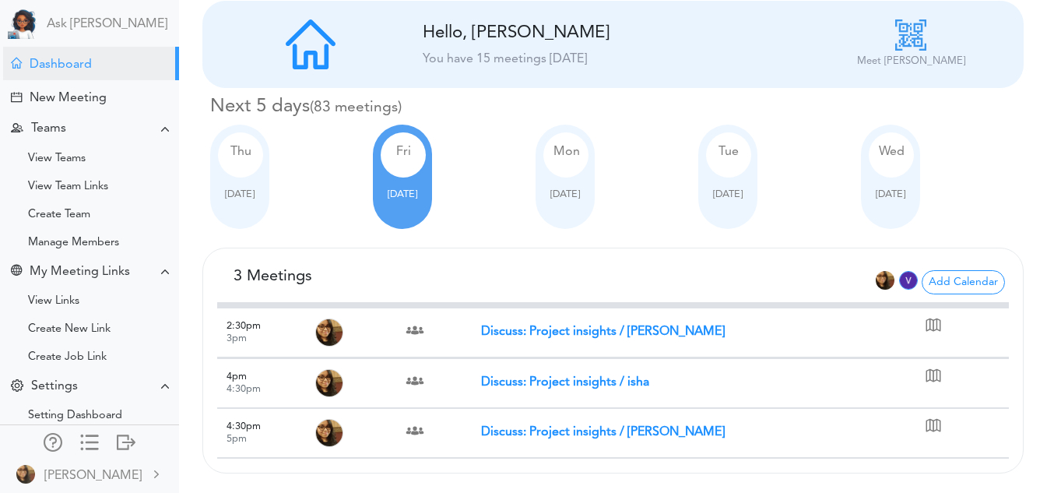
scroll to position [15, 0]
click at [909, 271] on img at bounding box center [908, 280] width 19 height 19
click at [228, 189] on span "Oct 02" at bounding box center [240, 194] width 30 height 10
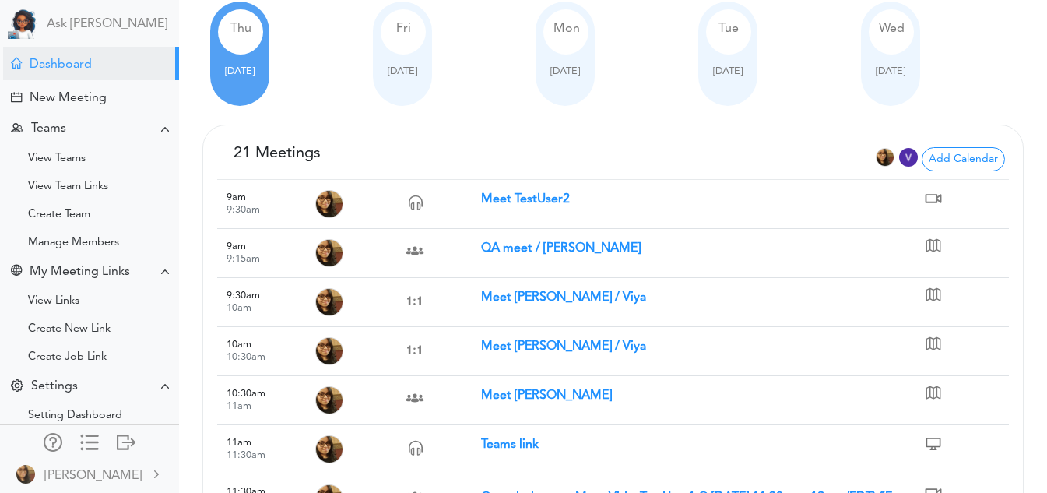
scroll to position [139, 0]
click at [523, 245] on strong "QA meet / [PERSON_NAME]" at bounding box center [561, 247] width 160 height 12
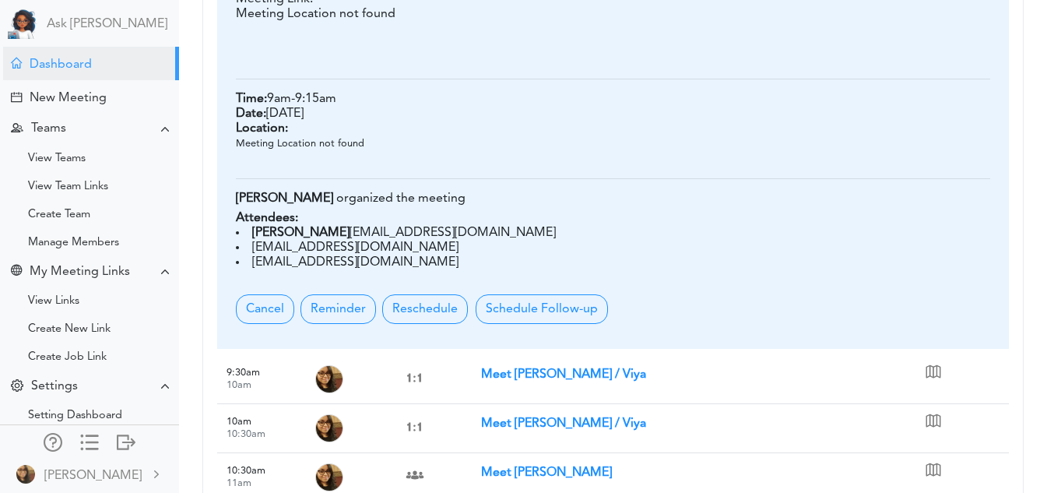
scroll to position [536, 0]
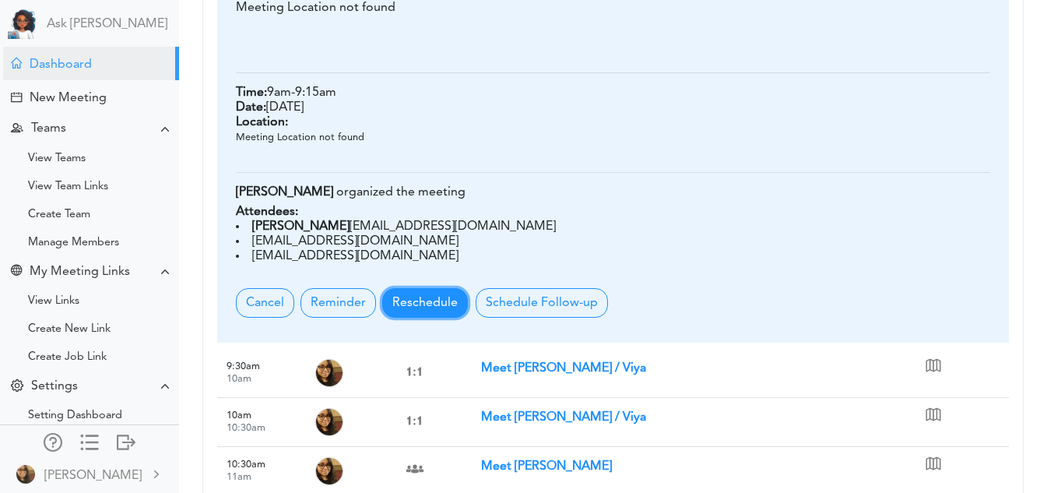
click at [448, 307] on button "Reschedule" at bounding box center [425, 303] width 86 height 30
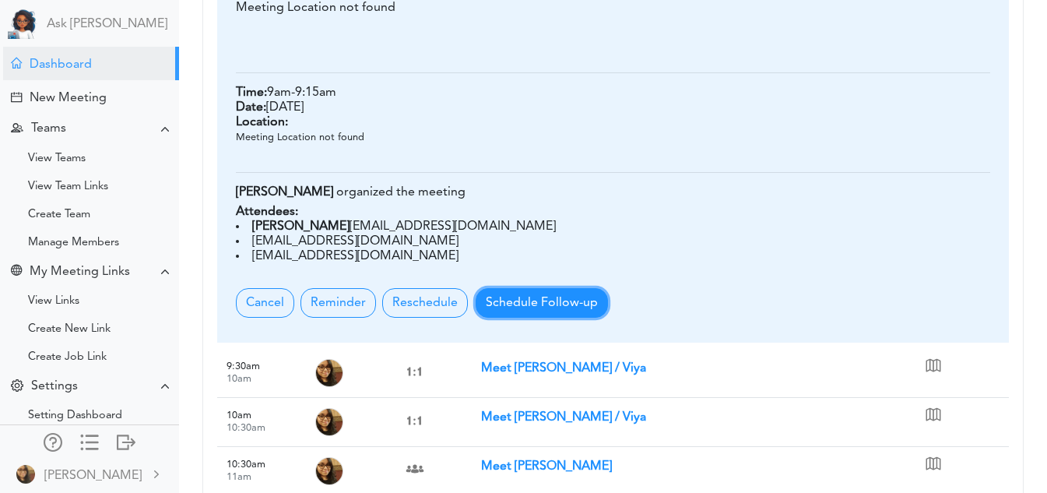
click at [522, 318] on button "Schedule Follow-up" at bounding box center [542, 303] width 132 height 30
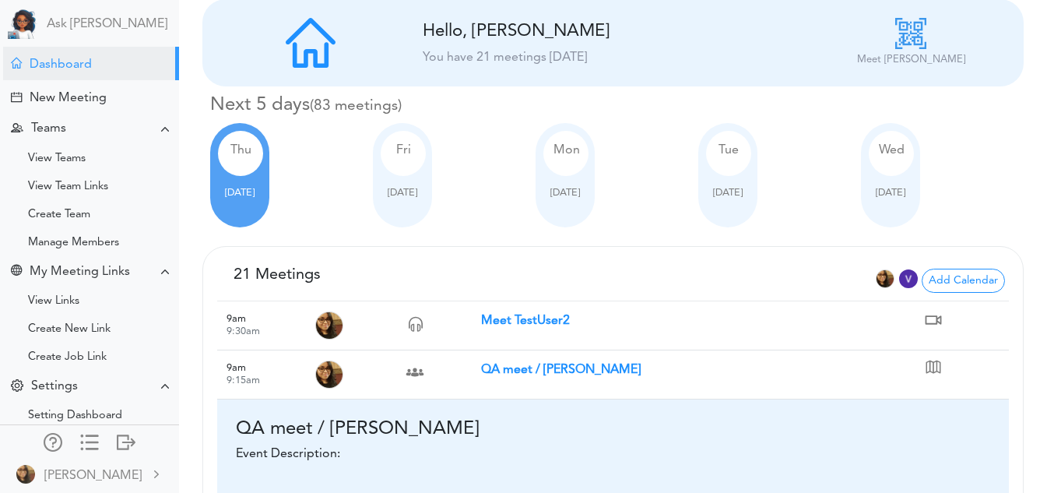
scroll to position [0, 0]
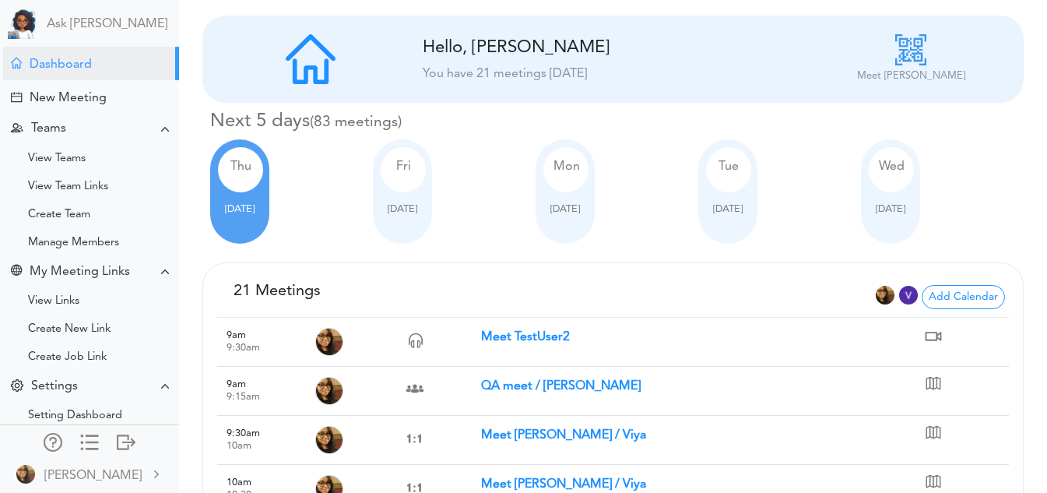
click at [417, 204] on span "Oct 03" at bounding box center [403, 209] width 30 height 10
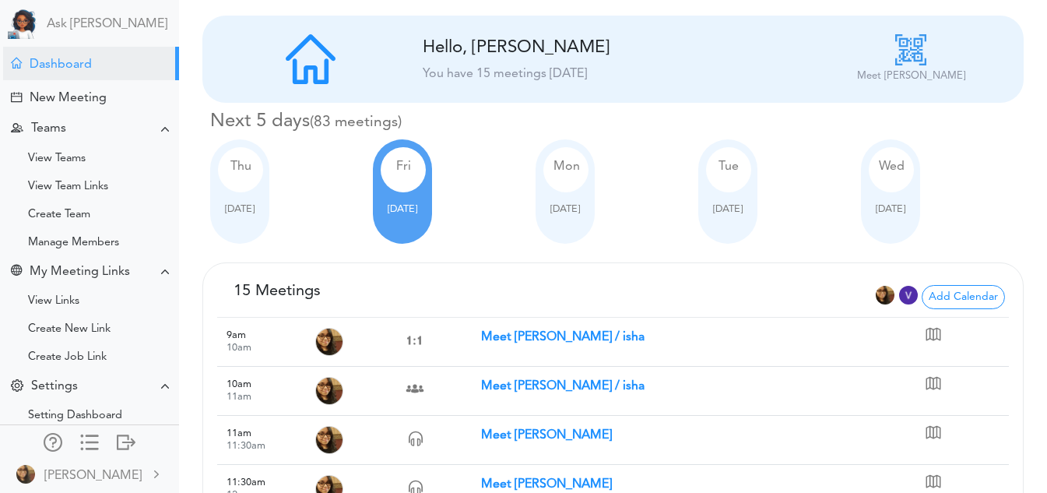
click at [536, 220] on div "Mon Oct 06" at bounding box center [565, 191] width 59 height 104
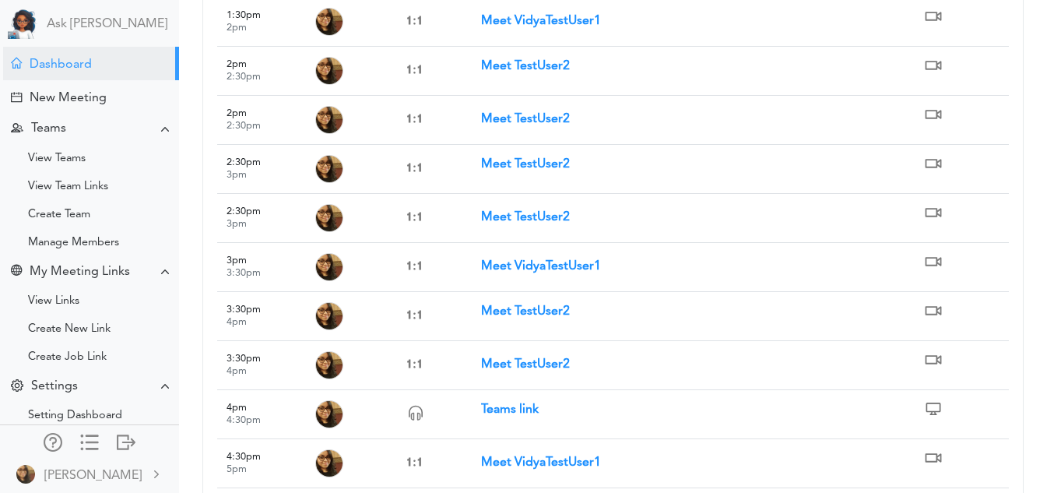
scroll to position [889, 0]
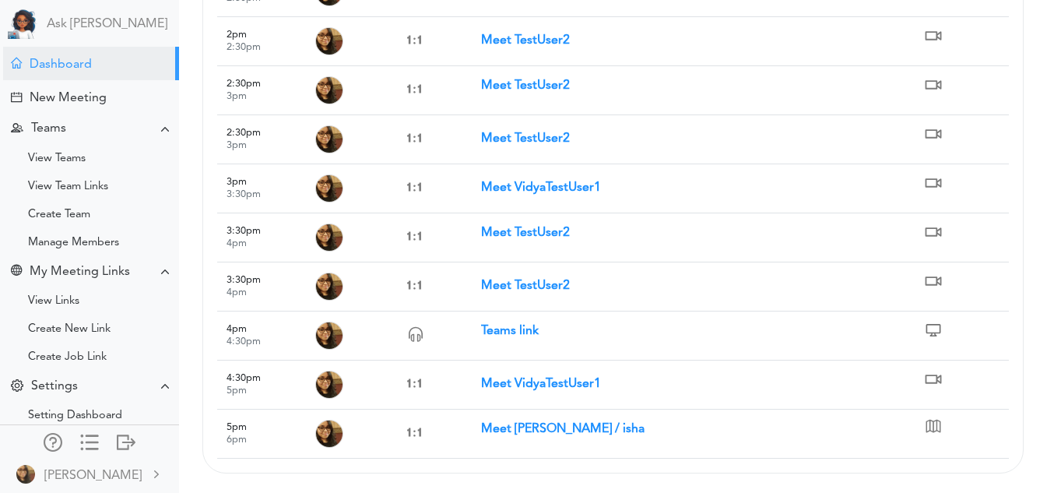
click at [90, 307] on div "View Links" at bounding box center [89, 301] width 179 height 28
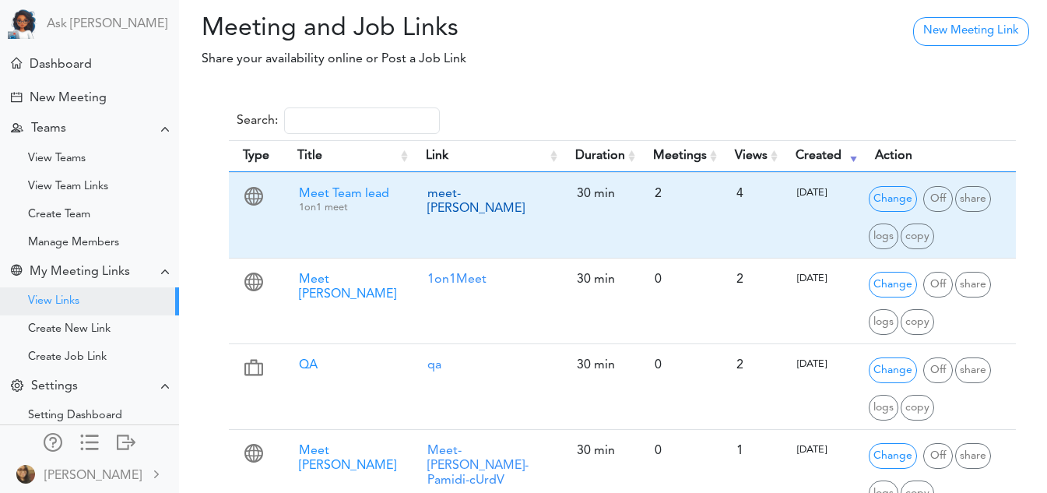
click at [455, 191] on link "meet-[PERSON_NAME]" at bounding box center [475, 201] width 97 height 27
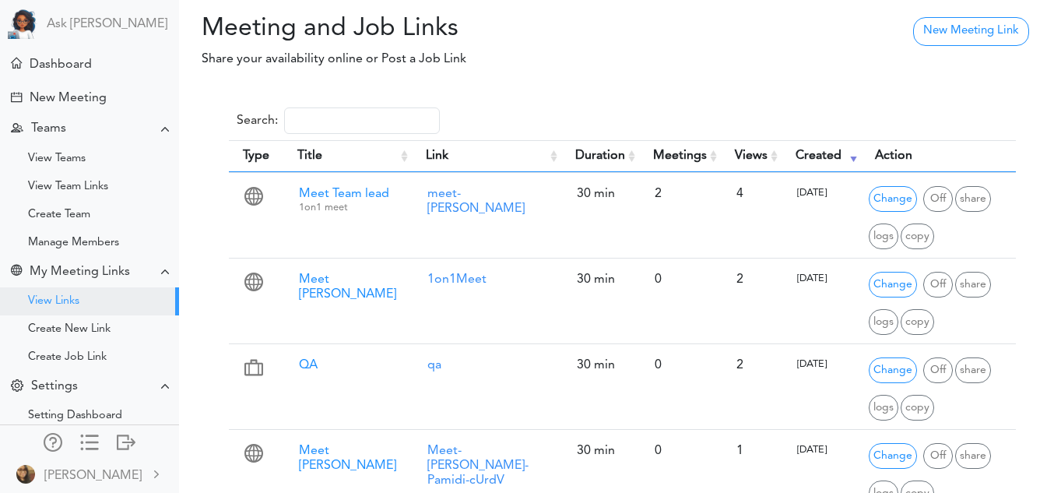
click at [552, 34] on h2 "Meeting and Job Links" at bounding box center [432, 29] width 483 height 30
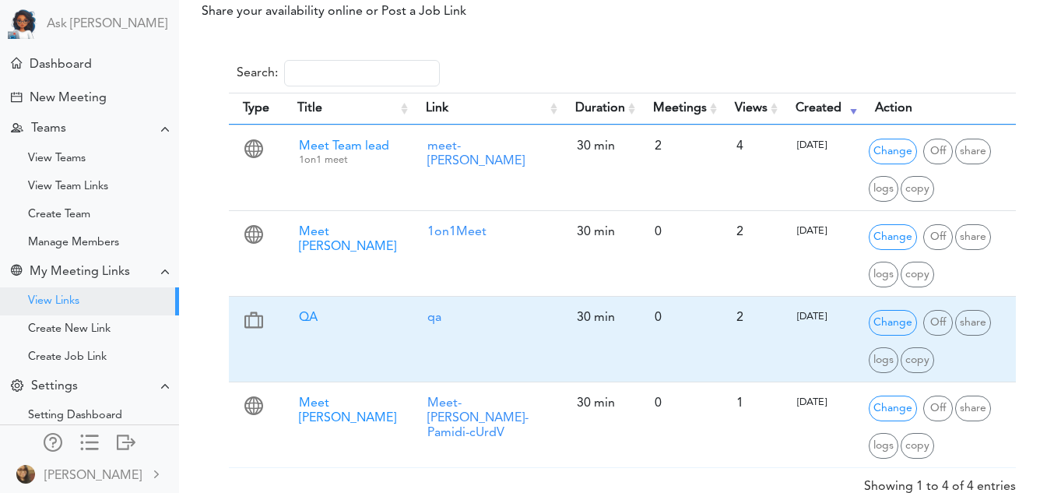
scroll to position [58, 0]
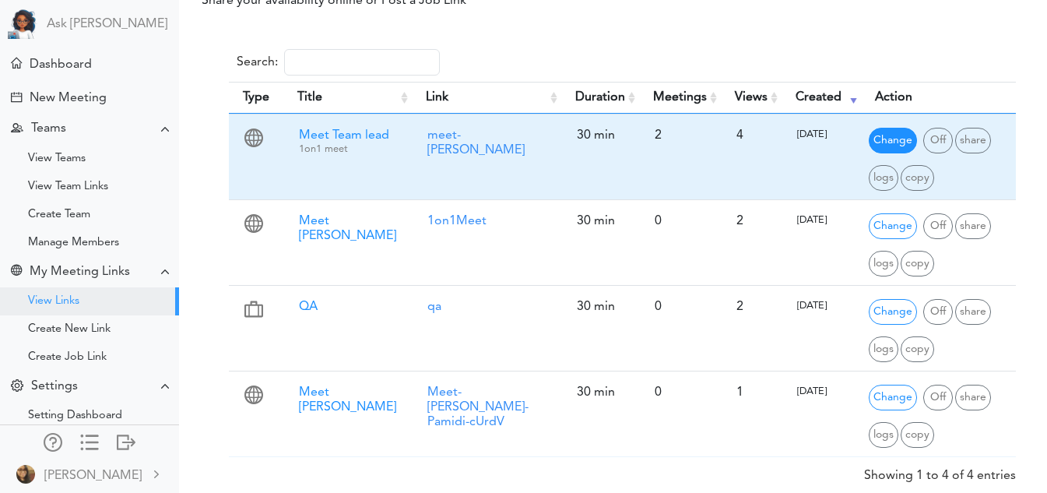
click at [869, 147] on span "Change" at bounding box center [893, 141] width 48 height 26
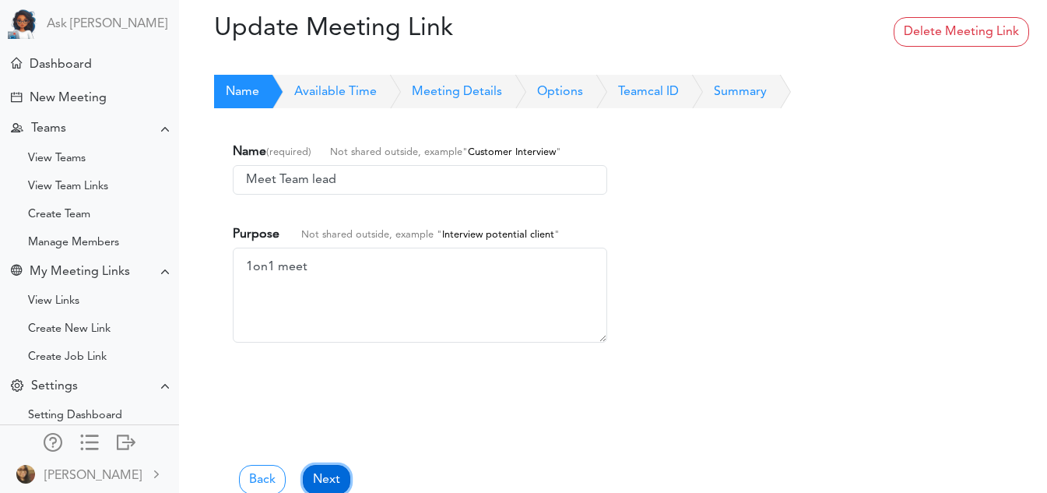
click at [328, 465] on link "Next" at bounding box center [326, 480] width 47 height 30
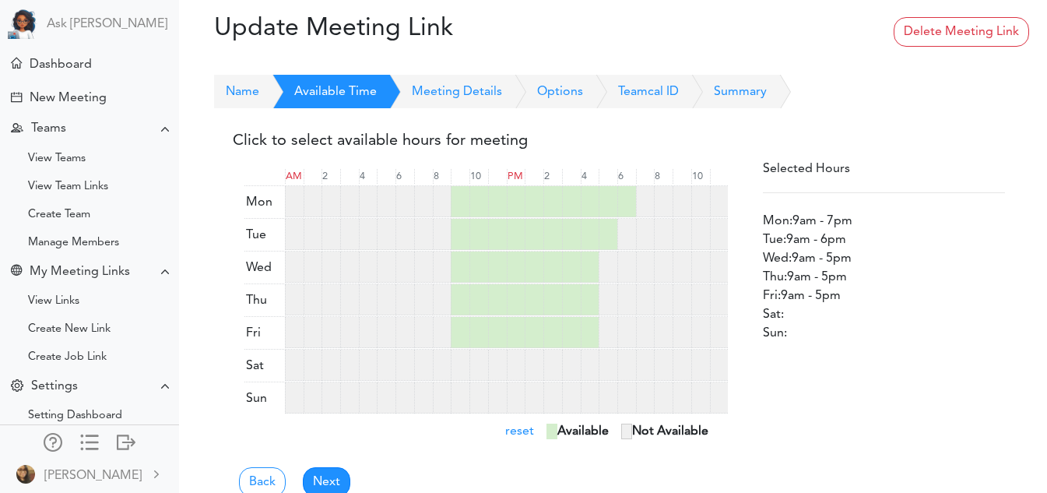
click at [328, 465] on div "Back Next" at bounding box center [619, 469] width 772 height 56
click at [328, 472] on link "Next" at bounding box center [326, 482] width 47 height 30
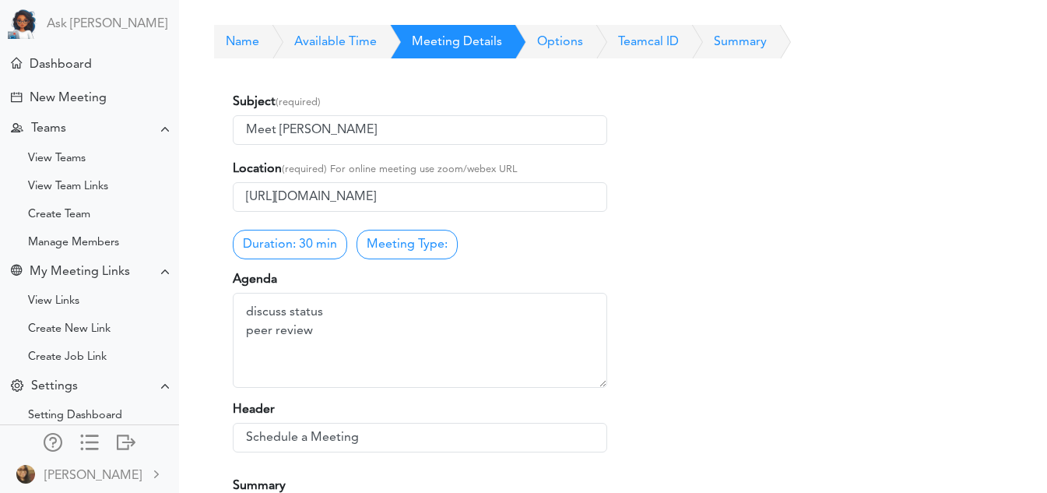
scroll to position [51, 0]
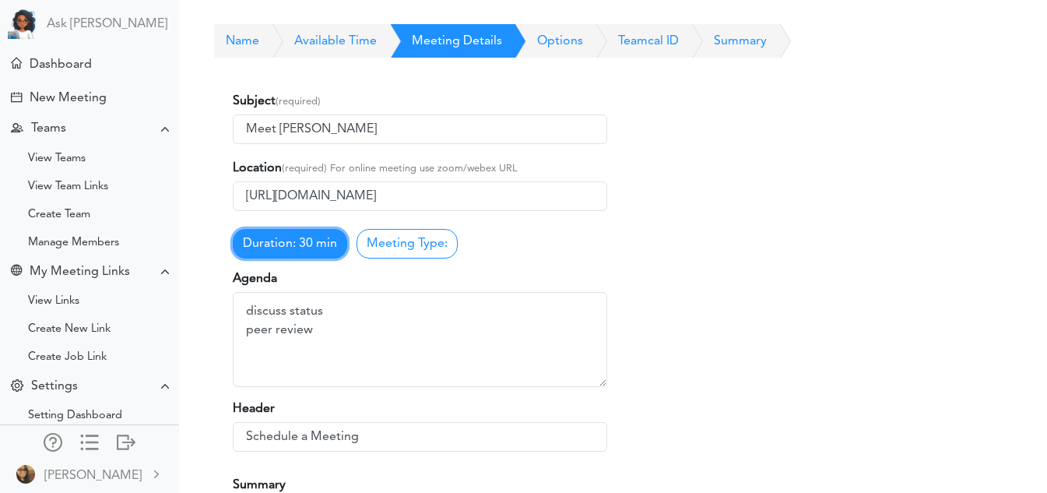
click at [304, 258] on link "Duration: 30 min" at bounding box center [290, 244] width 114 height 30
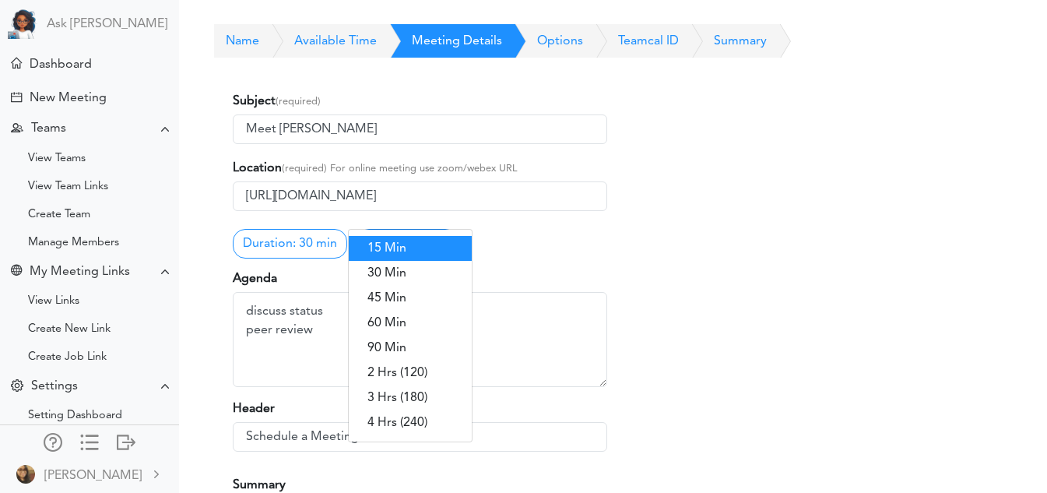
click at [387, 244] on link "15 Min" at bounding box center [410, 248] width 123 height 25
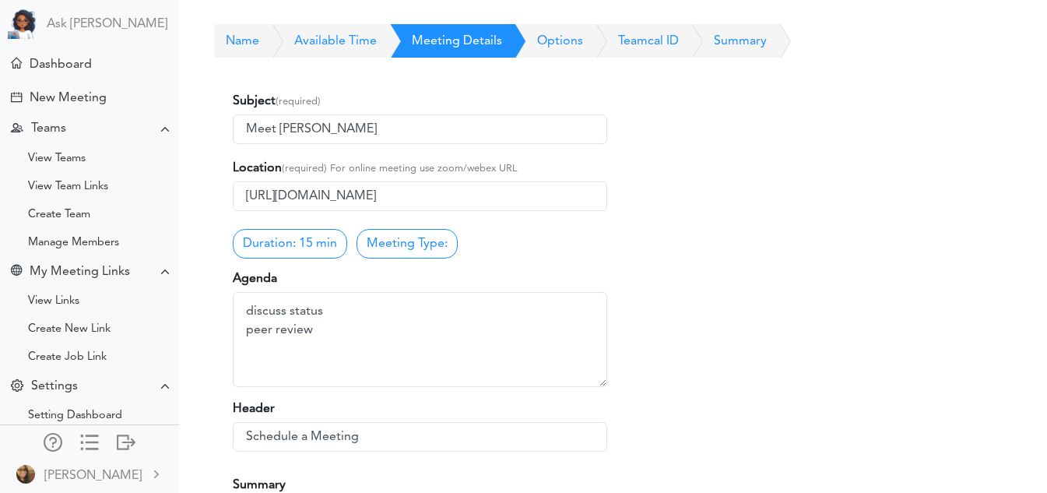
scroll to position [325, 0]
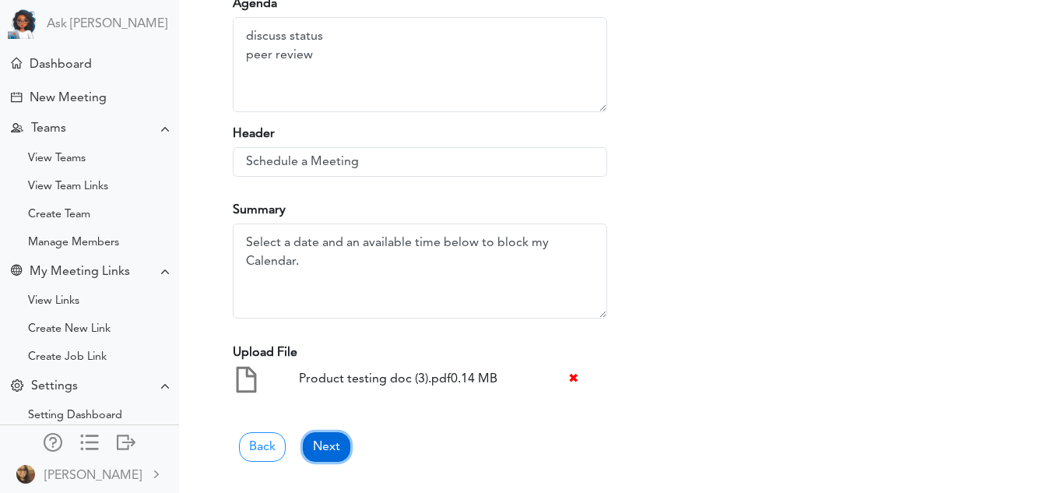
click at [330, 448] on link "Next" at bounding box center [326, 447] width 47 height 30
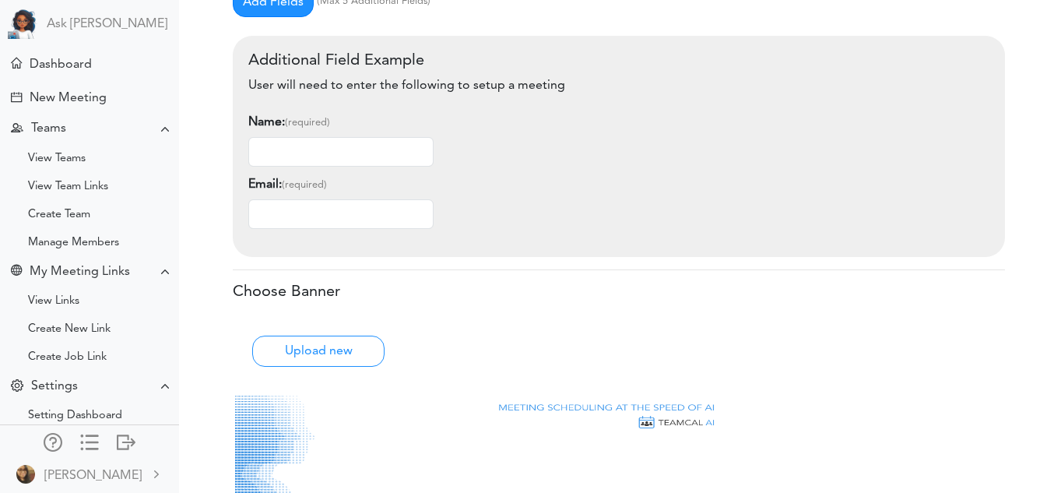
scroll to position [755, 0]
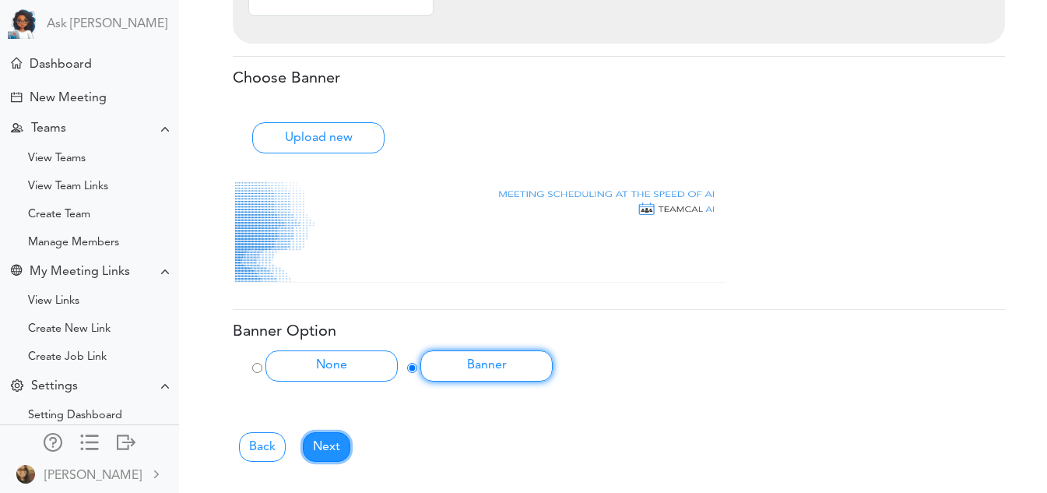
click at [330, 448] on link "Next" at bounding box center [326, 447] width 47 height 30
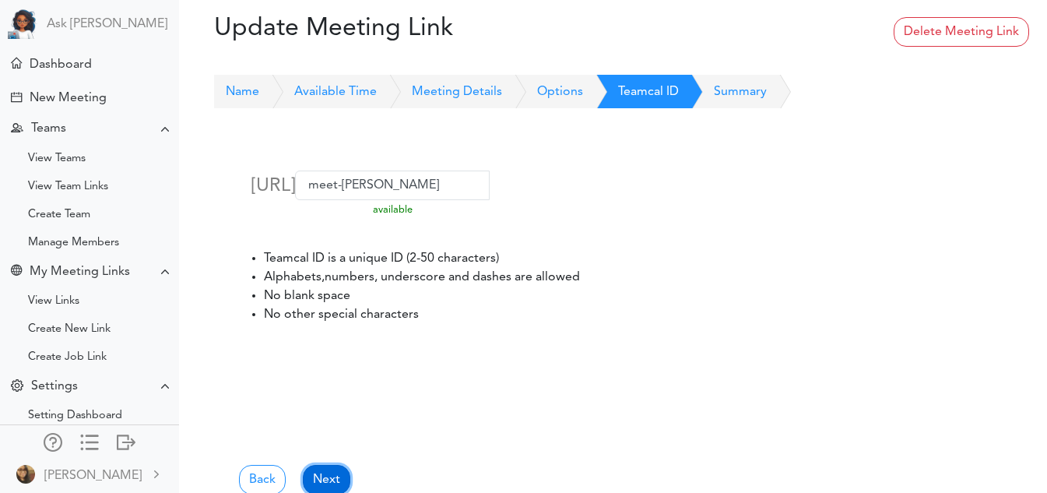
click at [325, 475] on link "Next" at bounding box center [326, 480] width 47 height 30
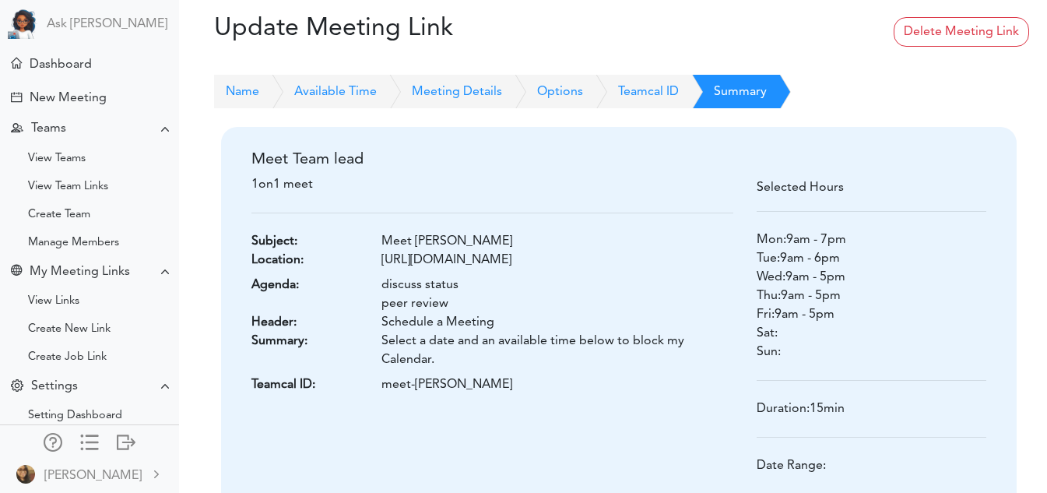
scroll to position [182, 0]
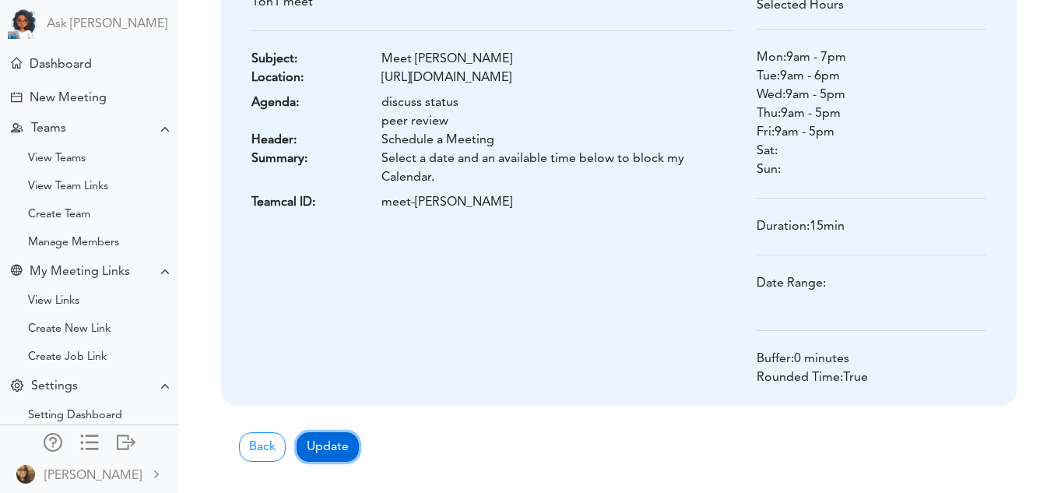
click at [325, 443] on button "Update" at bounding box center [328, 447] width 62 height 30
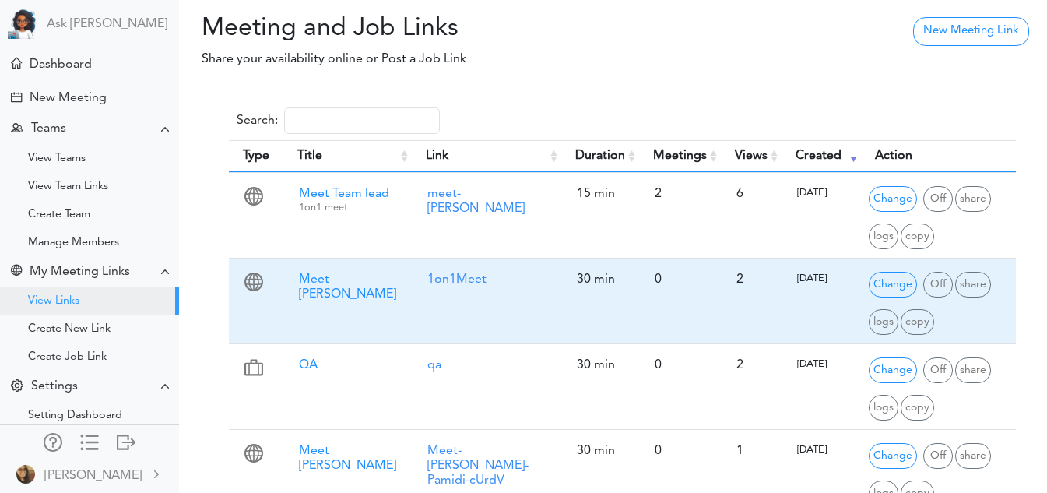
scroll to position [58, 0]
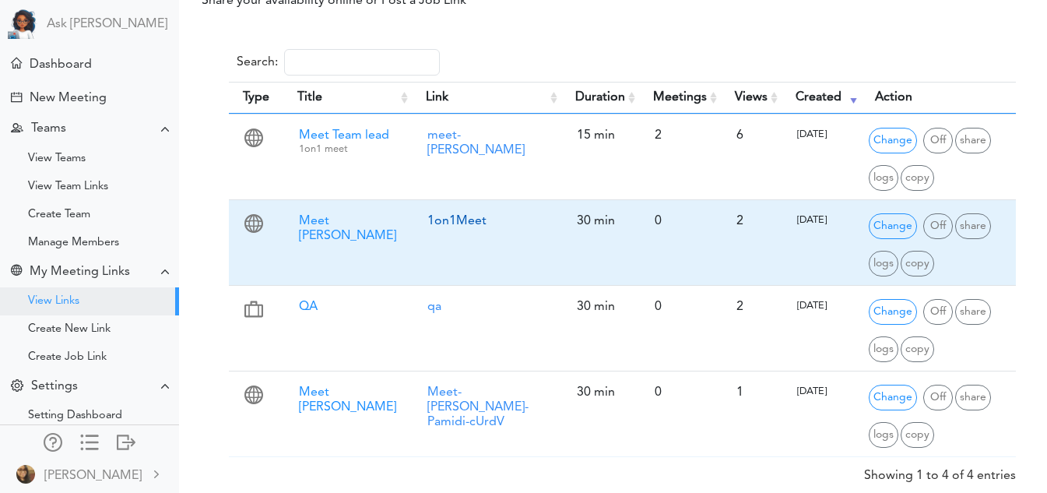
click at [447, 223] on link "1on1Meet" at bounding box center [456, 221] width 59 height 12
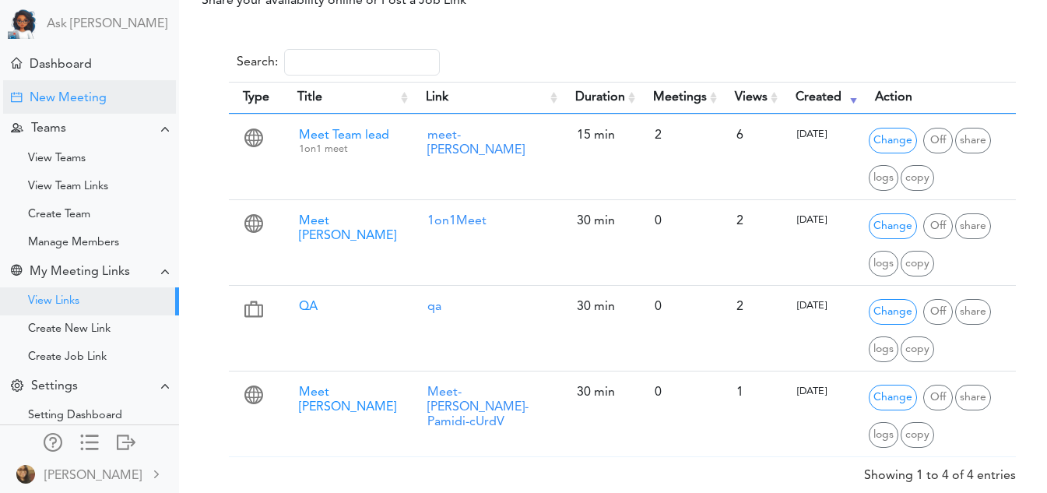
click at [96, 96] on div "New Meeting" at bounding box center [68, 98] width 77 height 15
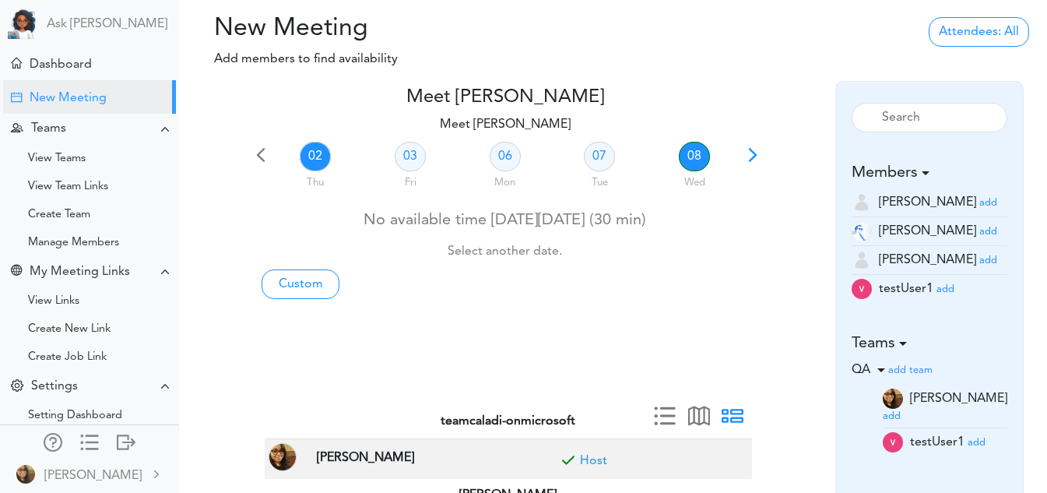
click at [687, 149] on link "08" at bounding box center [694, 157] width 31 height 30
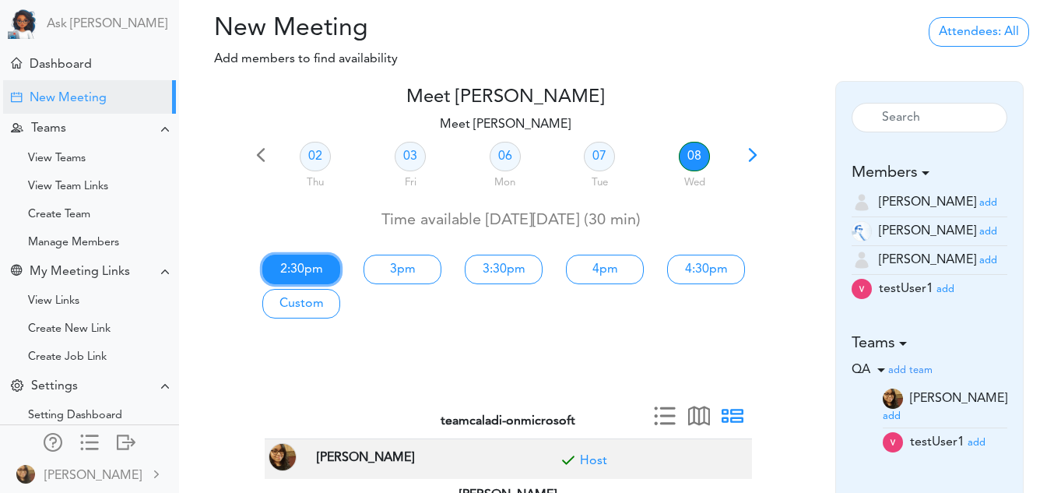
click at [311, 263] on link "2:30pm" at bounding box center [301, 270] width 78 height 30
type input "Meet [PERSON_NAME]"
type input "[URL][DOMAIN_NAME]"
type input "2025-10-08T14:30"
type input "2025-10-08T15:00"
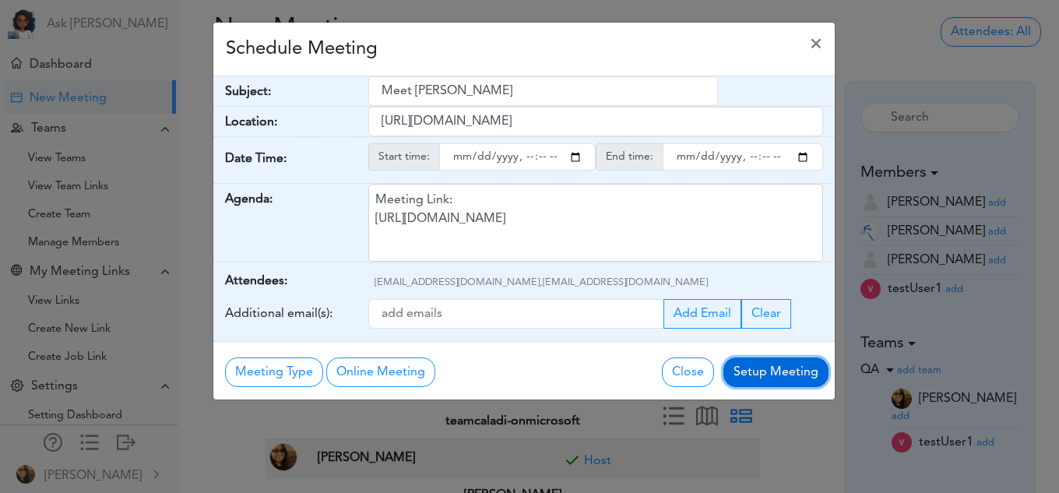
click at [754, 371] on button "Setup Meeting" at bounding box center [775, 372] width 105 height 30
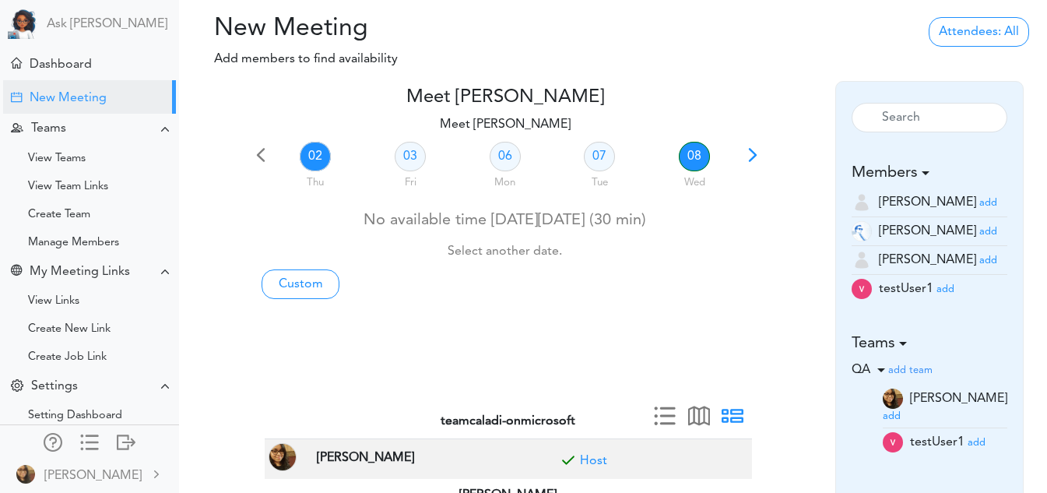
click at [697, 161] on link "08" at bounding box center [694, 157] width 31 height 30
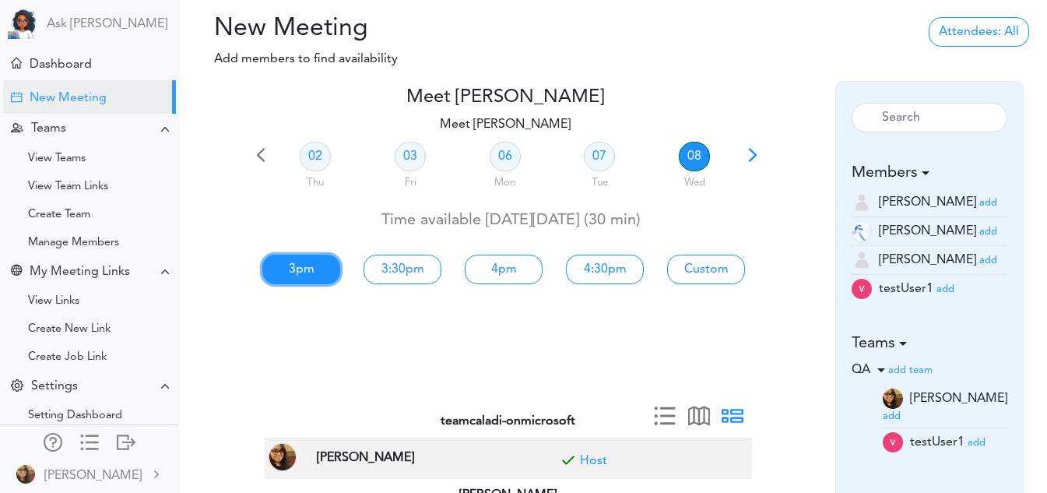
click at [293, 277] on link "3pm" at bounding box center [301, 270] width 78 height 30
type input "Meet Vidya Pamidi"
type input "https://teams.microsoft.com/l/meetup-join/19%3ameeting_NzY1YTk3YjMtZTRlMi00MDMx…"
type input "2025-10-08T15:00"
type input "2025-10-08T15:30"
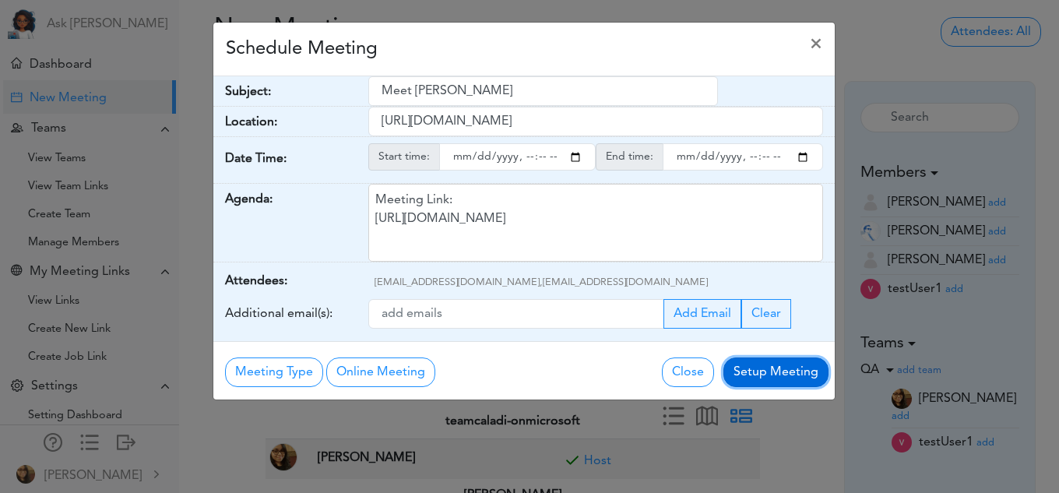
click at [755, 374] on button "Setup Meeting" at bounding box center [775, 372] width 105 height 30
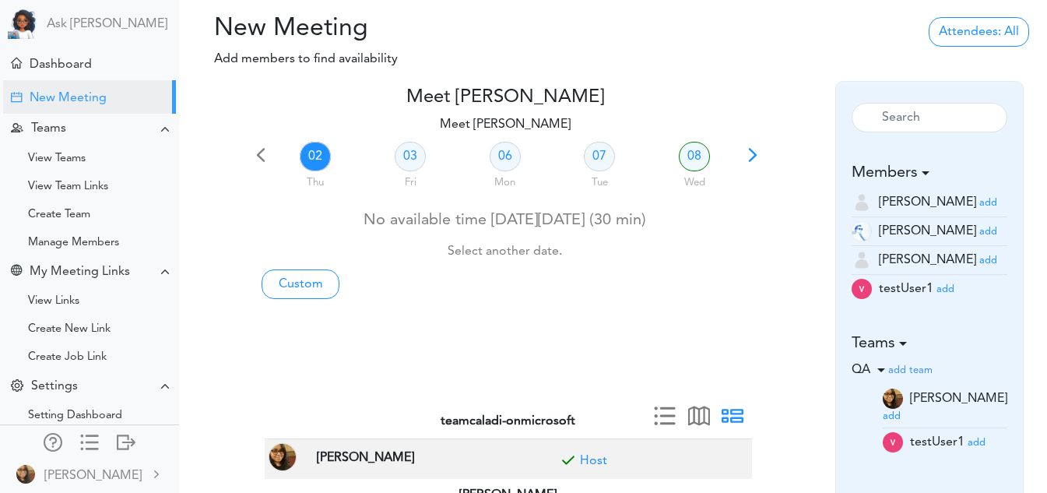
click at [332, 102] on h4 "Meet Vidya Pamidi" at bounding box center [505, 97] width 511 height 23
click at [52, 58] on div "Dashboard" at bounding box center [61, 65] width 62 height 15
click at [686, 161] on link "08" at bounding box center [694, 157] width 31 height 30
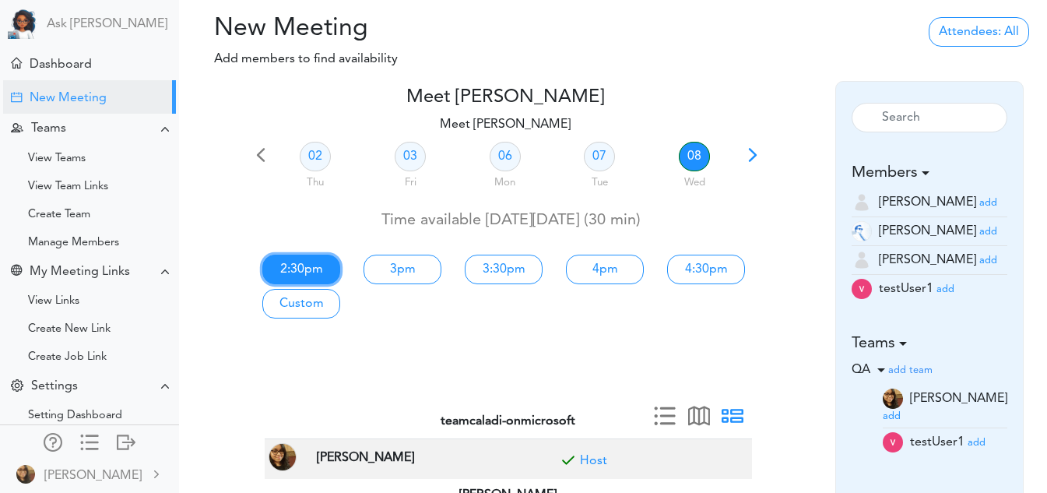
click at [311, 258] on link "2:30pm" at bounding box center [301, 270] width 78 height 30
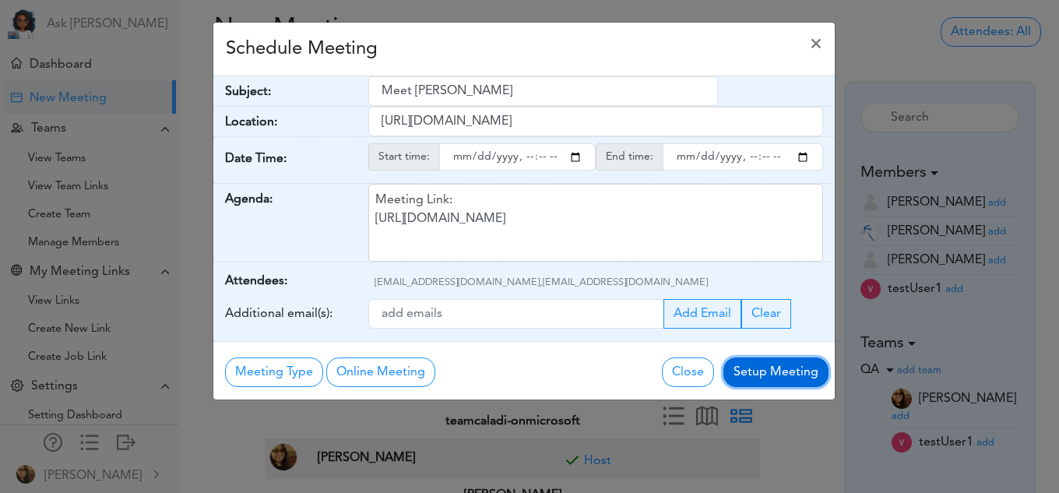
click at [767, 380] on button "Setup Meeting" at bounding box center [775, 372] width 105 height 30
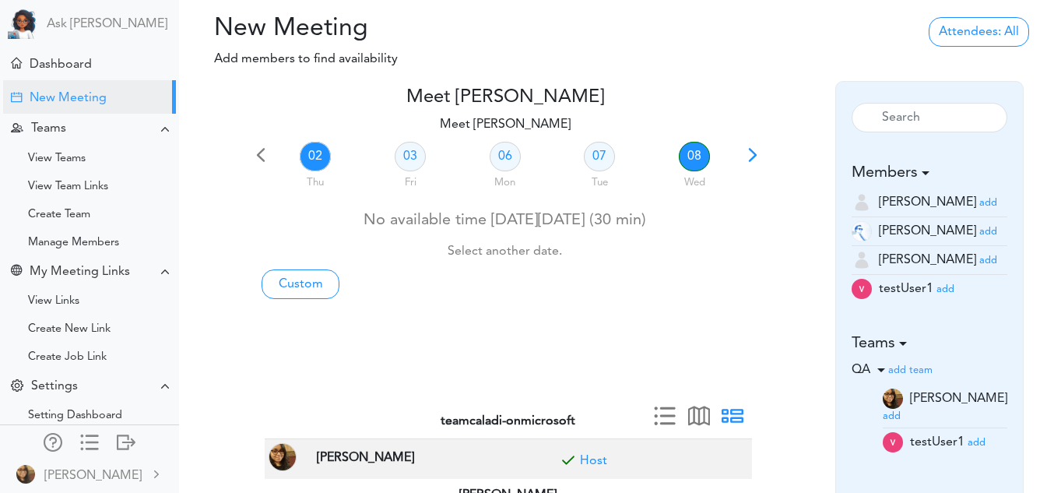
click at [700, 168] on link "08" at bounding box center [694, 157] width 31 height 30
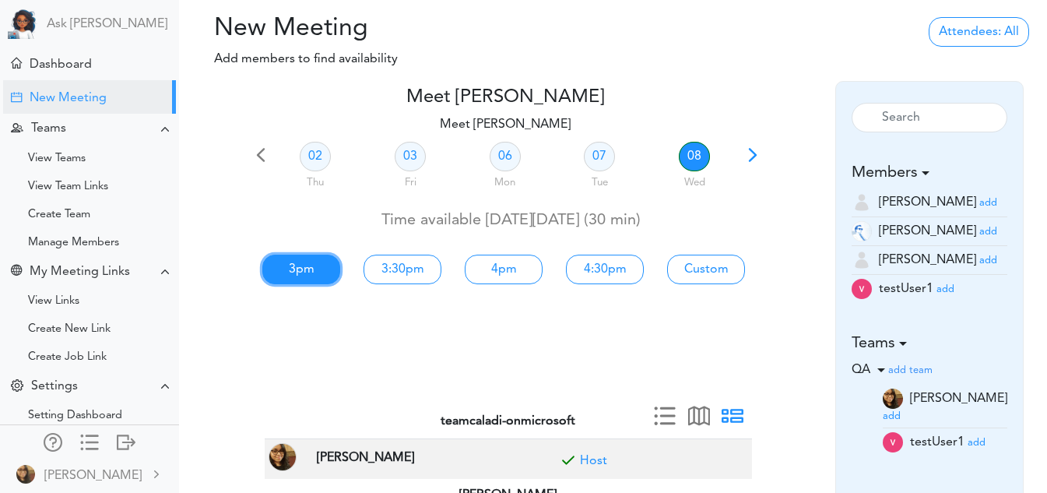
click at [287, 284] on link "3pm" at bounding box center [301, 270] width 78 height 30
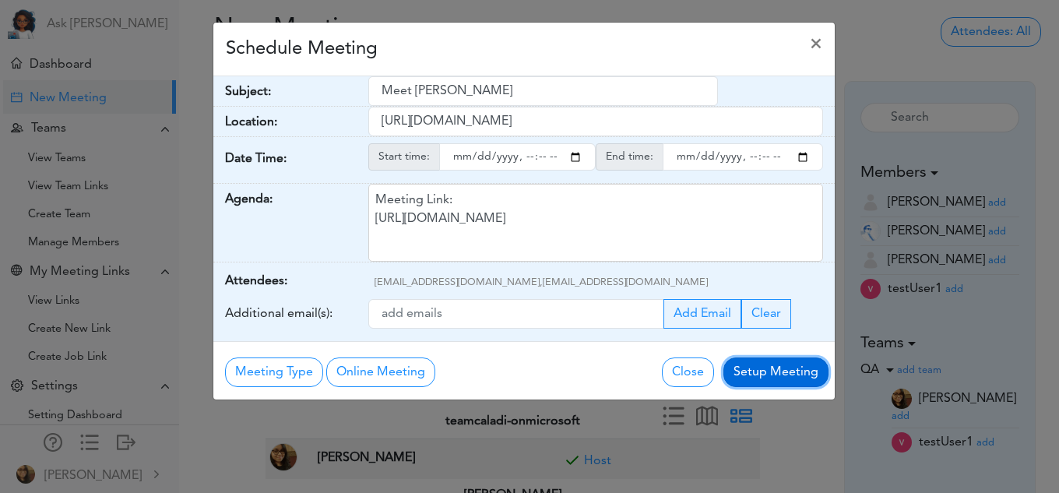
click at [764, 379] on button "Setup Meeting" at bounding box center [775, 372] width 105 height 30
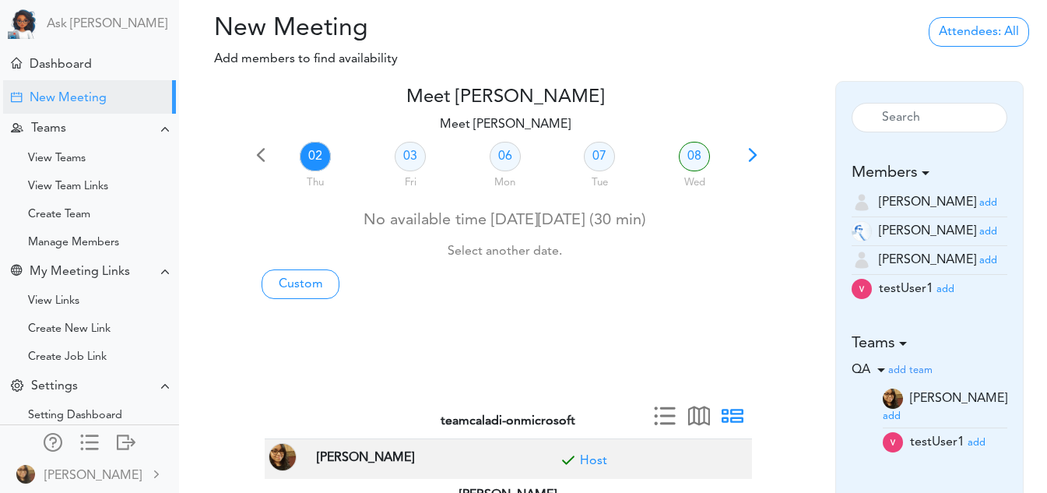
click at [552, 286] on div "No available time on Thu, 10/02 (30 min) Select another date. Custom" at bounding box center [505, 250] width 511 height 95
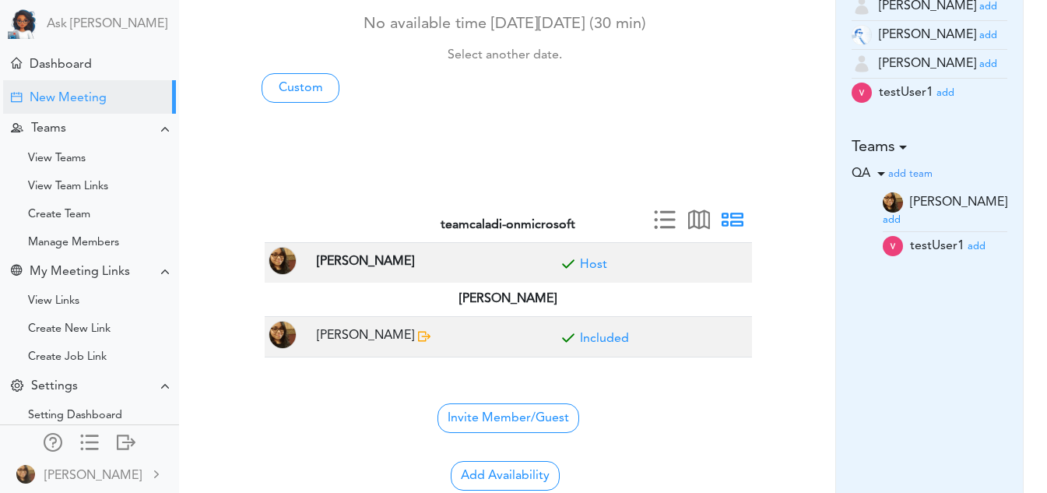
scroll to position [197, 0]
click at [947, 93] on small "add" at bounding box center [945, 92] width 18 height 10
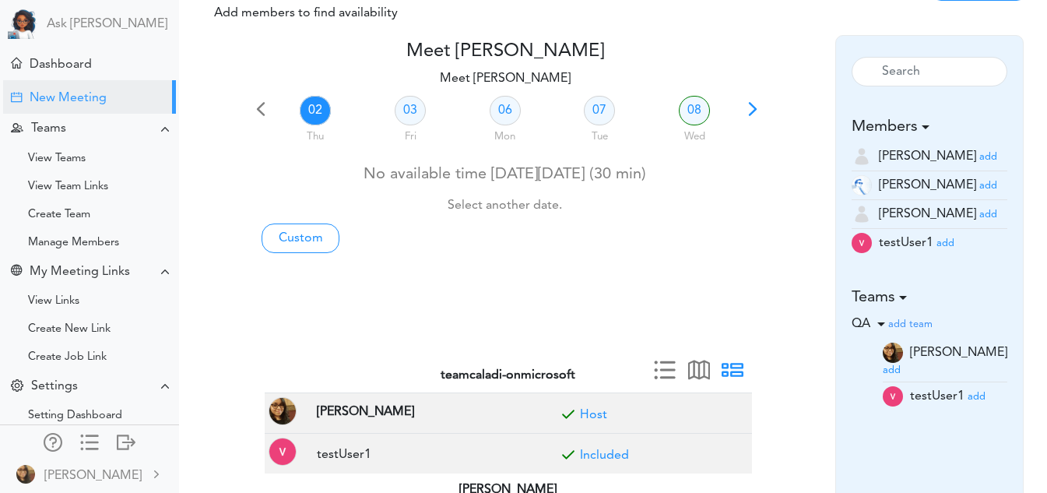
scroll to position [0, 0]
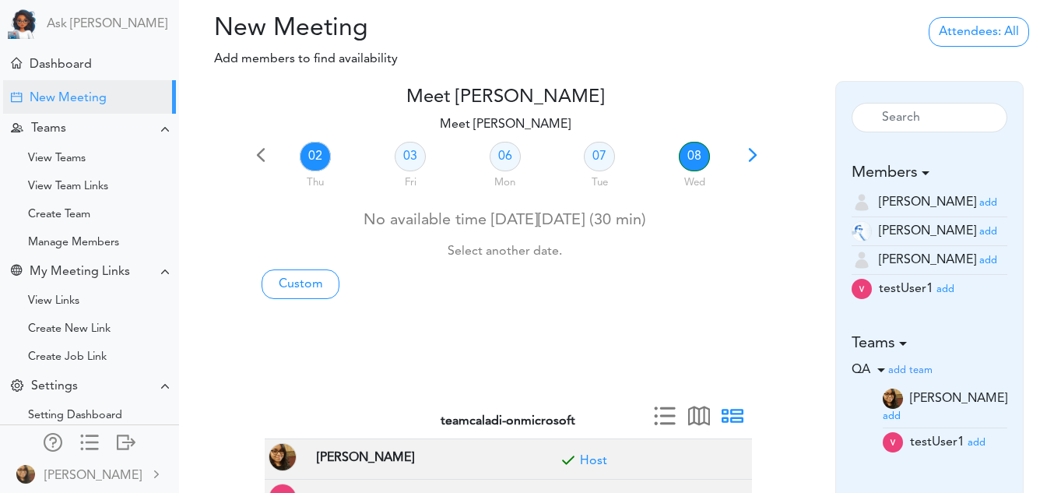
click at [685, 167] on link "08" at bounding box center [694, 157] width 31 height 30
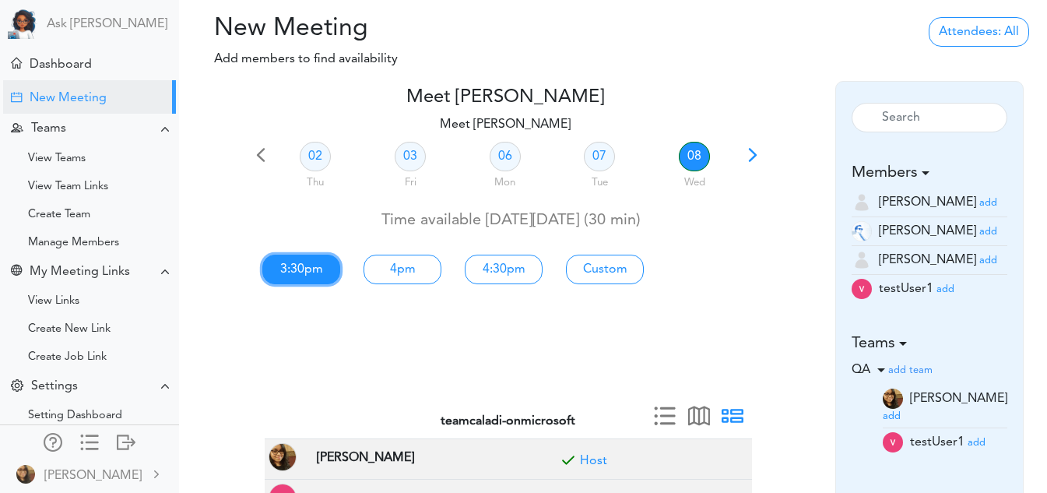
click at [313, 269] on link "3:30pm" at bounding box center [301, 270] width 78 height 30
type input "Meet Vidya Pamidi"
type input "https://teams.microsoft.com/l/meetup-join/19%3ameeting_NzY1YTk3YjMtZTRlMi00MDMx…"
type input "2025-10-08T15:30"
type input "2025-10-08T16:00"
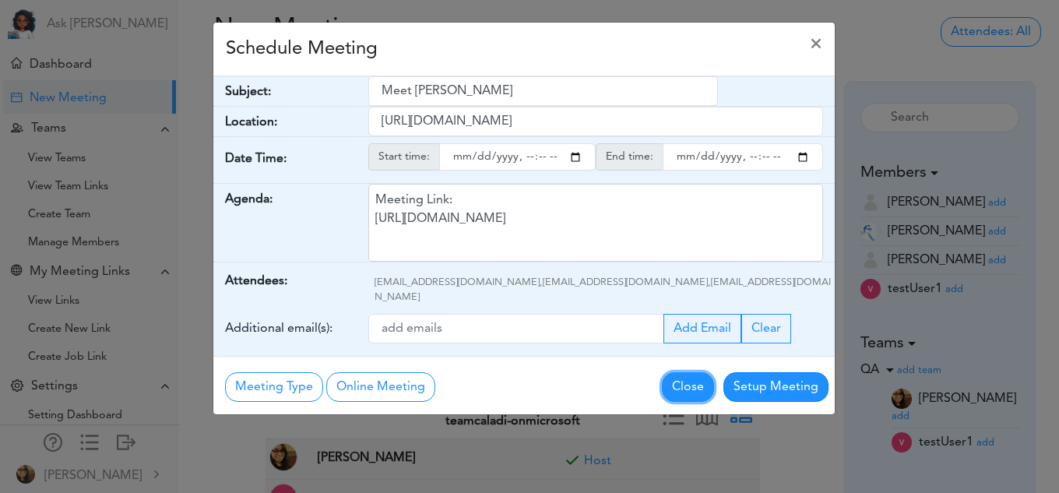
click at [693, 372] on button "Close" at bounding box center [688, 387] width 52 height 30
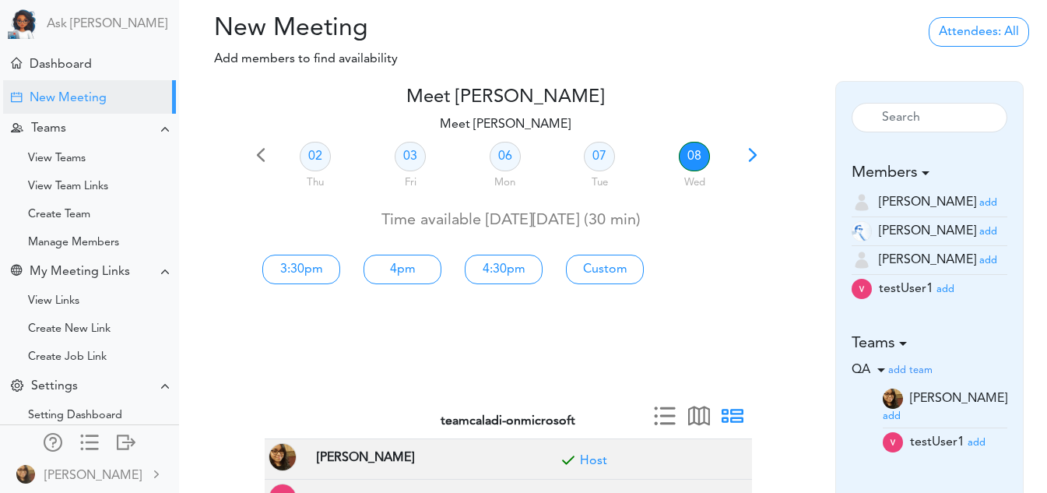
click at [747, 149] on span at bounding box center [753, 160] width 22 height 22
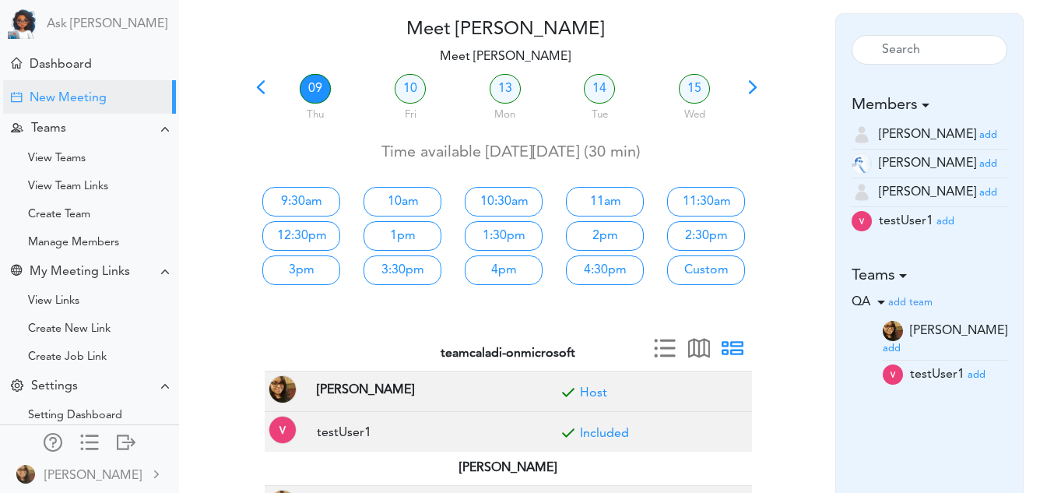
scroll to position [68, 0]
click at [320, 207] on link "9:30am" at bounding box center [301, 201] width 78 height 30
type input "Meet Vidya Pamidi"
type input "https://teams.microsoft.com/l/meetup-join/19%3ameeting_NzY1YTk3YjMtZTRlMi00MDMx…"
type input "2025-10-09T09:30"
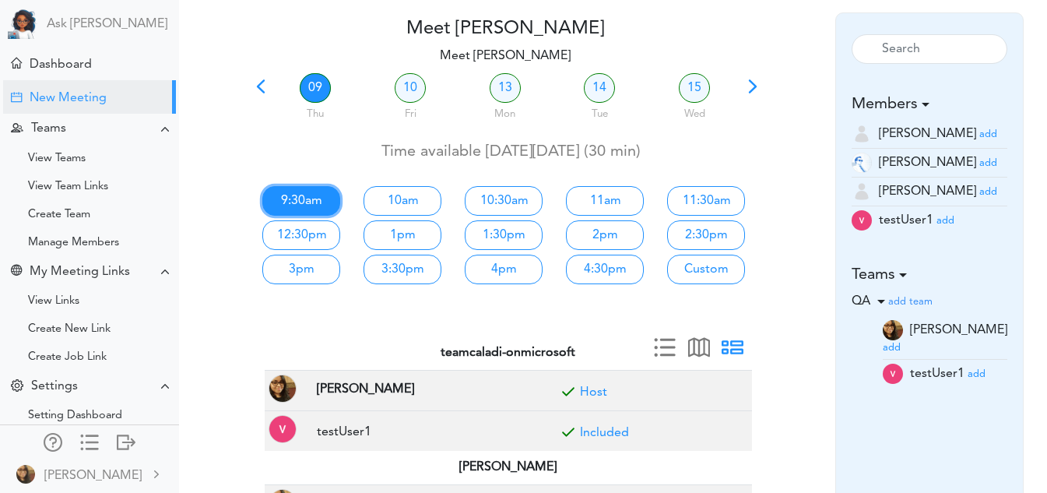
type input "2025-10-09T10:00"
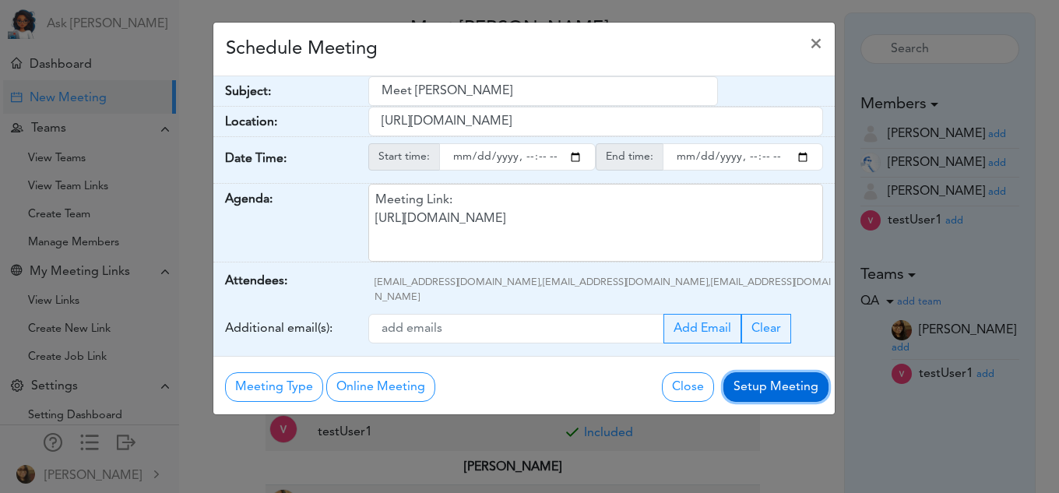
click at [755, 375] on button "Setup Meeting" at bounding box center [775, 387] width 105 height 30
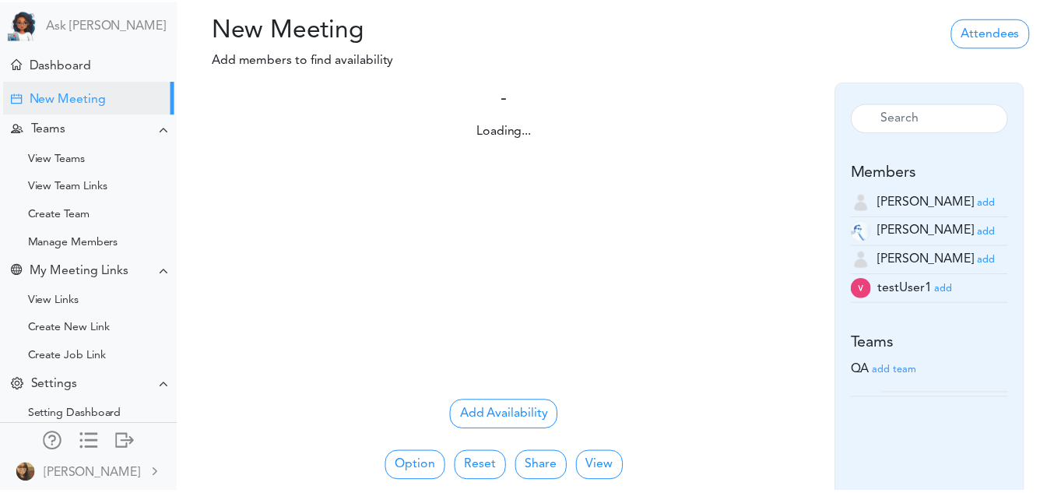
scroll to position [68, 0]
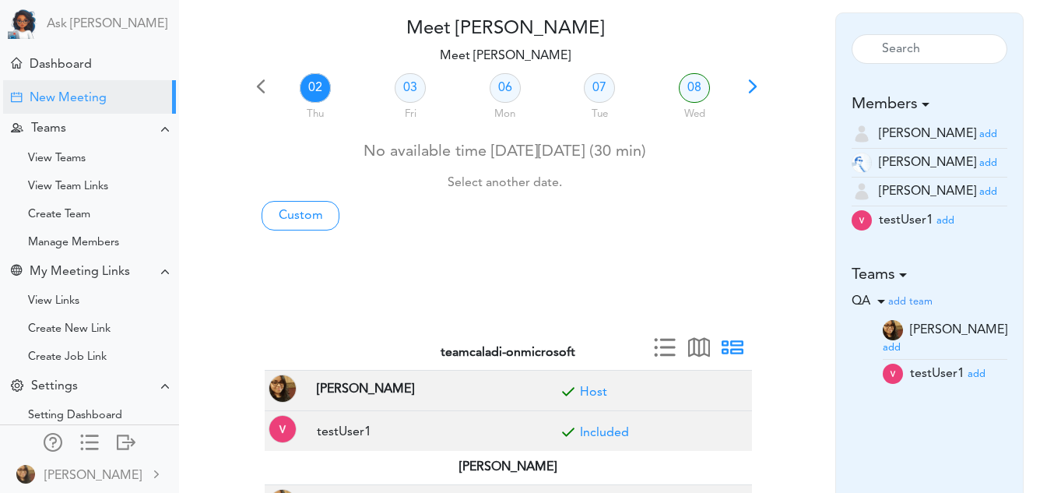
click at [750, 83] on span at bounding box center [753, 92] width 22 height 22
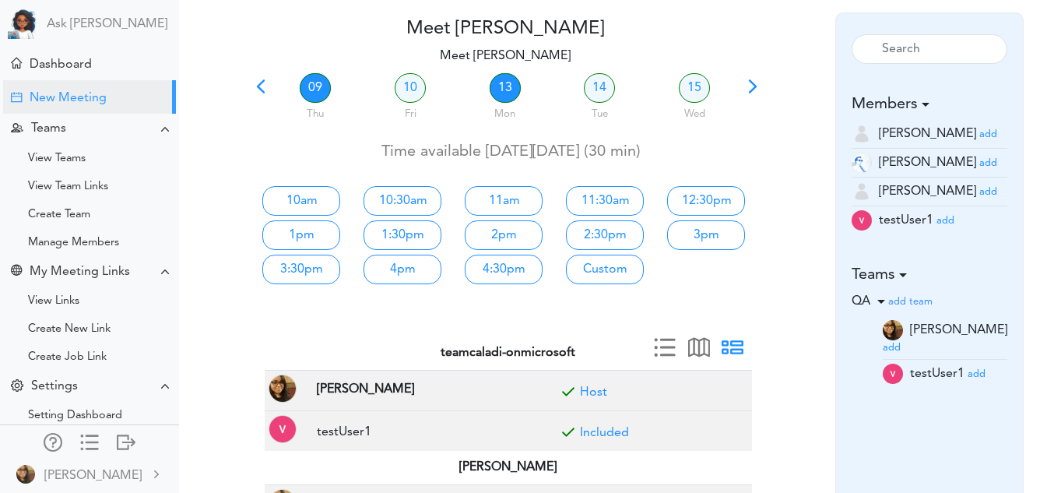
click at [497, 77] on link "13" at bounding box center [505, 88] width 31 height 30
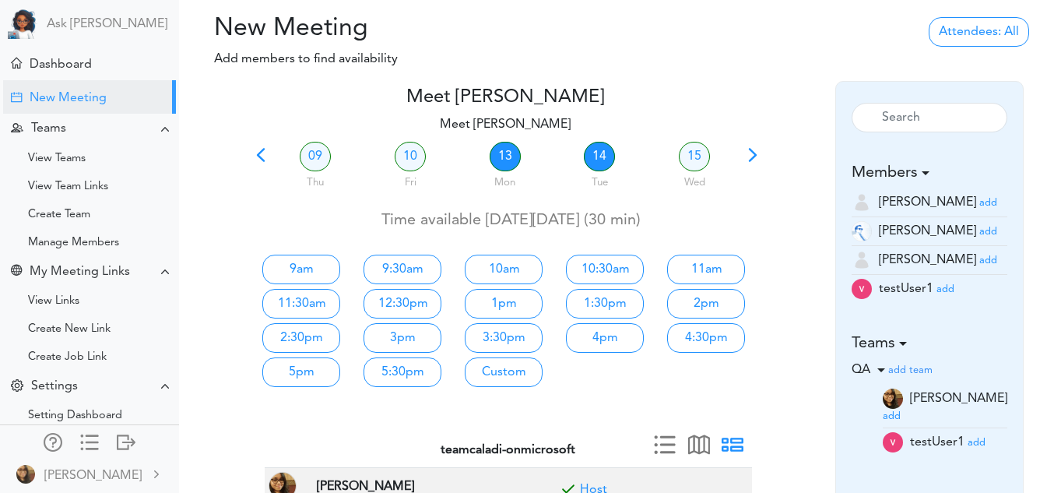
click at [589, 164] on link "14" at bounding box center [599, 157] width 31 height 30
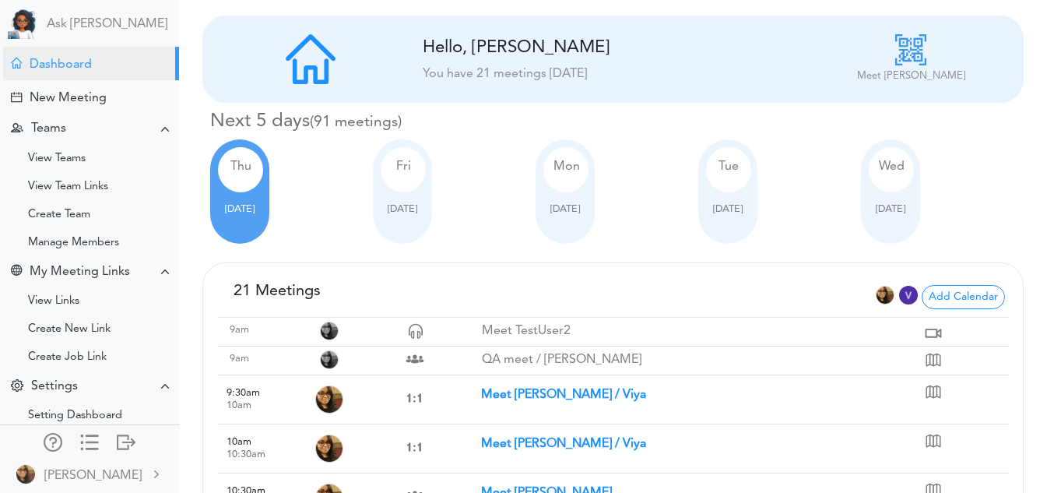
click at [507, 389] on strong "Meet [PERSON_NAME] / Viya" at bounding box center [563, 394] width 165 height 12
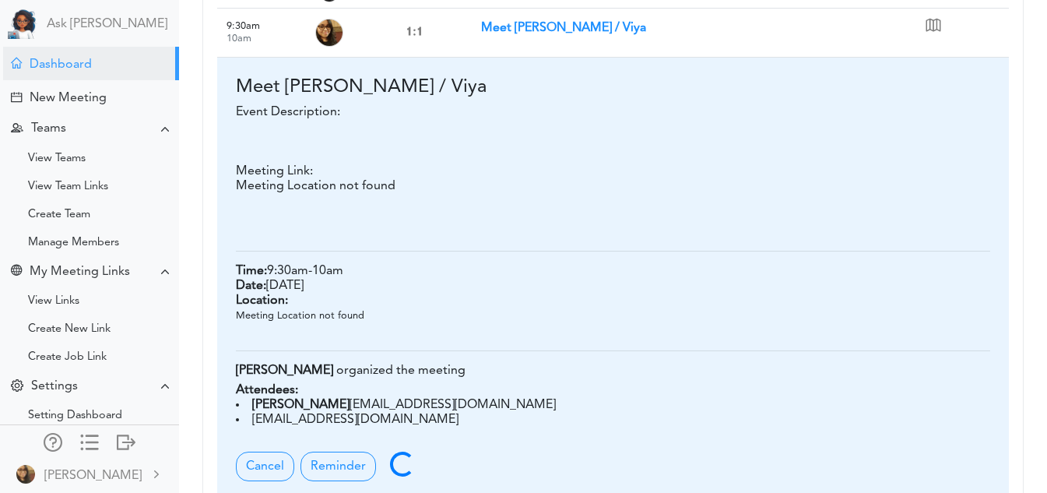
scroll to position [367, 0]
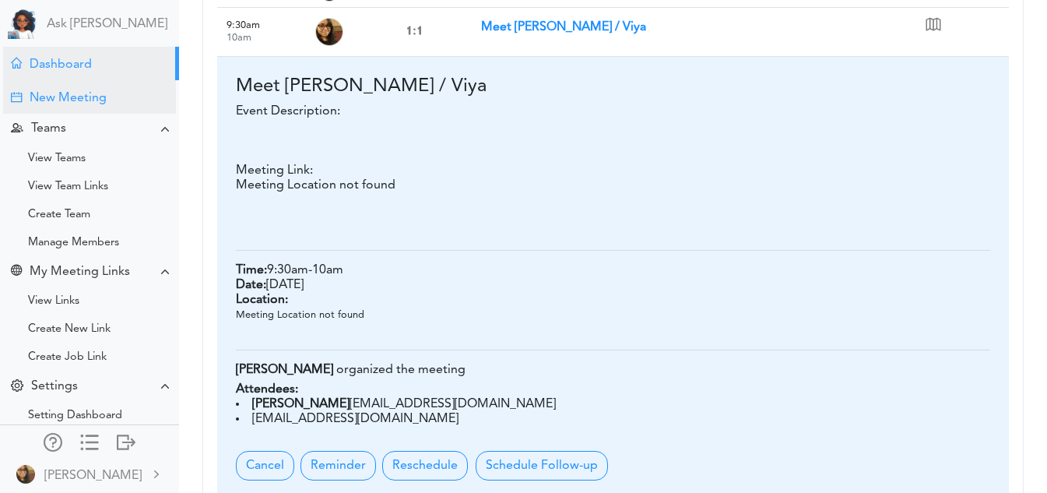
click at [86, 101] on div "New Meeting" at bounding box center [68, 98] width 77 height 15
click at [83, 155] on div "View Teams" at bounding box center [57, 159] width 58 height 8
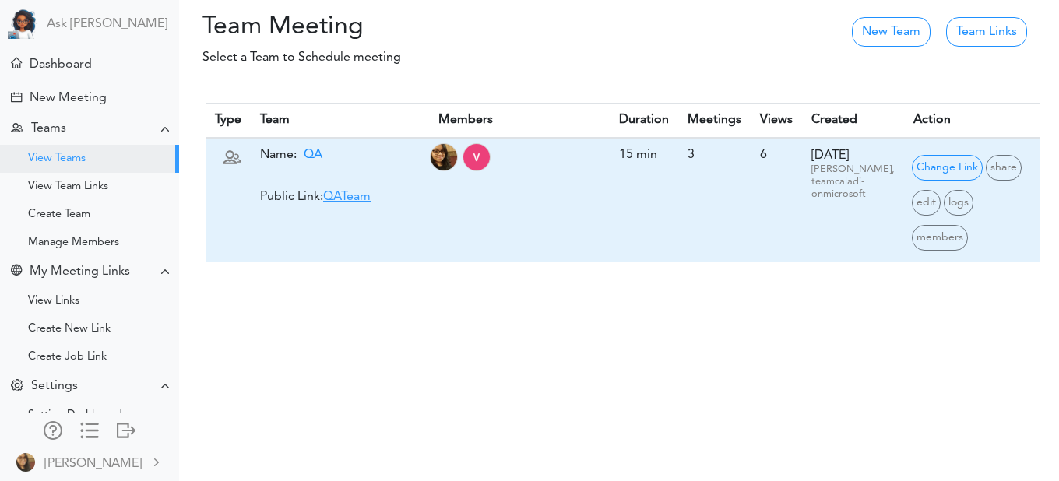
click at [343, 193] on link "QATeam" at bounding box center [346, 197] width 47 height 12
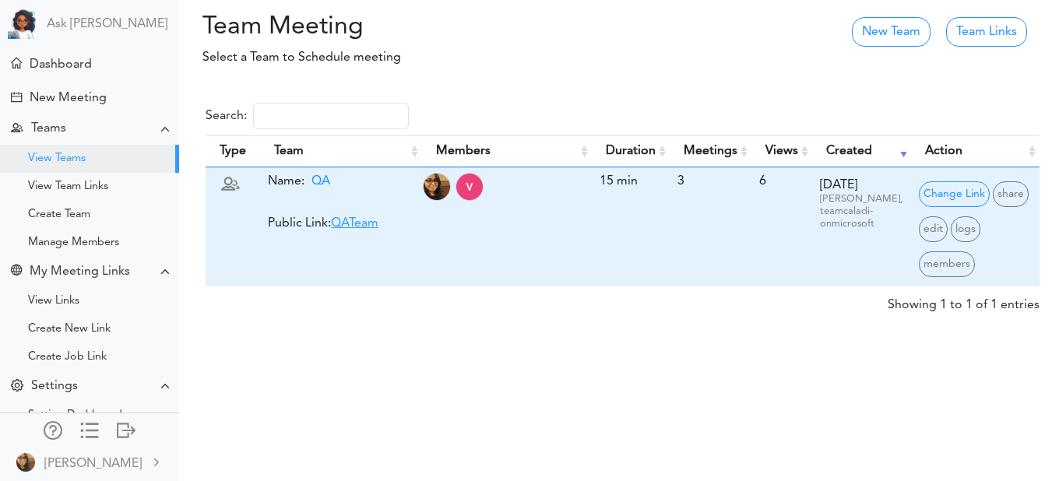
click at [378, 230] on link "QATeam" at bounding box center [354, 223] width 47 height 12
